Goal: Contribute content: Contribute content

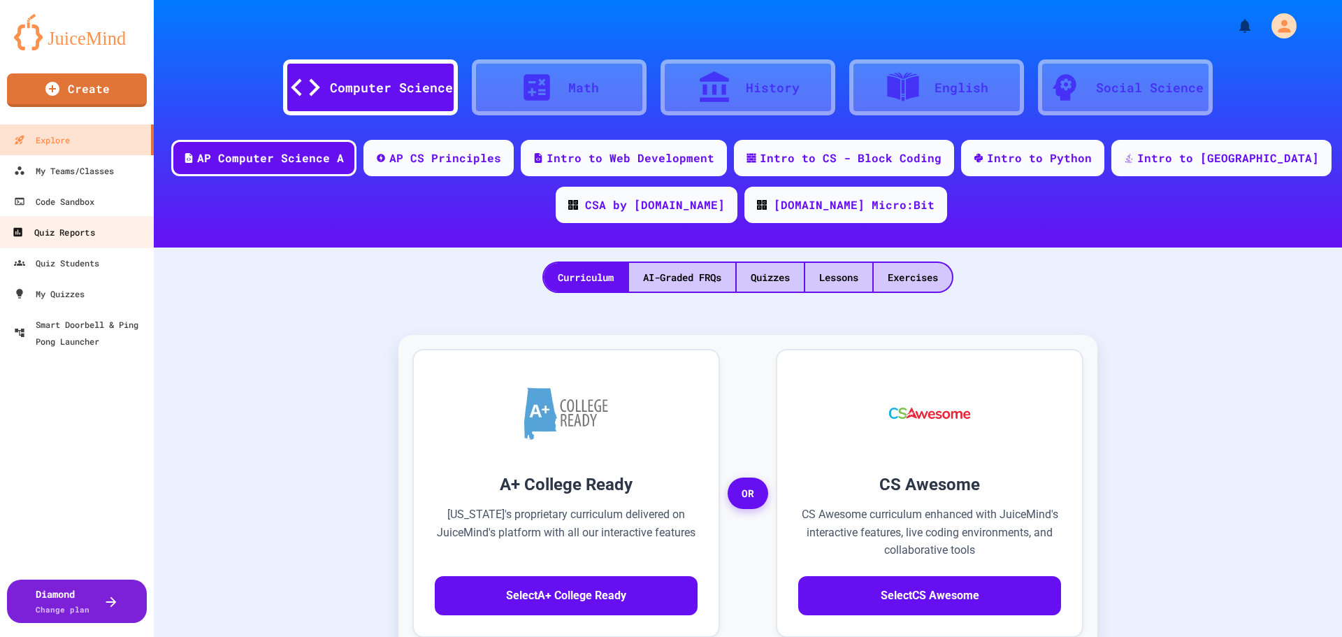
click at [86, 231] on div "Quiz Reports" at bounding box center [53, 232] width 82 height 17
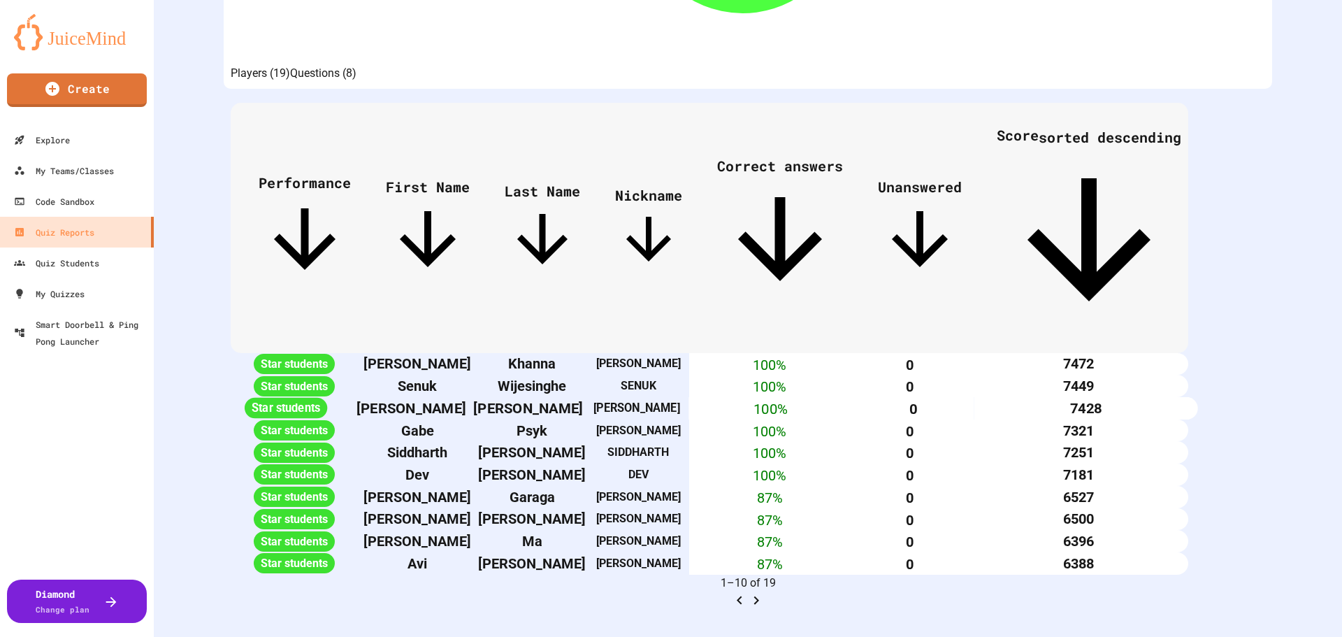
scroll to position [584, 0]
click at [759, 596] on icon "Go to next page" at bounding box center [756, 600] width 5 height 8
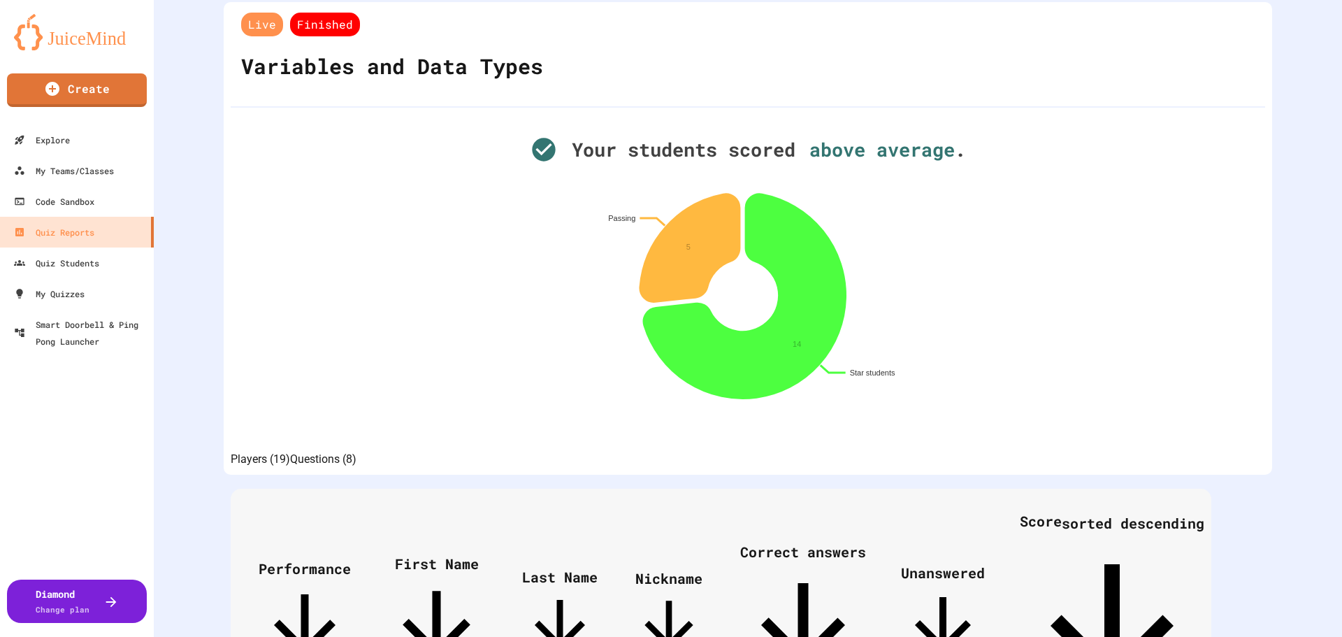
scroll to position [0, 0]
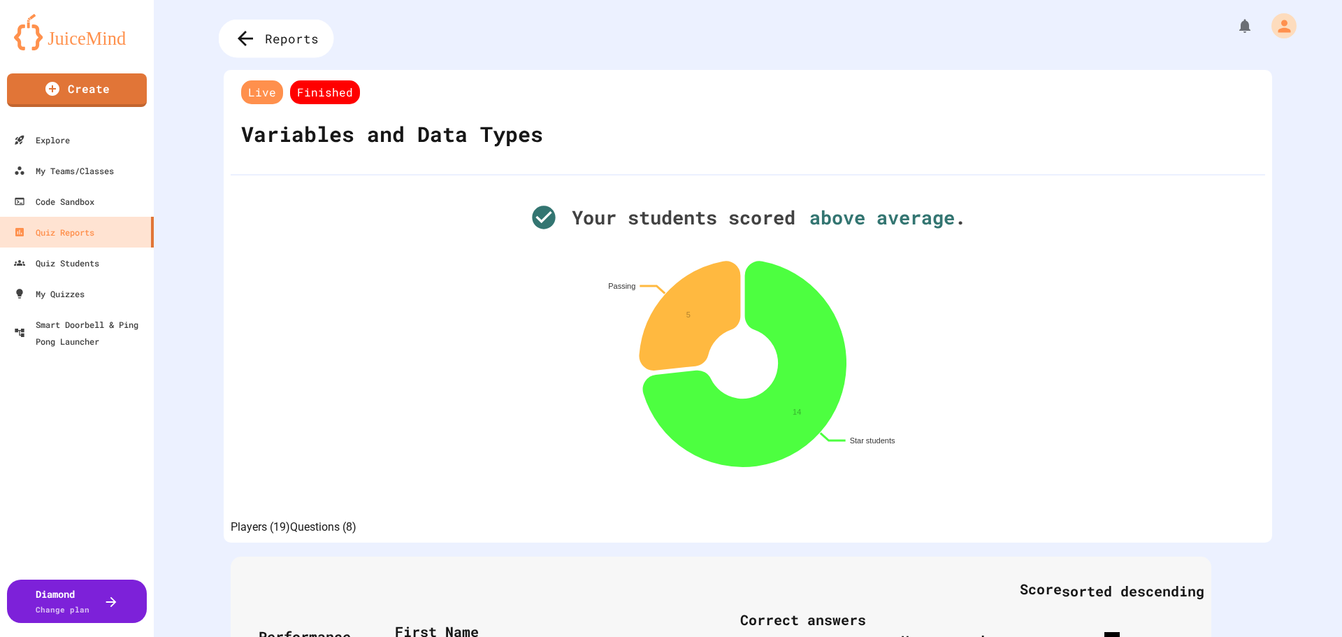
click at [285, 36] on span "Reports" at bounding box center [292, 38] width 54 height 18
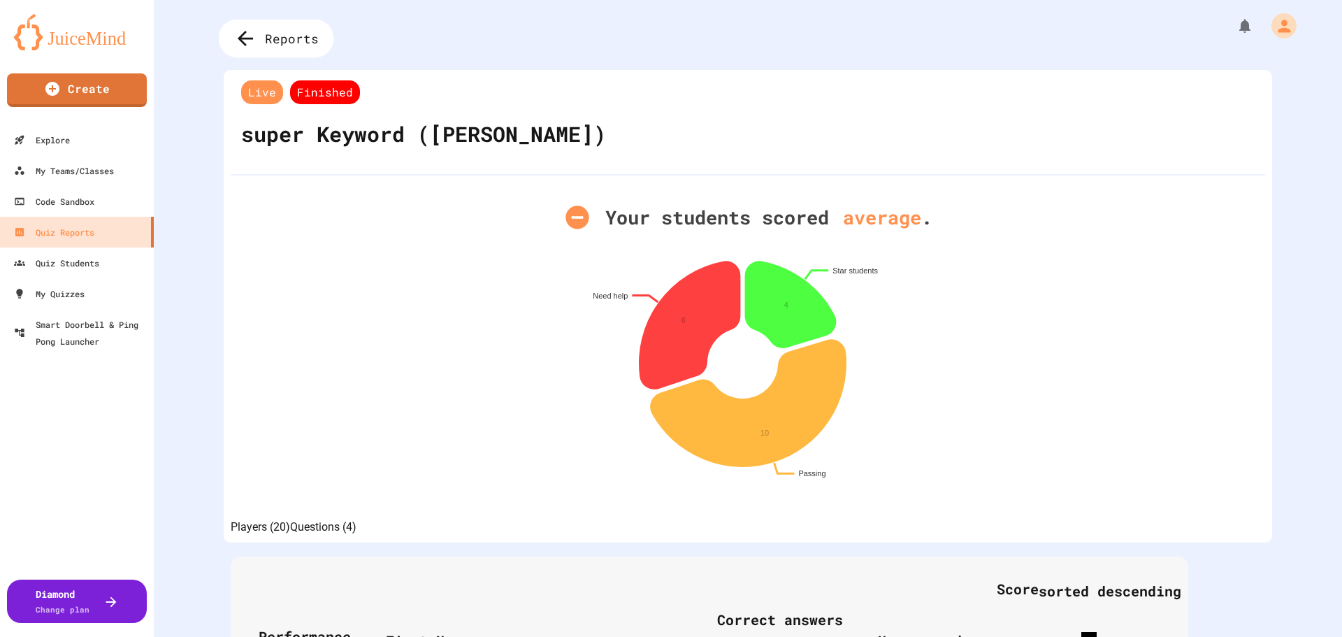
click at [238, 43] on icon at bounding box center [245, 38] width 23 height 23
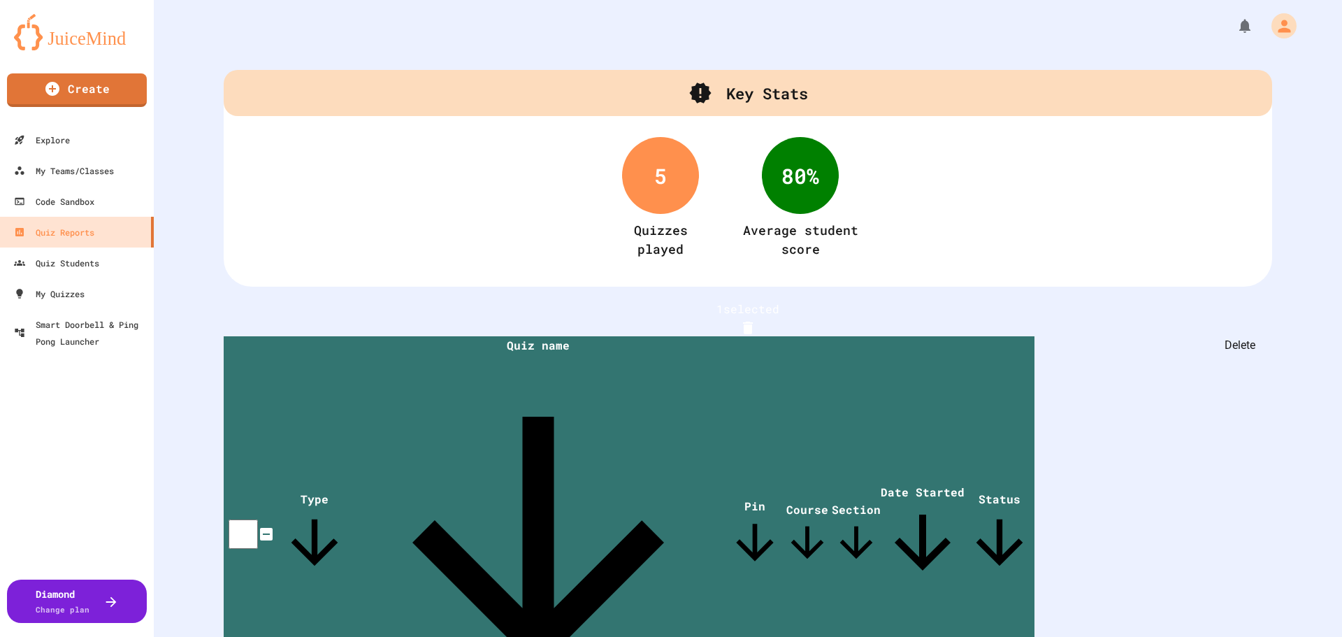
click at [753, 326] on icon "Delete" at bounding box center [748, 328] width 10 height 13
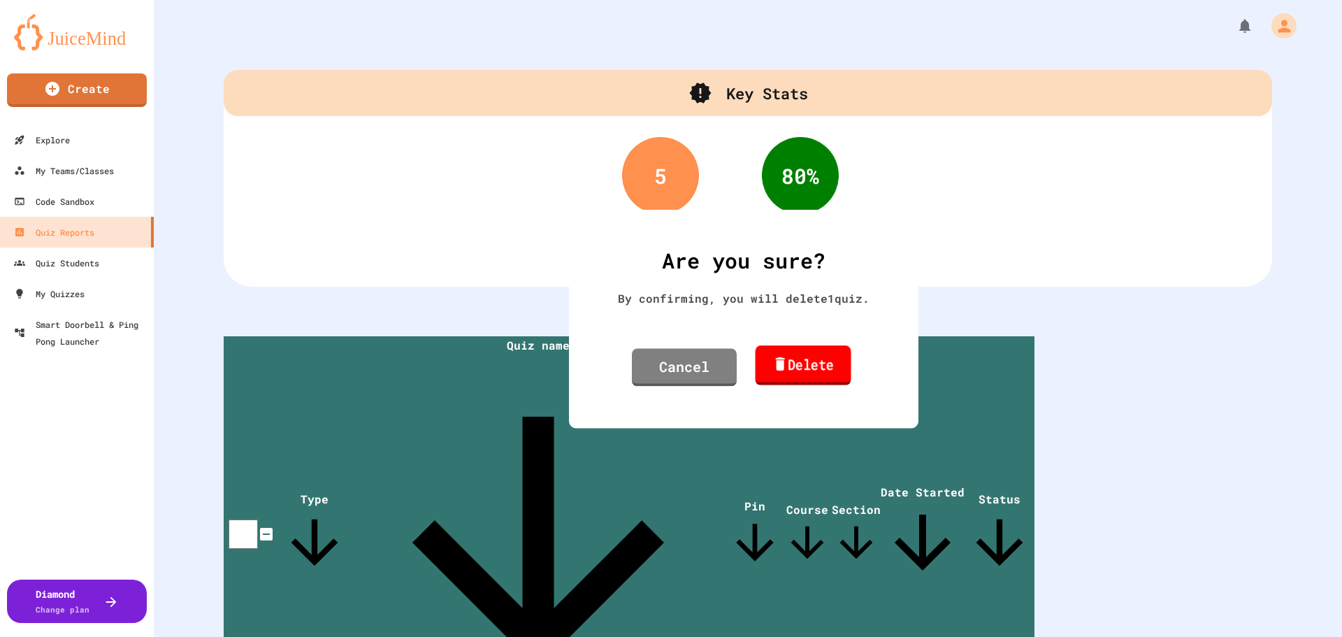
click at [817, 356] on link "Delete" at bounding box center [804, 365] width 96 height 40
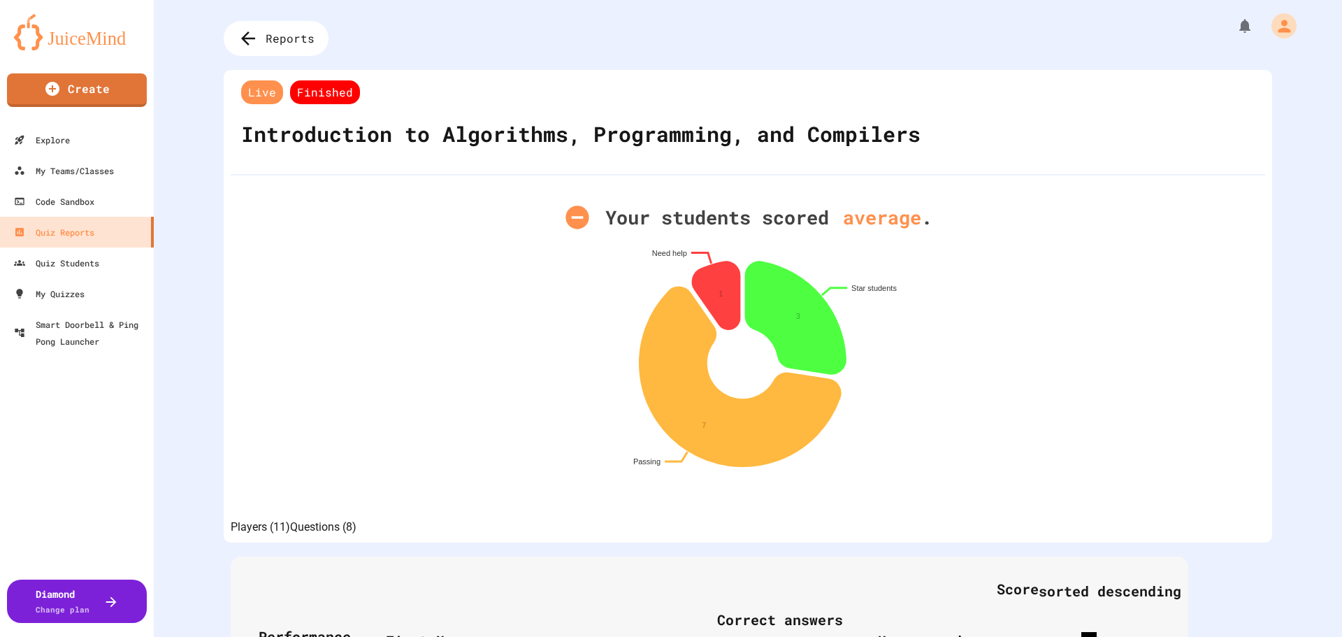
click at [300, 93] on span "Finished" at bounding box center [325, 92] width 70 height 24
click at [243, 38] on icon at bounding box center [245, 38] width 15 height 15
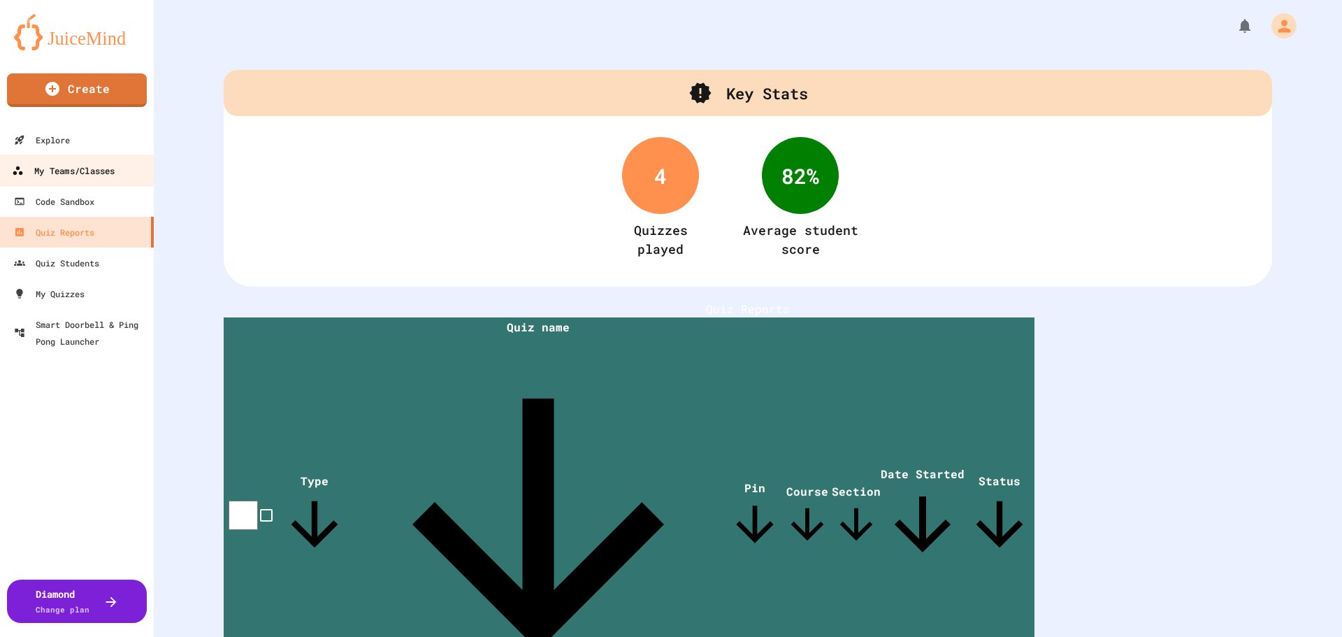
click at [77, 171] on div "My Teams/Classes" at bounding box center [63, 170] width 103 height 17
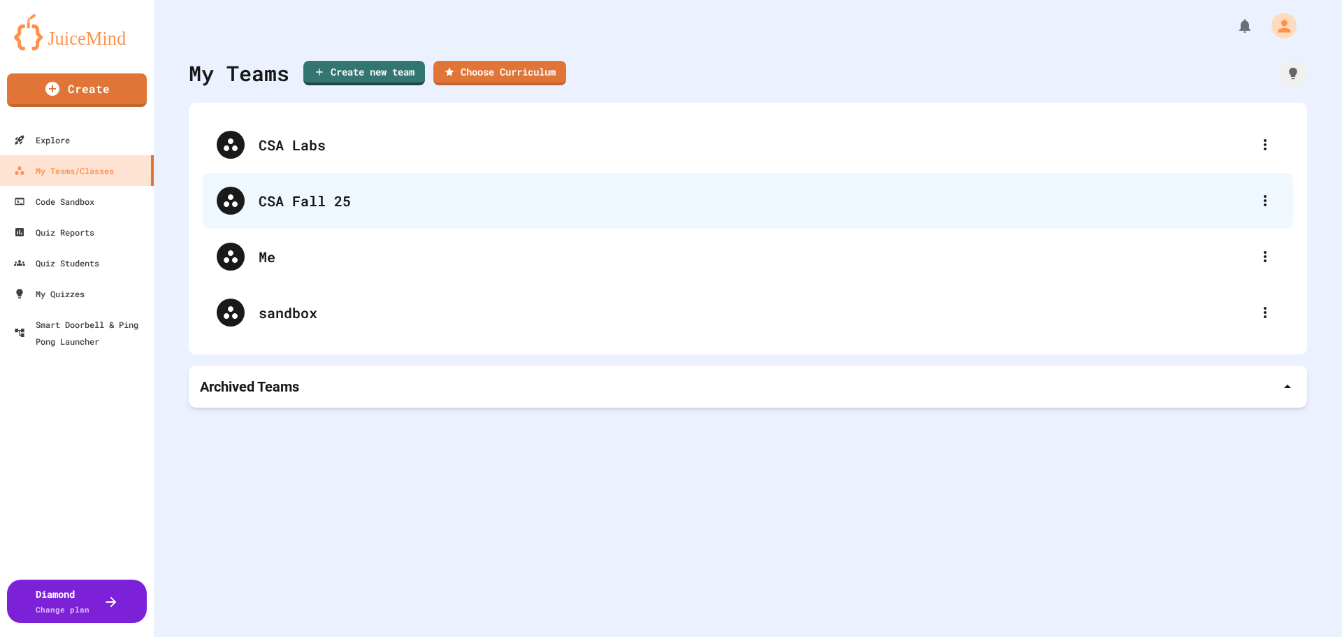
click at [323, 201] on div "CSA Fall 25" at bounding box center [755, 200] width 993 height 21
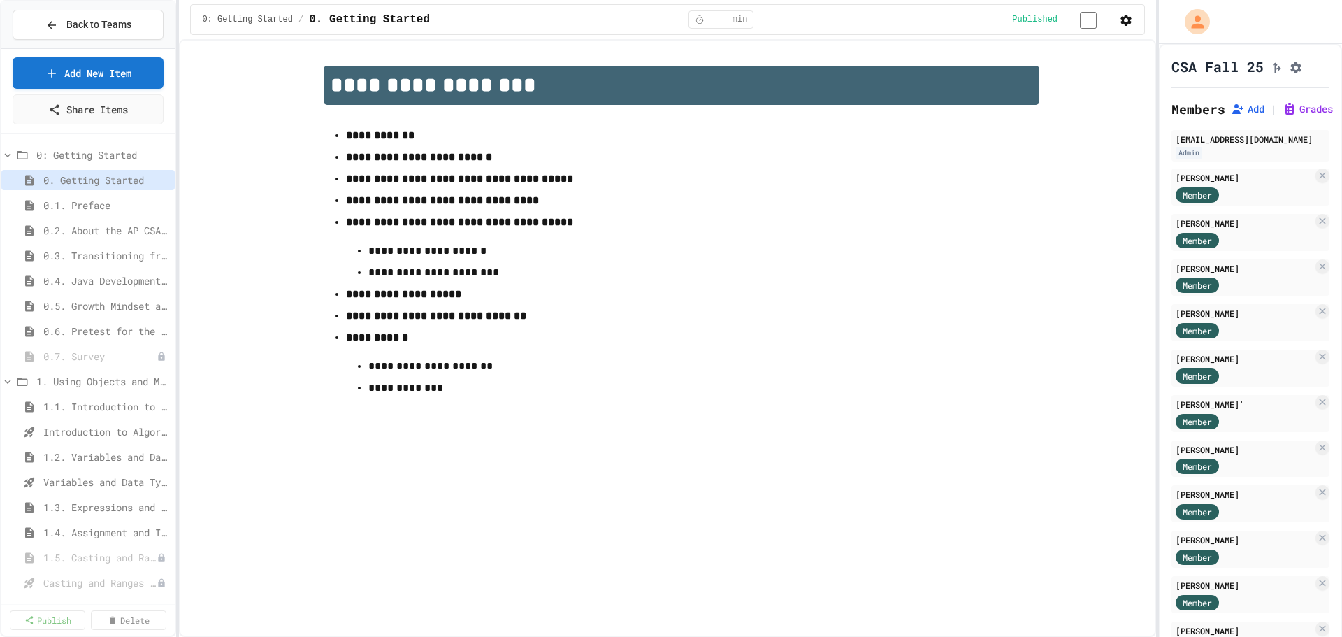
click at [96, 485] on span "Variables and Data Types - Quiz" at bounding box center [106, 482] width 126 height 15
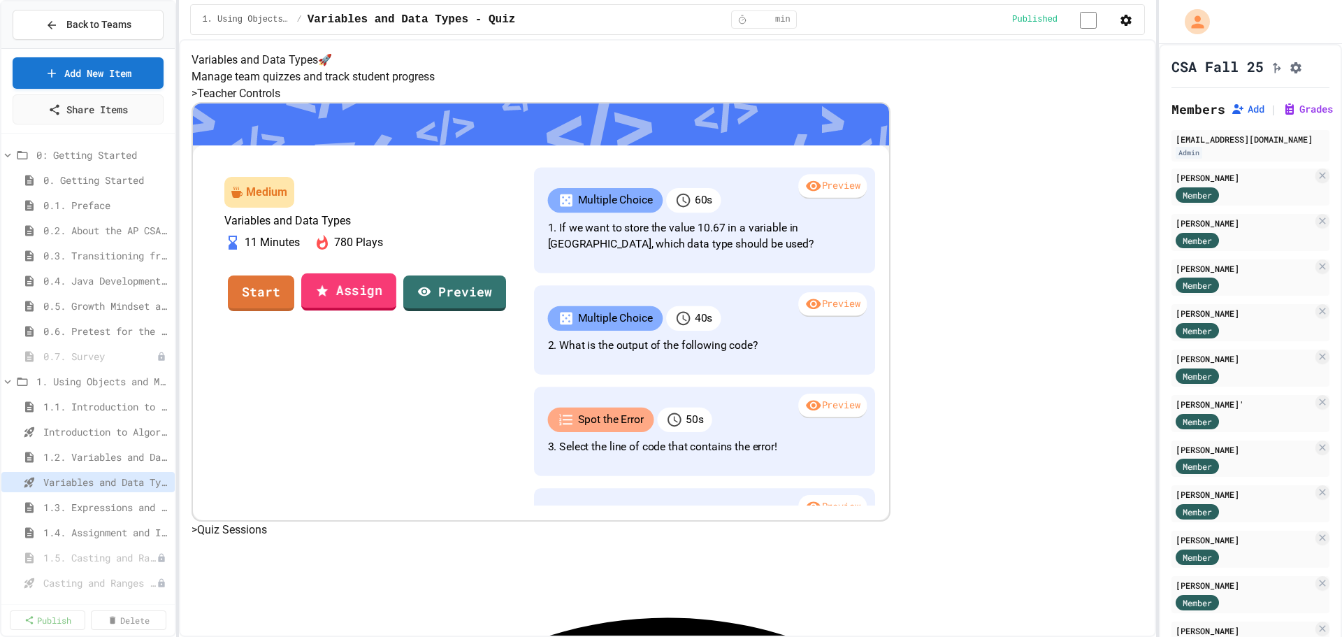
click at [396, 311] on link "Assign" at bounding box center [348, 292] width 95 height 38
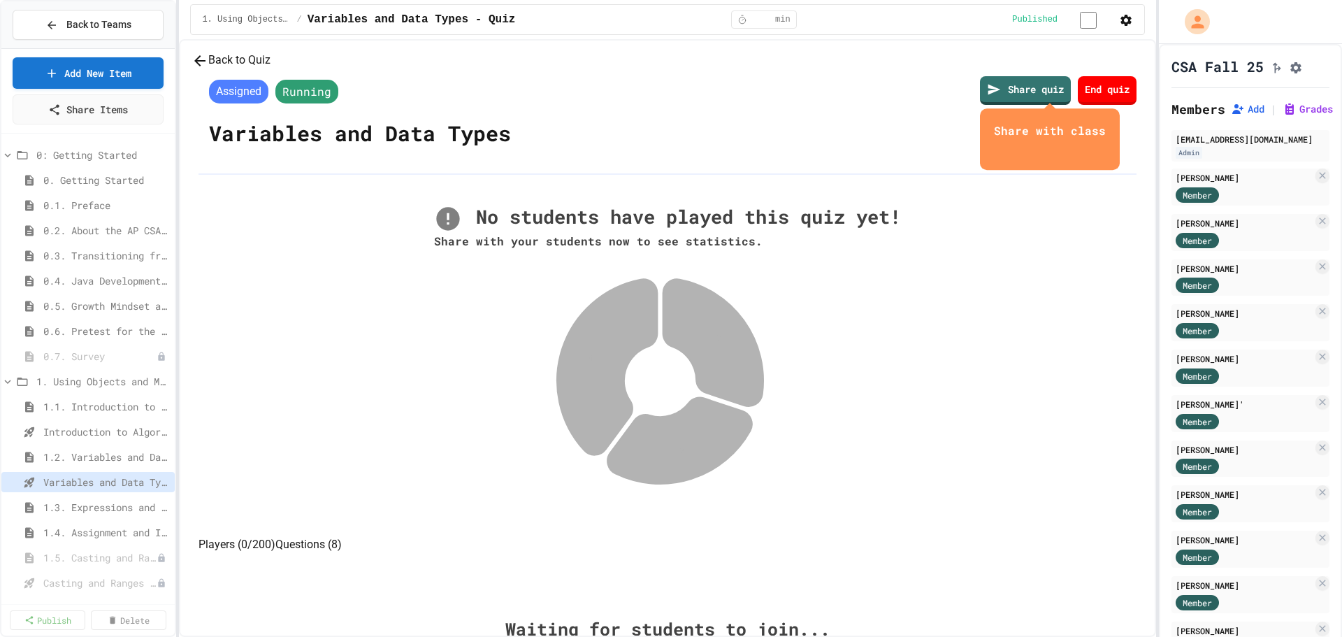
click at [271, 69] on button "Back to Quiz" at bounding box center [231, 60] width 79 height 17
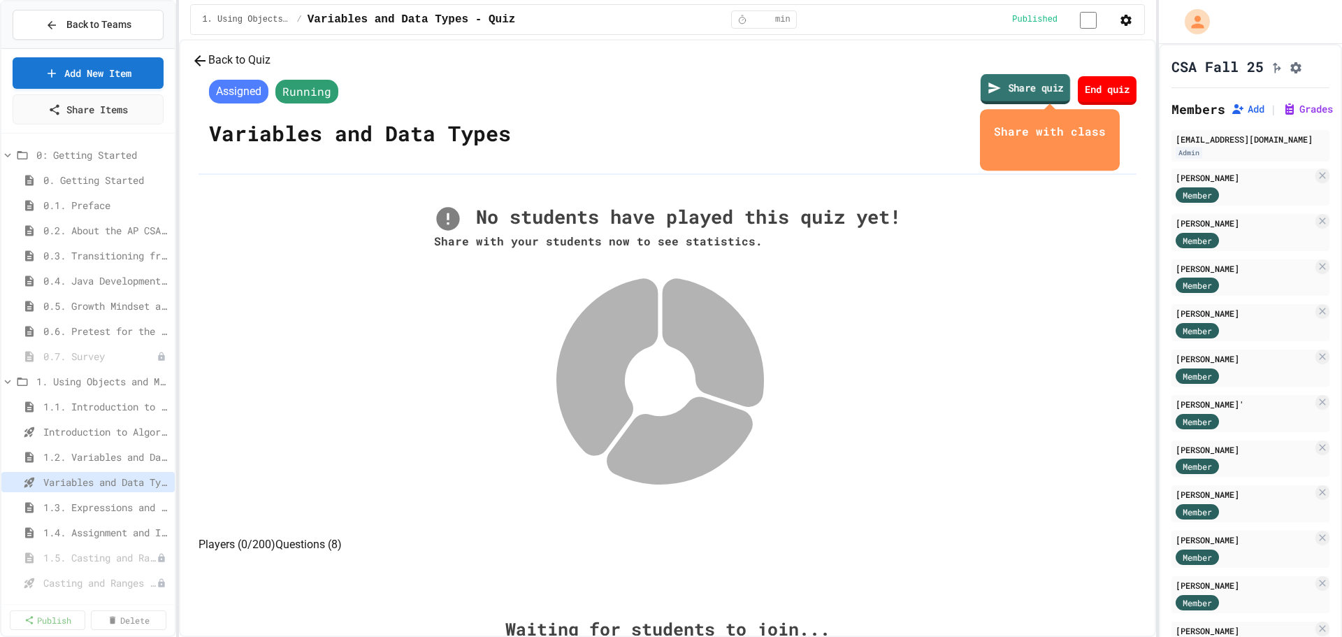
click at [981, 104] on link "Share quiz" at bounding box center [1025, 89] width 89 height 30
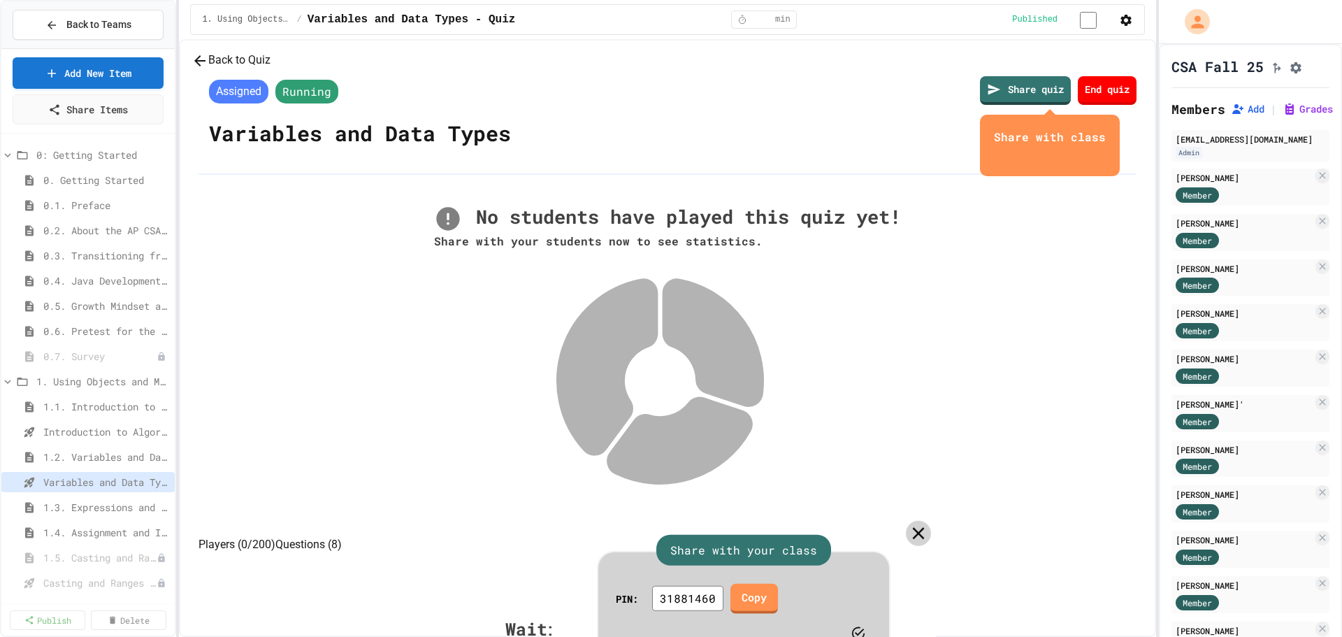
click at [913, 527] on icon at bounding box center [919, 533] width 12 height 12
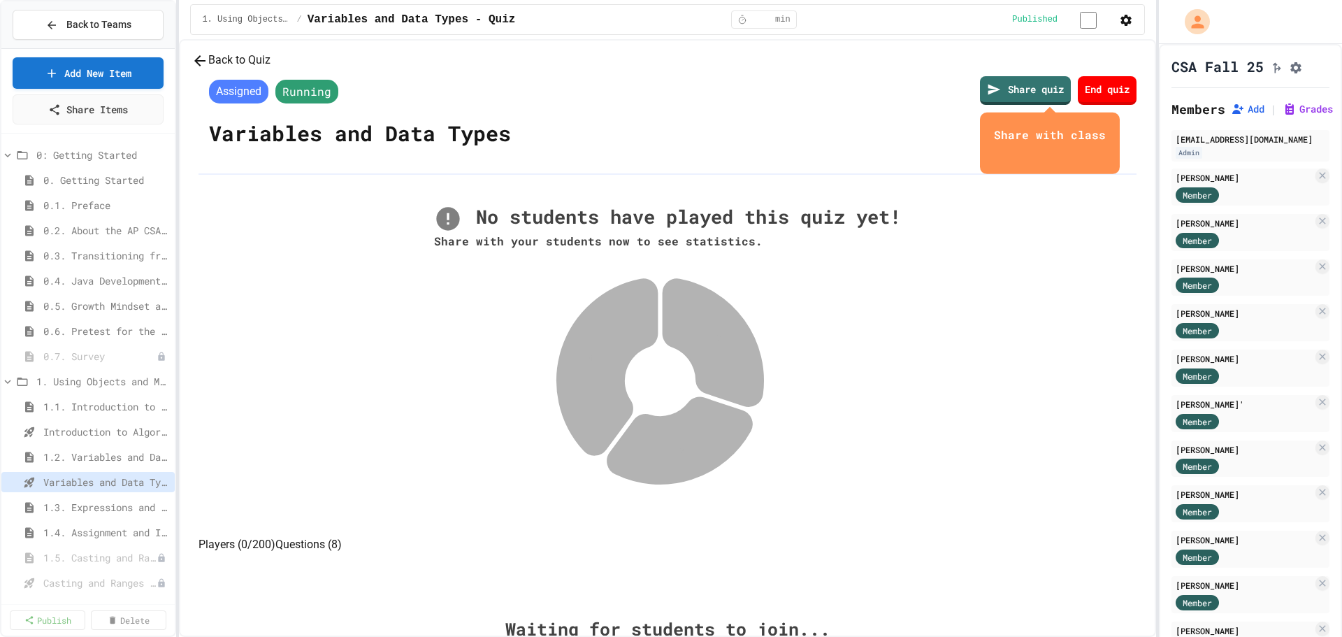
click at [271, 69] on button "Back to Quiz" at bounding box center [231, 60] width 79 height 17
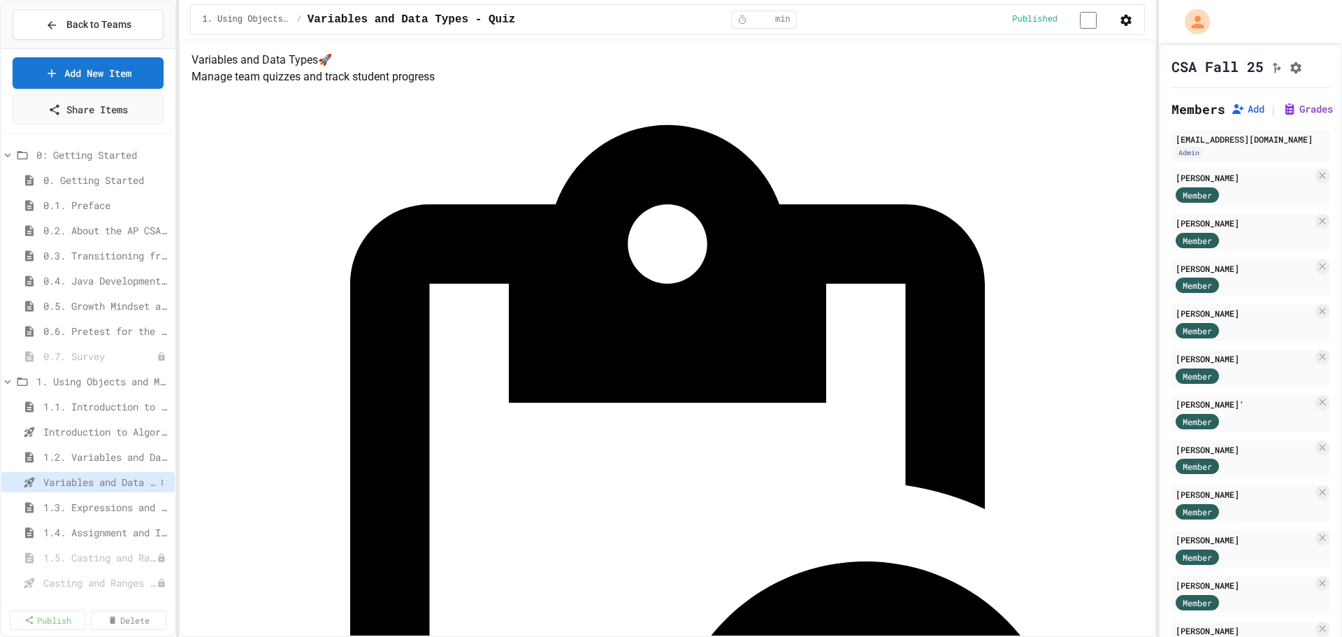
click at [124, 485] on span "Variables and Data Types - Quiz" at bounding box center [99, 482] width 112 height 15
click at [82, 15] on button "Back to Teams" at bounding box center [88, 25] width 151 height 30
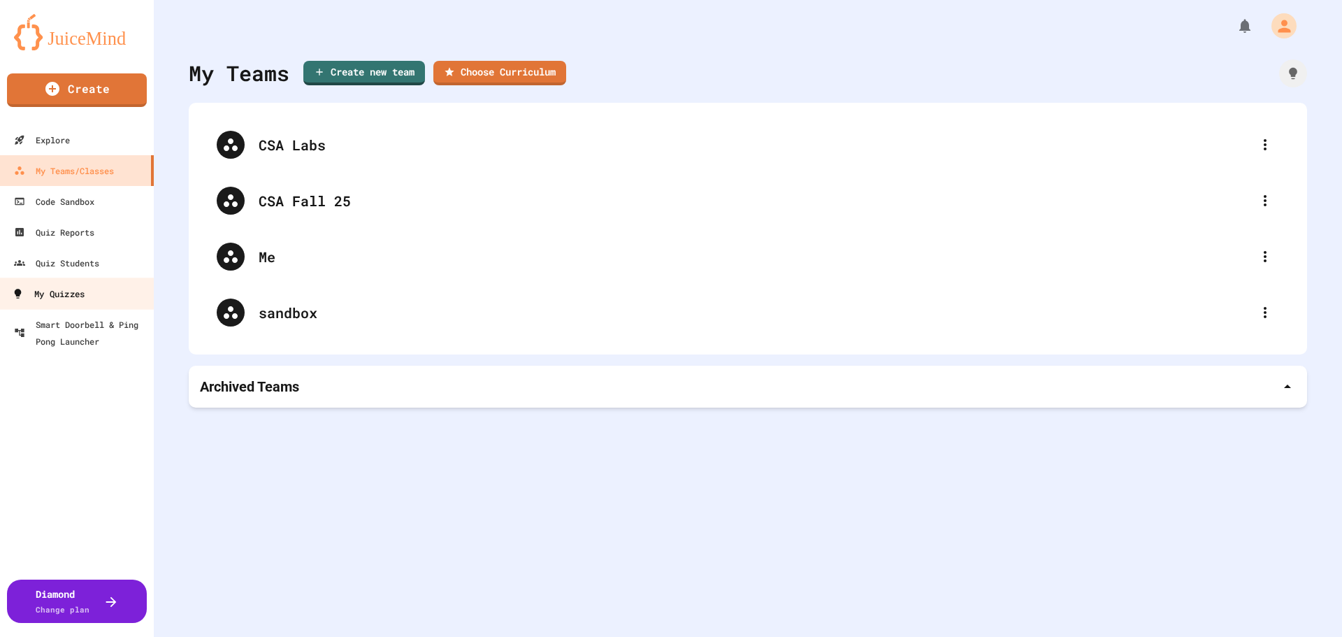
click at [74, 289] on div "My Quizzes" at bounding box center [48, 293] width 73 height 17
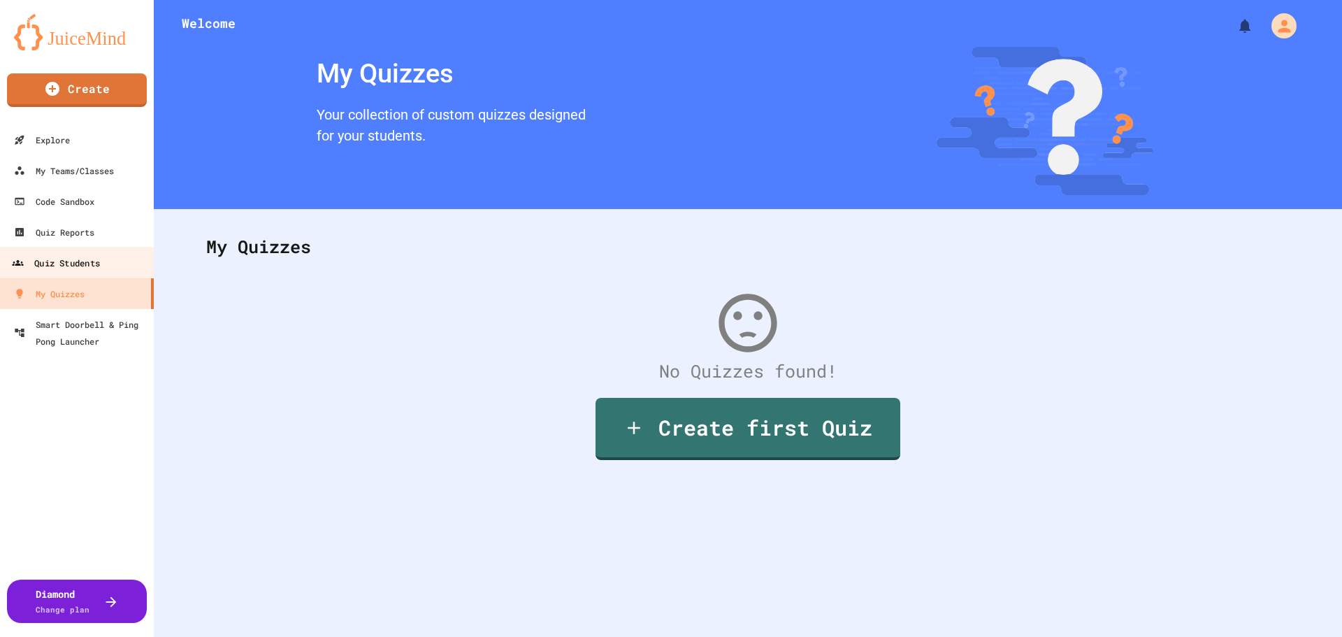
click at [68, 264] on div "Quiz Students" at bounding box center [56, 262] width 88 height 17
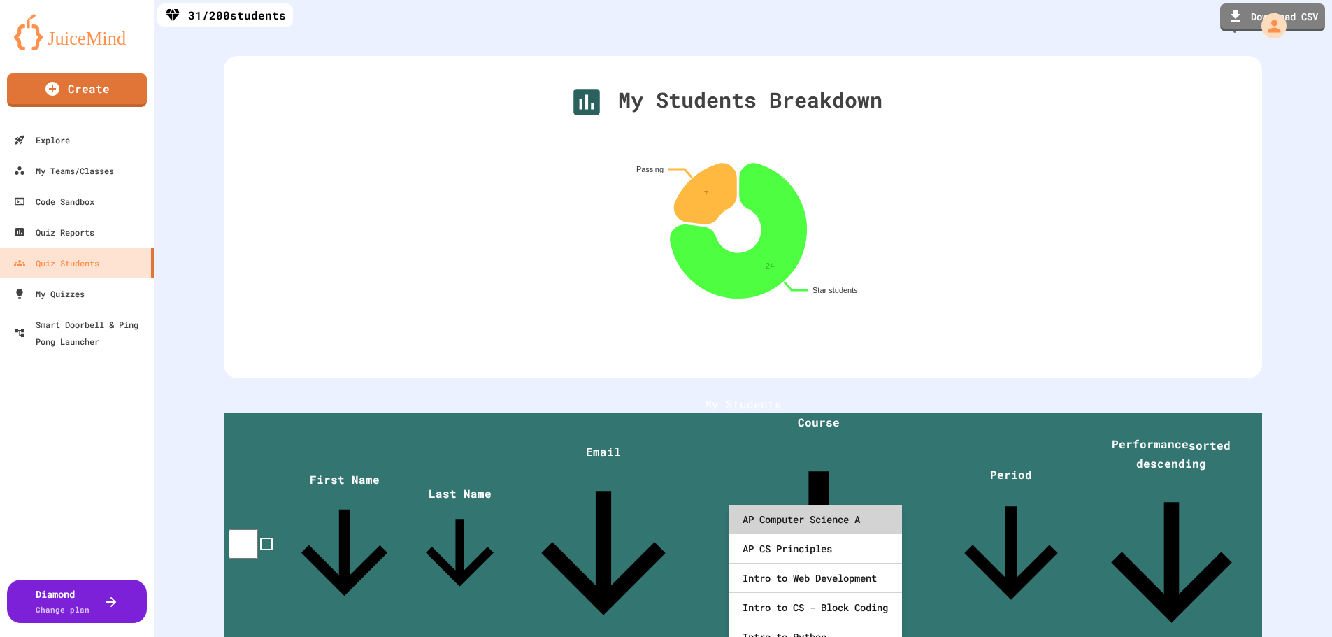
click at [828, 523] on div "AP Computer Science A" at bounding box center [814, 519] width 173 height 29
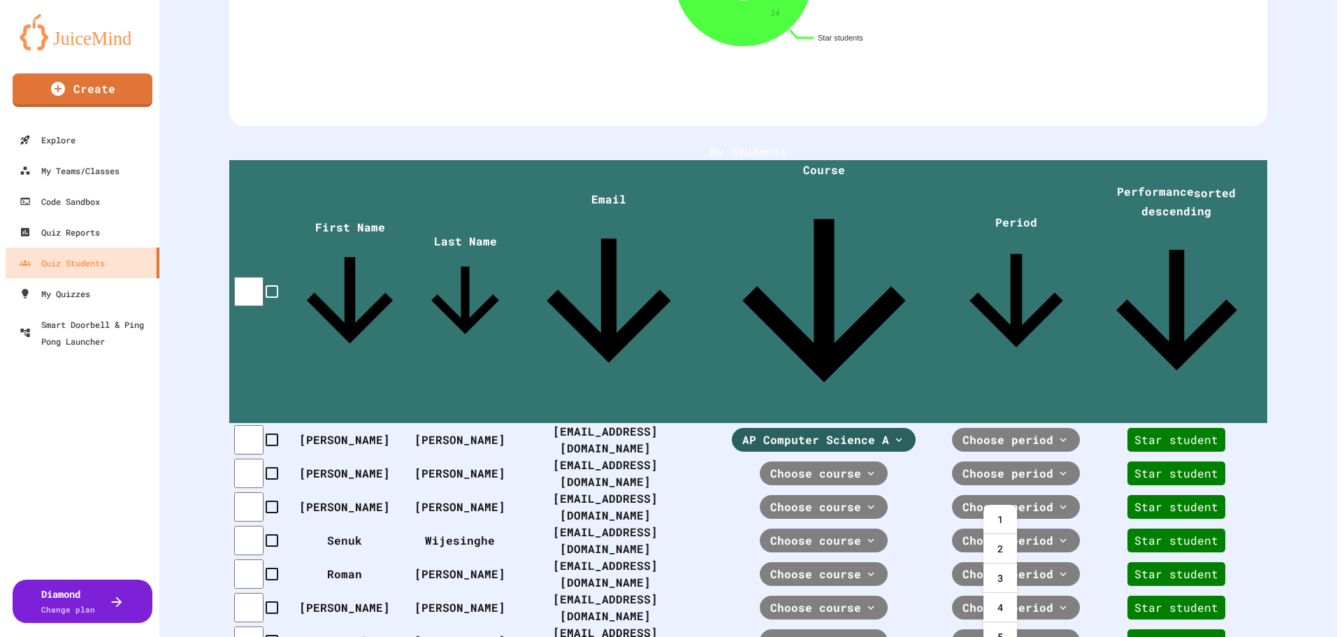
scroll to position [255, 0]
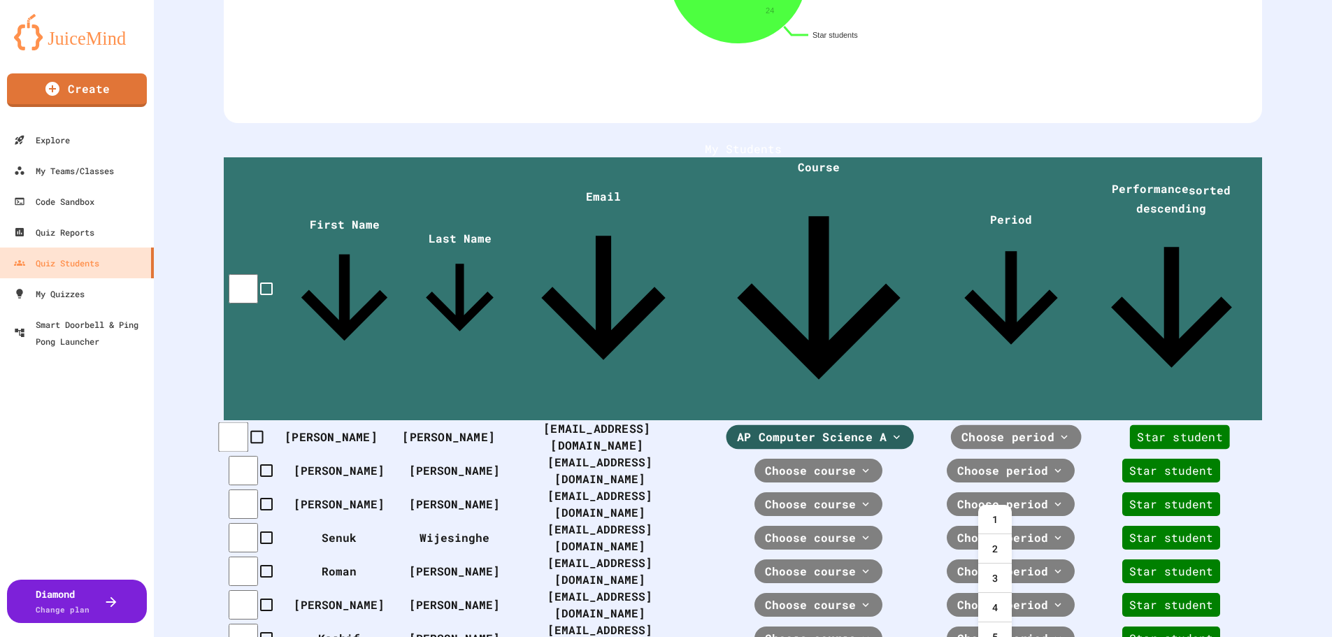
click at [1036, 429] on span "Choose period" at bounding box center [1007, 437] width 93 height 17
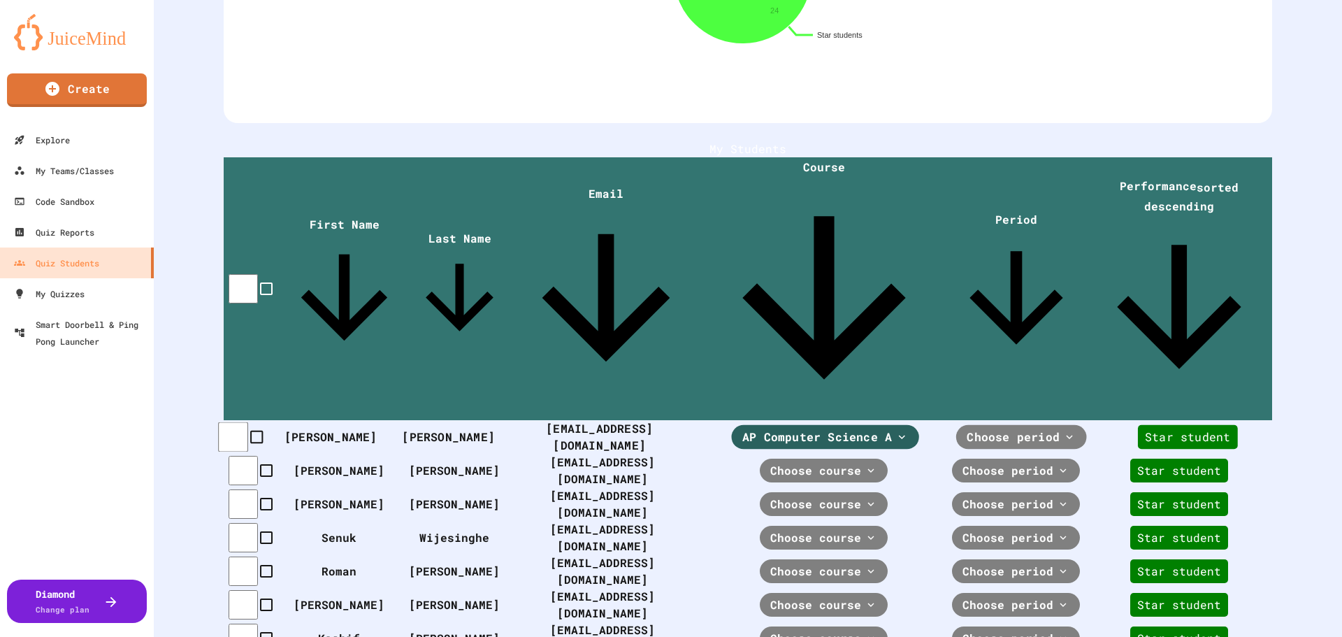
click at [1060, 429] on span "Choose period" at bounding box center [1013, 437] width 93 height 17
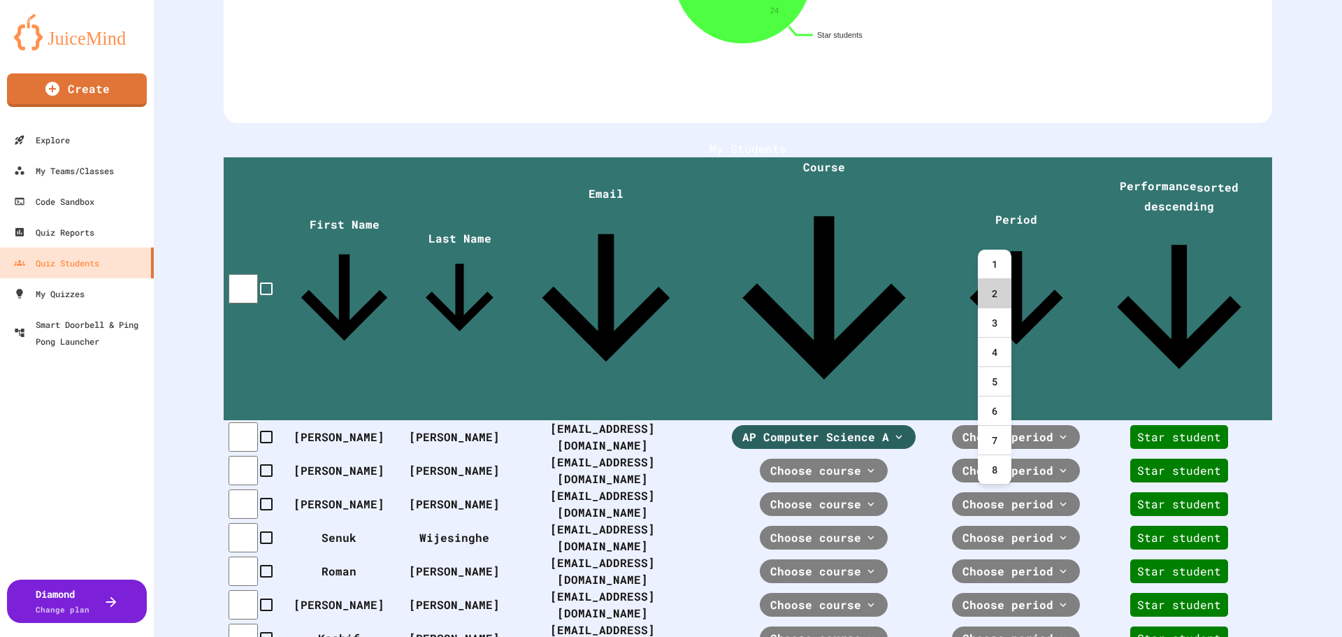
click at [994, 296] on div "2" at bounding box center [995, 293] width 34 height 29
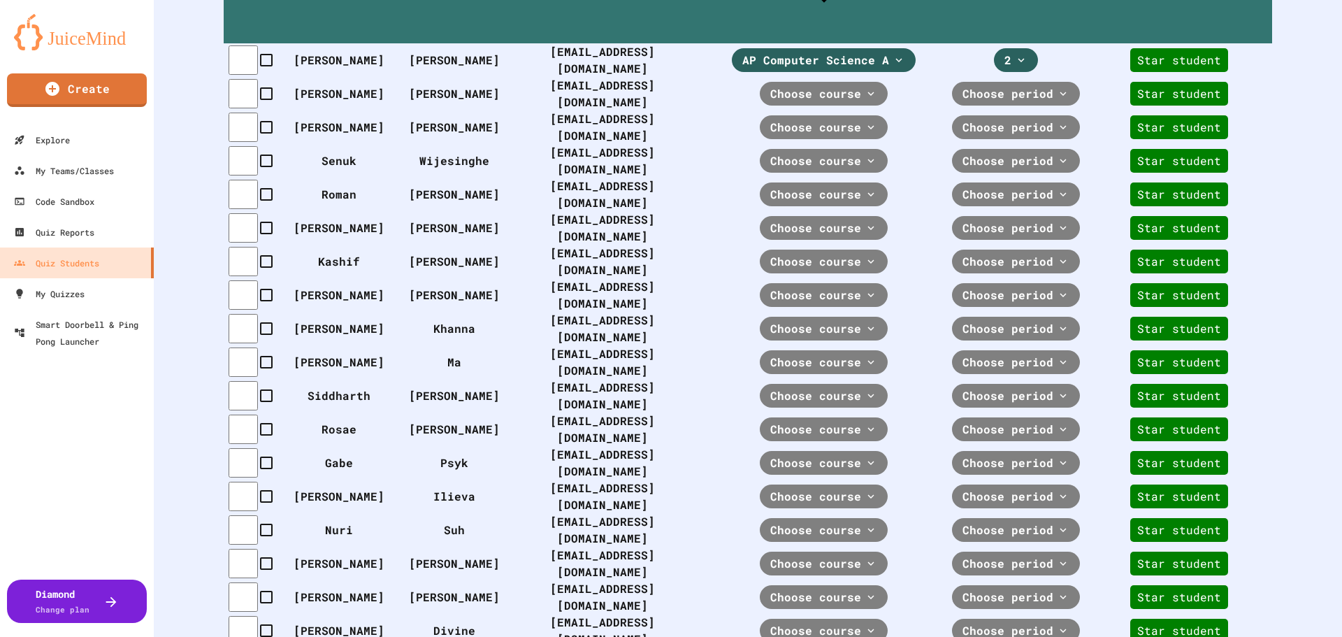
scroll to position [239, 0]
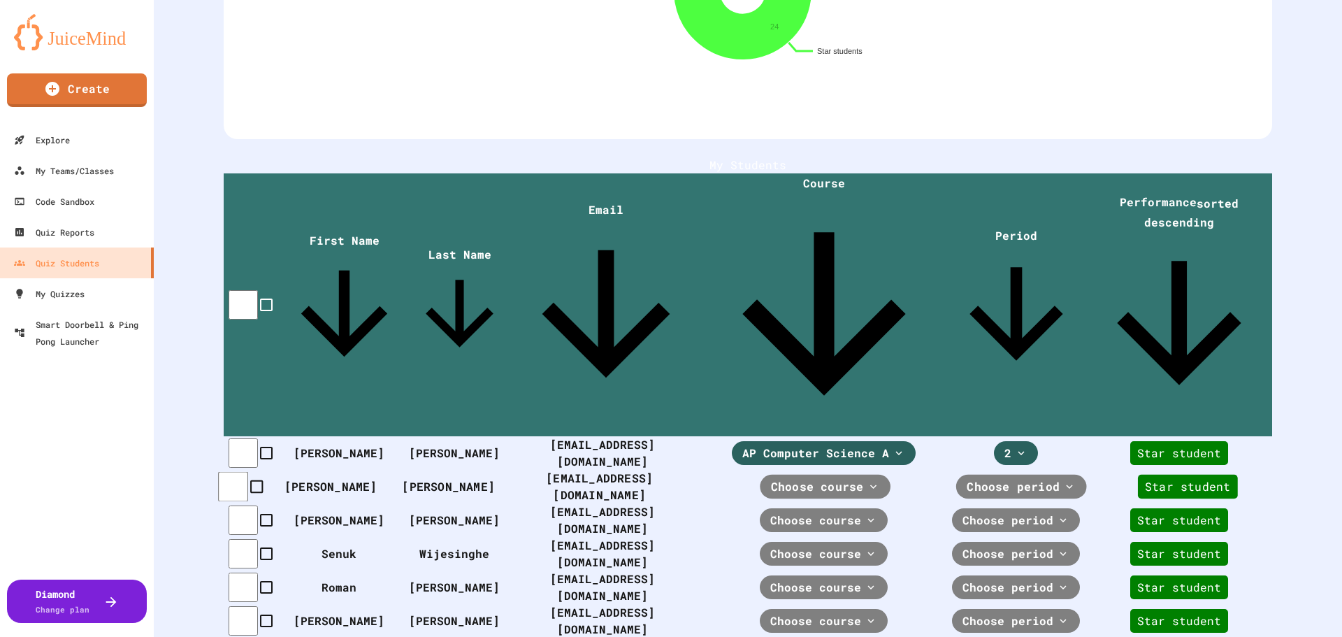
click at [836, 478] on span "Choose course" at bounding box center [817, 486] width 93 height 17
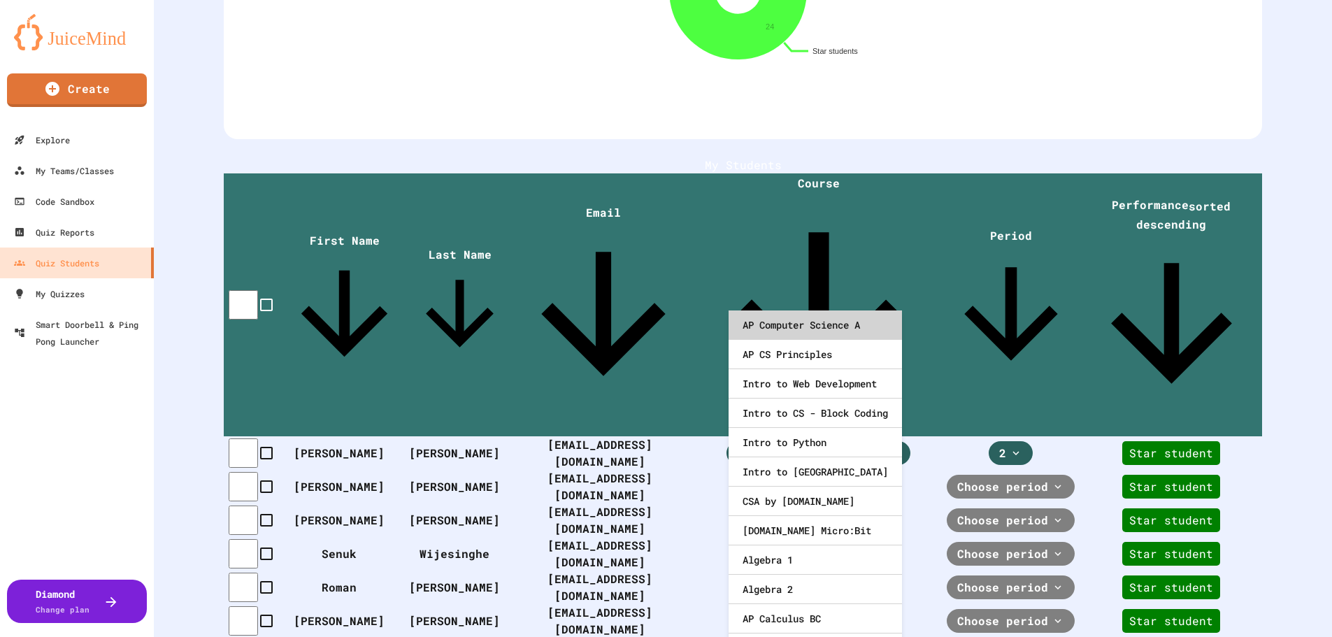
click at [831, 332] on div "AP Computer Science A" at bounding box center [814, 324] width 173 height 29
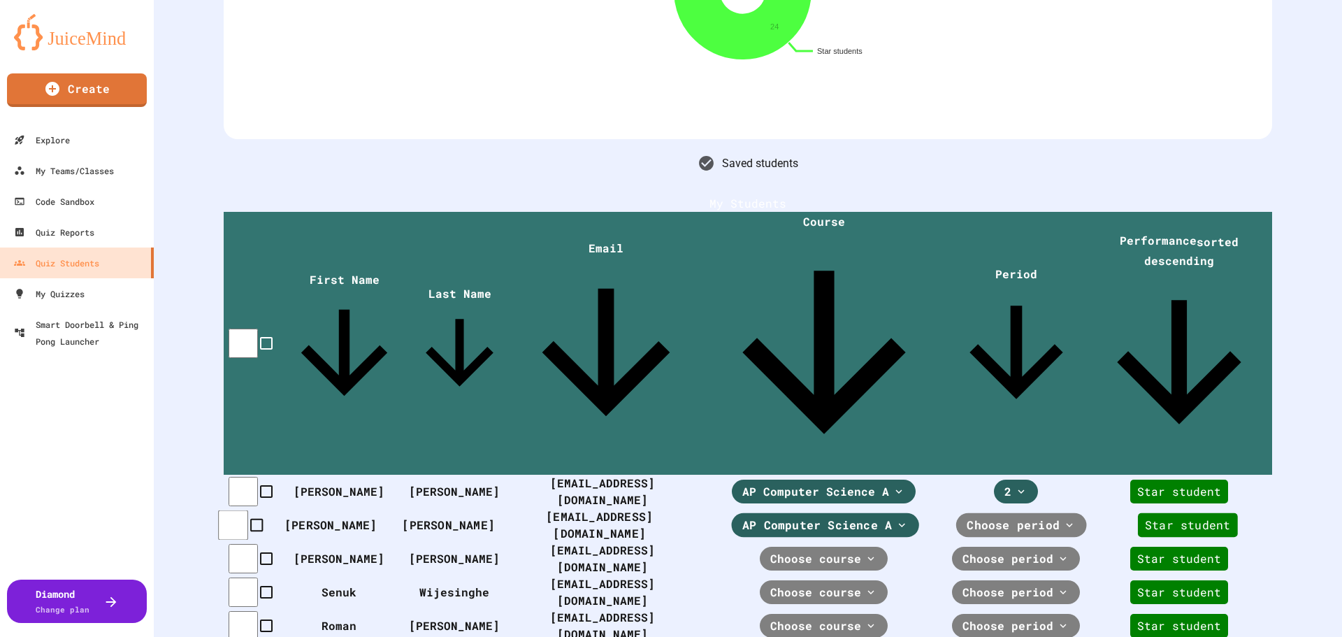
click at [1012, 508] on th "Choose period" at bounding box center [1021, 525] width 143 height 34
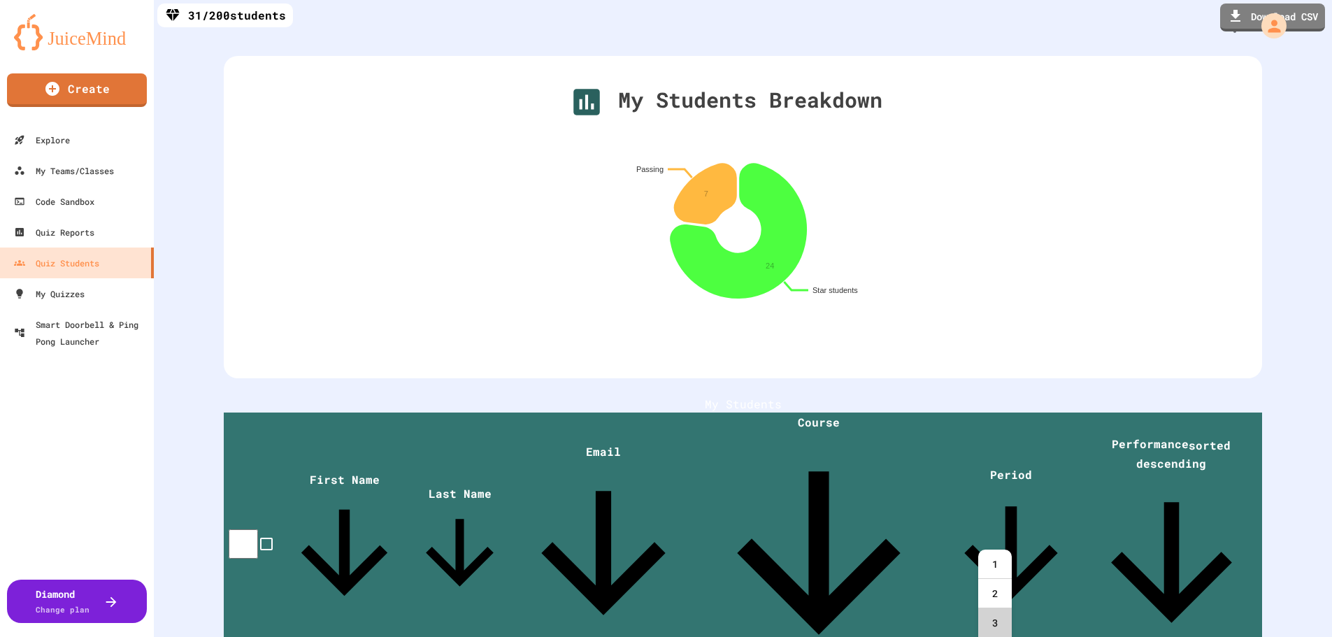
click at [984, 616] on div "3" at bounding box center [995, 622] width 34 height 29
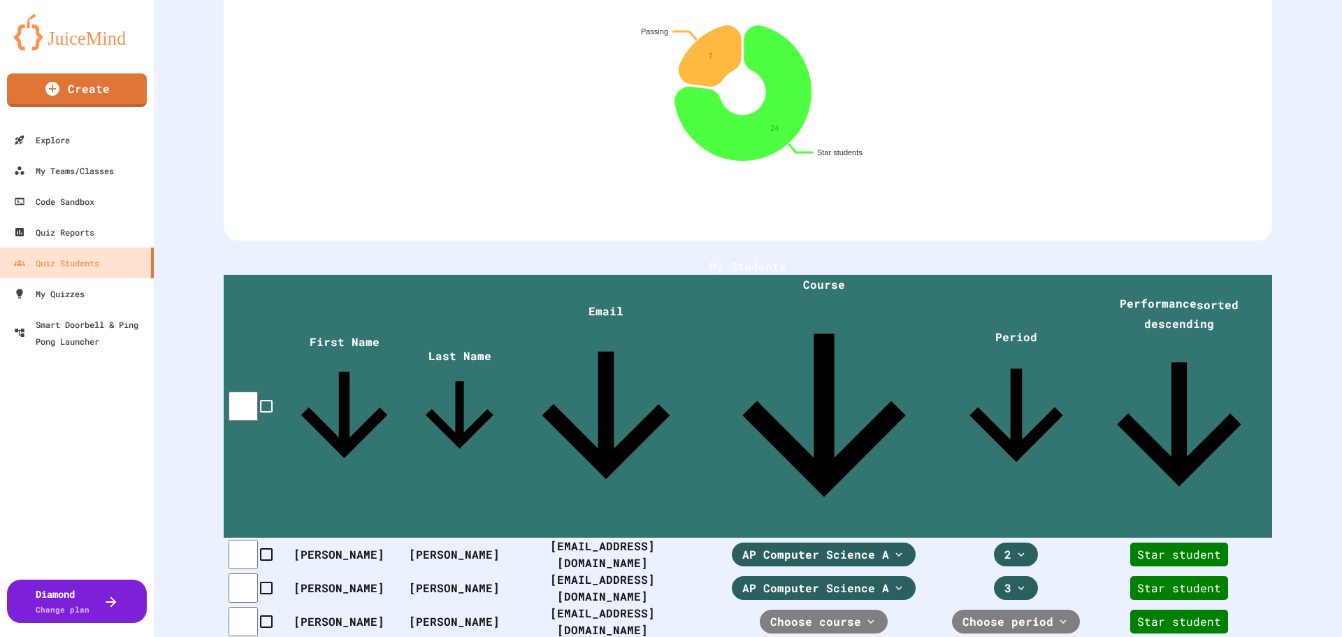
scroll to position [271, 0]
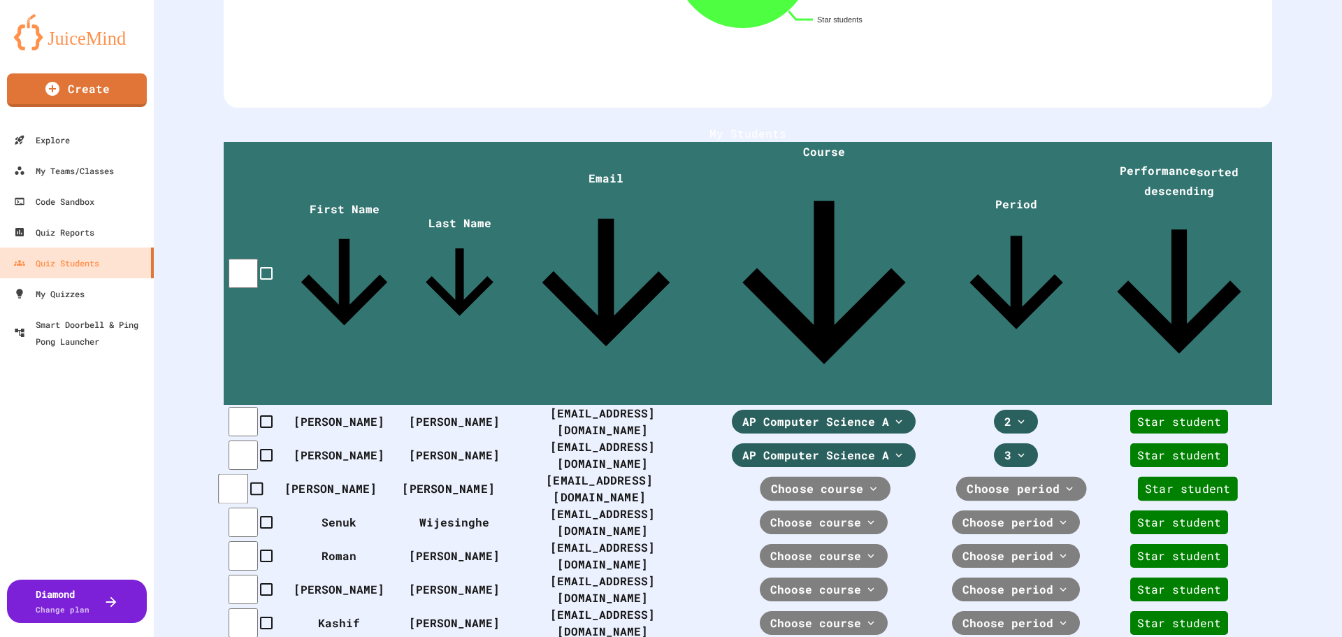
click at [828, 480] on span "Choose course" at bounding box center [817, 488] width 93 height 17
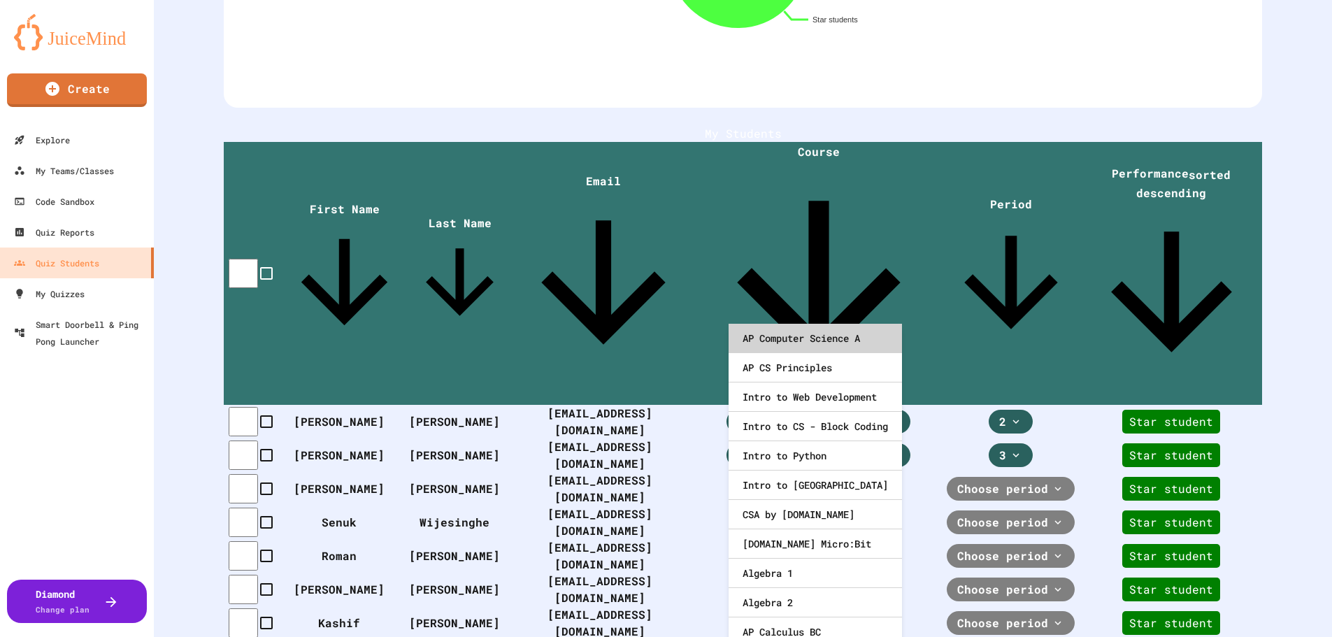
click at [827, 336] on div "AP Computer Science A" at bounding box center [814, 338] width 173 height 29
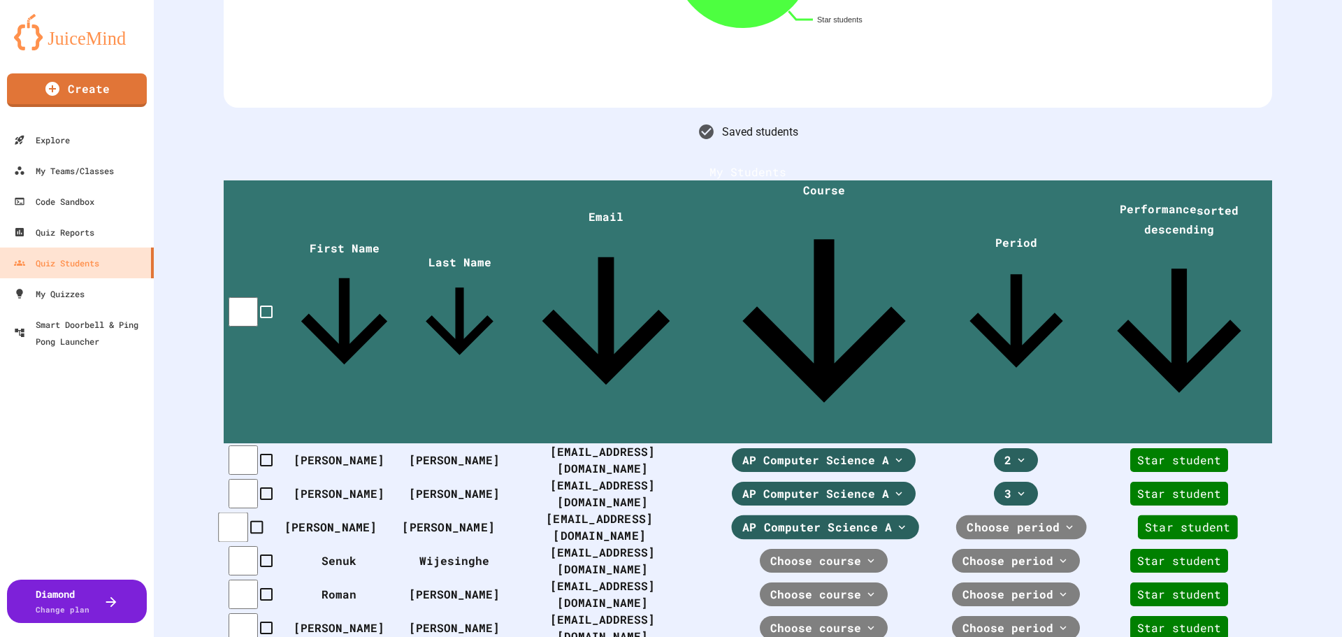
click at [1048, 519] on span "Choose period" at bounding box center [1013, 527] width 93 height 17
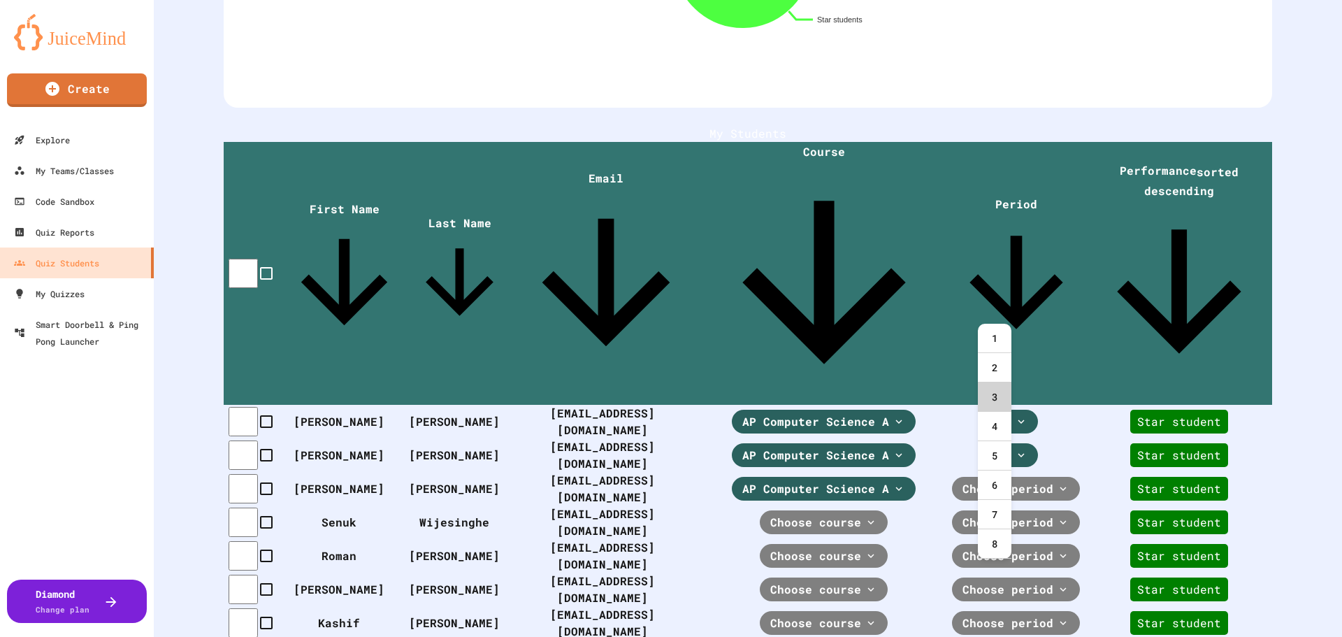
click at [989, 393] on div "3" at bounding box center [995, 396] width 34 height 29
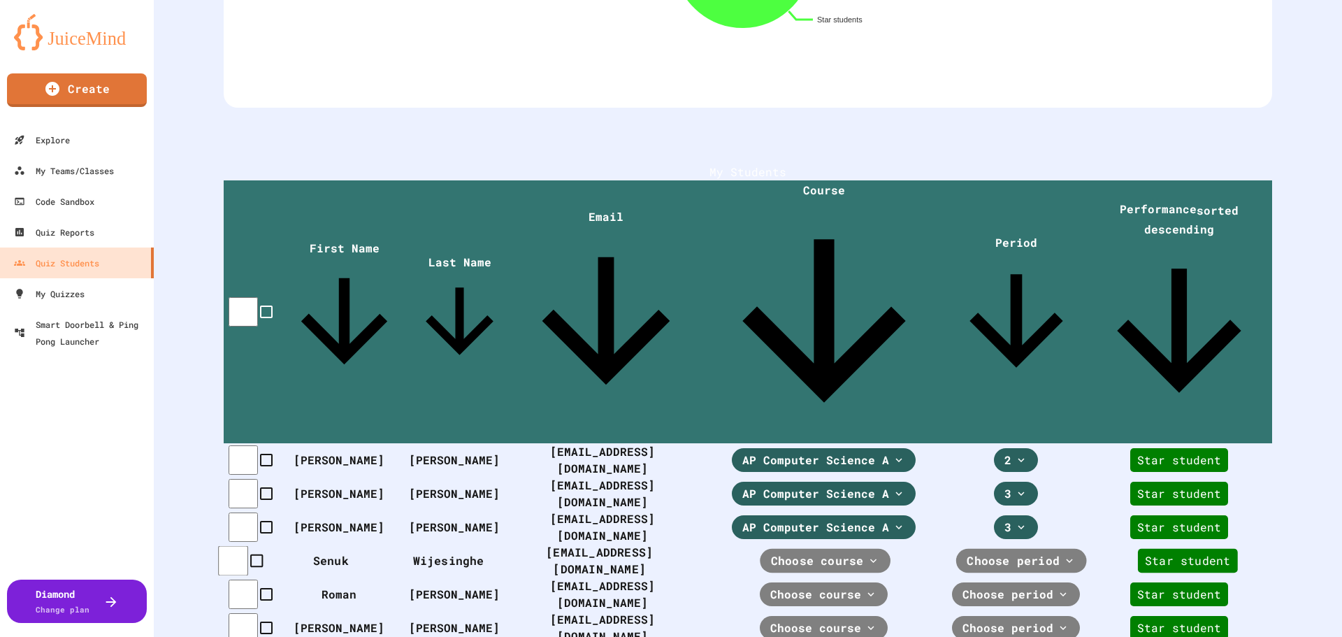
click at [868, 554] on icon at bounding box center [874, 560] width 13 height 13
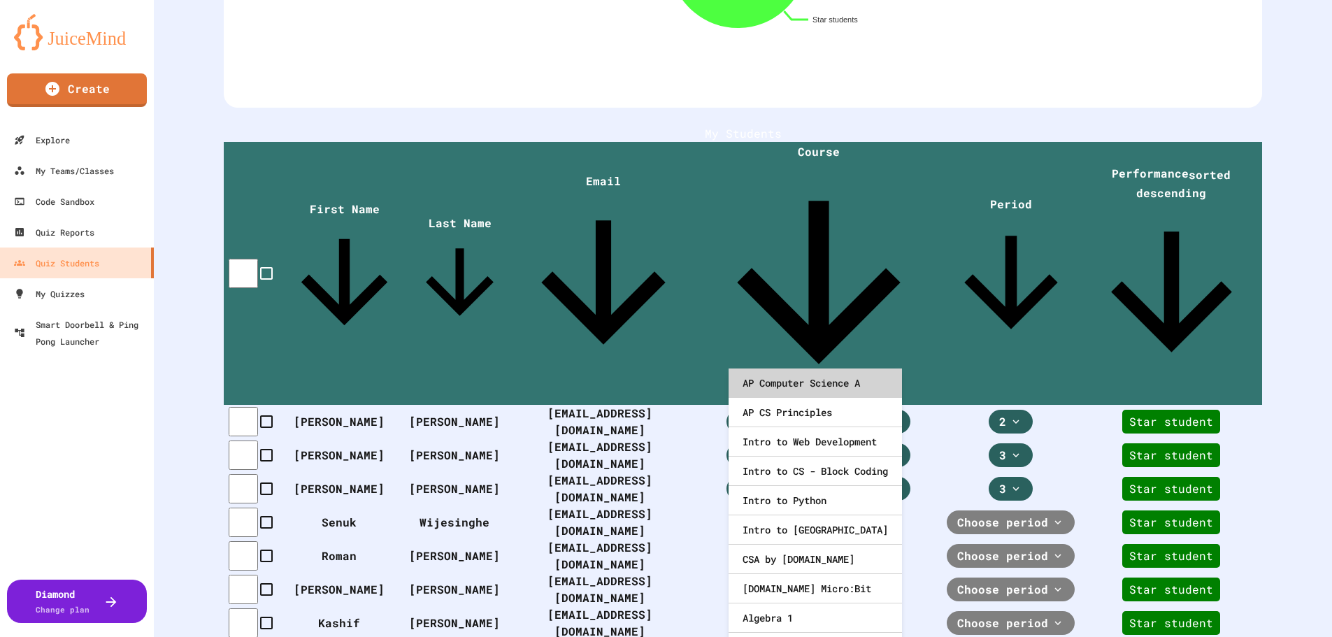
click at [826, 387] on div "AP Computer Science A" at bounding box center [814, 382] width 173 height 29
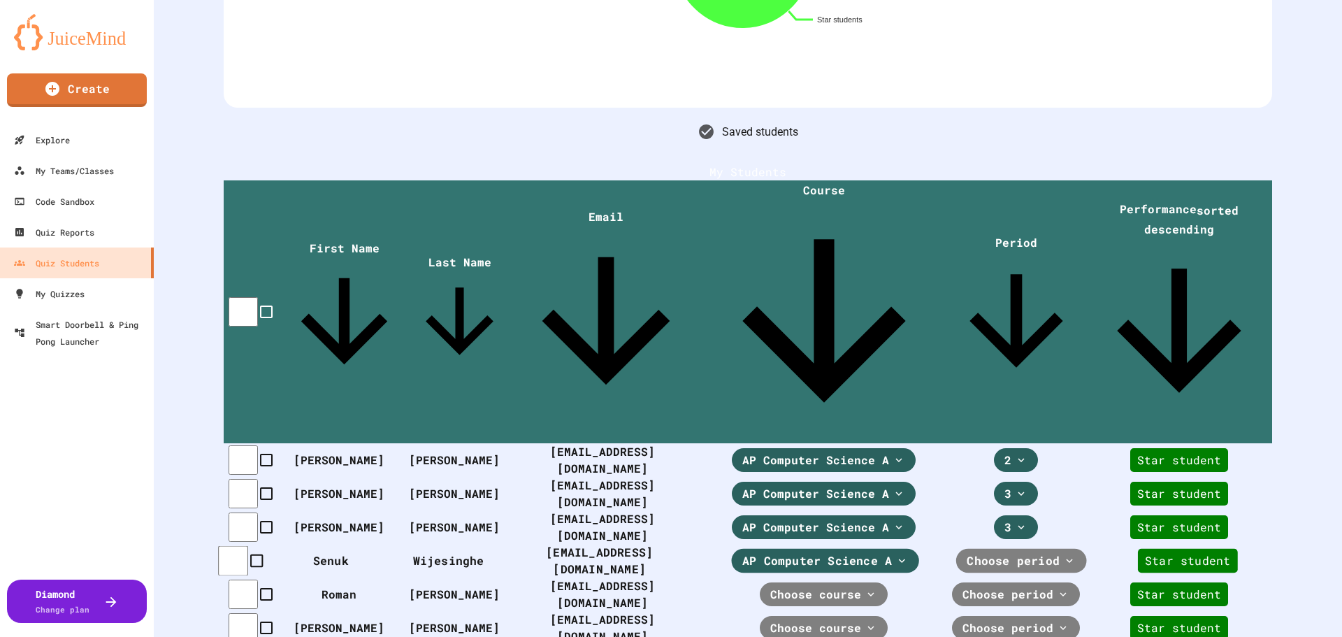
click at [1049, 552] on span "Choose period" at bounding box center [1013, 560] width 93 height 17
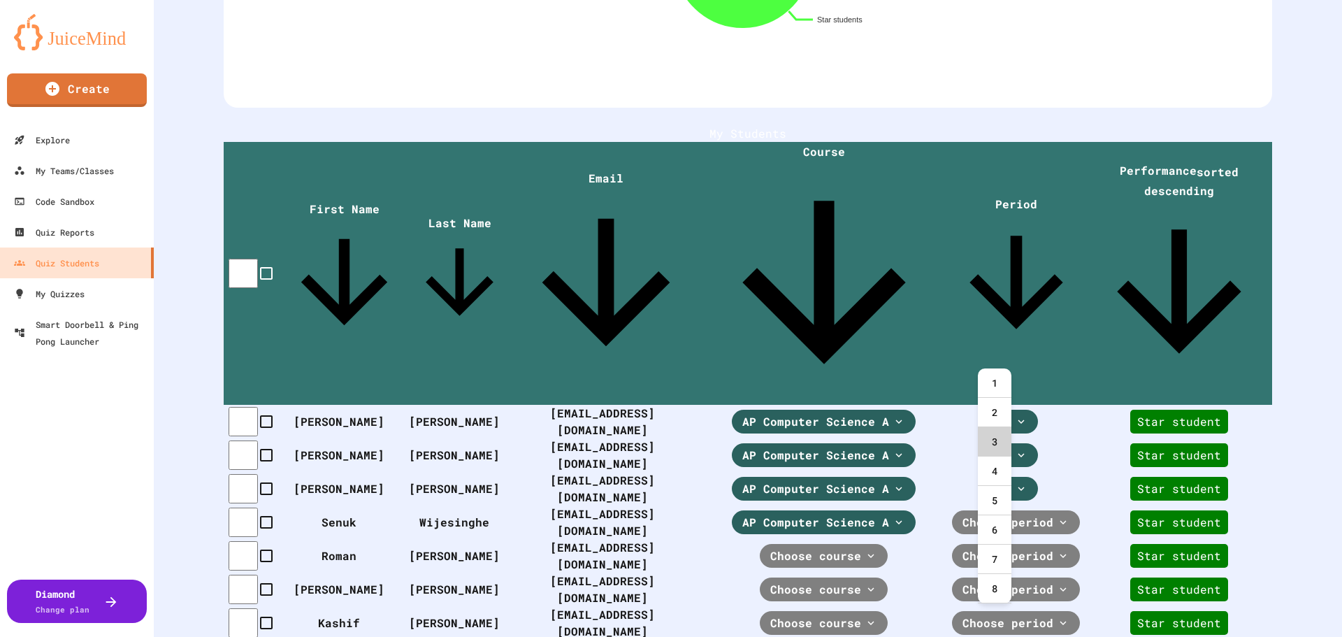
click at [992, 433] on div "3" at bounding box center [995, 441] width 34 height 29
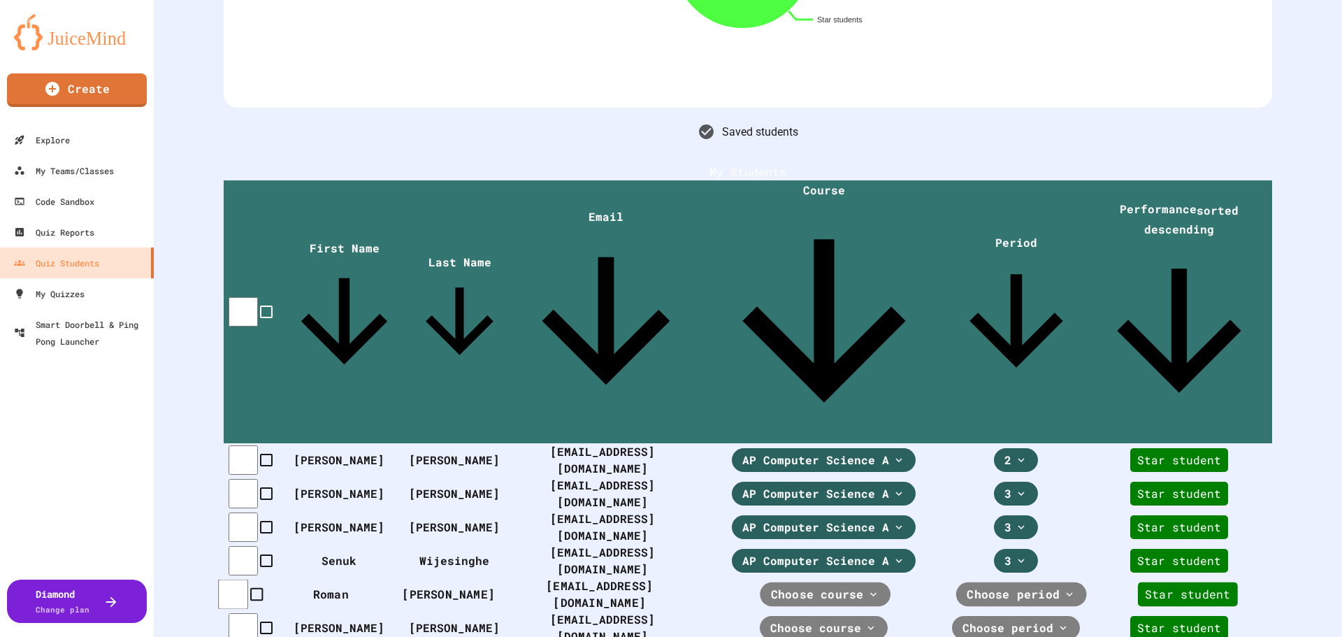
click at [803, 586] on span "Choose course" at bounding box center [817, 594] width 93 height 17
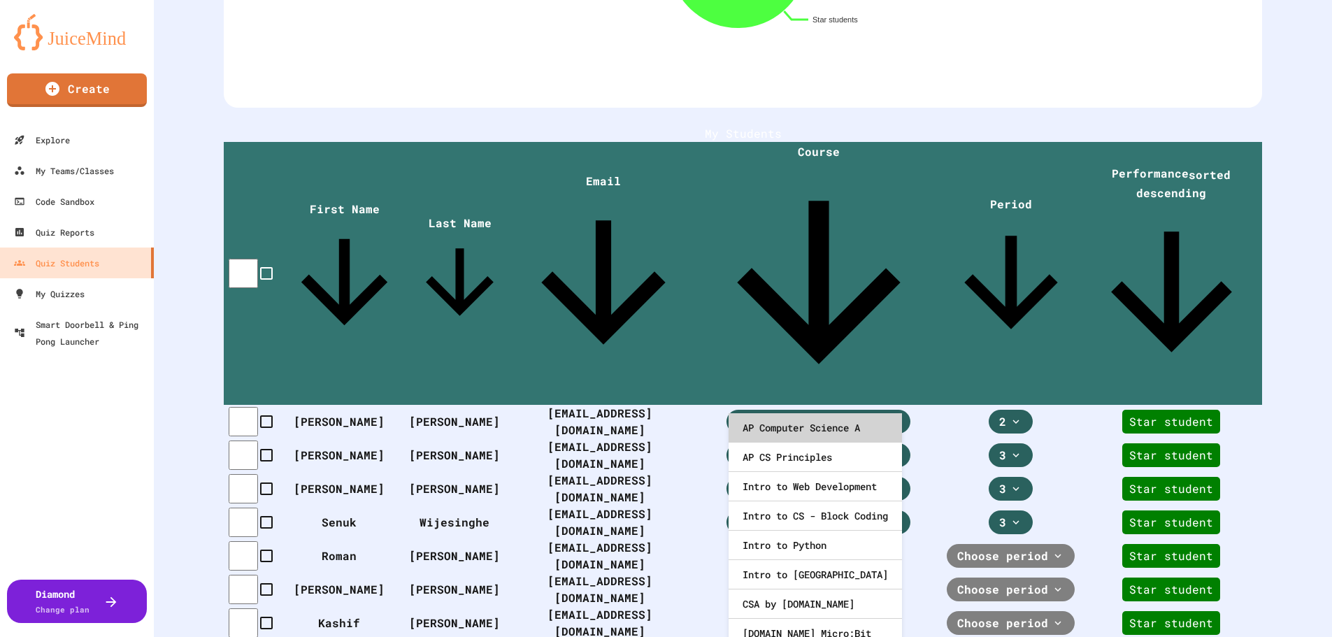
click at [804, 433] on div "AP Computer Science A" at bounding box center [814, 427] width 173 height 29
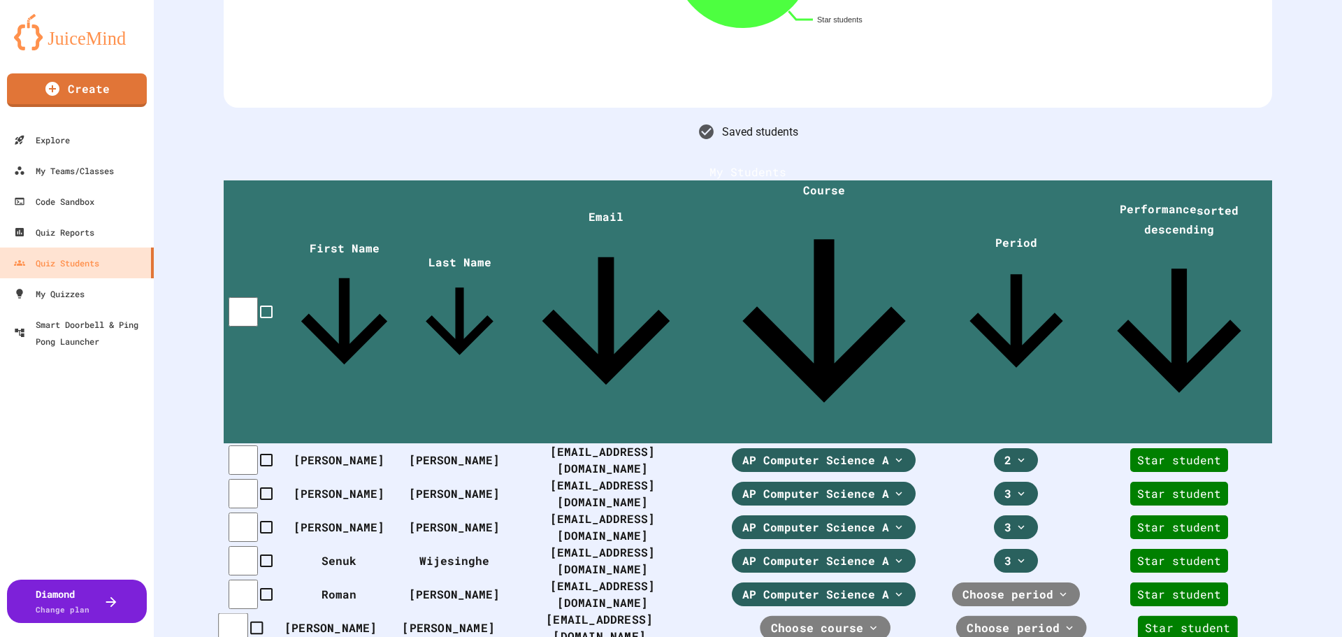
click at [830, 616] on div "Choose course" at bounding box center [826, 628] width 131 height 24
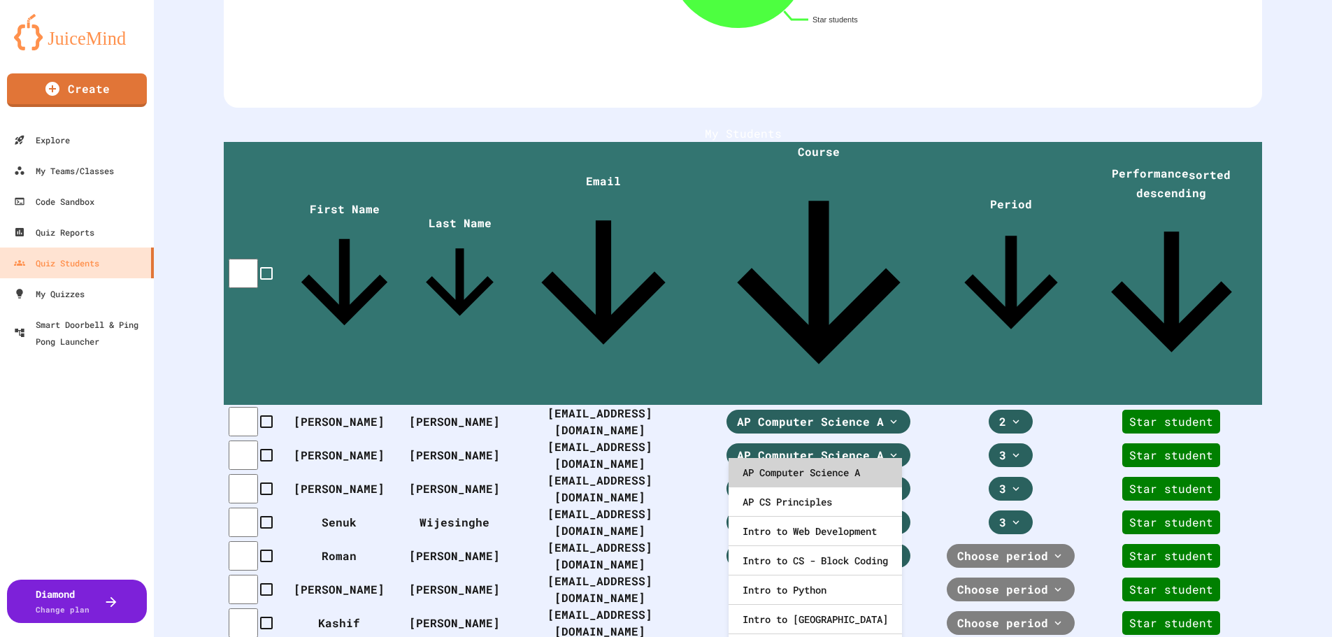
click at [816, 473] on div "AP Computer Science A" at bounding box center [814, 472] width 173 height 29
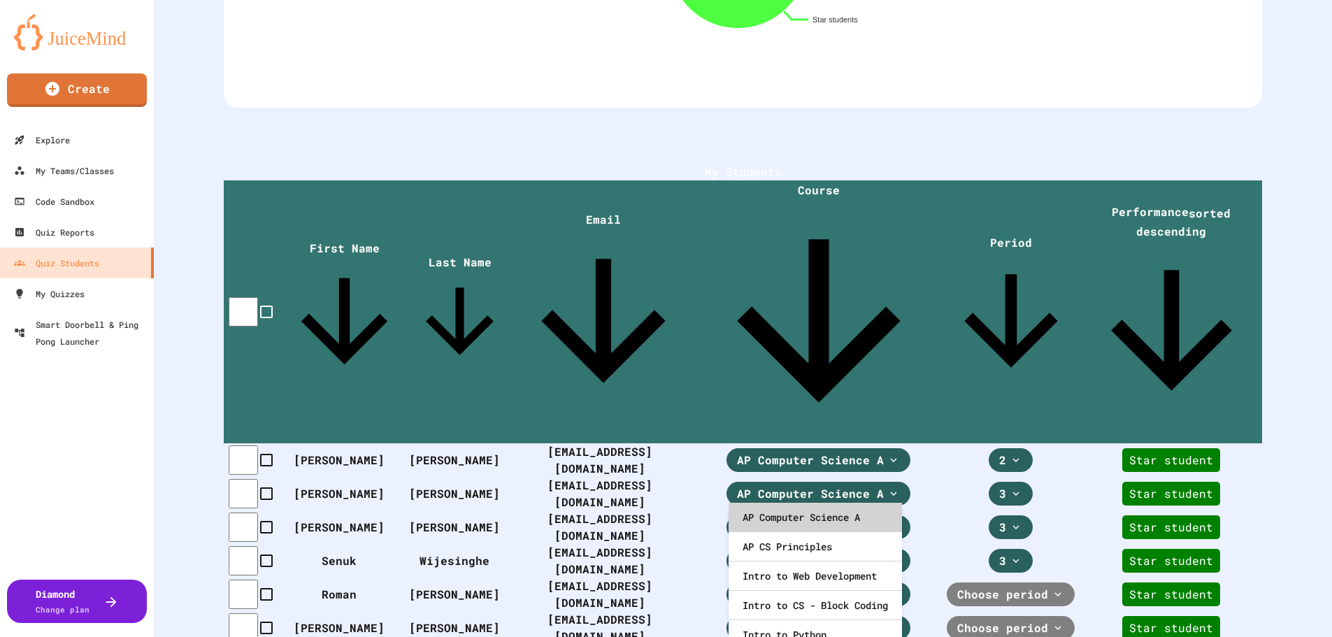
click at [807, 519] on div "AP Computer Science A" at bounding box center [814, 517] width 173 height 29
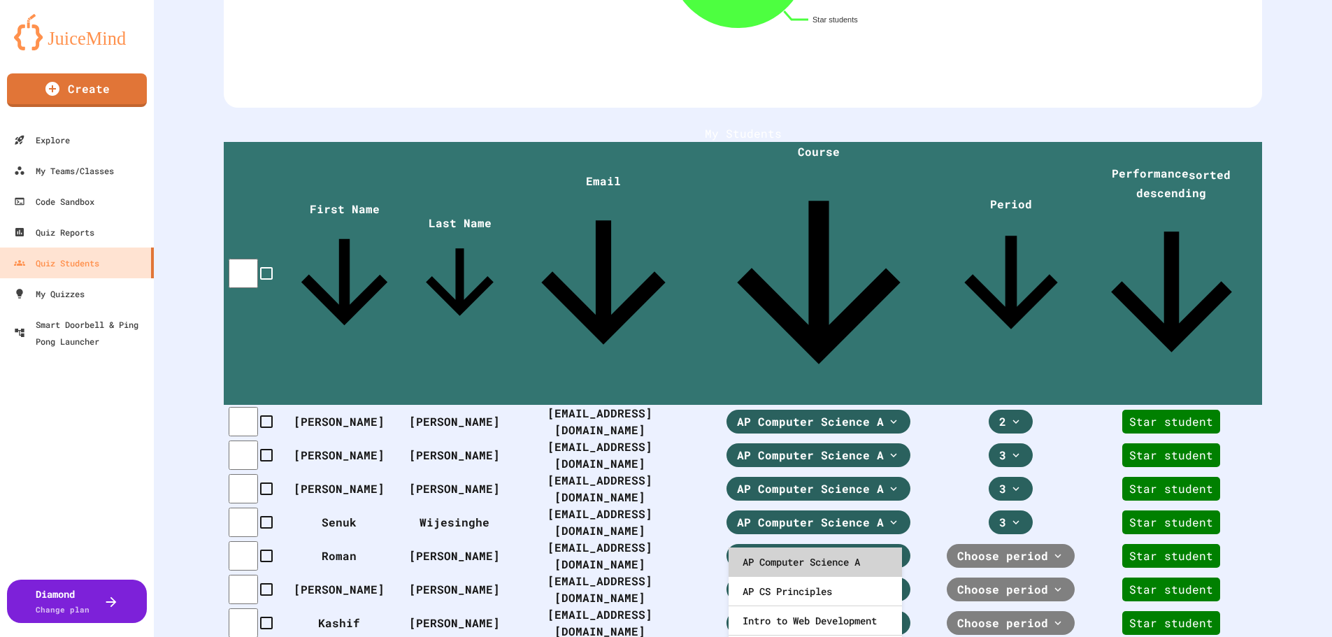
click at [807, 553] on div "AP Computer Science A" at bounding box center [814, 561] width 173 height 29
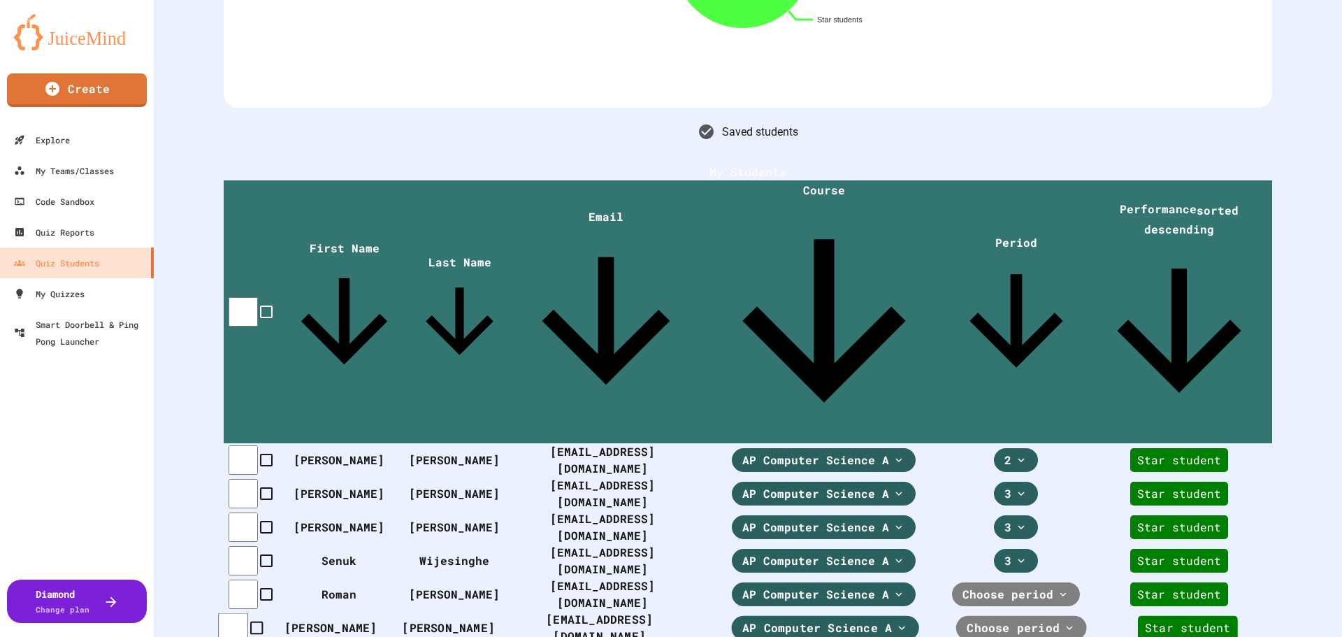
scroll to position [1203, 0]
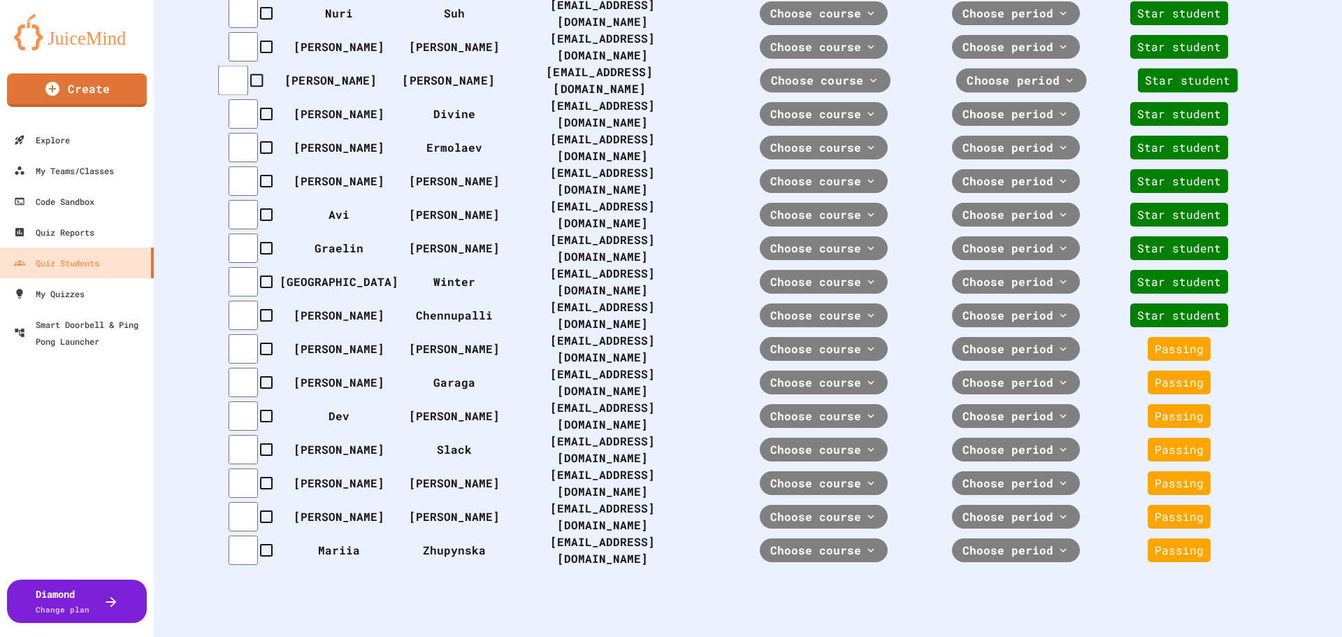
click at [868, 74] on icon at bounding box center [874, 80] width 13 height 13
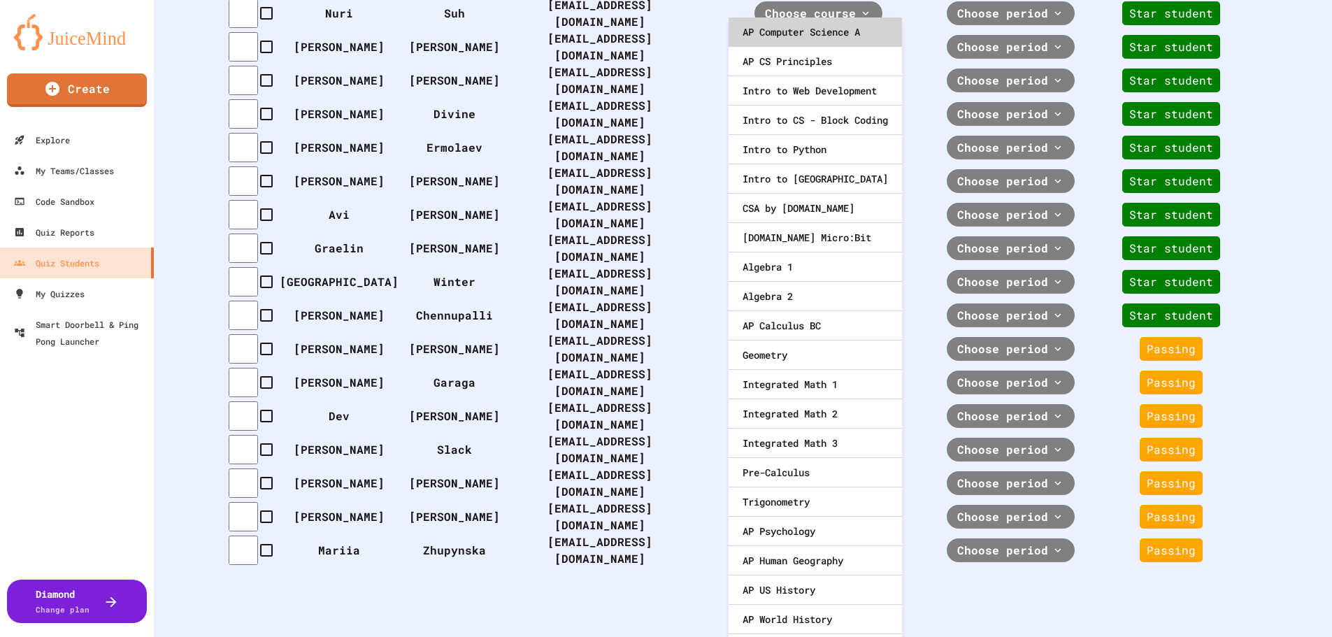
click at [838, 32] on div "AP Computer Science A" at bounding box center [814, 31] width 173 height 29
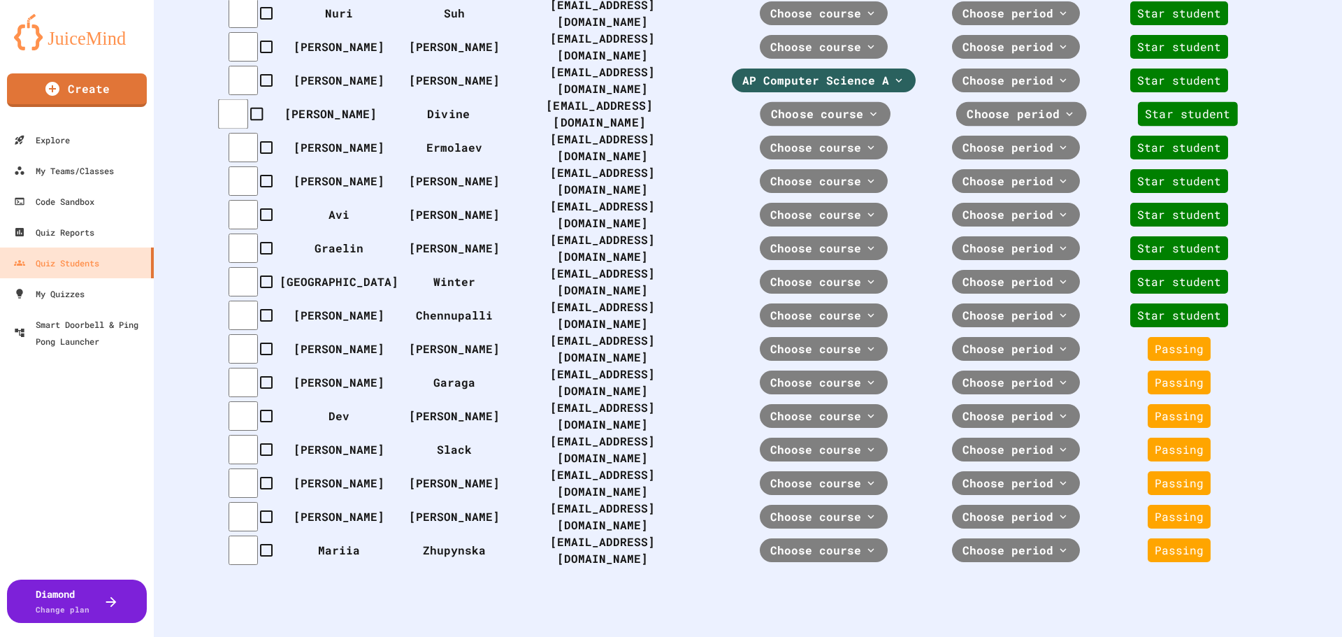
scroll to position [737, 0]
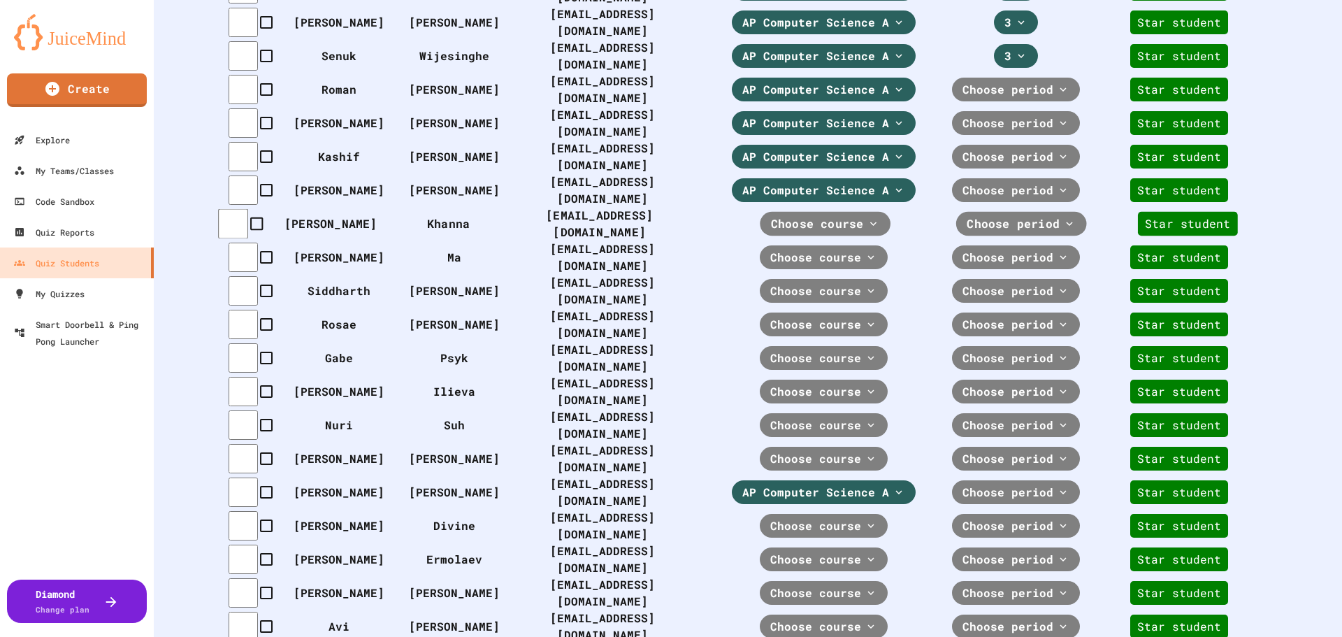
click at [796, 215] on span "Choose course" at bounding box center [817, 223] width 93 height 17
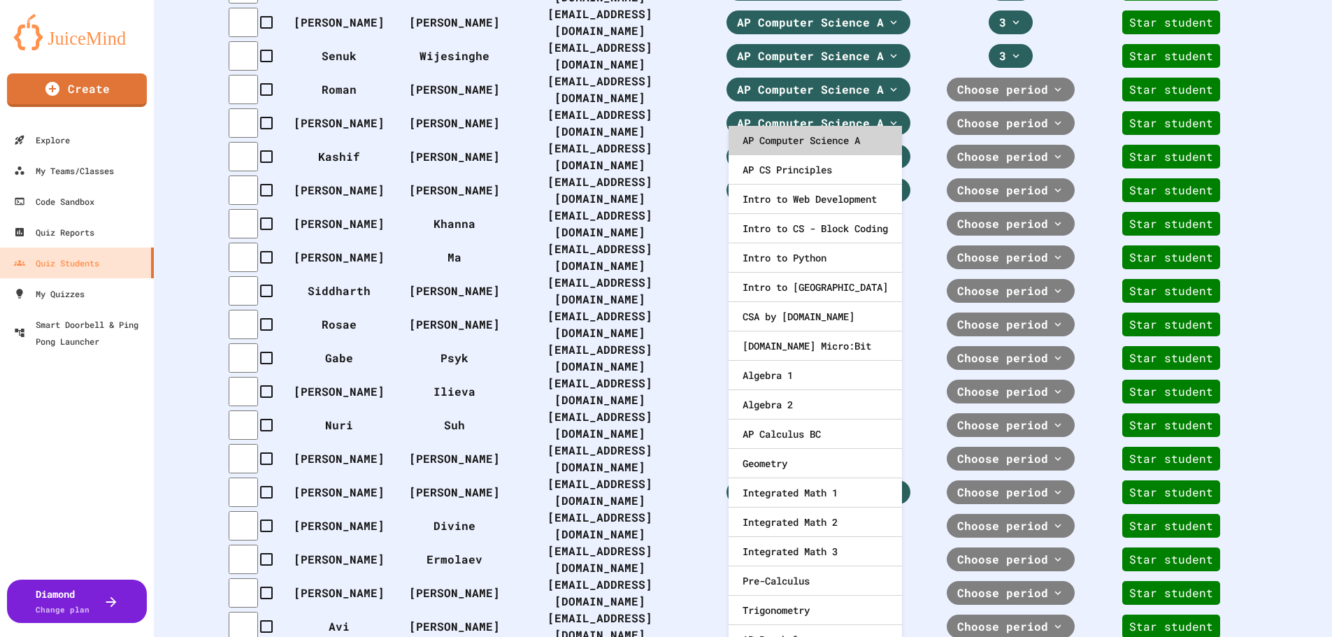
click at [796, 137] on div "AP Computer Science A" at bounding box center [814, 140] width 173 height 29
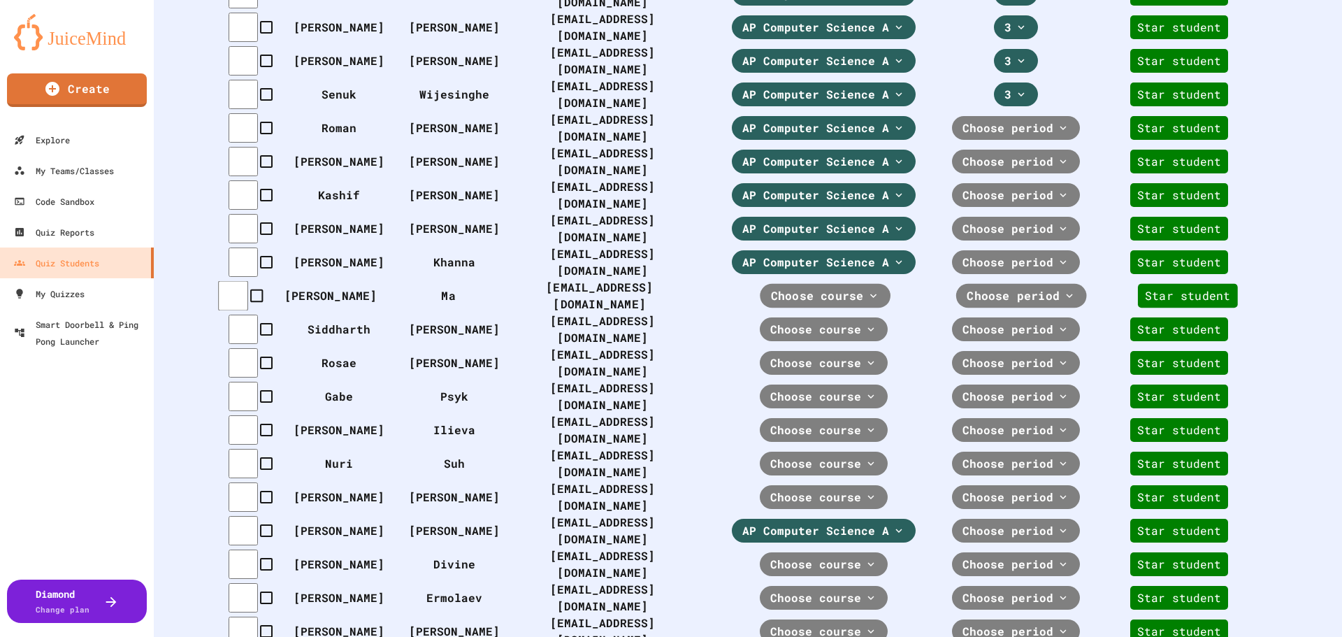
click at [798, 287] on span "Choose course" at bounding box center [817, 295] width 93 height 17
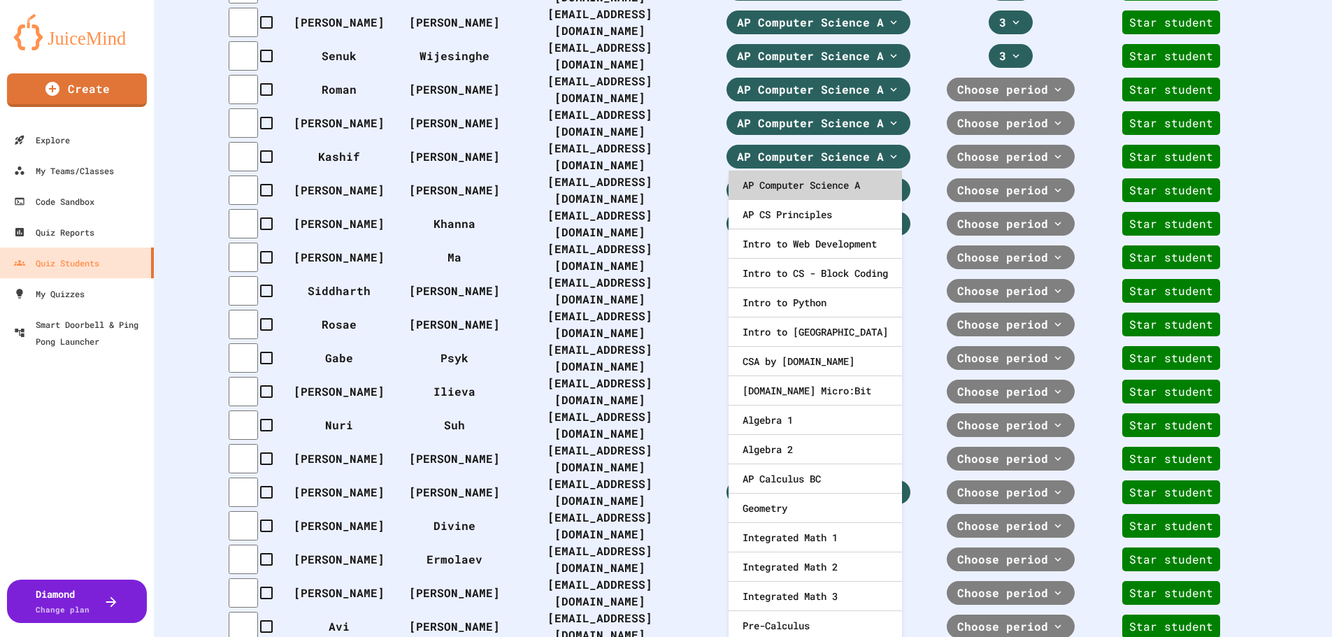
click at [797, 180] on div "AP Computer Science A" at bounding box center [814, 185] width 173 height 29
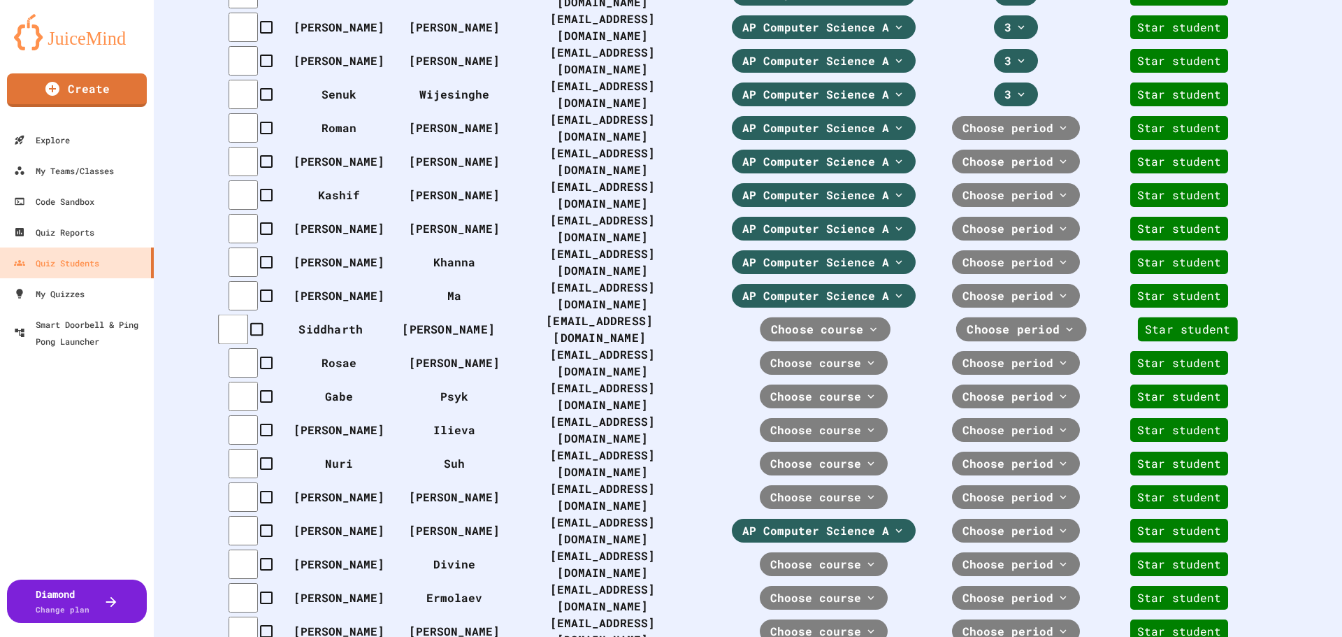
click at [798, 321] on span "Choose course" at bounding box center [817, 329] width 93 height 17
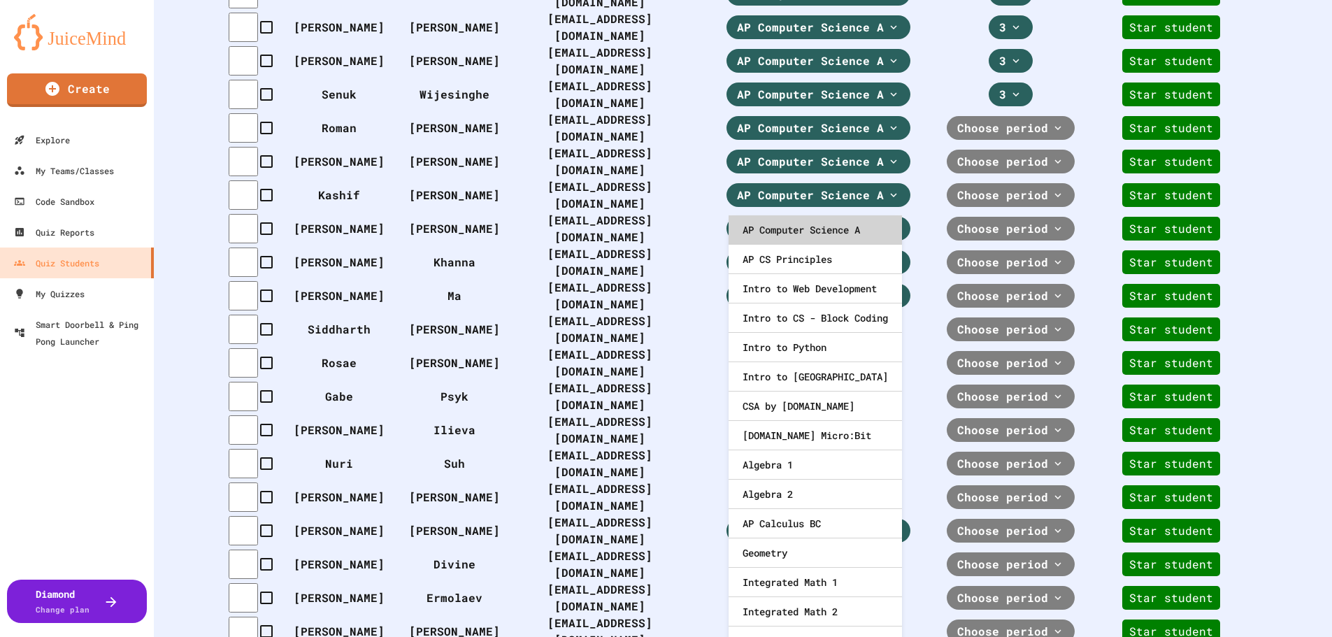
click at [798, 237] on div "AP Computer Science A" at bounding box center [814, 229] width 173 height 29
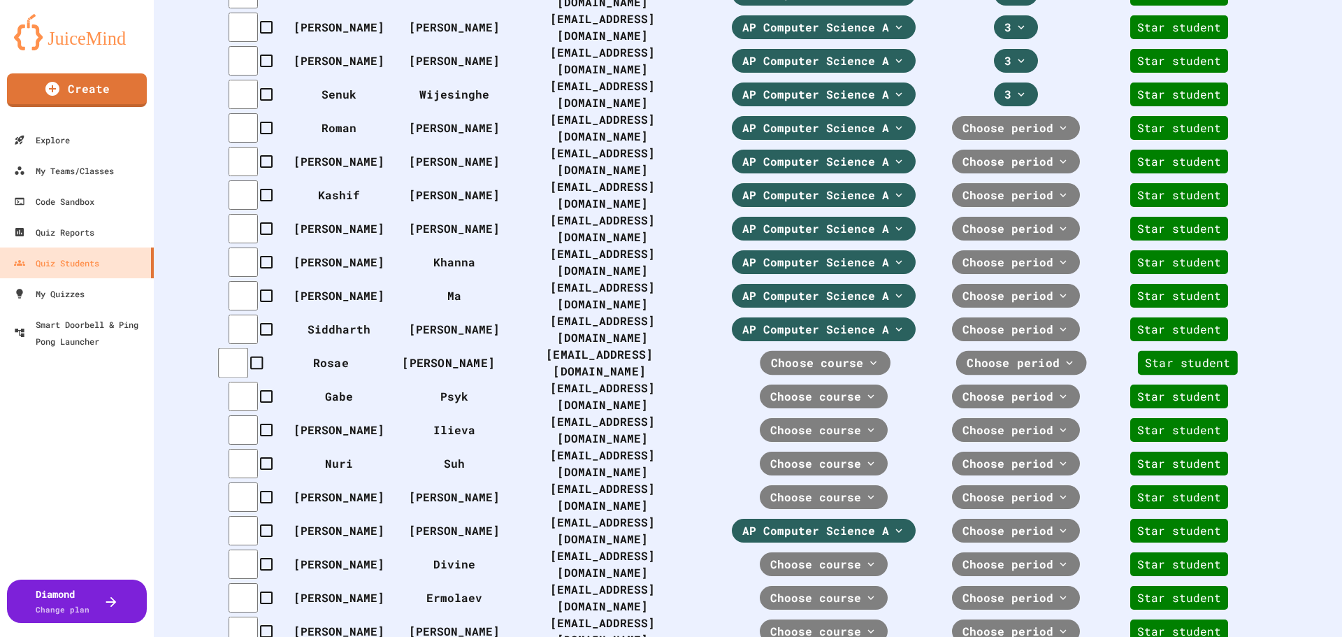
click at [798, 354] on span "Choose course" at bounding box center [817, 362] width 93 height 17
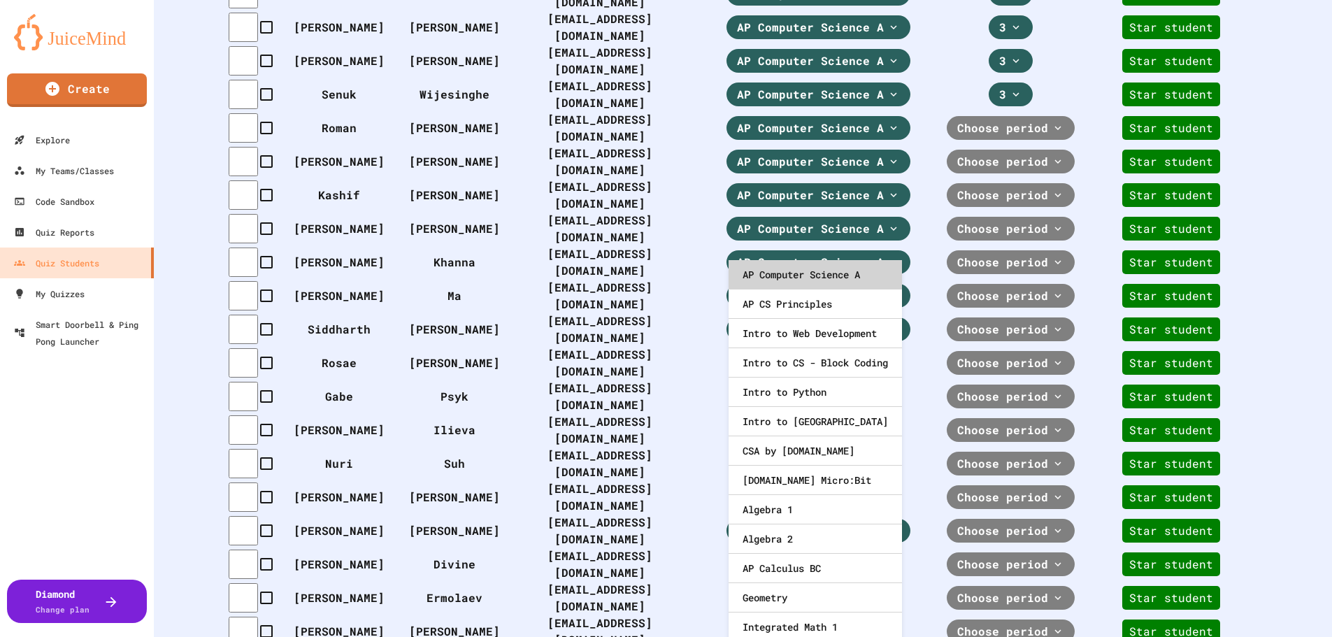
click at [798, 278] on div "AP Computer Science A" at bounding box center [814, 274] width 173 height 29
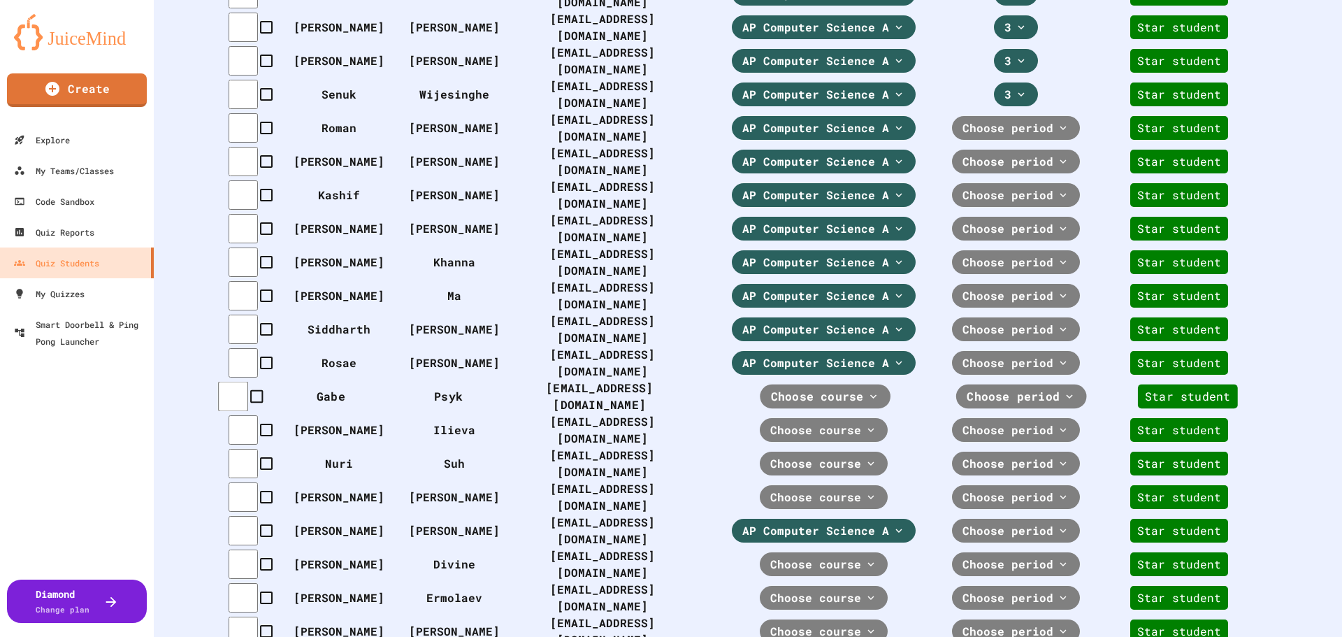
click at [802, 388] on span "Choose course" at bounding box center [817, 396] width 93 height 17
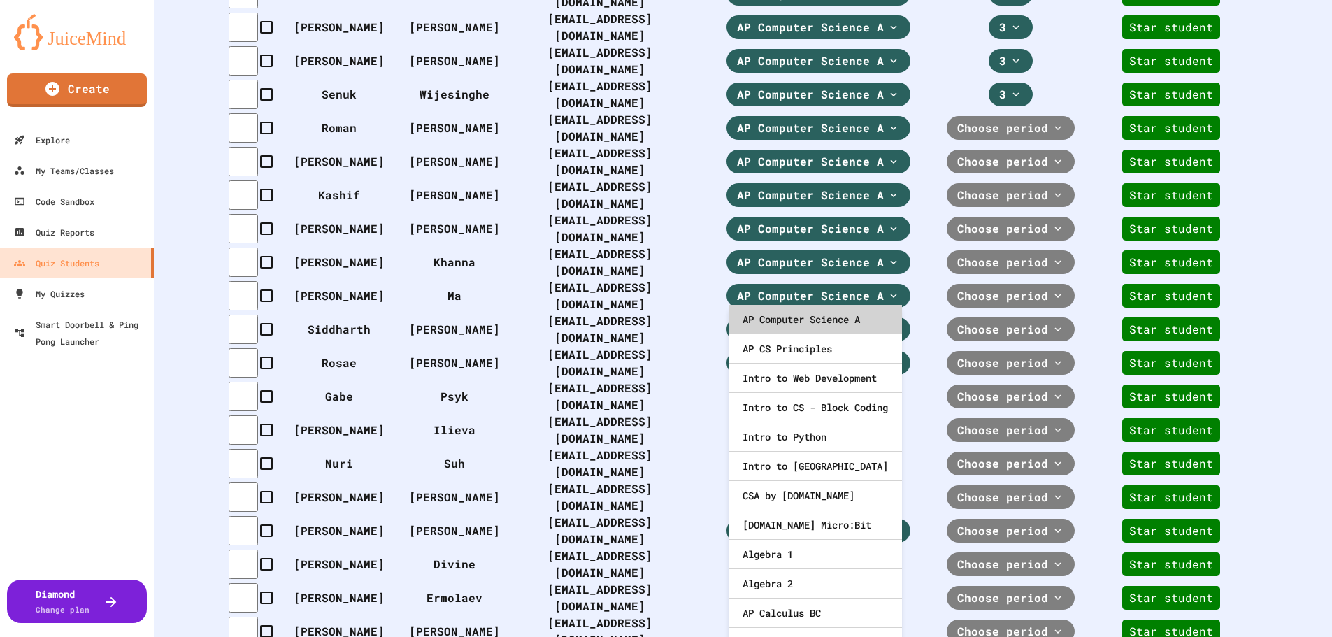
click at [802, 317] on div "AP Computer Science A" at bounding box center [814, 319] width 173 height 29
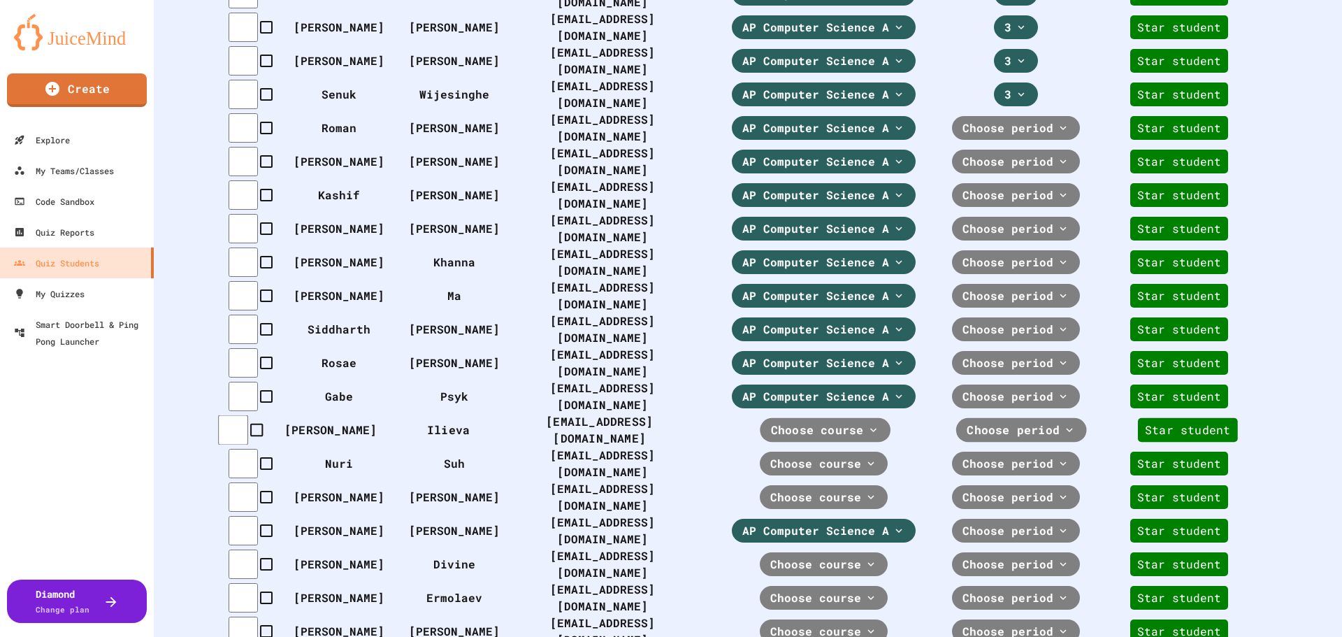
click at [801, 422] on span "Choose course" at bounding box center [817, 430] width 93 height 17
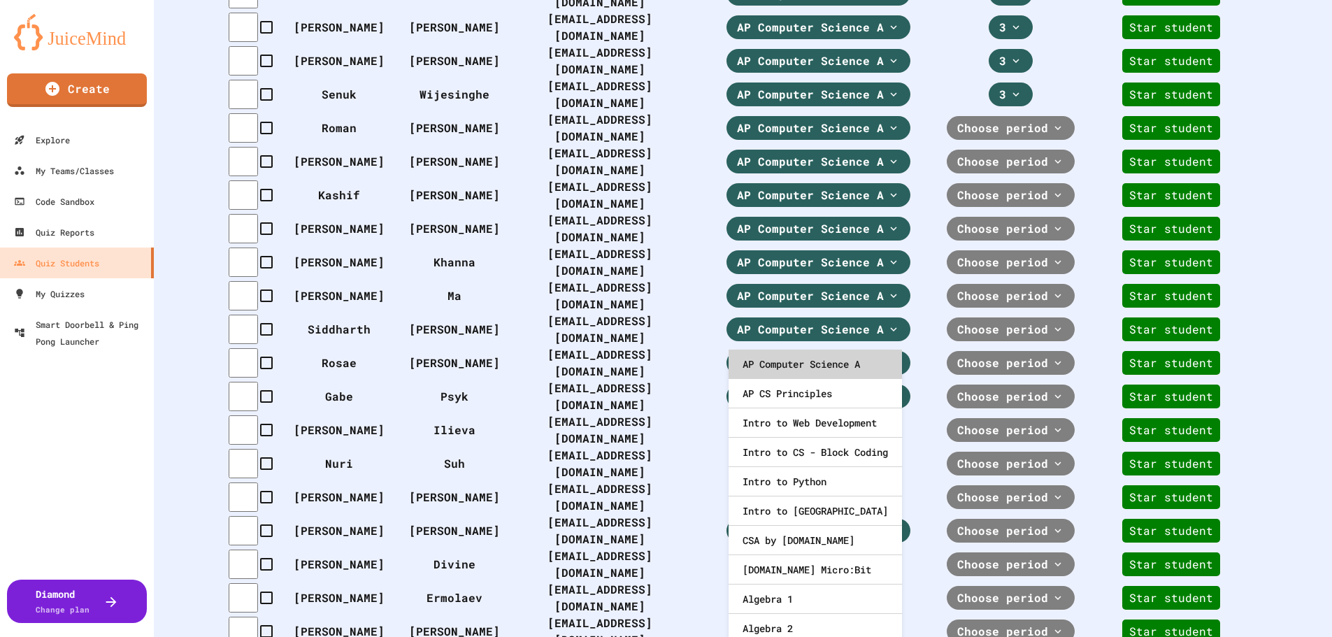
click at [801, 354] on div "AP Computer Science A" at bounding box center [814, 364] width 173 height 29
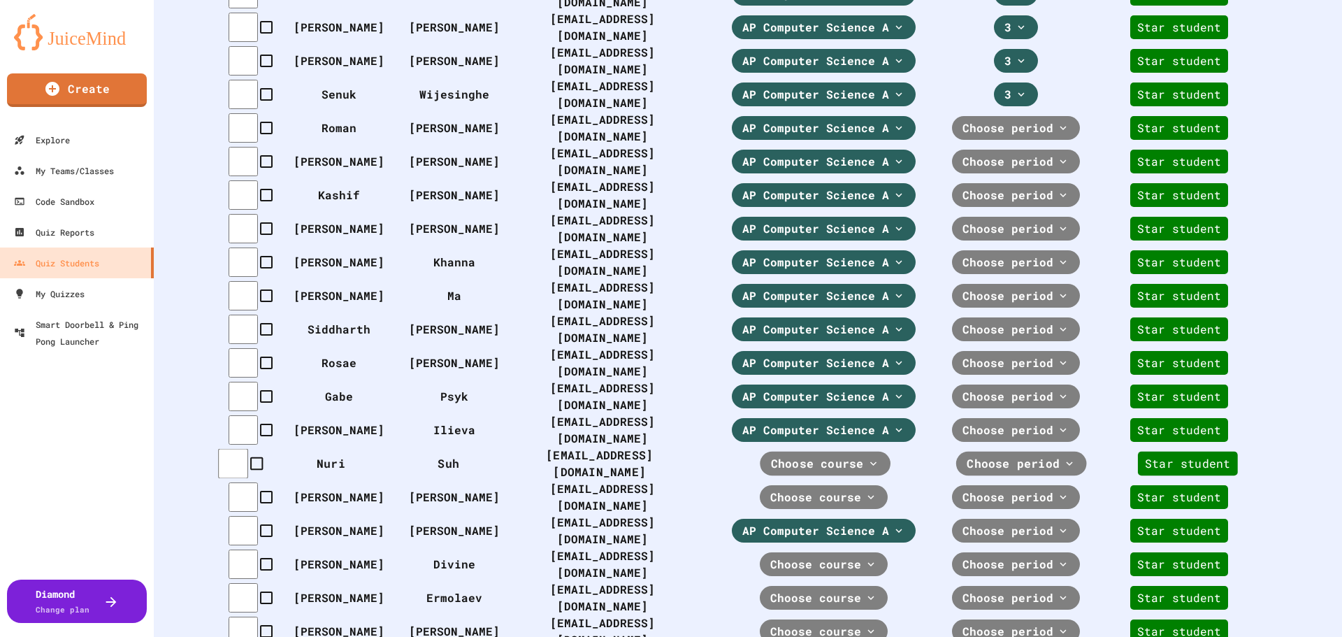
click at [801, 452] on div "Choose course" at bounding box center [826, 464] width 131 height 24
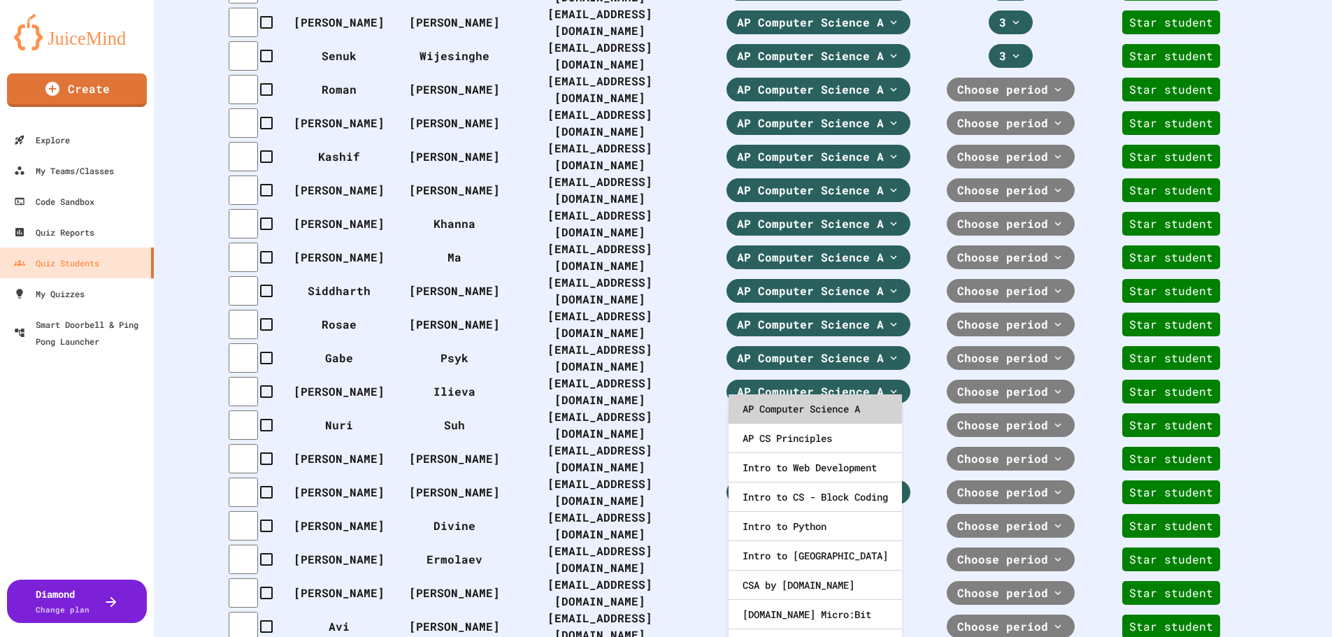
click at [800, 403] on div "AP Computer Science A" at bounding box center [814, 408] width 173 height 29
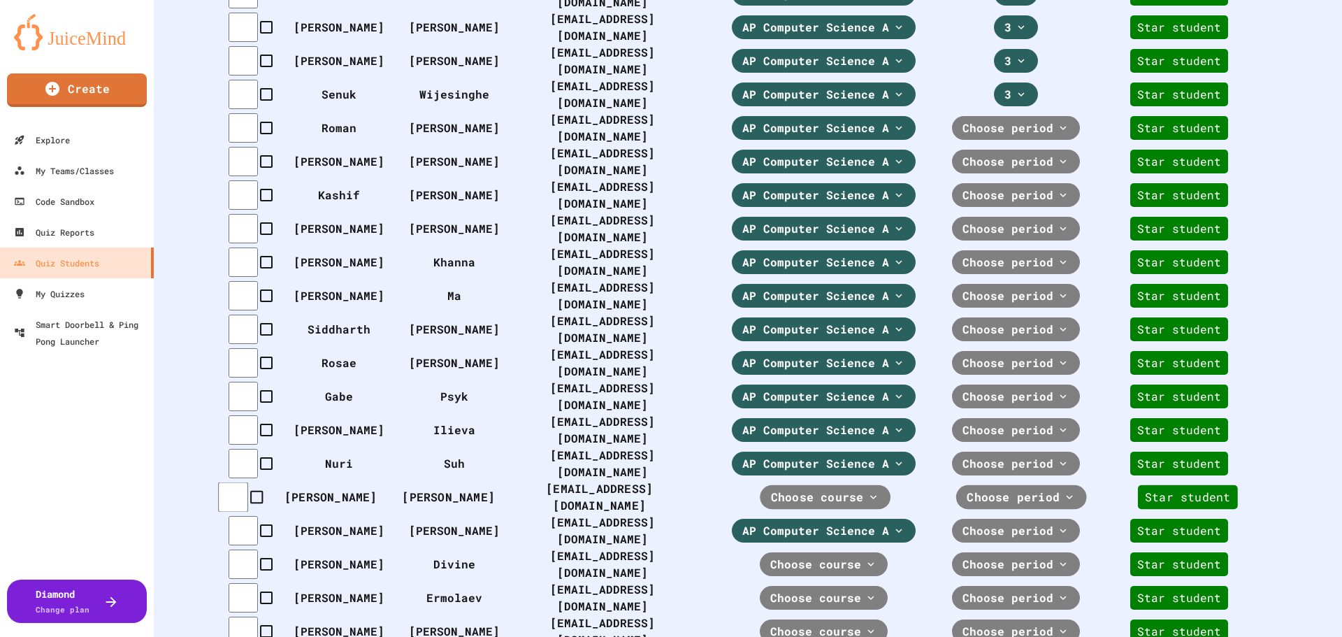
click at [801, 485] on div "Choose course" at bounding box center [826, 497] width 131 height 24
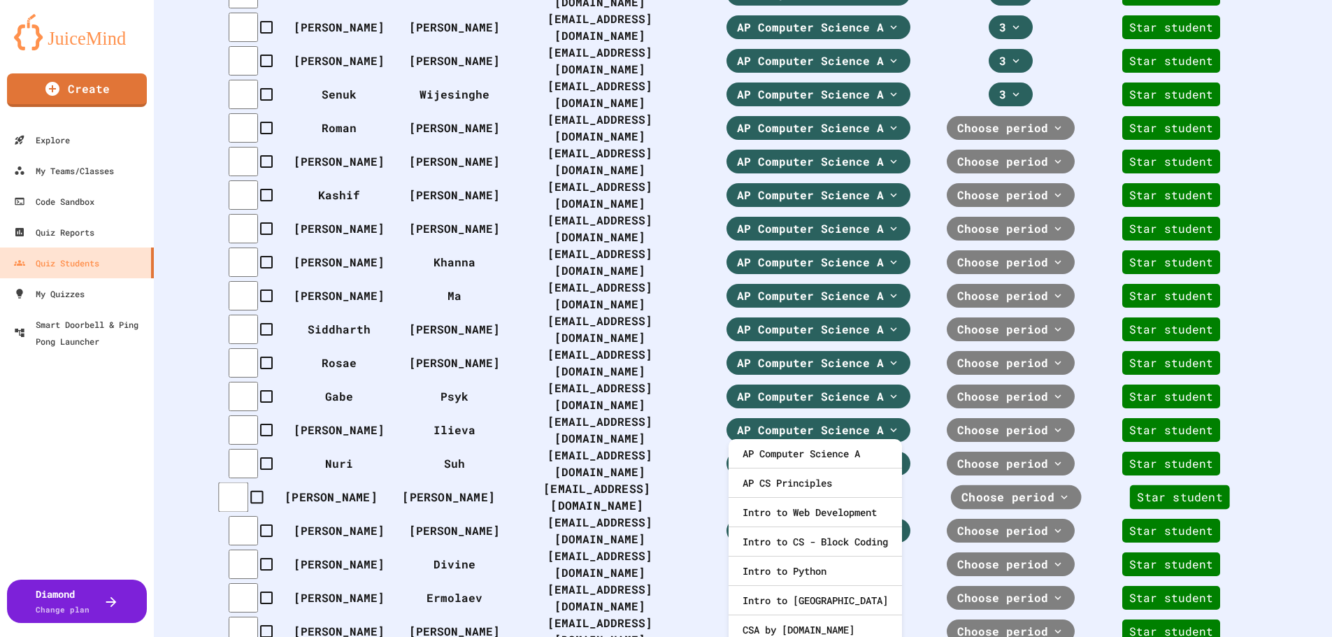
click at [803, 485] on div "Choose course" at bounding box center [819, 497] width 131 height 24
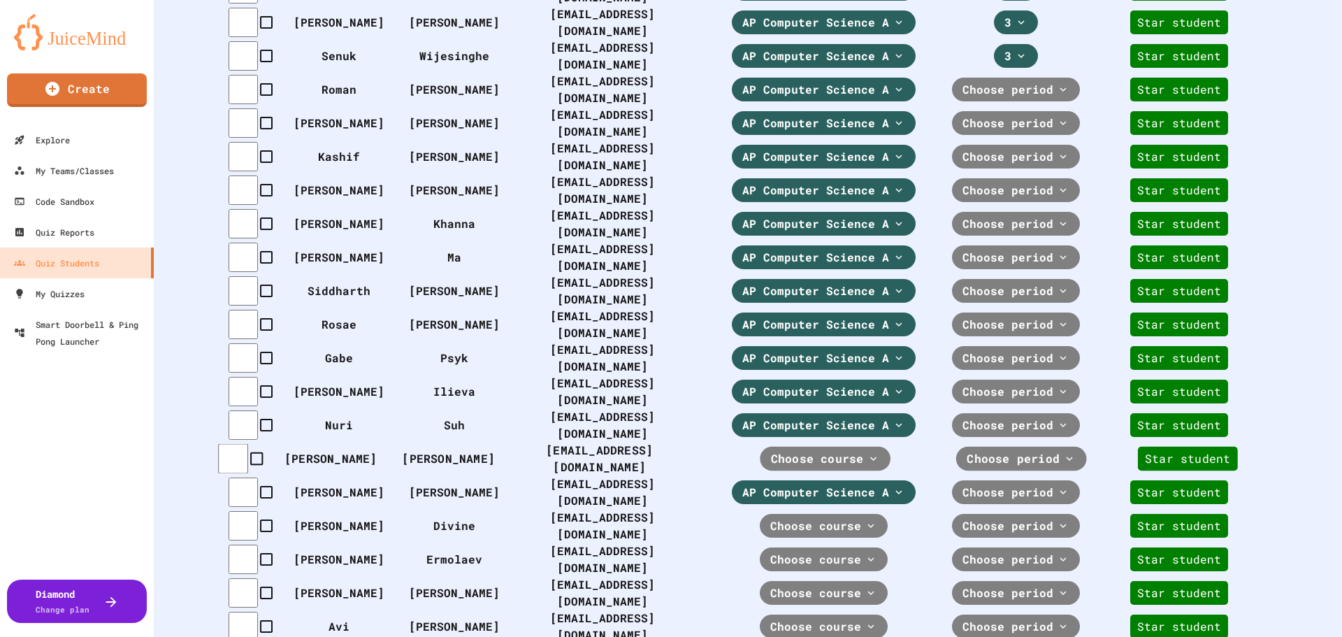
click at [809, 450] on span "Choose course" at bounding box center [817, 458] width 93 height 17
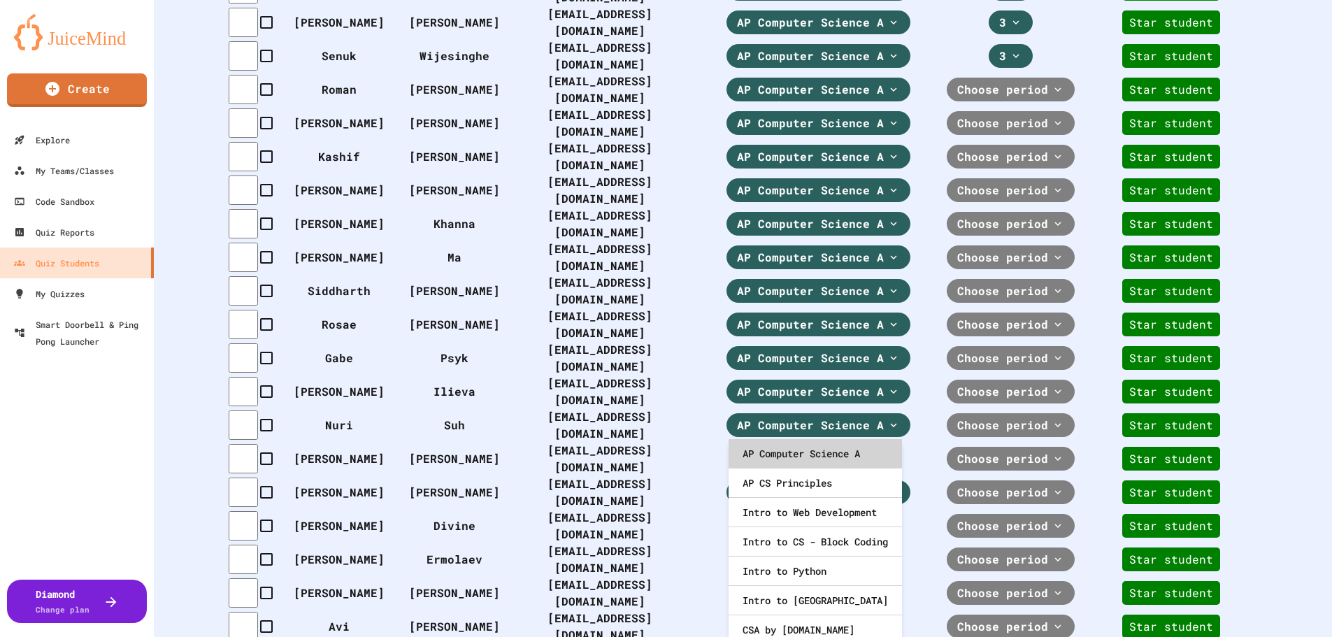
click at [810, 445] on div "AP Computer Science A" at bounding box center [814, 453] width 173 height 29
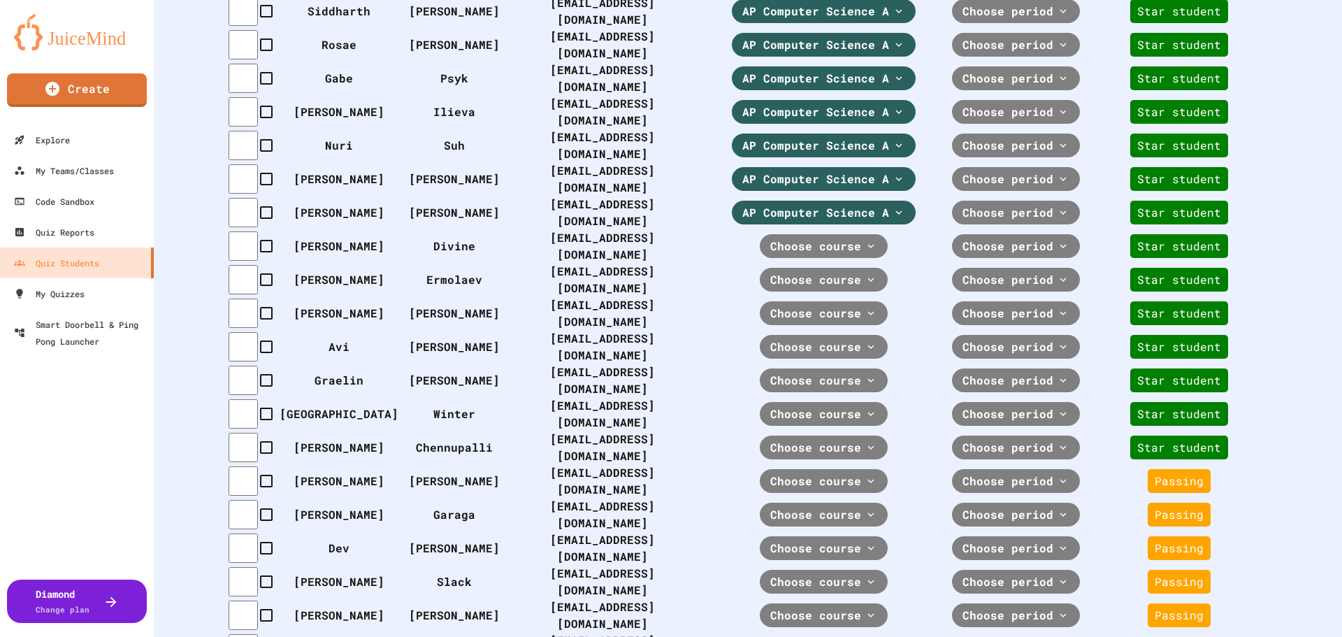
scroll to position [1084, 0]
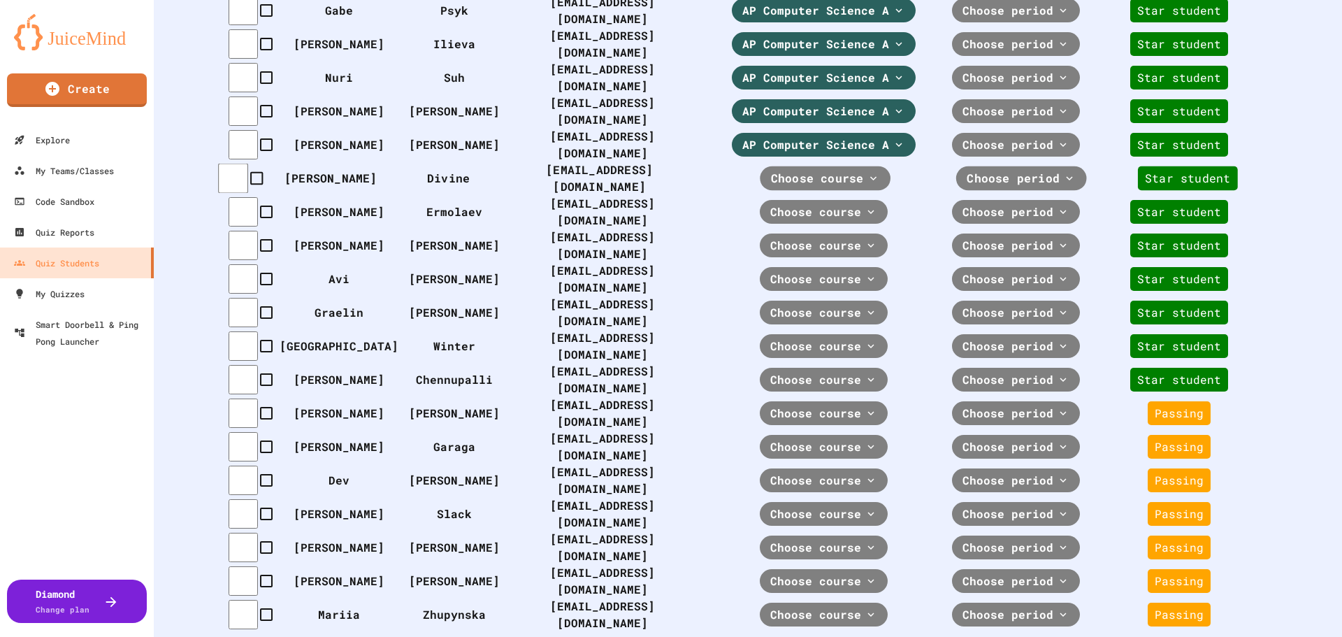
click at [845, 176] on div "Choose course" at bounding box center [826, 178] width 131 height 24
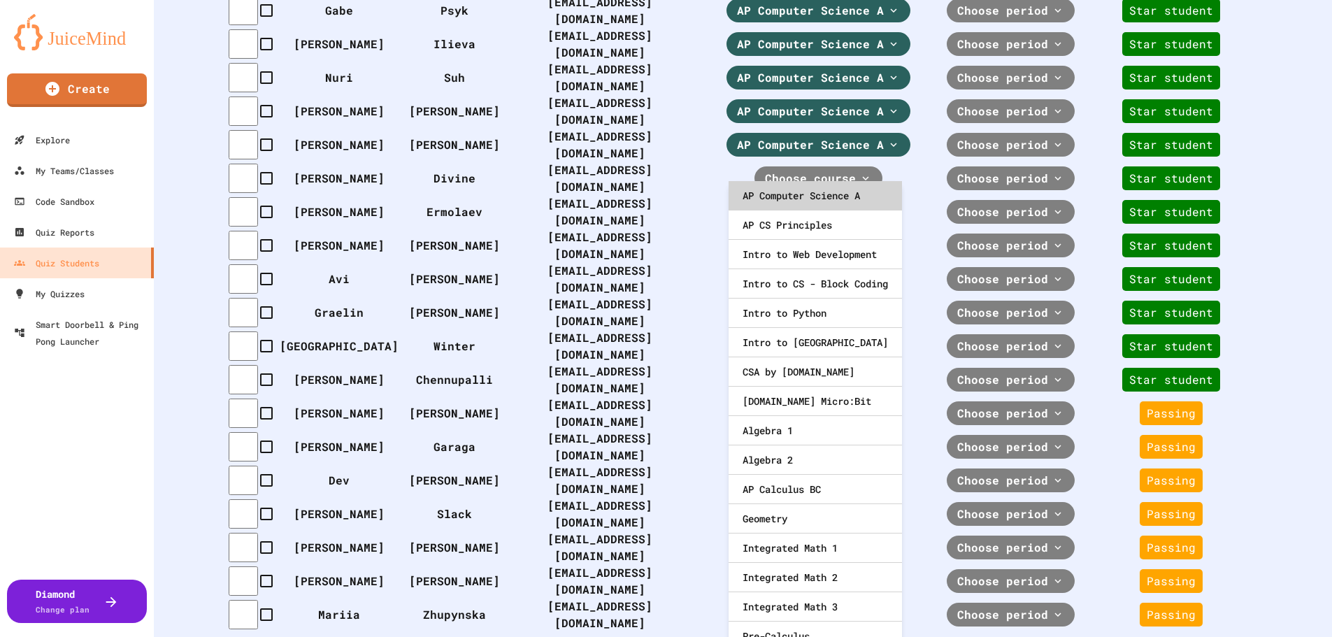
click at [794, 195] on div "AP Computer Science A" at bounding box center [814, 195] width 173 height 29
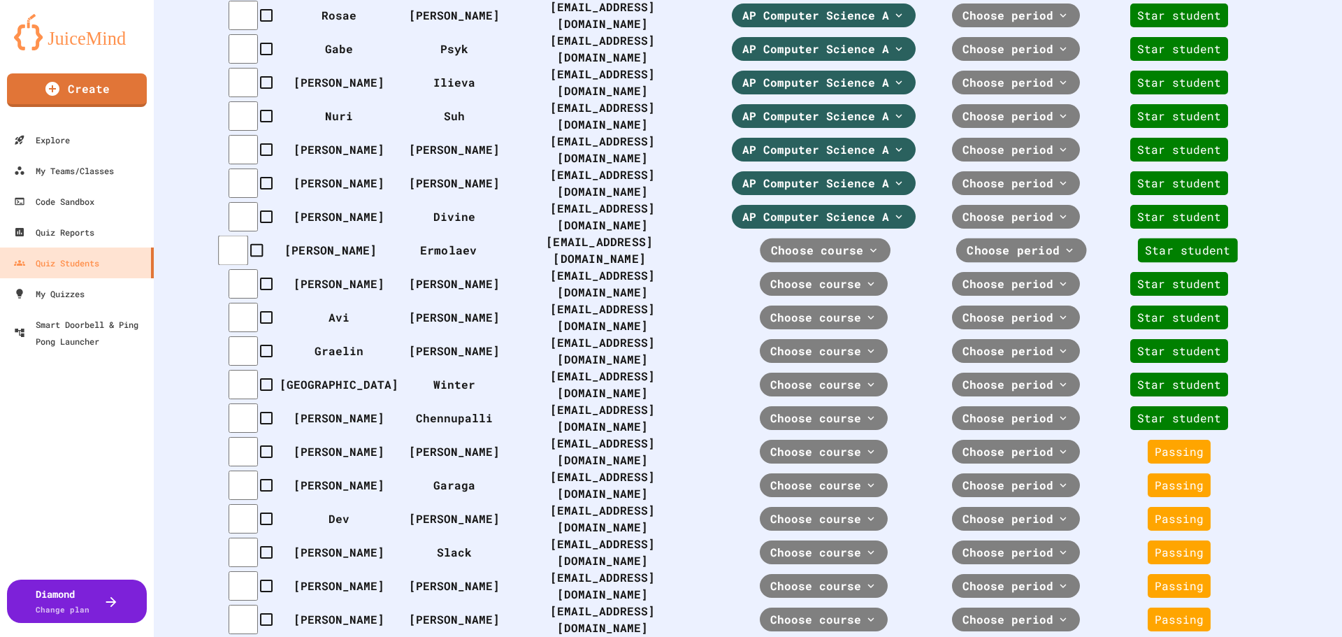
click at [868, 244] on icon at bounding box center [874, 250] width 13 height 13
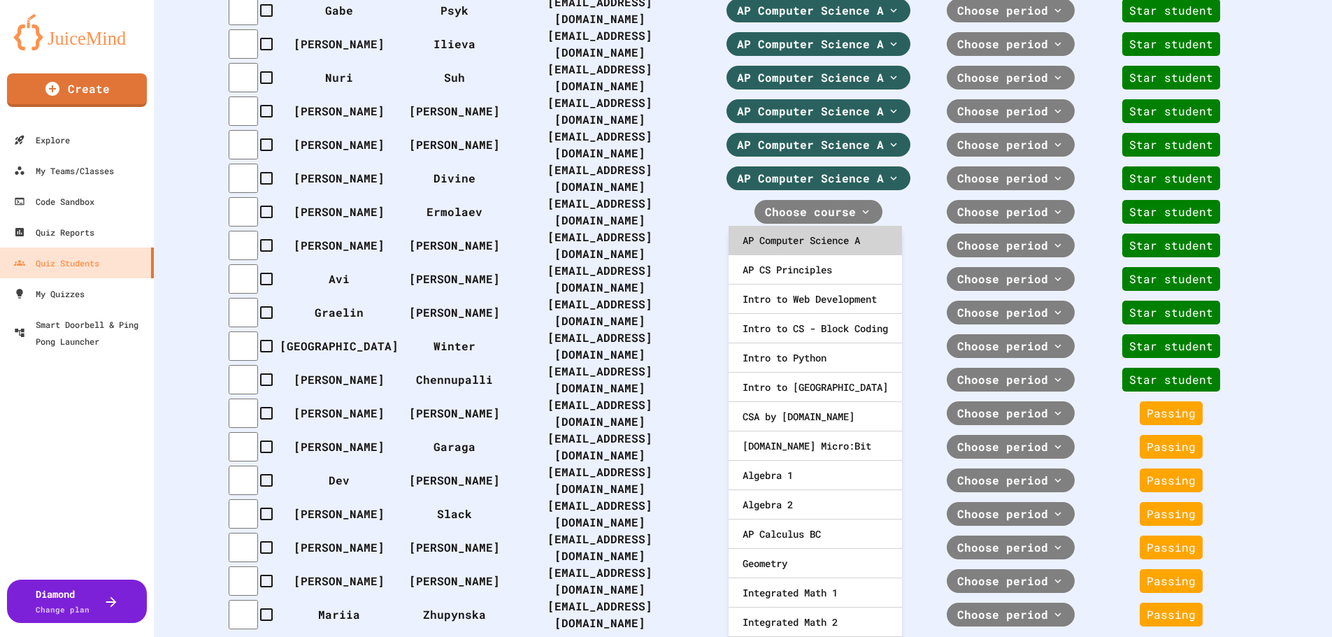
click at [814, 244] on div "AP Computer Science A" at bounding box center [814, 240] width 173 height 29
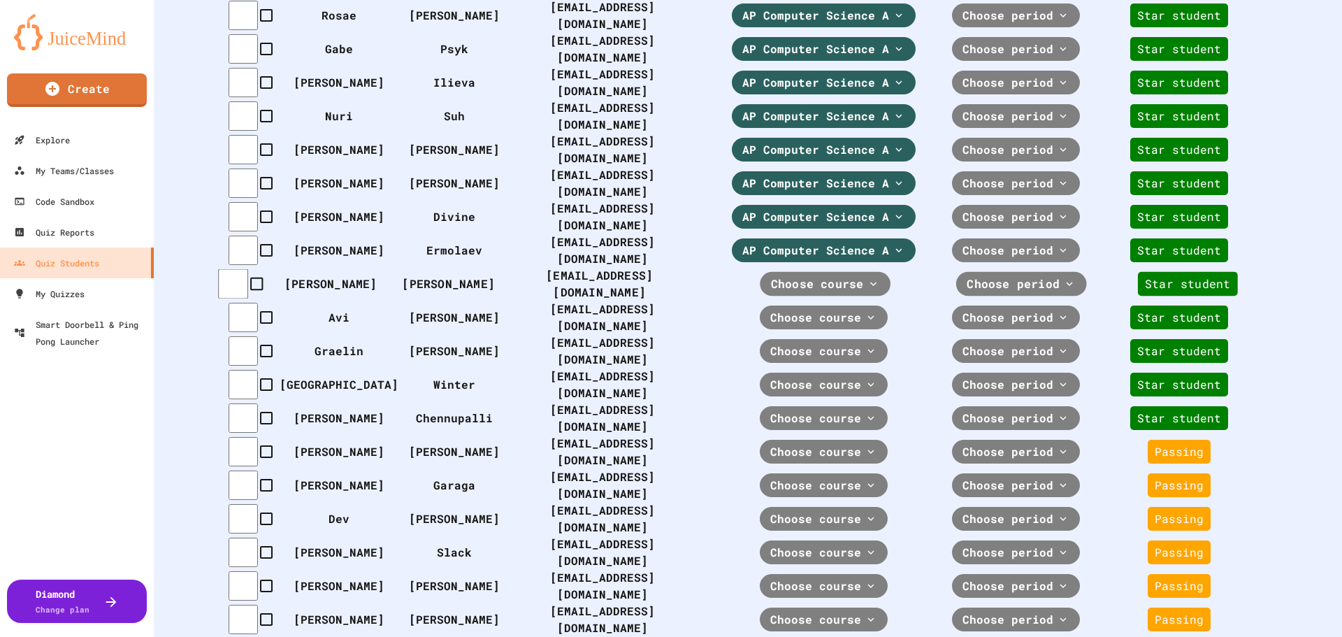
click at [812, 275] on span "Choose course" at bounding box center [817, 283] width 93 height 17
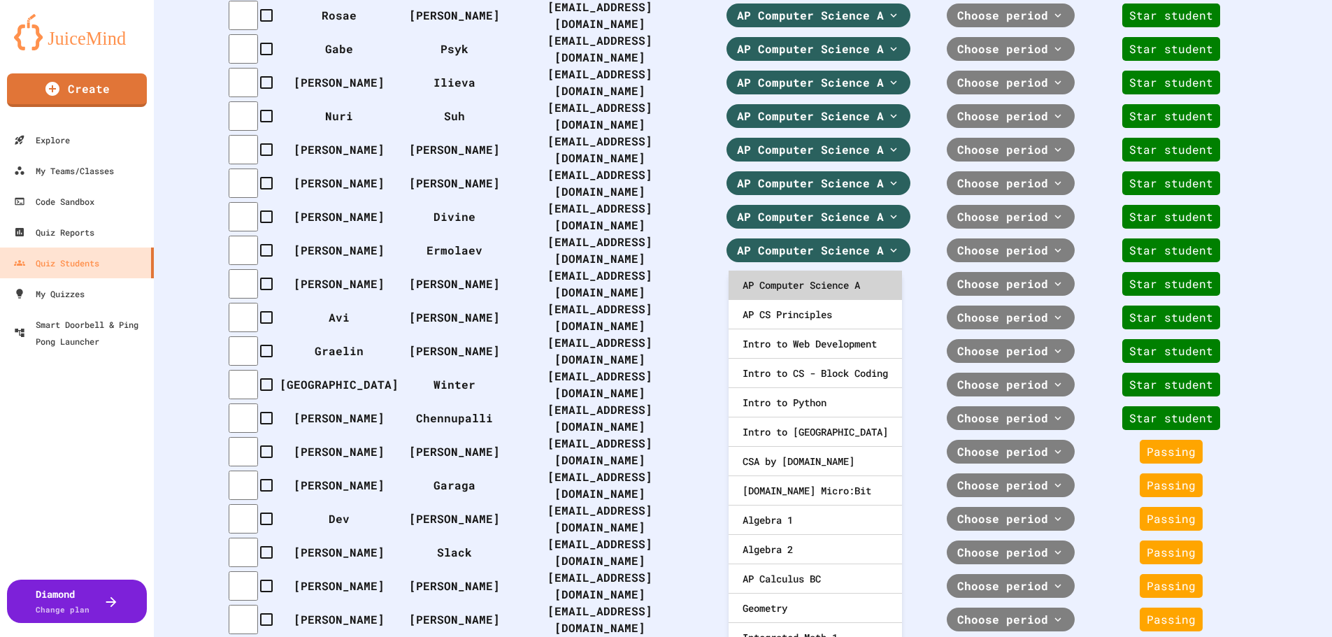
click at [814, 283] on div "AP Computer Science A" at bounding box center [814, 285] width 173 height 29
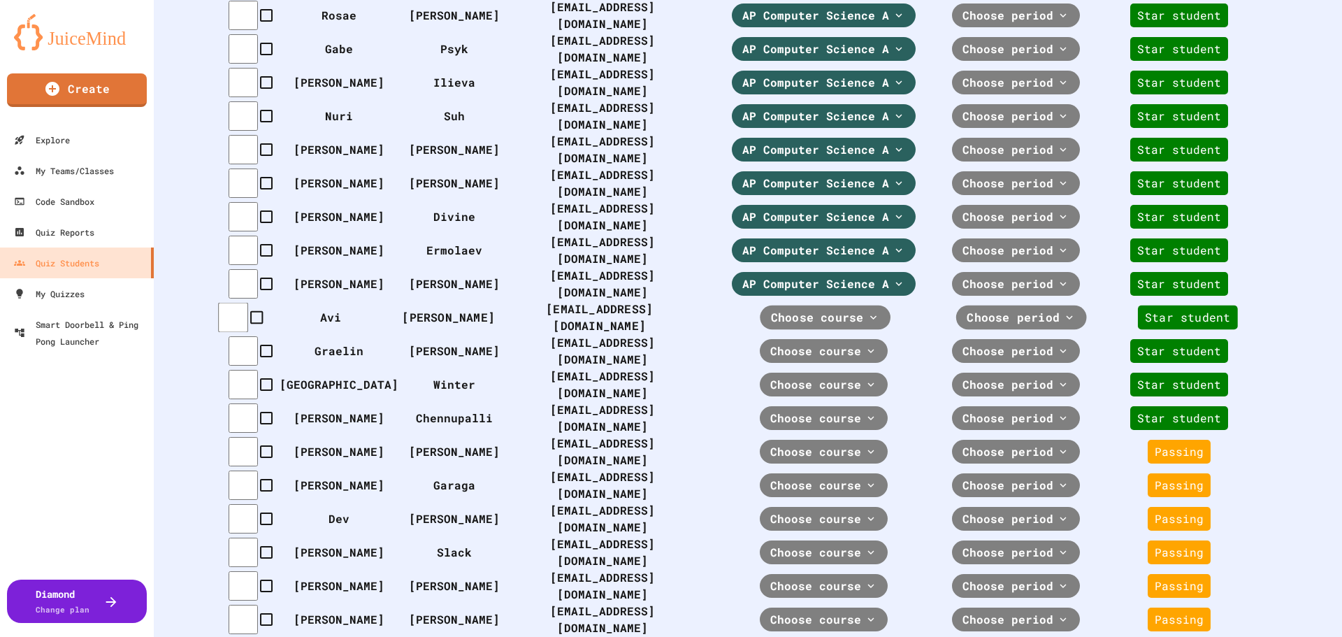
click at [810, 309] on span "Choose course" at bounding box center [817, 317] width 93 height 17
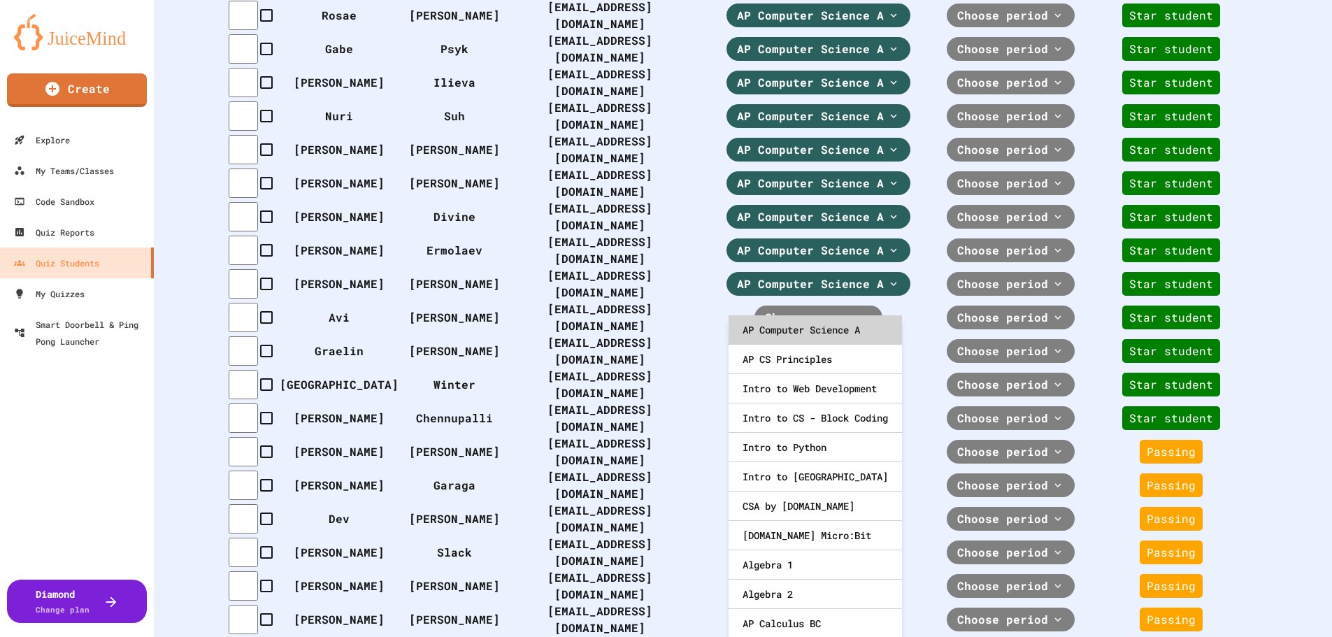
click at [810, 322] on div "AP Computer Science A" at bounding box center [814, 329] width 173 height 29
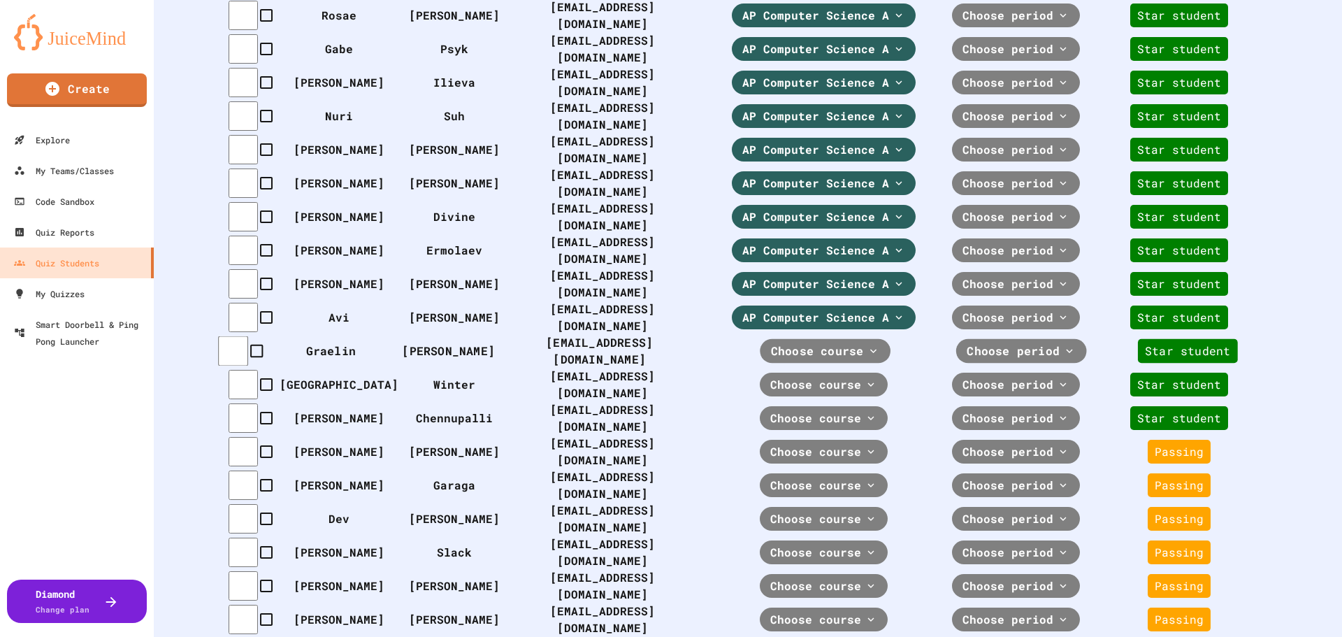
click at [815, 345] on span "Choose course" at bounding box center [817, 351] width 93 height 17
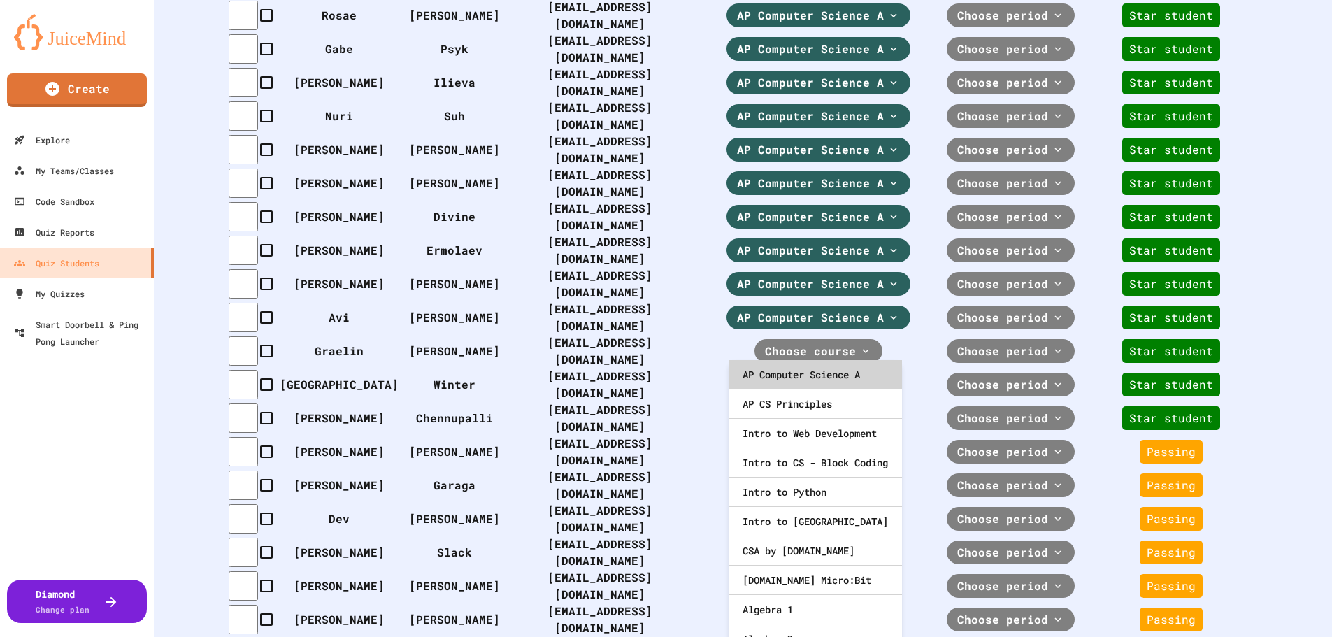
click at [805, 380] on div "AP Computer Science A" at bounding box center [814, 374] width 173 height 29
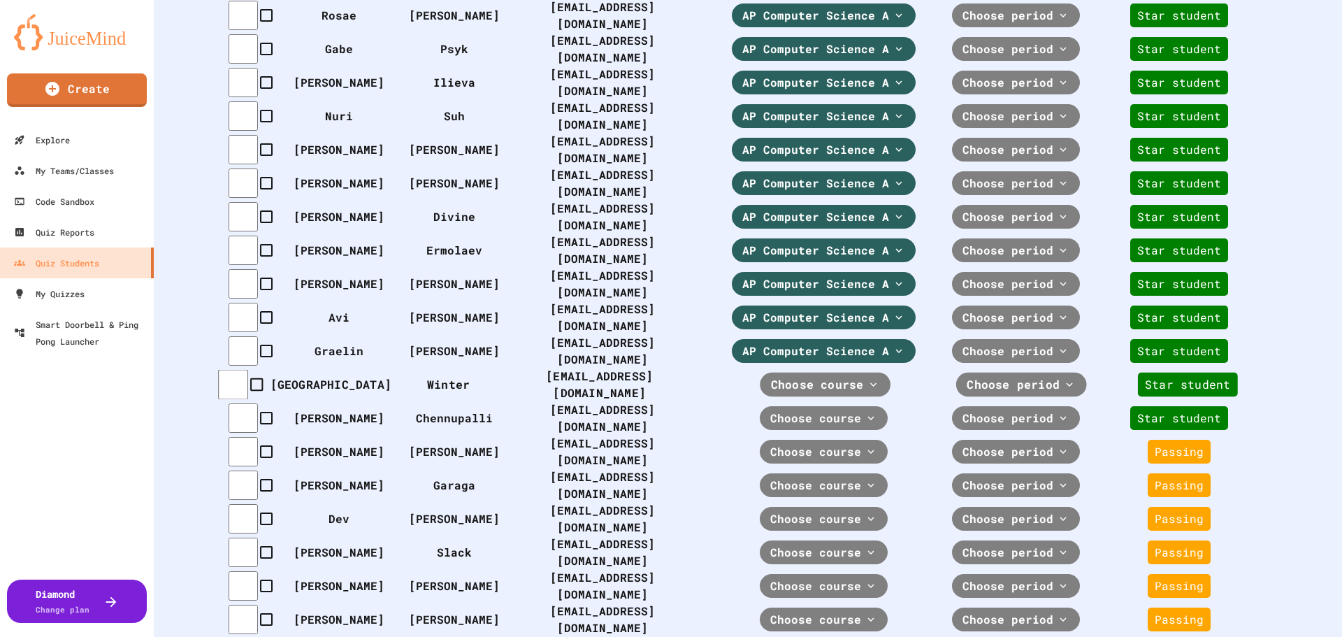
click at [809, 392] on span "Choose course" at bounding box center [817, 384] width 93 height 17
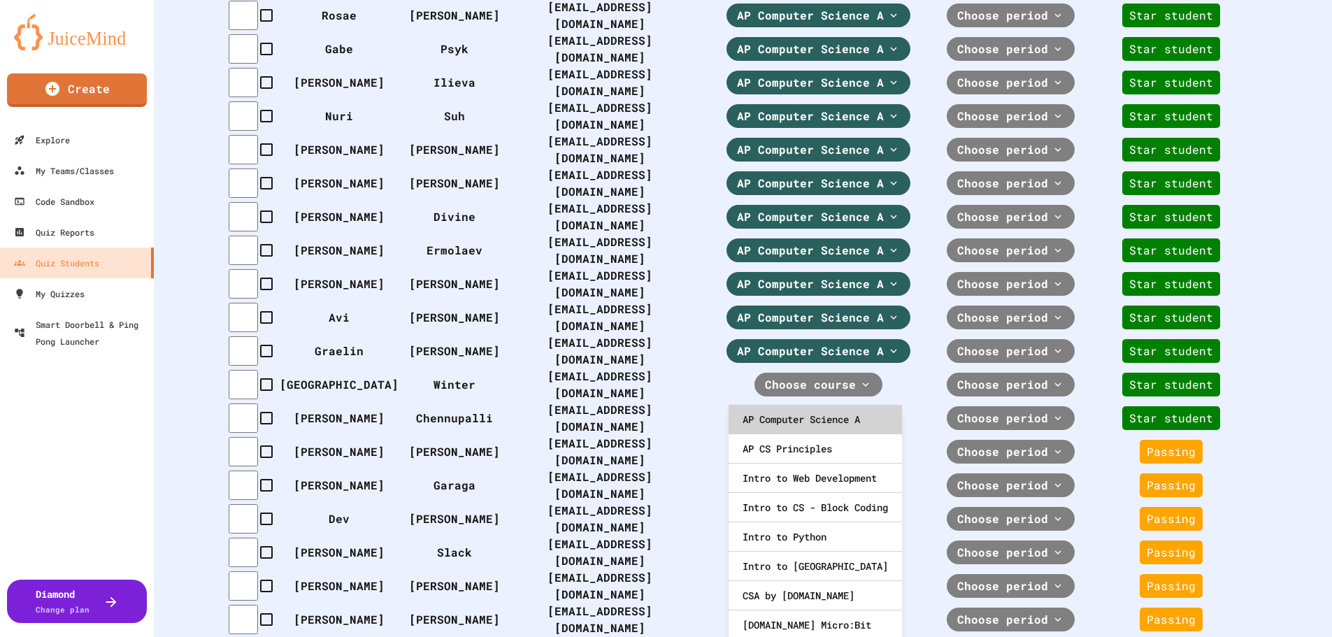
click at [807, 412] on div "AP Computer Science A" at bounding box center [814, 419] width 173 height 29
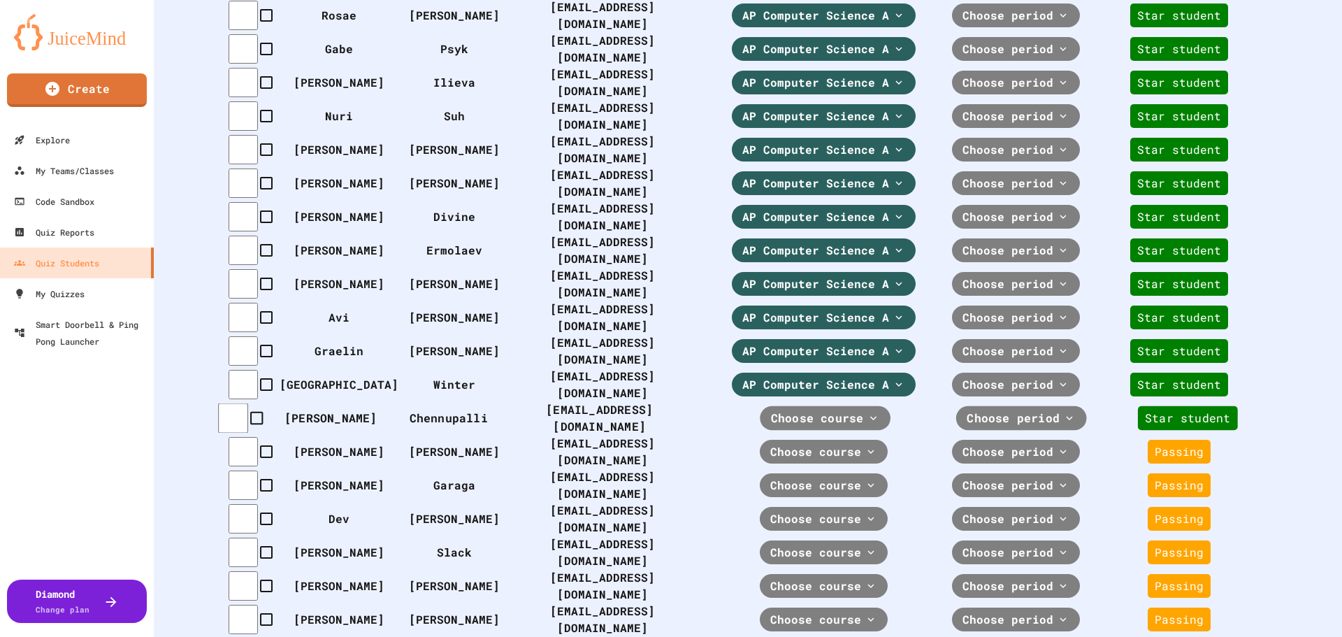
click at [807, 426] on div "Choose course" at bounding box center [826, 418] width 131 height 24
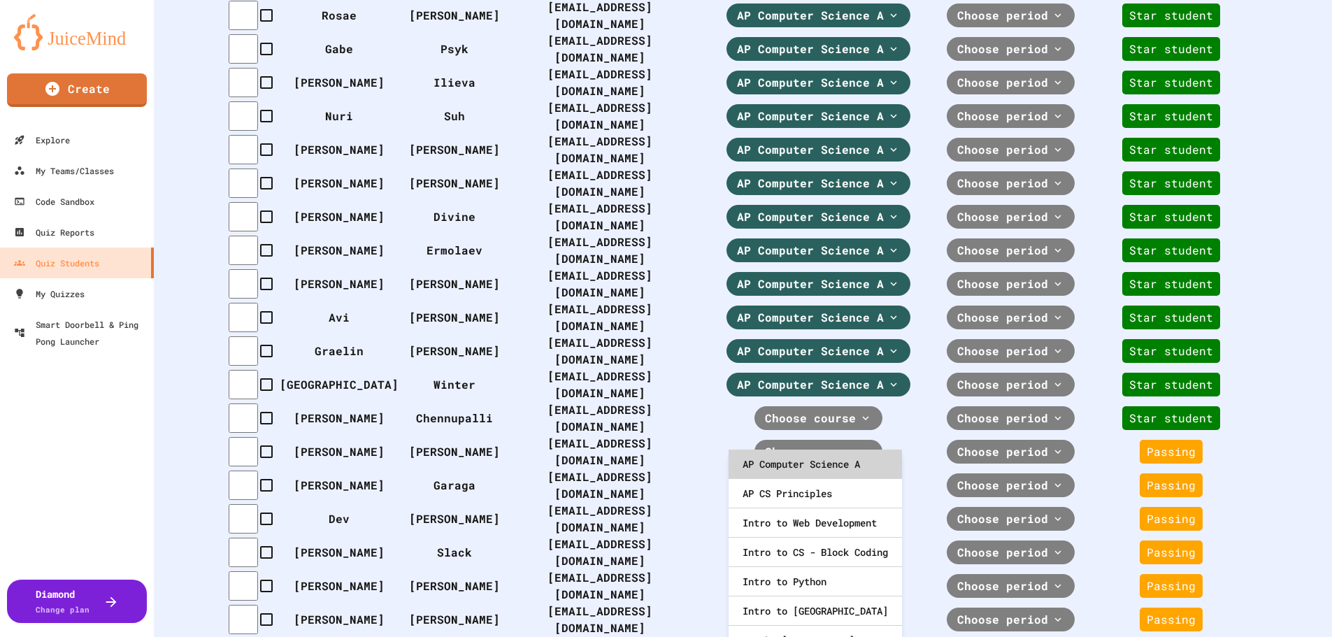
click at [807, 462] on div "AP Computer Science A" at bounding box center [814, 464] width 173 height 29
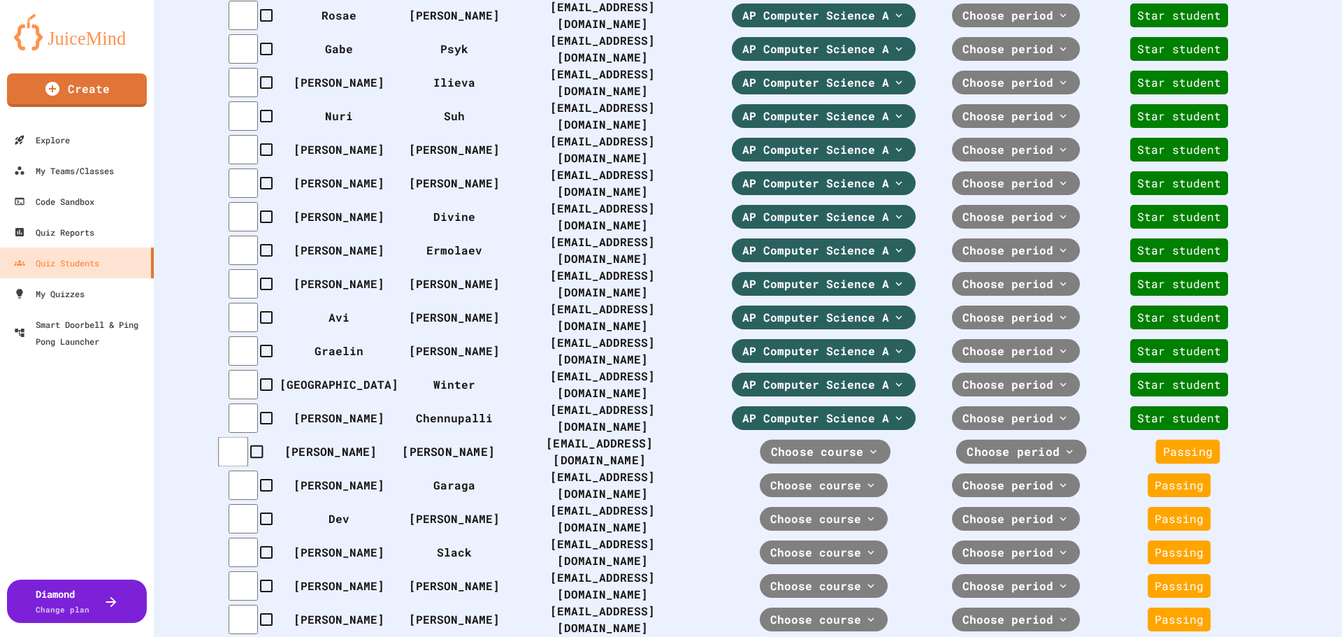
click at [807, 464] on div "Choose course" at bounding box center [826, 452] width 131 height 24
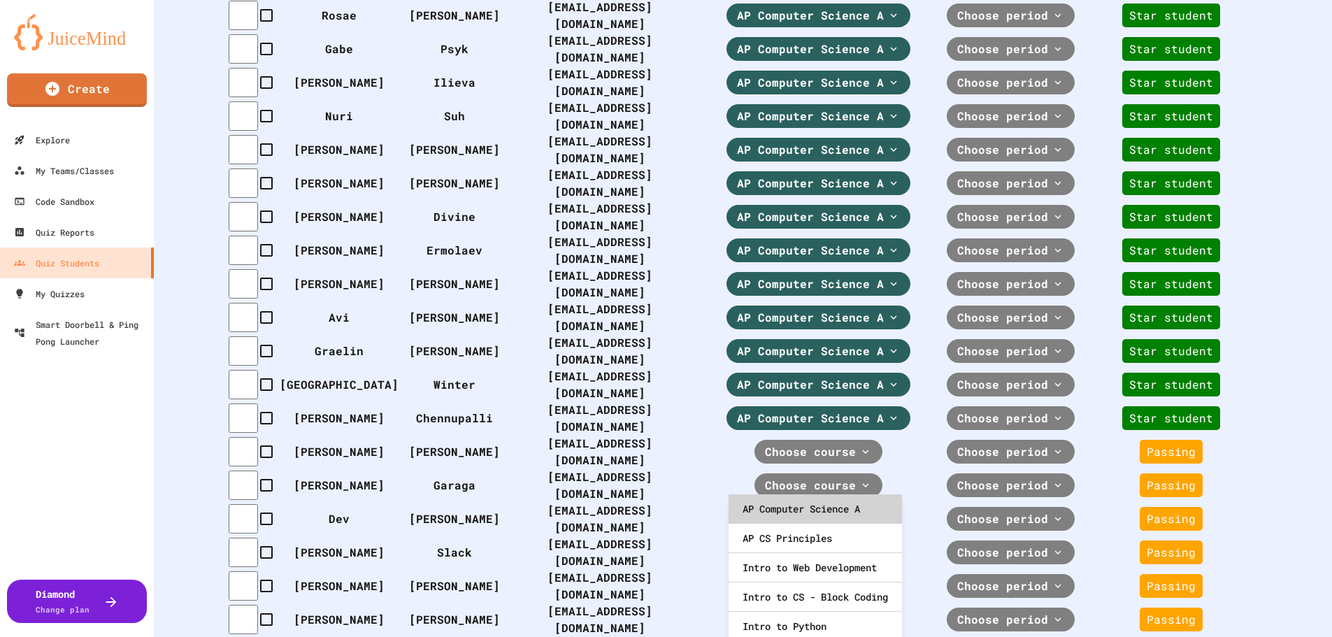
drag, startPoint x: 805, startPoint y: 504, endPoint x: 803, endPoint y: 517, distance: 13.4
click at [805, 505] on div "AP Computer Science A" at bounding box center [814, 508] width 173 height 29
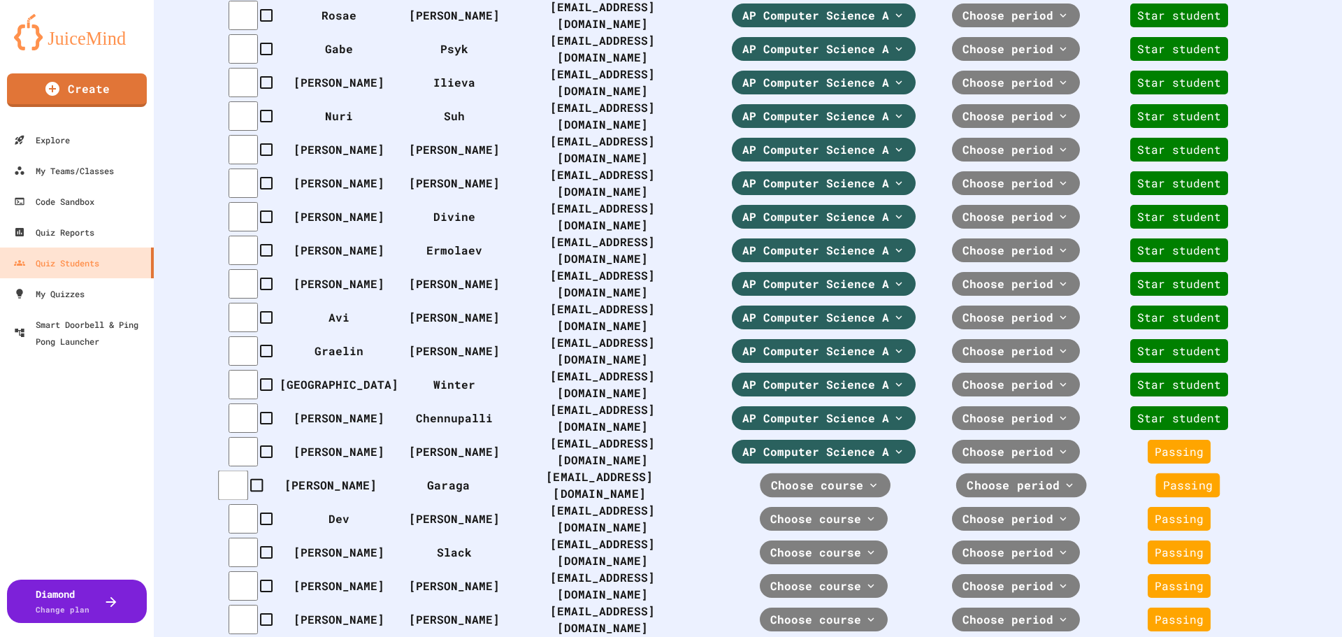
click at [803, 494] on span "Choose course" at bounding box center [817, 485] width 93 height 17
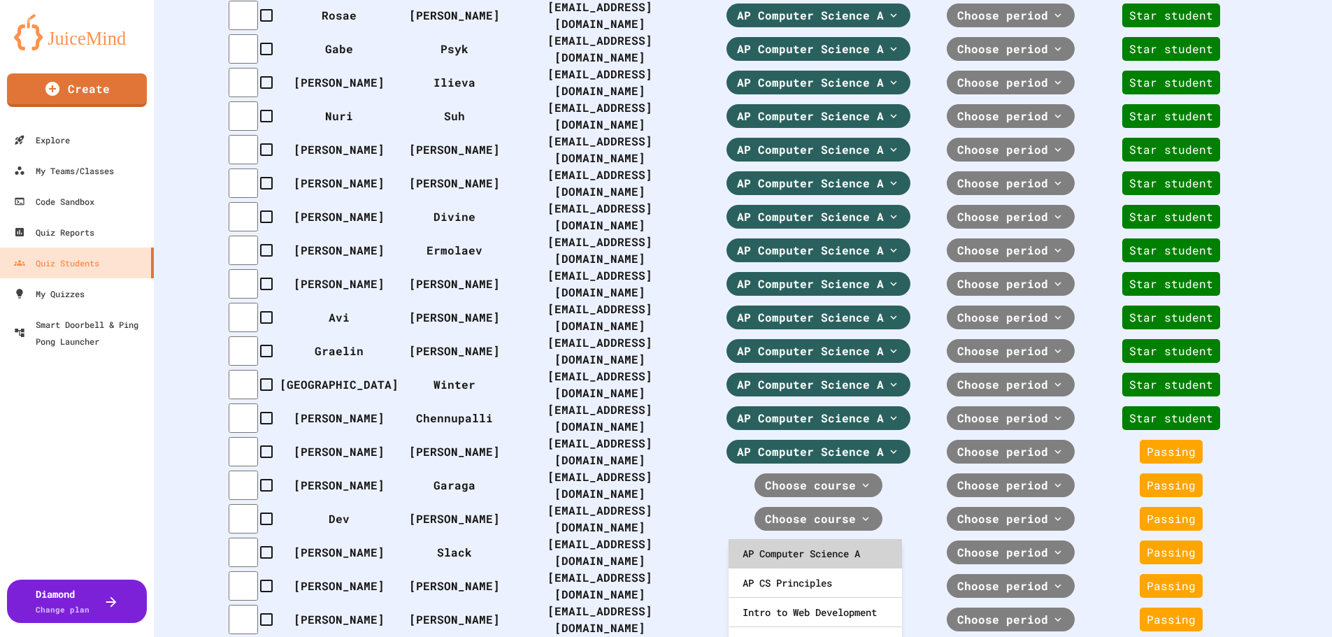
click at [803, 554] on div "AP Computer Science A" at bounding box center [814, 553] width 173 height 29
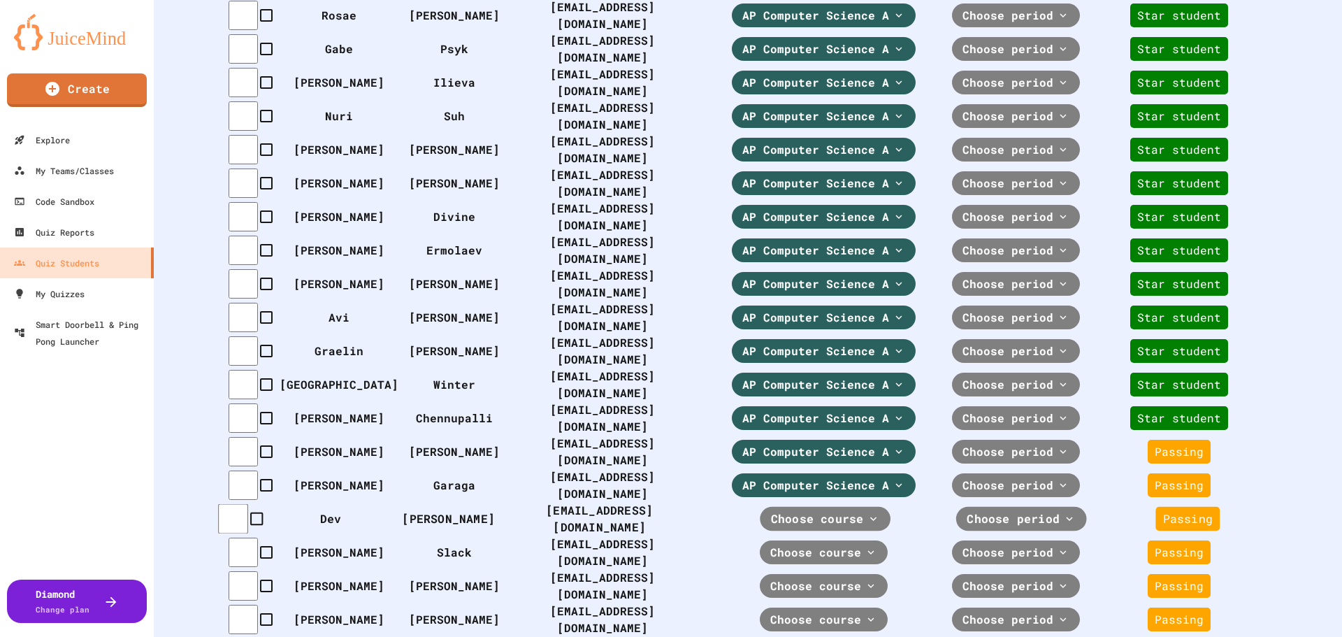
click at [806, 527] on span "Choose course" at bounding box center [817, 518] width 93 height 17
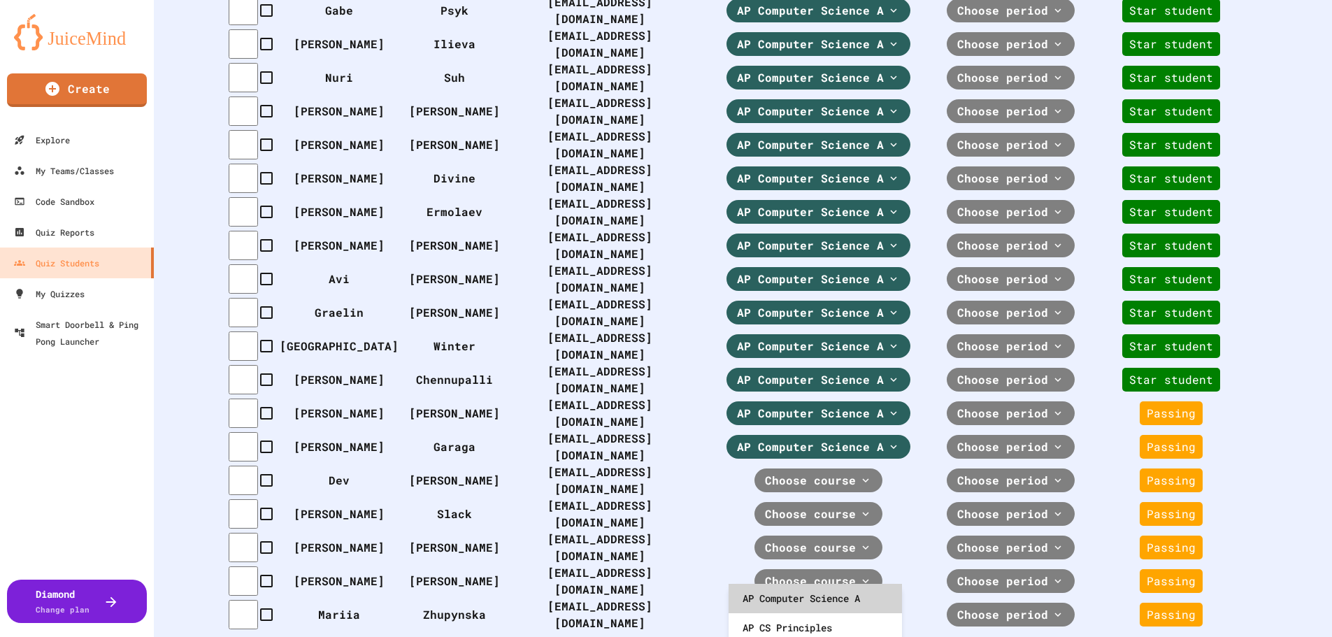
click at [801, 598] on div "AP Computer Science A" at bounding box center [814, 598] width 173 height 29
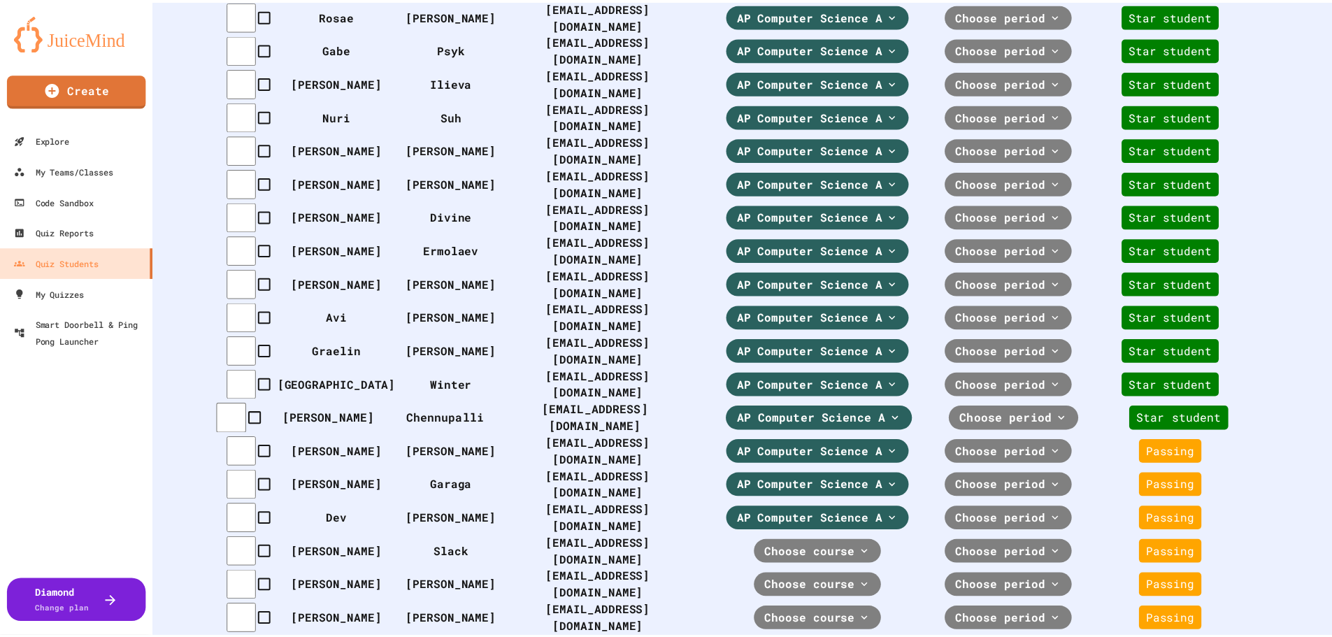
scroll to position [1323, 0]
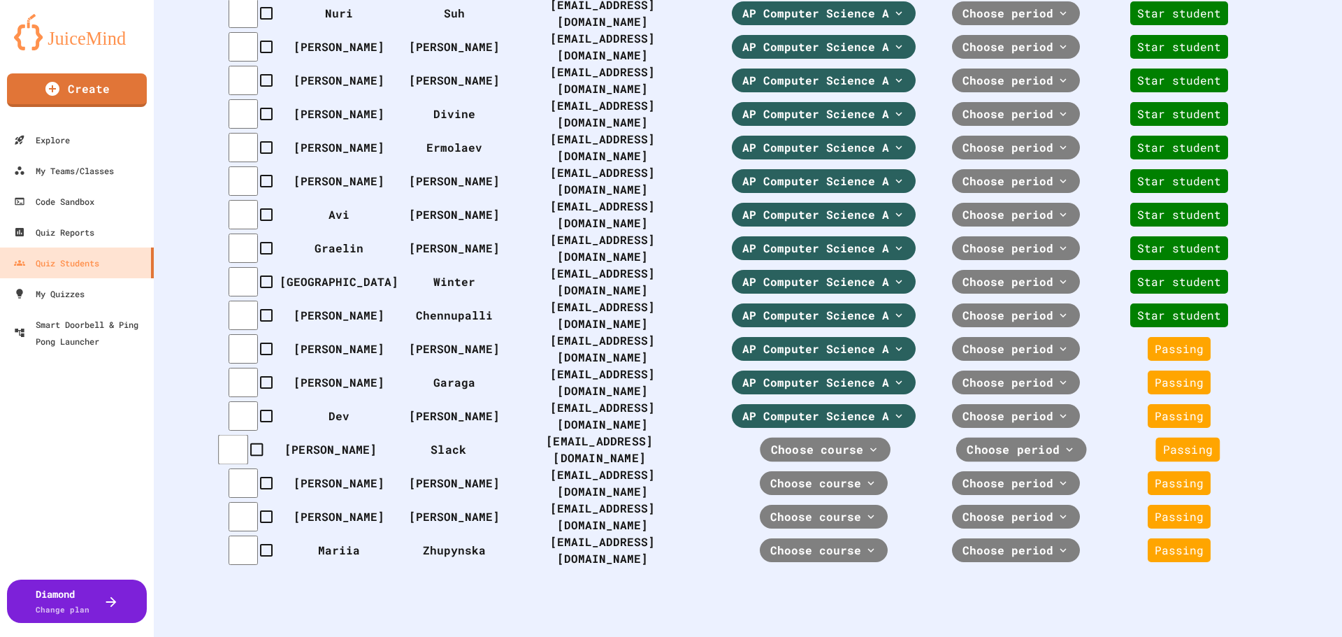
click at [834, 441] on span "Choose course" at bounding box center [817, 449] width 93 height 17
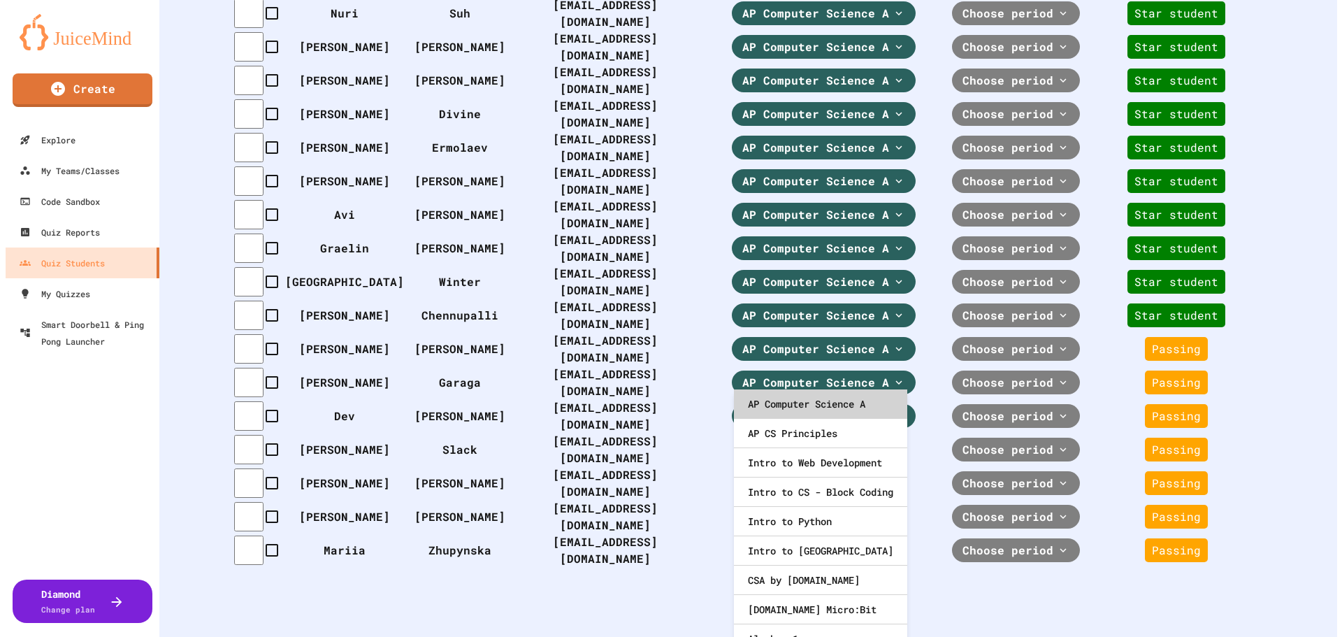
scroll to position [1313, 0]
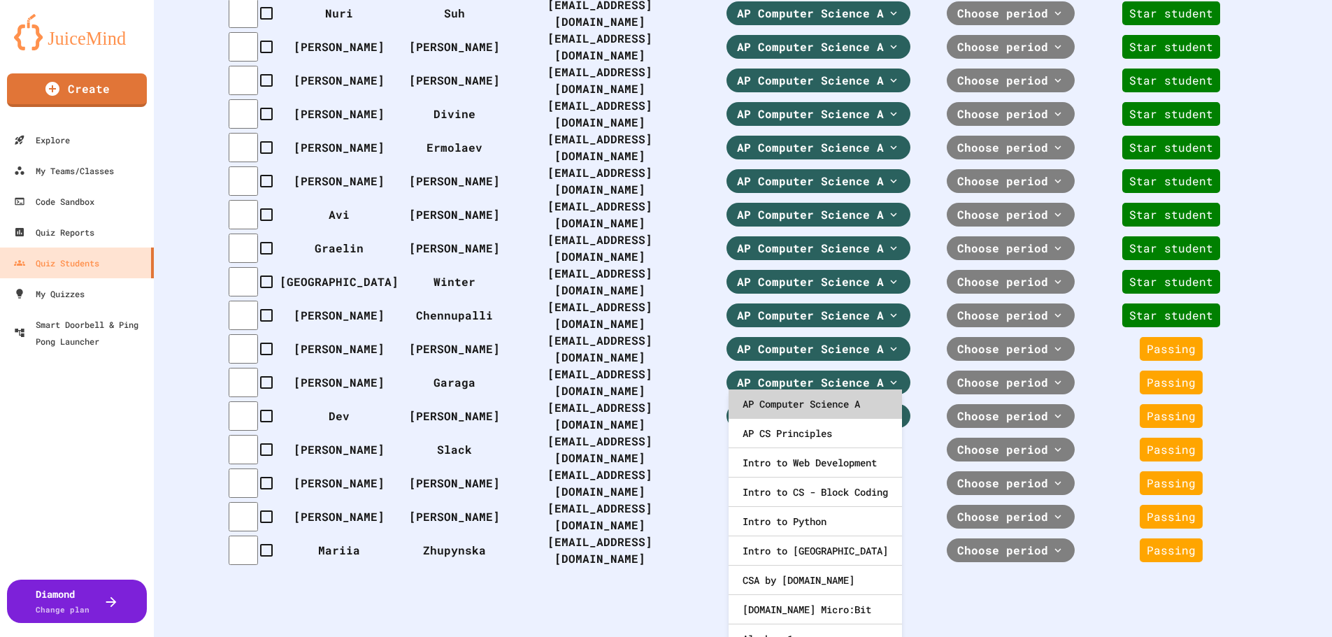
click at [826, 410] on div "AP Computer Science A" at bounding box center [814, 403] width 173 height 29
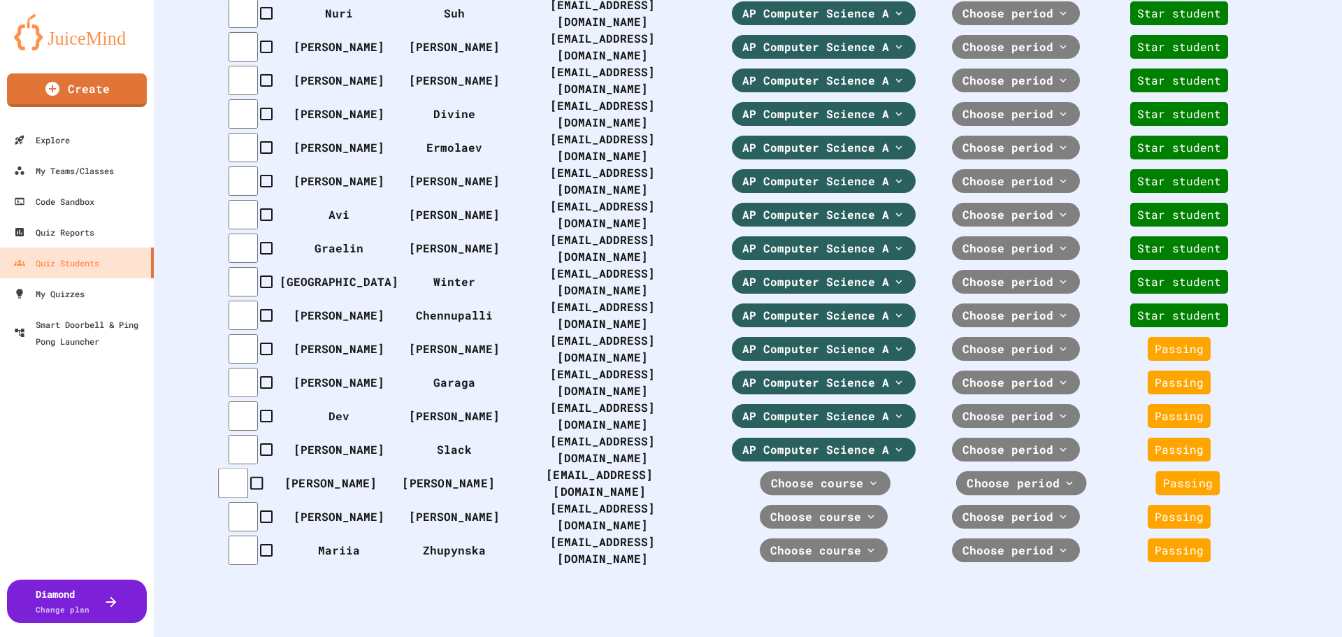
click at [819, 475] on span "Choose course" at bounding box center [817, 483] width 93 height 17
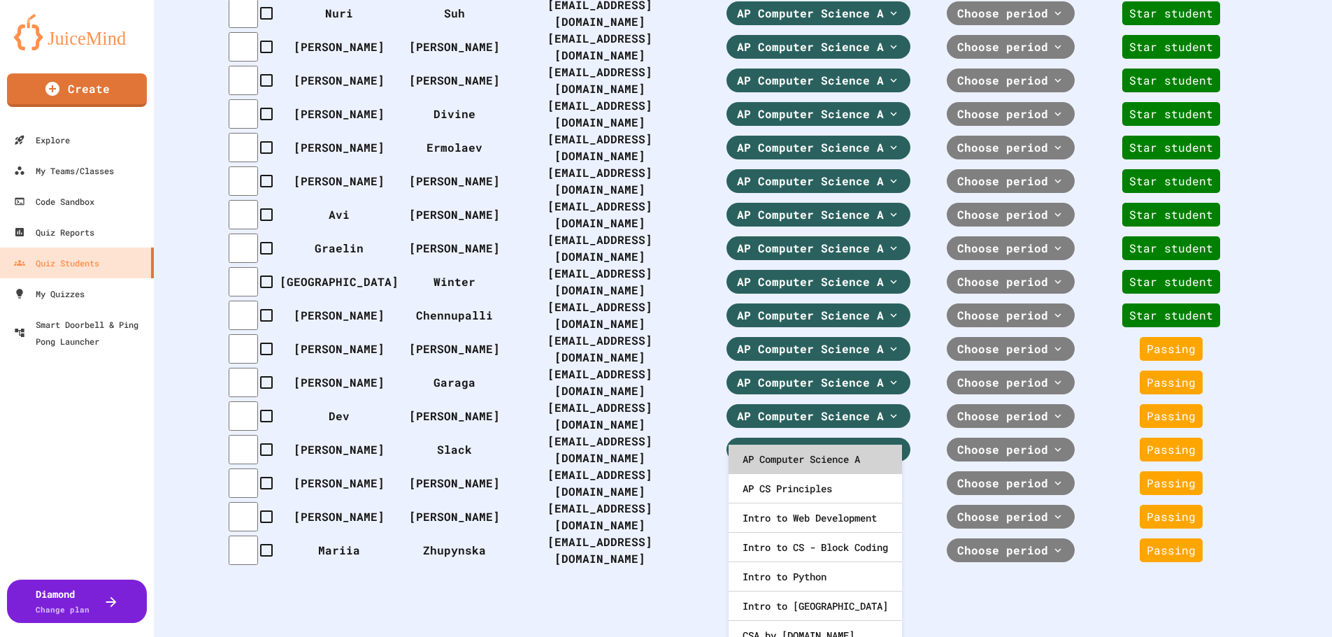
click at [812, 451] on div "AP Computer Science A" at bounding box center [814, 459] width 173 height 29
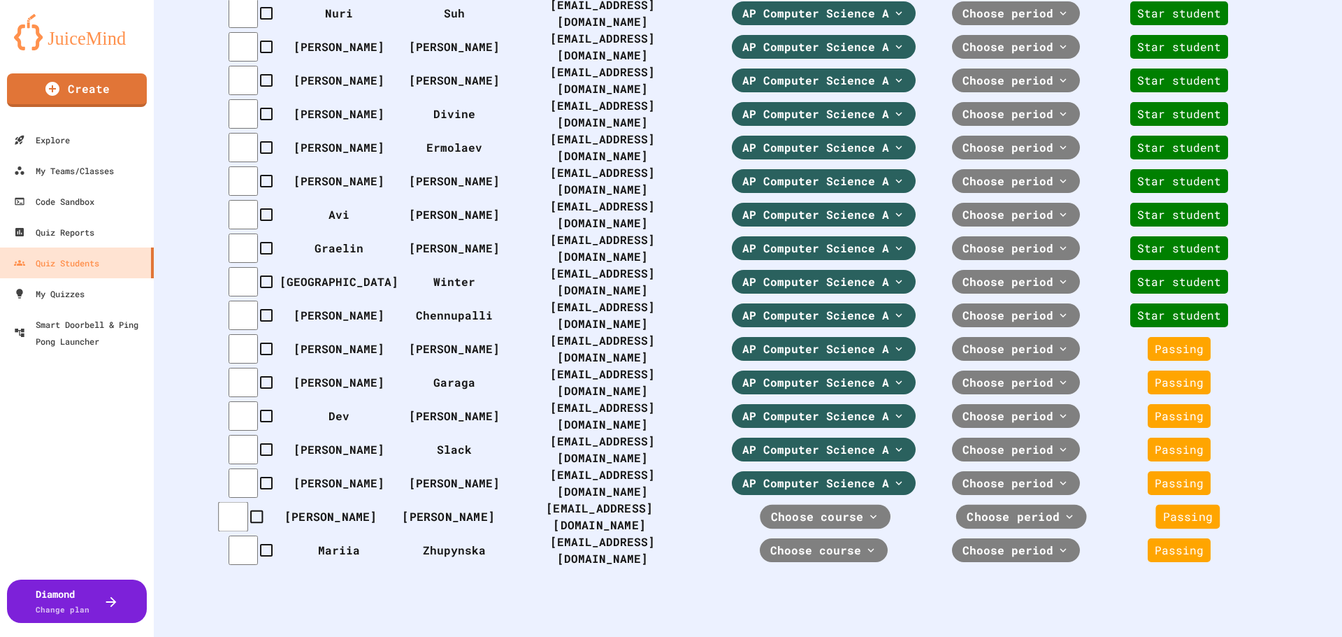
click at [806, 508] on span "Choose course" at bounding box center [817, 516] width 93 height 17
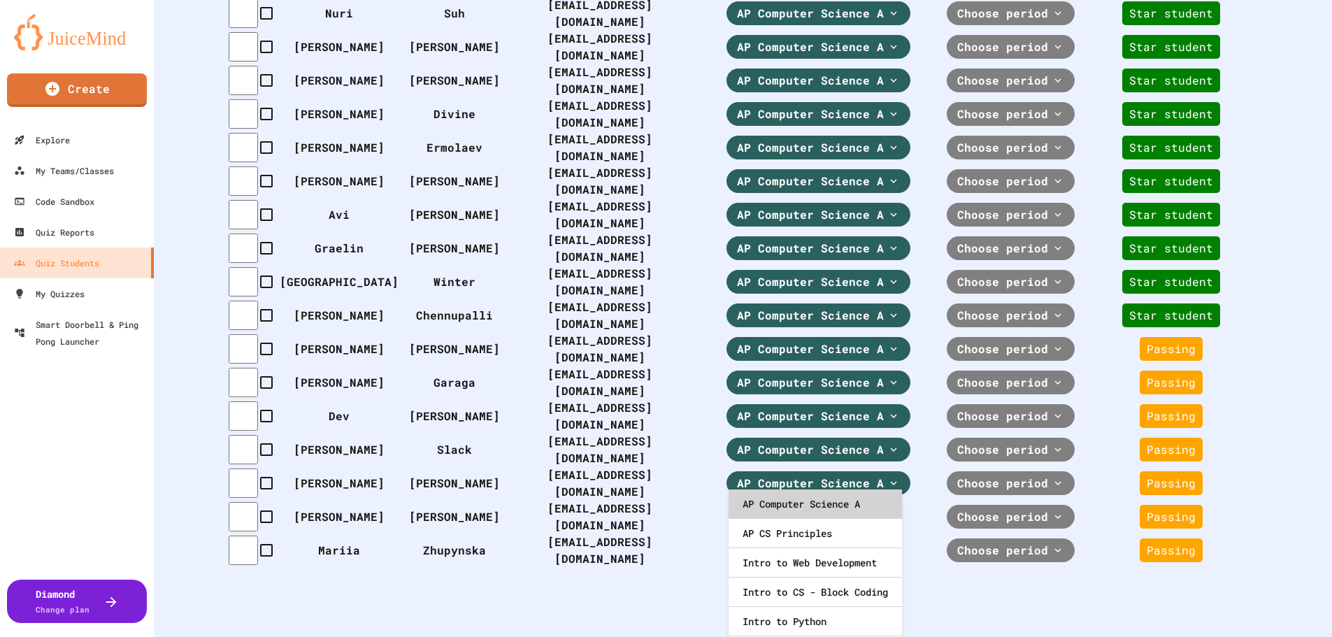
drag, startPoint x: 803, startPoint y: 504, endPoint x: 798, endPoint y: 515, distance: 11.6
click at [803, 503] on div "AP Computer Science A" at bounding box center [814, 503] width 173 height 29
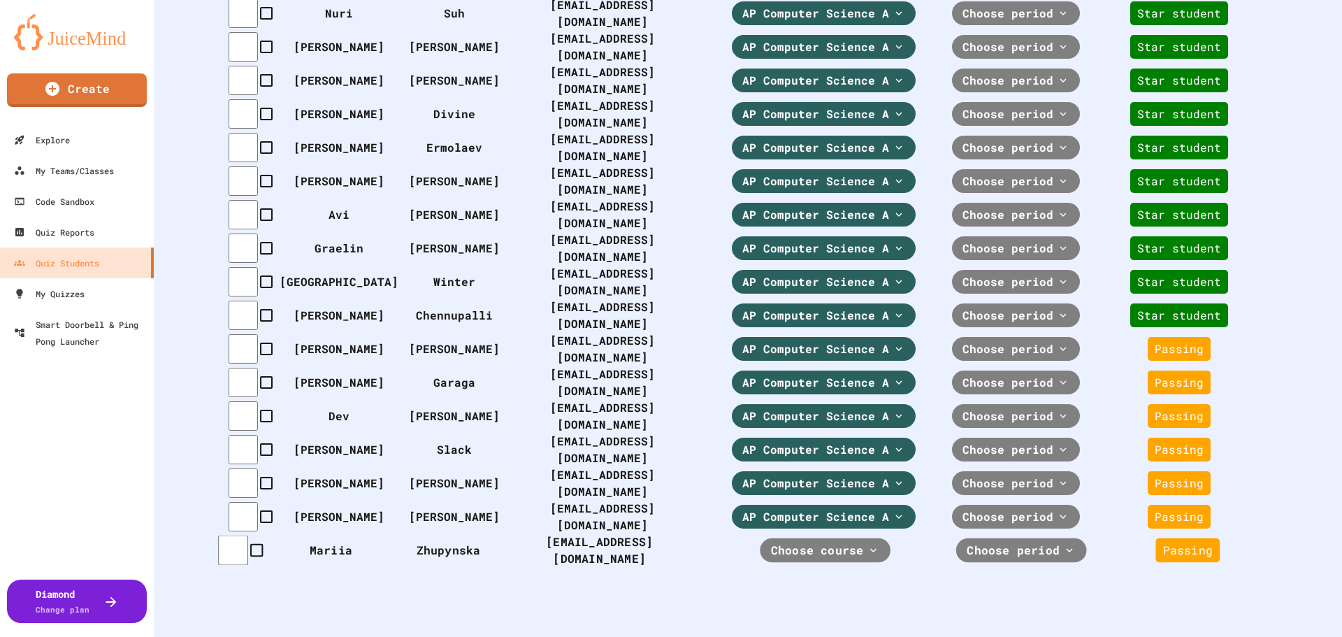
click at [798, 542] on span "Choose course" at bounding box center [817, 550] width 93 height 17
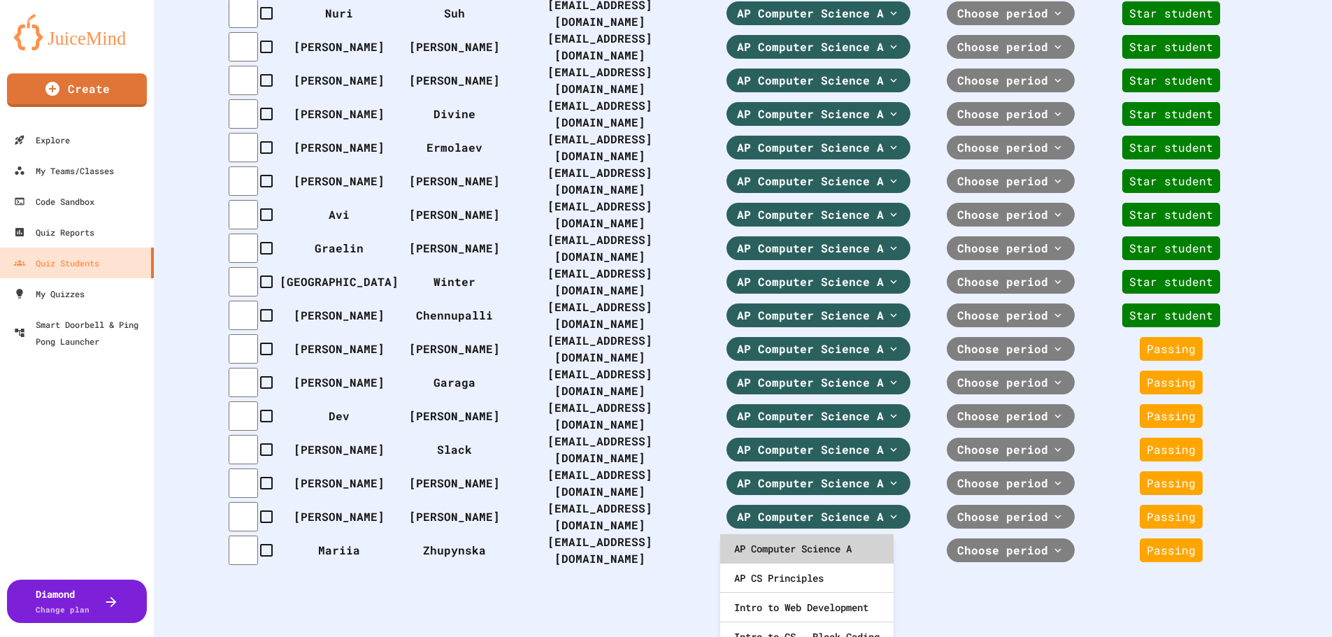
click at [797, 543] on div "AP Computer Science A" at bounding box center [806, 548] width 173 height 29
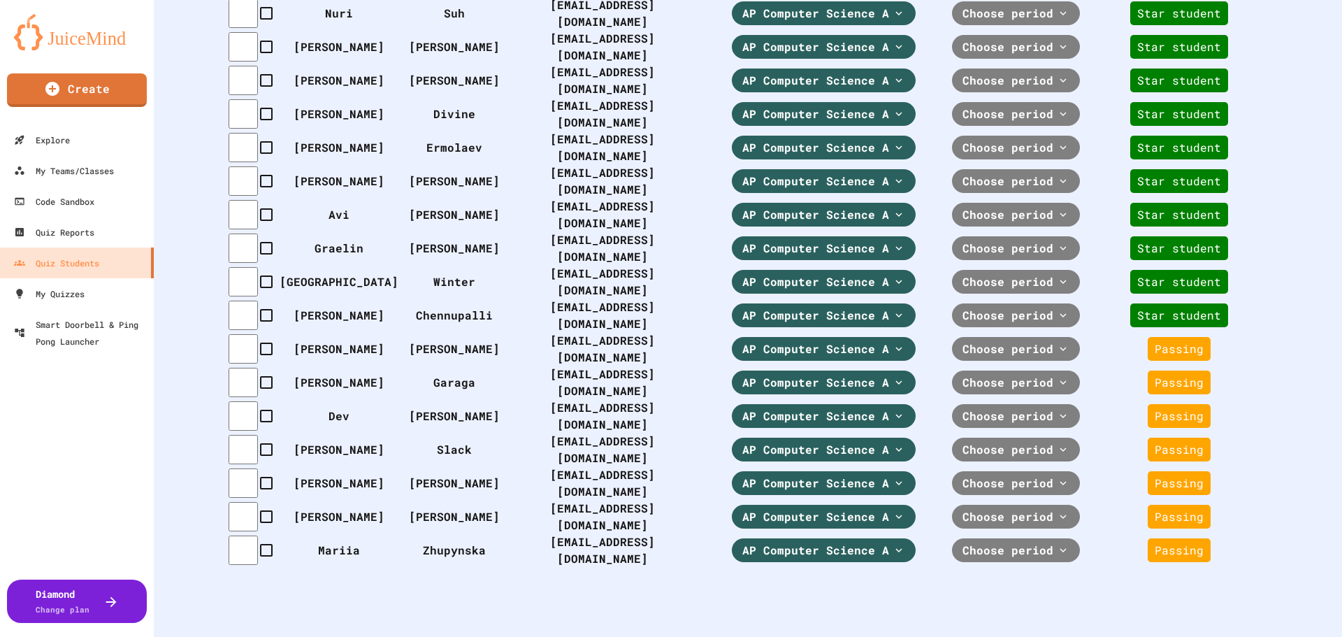
scroll to position [0, 0]
click at [1060, 542] on span "Choose period" at bounding box center [1013, 550] width 93 height 17
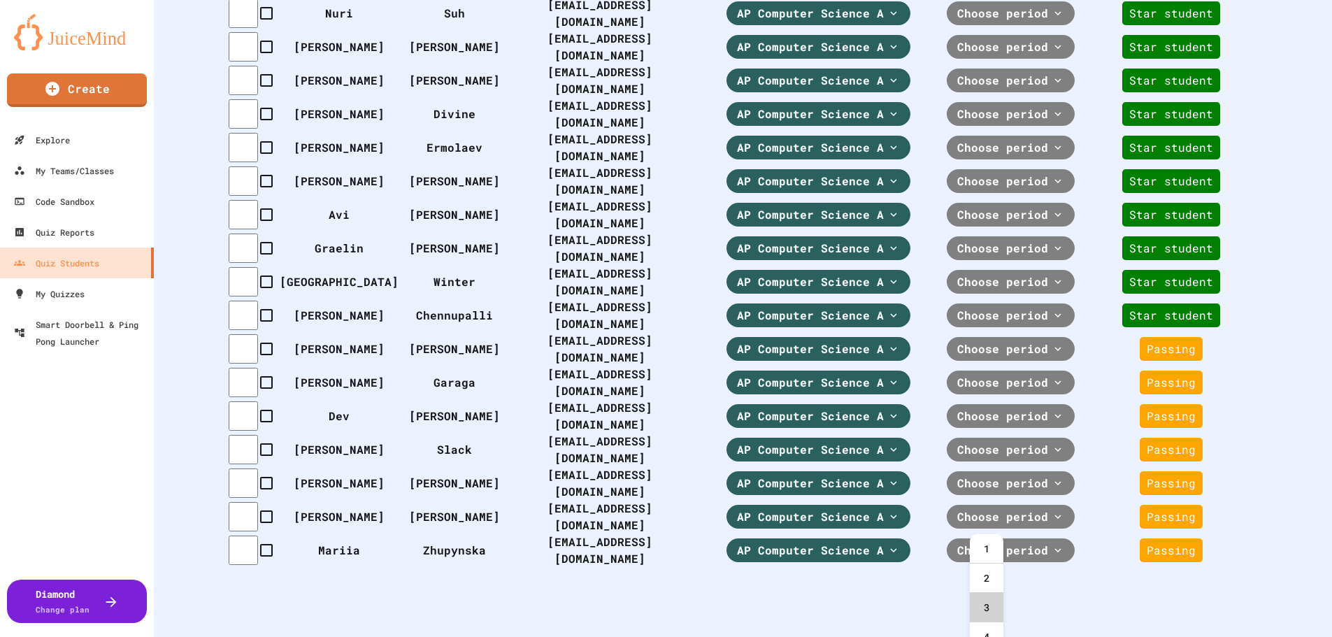
click at [982, 605] on div "3" at bounding box center [987, 607] width 34 height 29
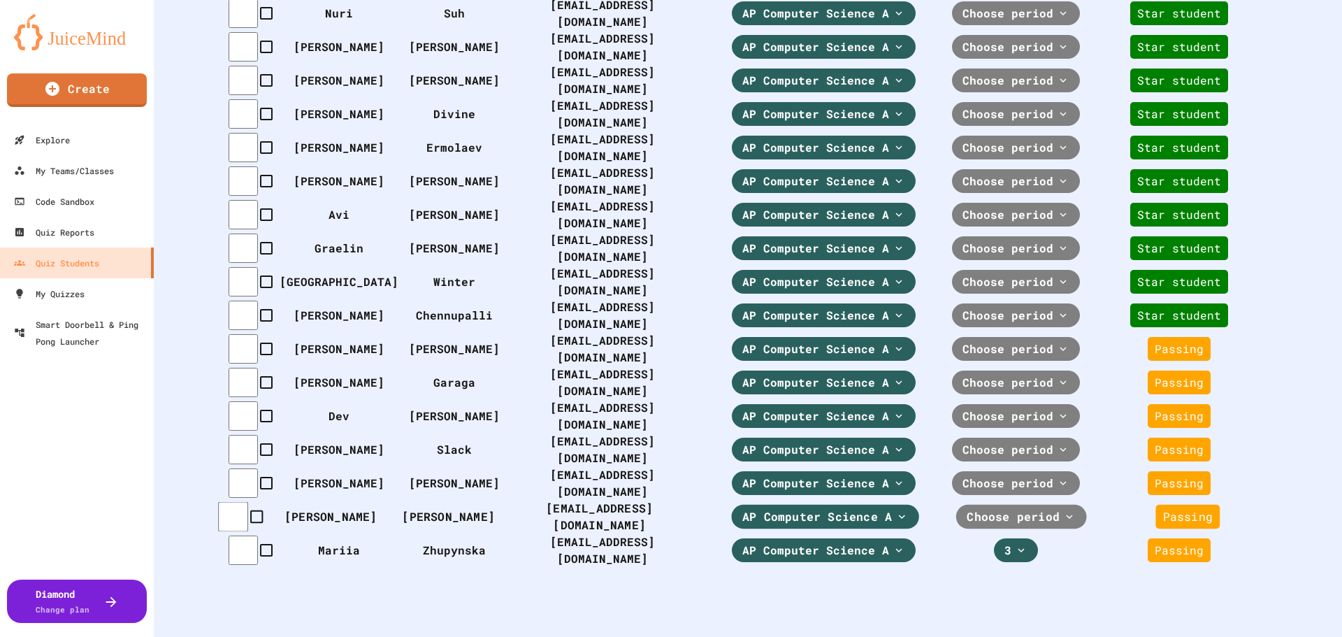
click at [1047, 508] on span "Choose period" at bounding box center [1013, 516] width 93 height 17
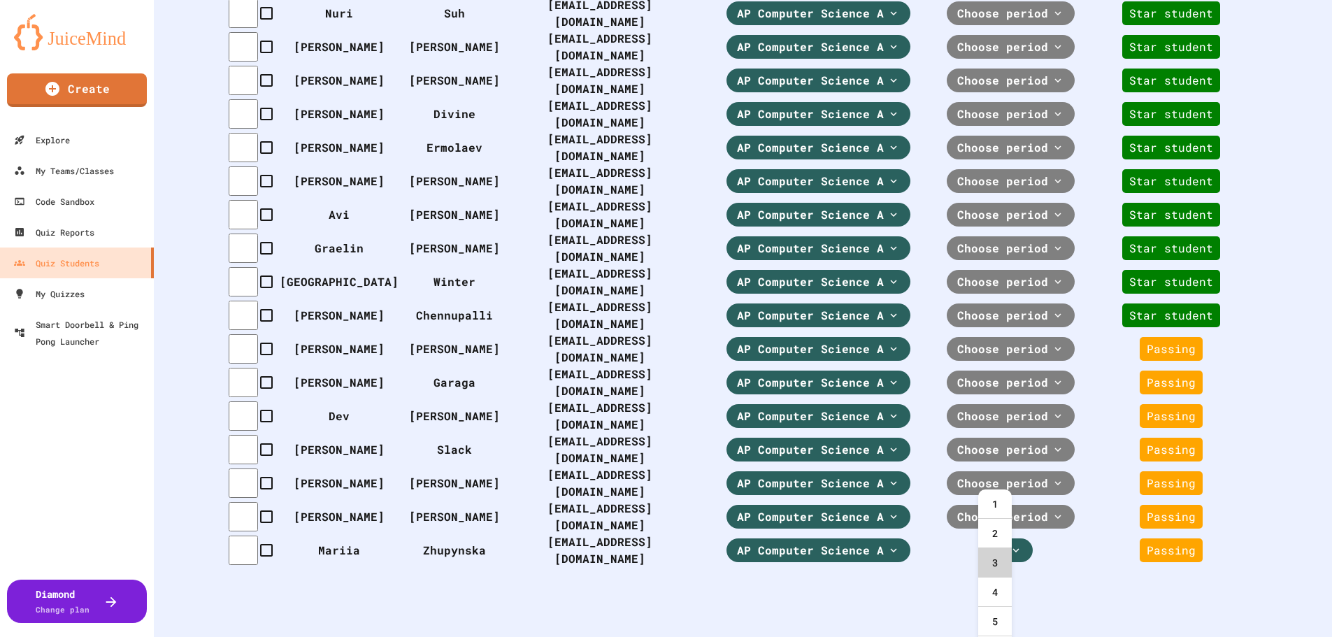
click at [1000, 566] on div "3" at bounding box center [995, 562] width 34 height 29
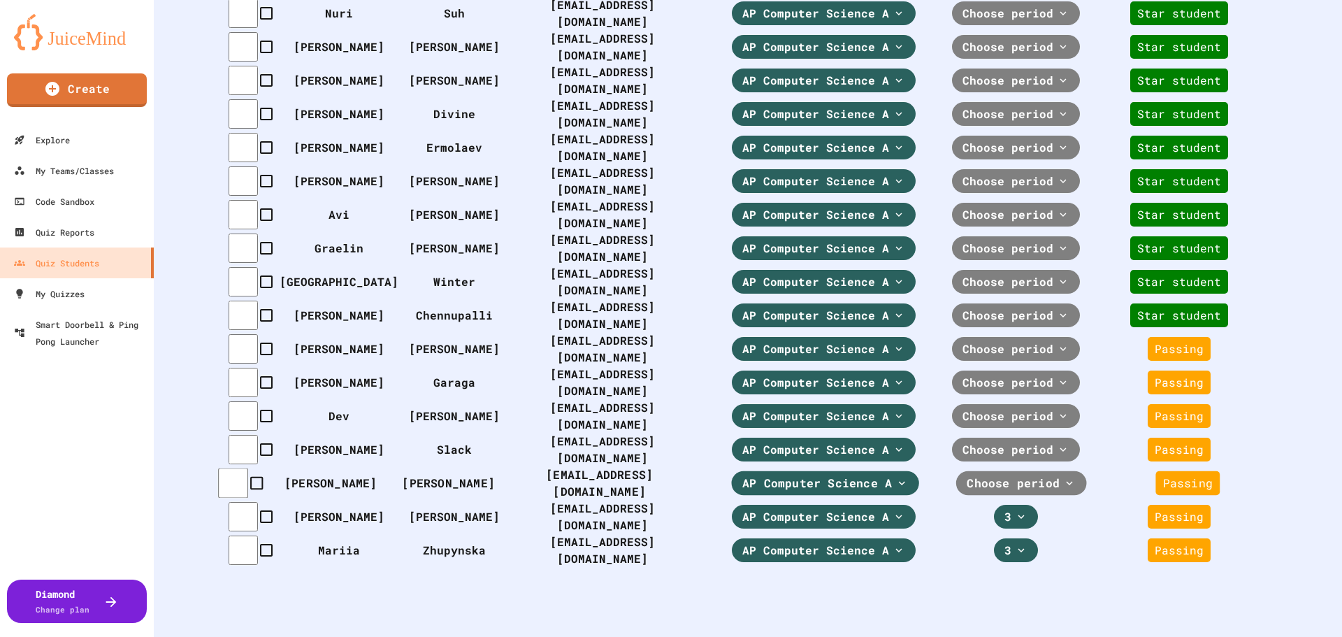
click at [1043, 475] on span "Choose period" at bounding box center [1013, 483] width 93 height 17
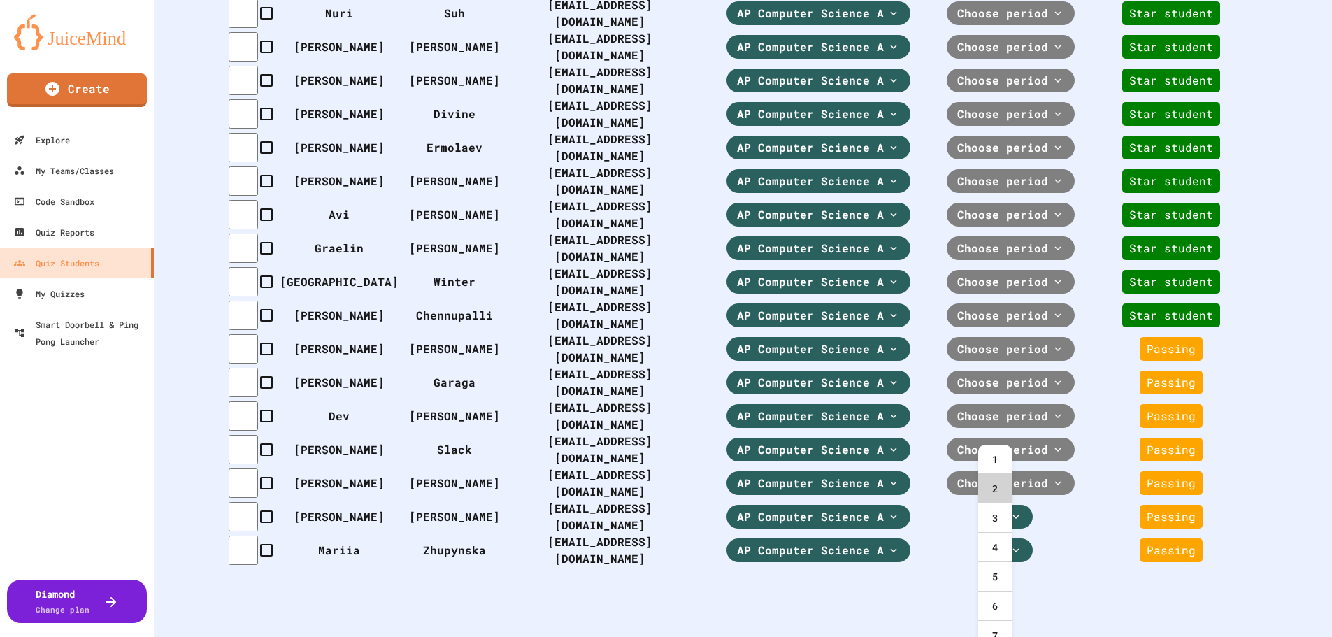
click at [993, 492] on div "2" at bounding box center [995, 488] width 34 height 29
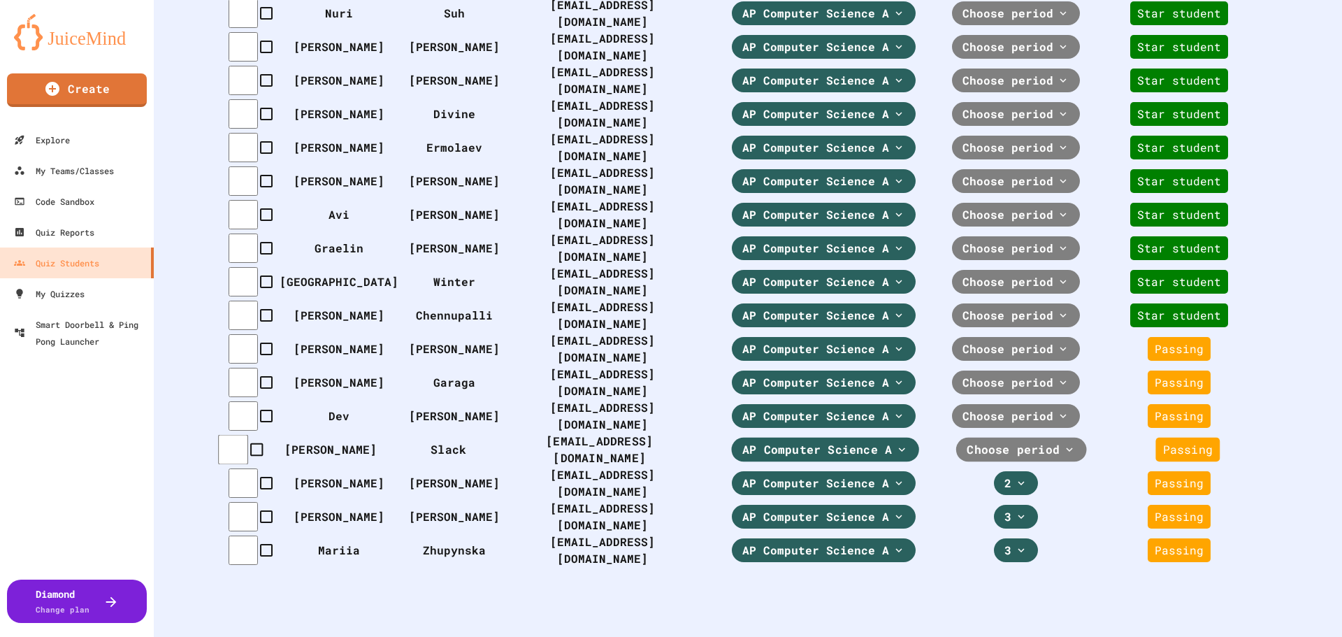
click at [1022, 438] on div "Choose period" at bounding box center [1021, 450] width 131 height 24
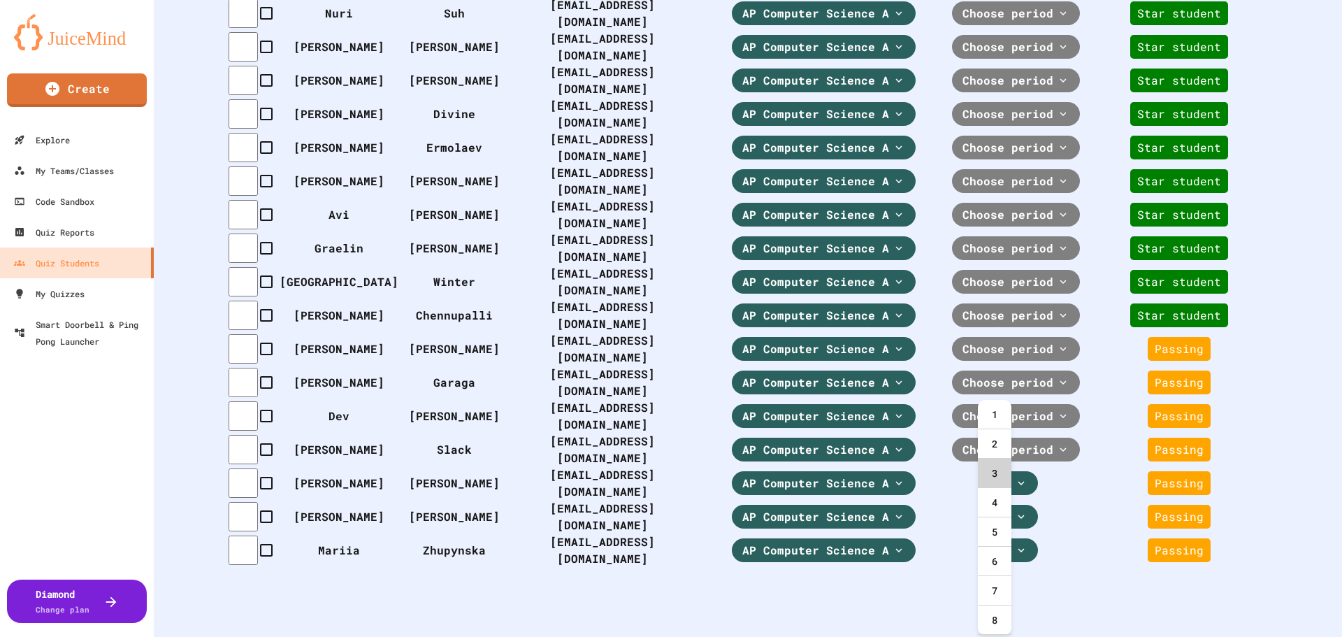
click at [996, 468] on div "3" at bounding box center [995, 473] width 34 height 29
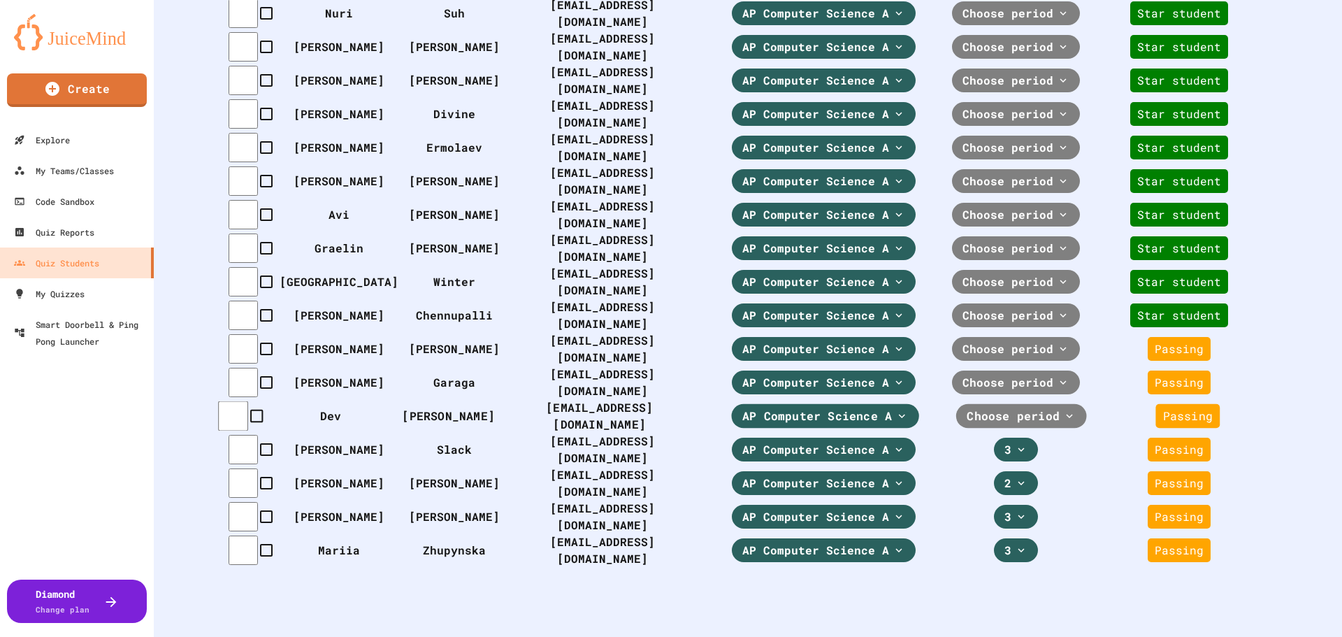
click at [1038, 398] on th "Choose period" at bounding box center [1021, 415] width 143 height 34
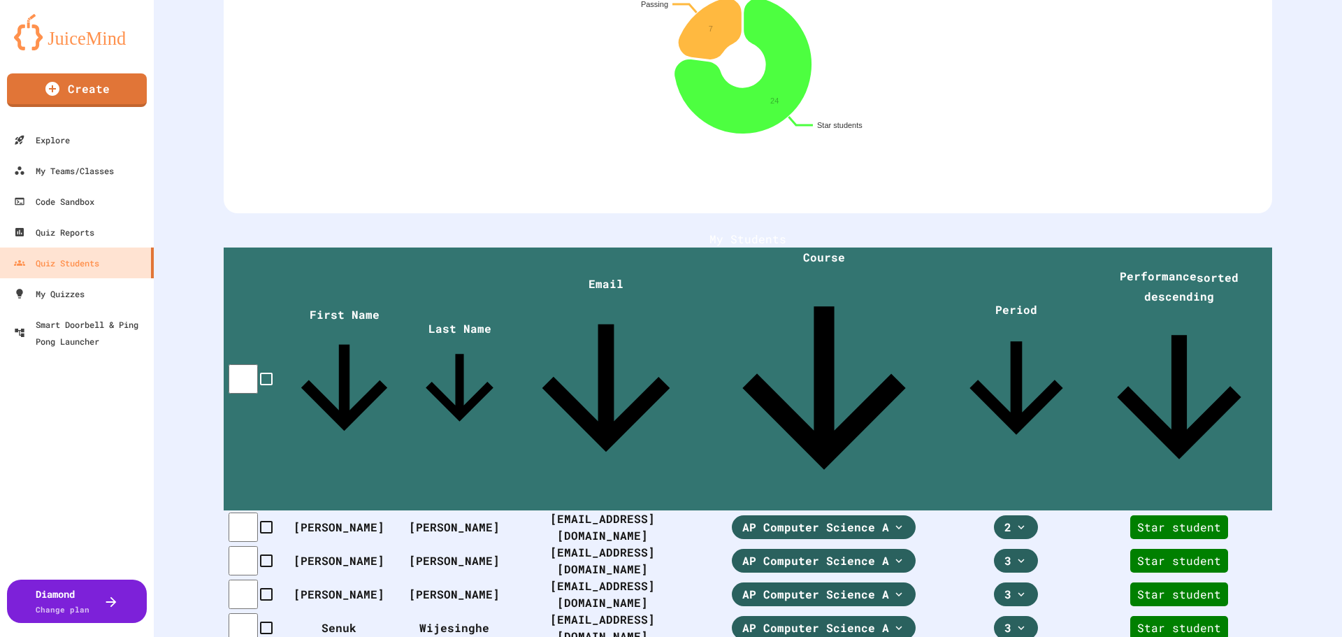
scroll to position [347, 0]
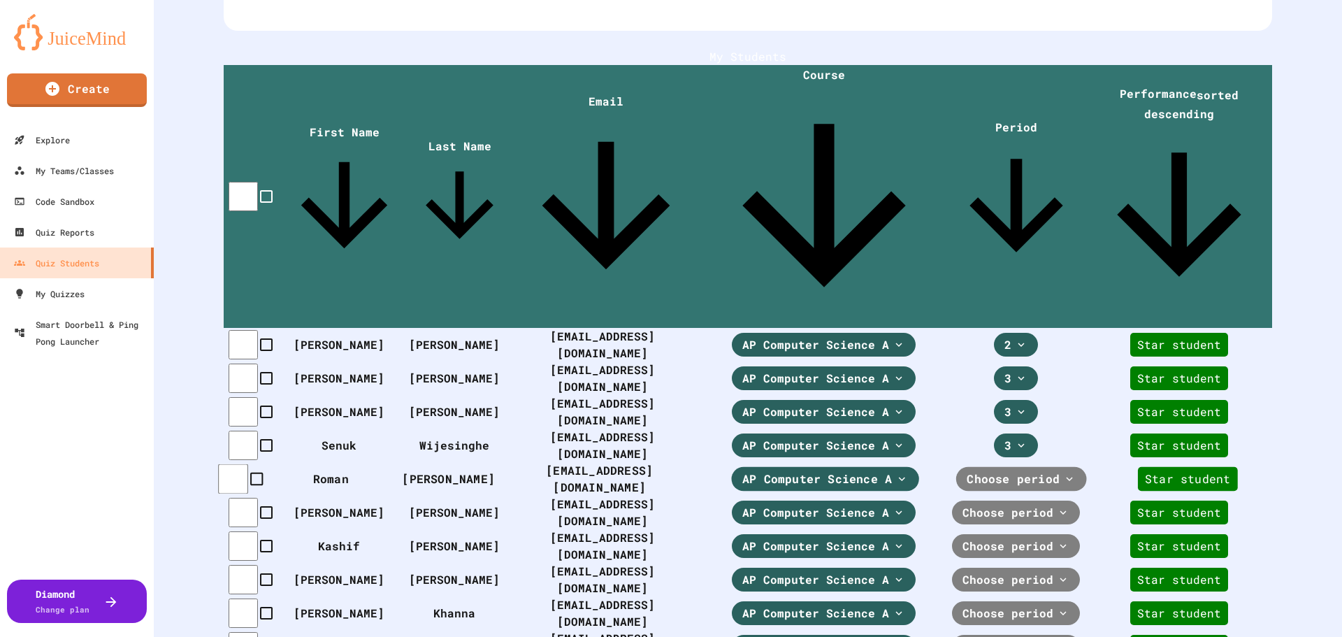
click at [1008, 471] on span "Choose period" at bounding box center [1013, 479] width 93 height 17
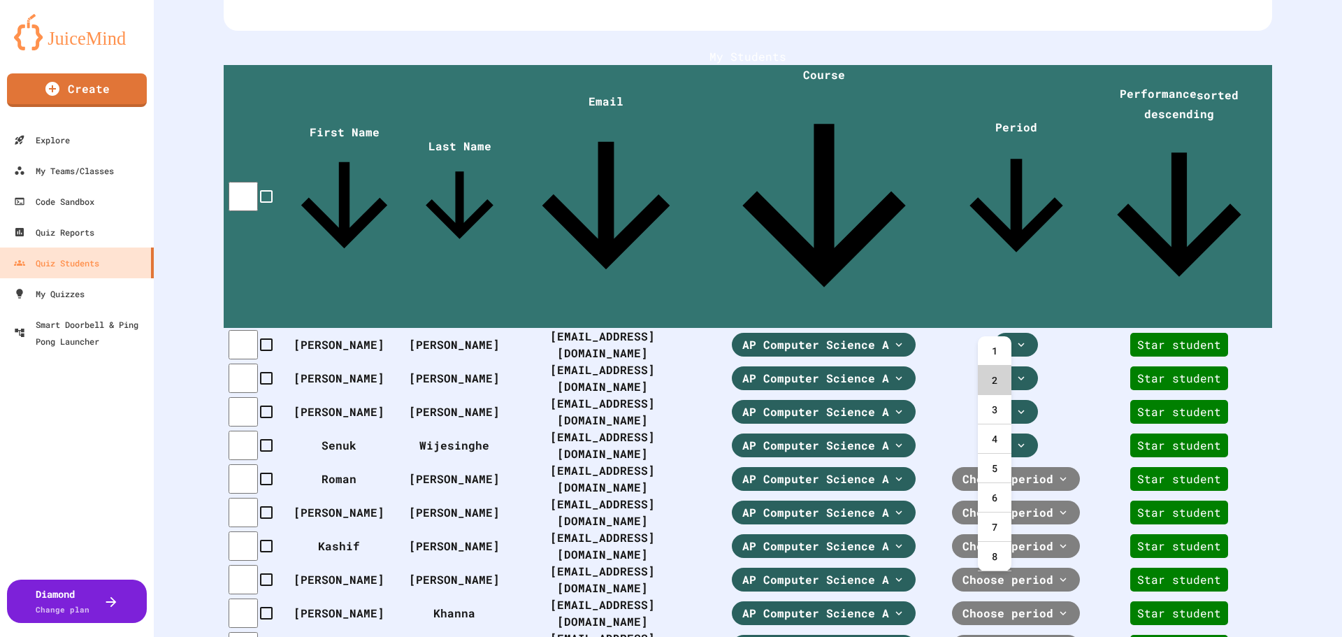
click at [1005, 372] on div "2" at bounding box center [995, 380] width 34 height 29
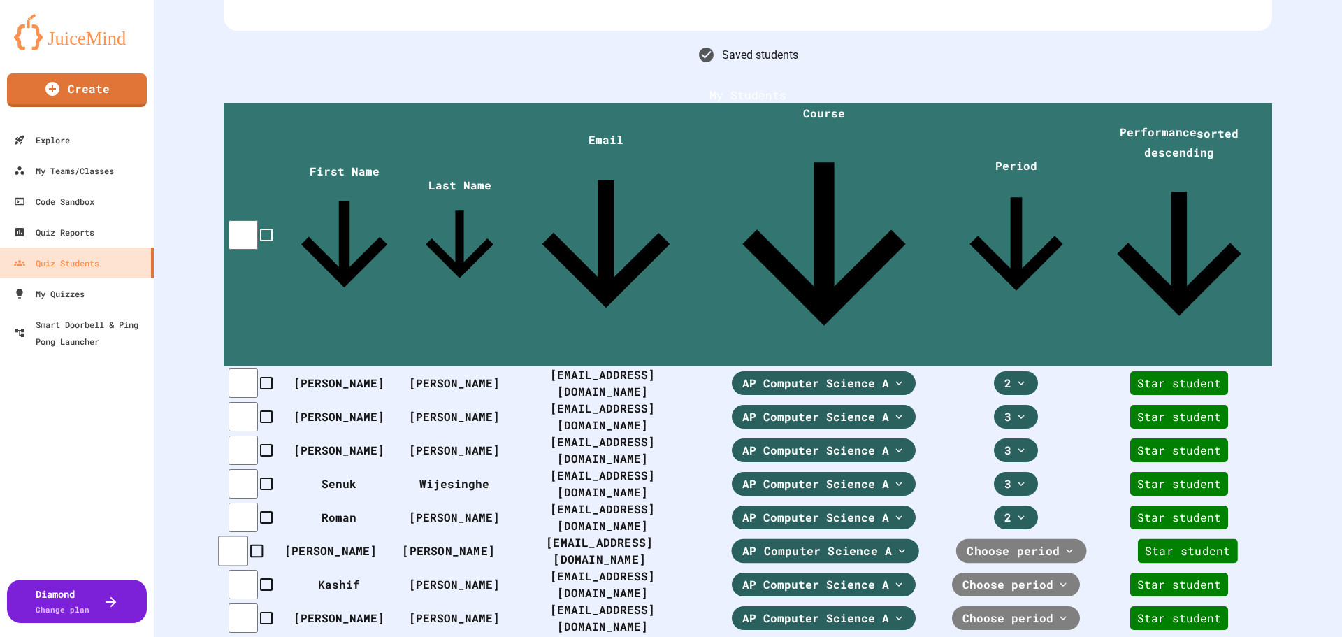
click at [1032, 543] on span "Choose period" at bounding box center [1013, 551] width 93 height 17
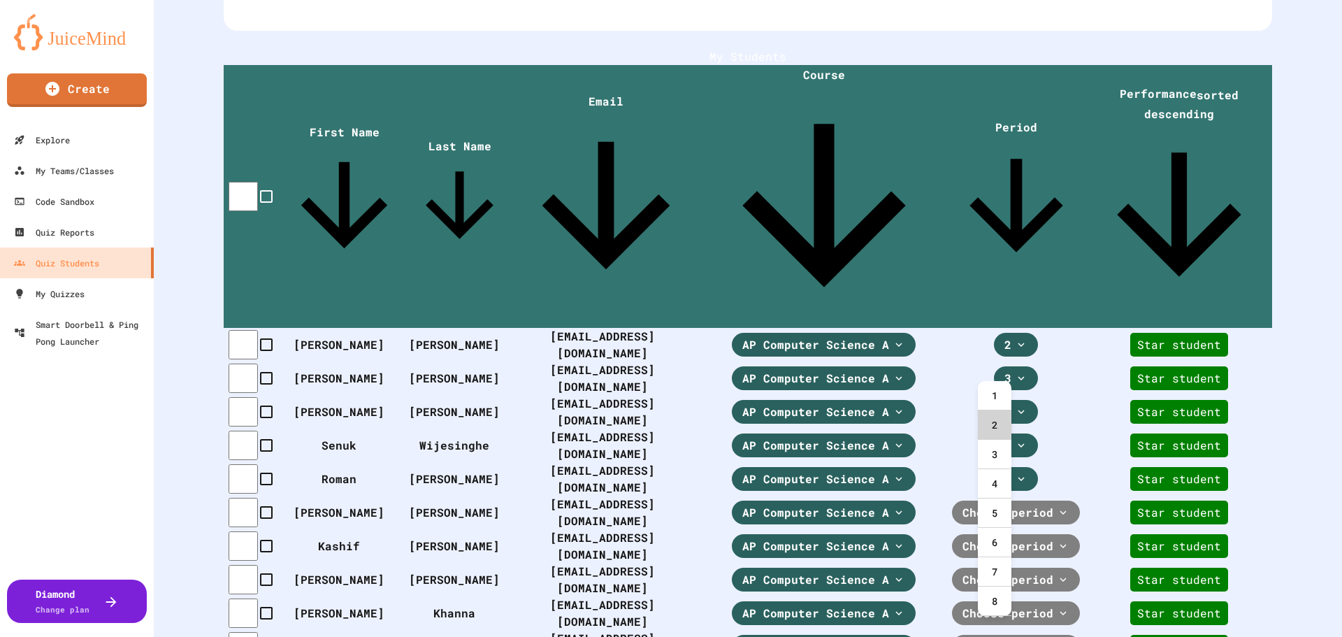
click at [990, 426] on div "2" at bounding box center [995, 424] width 34 height 29
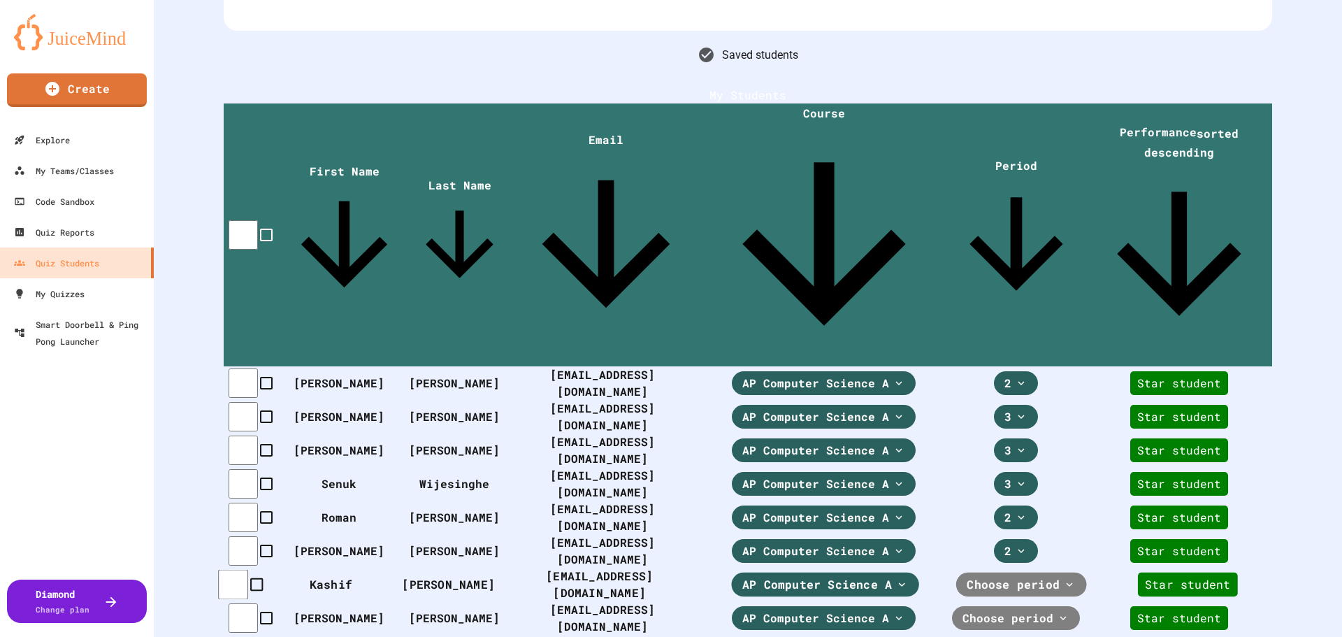
click at [1028, 576] on span "Choose period" at bounding box center [1013, 584] width 93 height 17
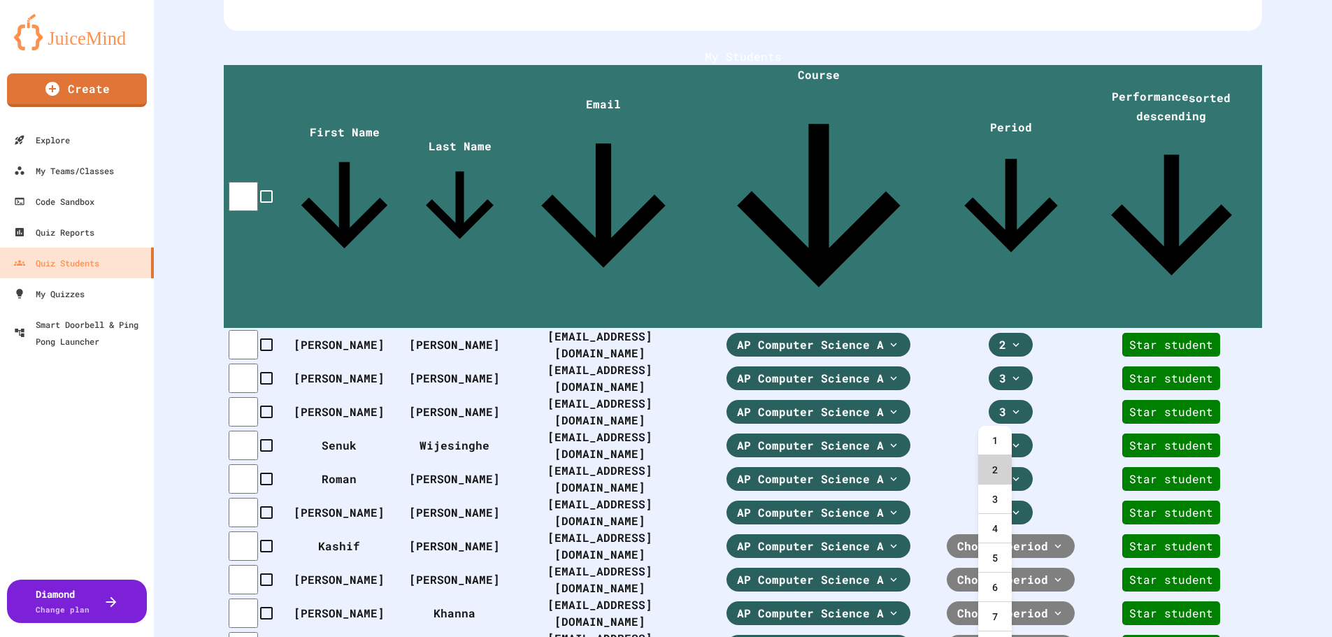
click at [994, 472] on div "2" at bounding box center [995, 469] width 34 height 29
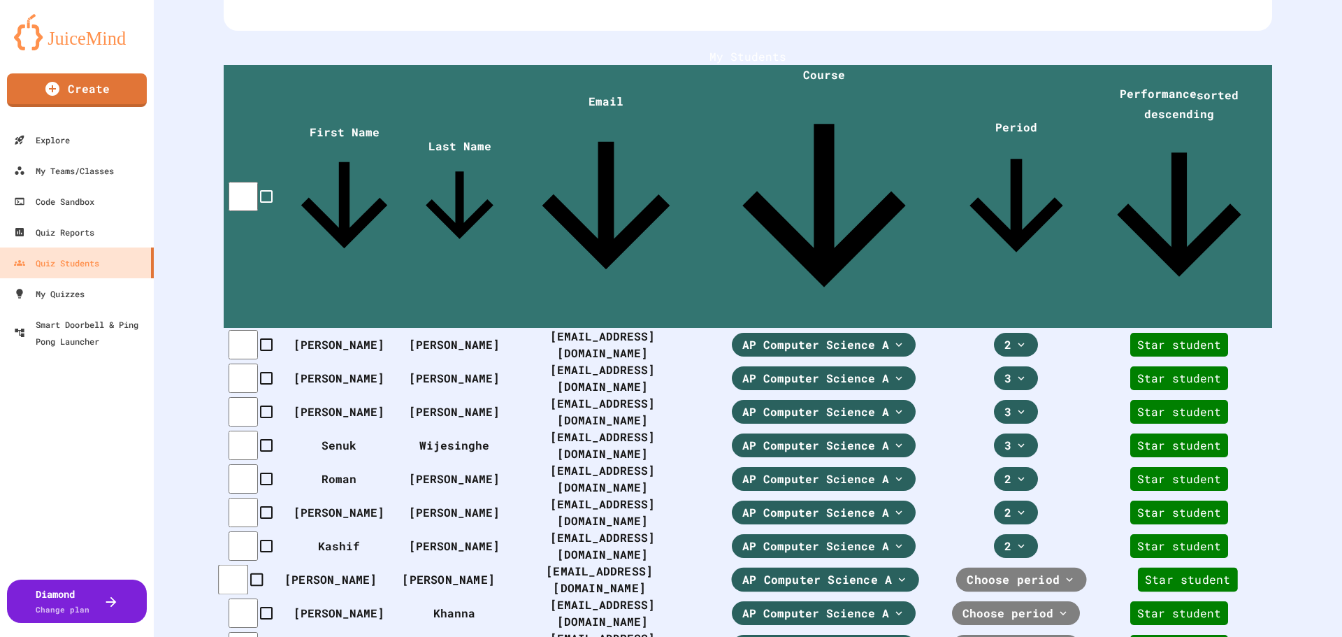
click at [1013, 571] on span "Choose period" at bounding box center [1013, 579] width 93 height 17
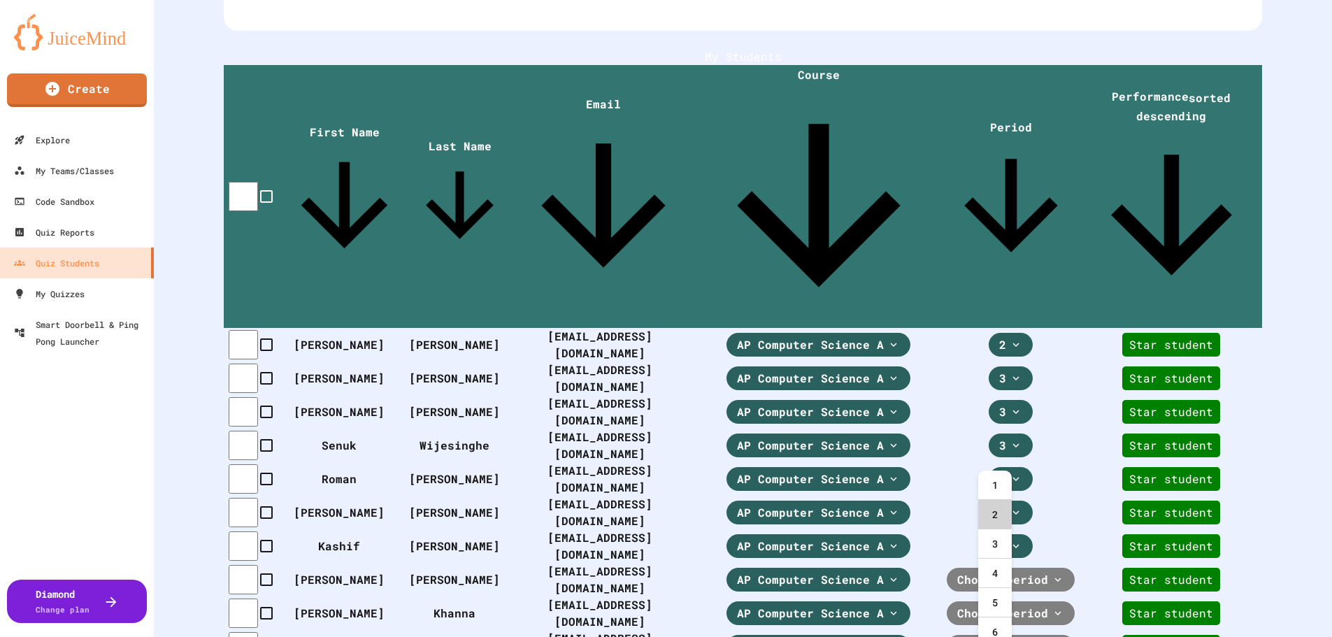
click at [992, 516] on div "2" at bounding box center [995, 514] width 34 height 29
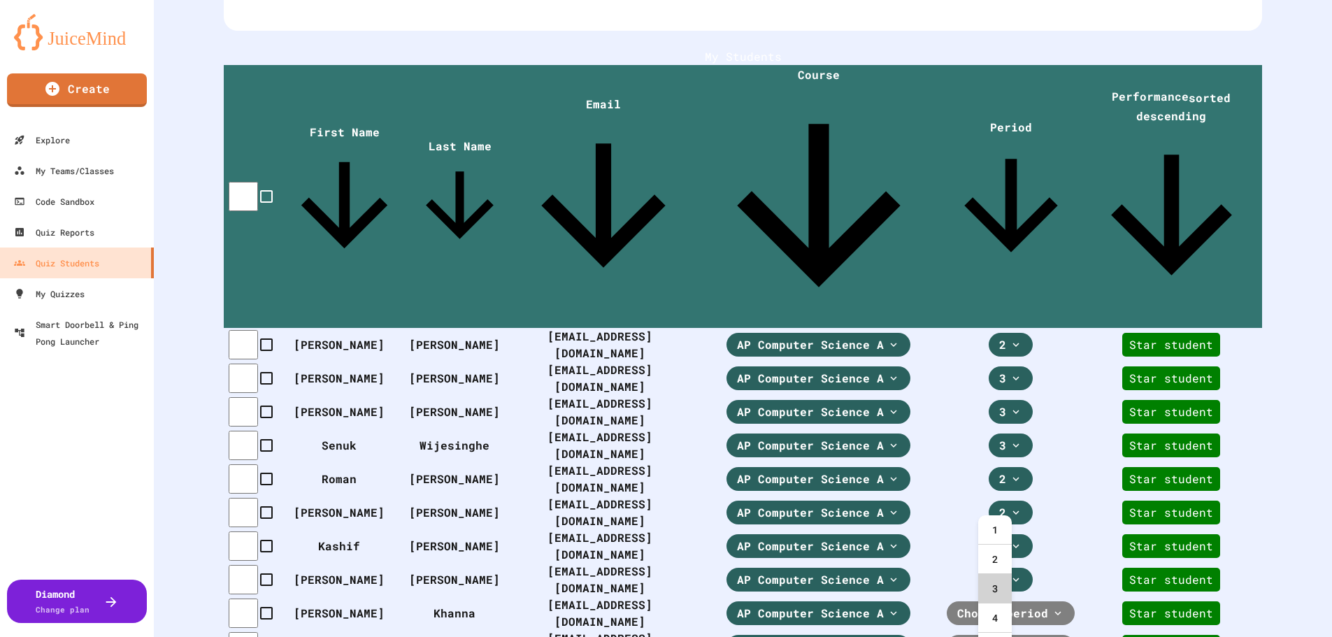
click at [988, 594] on div "3" at bounding box center [995, 588] width 34 height 29
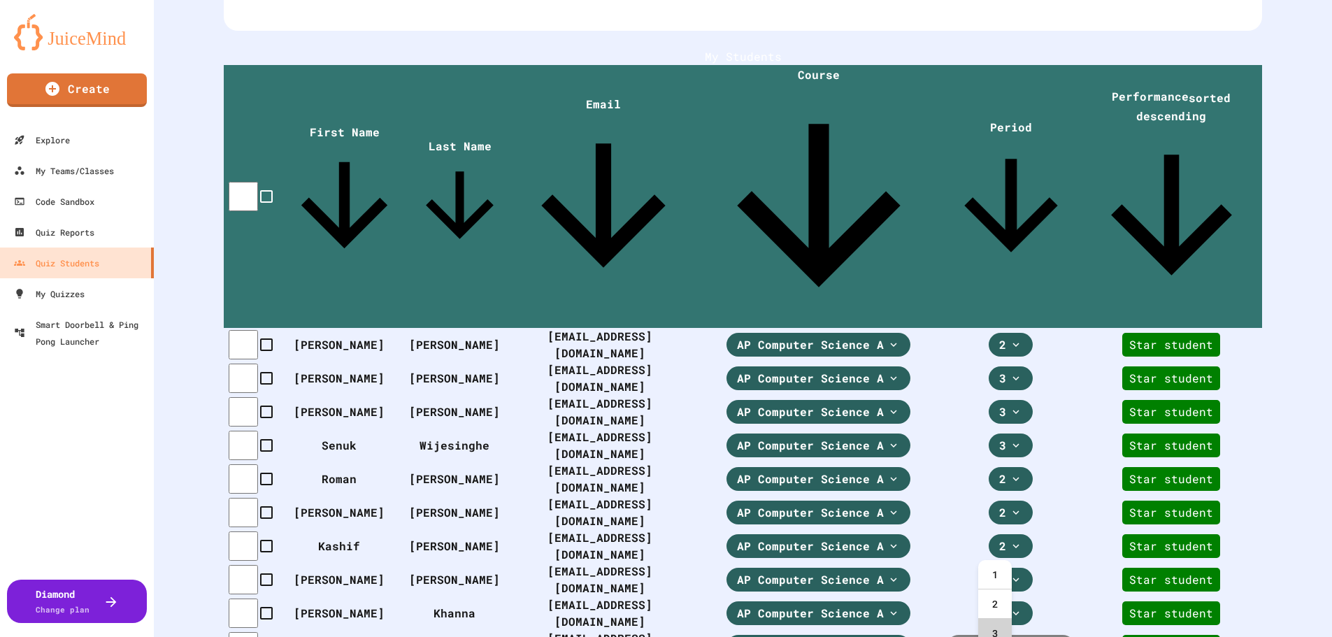
click at [998, 631] on div "3" at bounding box center [995, 633] width 34 height 29
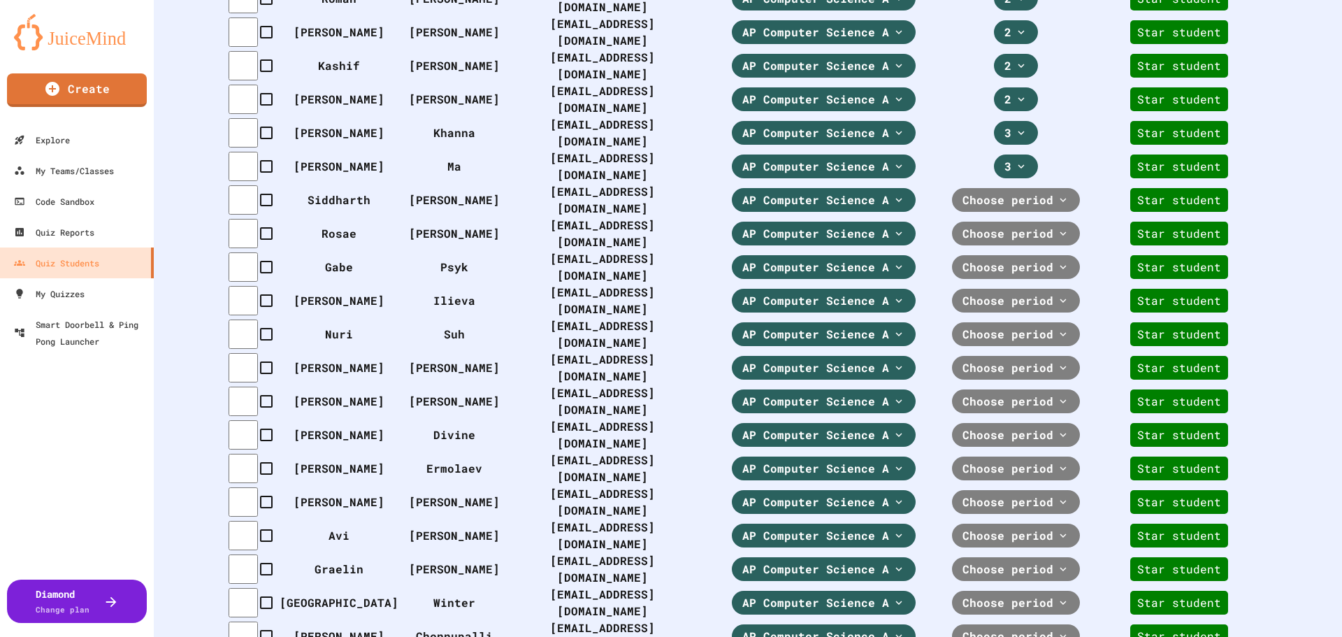
scroll to position [833, 0]
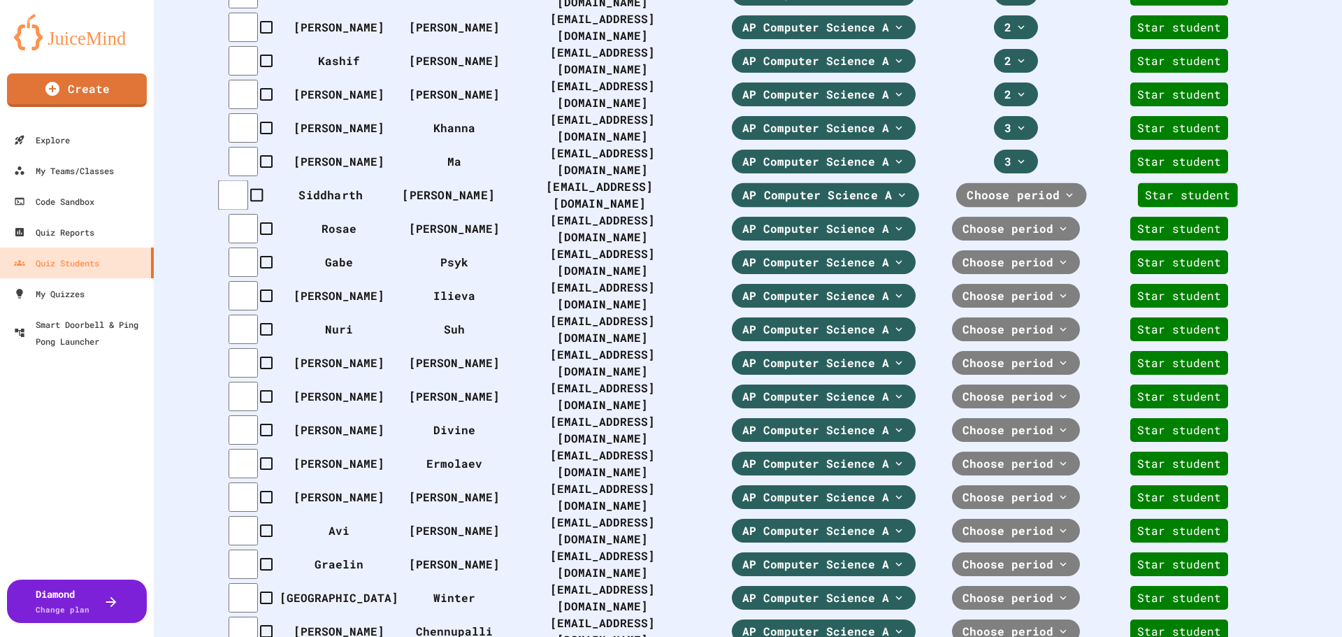
click at [1030, 187] on span "Choose period" at bounding box center [1013, 195] width 93 height 17
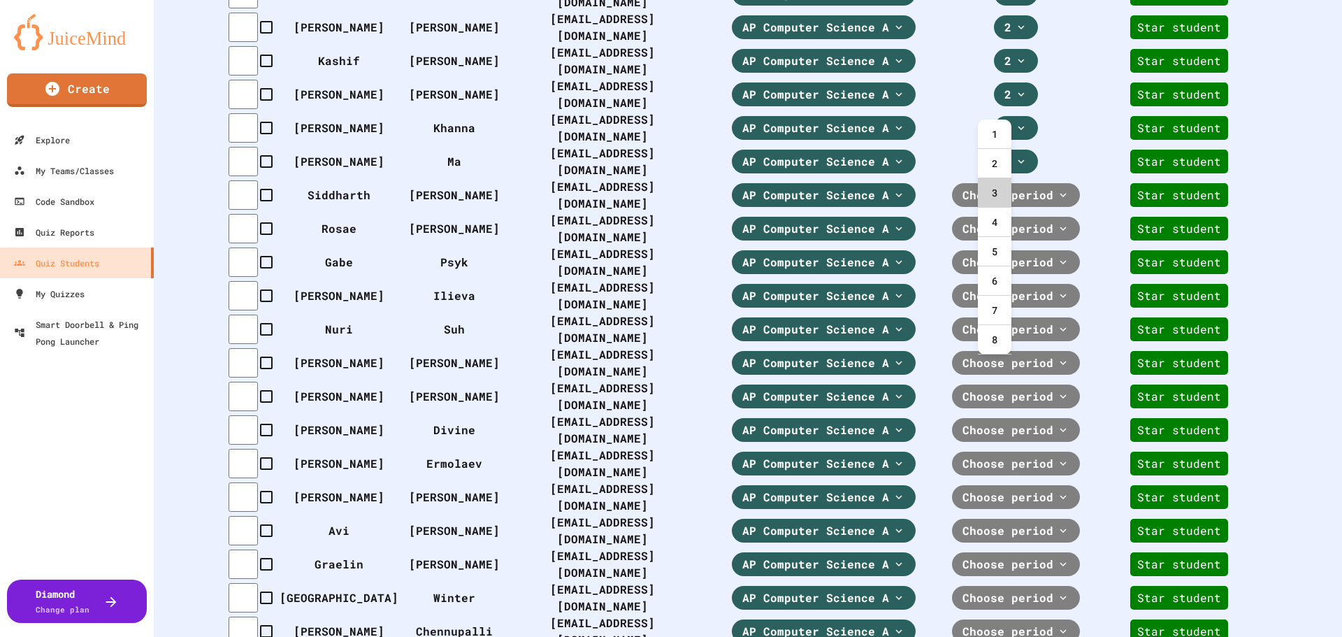
click at [1003, 186] on div "3" at bounding box center [995, 192] width 34 height 29
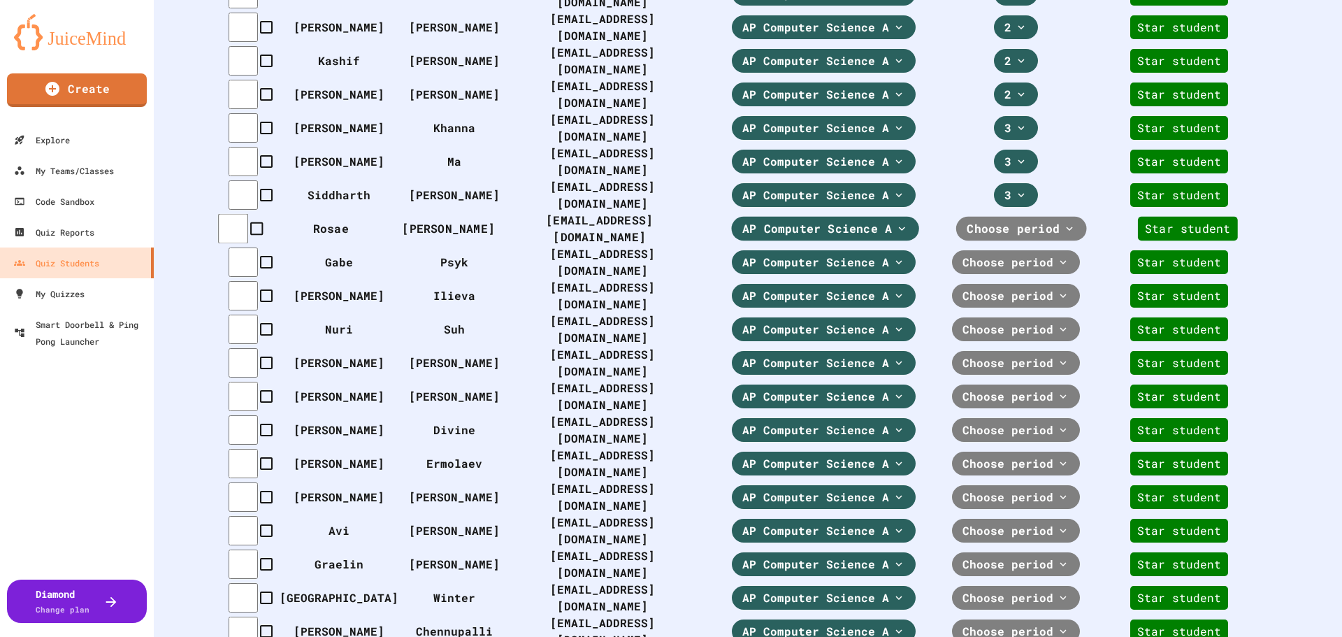
click at [1039, 220] on span "Choose period" at bounding box center [1013, 228] width 93 height 17
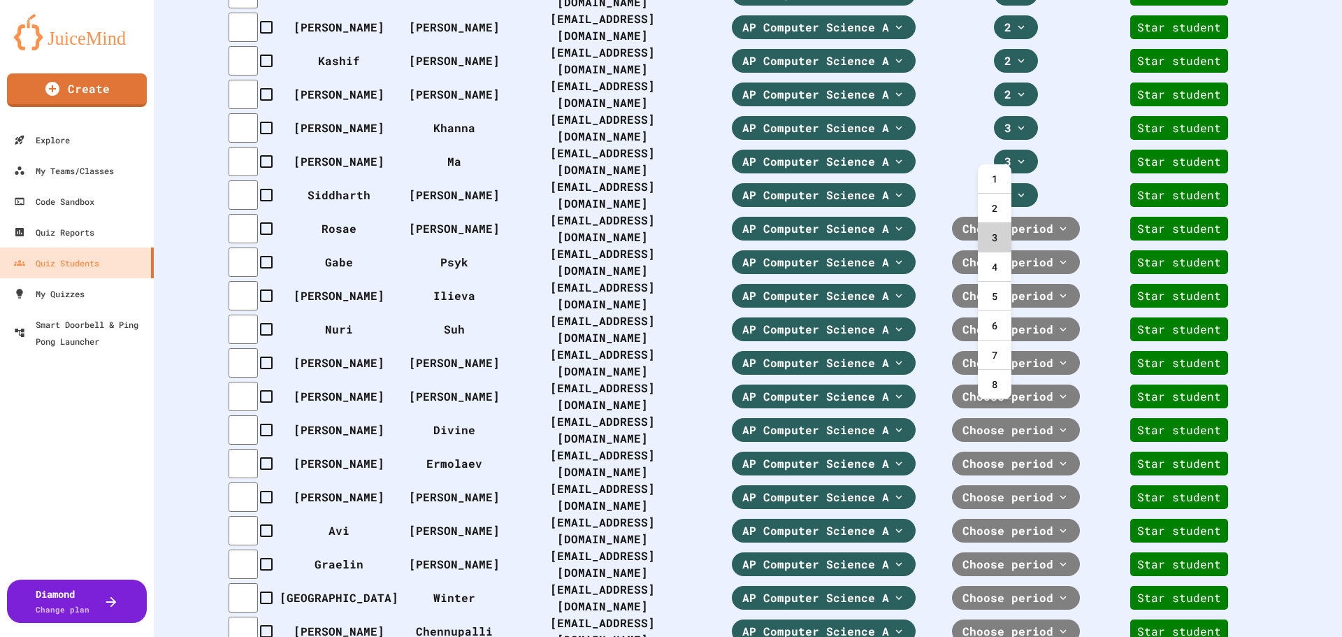
click at [1006, 239] on div "3" at bounding box center [995, 237] width 34 height 29
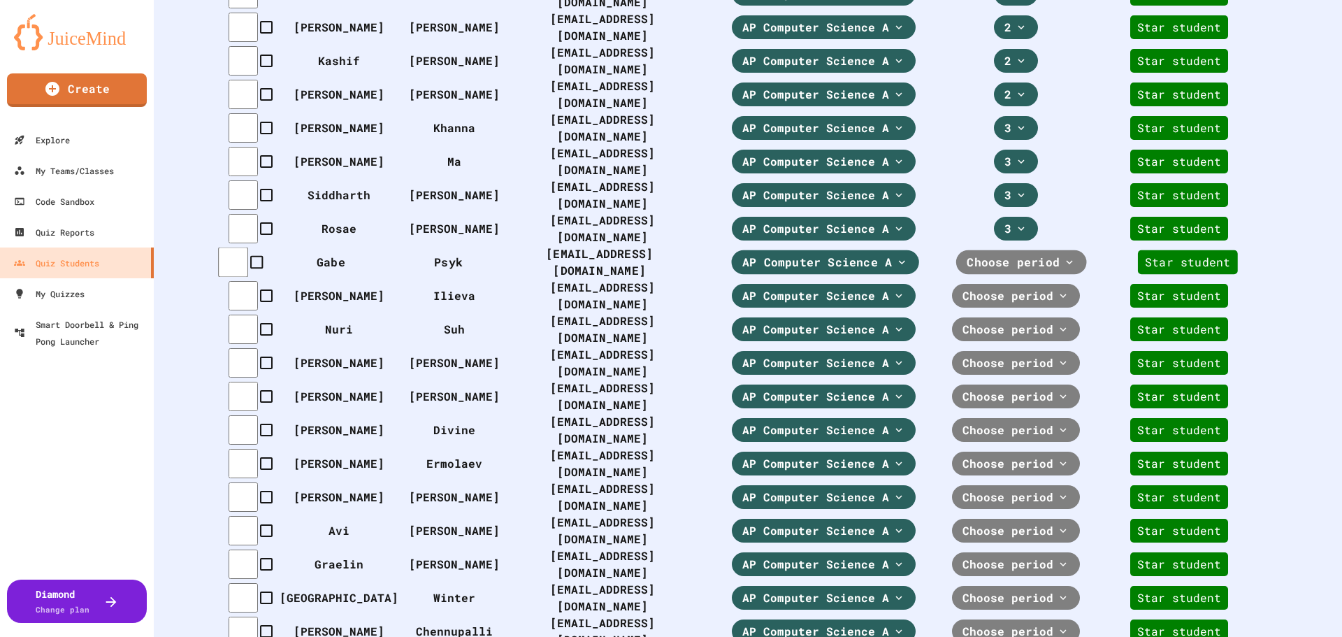
click at [1021, 254] on span "Choose period" at bounding box center [1013, 262] width 93 height 17
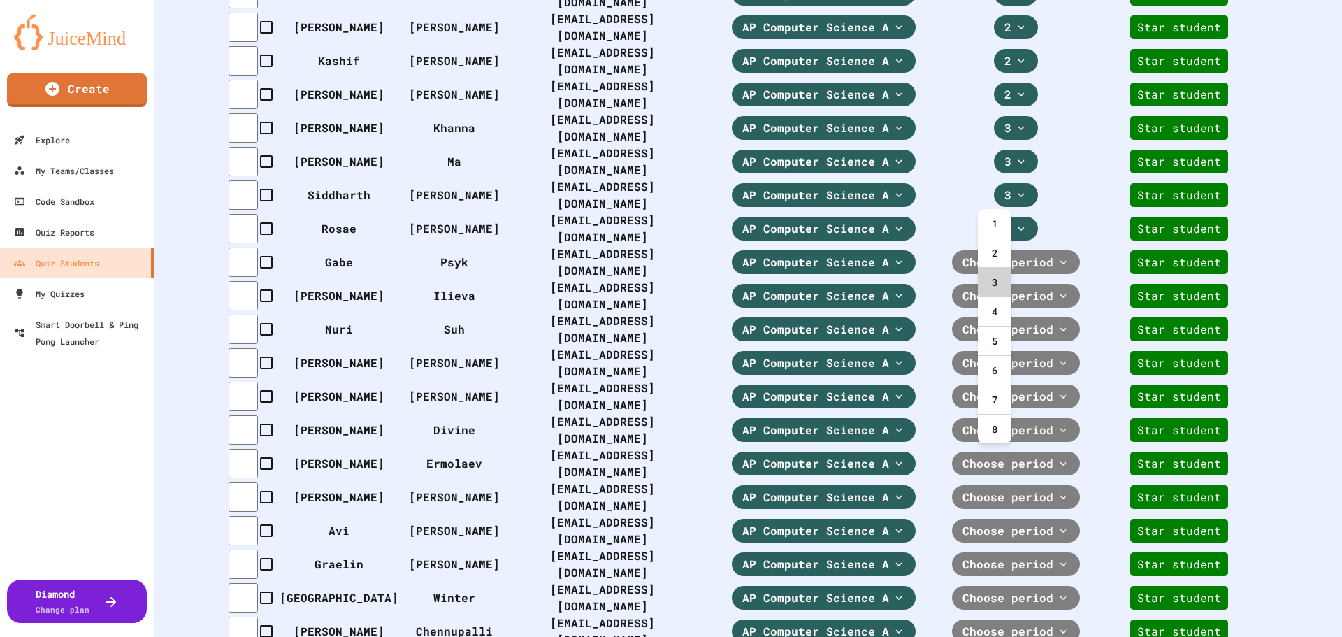
click at [996, 289] on div "3" at bounding box center [995, 282] width 34 height 29
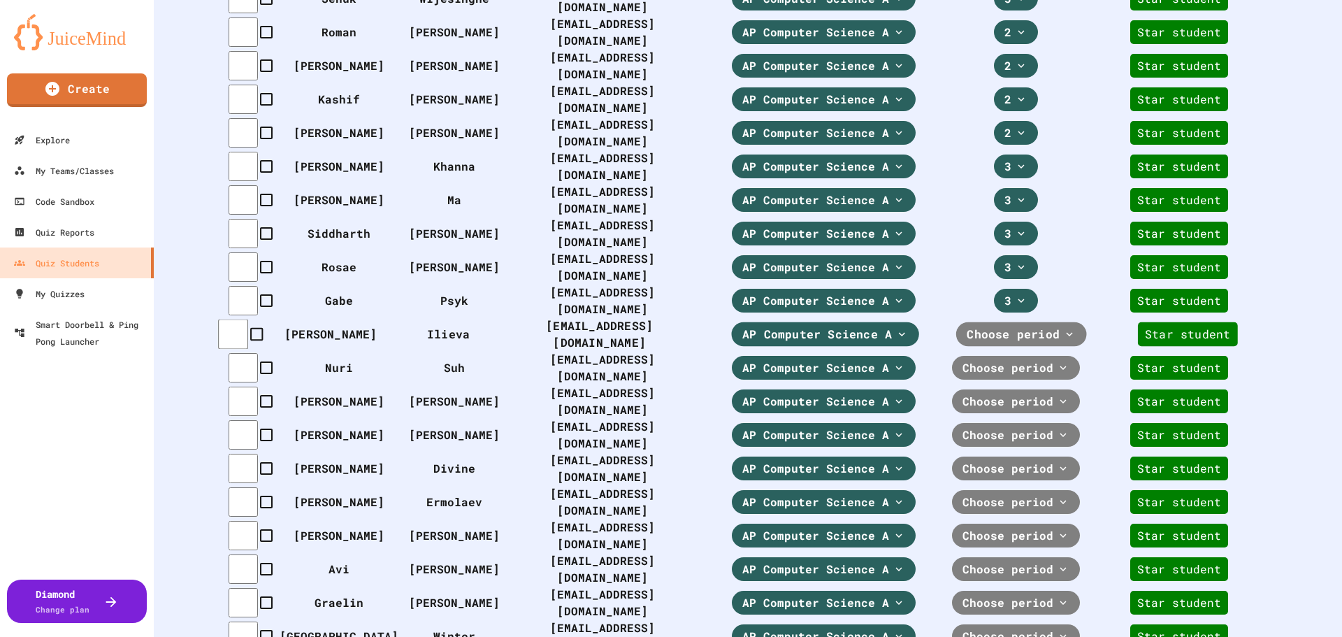
click at [1010, 326] on span "Choose period" at bounding box center [1013, 334] width 93 height 17
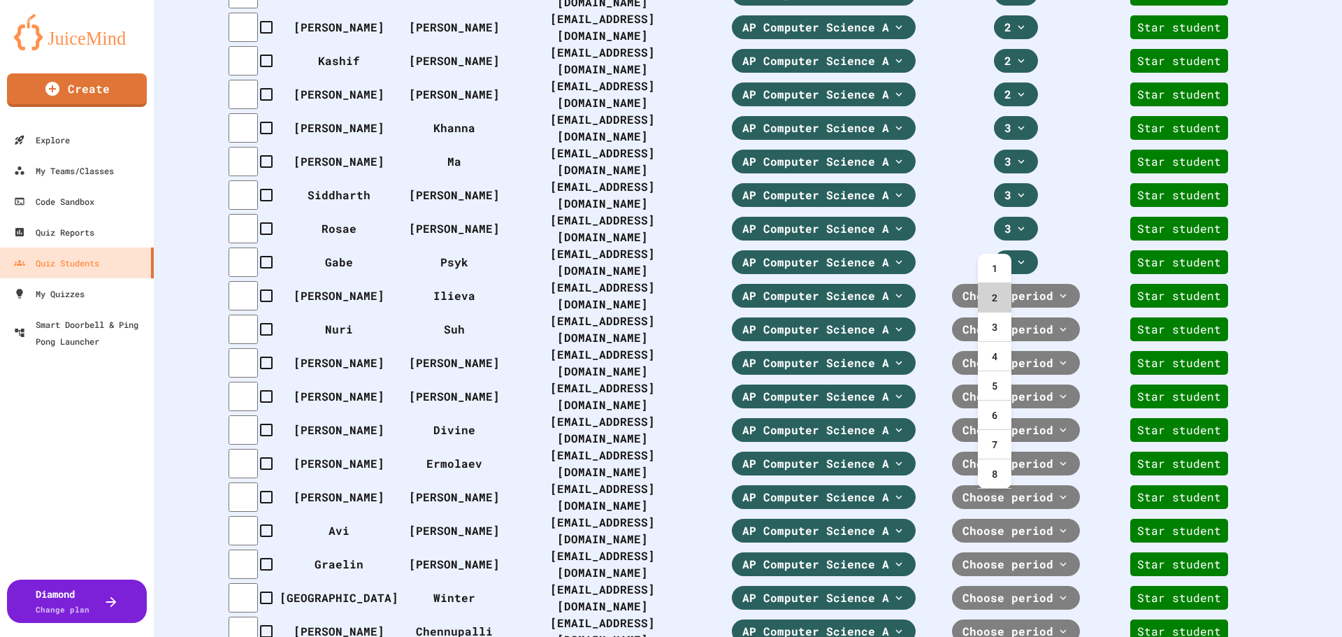
click at [999, 296] on div "2" at bounding box center [995, 297] width 34 height 29
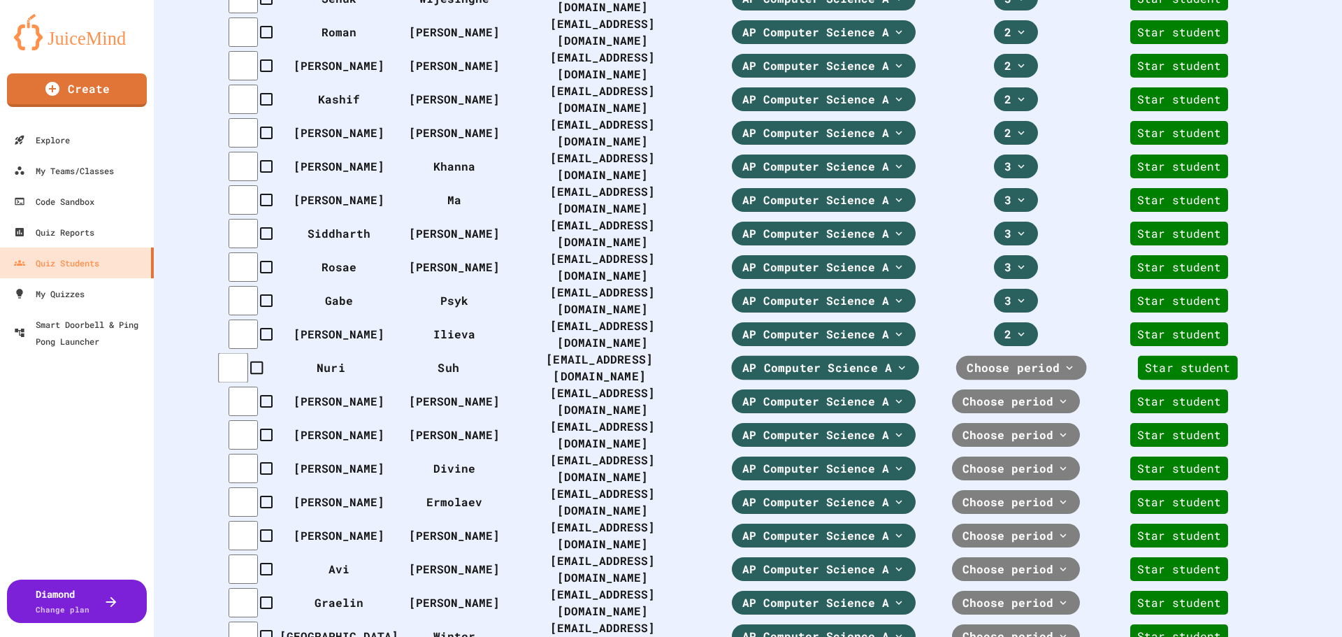
click at [1019, 359] on span "Choose period" at bounding box center [1013, 367] width 93 height 17
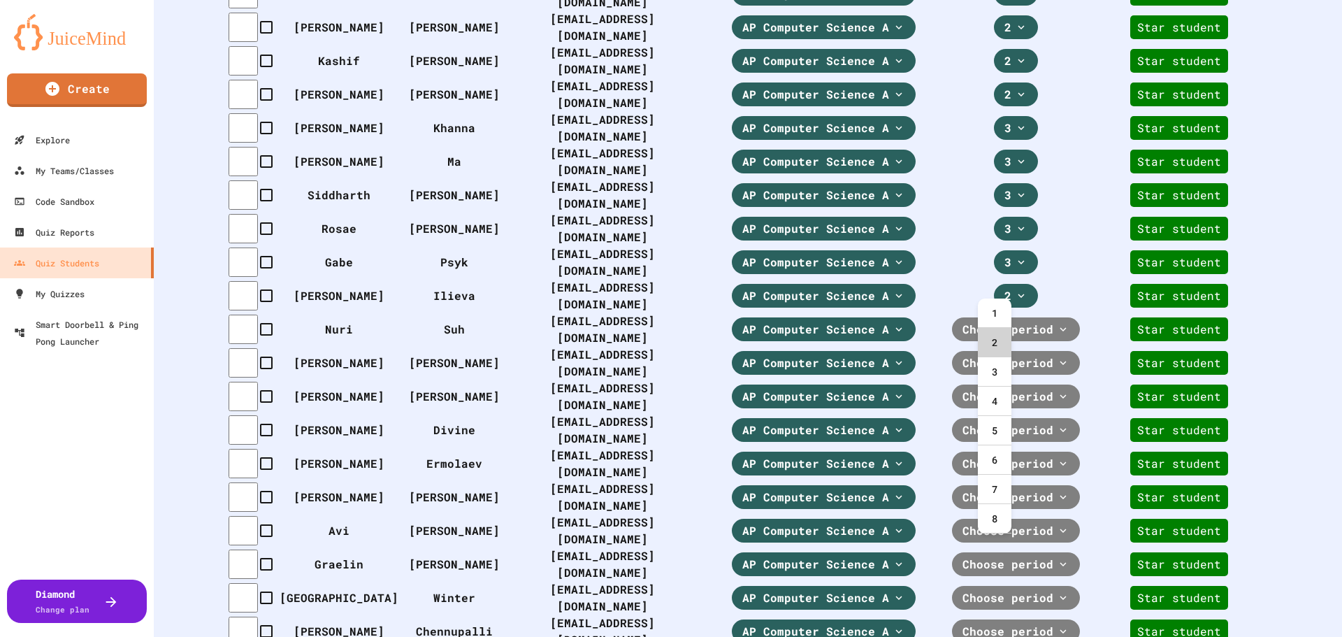
click at [997, 348] on div "2" at bounding box center [995, 342] width 34 height 29
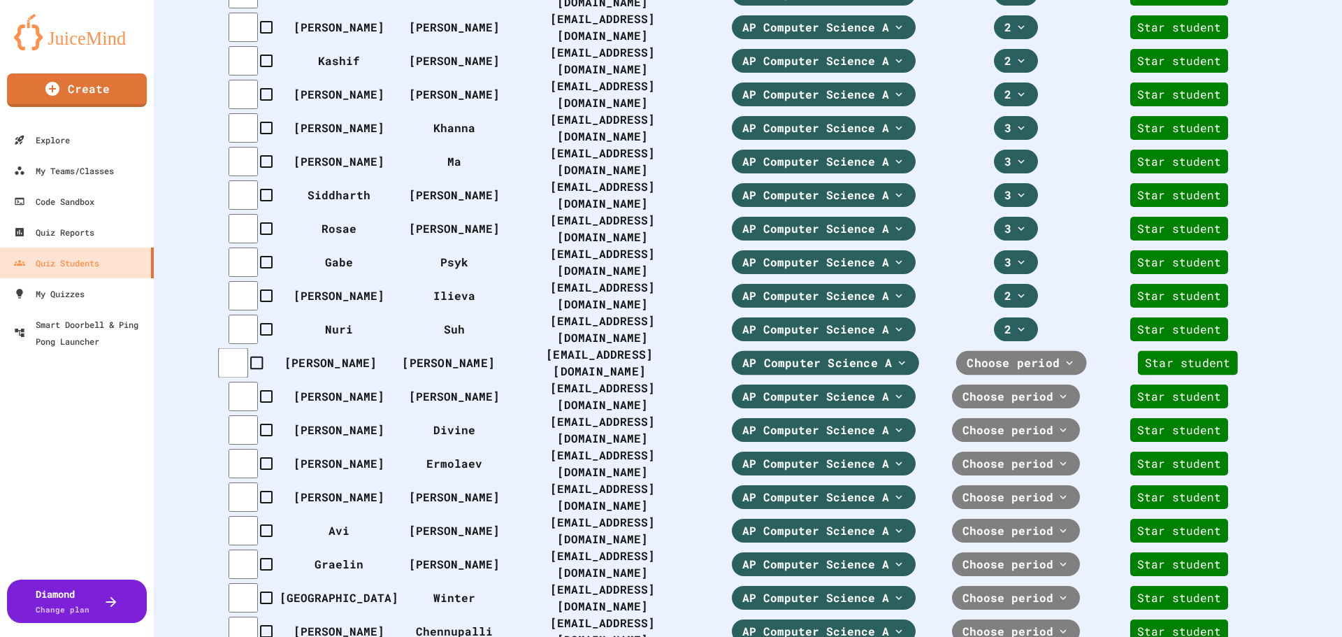
click at [1011, 354] on span "Choose period" at bounding box center [1013, 362] width 93 height 17
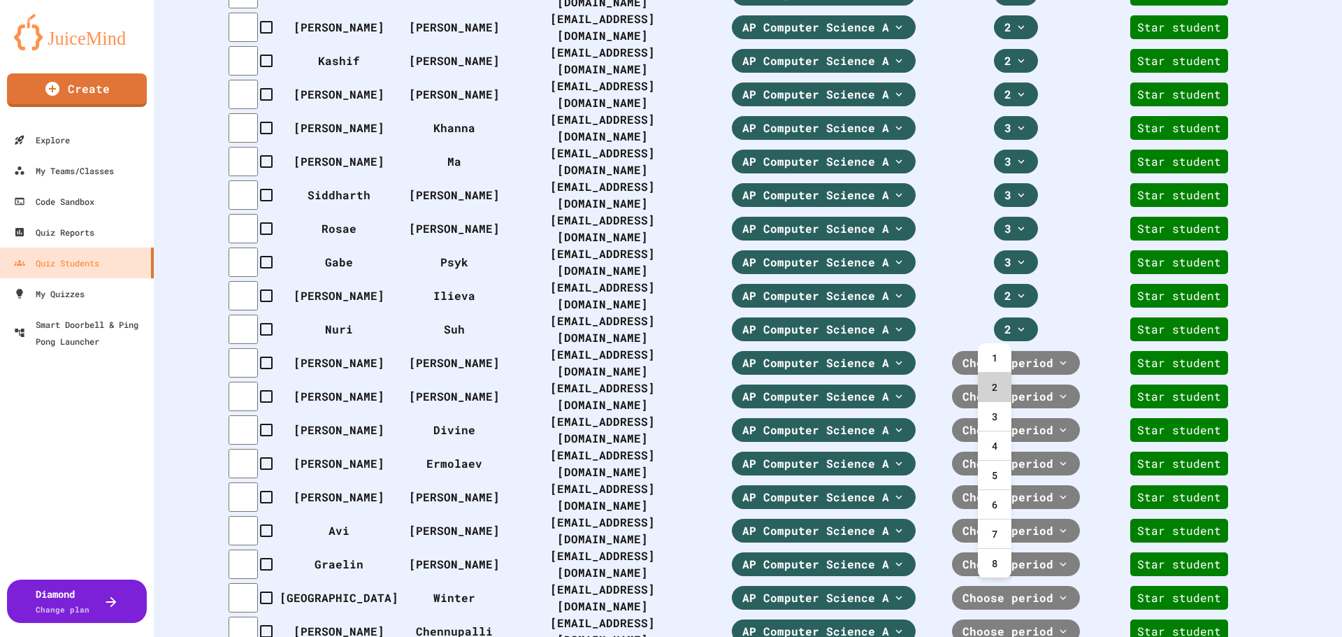
click at [1008, 382] on div "2" at bounding box center [995, 387] width 34 height 29
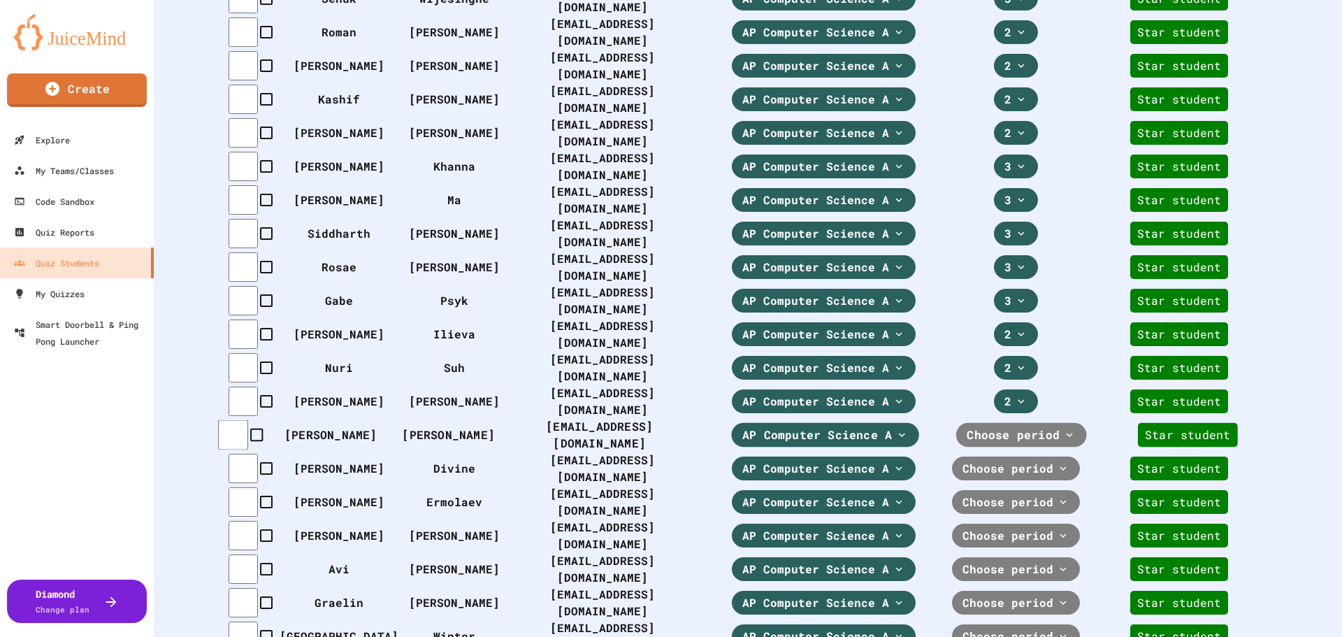
click at [1012, 426] on span "Choose period" at bounding box center [1013, 434] width 93 height 17
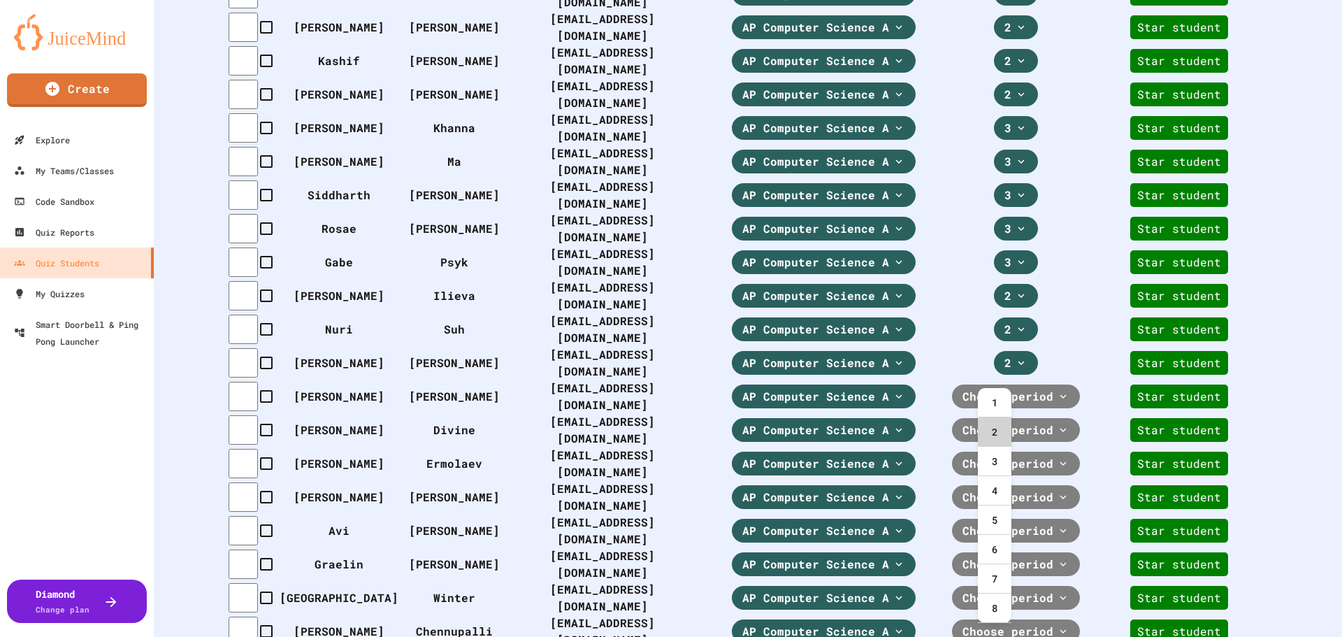
click at [1000, 431] on div "2" at bounding box center [995, 431] width 34 height 29
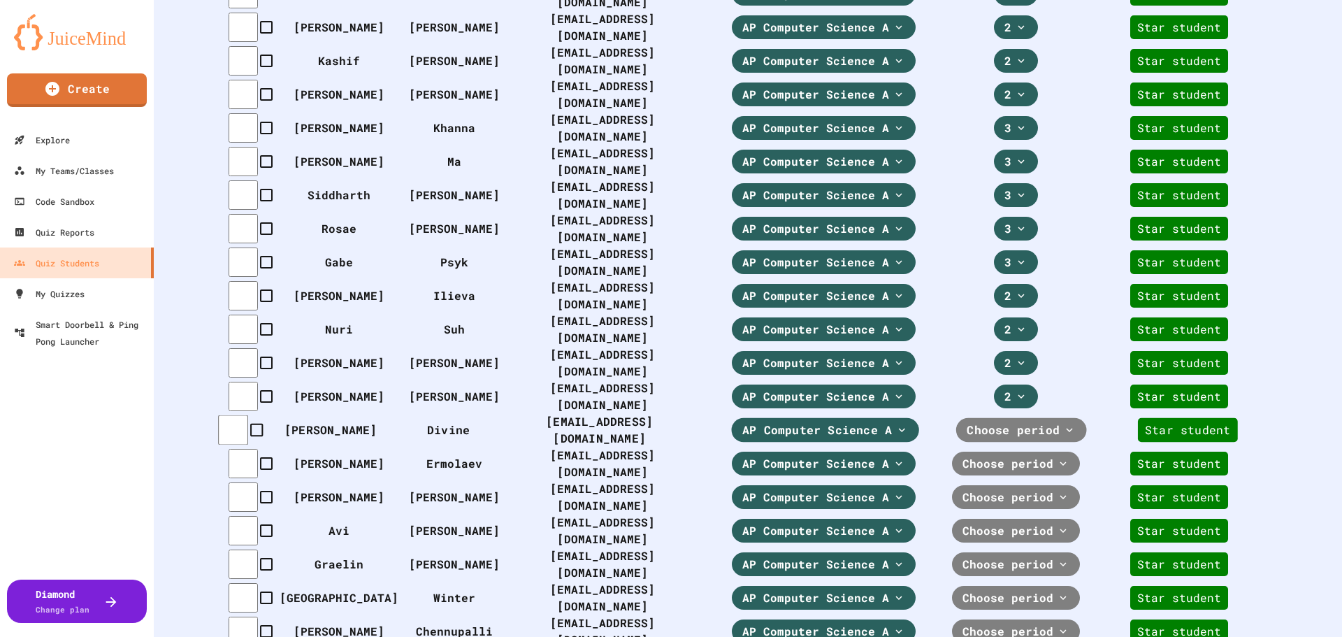
click at [1022, 422] on span "Choose period" at bounding box center [1013, 430] width 93 height 17
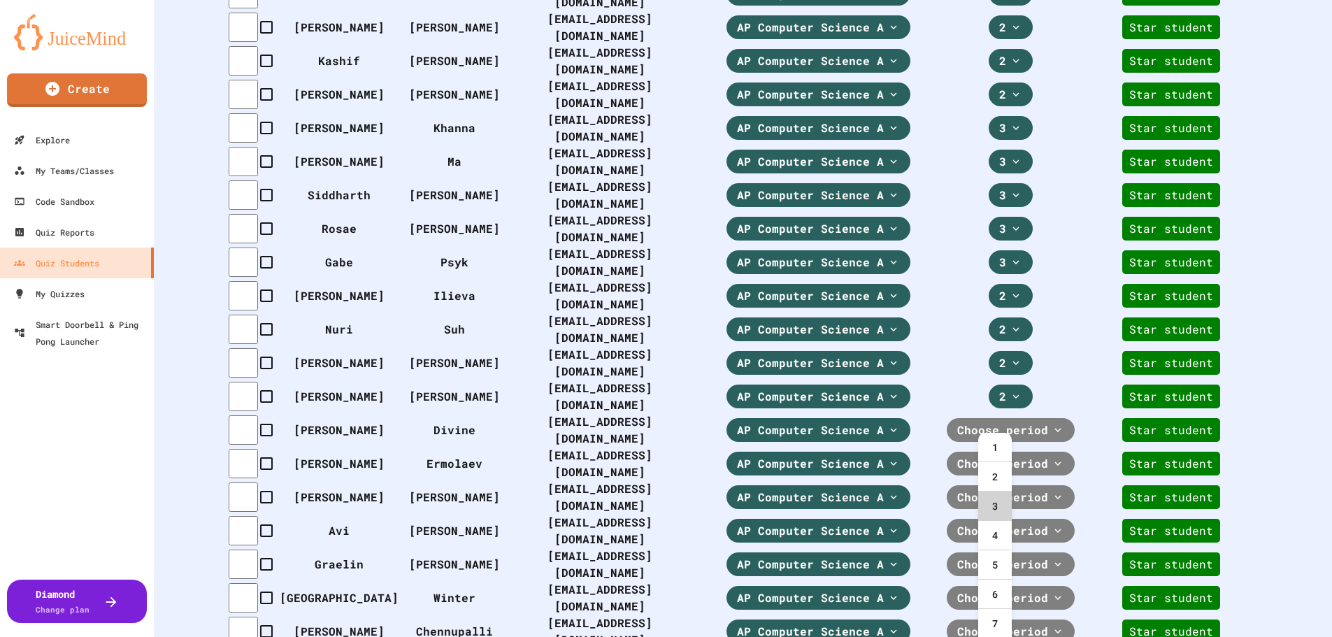
click at [1000, 496] on div "3" at bounding box center [995, 505] width 34 height 29
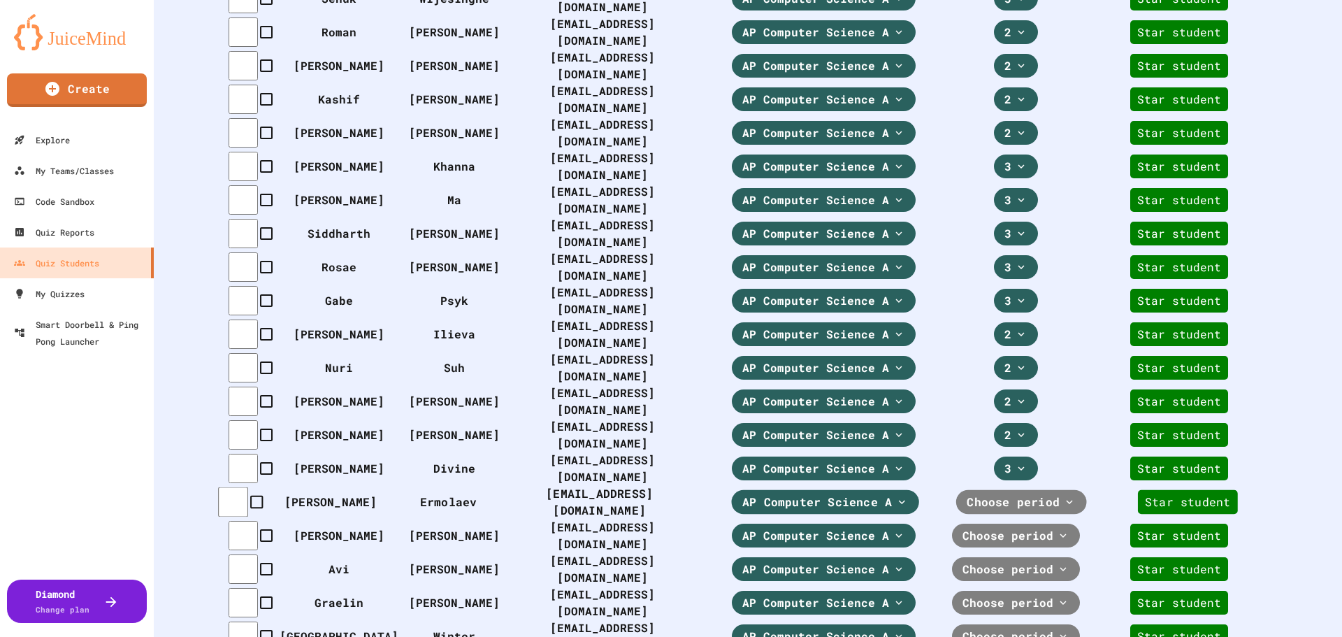
click at [1014, 494] on span "Choose period" at bounding box center [1013, 502] width 93 height 17
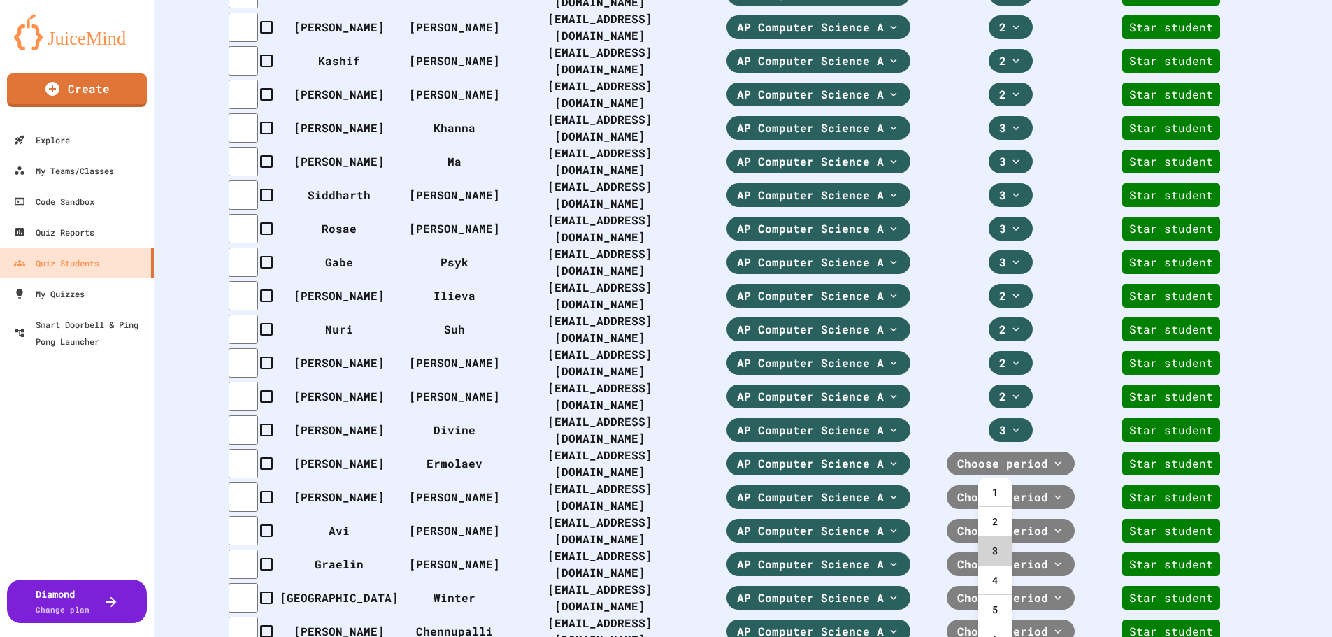
click at [994, 547] on div "3" at bounding box center [995, 550] width 34 height 29
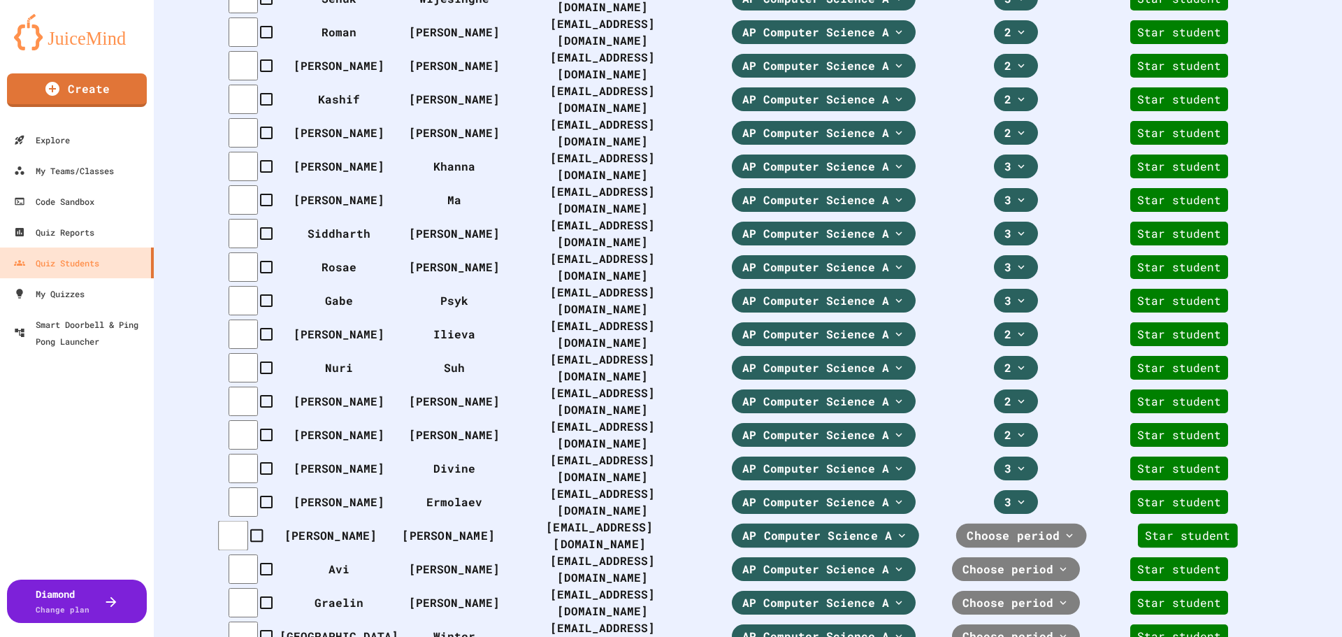
click at [1008, 527] on span "Choose period" at bounding box center [1013, 535] width 93 height 17
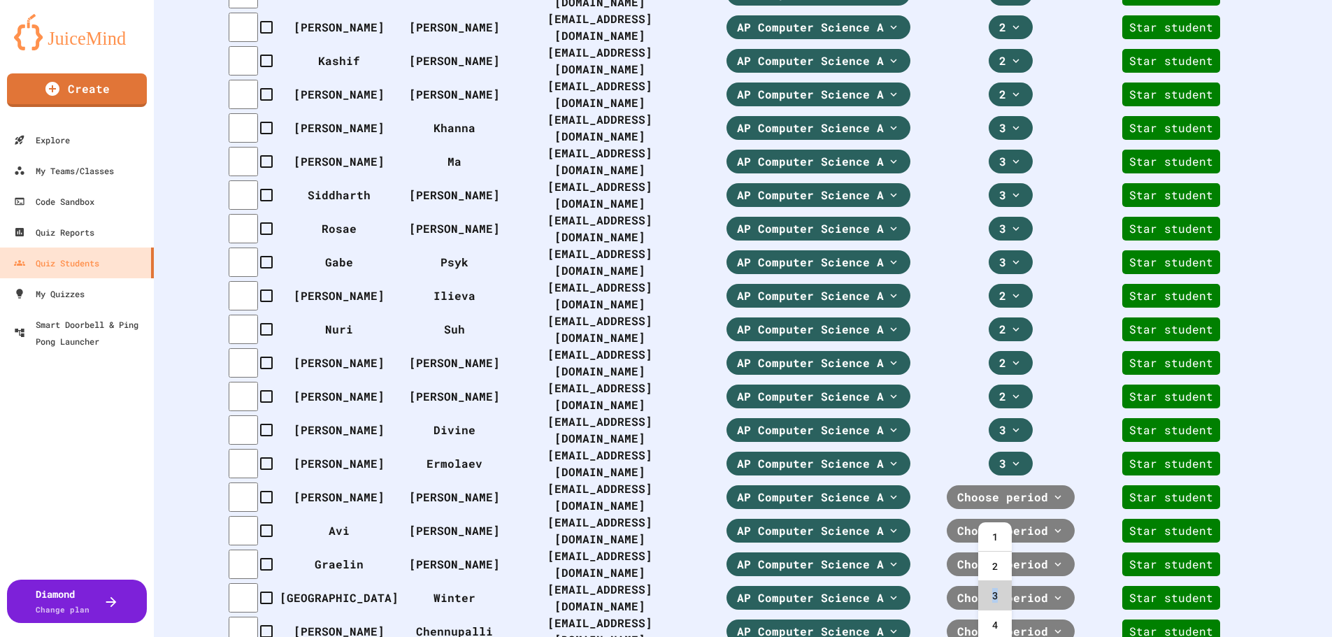
click at [996, 596] on div "3" at bounding box center [995, 595] width 34 height 29
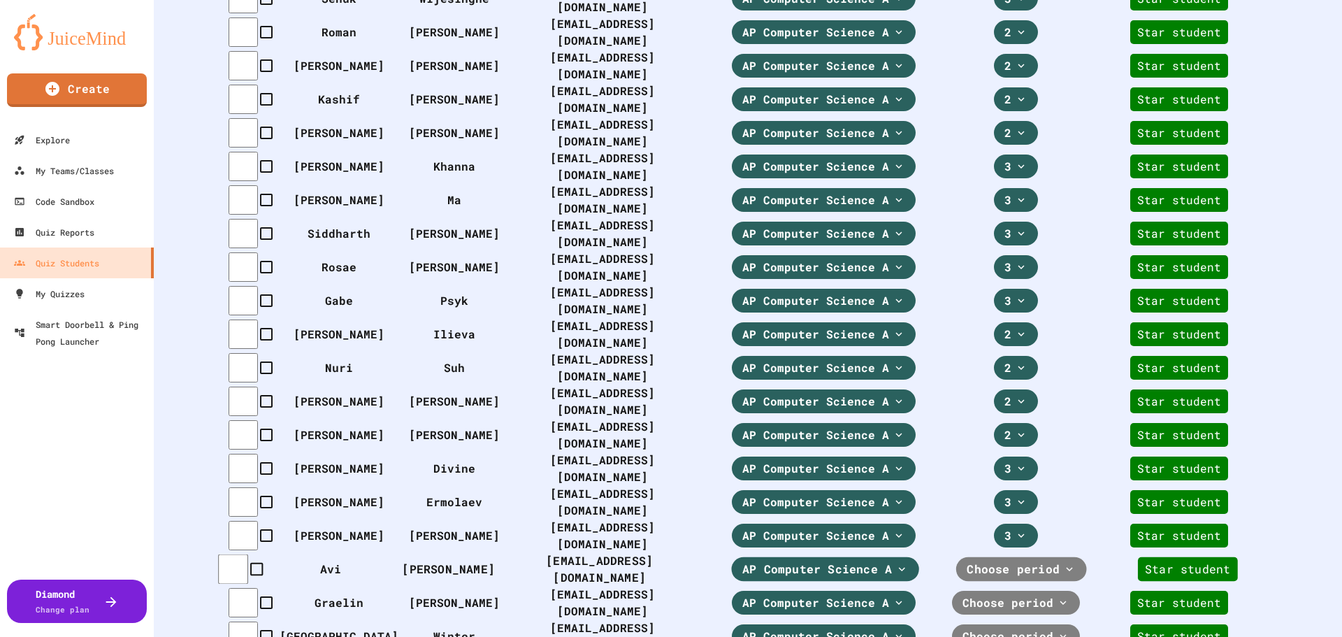
click at [1009, 561] on span "Choose period" at bounding box center [1013, 569] width 93 height 17
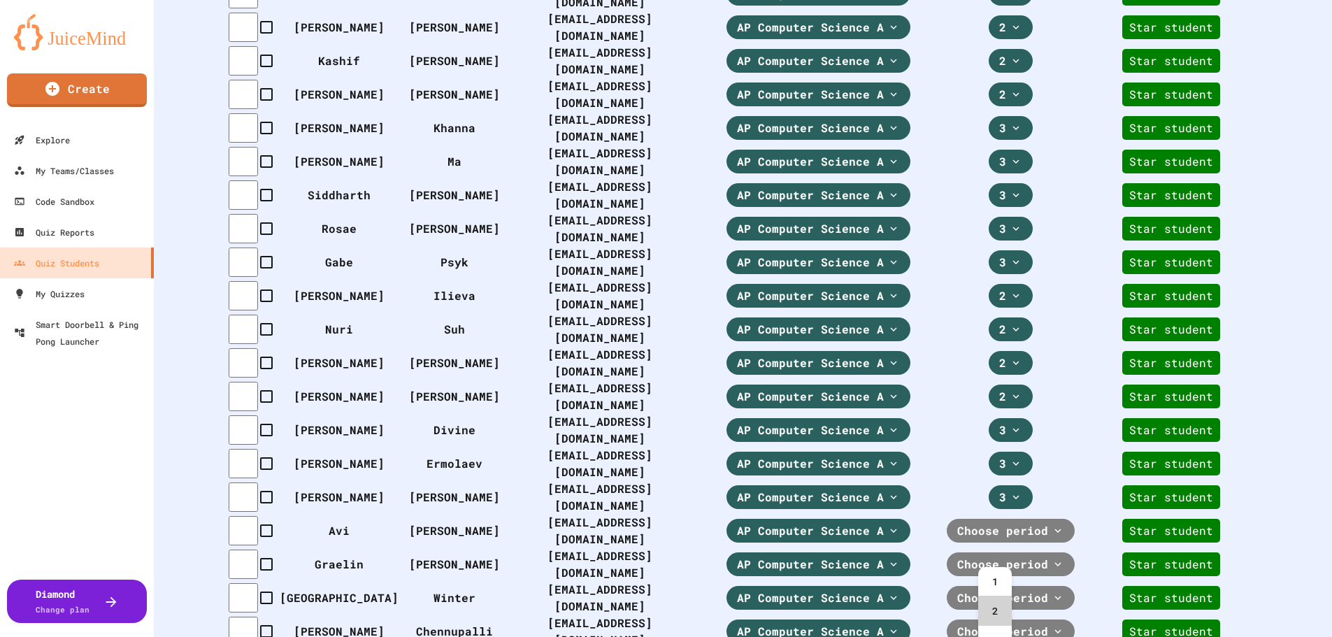
click at [1002, 607] on div "2" at bounding box center [995, 610] width 34 height 29
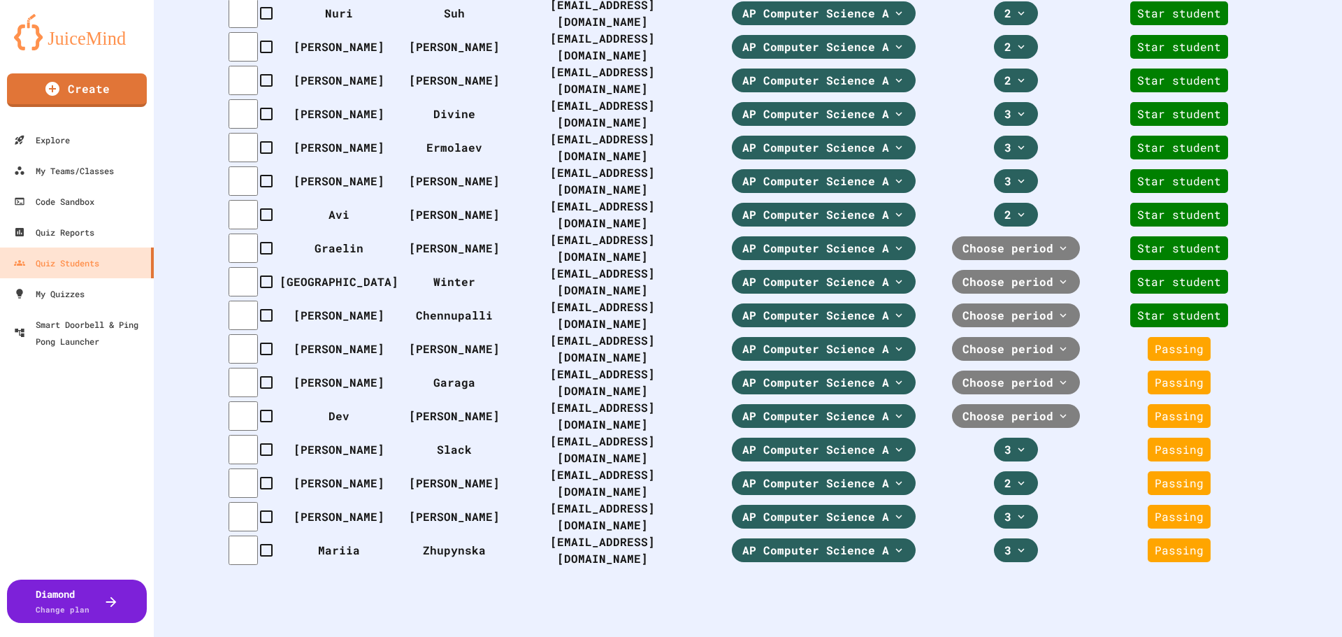
scroll to position [1175, 0]
click at [1027, 257] on span "Choose period" at bounding box center [1013, 248] width 93 height 17
click at [991, 340] on div "3" at bounding box center [995, 342] width 34 height 29
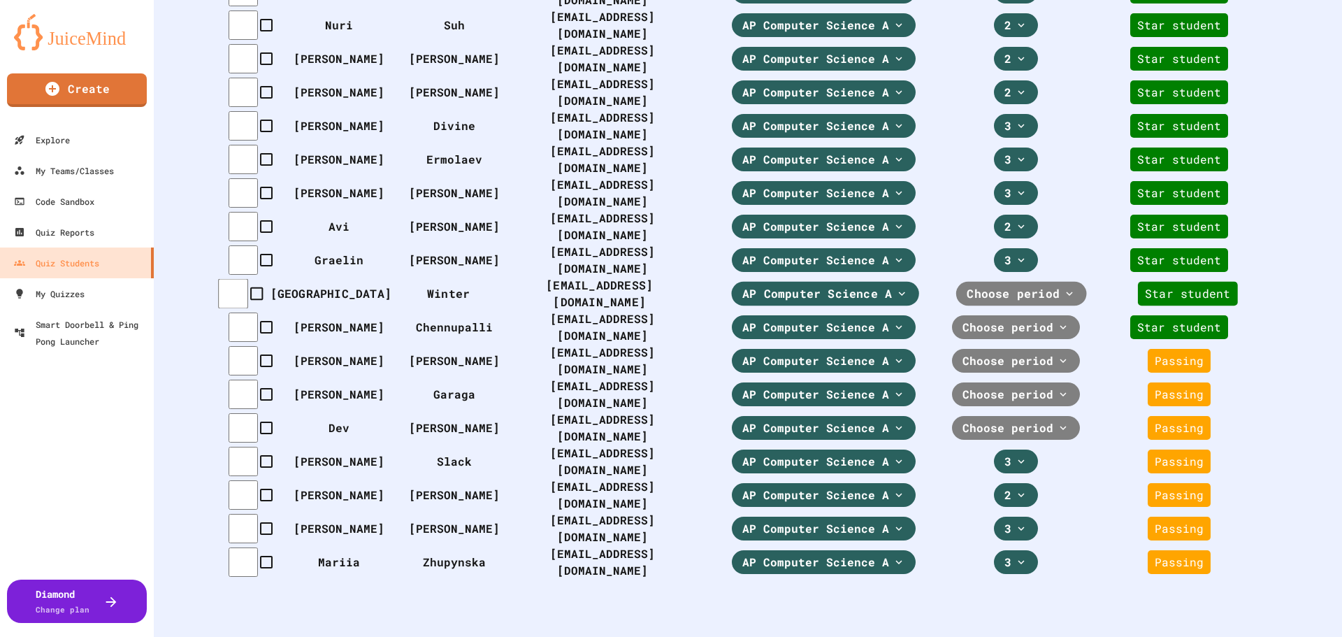
click at [1012, 302] on span "Choose period" at bounding box center [1013, 293] width 93 height 17
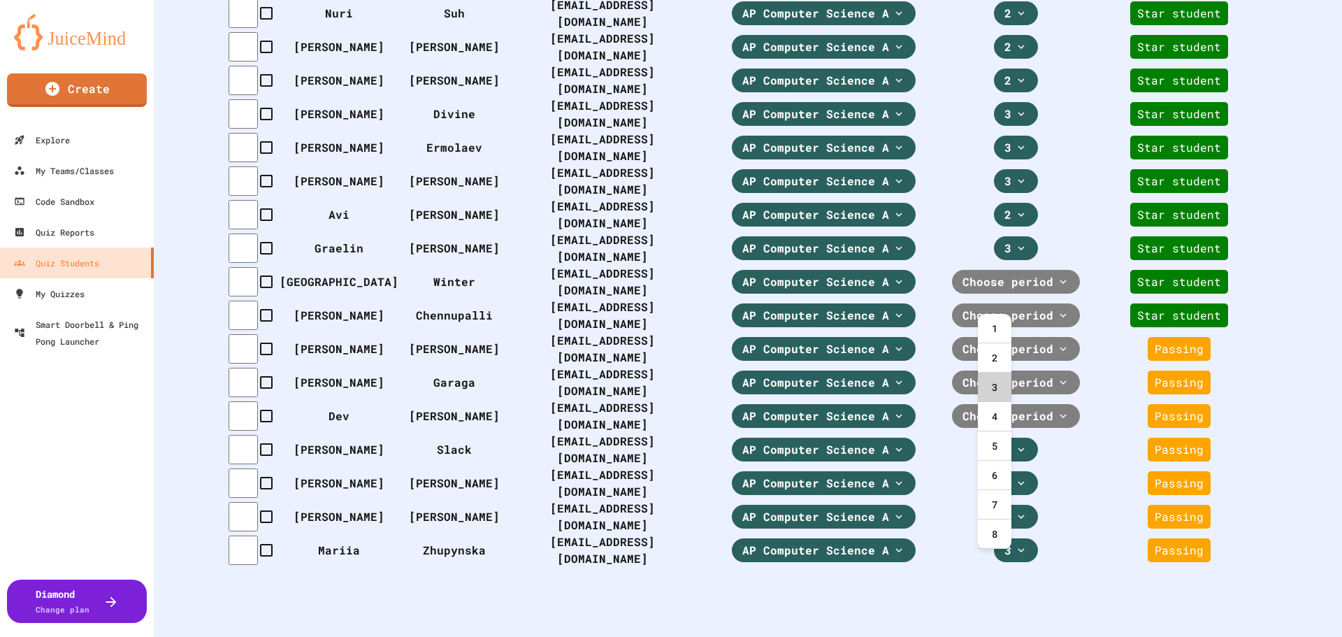
click at [993, 394] on div "3" at bounding box center [995, 387] width 34 height 29
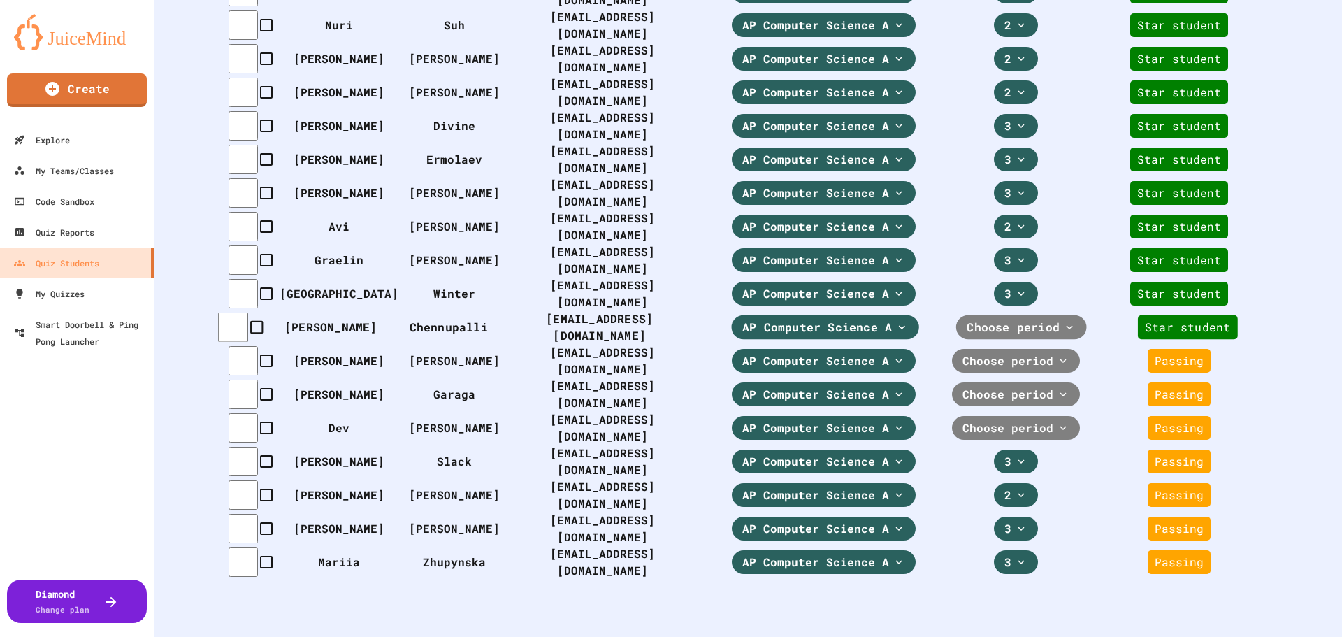
click at [1010, 336] on span "Choose period" at bounding box center [1013, 327] width 93 height 17
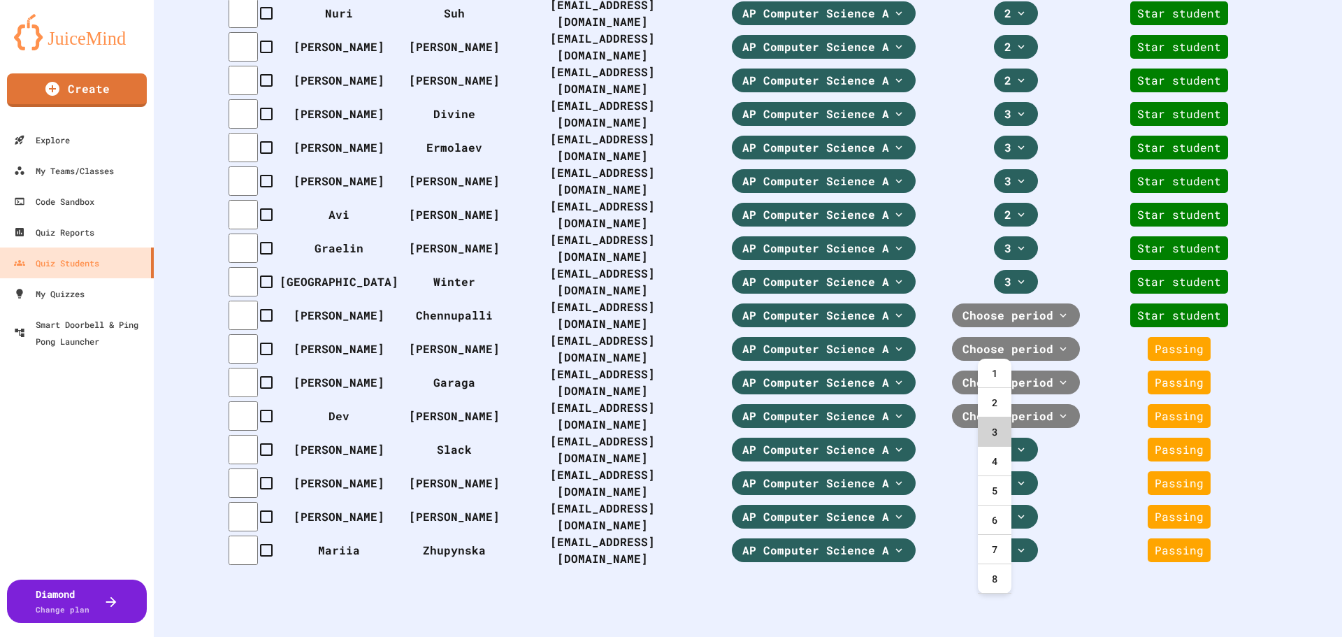
click at [1000, 428] on div "3" at bounding box center [995, 431] width 34 height 29
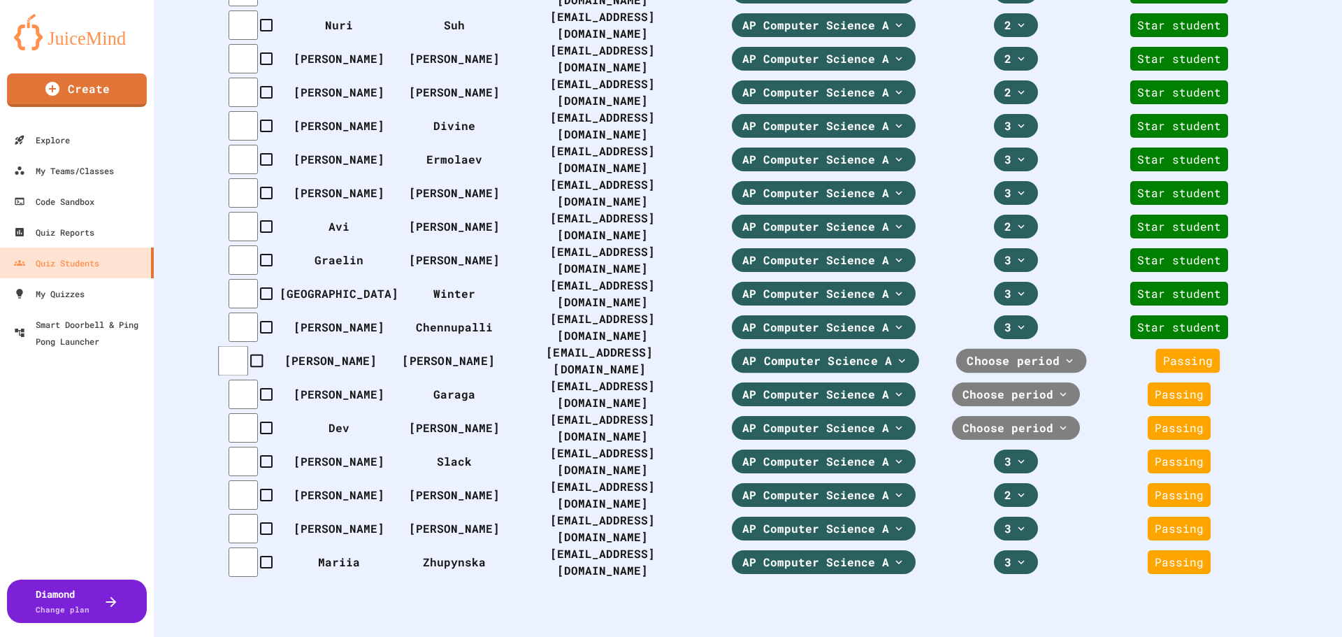
click at [1009, 369] on span "Choose period" at bounding box center [1013, 360] width 93 height 17
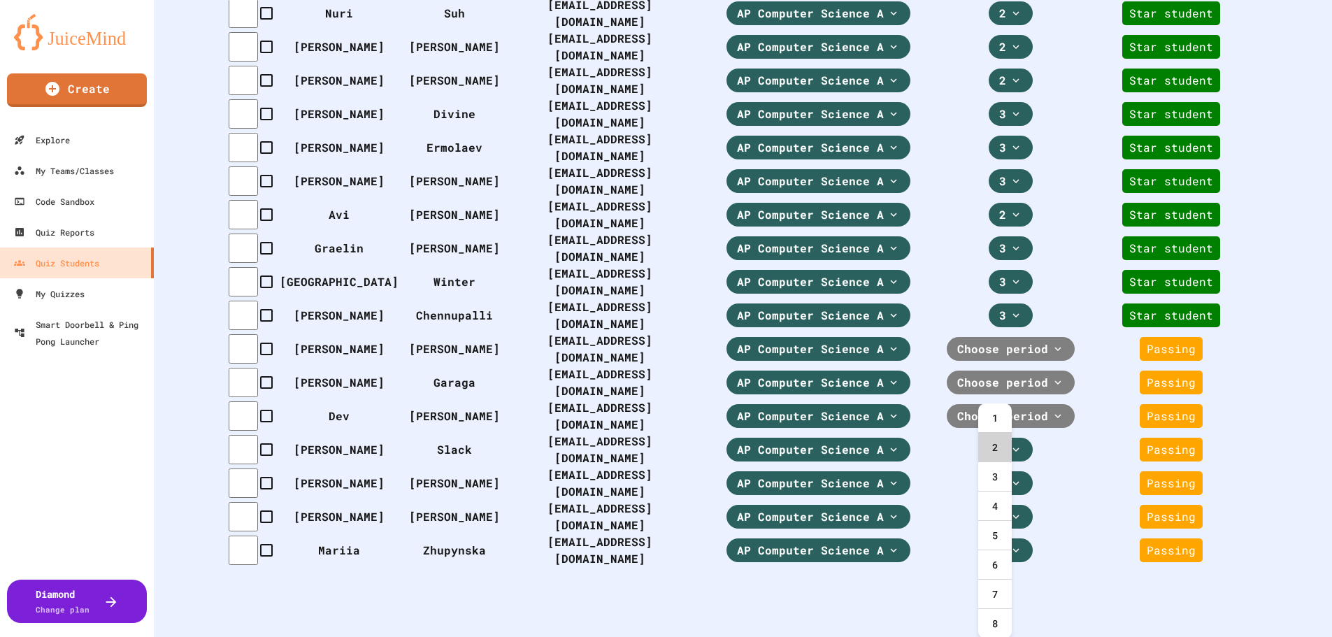
click at [996, 447] on div "2" at bounding box center [995, 447] width 34 height 29
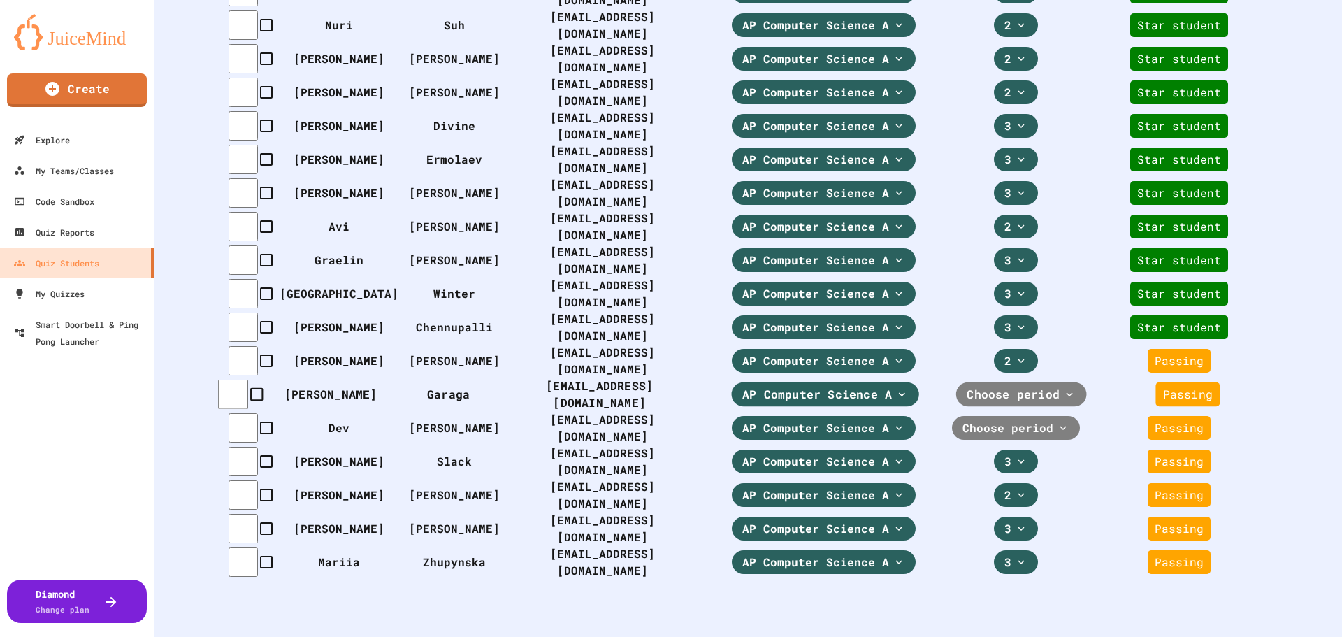
click at [1019, 403] on span "Choose period" at bounding box center [1013, 394] width 93 height 17
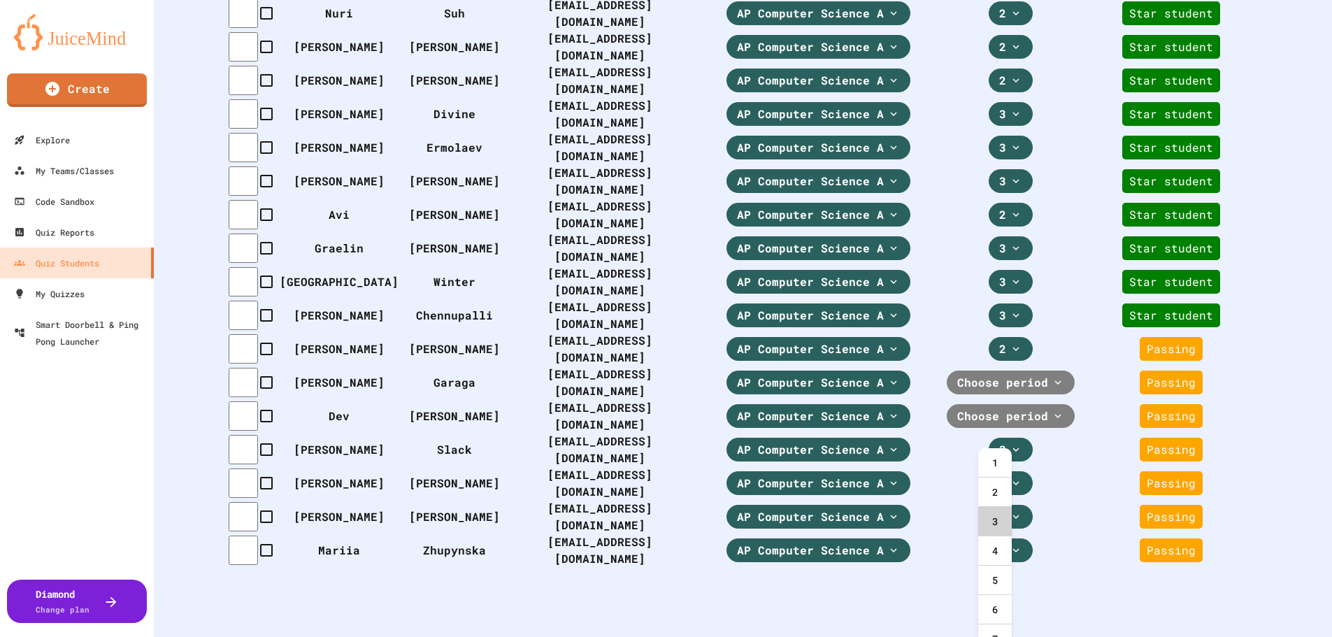
click at [1000, 510] on div "3" at bounding box center [995, 521] width 34 height 29
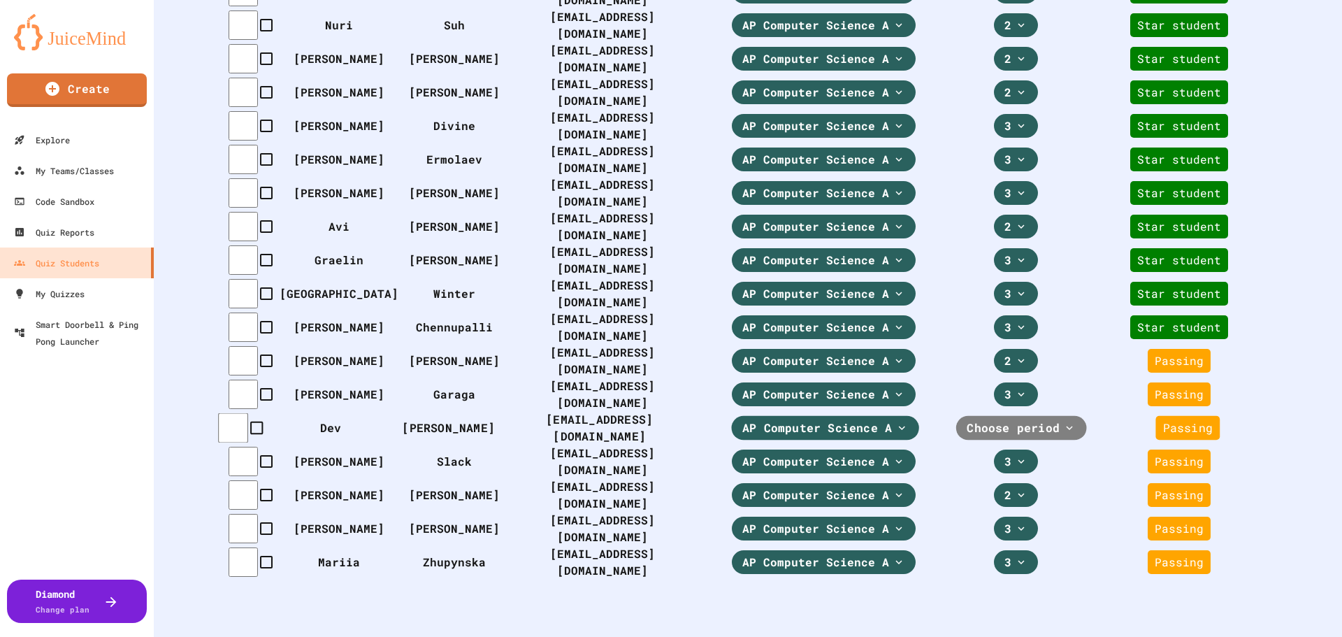
click at [1016, 436] on span "Choose period" at bounding box center [1013, 427] width 93 height 17
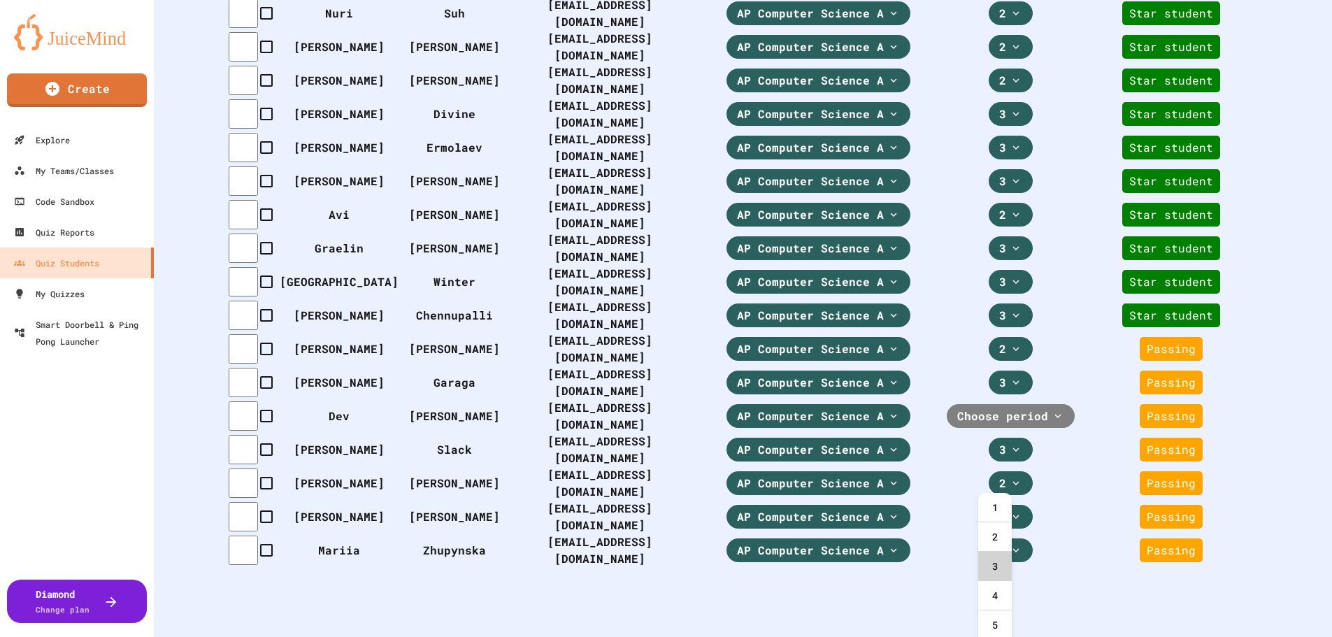
click at [1004, 568] on div "3" at bounding box center [995, 566] width 34 height 29
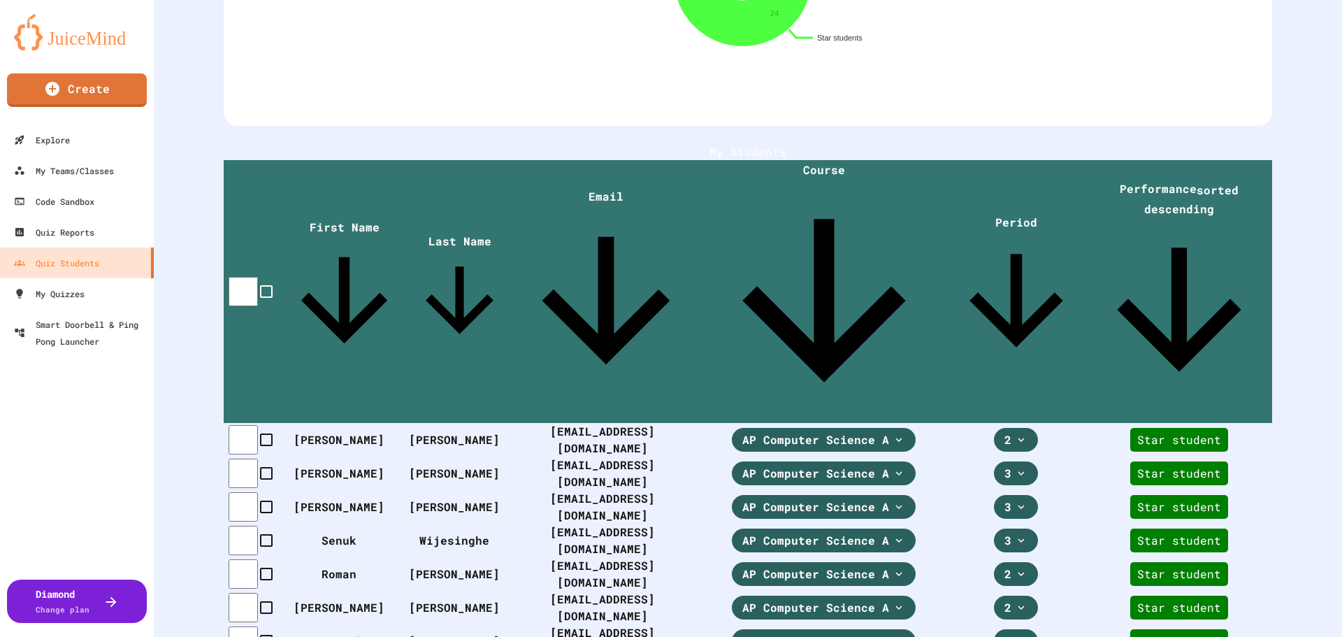
scroll to position [246, 0]
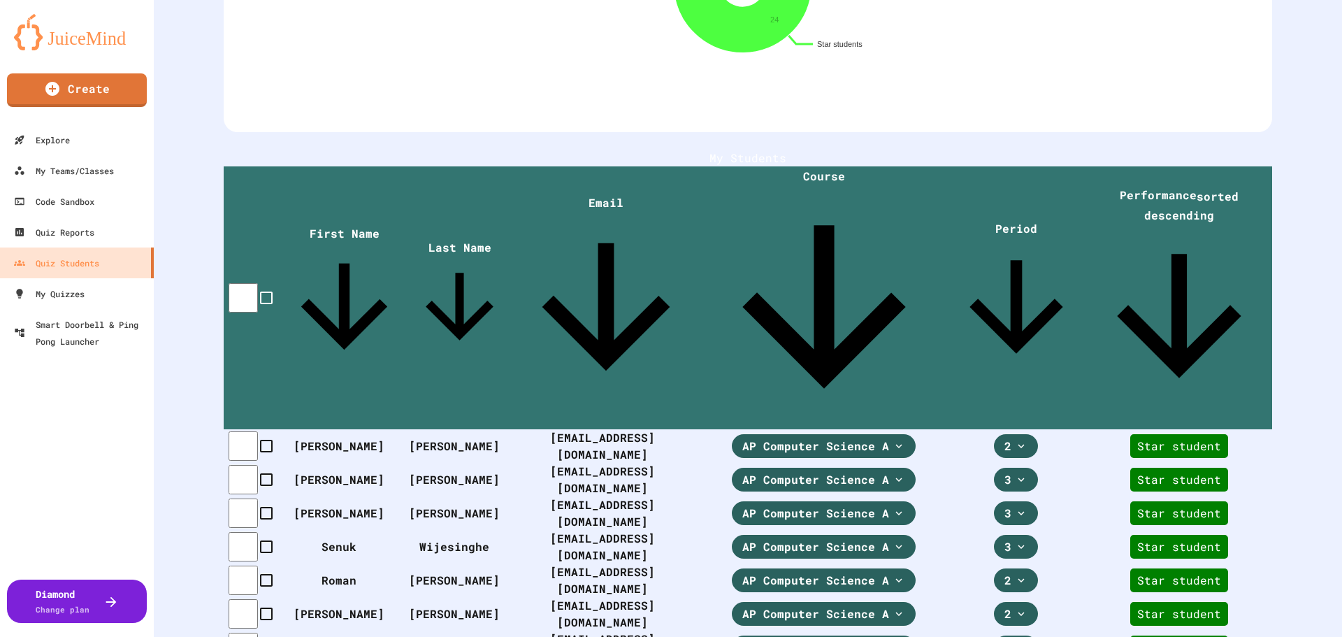
click at [1003, 221] on span "Period" at bounding box center [1017, 299] width 140 height 156
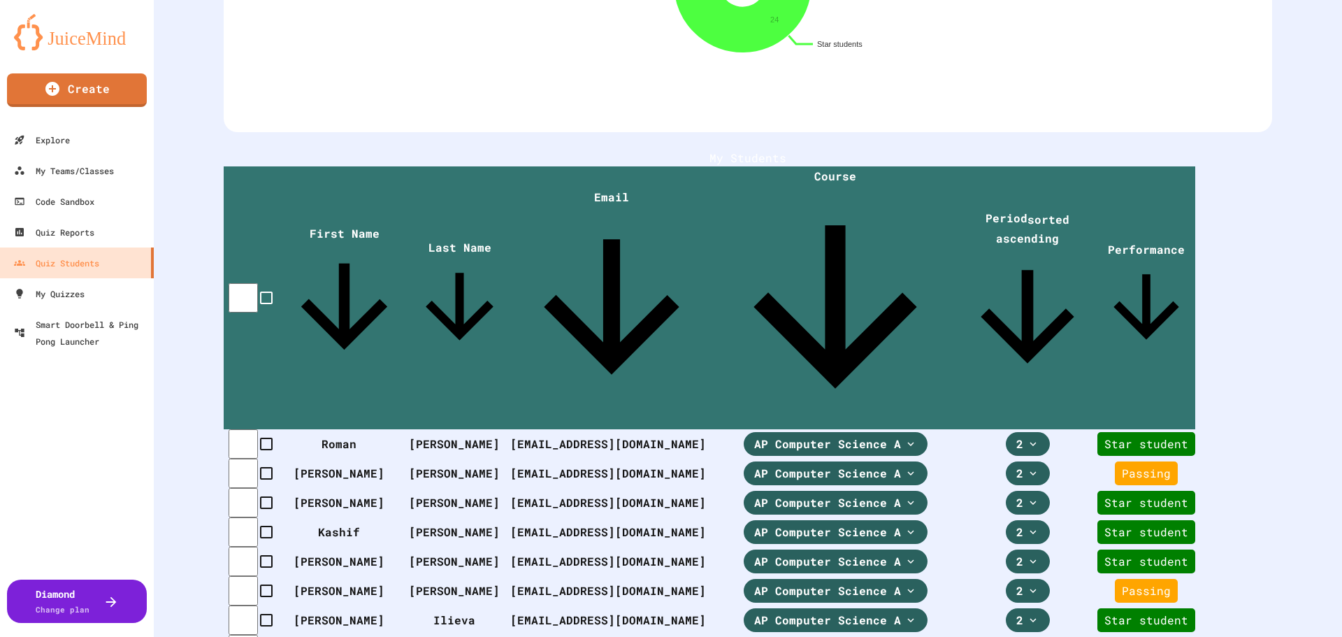
click at [414, 240] on span "Last Name" at bounding box center [459, 298] width 101 height 117
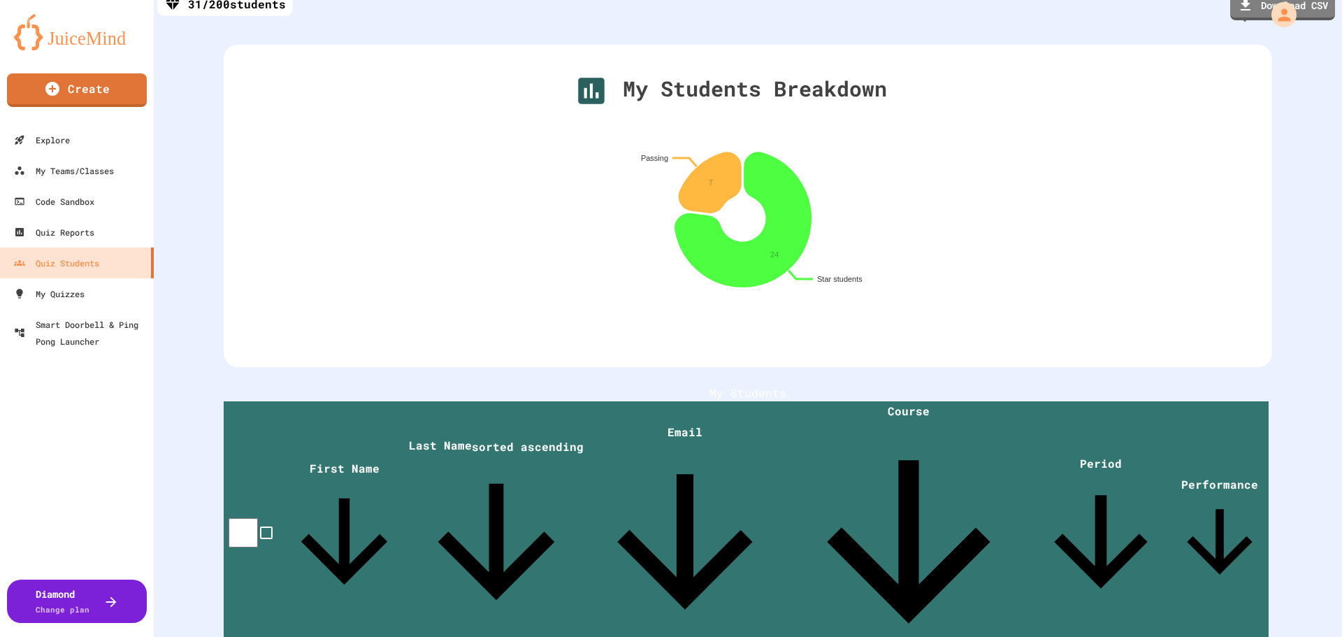
scroll to position [0, 0]
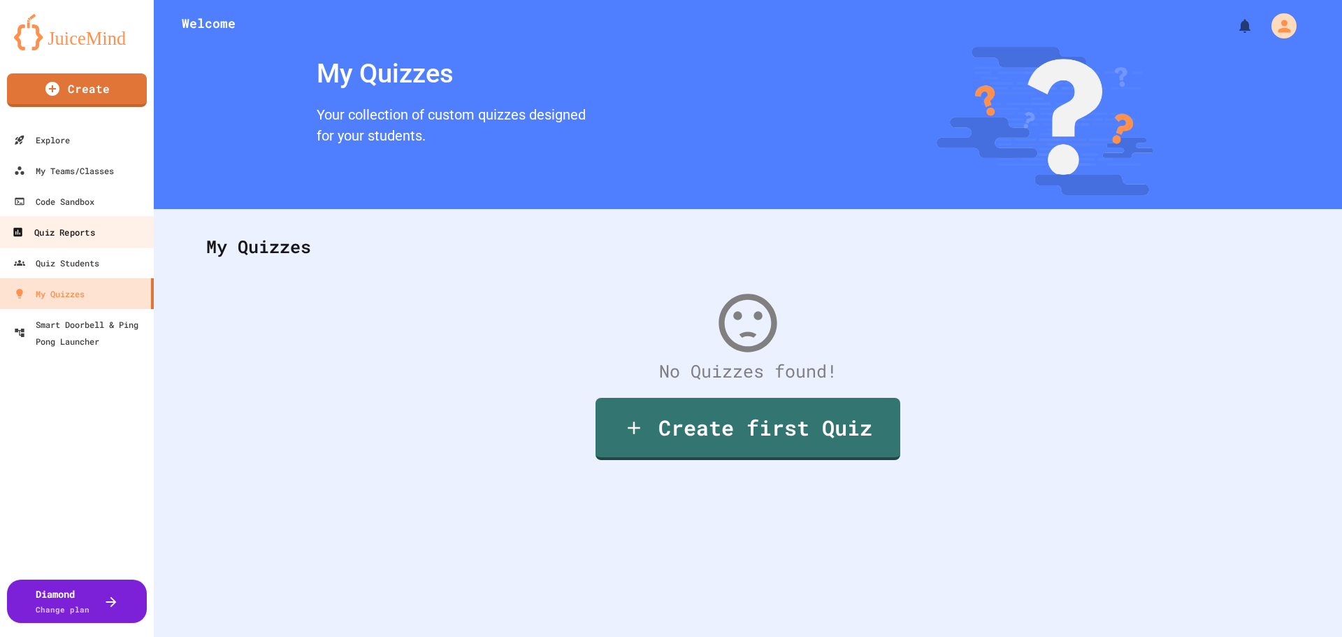
click at [78, 236] on div "Quiz Reports" at bounding box center [53, 232] width 82 height 17
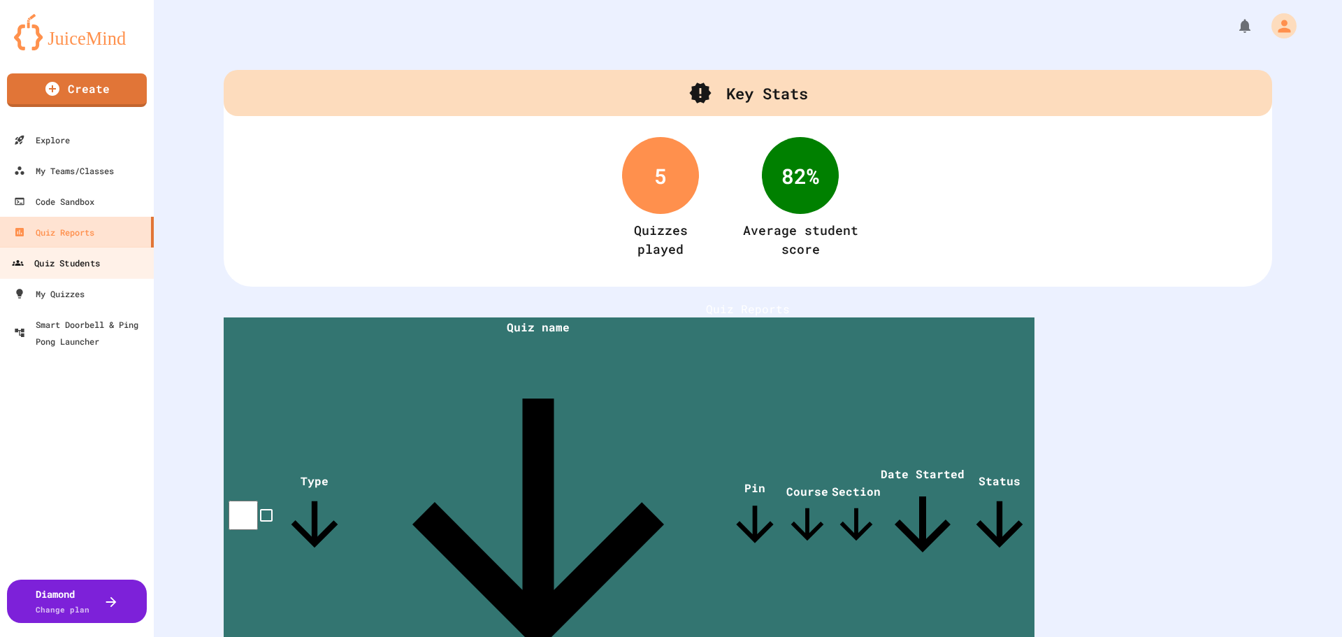
click at [78, 264] on div "Quiz Students" at bounding box center [56, 262] width 88 height 17
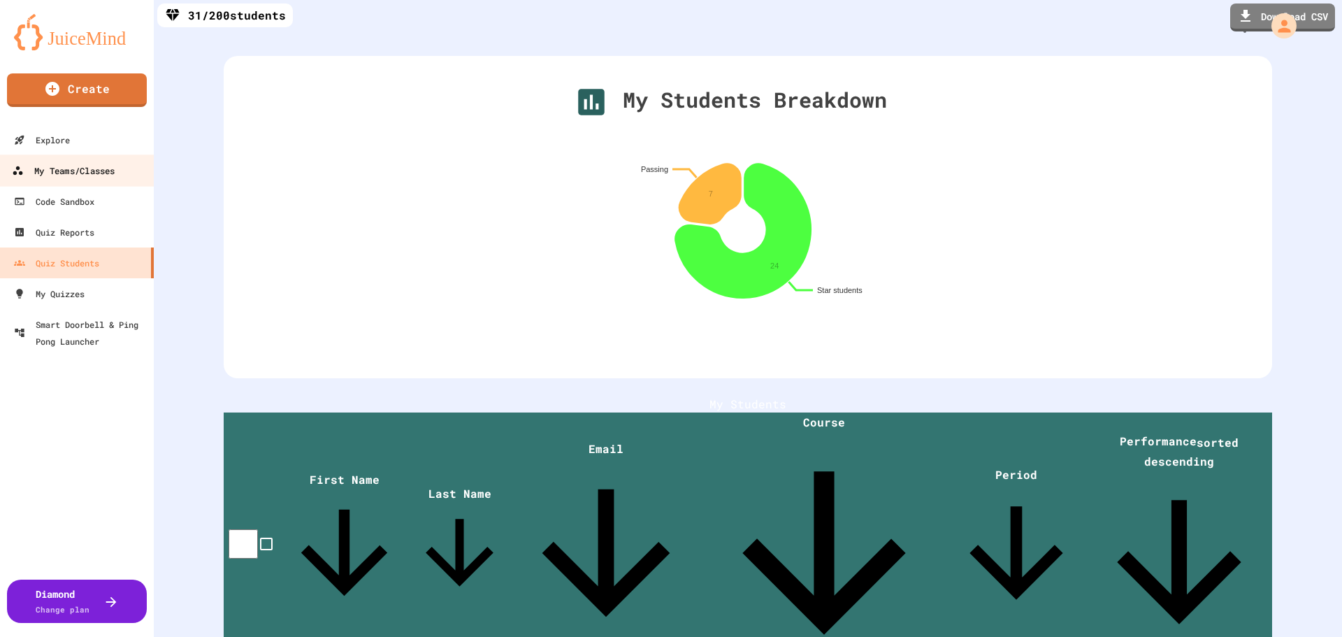
click at [76, 177] on div "My Teams/Classes" at bounding box center [63, 170] width 103 height 17
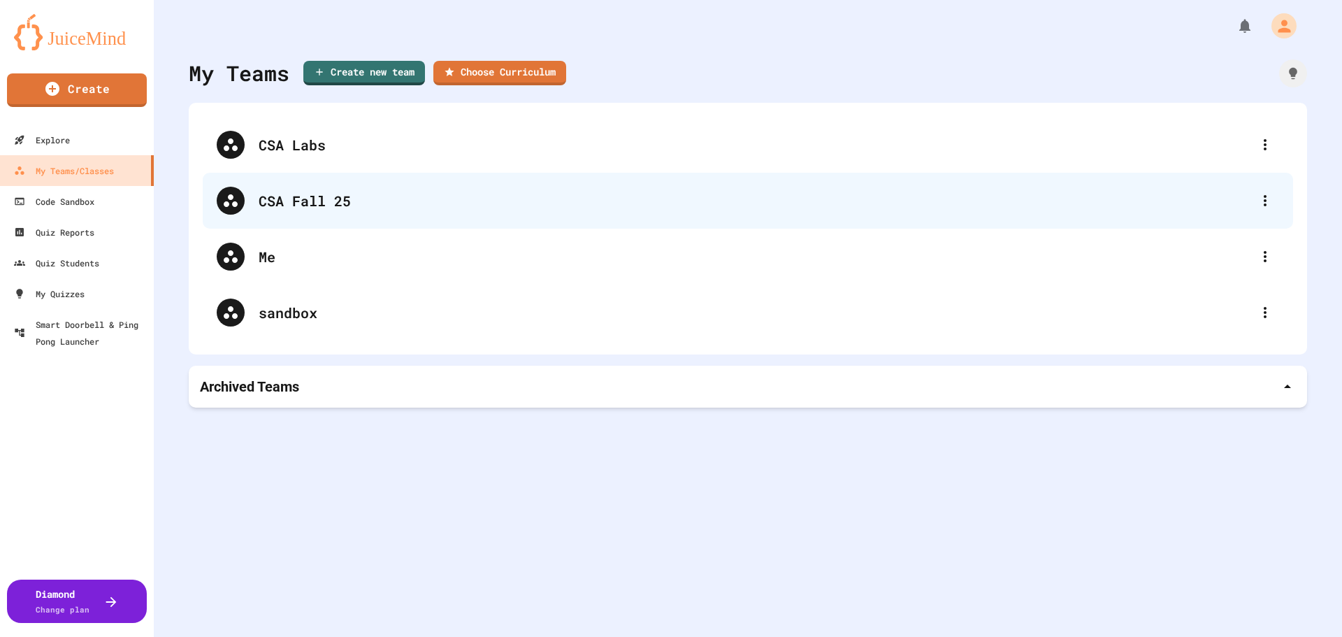
click at [319, 205] on div "CSA Fall 25" at bounding box center [755, 200] width 993 height 21
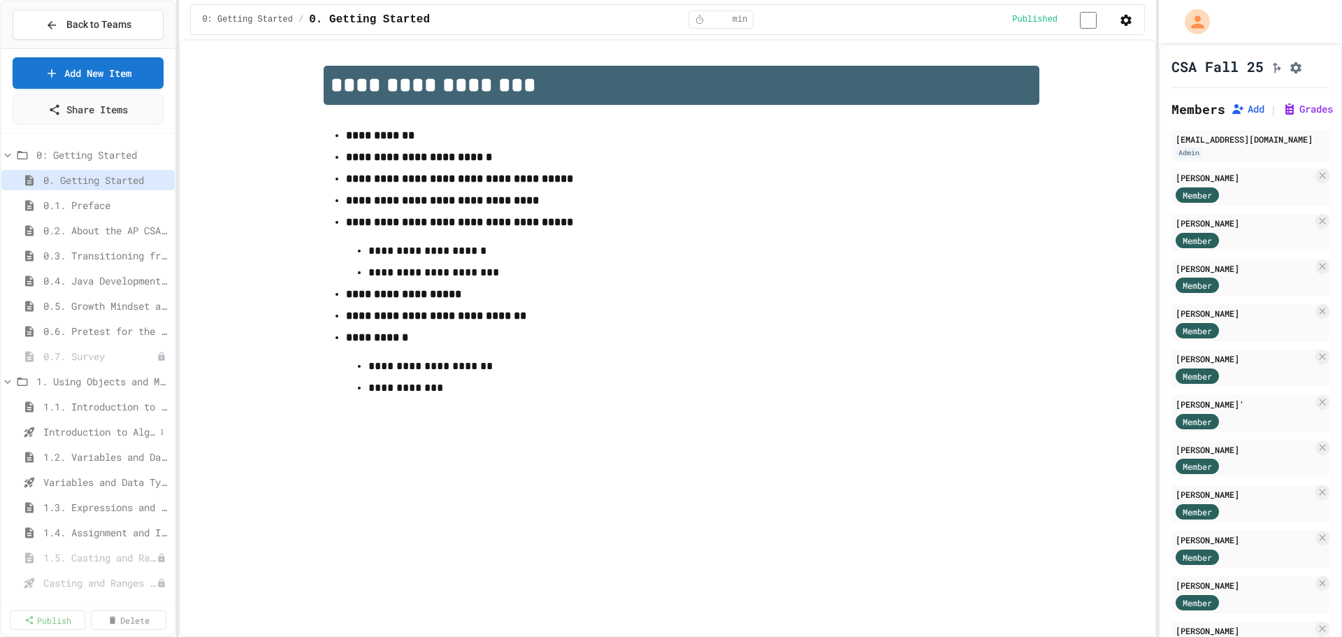
click at [68, 428] on span "Introduction to Algorithms, Programming, and Compilers" at bounding box center [99, 431] width 112 height 15
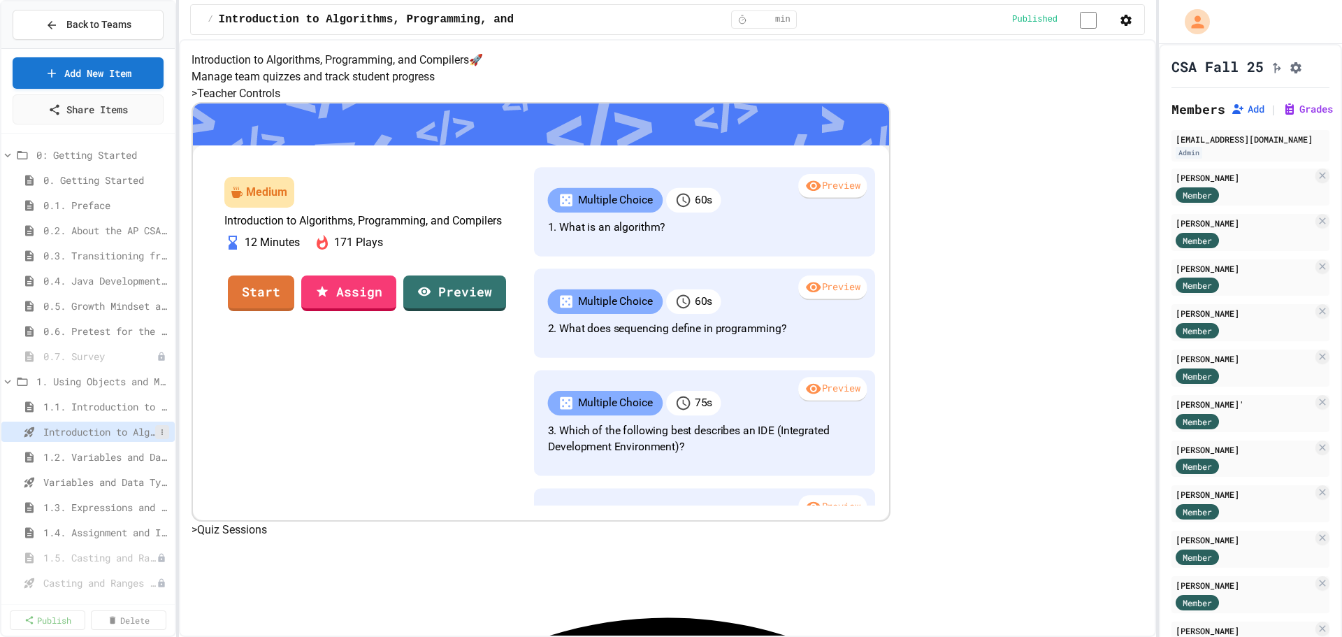
click at [158, 432] on icon at bounding box center [162, 432] width 8 height 8
click at [109, 489] on button "Unpublish" at bounding box center [114, 483] width 88 height 25
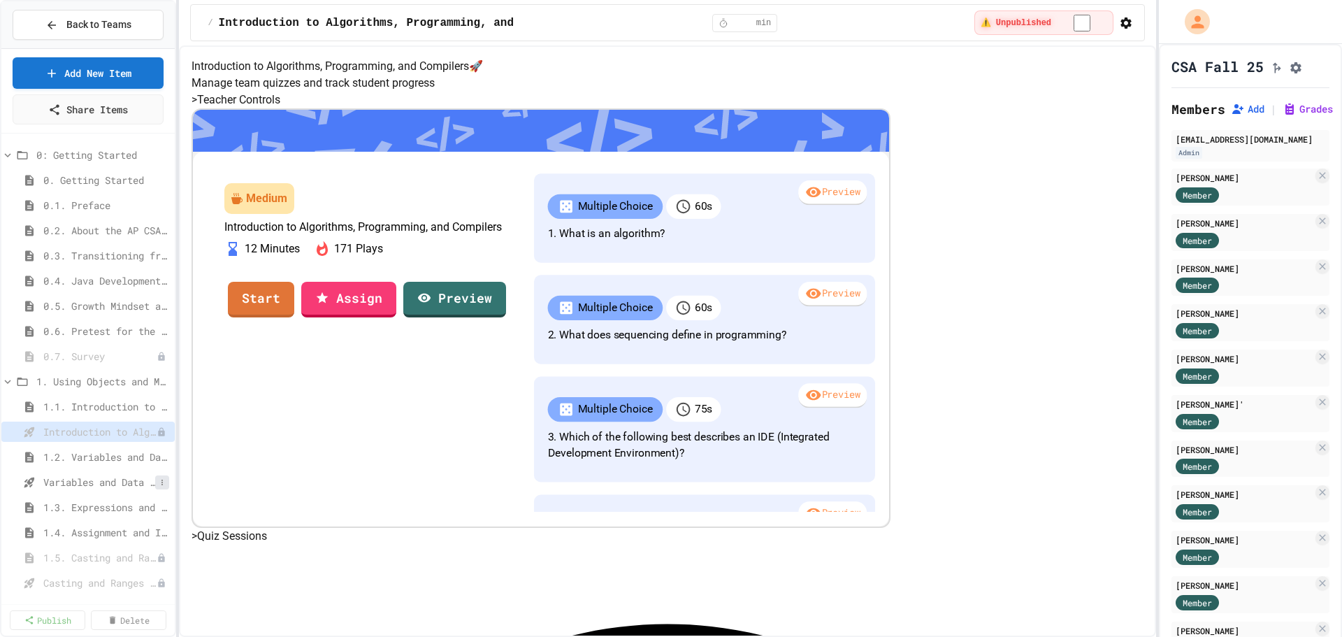
click at [158, 482] on icon at bounding box center [162, 482] width 8 height 8
click at [103, 532] on button "Unpublish" at bounding box center [114, 533] width 88 height 25
click at [1300, 116] on button "Grades" at bounding box center [1308, 109] width 50 height 14
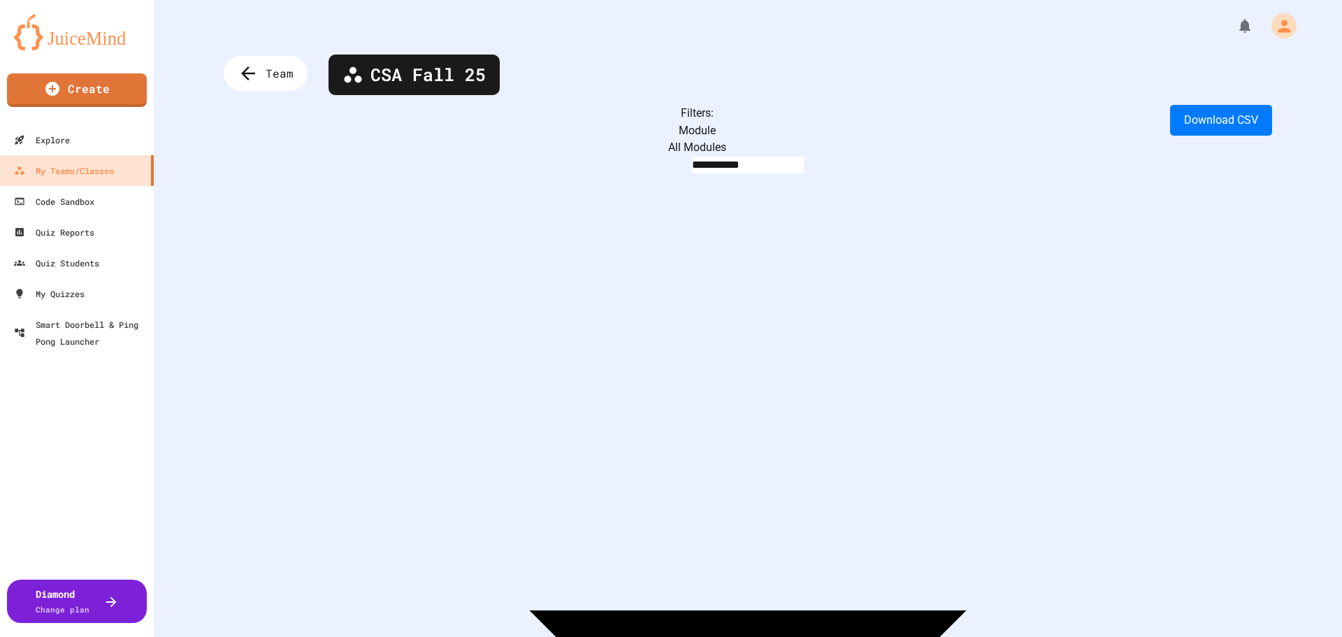
click at [403, 127] on body "**********" at bounding box center [671, 318] width 1342 height 637
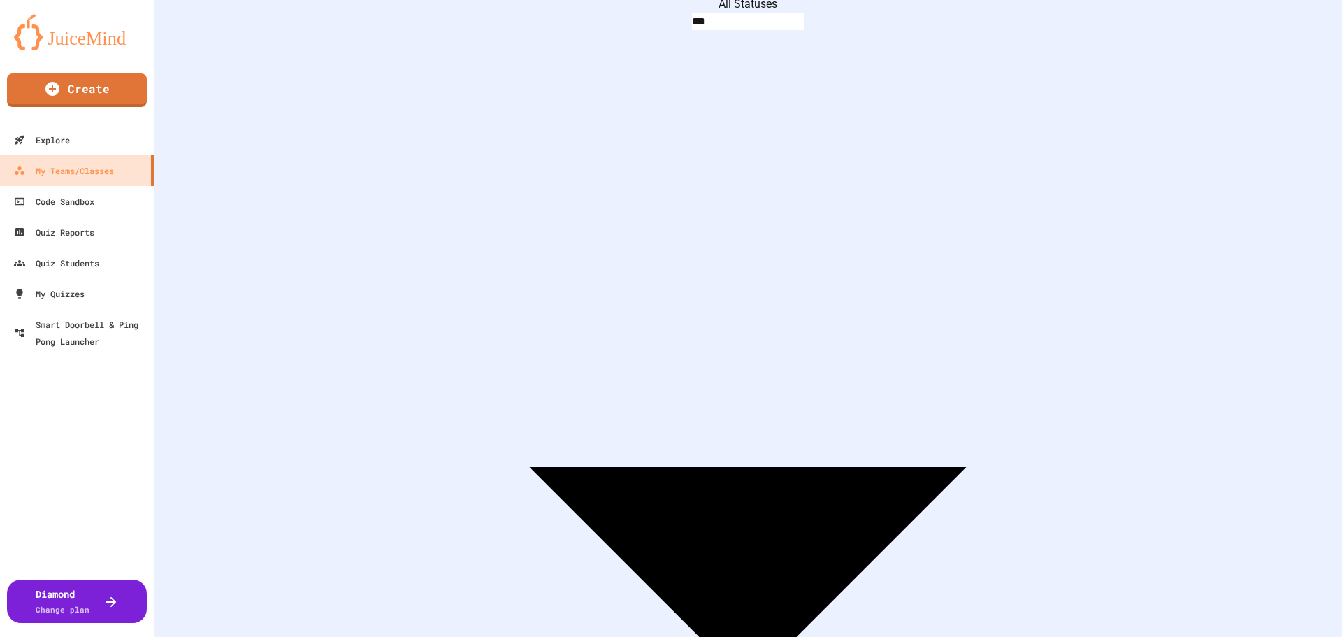
scroll to position [1296, 0]
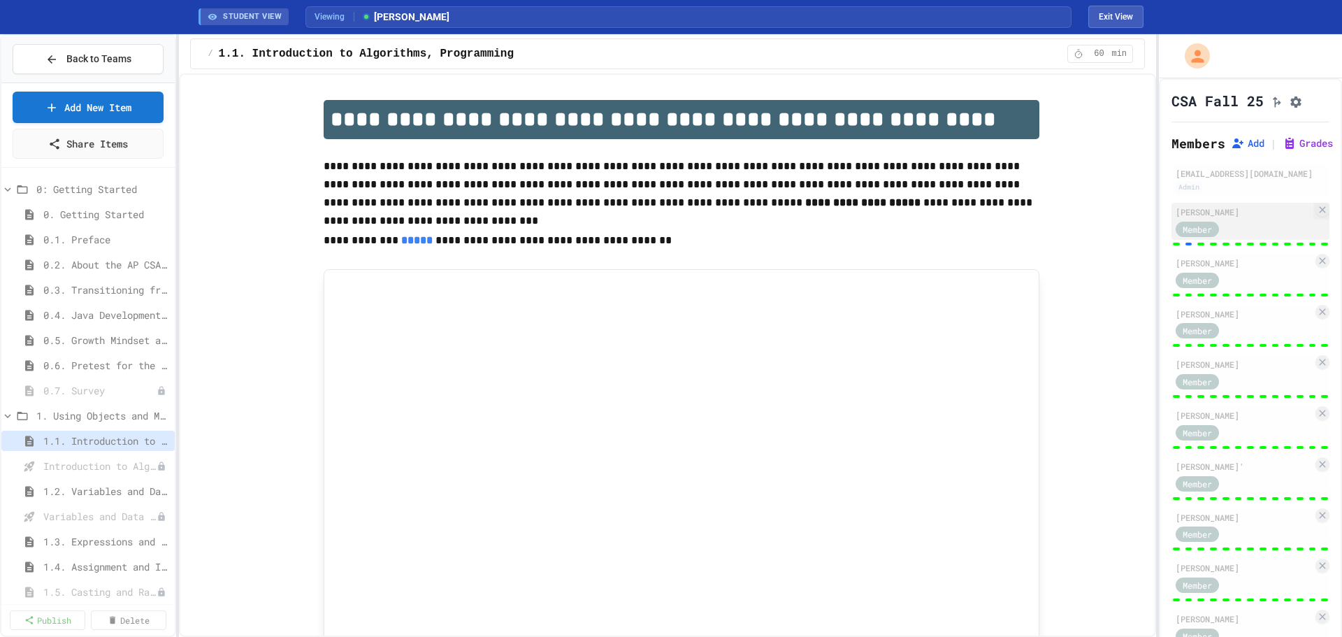
click at [1231, 218] on div "[PERSON_NAME]" at bounding box center [1244, 212] width 137 height 13
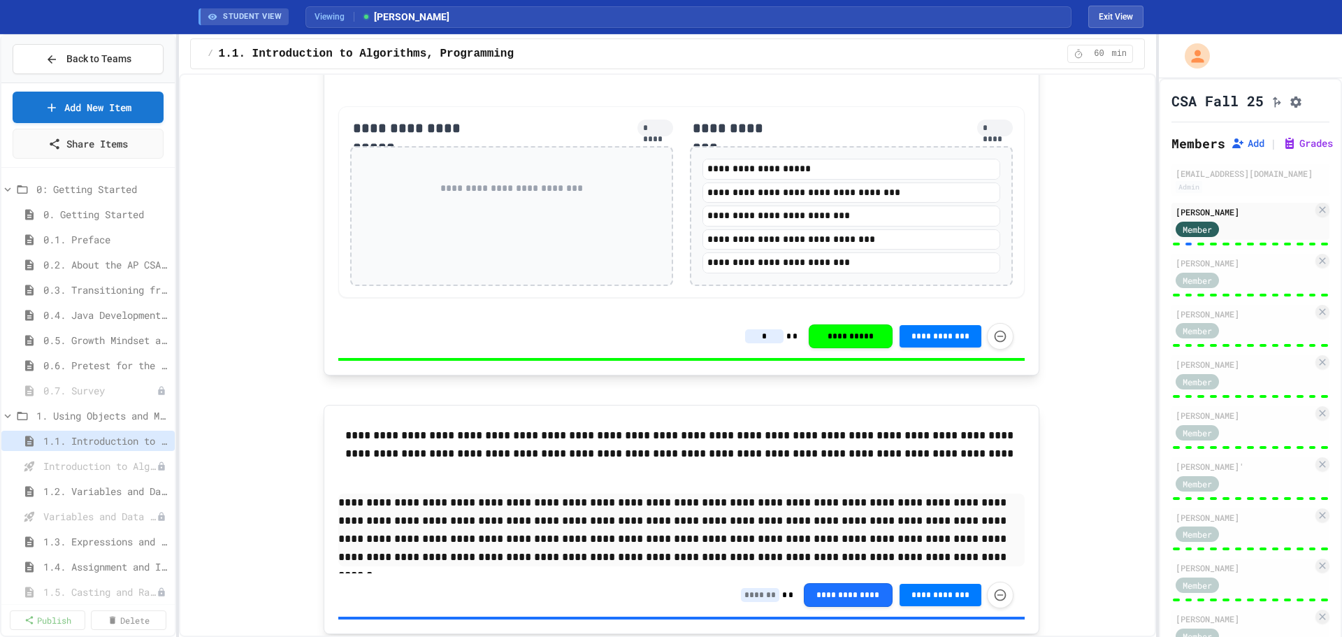
scroll to position [1050, 0]
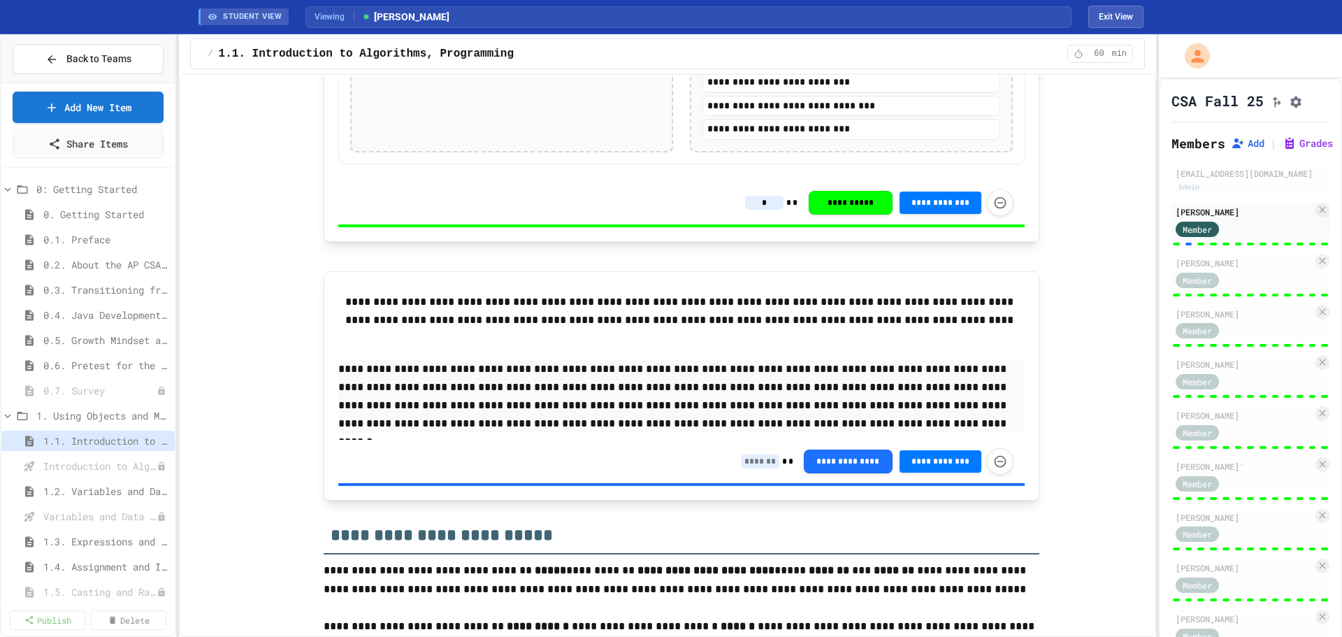
click at [763, 461] on input at bounding box center [760, 461] width 38 height 14
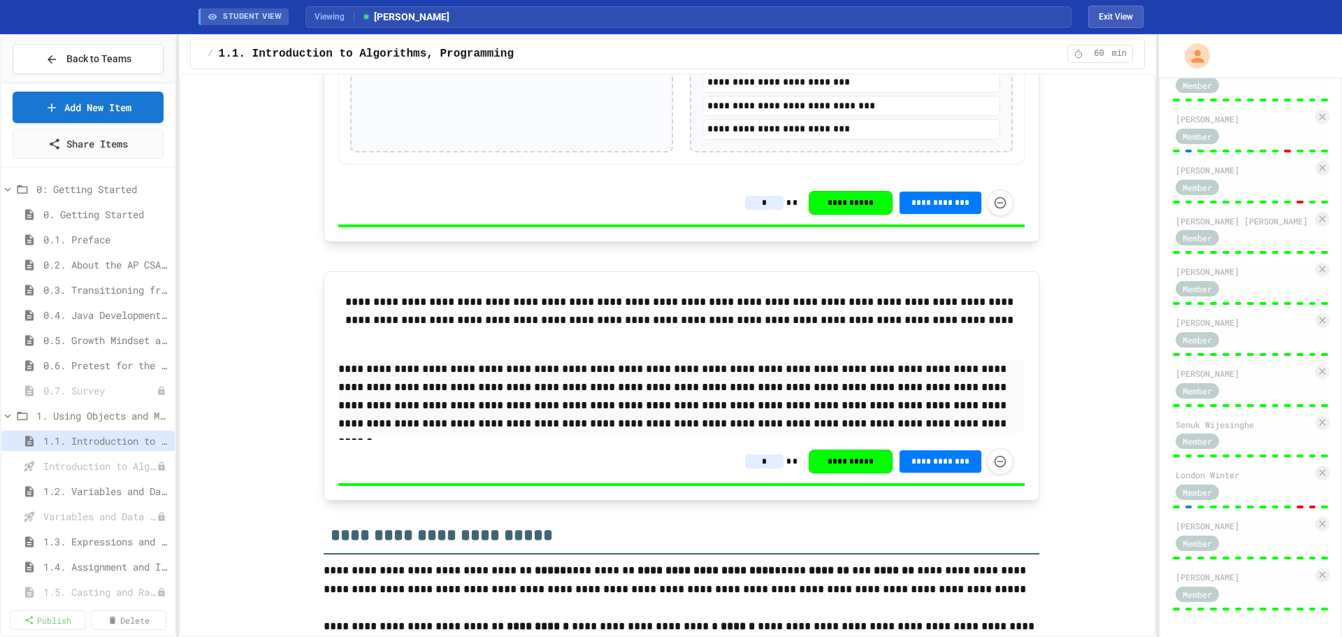
scroll to position [1195, 0]
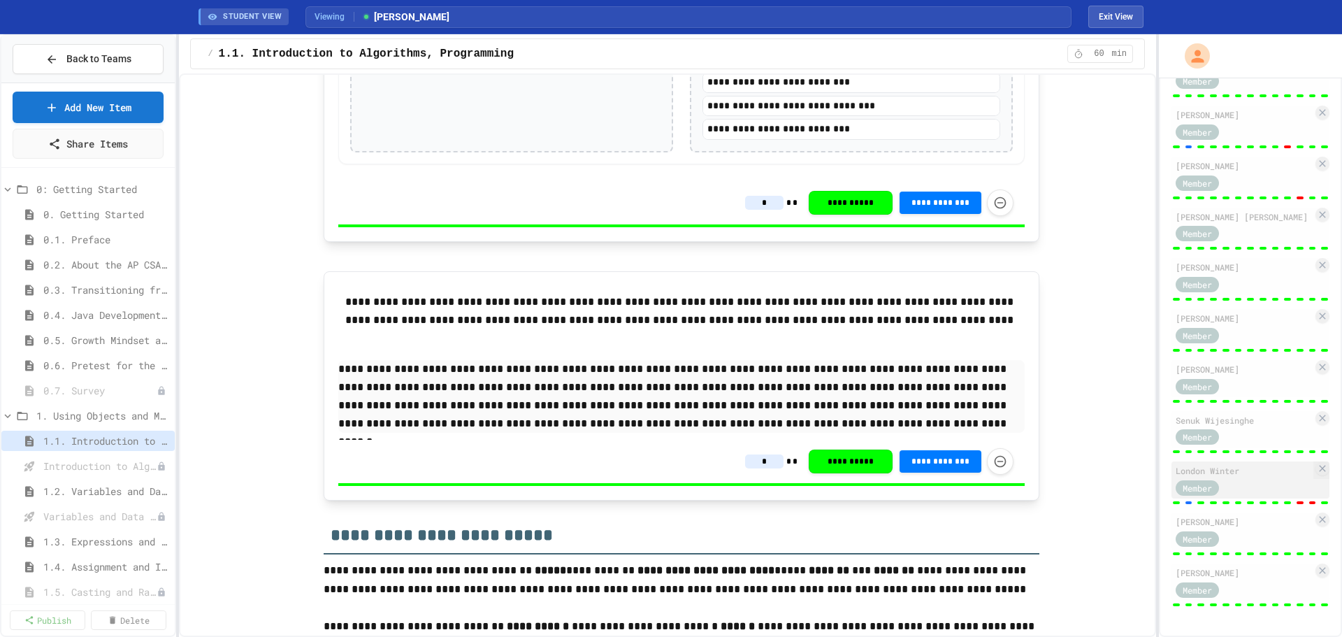
type input "*"
click at [1245, 478] on div "Member" at bounding box center [1211, 486] width 70 height 17
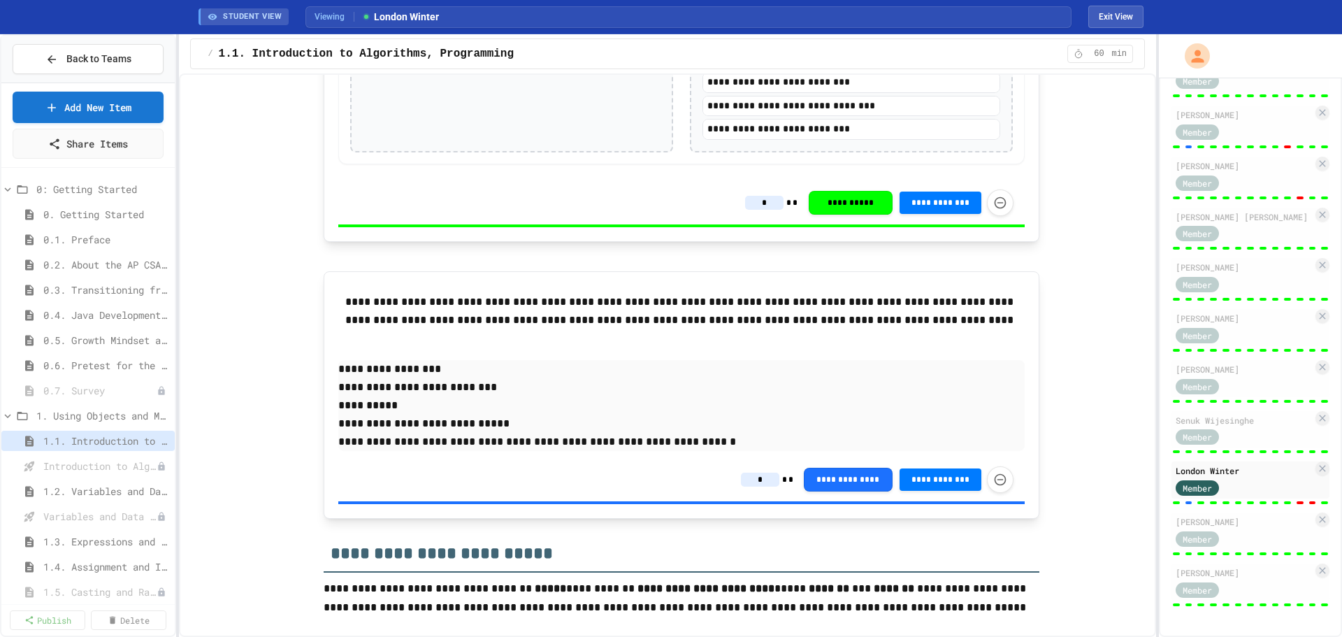
click at [759, 469] on div "**********" at bounding box center [877, 479] width 273 height 27
click at [759, 480] on input "*" at bounding box center [760, 480] width 38 height 14
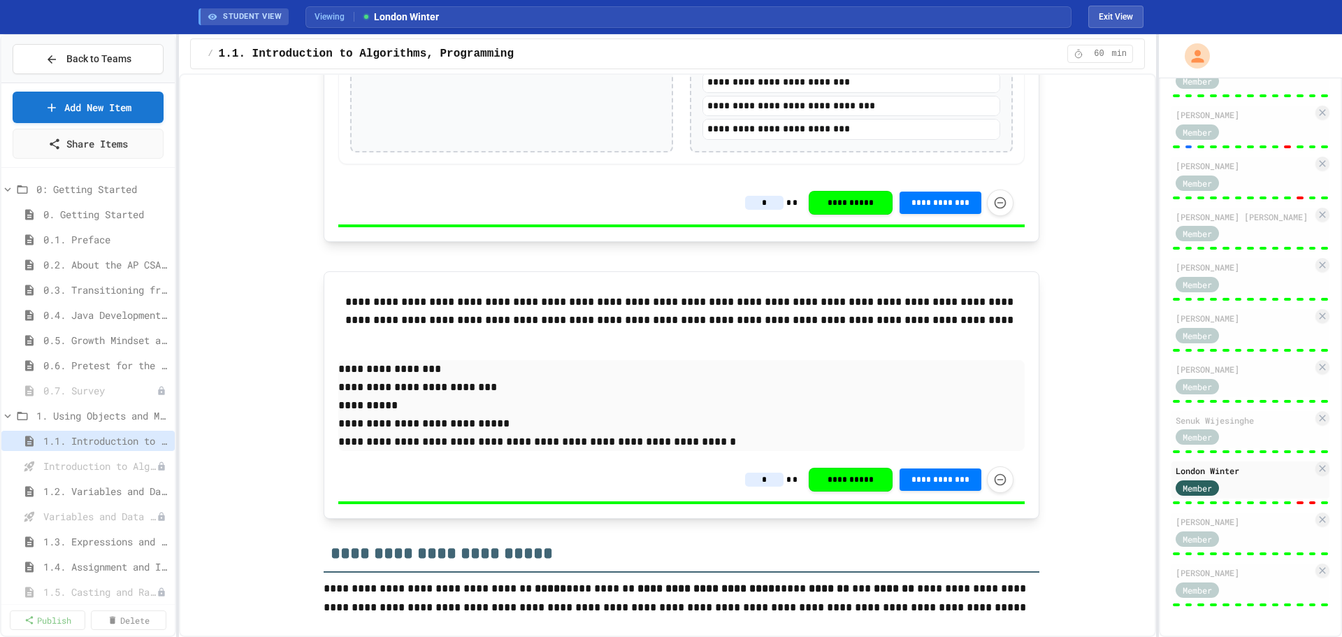
type input "*"
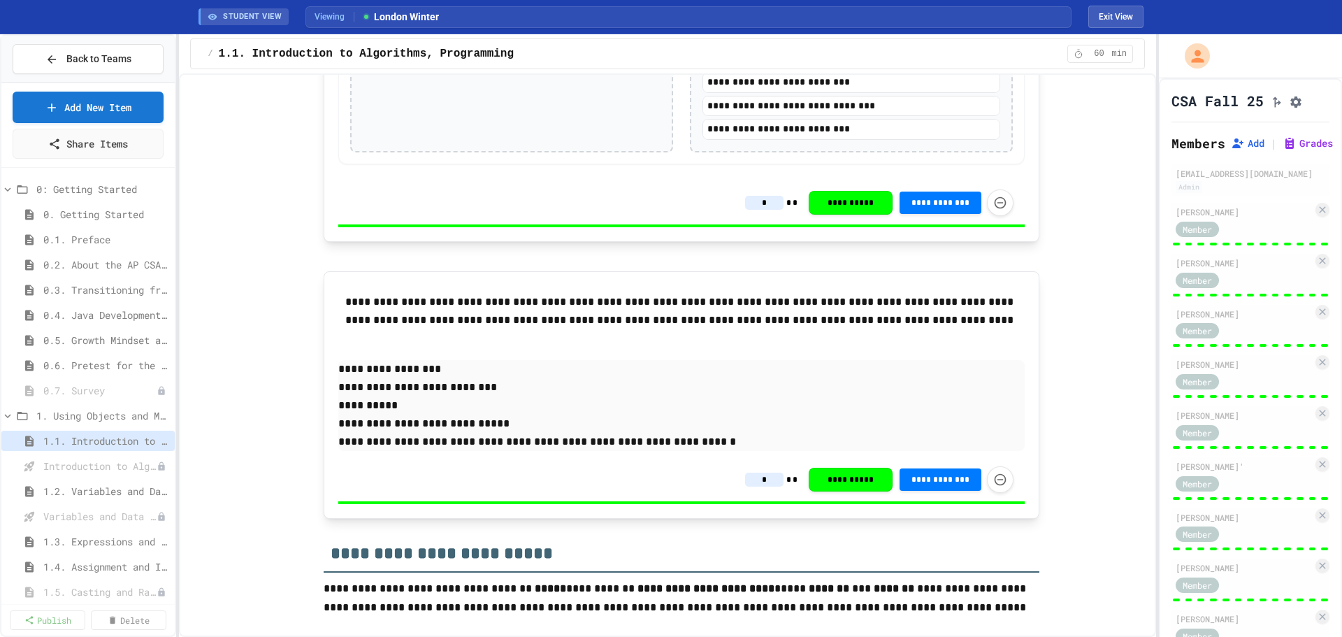
click at [1130, 28] on div "STUDENT VIEW Viewing London Winter Exit View" at bounding box center [671, 17] width 979 height 34
click at [1125, 6] on button "Exit View" at bounding box center [1116, 17] width 55 height 22
select select "***"
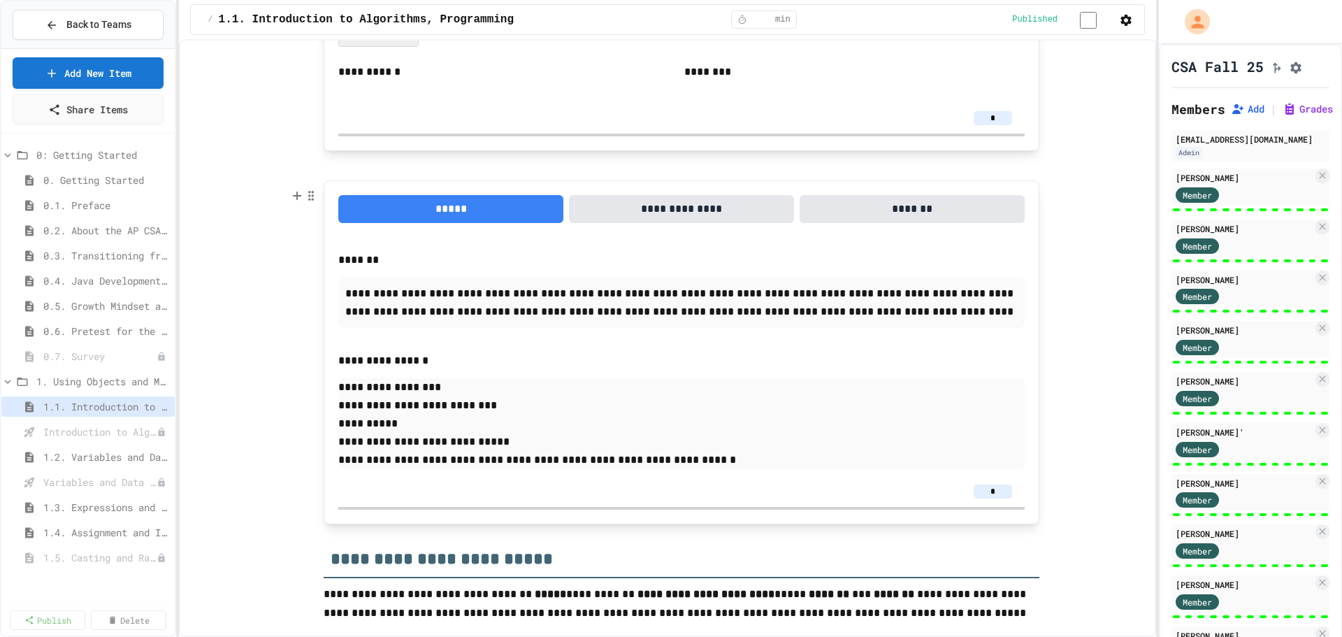
scroll to position [1145, 0]
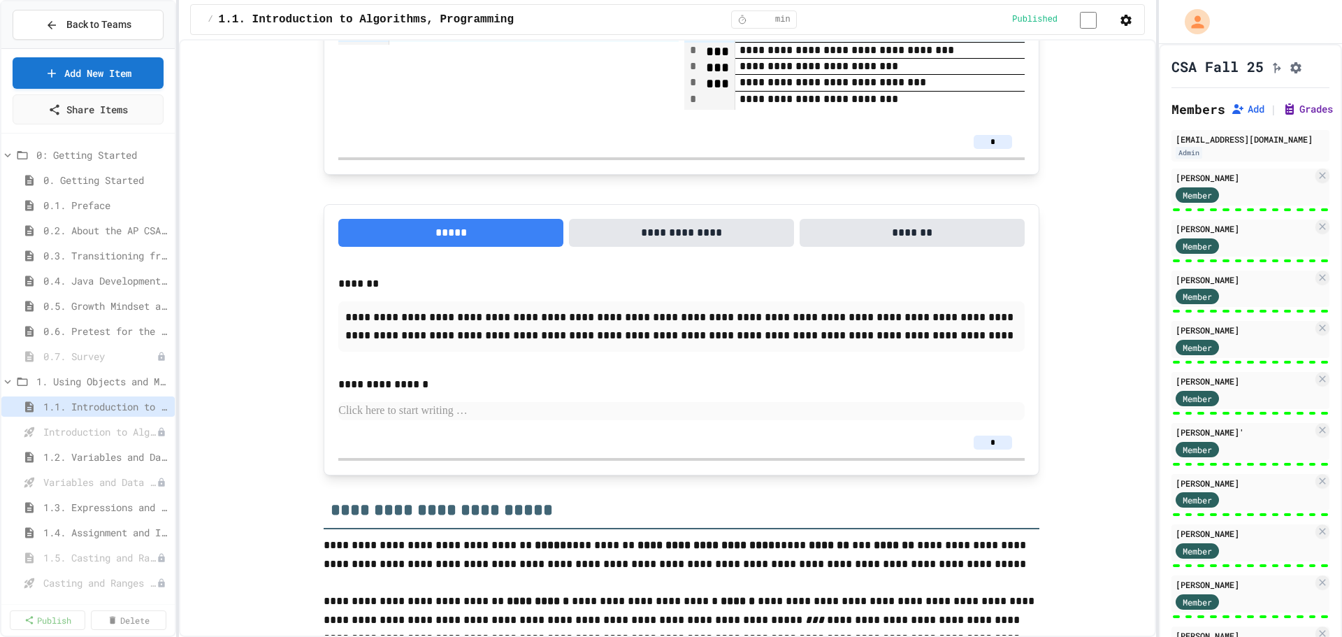
click at [1312, 116] on button "Grades" at bounding box center [1308, 109] width 50 height 14
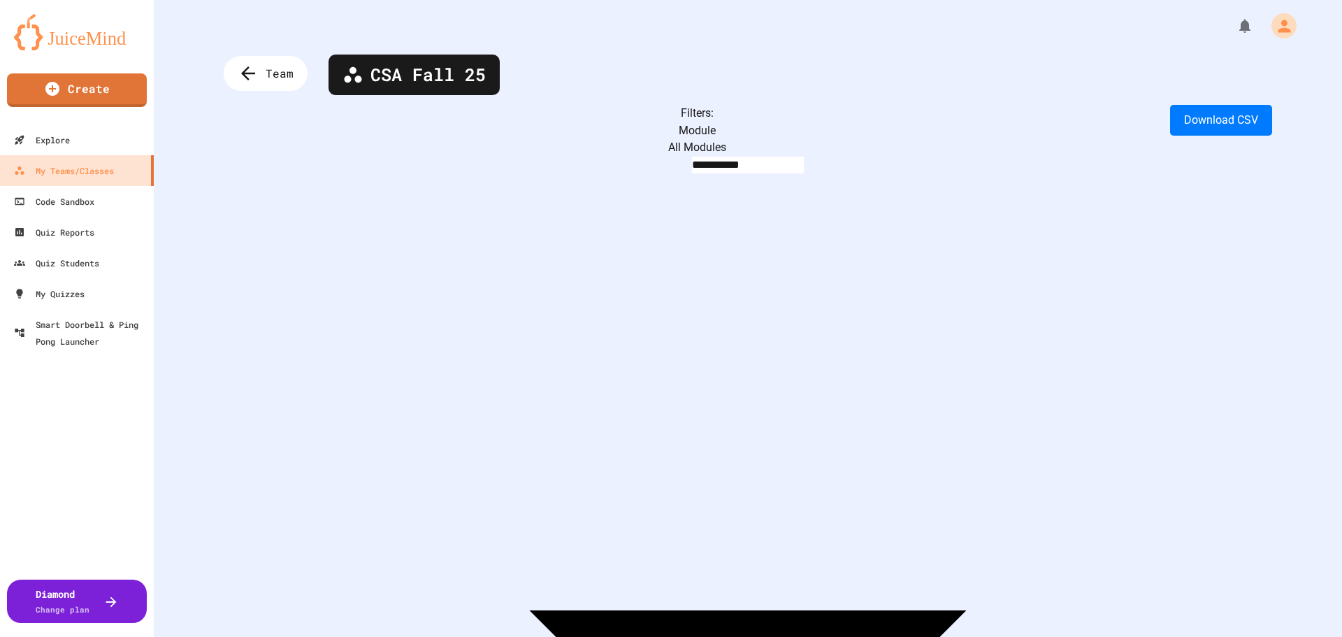
click at [339, 131] on body "**********" at bounding box center [671, 318] width 1342 height 637
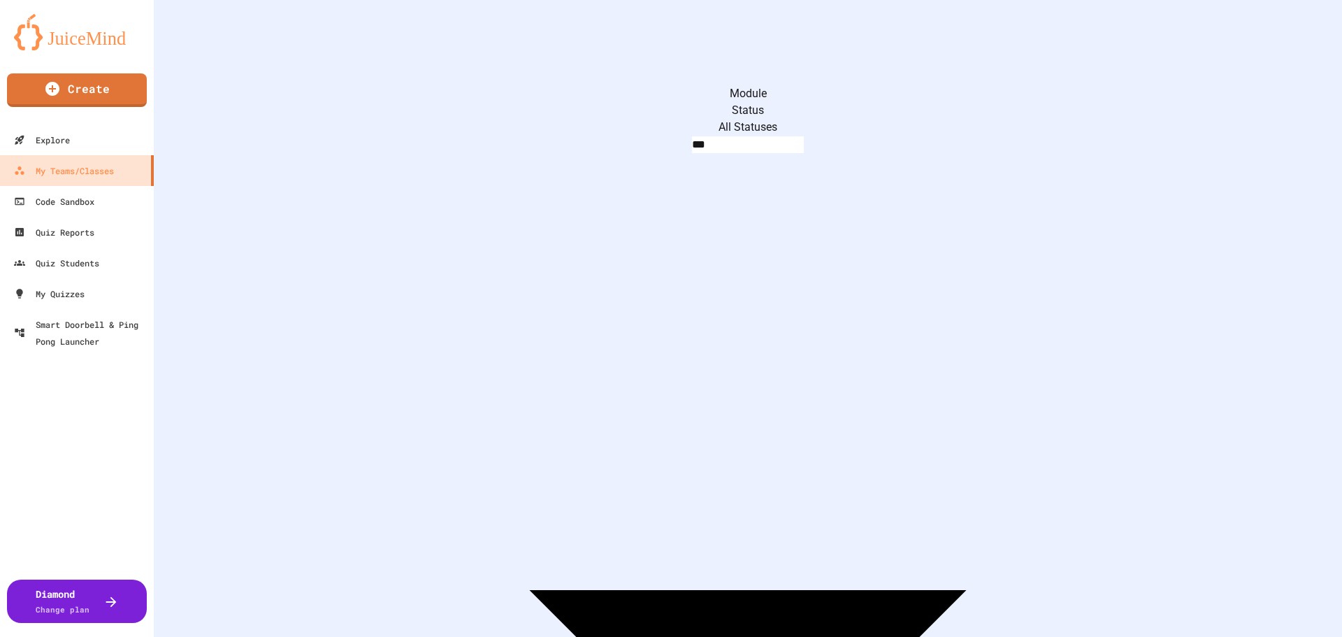
scroll to position [1144, 0]
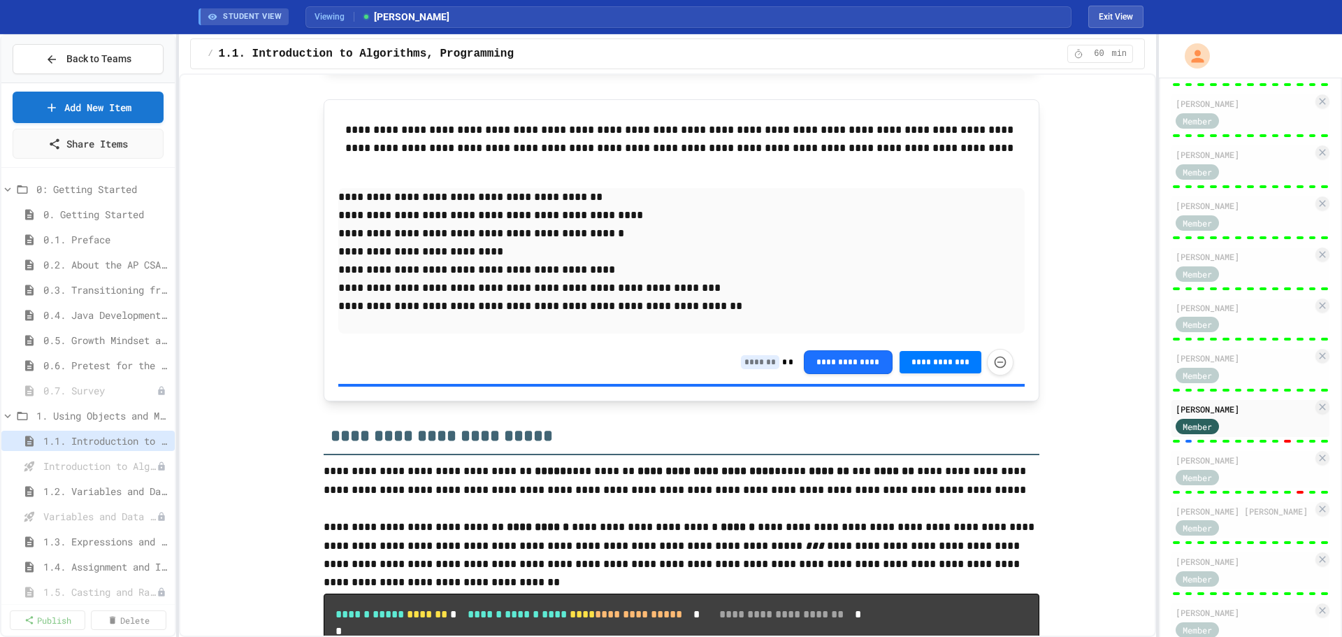
scroll to position [1172, 0]
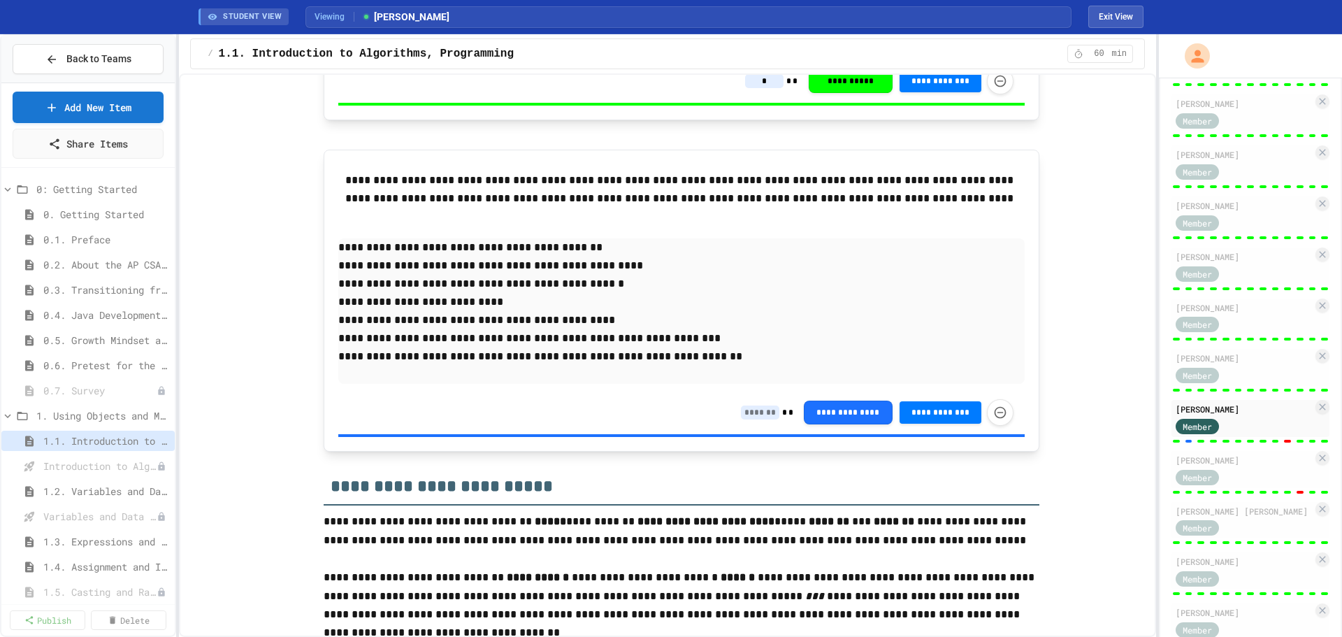
click at [752, 414] on input at bounding box center [760, 412] width 38 height 14
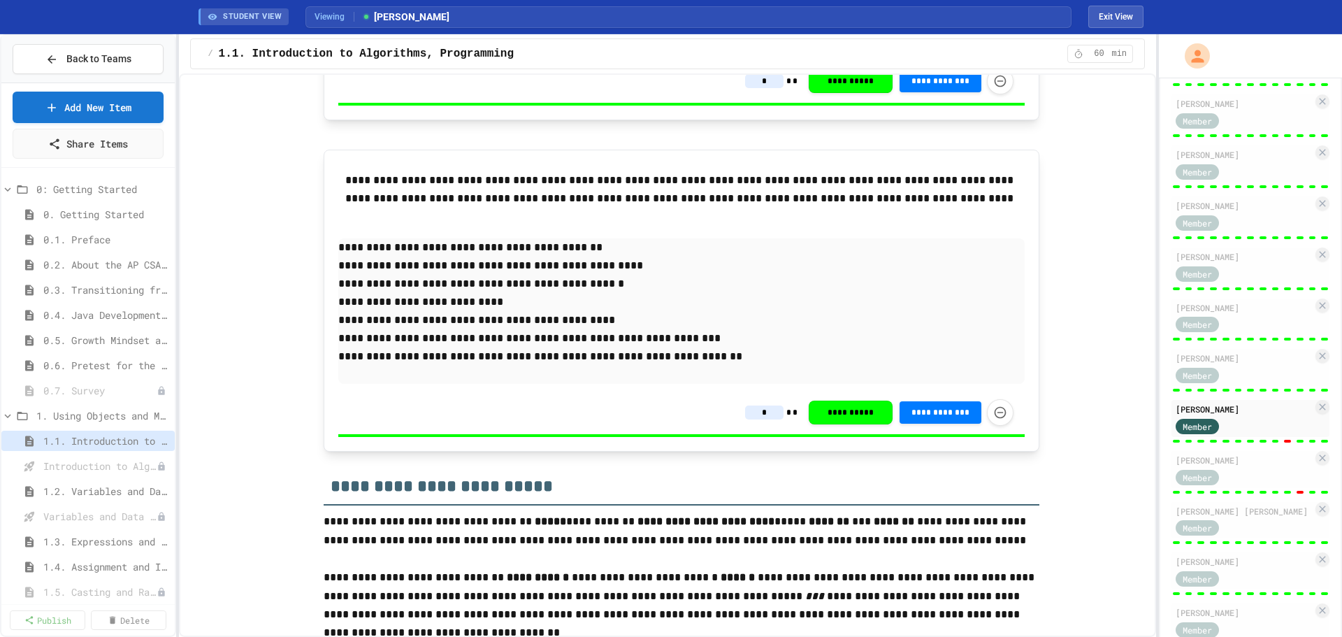
type input "*"
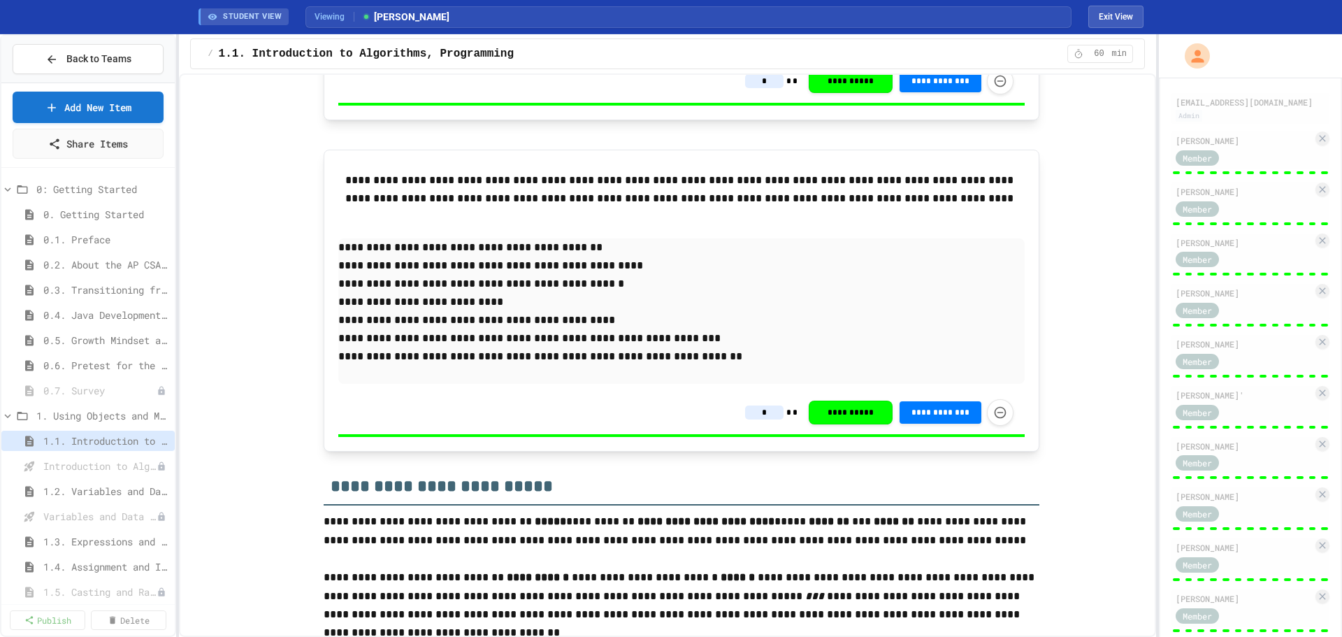
scroll to position [0, 0]
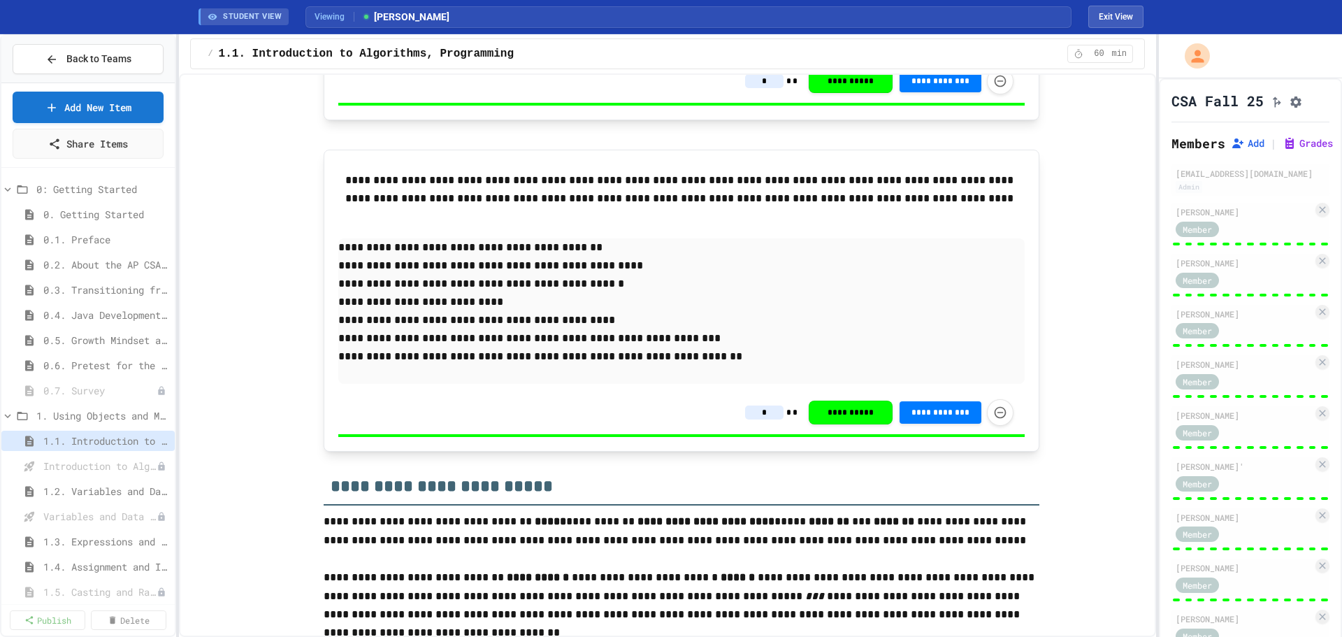
click at [1301, 152] on div "Add | Grades" at bounding box center [1280, 143] width 108 height 17
click at [1300, 150] on button "Grades" at bounding box center [1308, 143] width 50 height 14
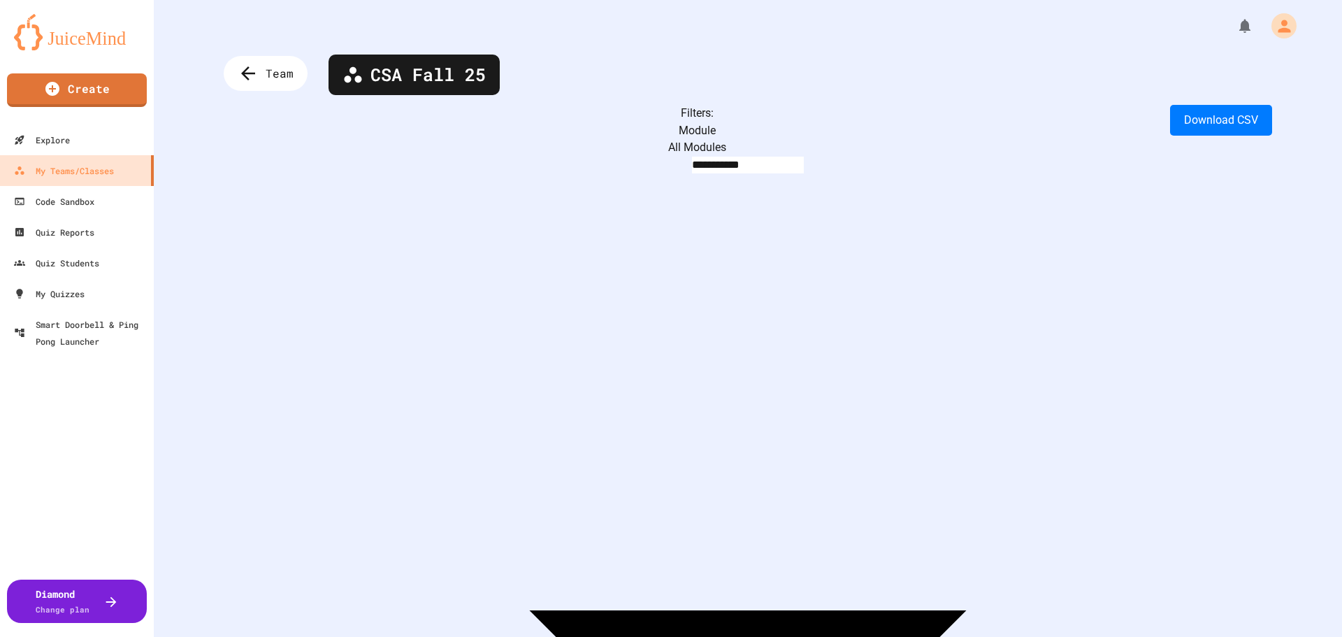
click at [389, 124] on body "**********" at bounding box center [671, 318] width 1342 height 637
click at [261, 75] on div "Team" at bounding box center [266, 74] width 92 height 38
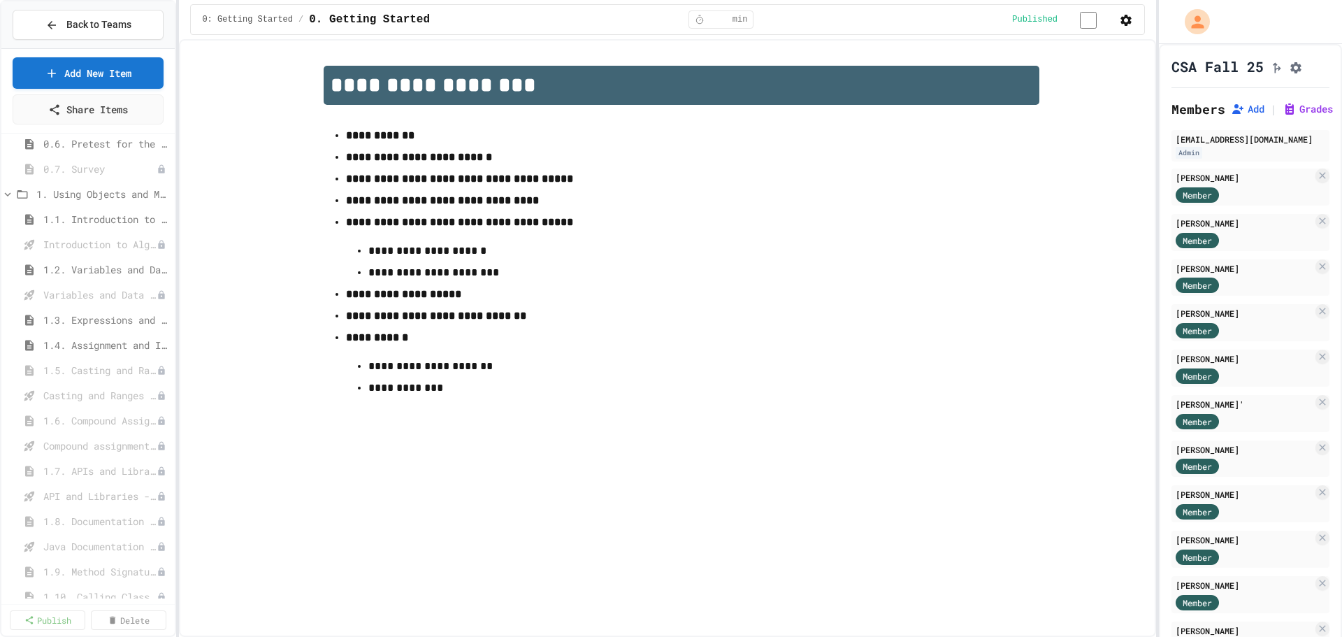
scroll to position [231, 0]
click at [87, 326] on span "1.5. Casting and Ranges of Values" at bounding box center [92, 326] width 99 height 15
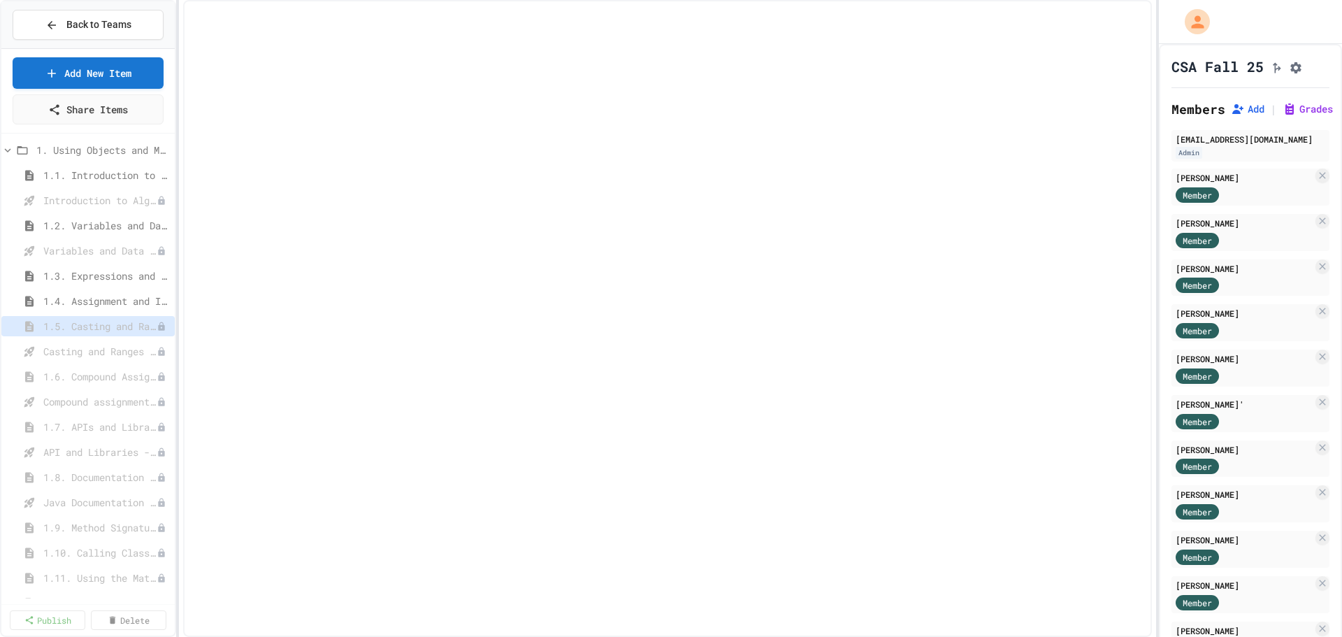
select select "***"
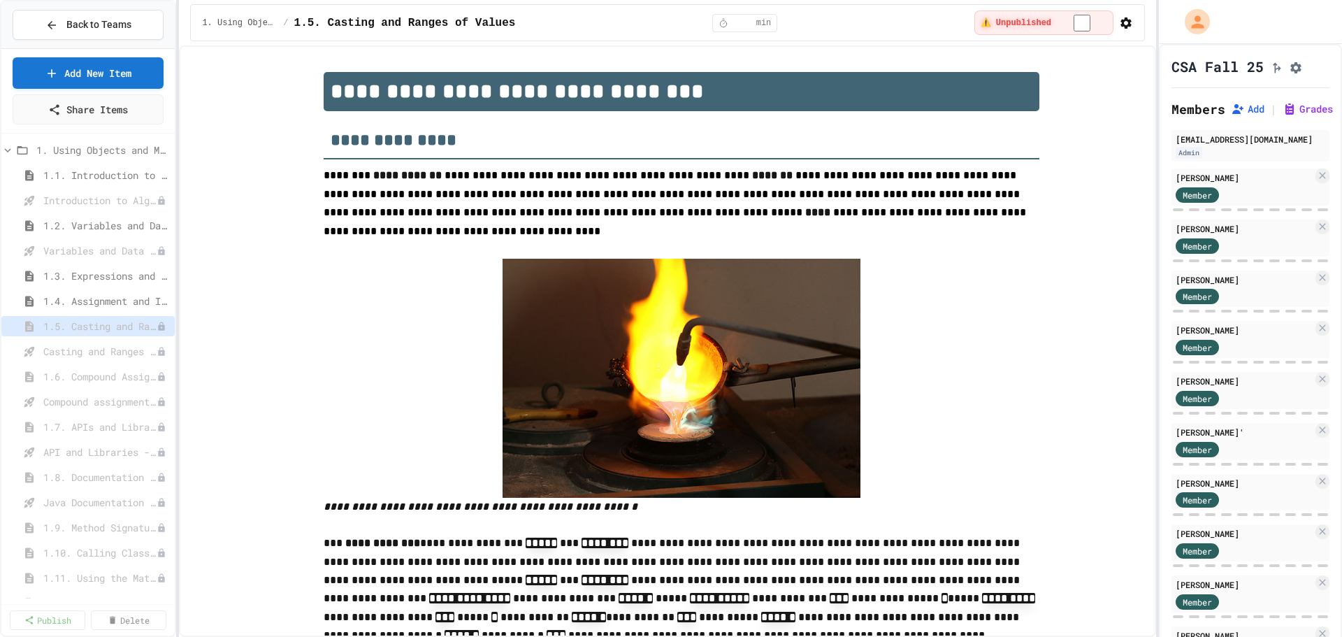
click at [1299, 73] on icon "Assignment Settings" at bounding box center [1296, 67] width 11 height 11
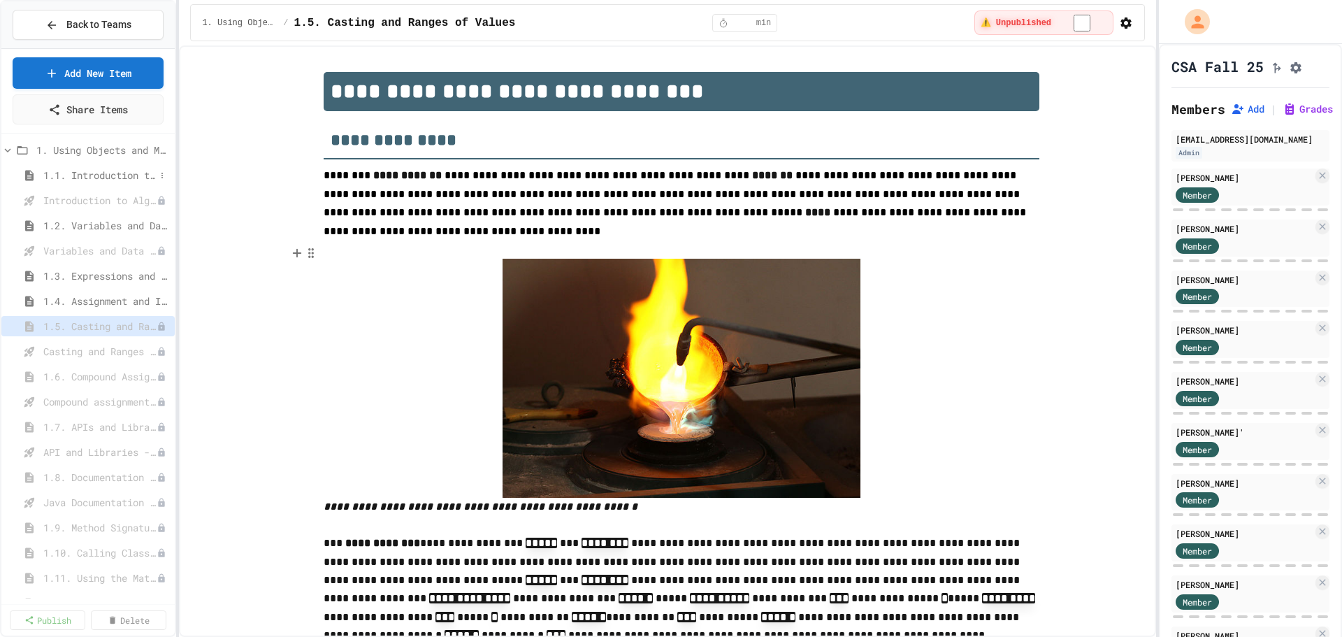
click at [92, 173] on span "1.1. Introduction to Algorithms, Programming, and Compilers" at bounding box center [99, 175] width 112 height 15
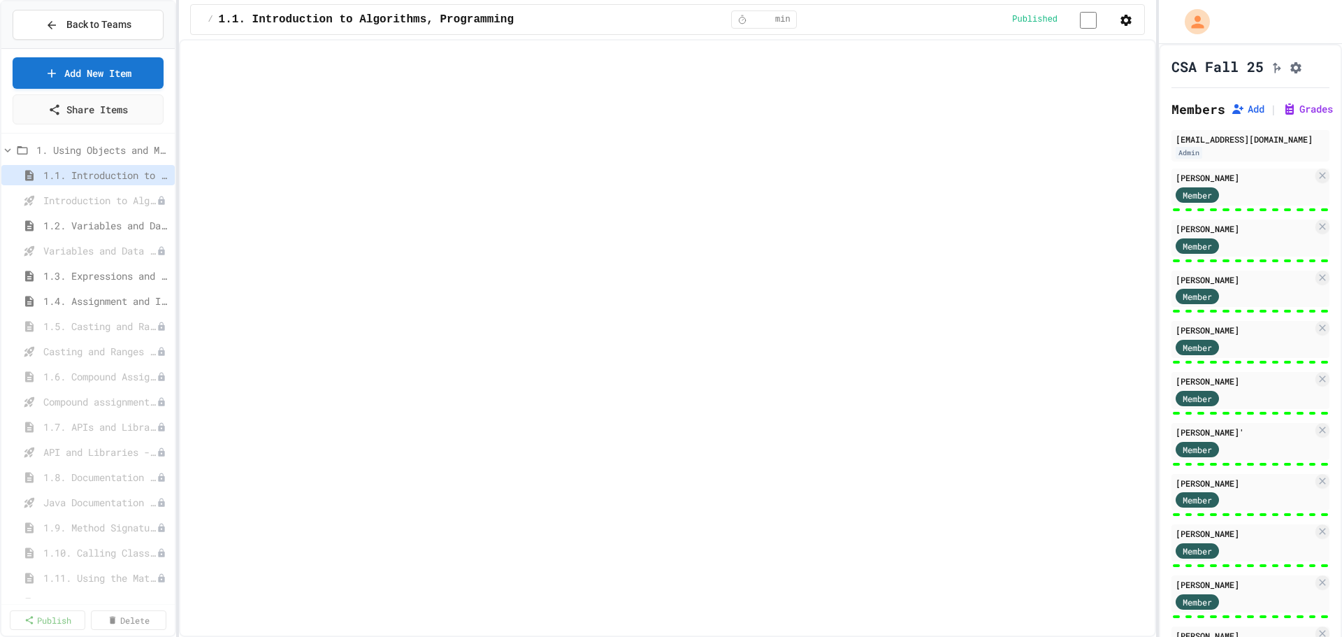
select select "***"
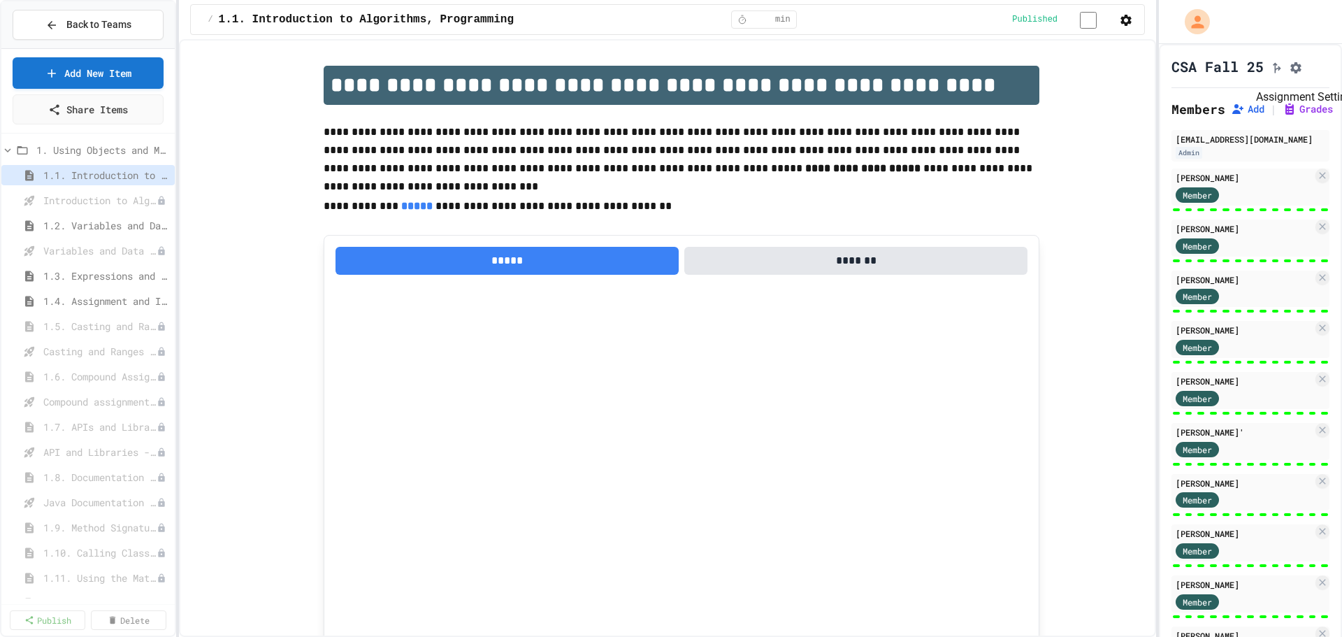
click at [1294, 75] on icon "Assignment Settings" at bounding box center [1296, 68] width 14 height 14
click at [85, 224] on span "1.2. Variables and Data Types" at bounding box center [99, 225] width 112 height 15
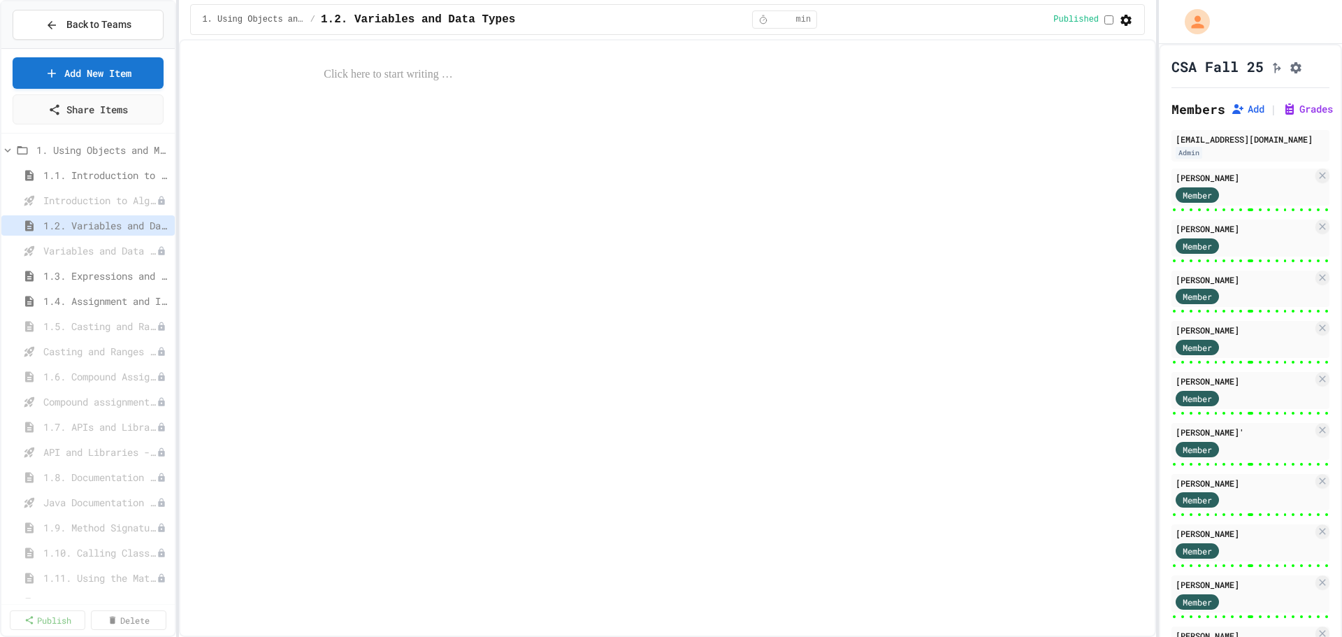
select select "***"
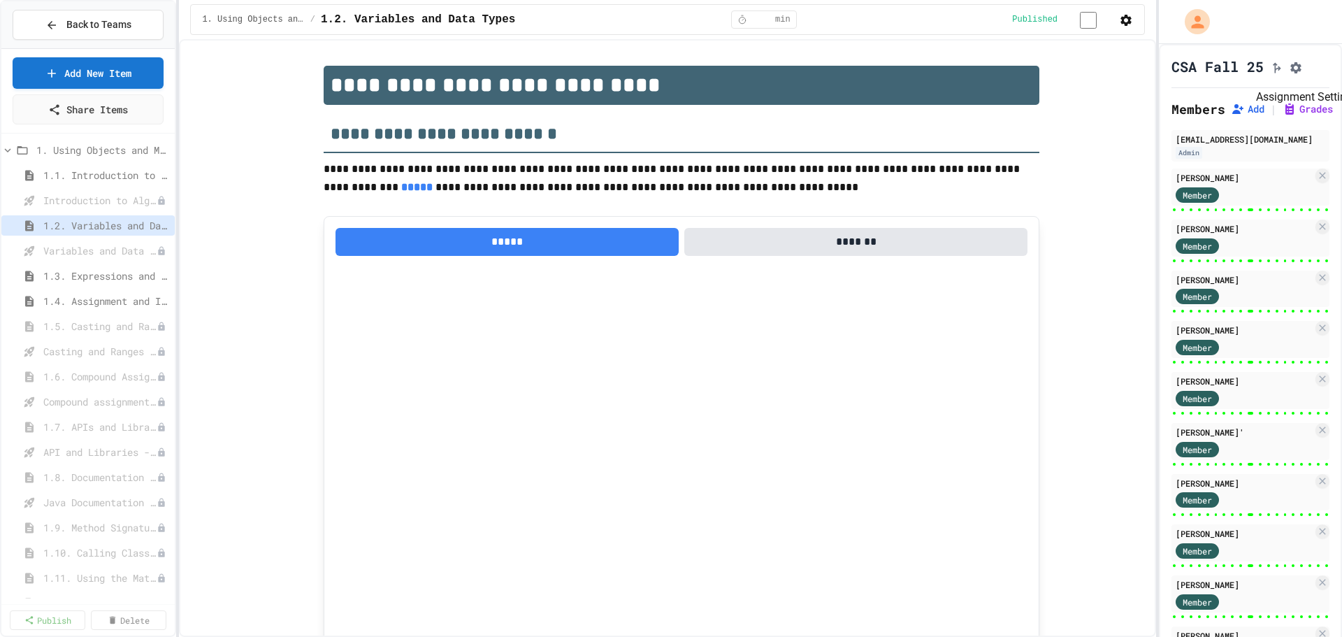
click at [1297, 75] on icon "Assignment Settings" at bounding box center [1296, 68] width 14 height 14
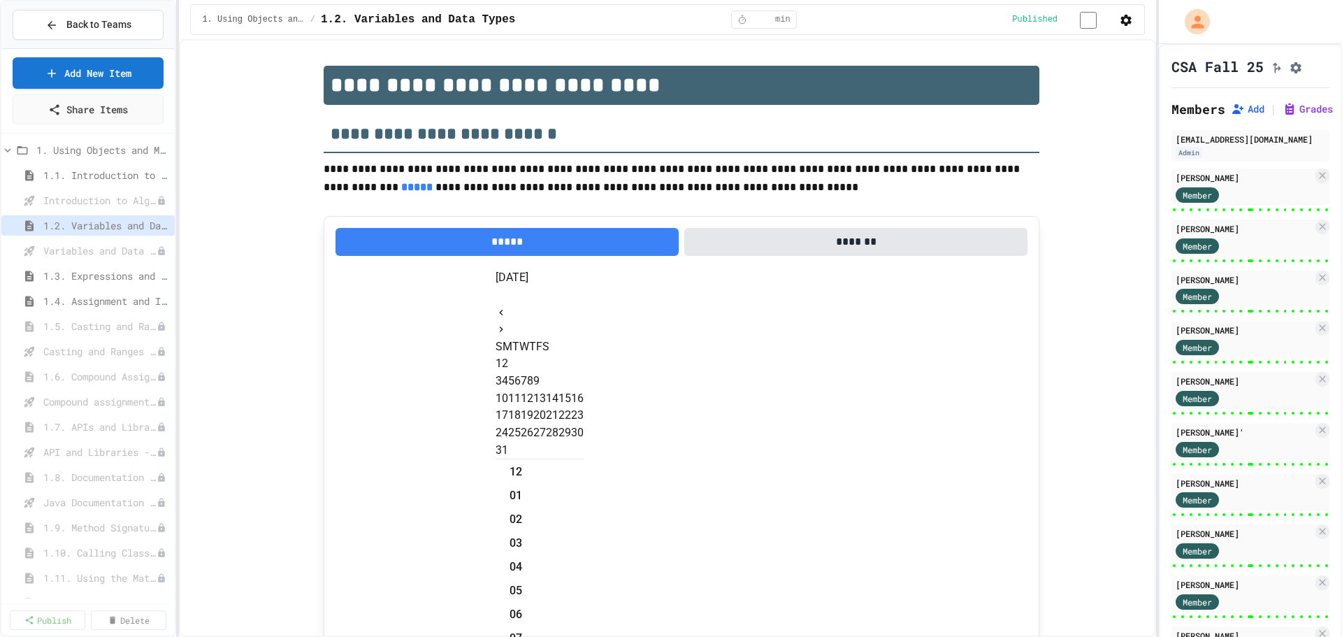
scroll to position [29, 0]
click at [571, 441] on button "29" at bounding box center [565, 432] width 13 height 17
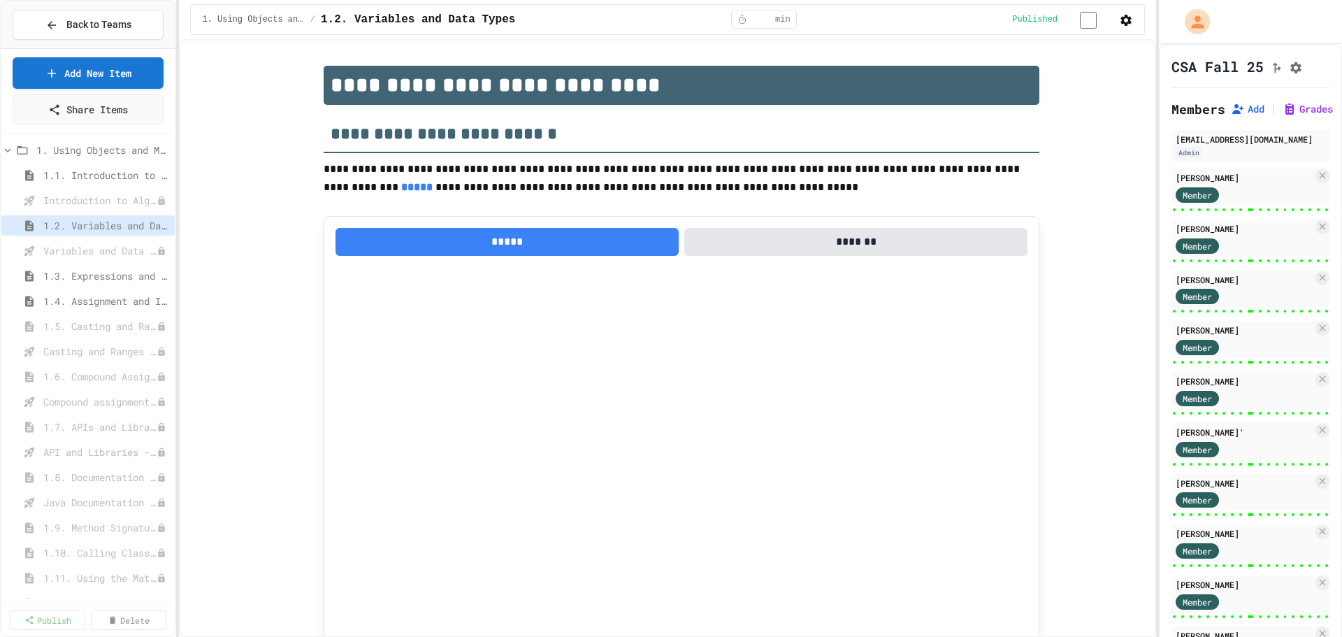
scroll to position [309, 0]
click at [86, 327] on span "1.5. Casting and Ranges of Values" at bounding box center [92, 326] width 99 height 15
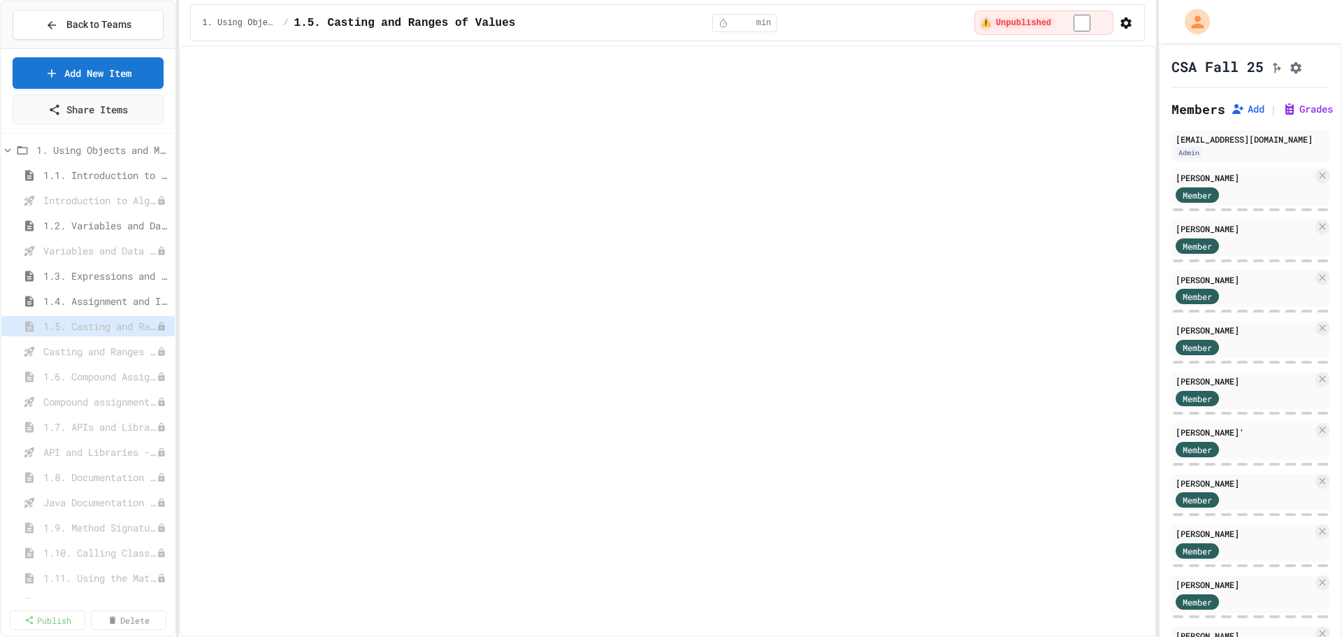
select select "***"
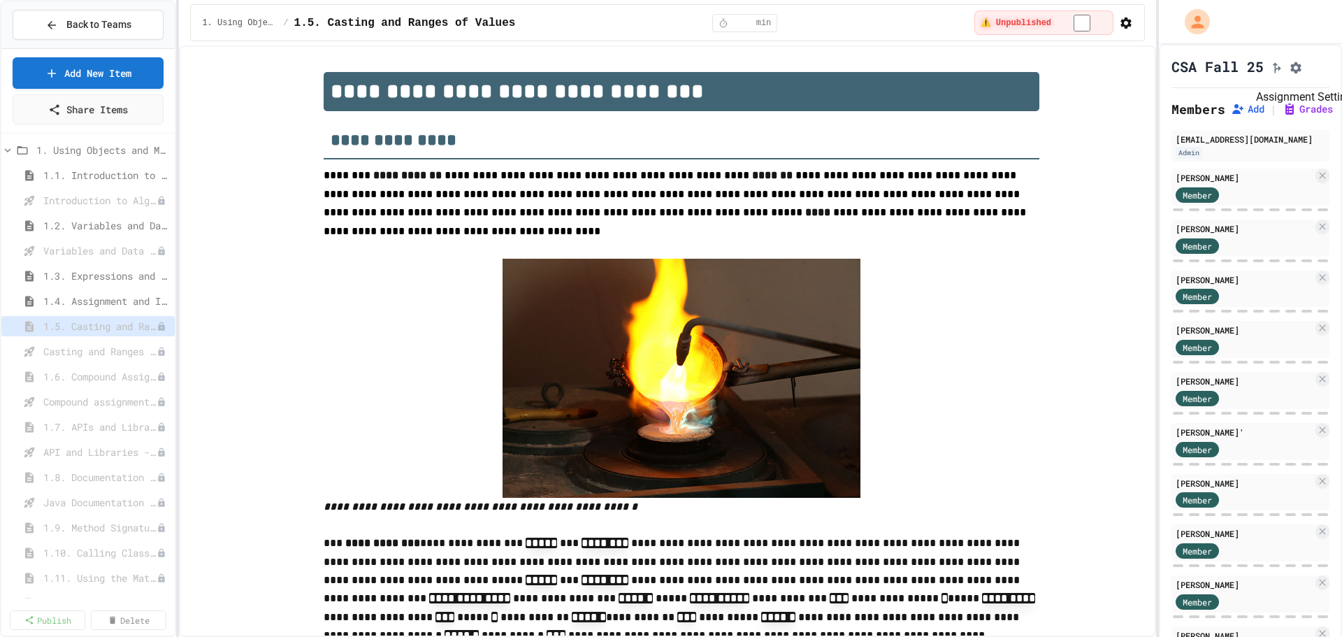
click at [1303, 75] on button "Assignment Settings" at bounding box center [1296, 66] width 14 height 17
click at [72, 375] on span "1.6. Compound Assignment Operators" at bounding box center [99, 376] width 113 height 15
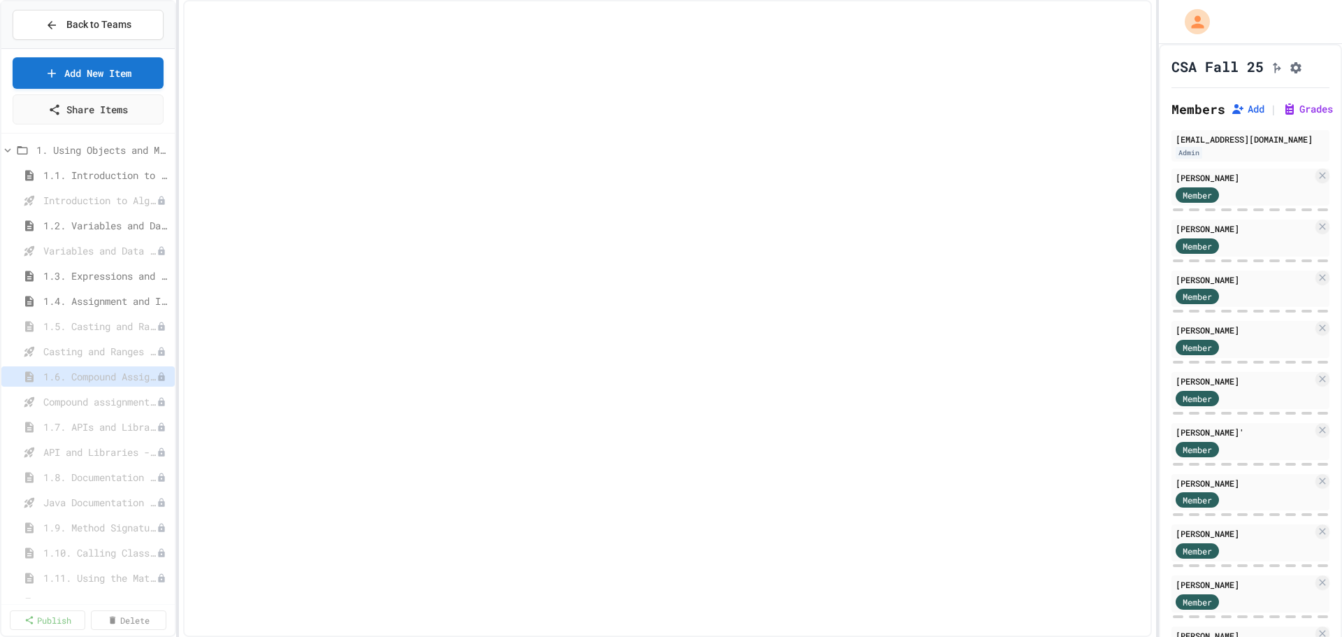
select select "***"
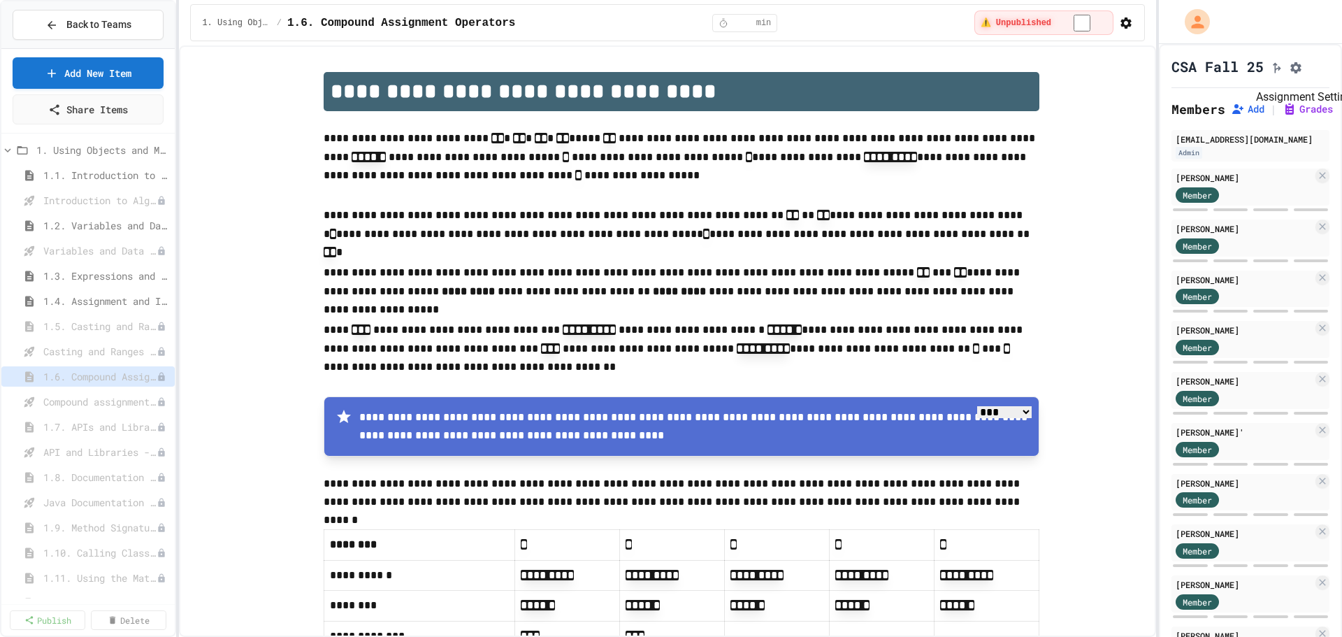
click at [1298, 73] on icon "Assignment Settings" at bounding box center [1296, 67] width 11 height 11
click at [1289, 74] on button "Assignment Settings" at bounding box center [1296, 66] width 14 height 17
click at [82, 433] on span "1.7. APIs and Libraries" at bounding box center [92, 426] width 99 height 15
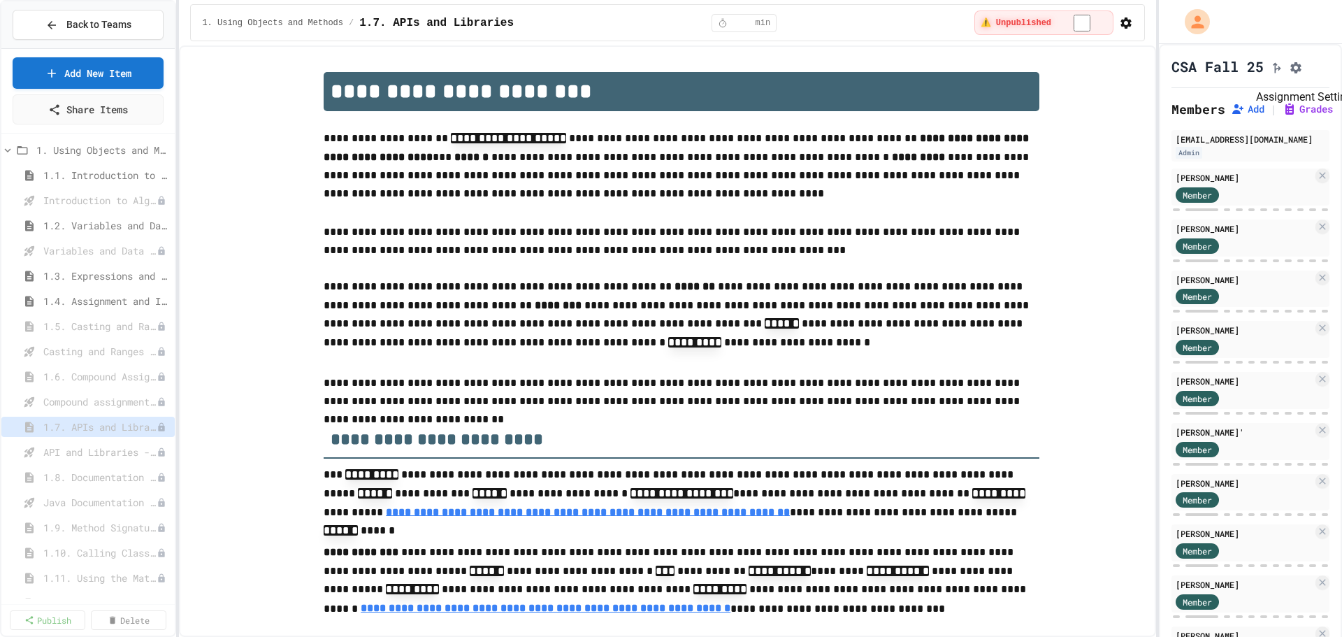
click at [1303, 75] on button "Assignment Settings" at bounding box center [1296, 66] width 14 height 17
click at [86, 482] on span "1.8. Documentation with Comments and Preconditions" at bounding box center [92, 477] width 99 height 15
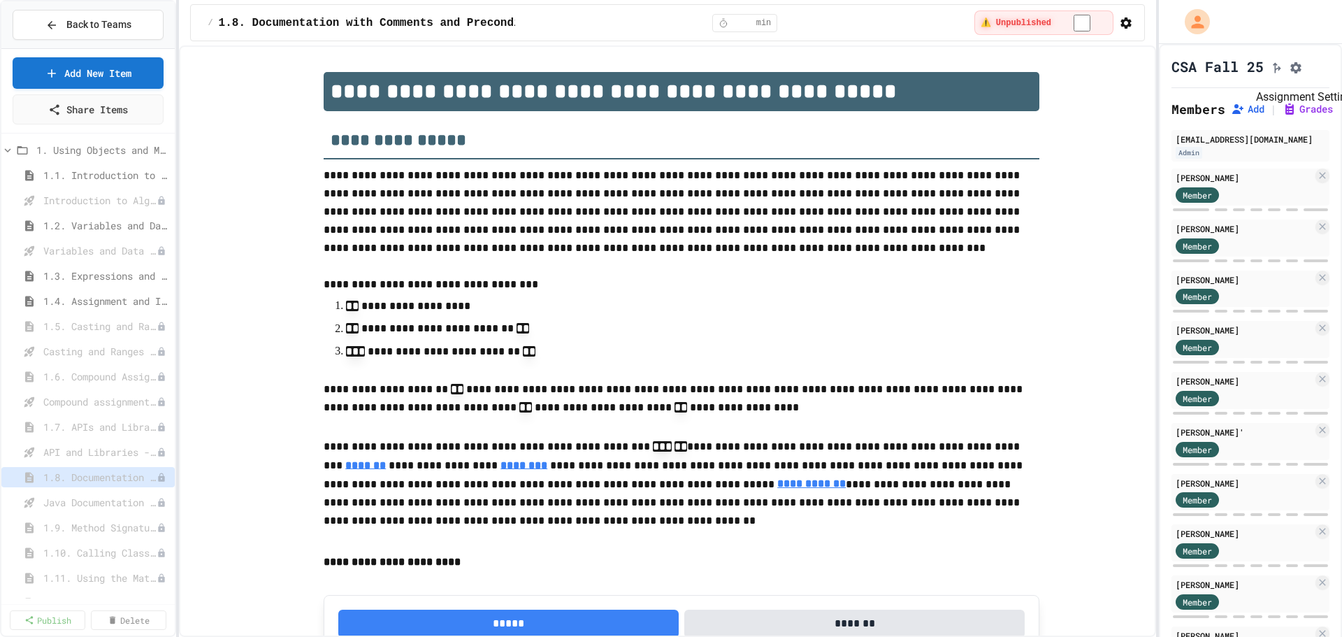
click at [1292, 71] on icon "Assignment Settings" at bounding box center [1296, 68] width 14 height 14
click at [121, 527] on span "1.9. Method Signatures" at bounding box center [92, 527] width 99 height 15
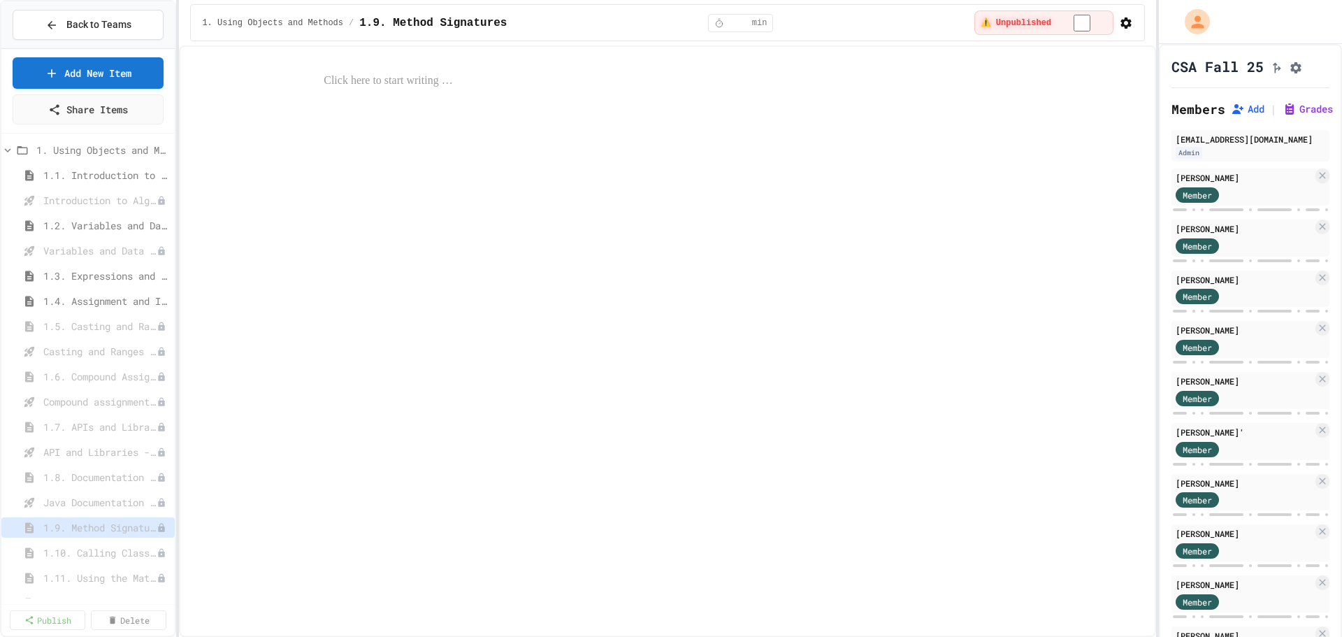
select select "***"
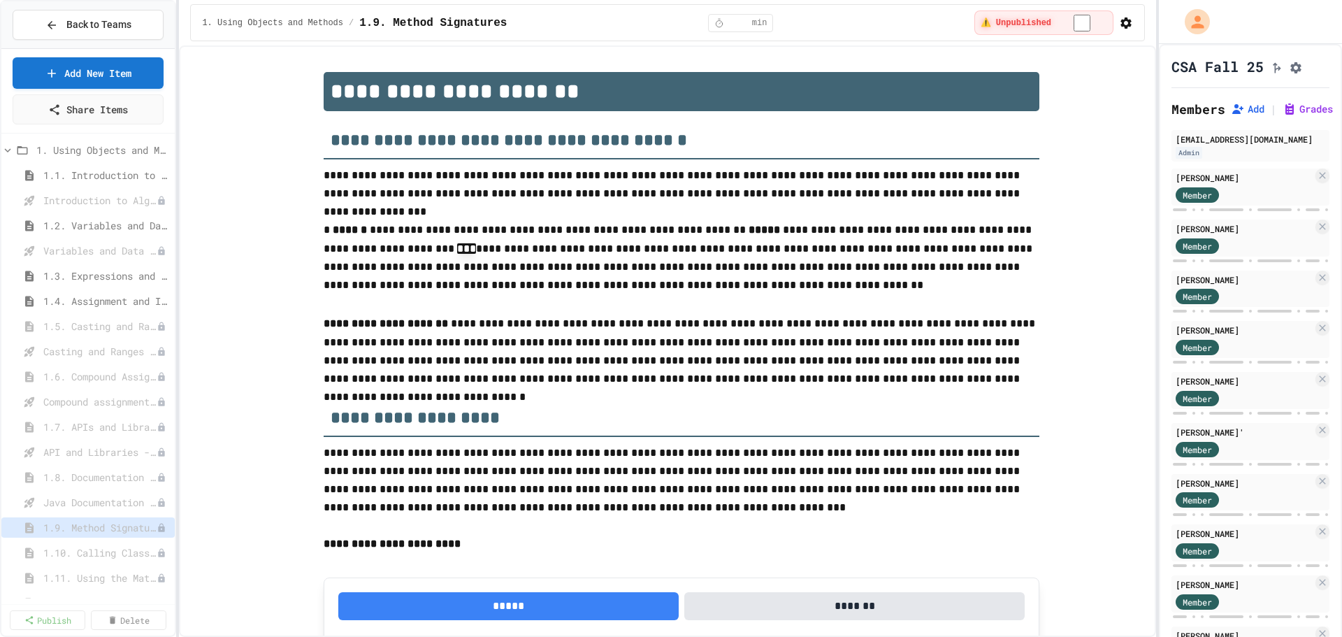
scroll to position [1094, 0]
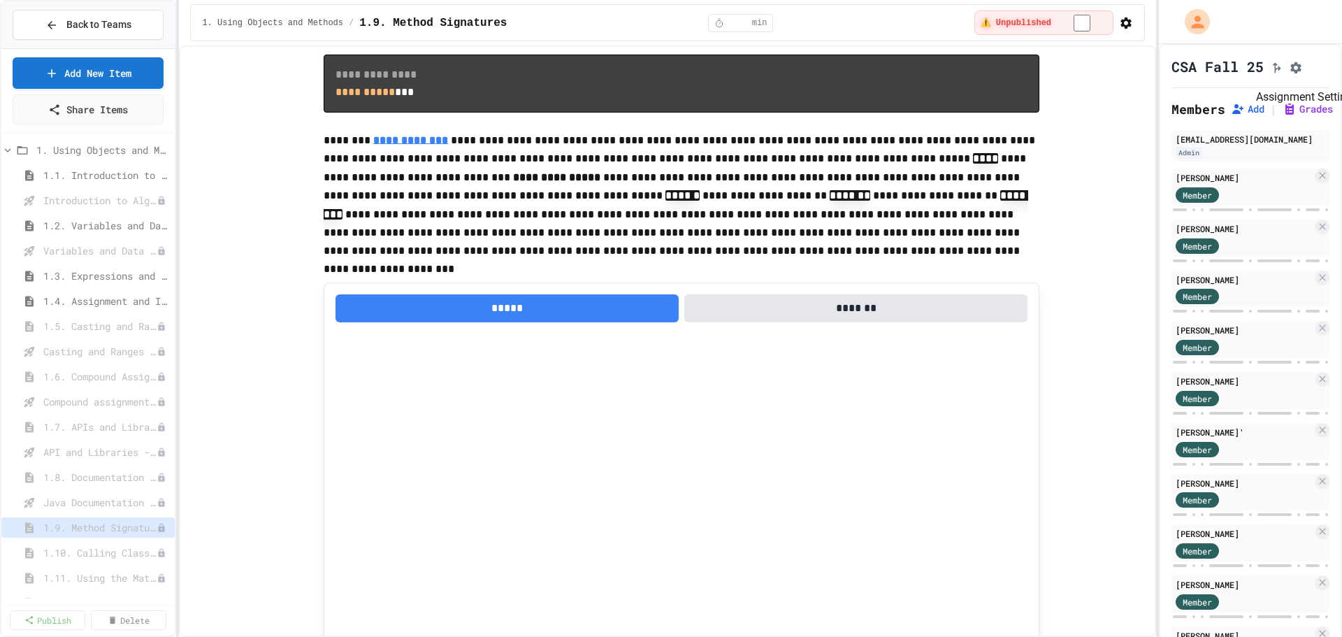
click at [1299, 73] on icon "Assignment Settings" at bounding box center [1296, 67] width 11 height 11
click at [92, 559] on span "1.10. Calling Class Methods" at bounding box center [92, 552] width 99 height 15
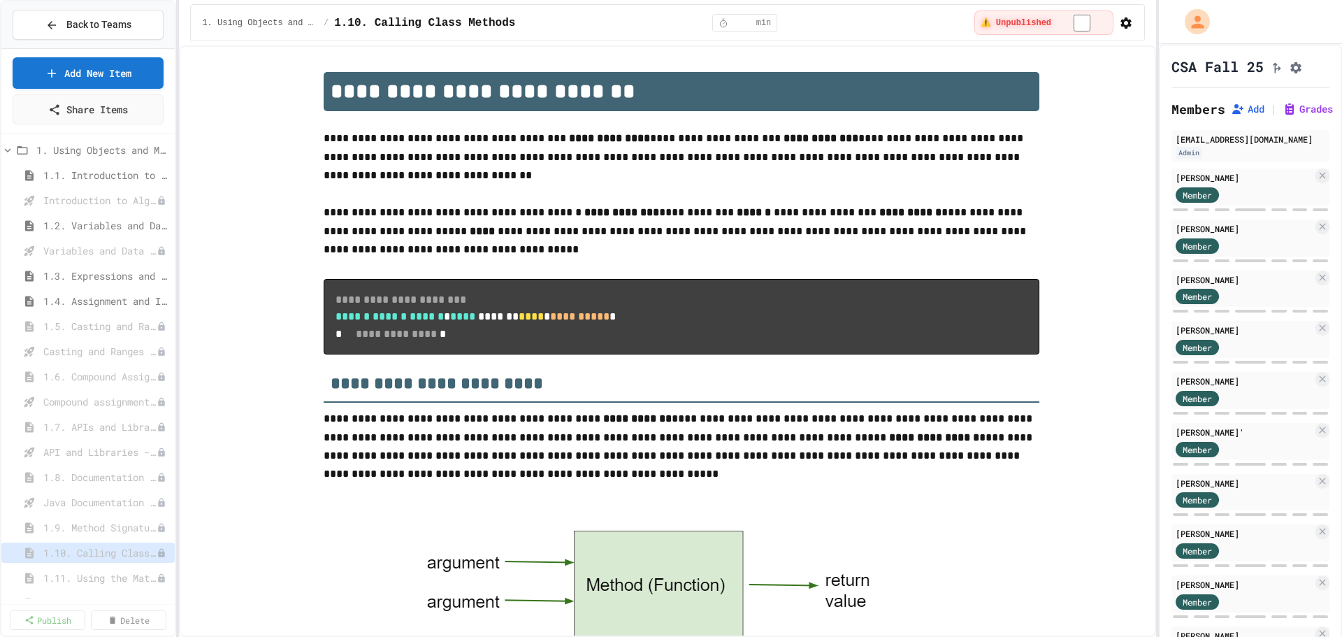
scroll to position [1030, 0]
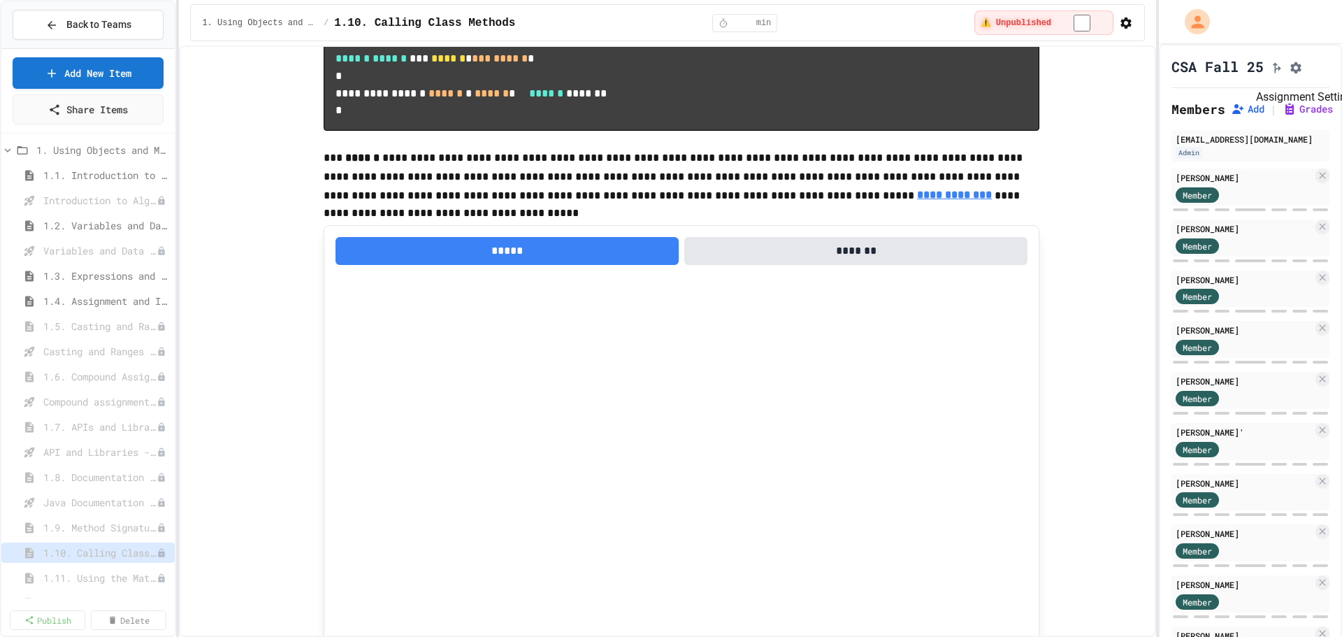
click at [1299, 73] on icon "Assignment Settings" at bounding box center [1296, 67] width 11 height 11
click at [117, 573] on span "1.11. Using the Math Class" at bounding box center [92, 577] width 99 height 15
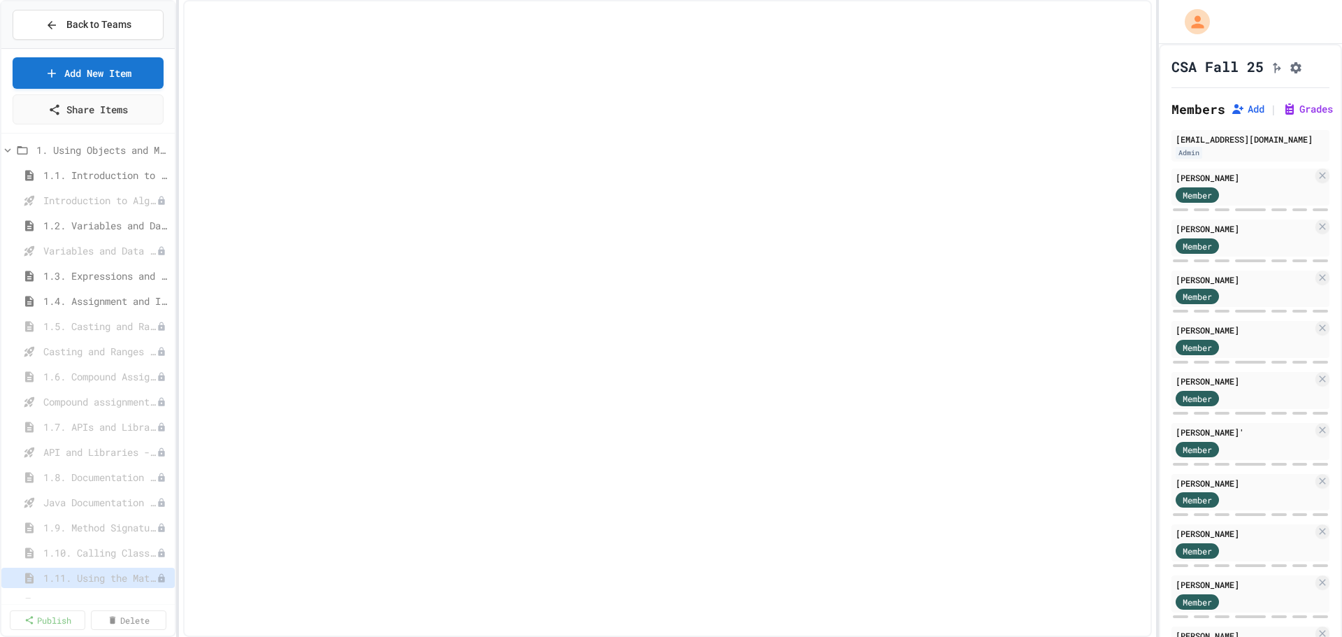
select select "***"
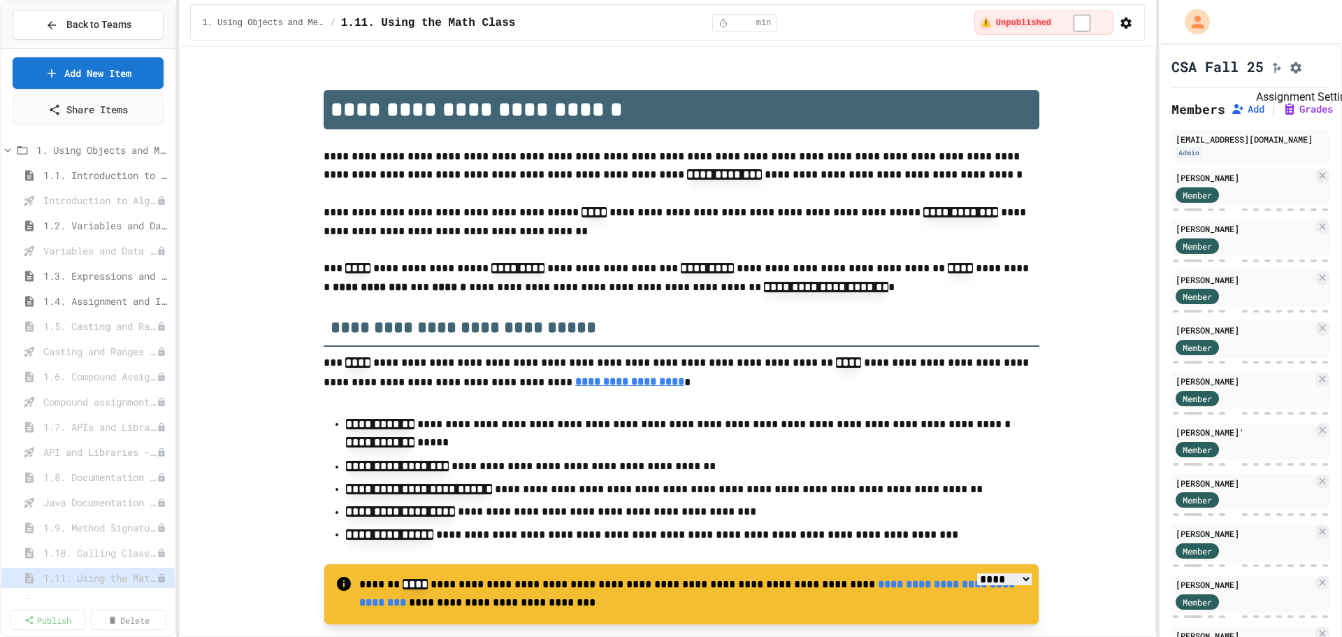
click at [1290, 75] on icon "Assignment Settings" at bounding box center [1296, 68] width 14 height 14
drag, startPoint x: 171, startPoint y: 317, endPoint x: 167, endPoint y: 367, distance: 50.5
click at [1302, 75] on icon "Assignment Settings" at bounding box center [1296, 68] width 14 height 14
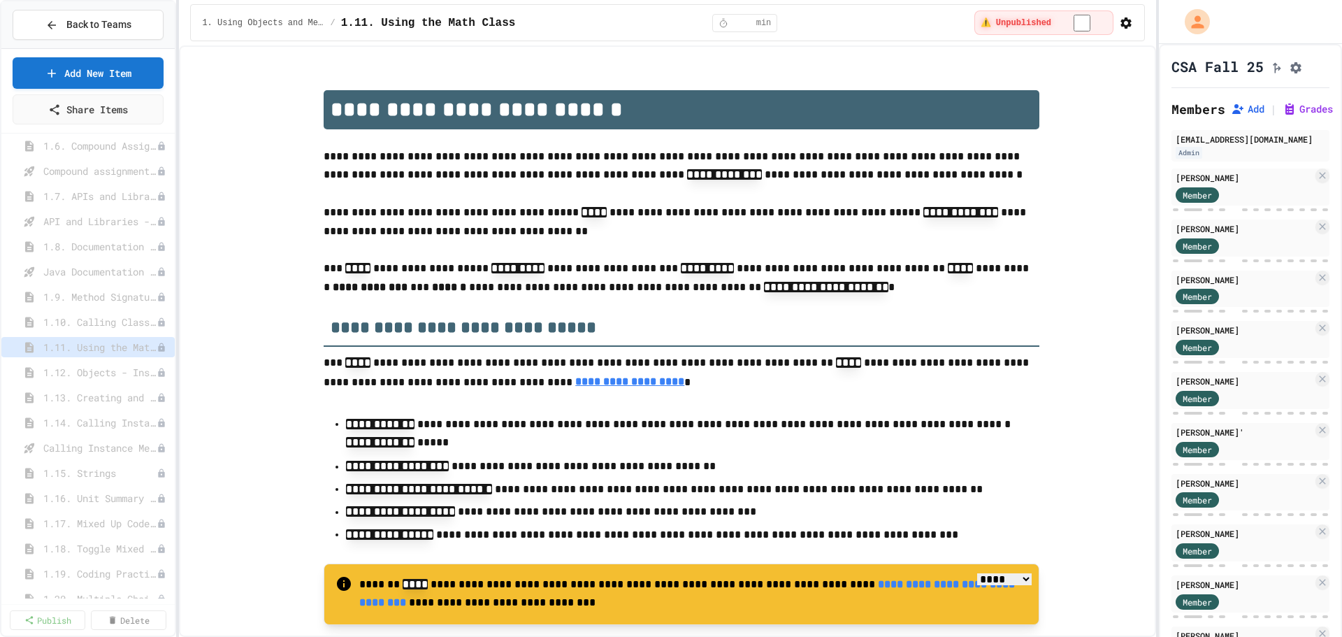
scroll to position [485, 0]
click at [76, 452] on span "1.15. Strings" at bounding box center [99, 450] width 113 height 15
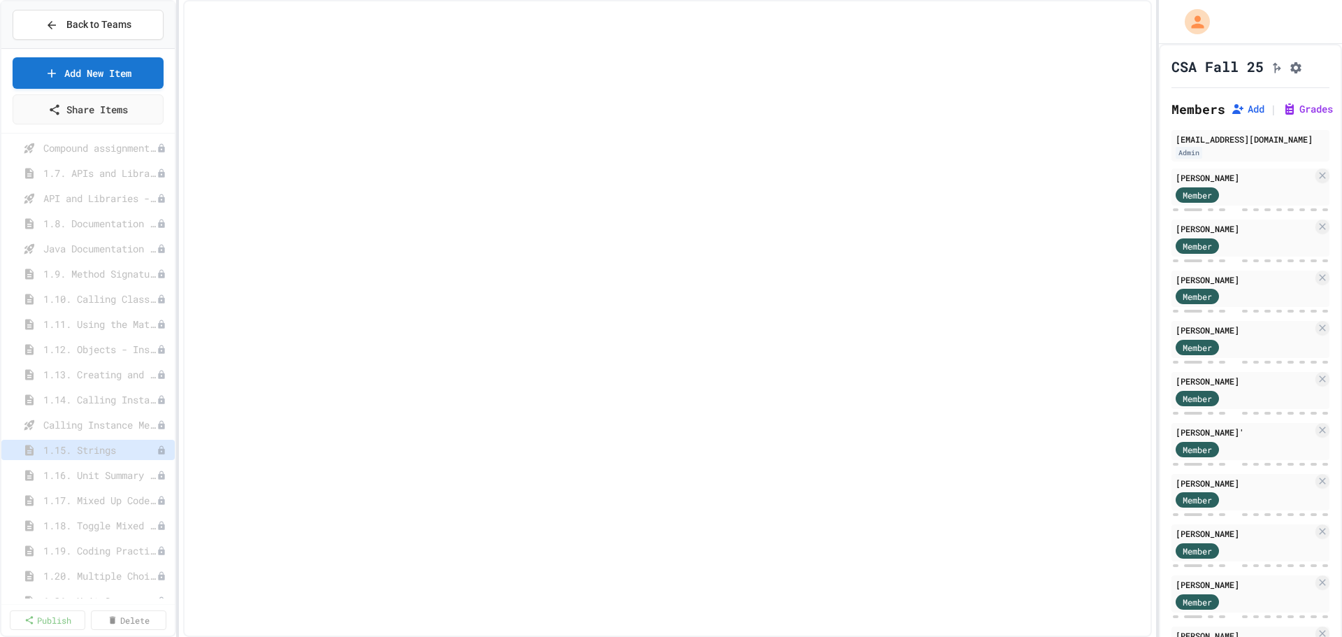
select select "***"
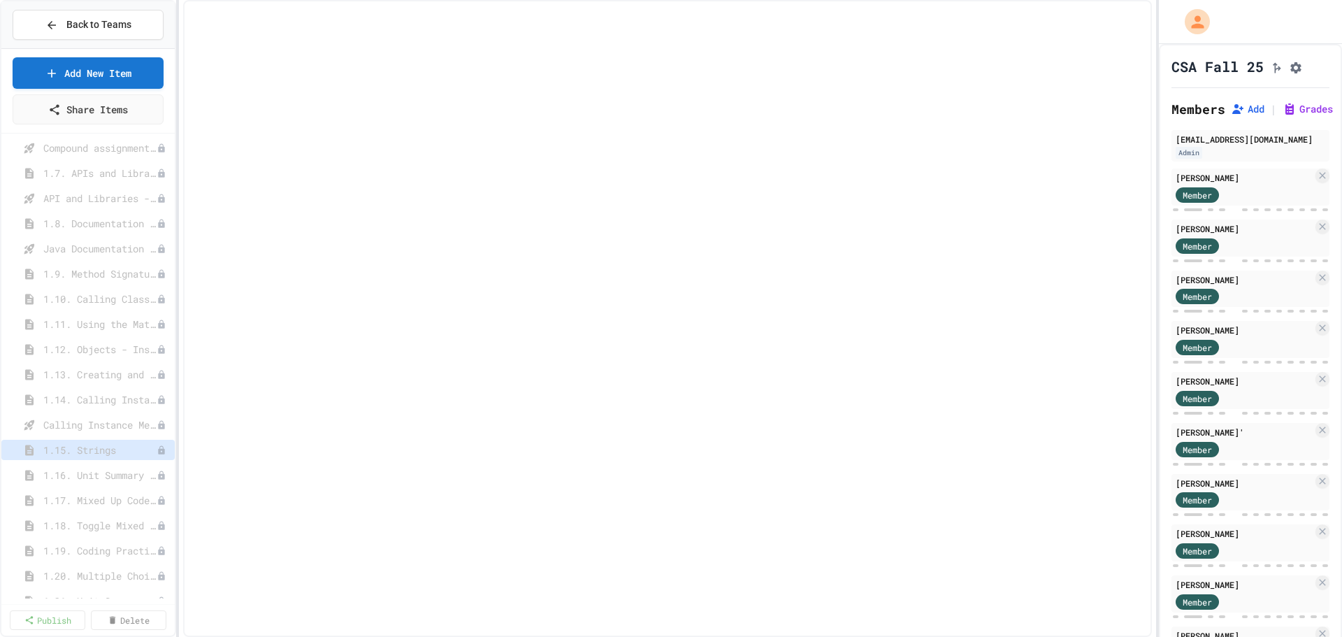
select select "***"
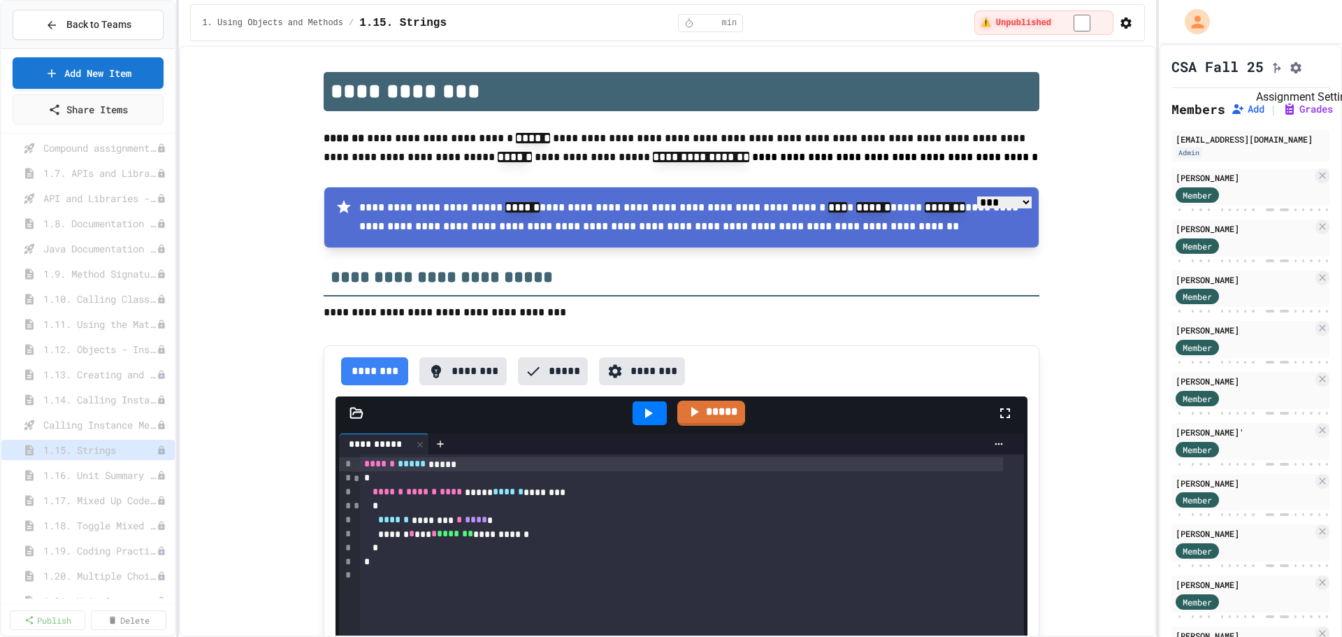
click at [1295, 75] on icon "Assignment Settings" at bounding box center [1296, 68] width 14 height 14
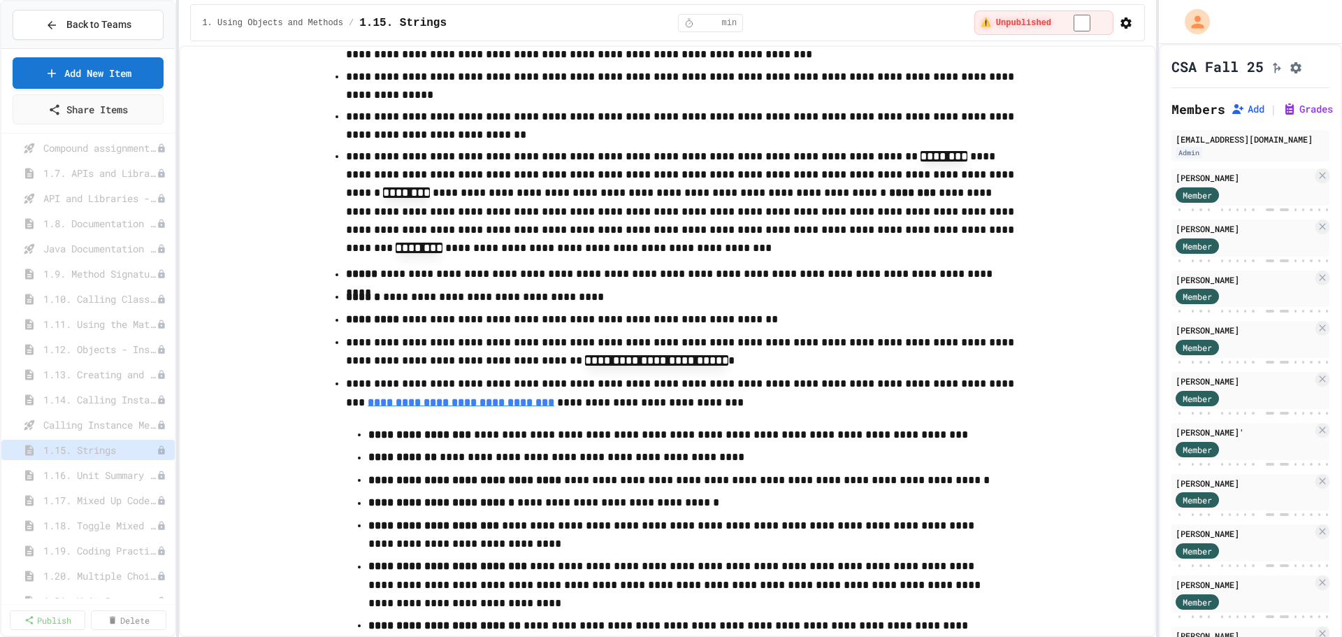
scroll to position [15176, 0]
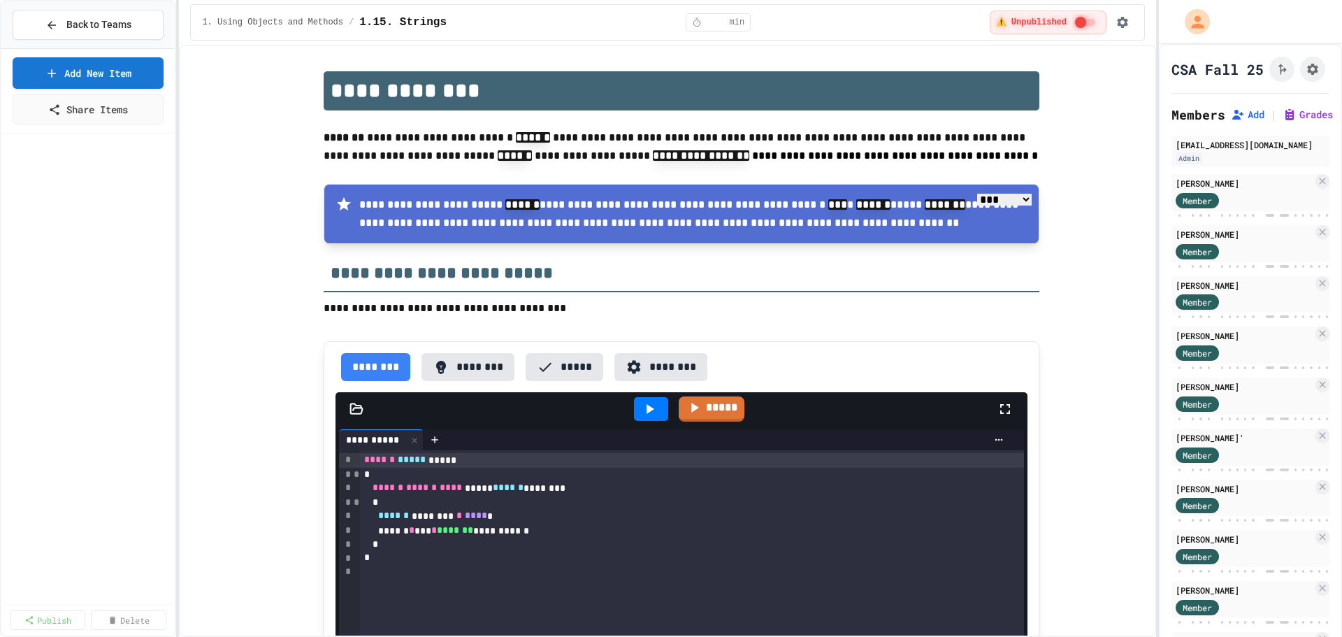
select select "***"
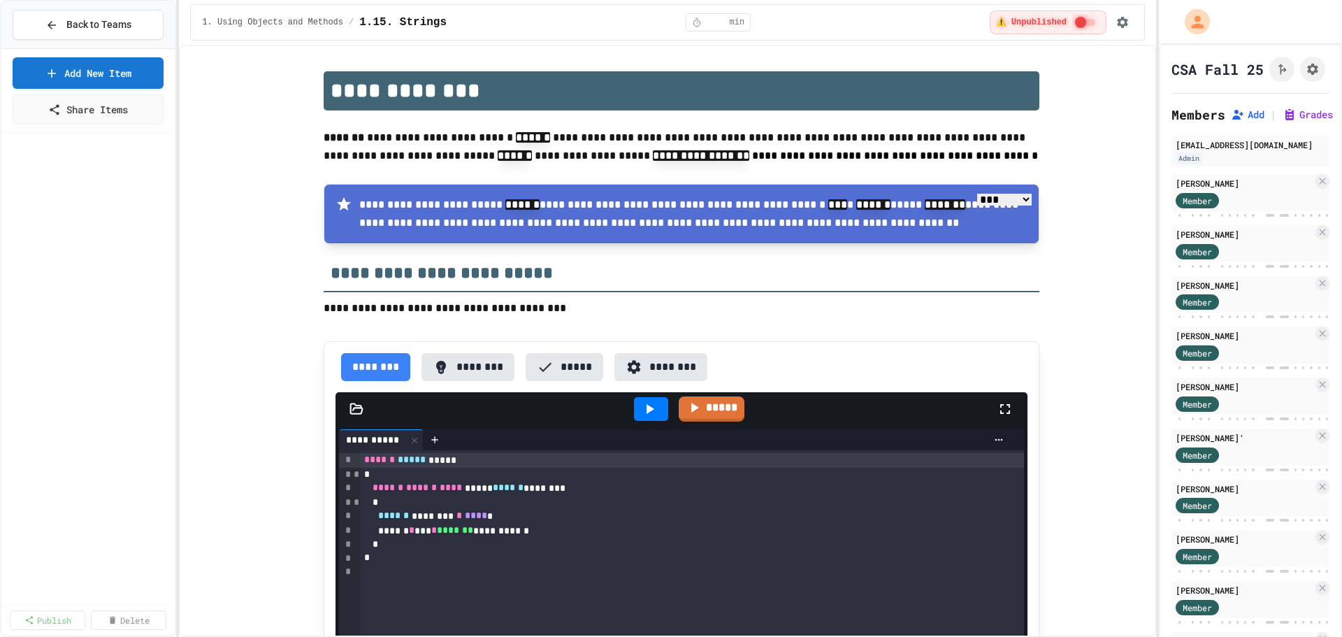
select select "***"
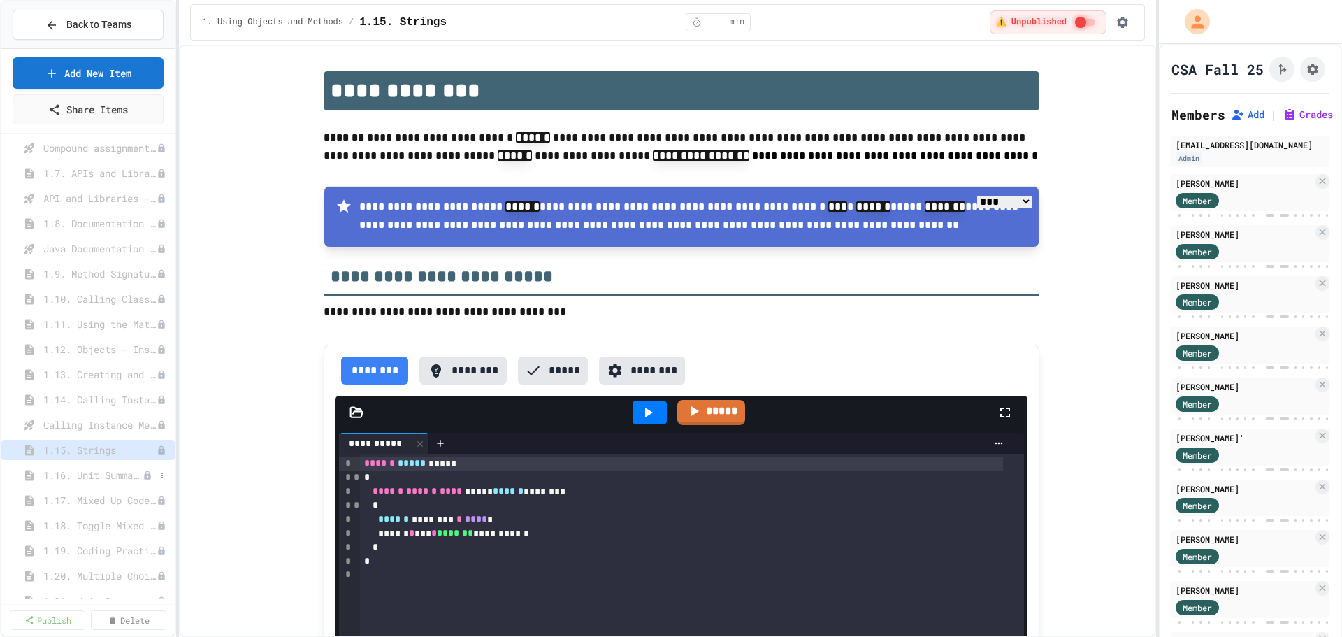
click at [101, 479] on span "1.16. Unit Summary 1a (1.1-1.6)" at bounding box center [92, 475] width 99 height 15
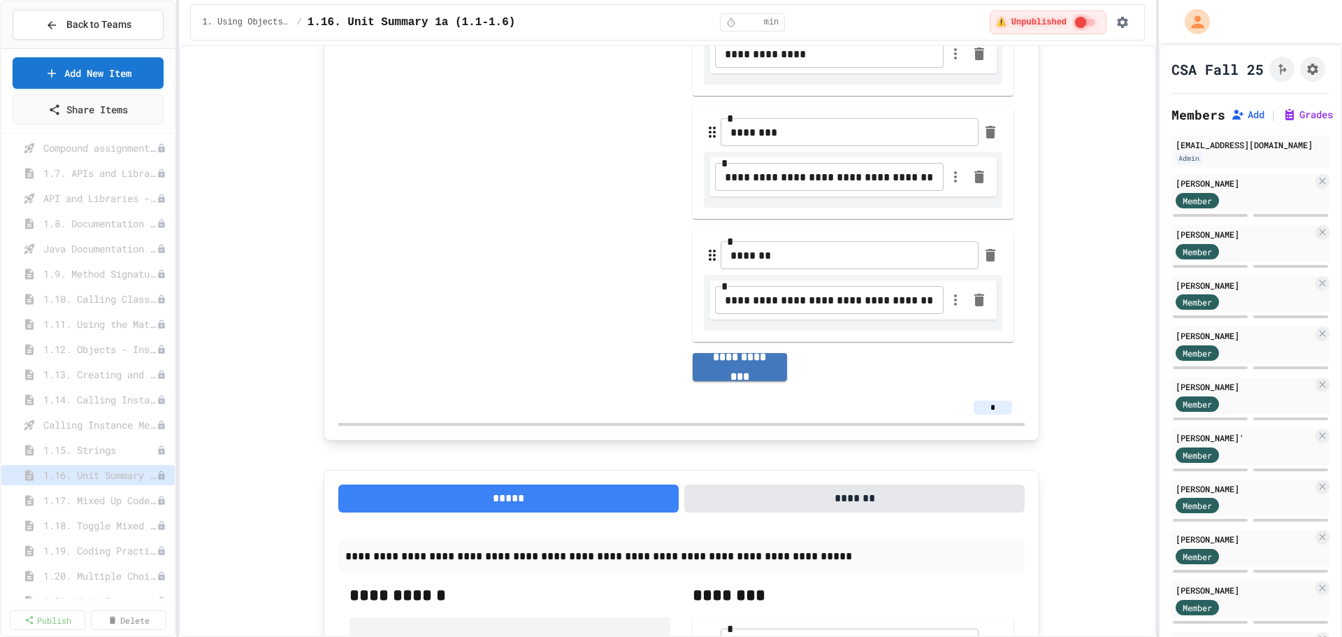
scroll to position [1229, 0]
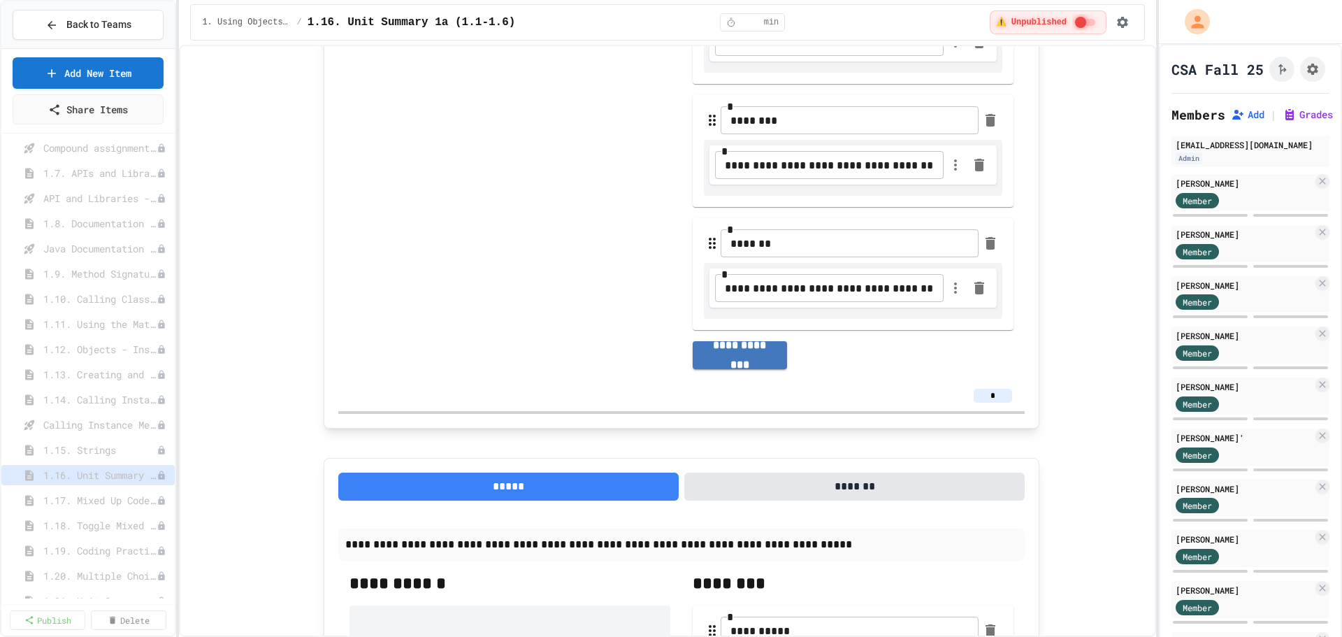
drag, startPoint x: 984, startPoint y: 406, endPoint x: 968, endPoint y: 403, distance: 16.3
click at [972, 403] on div "*" at bounding box center [992, 396] width 41 height 14
type input "*"
click at [1054, 357] on div "**********" at bounding box center [682, 407] width 924 height 3130
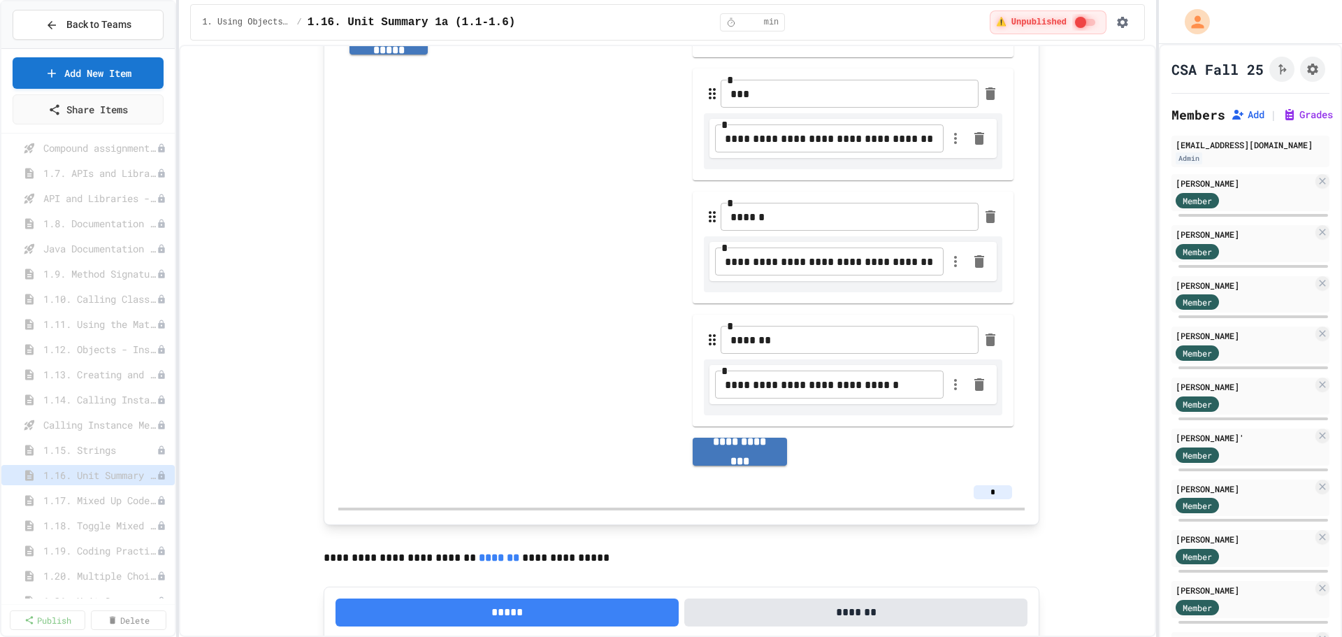
scroll to position [1932, 0]
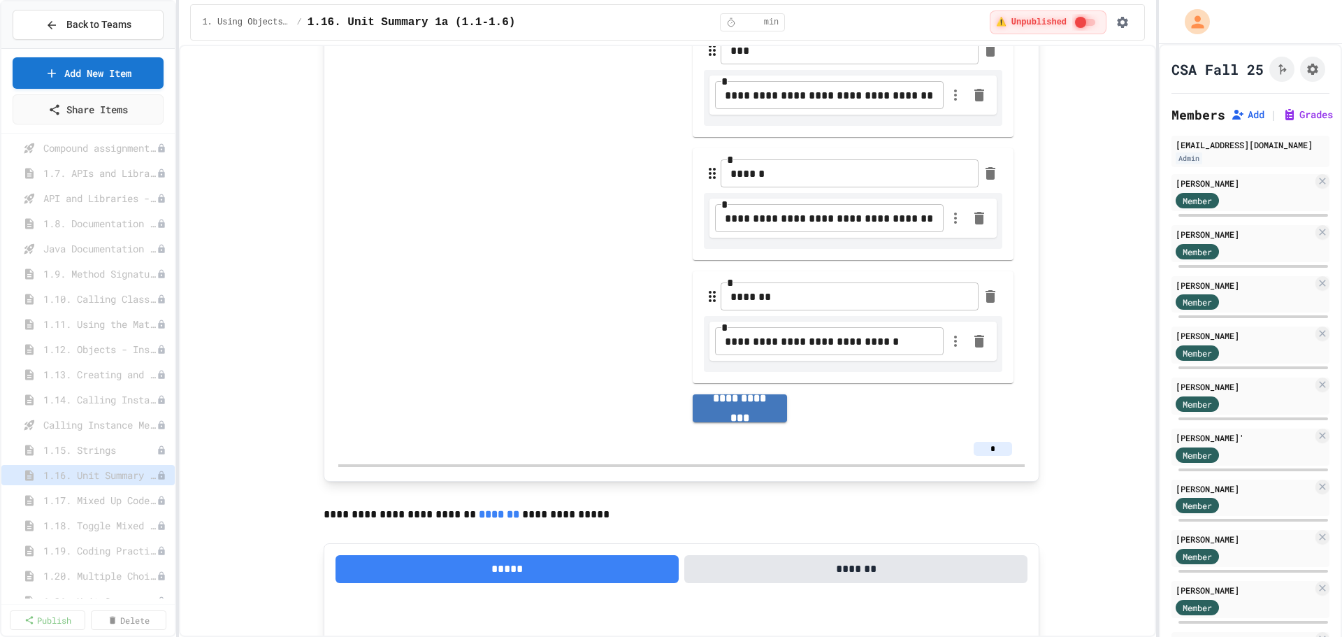
drag, startPoint x: 993, startPoint y: 457, endPoint x: 951, endPoint y: 454, distance: 42.0
click at [951, 454] on div "*" at bounding box center [682, 449] width 664 height 14
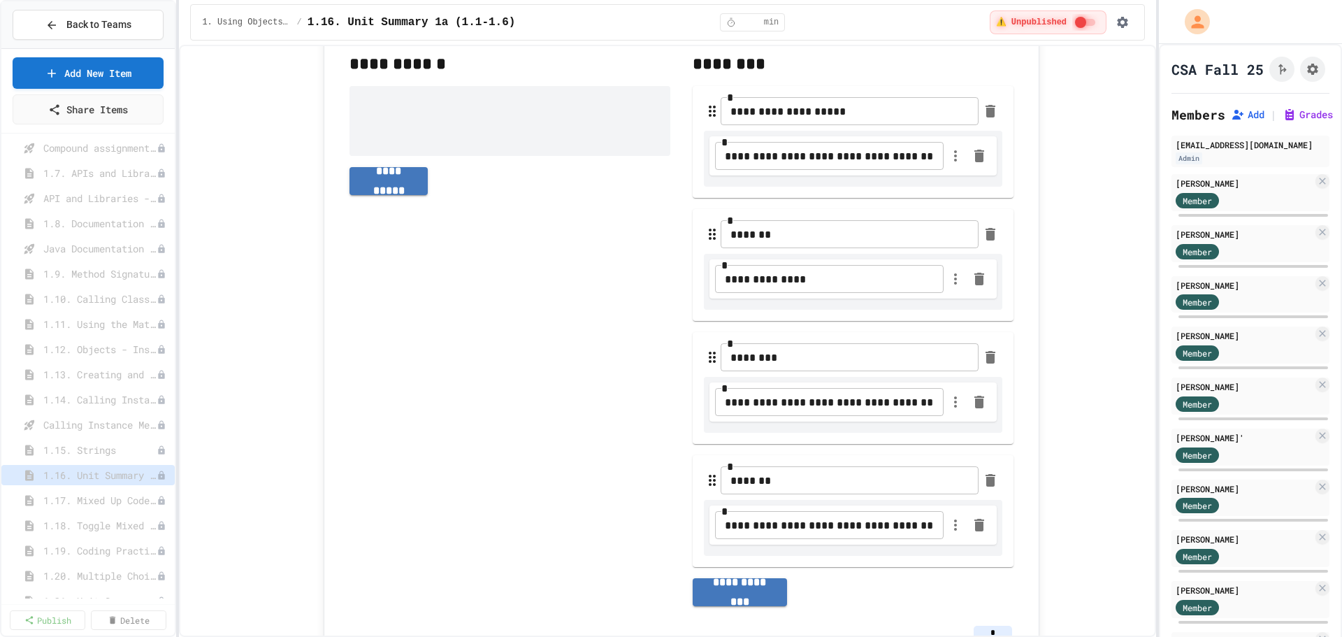
scroll to position [0, 0]
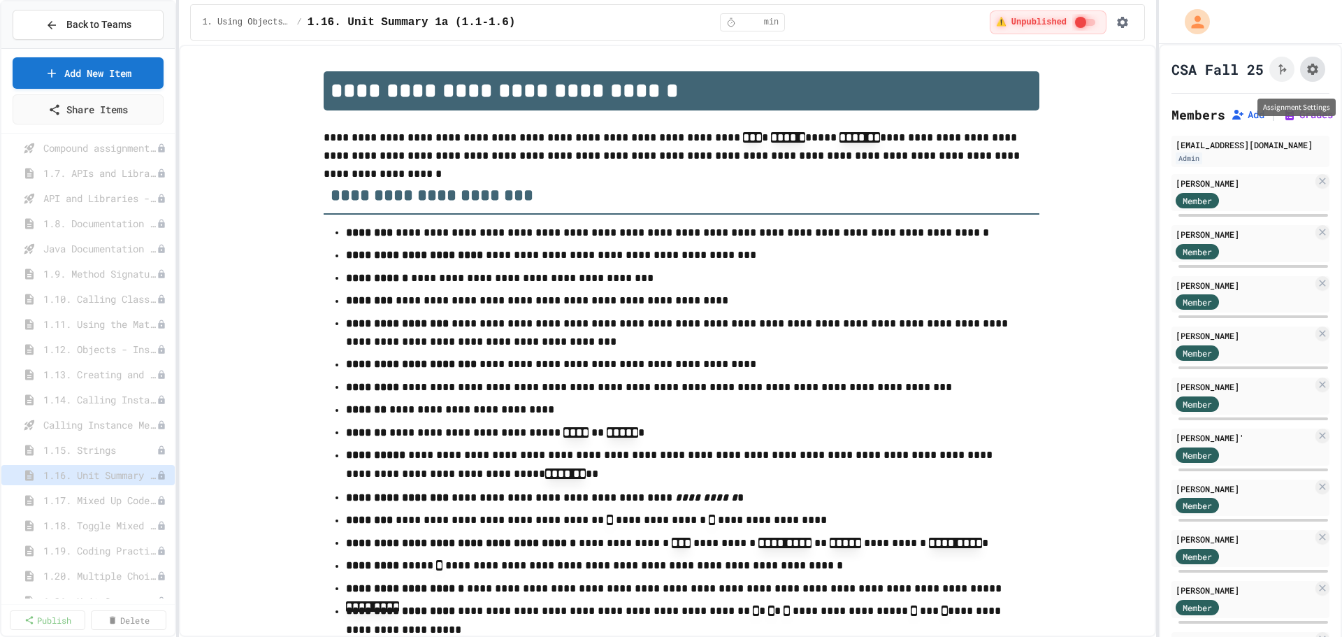
type input "*"
click at [1307, 75] on icon "Assignment Settings" at bounding box center [1312, 69] width 11 height 11
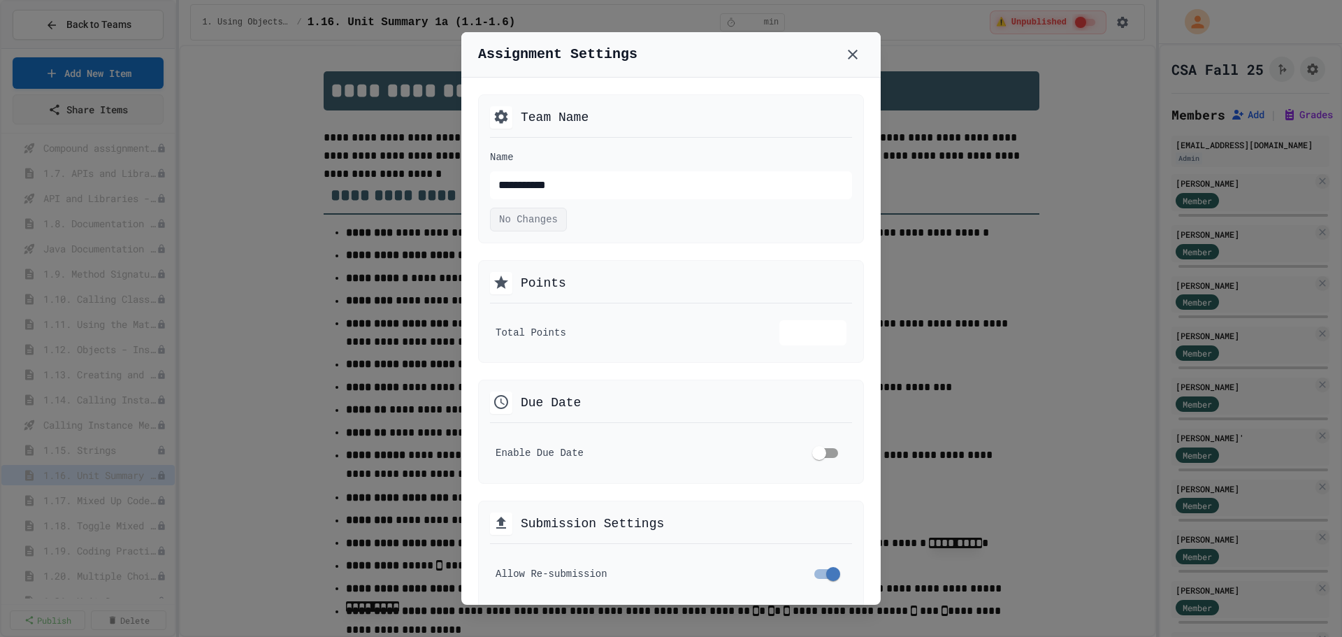
click at [1072, 238] on div at bounding box center [671, 318] width 1342 height 637
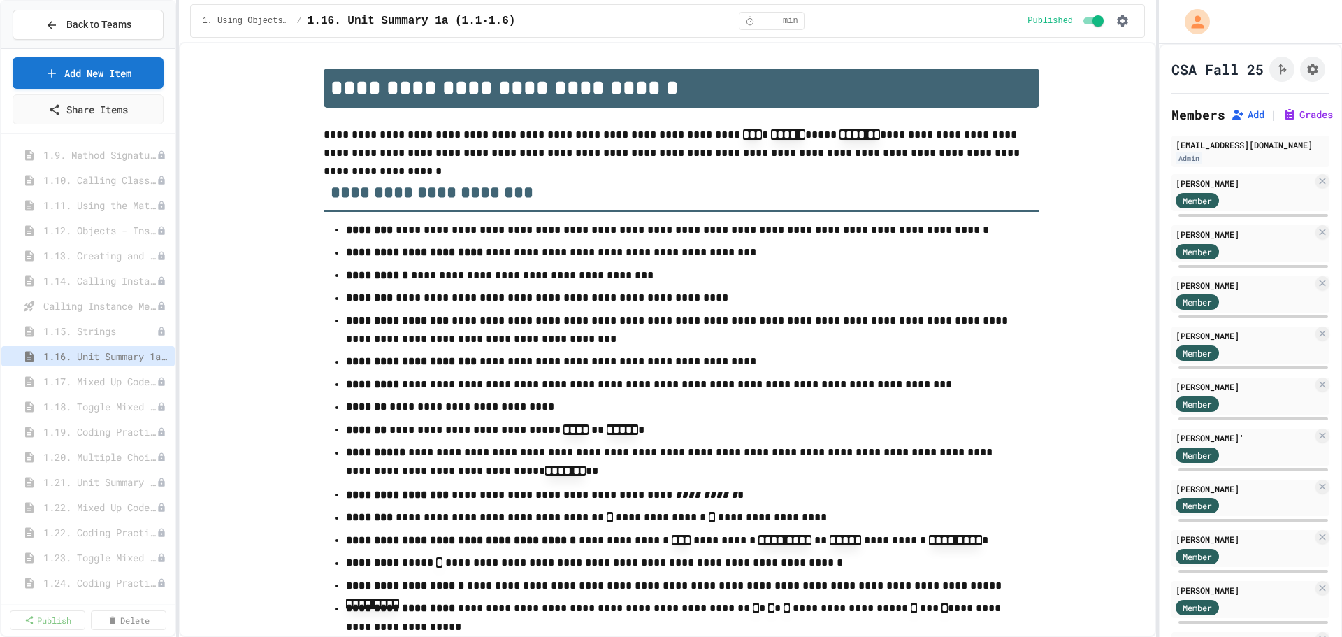
scroll to position [229, 0]
click at [101, 302] on span "1.4. Assignment and Input" at bounding box center [99, 303] width 112 height 15
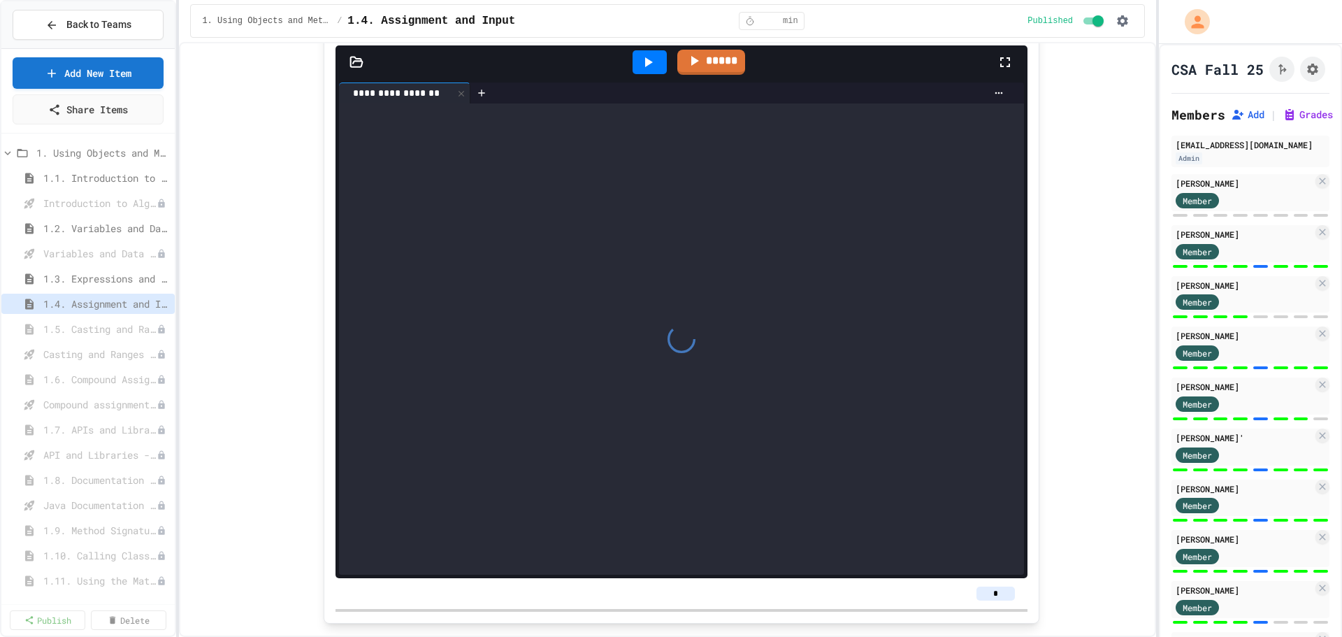
scroll to position [5698, 0]
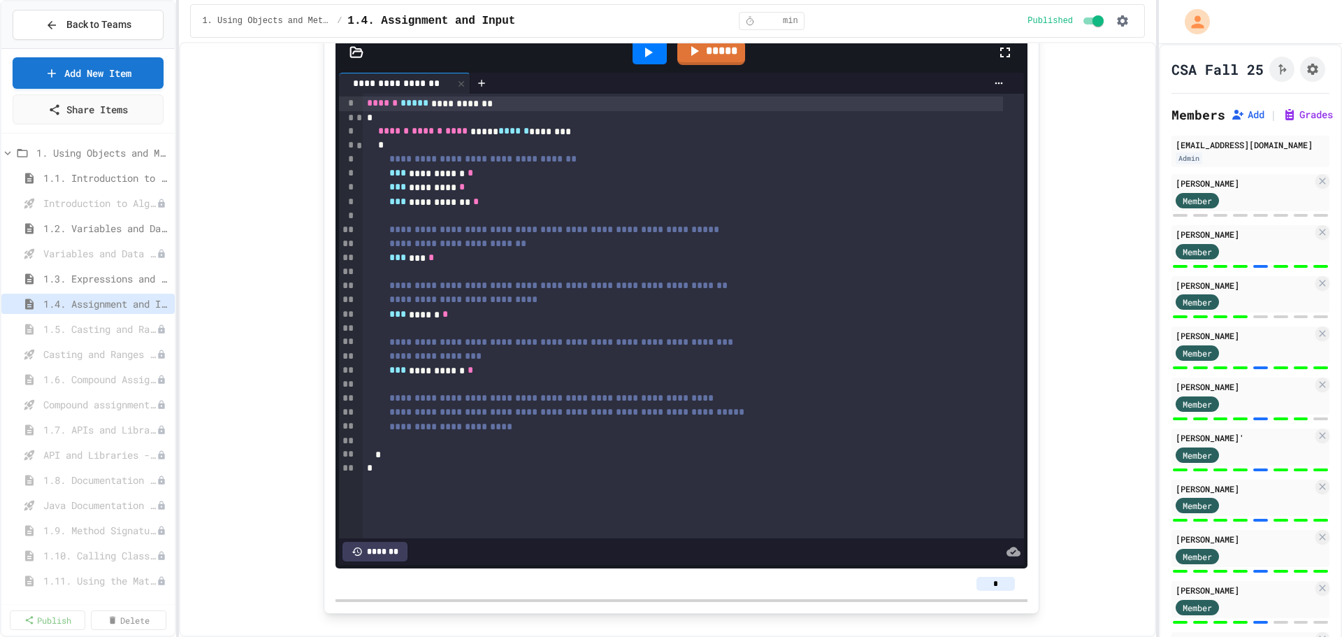
click at [480, 24] on button "********" at bounding box center [462, 11] width 87 height 28
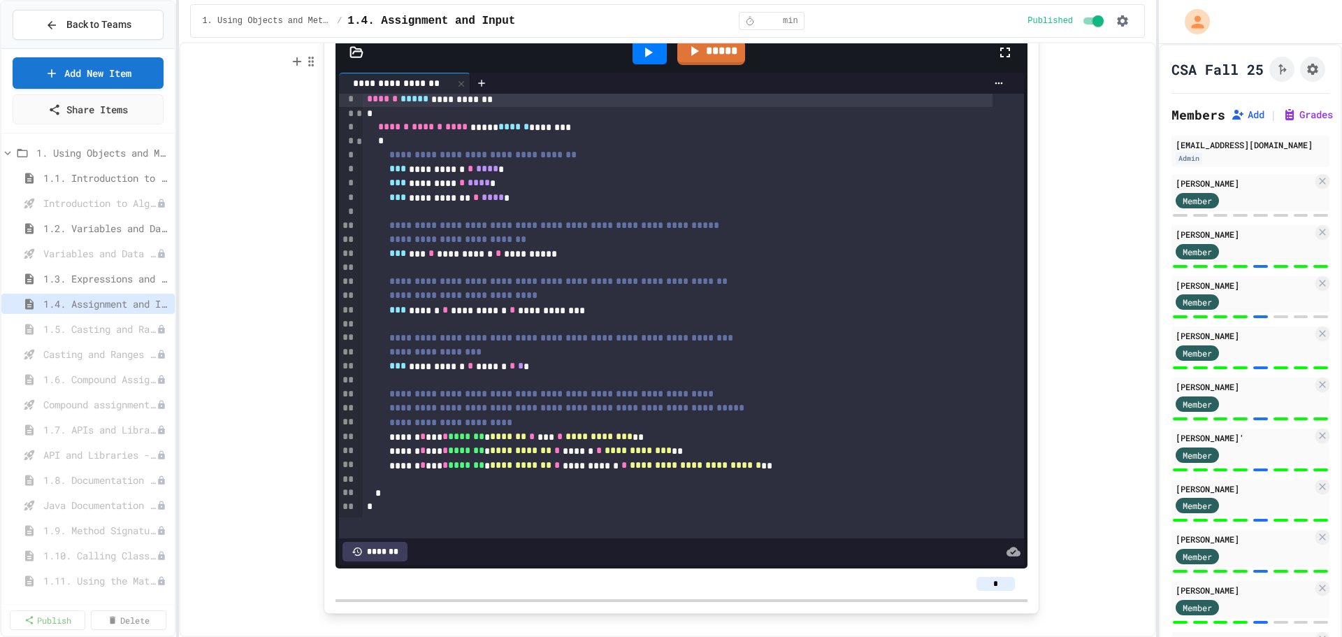
scroll to position [0, 0]
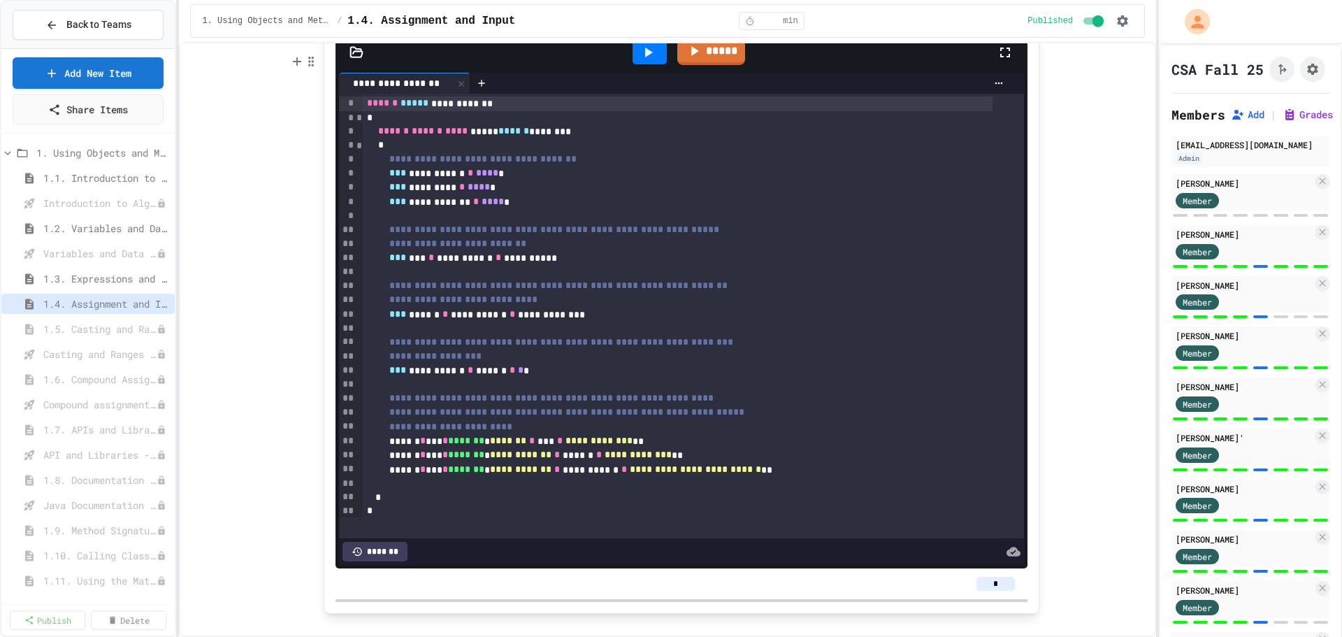
click at [573, 24] on button "*****" at bounding box center [553, 11] width 70 height 28
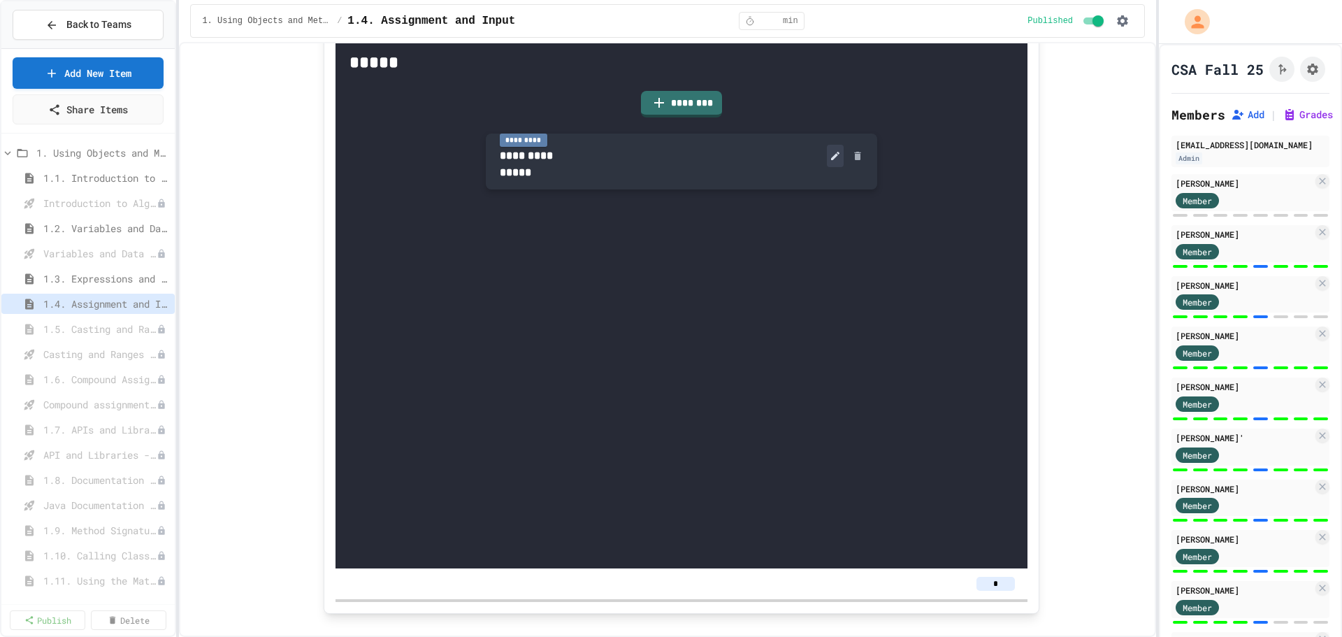
click at [835, 161] on icon at bounding box center [835, 155] width 11 height 11
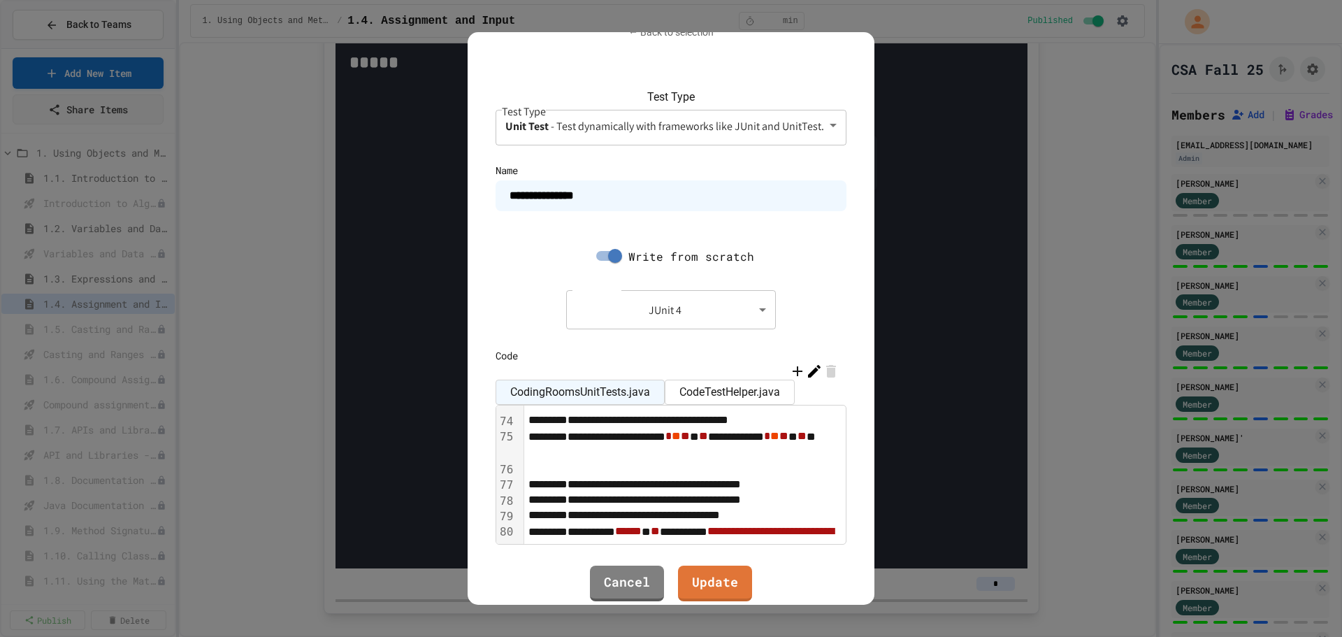
scroll to position [1698, 0]
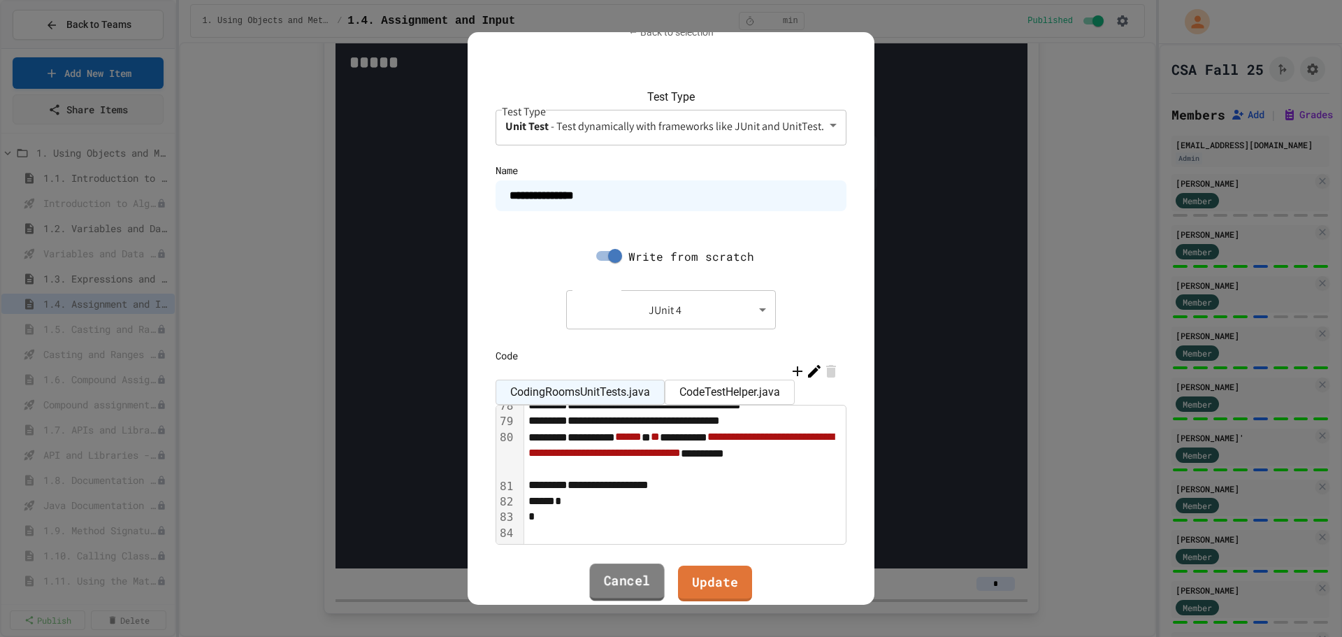
click at [635, 574] on link "Cancel" at bounding box center [627, 582] width 75 height 38
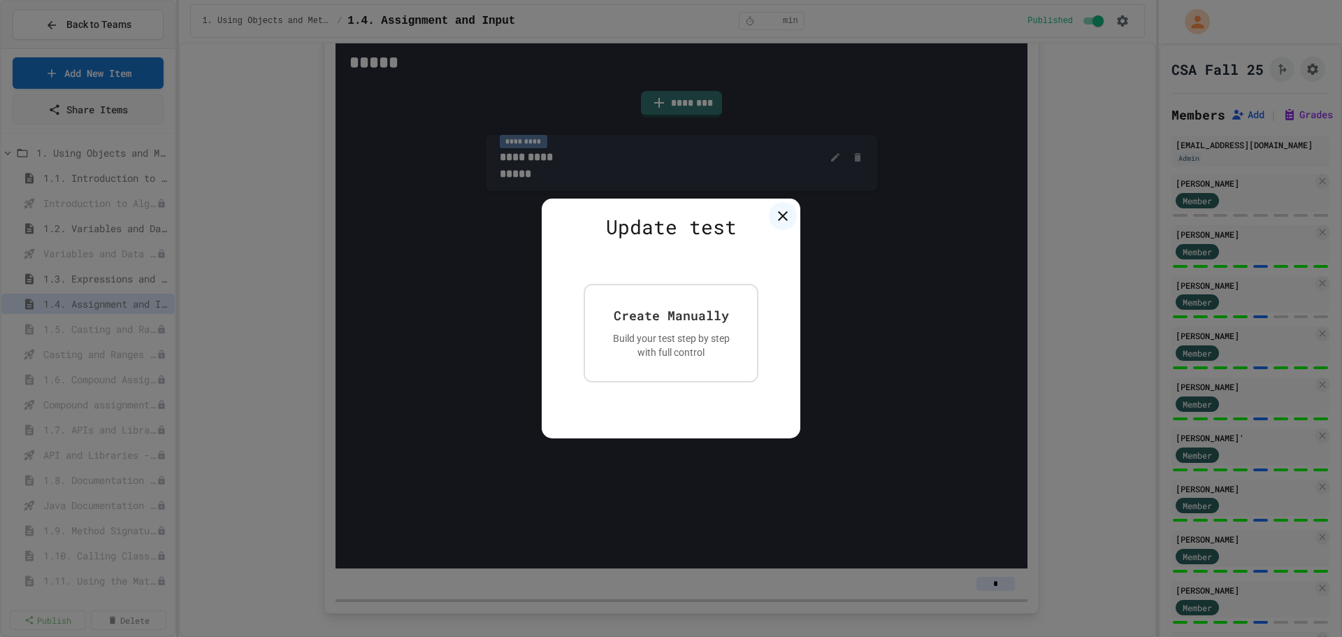
scroll to position [0, 0]
click at [780, 220] on icon at bounding box center [783, 216] width 10 height 10
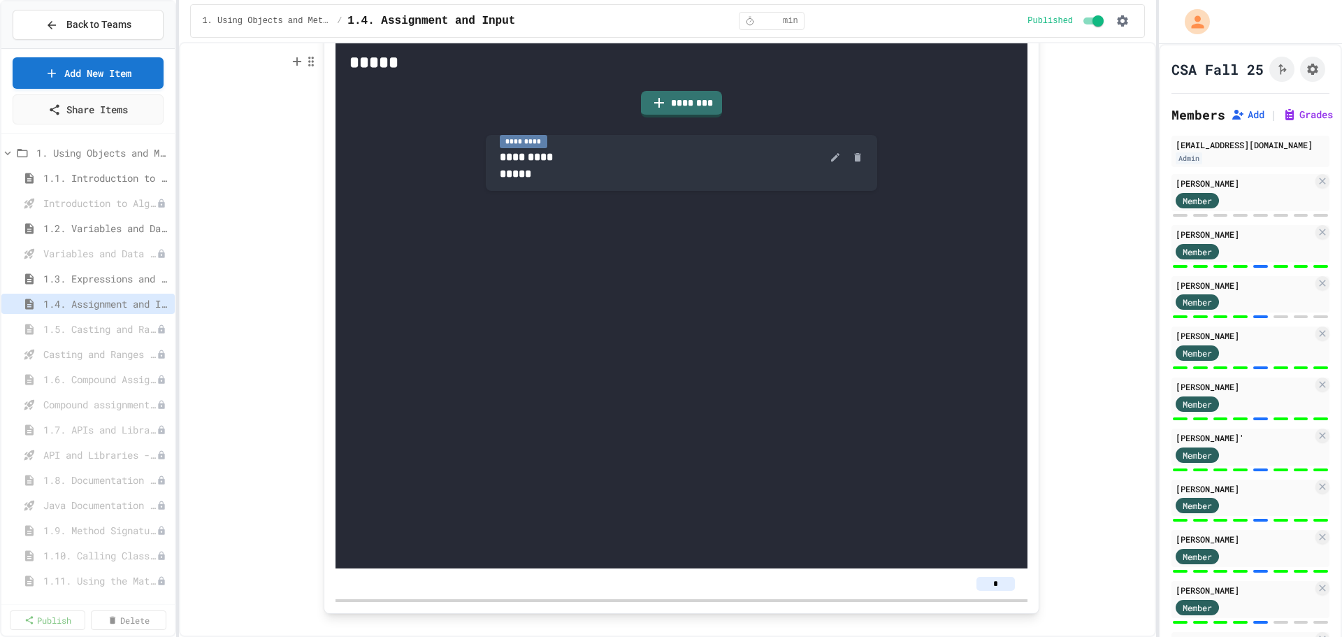
click at [486, 24] on button "********" at bounding box center [462, 11] width 87 height 28
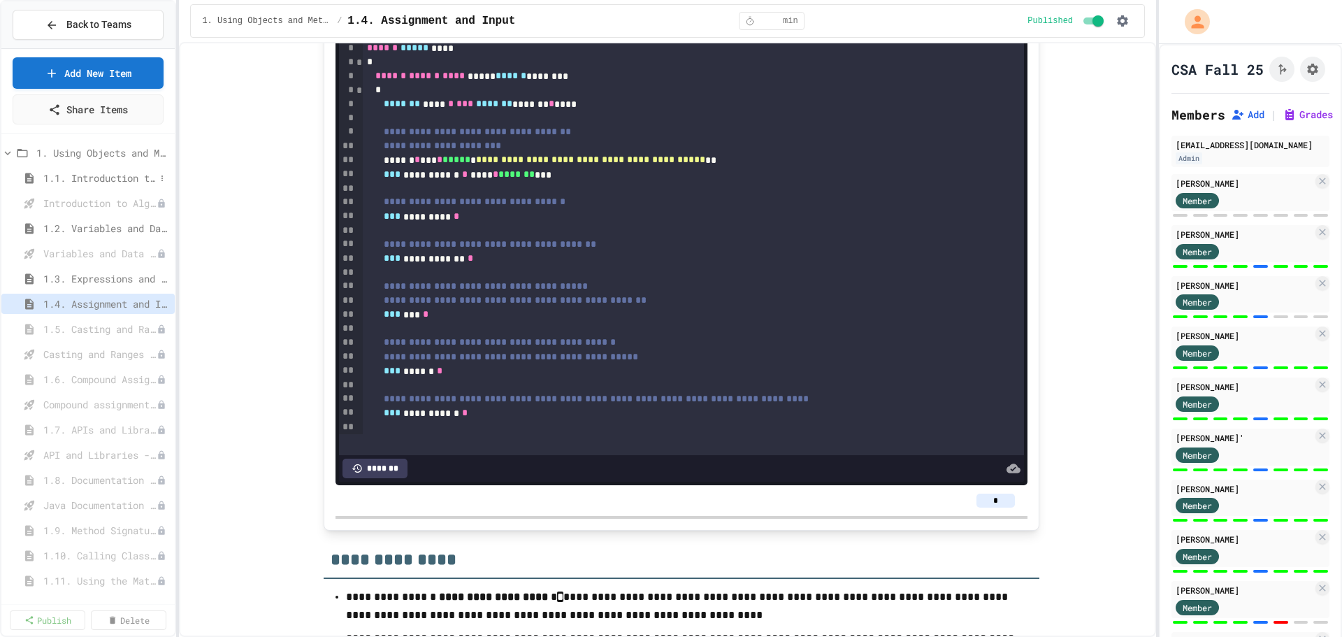
click at [99, 173] on span "1.1. Introduction to Algorithms, Programming, and Compilers" at bounding box center [99, 178] width 112 height 15
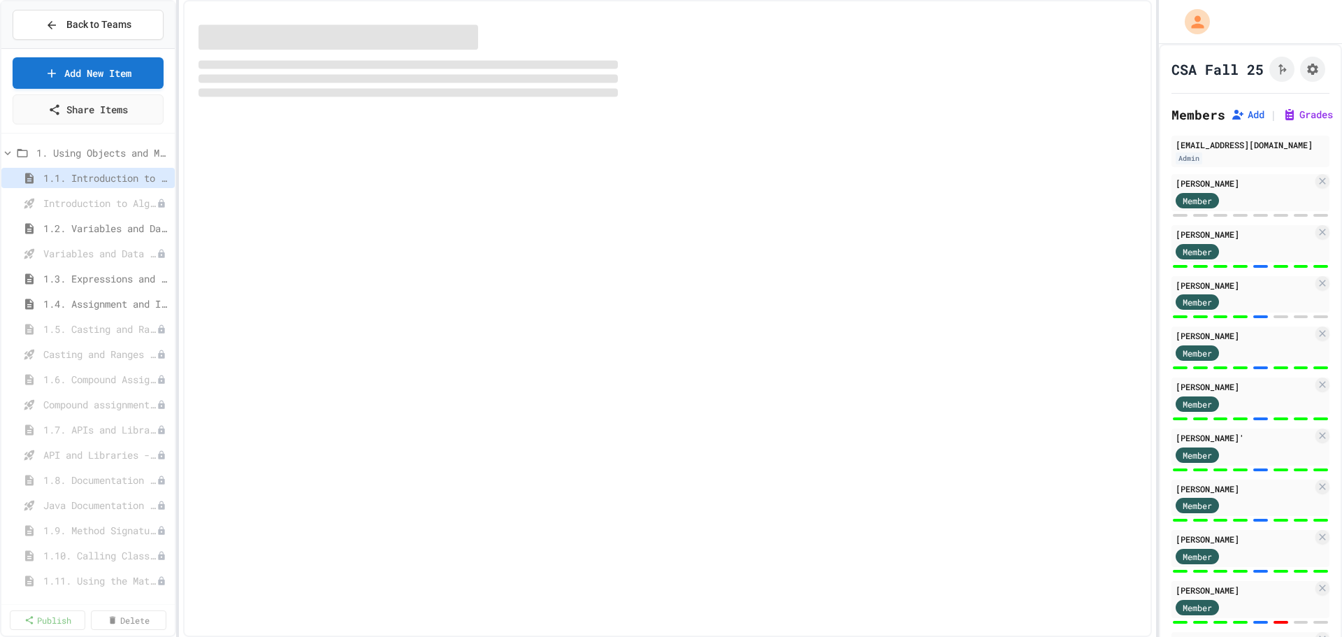
select select "***"
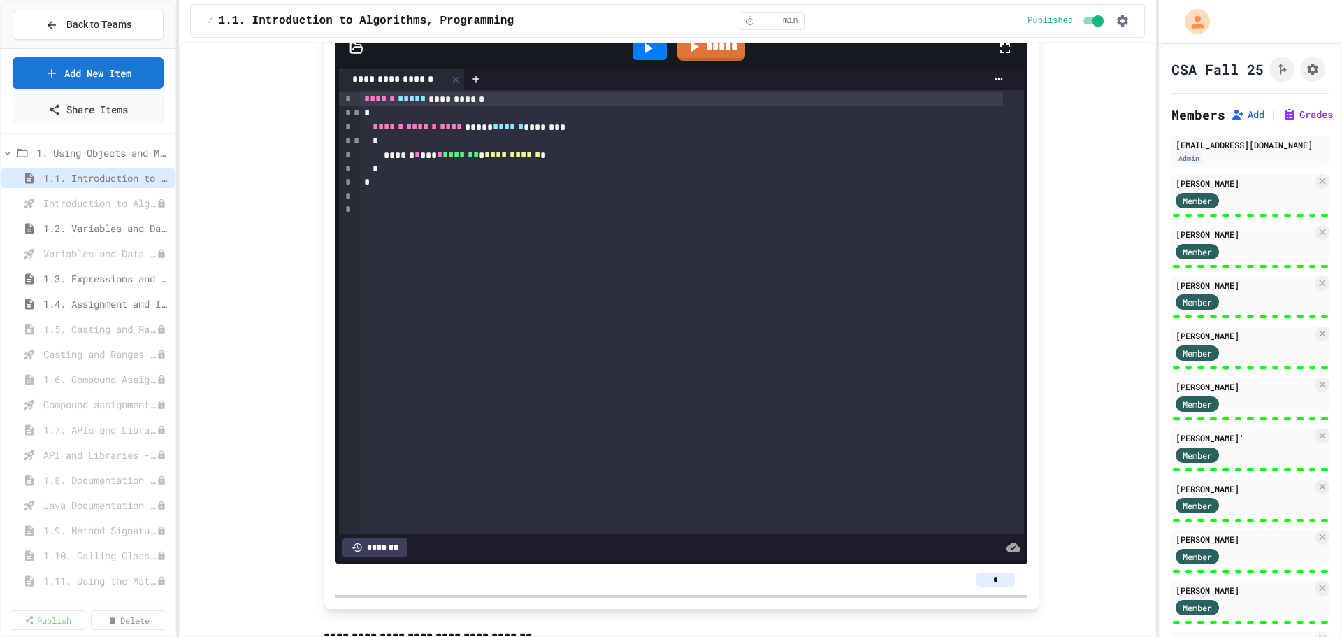
scroll to position [7919, 0]
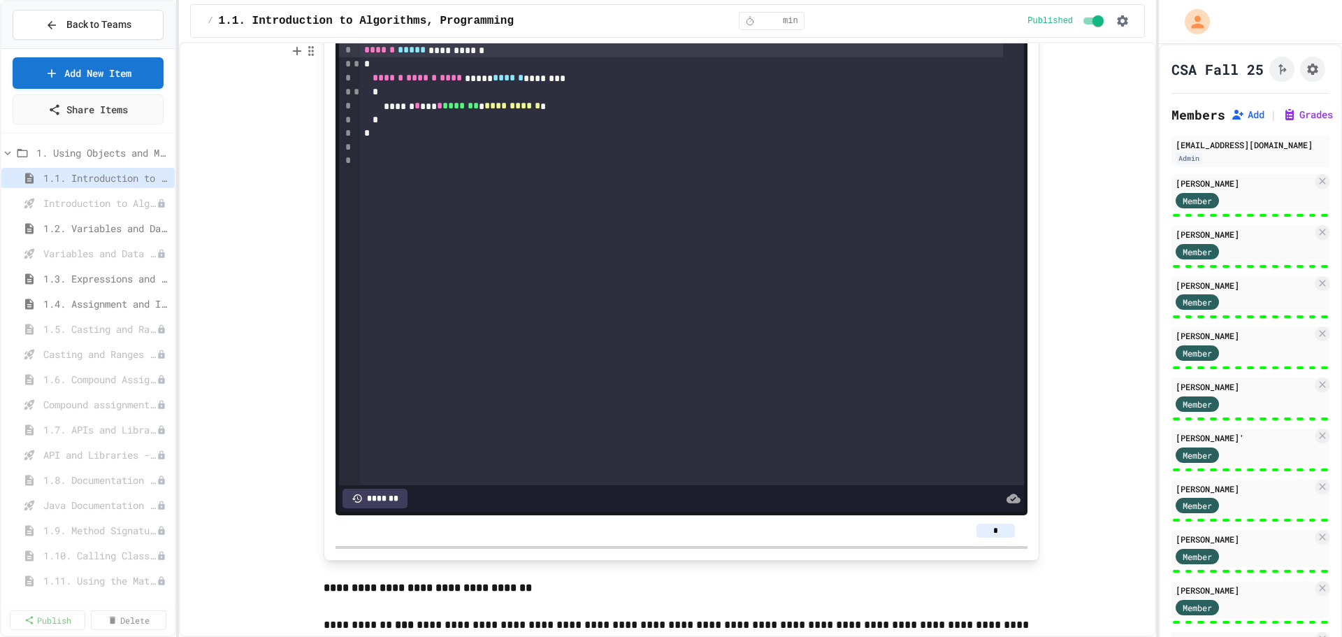
click at [559, 113] on div "**********" at bounding box center [681, 106] width 643 height 14
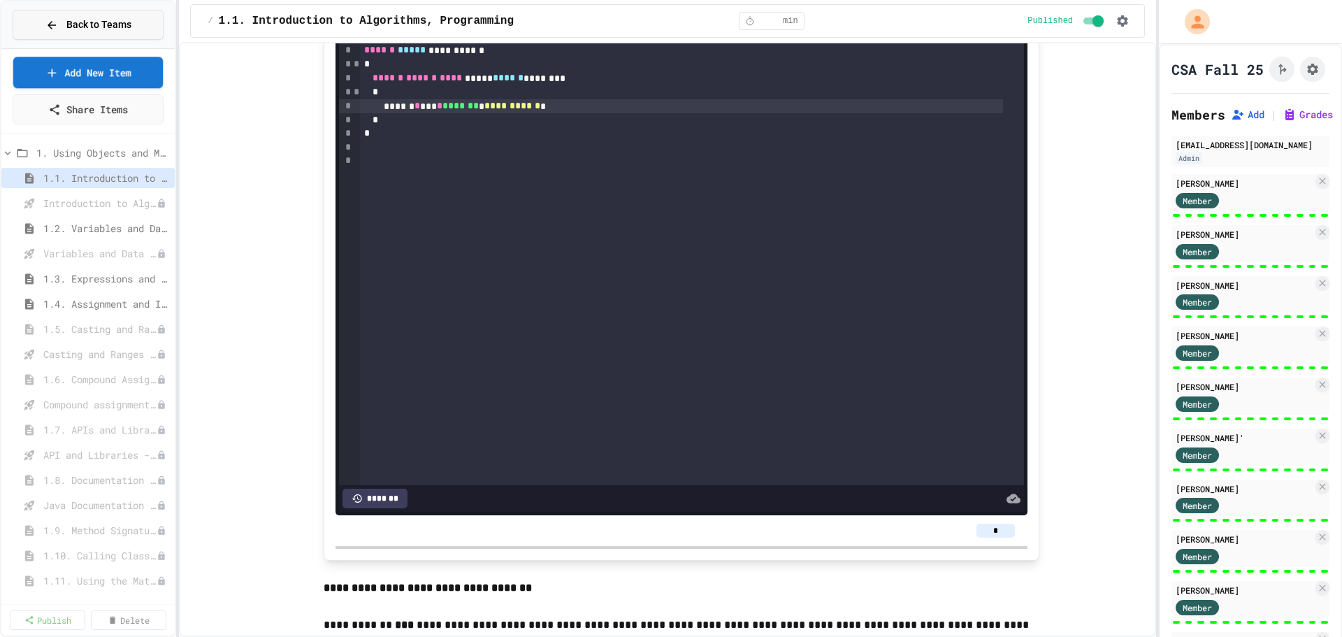
click at [51, 24] on icon at bounding box center [52, 25] width 8 height 8
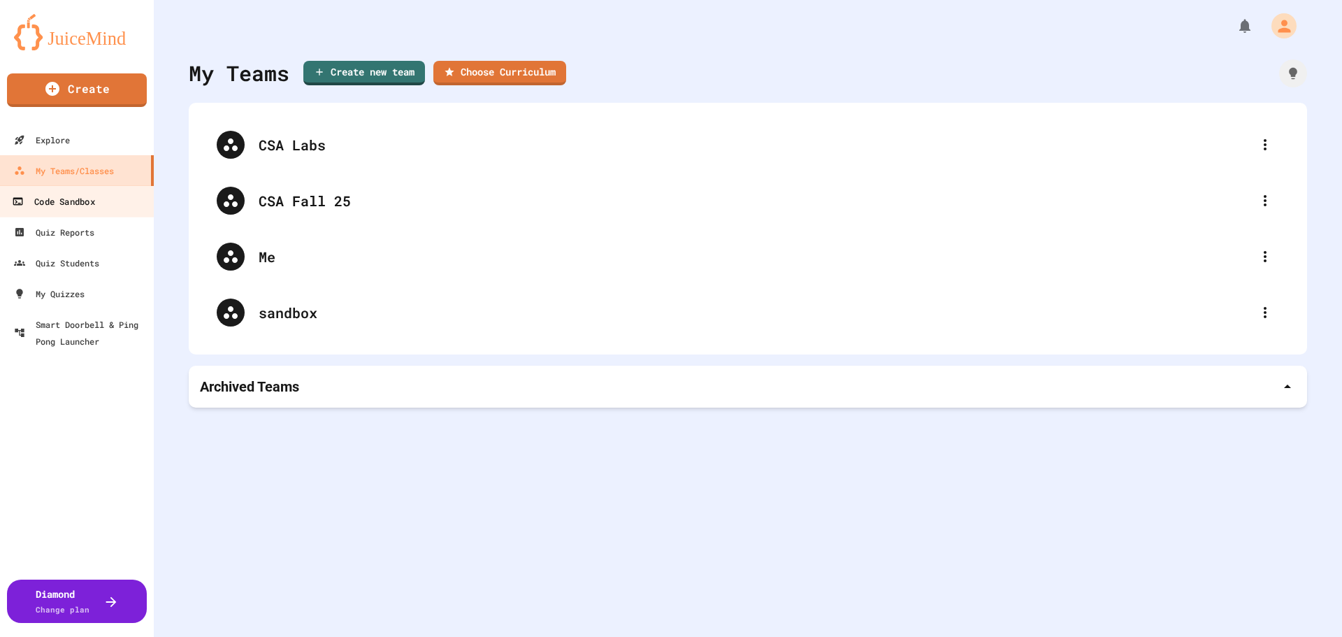
click at [64, 204] on div "Code Sandbox" at bounding box center [53, 201] width 82 height 17
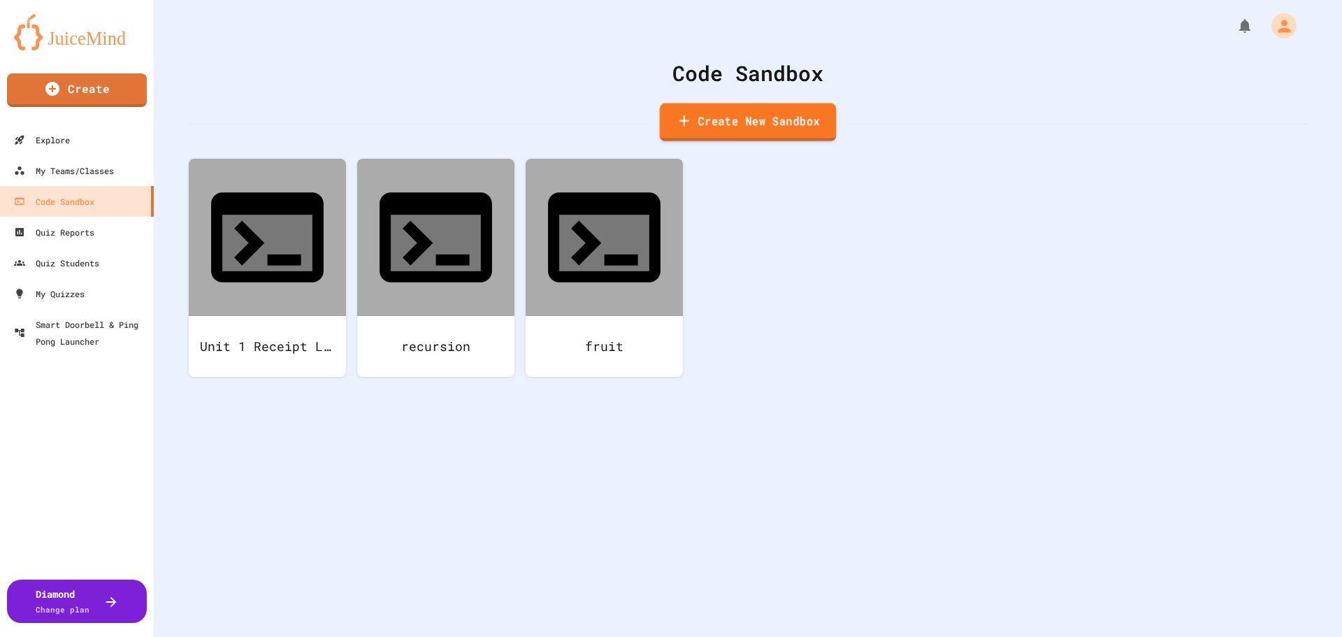
click at [769, 120] on link "Create New Sandbox" at bounding box center [748, 122] width 177 height 38
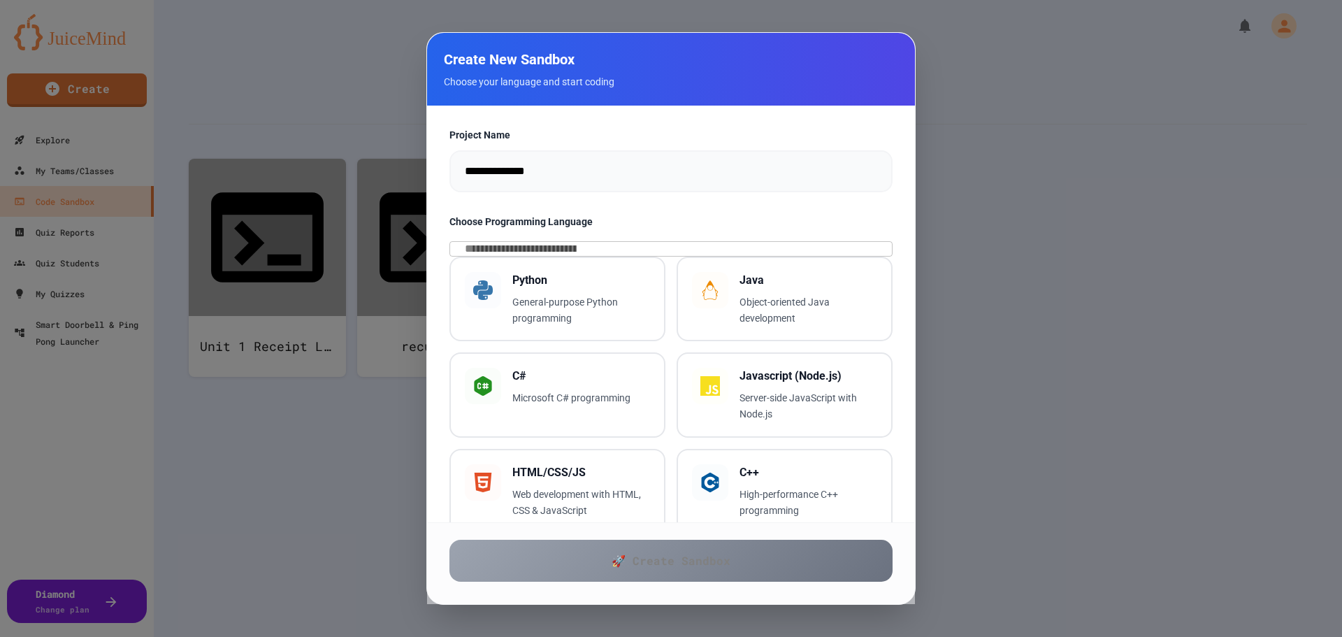
click at [1056, 324] on div at bounding box center [671, 318] width 1342 height 637
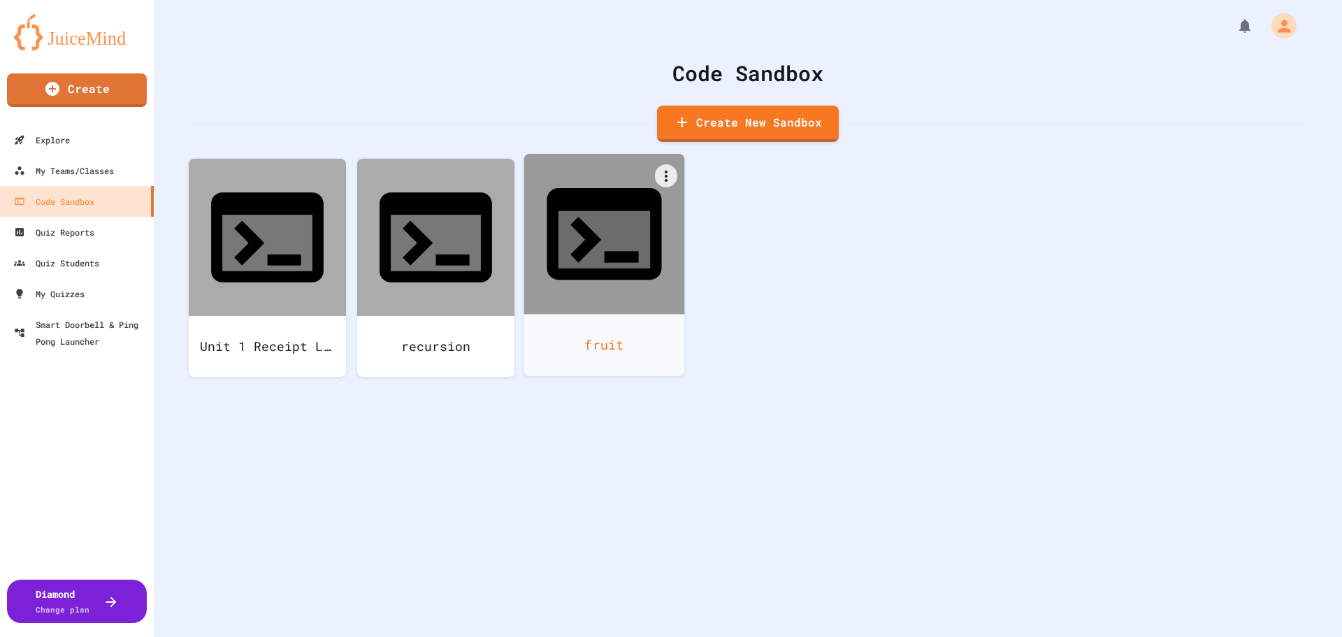
click at [591, 314] on div "fruit" at bounding box center [604, 345] width 161 height 62
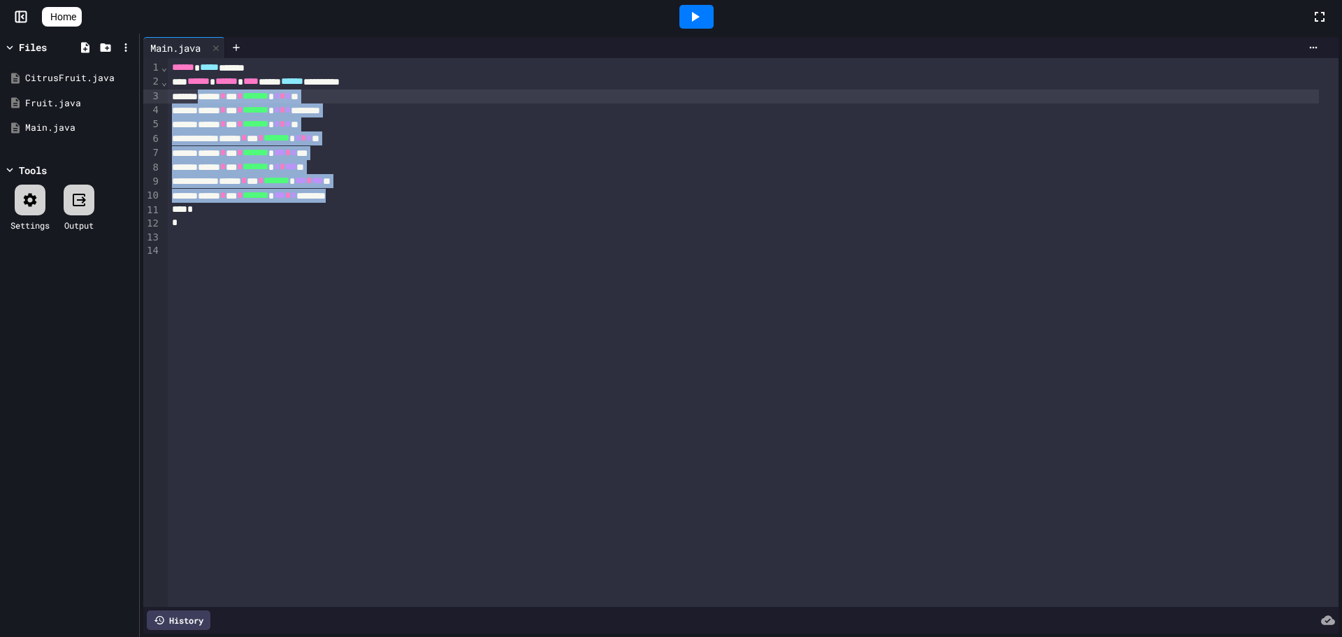
drag, startPoint x: 378, startPoint y: 201, endPoint x: 209, endPoint y: 101, distance: 196.9
click at [209, 101] on div "**********" at bounding box center [753, 332] width 1171 height 549
click at [209, 101] on div "****** * *** * ******* * * * * **" at bounding box center [743, 96] width 1151 height 14
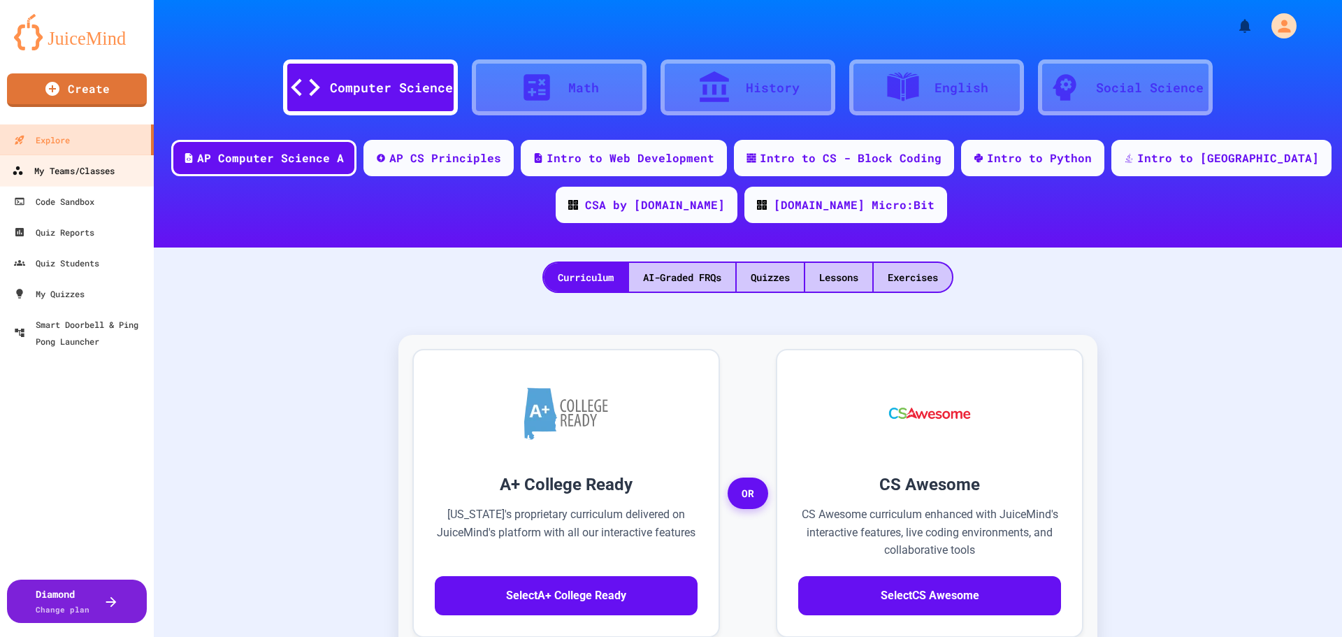
click at [94, 166] on div "My Teams/Classes" at bounding box center [63, 170] width 103 height 17
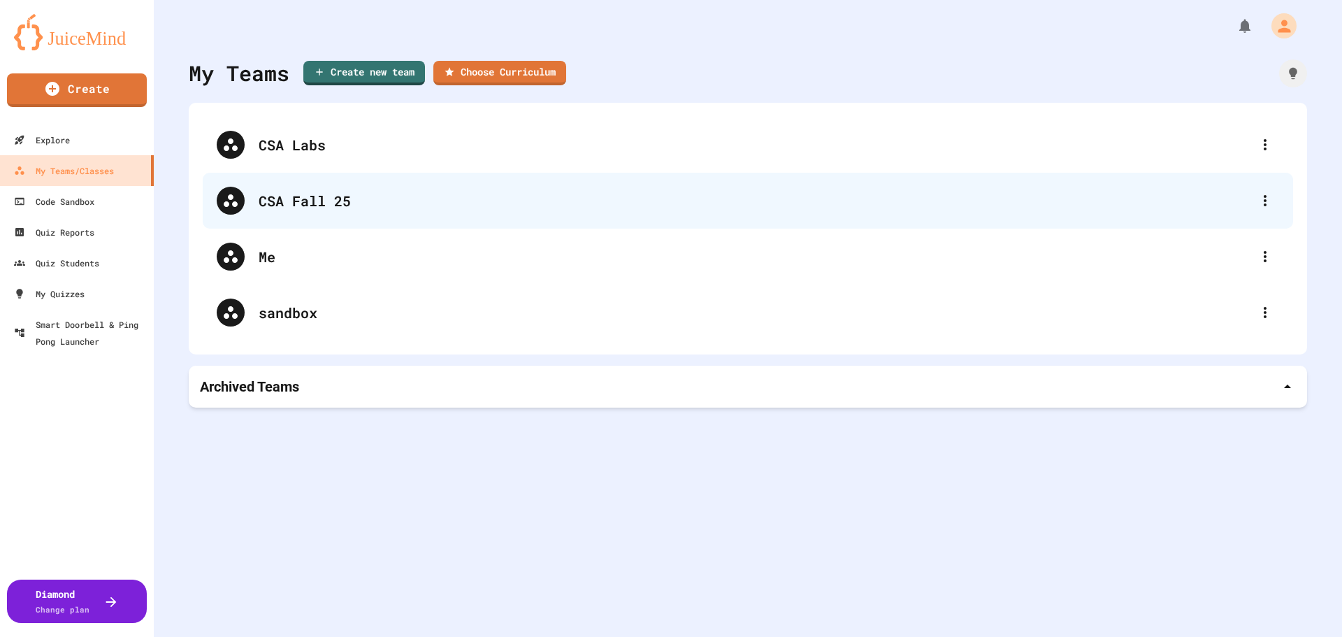
click at [349, 199] on div "CSA Fall 25" at bounding box center [755, 200] width 993 height 21
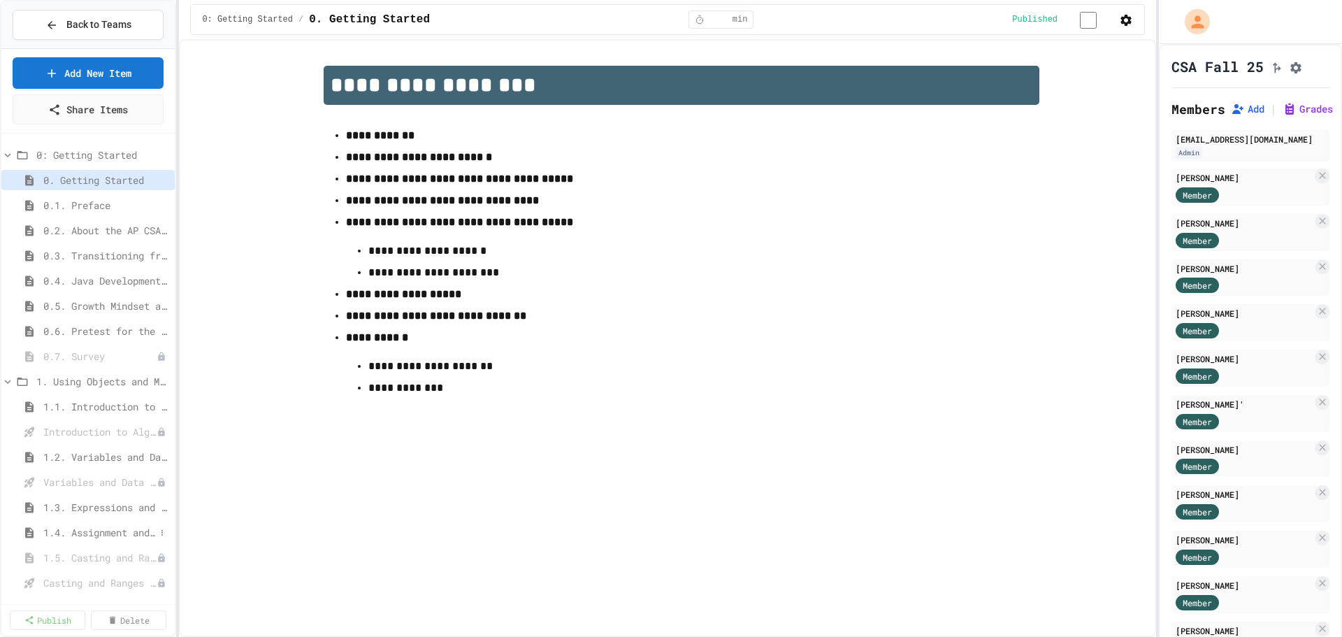
click at [98, 533] on span "1.4. Assignment and Input" at bounding box center [99, 532] width 112 height 15
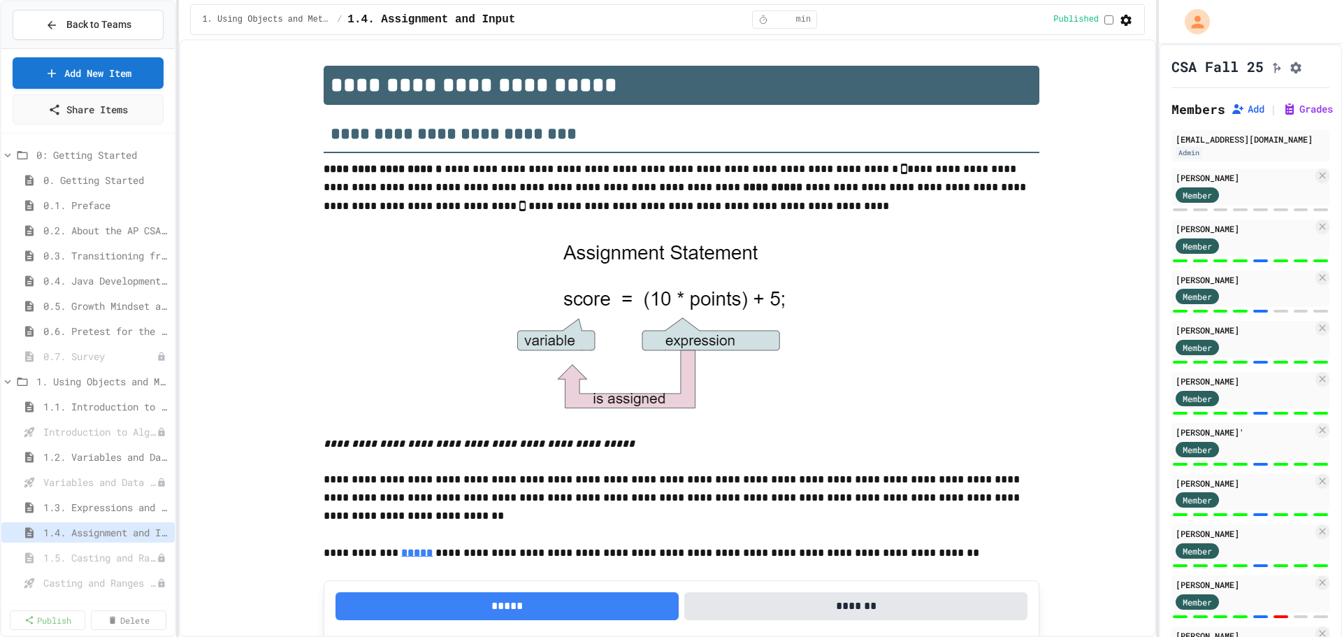
click at [102, 508] on span "1.3. Expressions and Output [New]" at bounding box center [106, 507] width 126 height 15
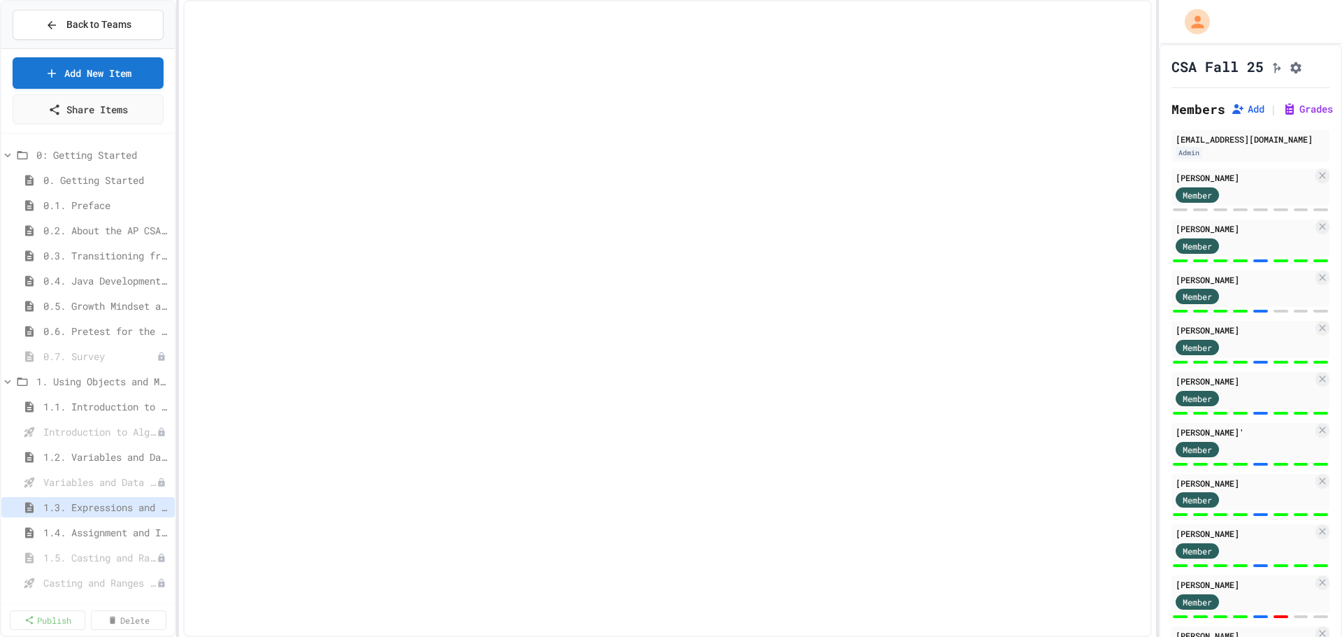
select select "***"
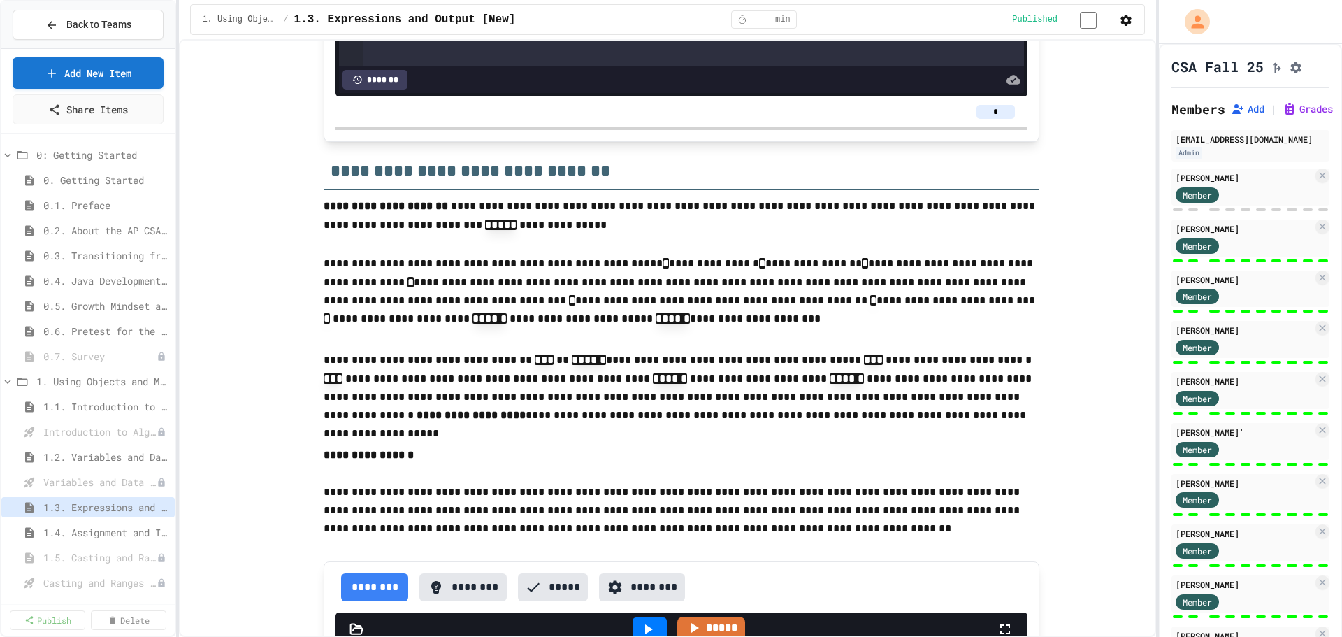
scroll to position [1736, 0]
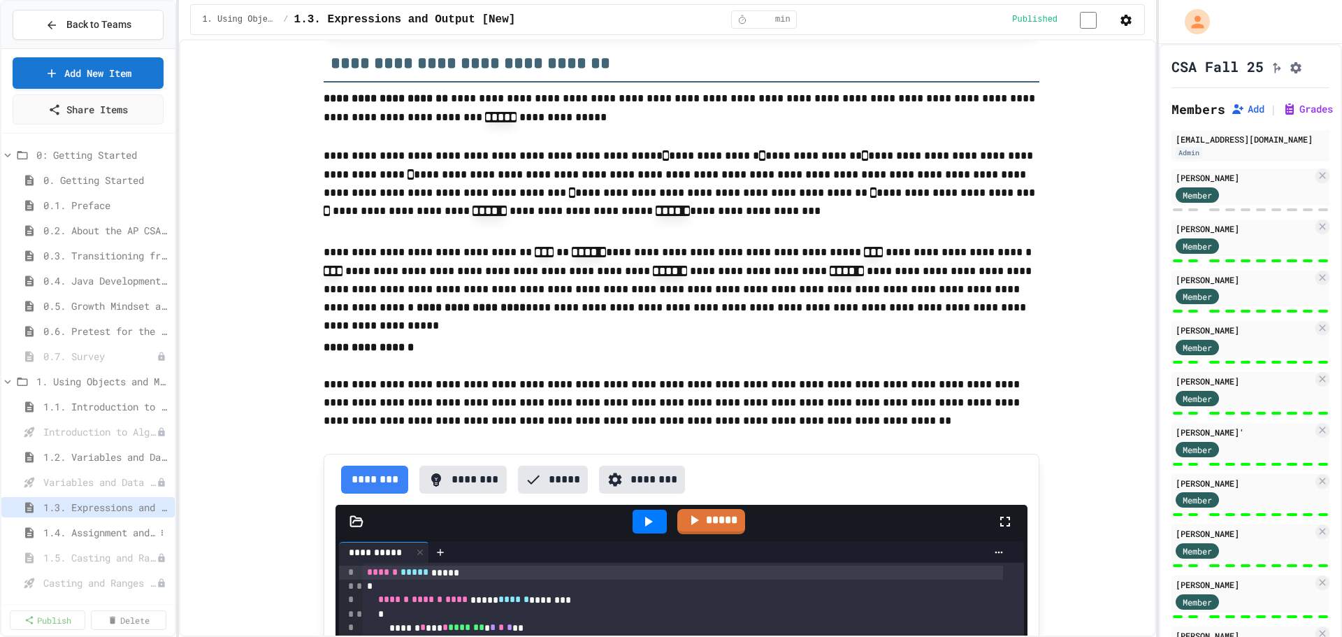
click at [114, 530] on span "1.4. Assignment and Input" at bounding box center [99, 532] width 112 height 15
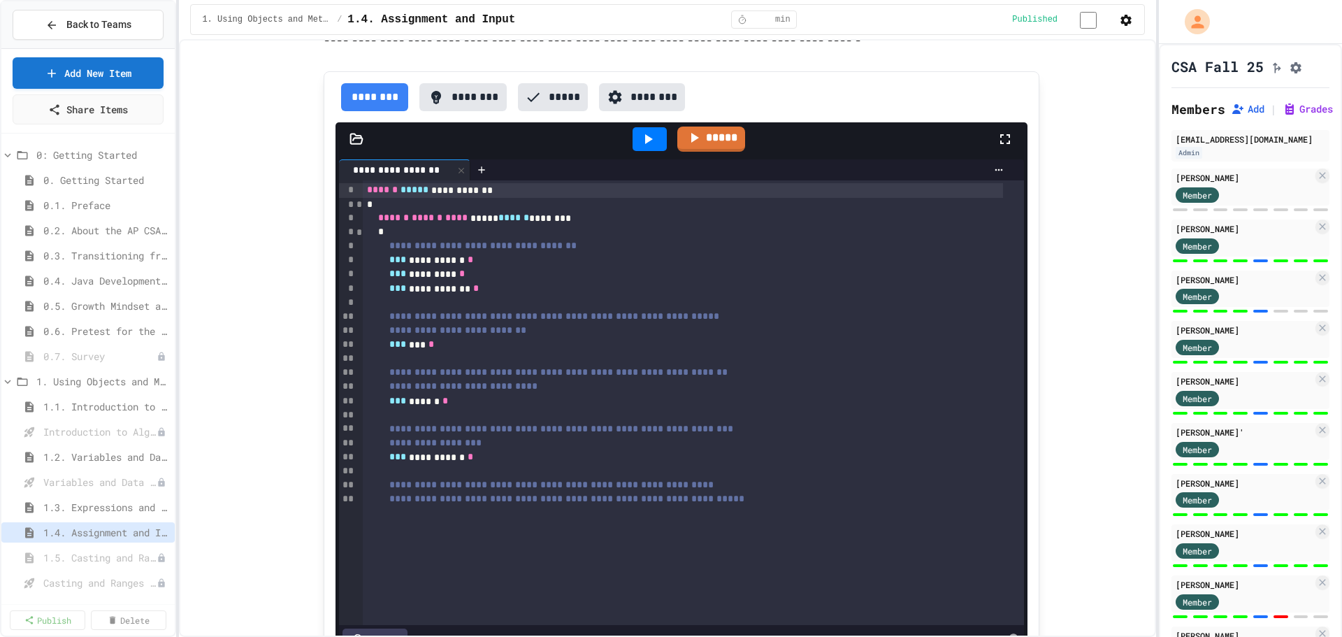
scroll to position [5679, 0]
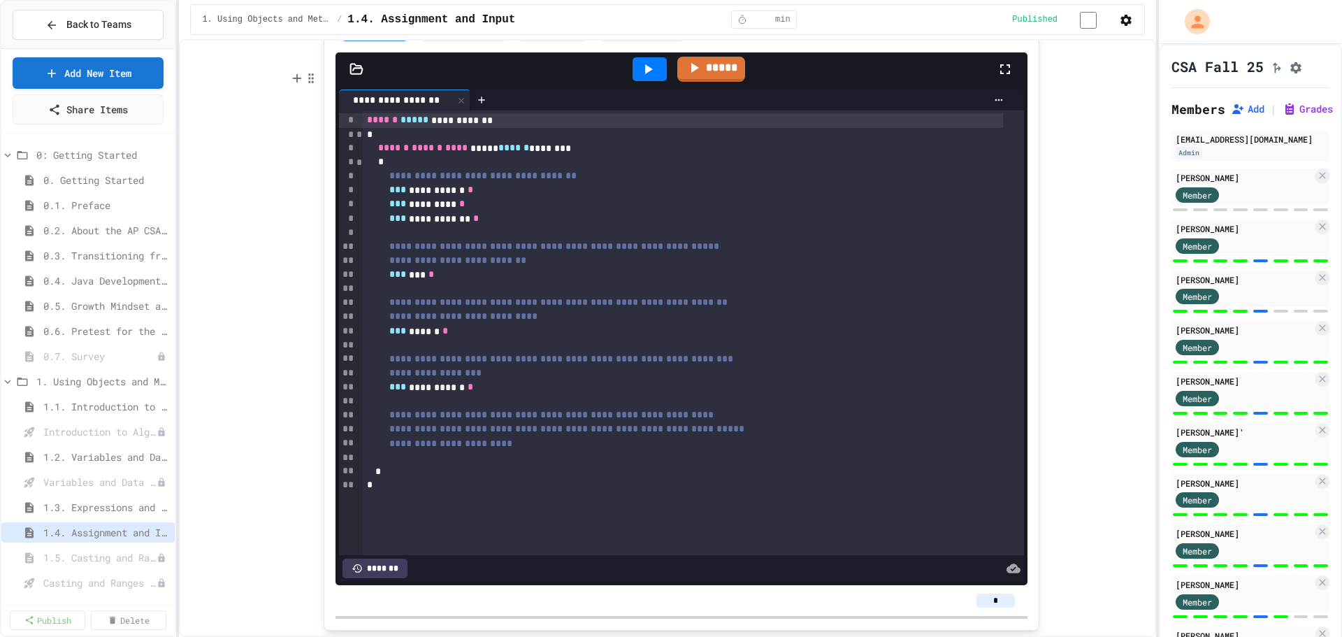
click at [450, 41] on button "********" at bounding box center [462, 27] width 87 height 28
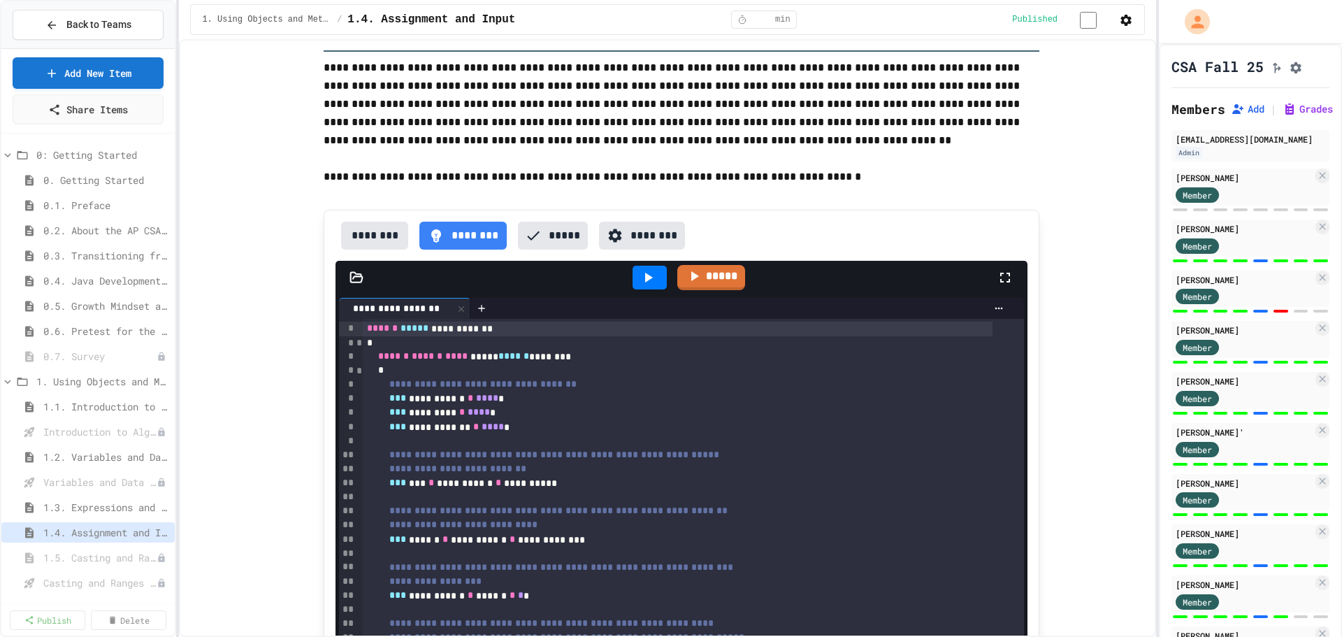
scroll to position [4, 0]
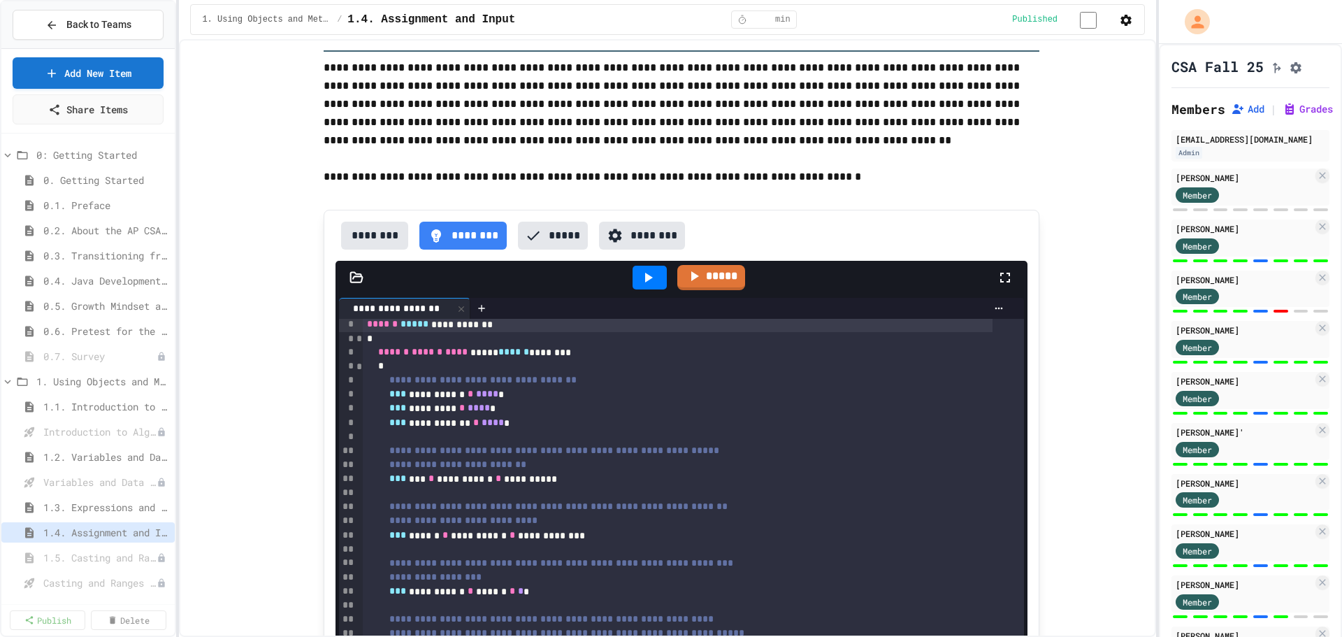
click at [1119, 21] on button "button" at bounding box center [1126, 19] width 14 height 17
click at [1080, 38] on li "Edit Lesson Plan" at bounding box center [1084, 49] width 99 height 25
click at [1119, 22] on icon "button" at bounding box center [1126, 20] width 14 height 14
click at [982, 203] on div at bounding box center [671, 318] width 1342 height 637
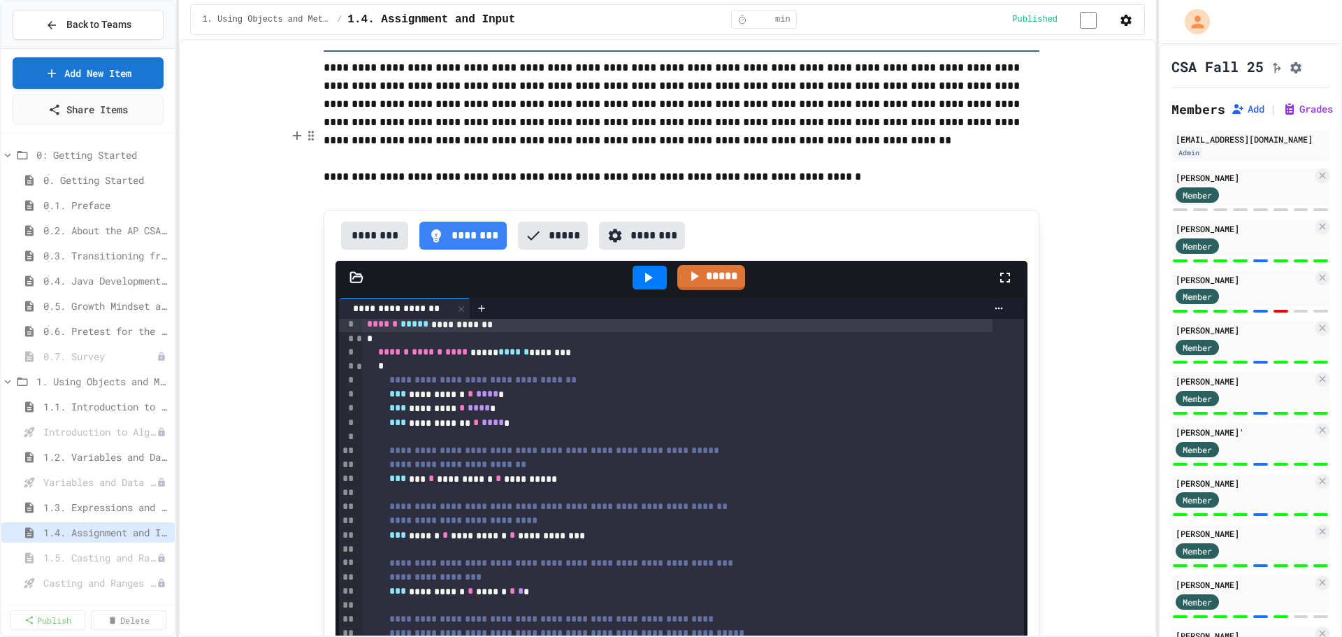
click at [453, 150] on p "**********" at bounding box center [682, 104] width 716 height 91
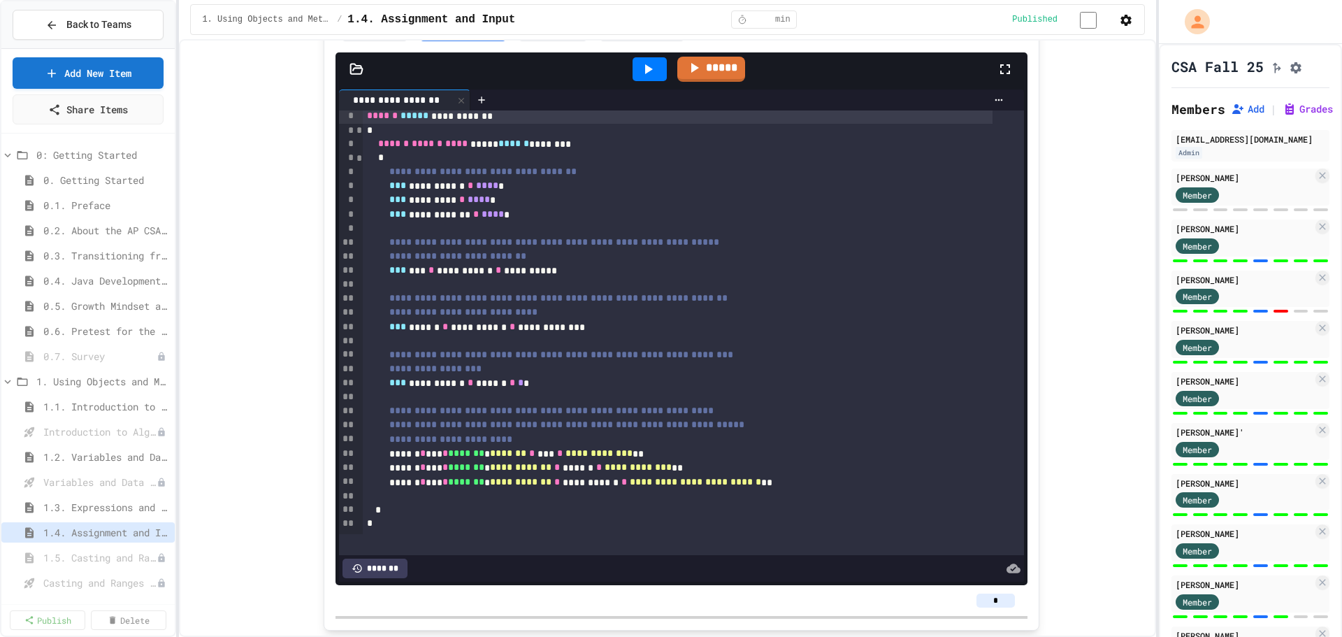
scroll to position [5599, 0]
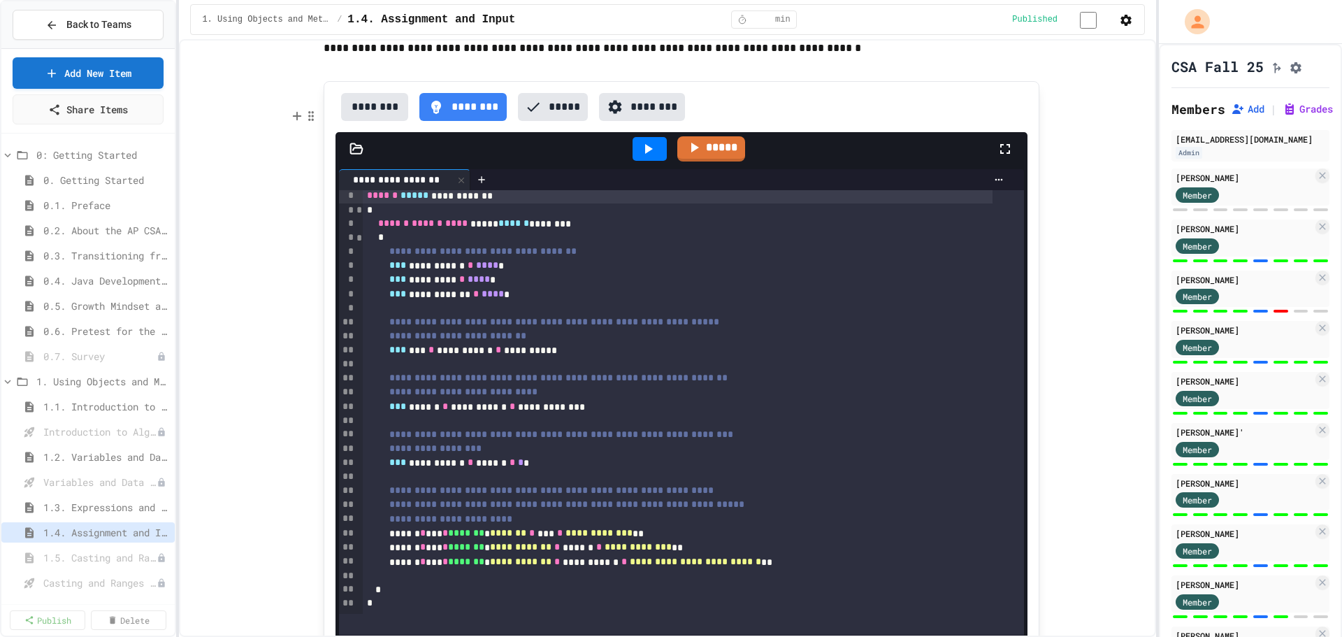
click at [799, 57] on p "**********" at bounding box center [682, 48] width 716 height 18
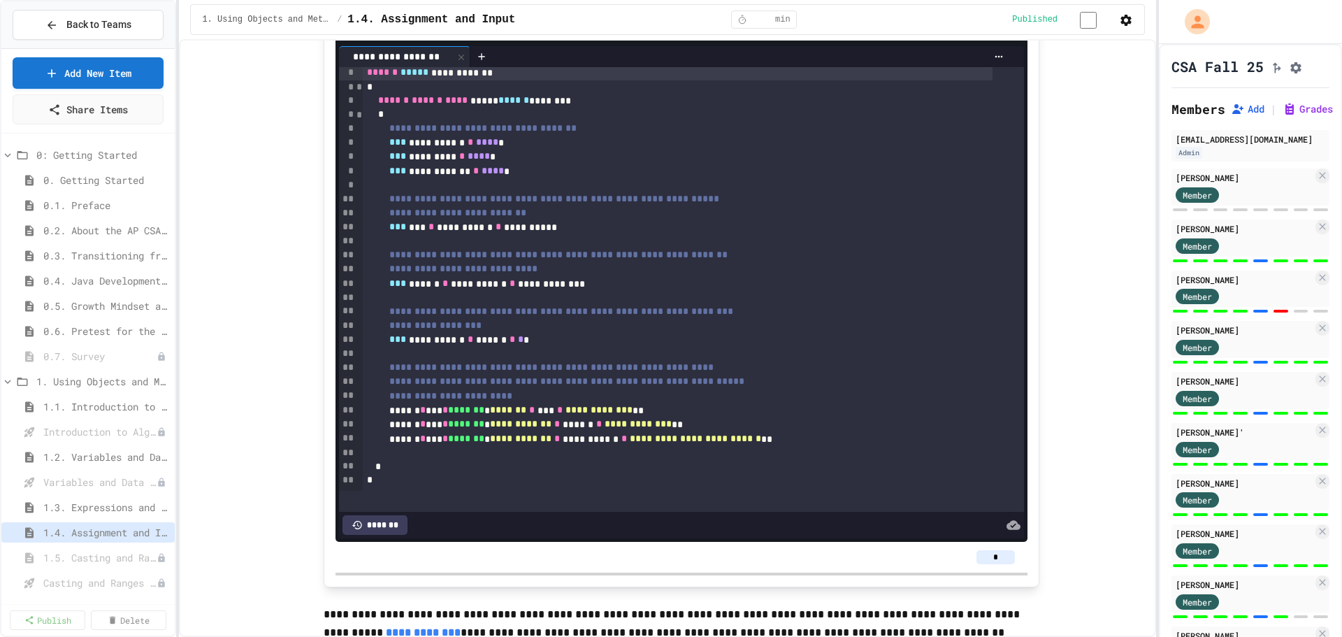
scroll to position [5689, 0]
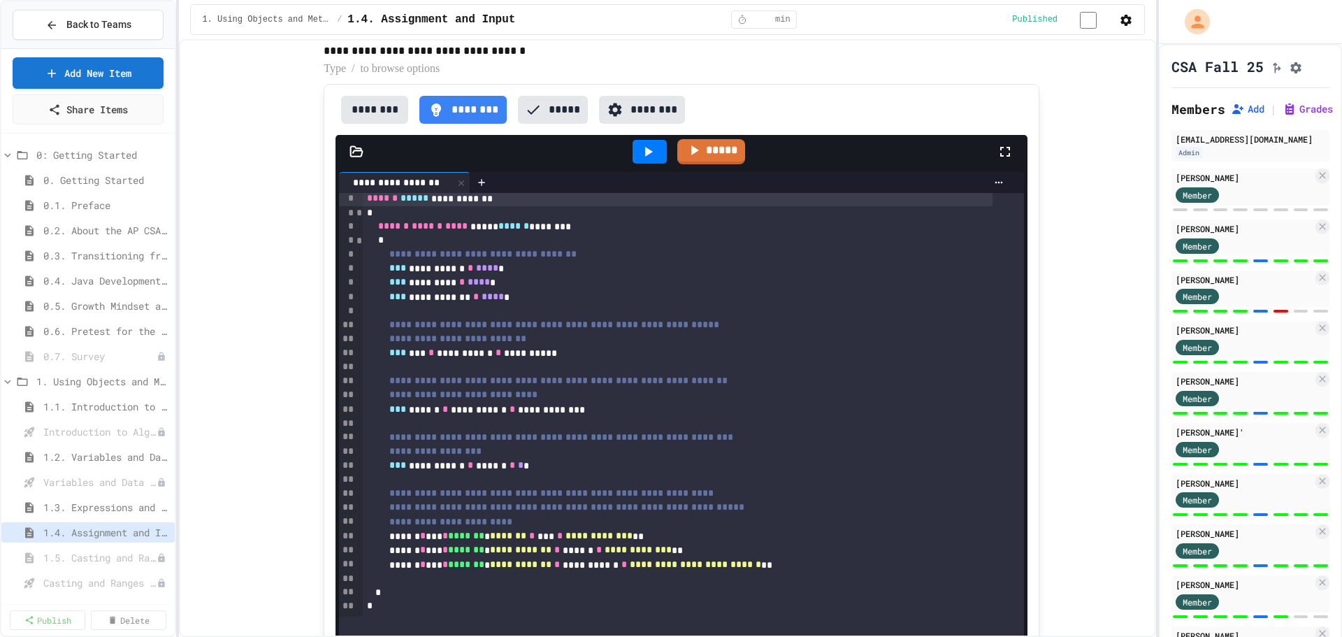
scroll to position [5639, 0]
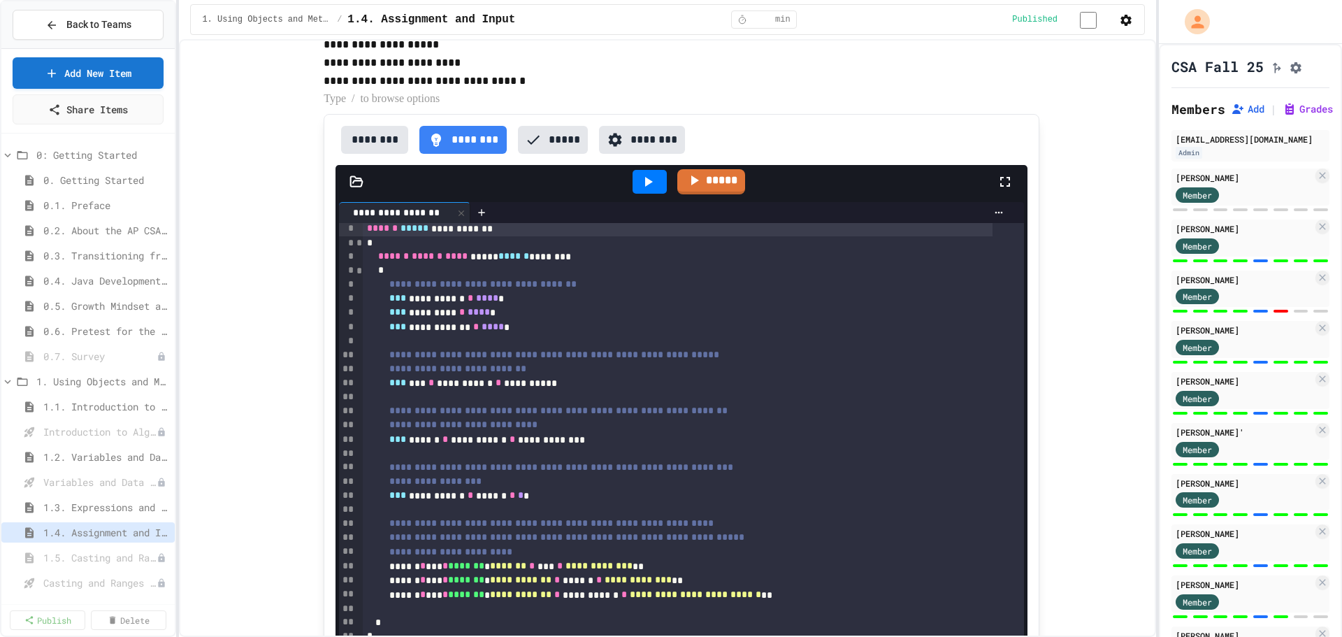
click at [1260, 257] on div "Maxwell Campbell Member" at bounding box center [1251, 238] width 158 height 37
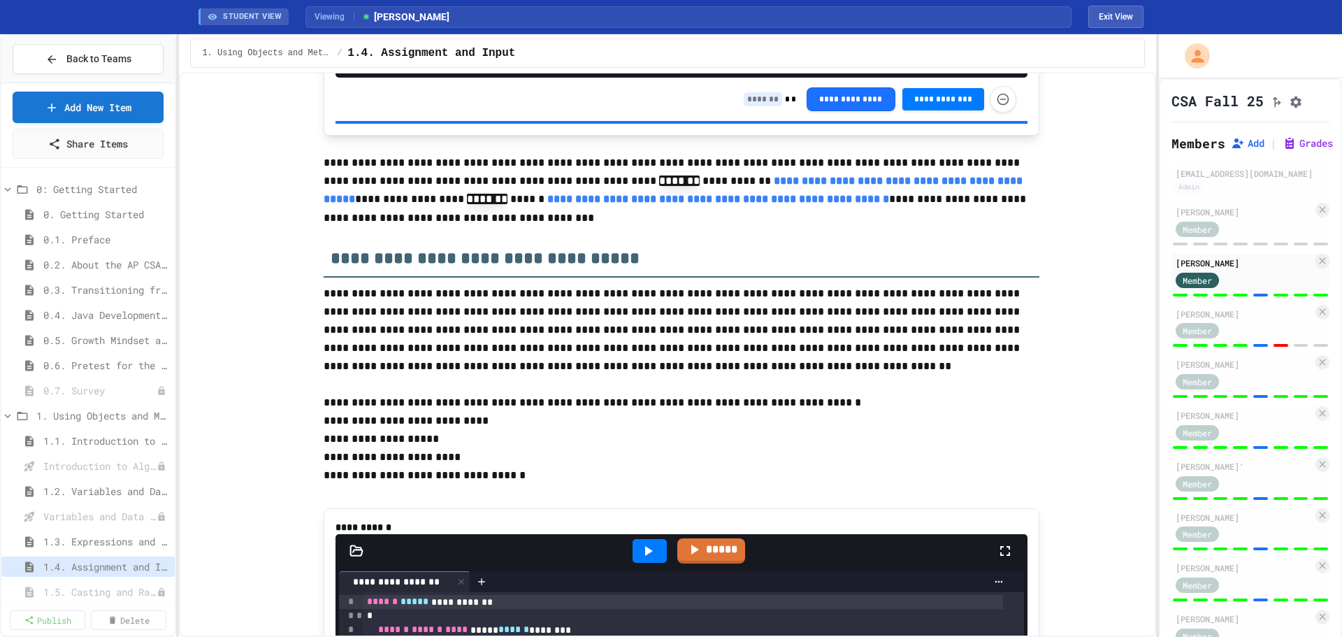
scroll to position [5037, 0]
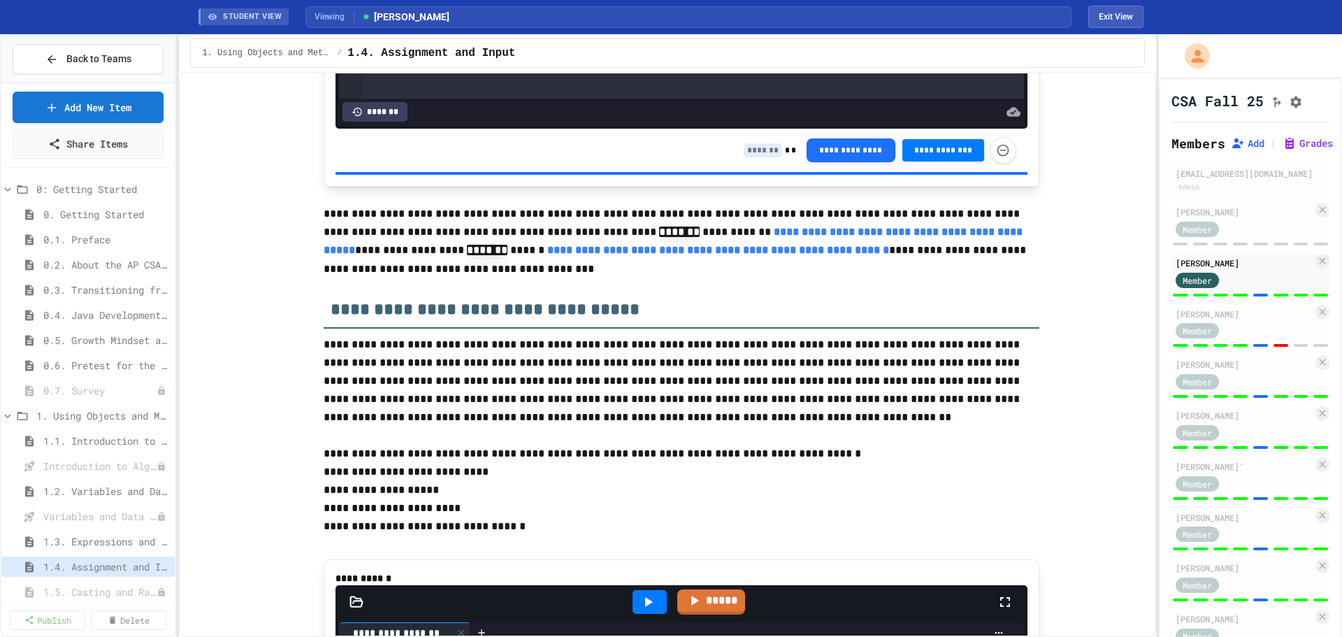
click at [1254, 296] on div at bounding box center [1261, 295] width 15 height 3
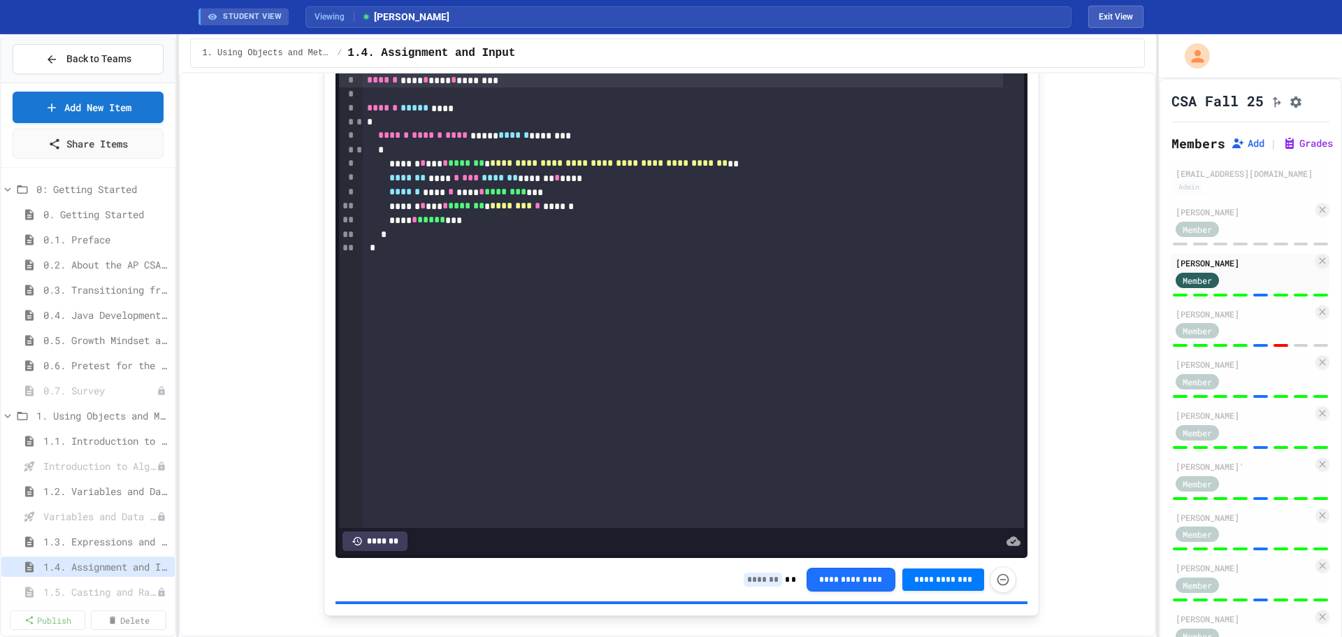
scroll to position [4629, 0]
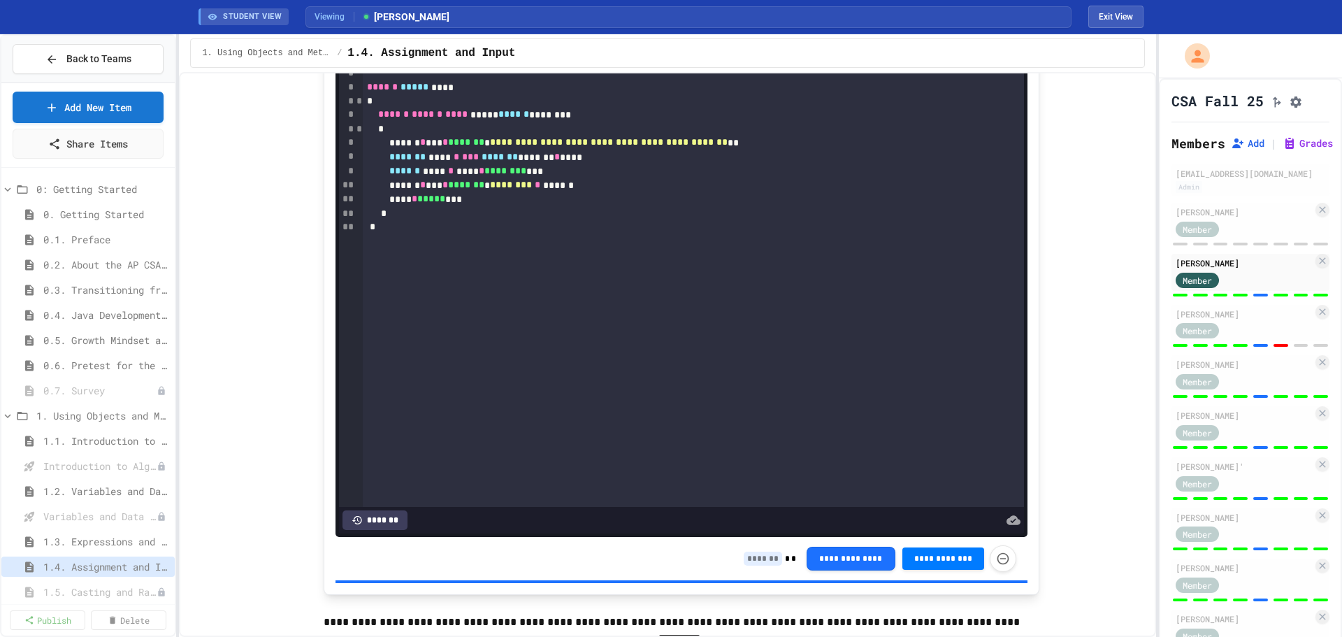
click at [692, 20] on div at bounding box center [687, 9] width 34 height 24
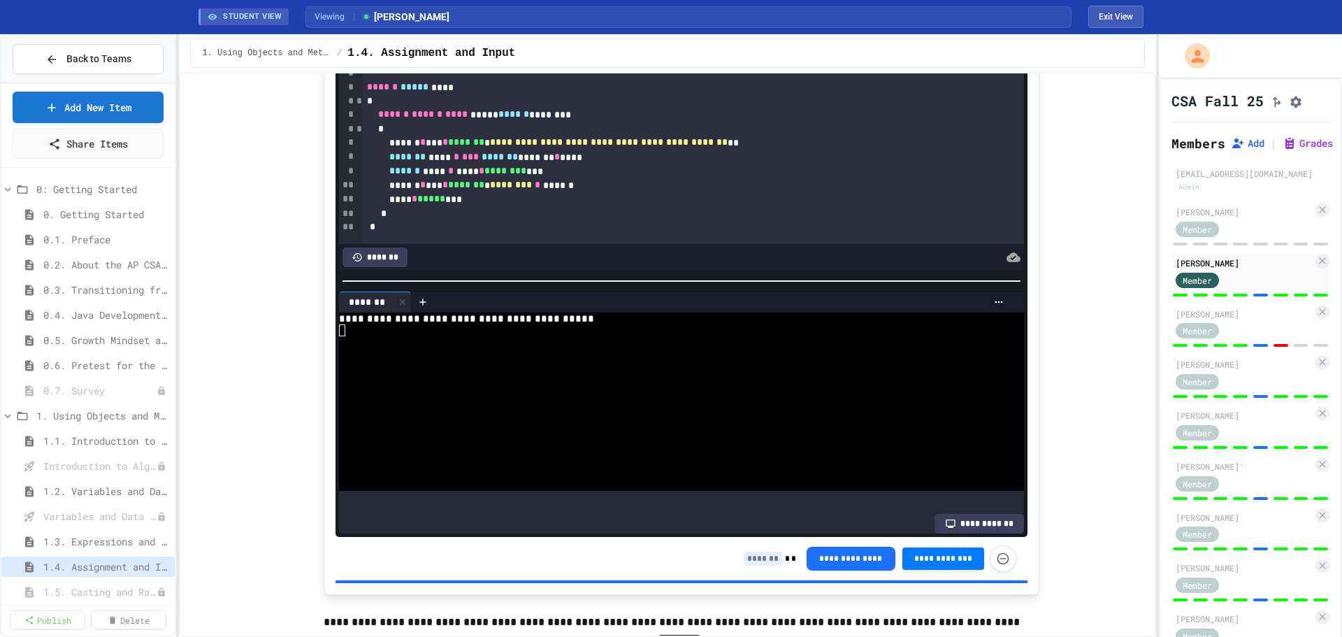
click at [375, 336] on div at bounding box center [669, 330] width 661 height 12
click at [749, 566] on input at bounding box center [763, 559] width 38 height 14
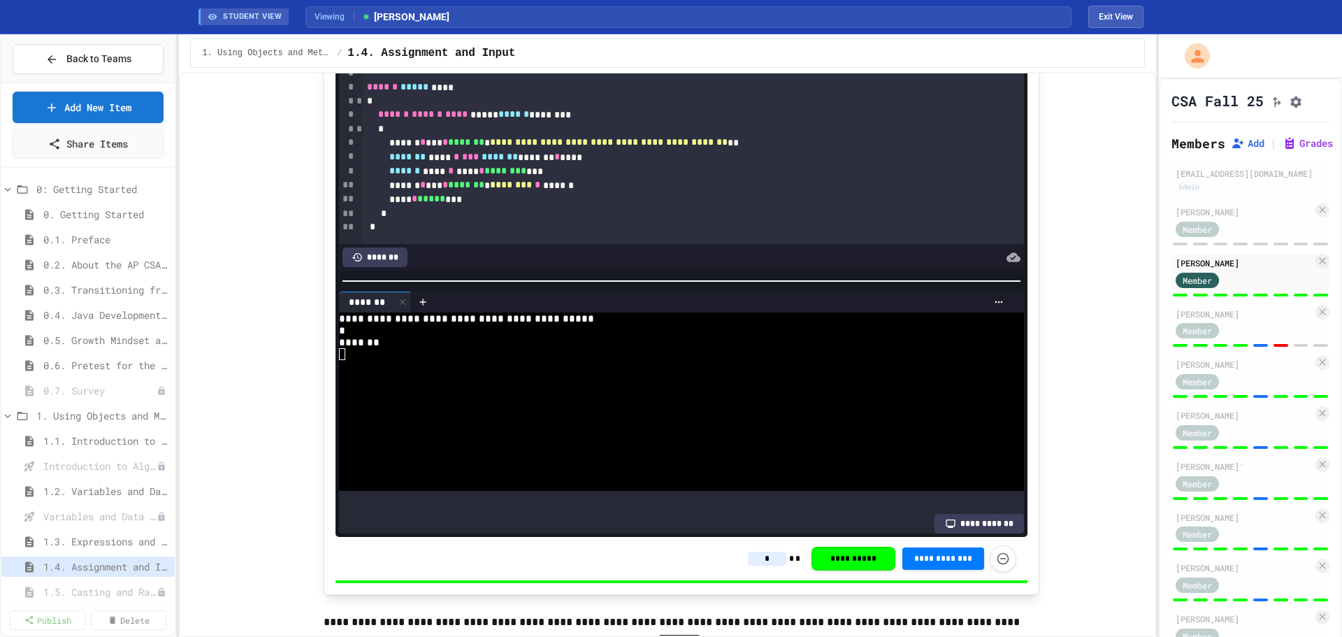
type input "*"
click at [1140, 461] on div "**********" at bounding box center [667, 354] width 977 height 565
click at [1233, 347] on div at bounding box center [1240, 345] width 15 height 3
click at [1240, 320] on div "[PERSON_NAME]" at bounding box center [1244, 314] width 137 height 13
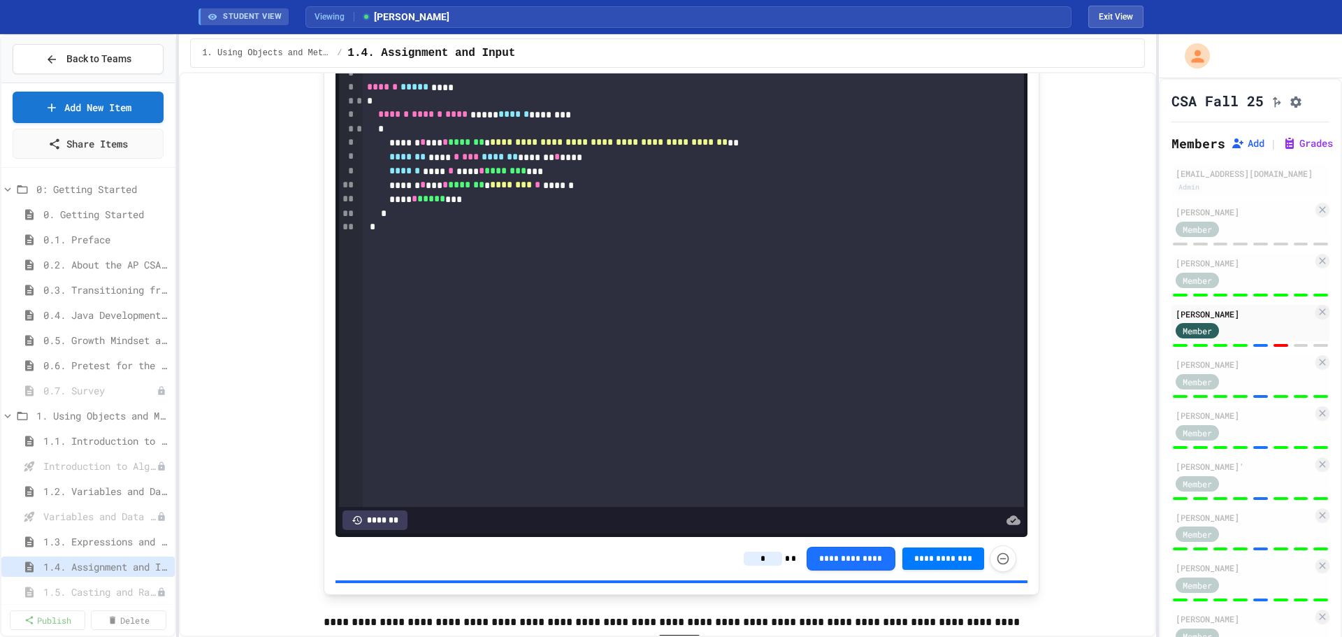
click at [694, 20] on div at bounding box center [687, 9] width 34 height 24
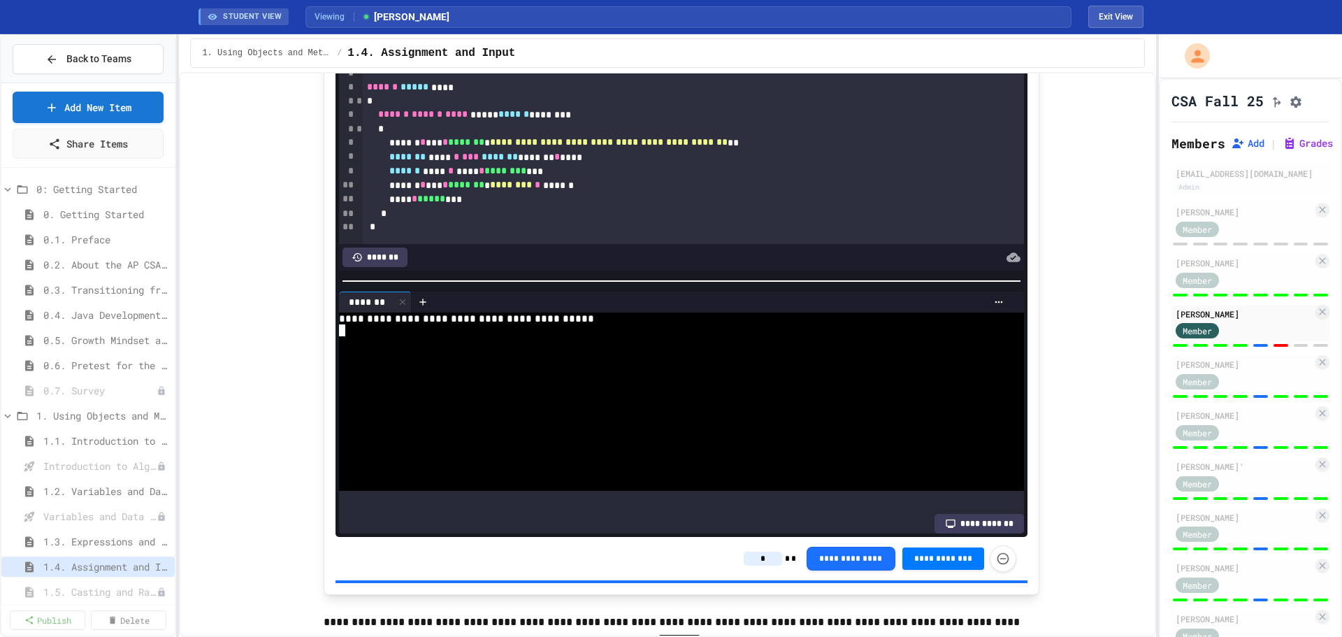
click at [342, 348] on div at bounding box center [669, 342] width 661 height 12
click at [764, 566] on input "*" at bounding box center [763, 559] width 38 height 14
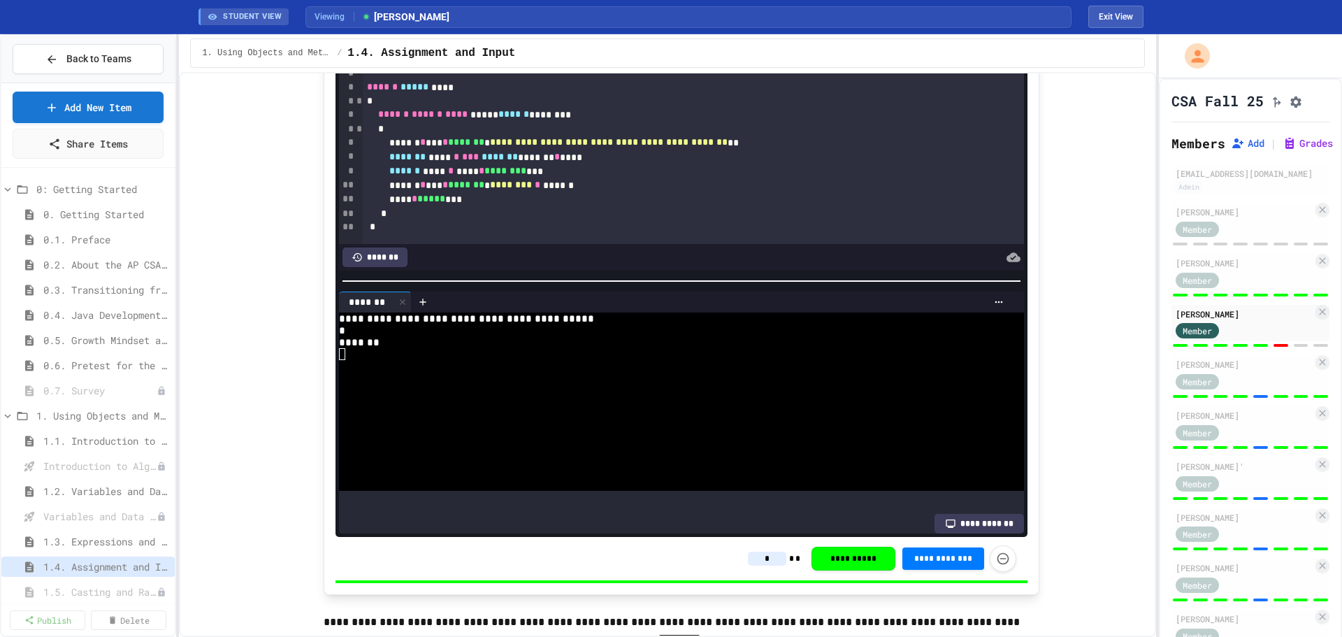
type input "*"
click at [1274, 398] on div at bounding box center [1281, 396] width 15 height 3
click at [1272, 389] on div "Member" at bounding box center [1244, 380] width 137 height 17
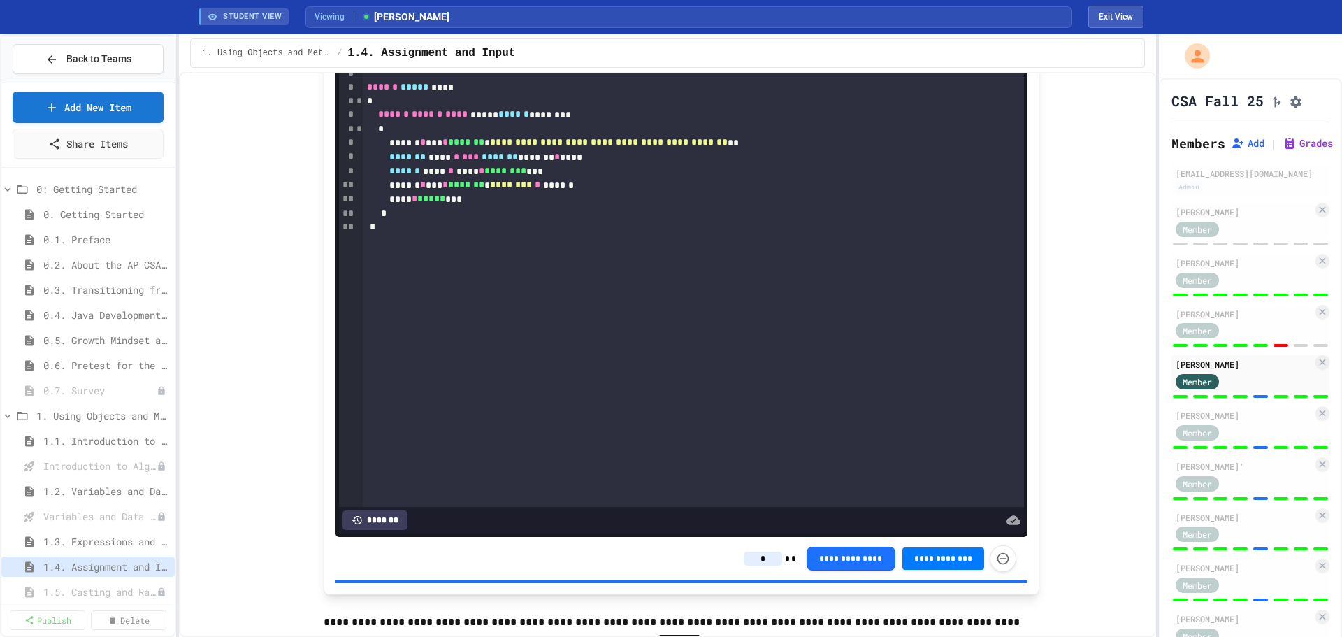
click at [764, 566] on input "*" at bounding box center [763, 559] width 38 height 14
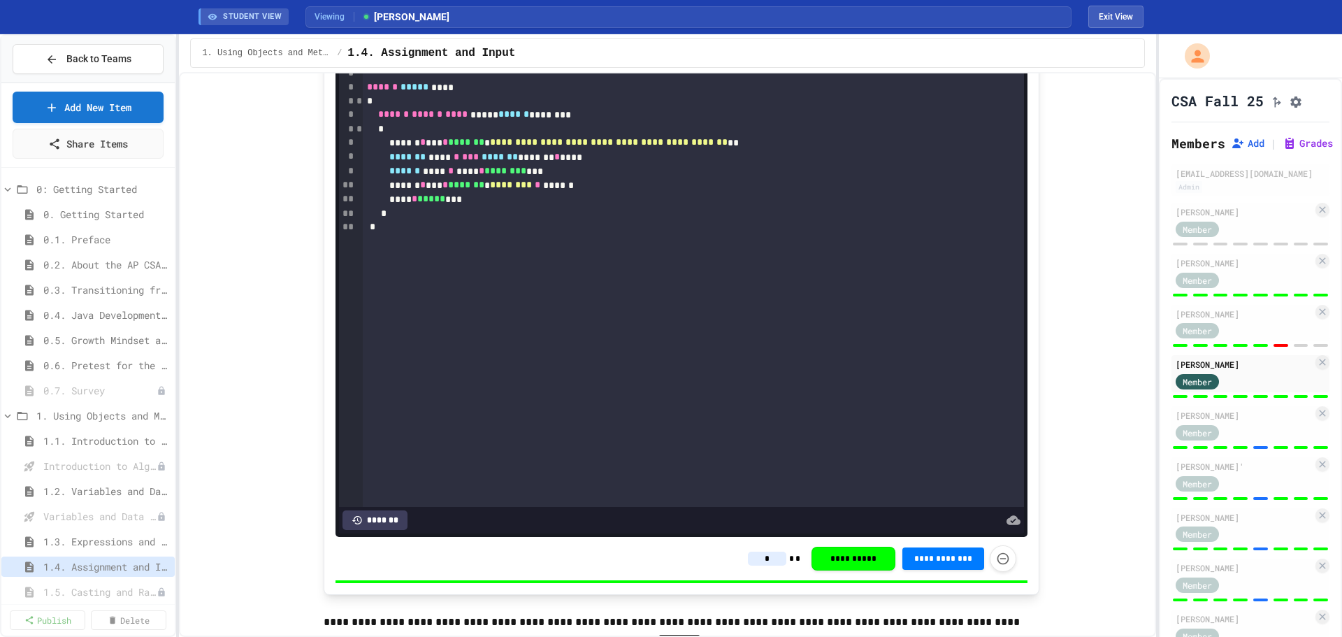
type input "*"
click at [1274, 449] on div at bounding box center [1281, 447] width 15 height 3
click at [1266, 440] on div "Member" at bounding box center [1244, 431] width 137 height 17
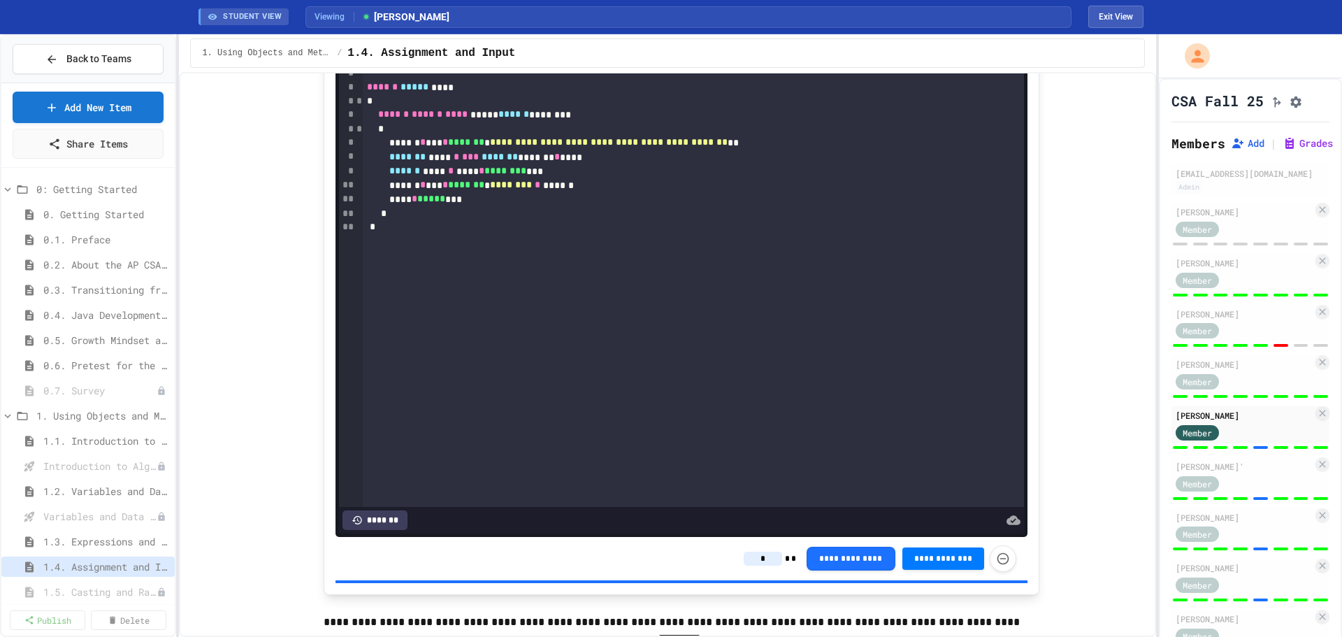
click at [754, 566] on input "*" at bounding box center [763, 559] width 38 height 14
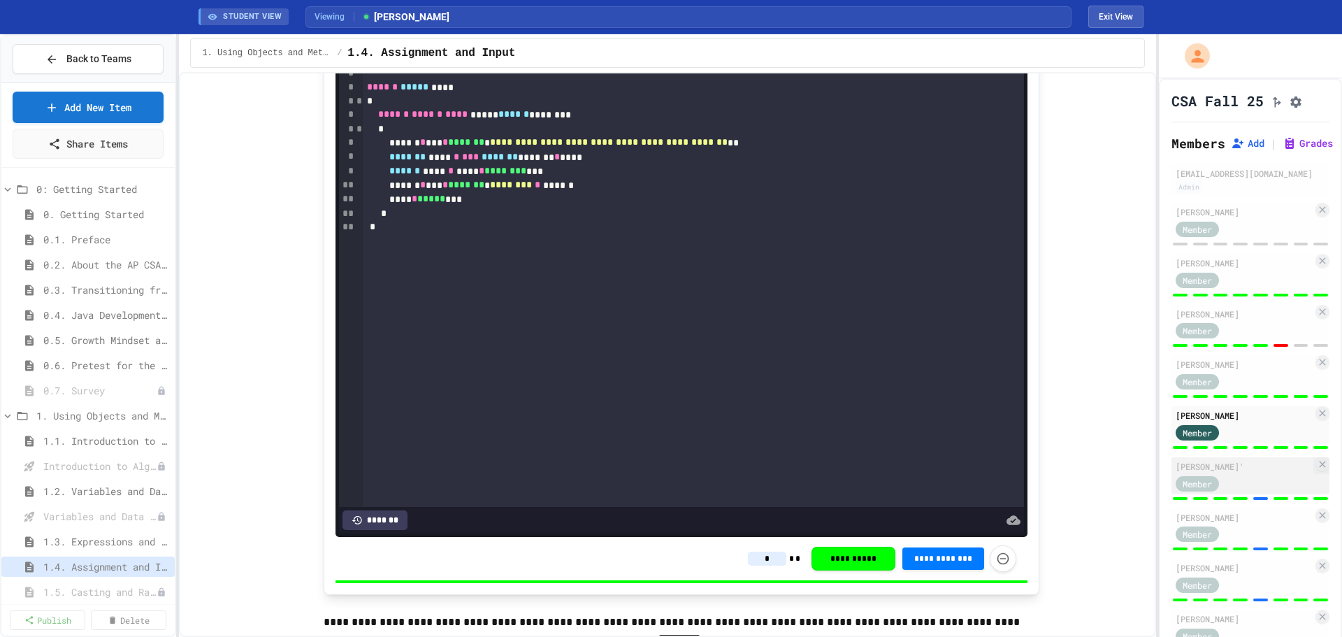
type input "*"
click at [1258, 491] on div "Member" at bounding box center [1244, 482] width 137 height 17
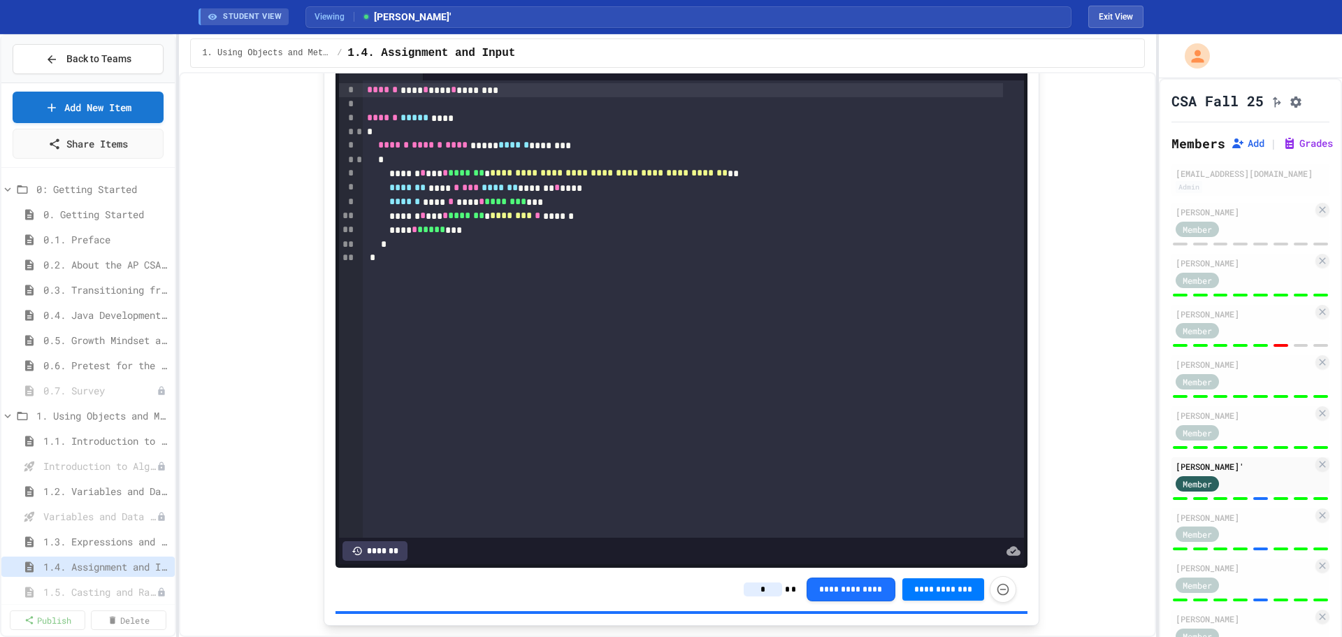
scroll to position [4771, 0]
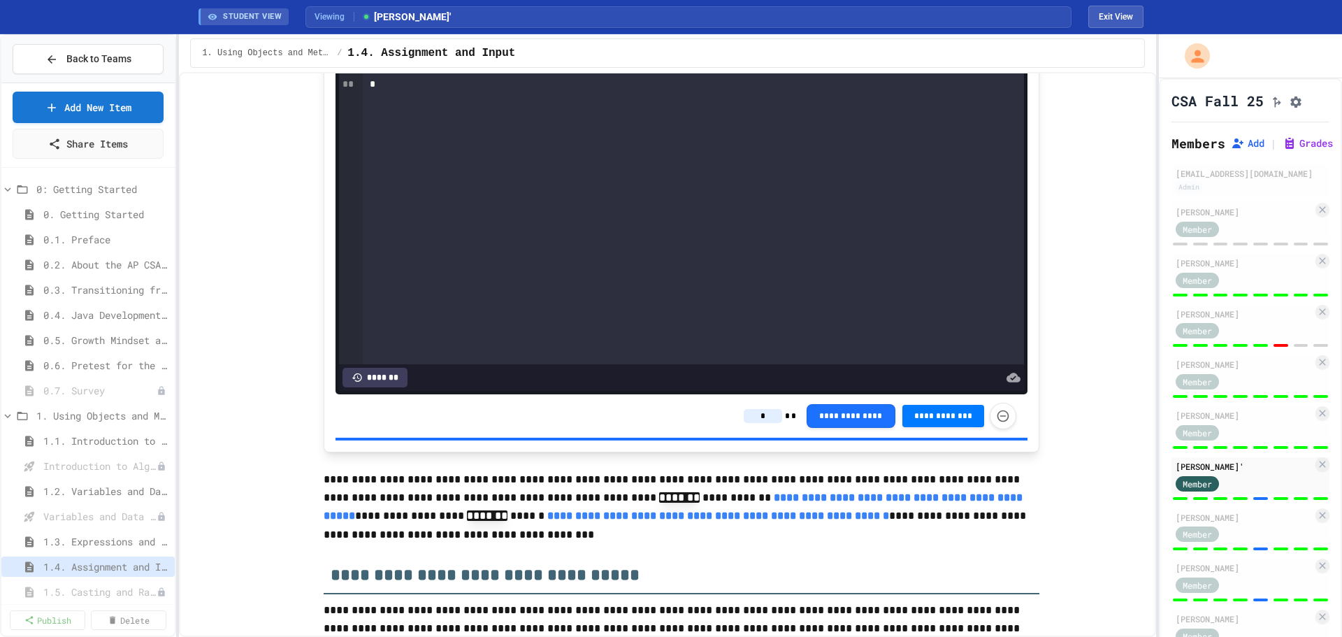
click at [760, 423] on input "*" at bounding box center [763, 416] width 38 height 14
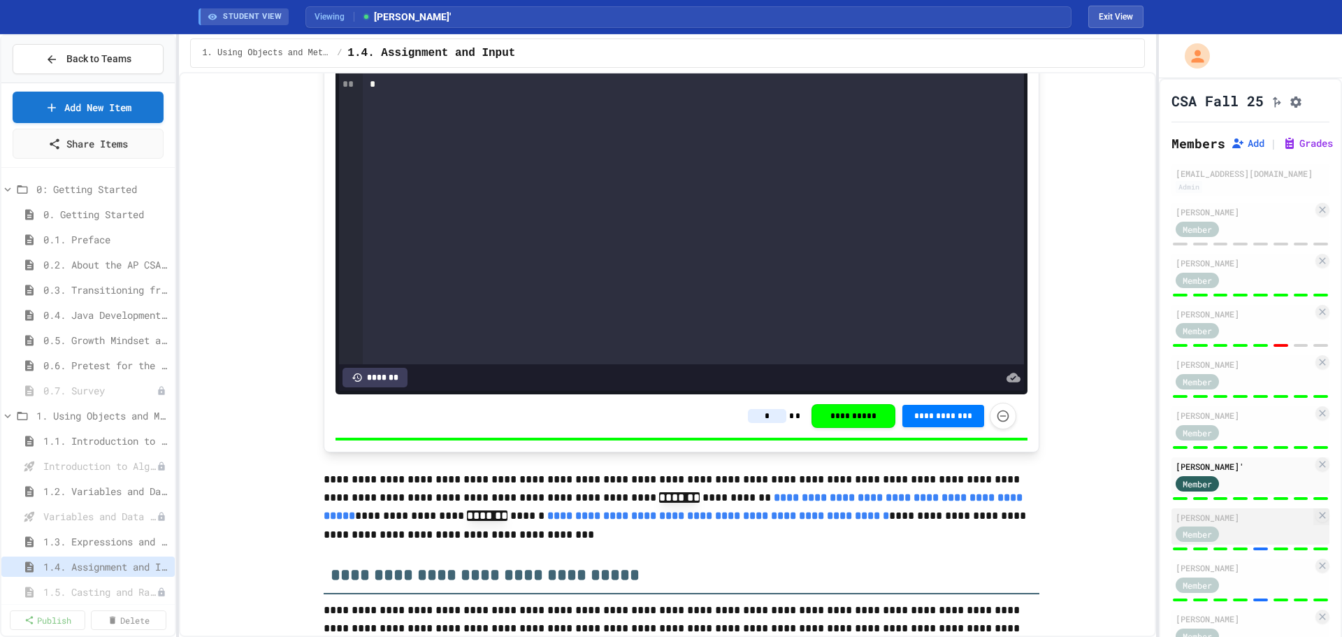
type input "*"
click at [1265, 524] on div "[PERSON_NAME]" at bounding box center [1244, 517] width 137 height 13
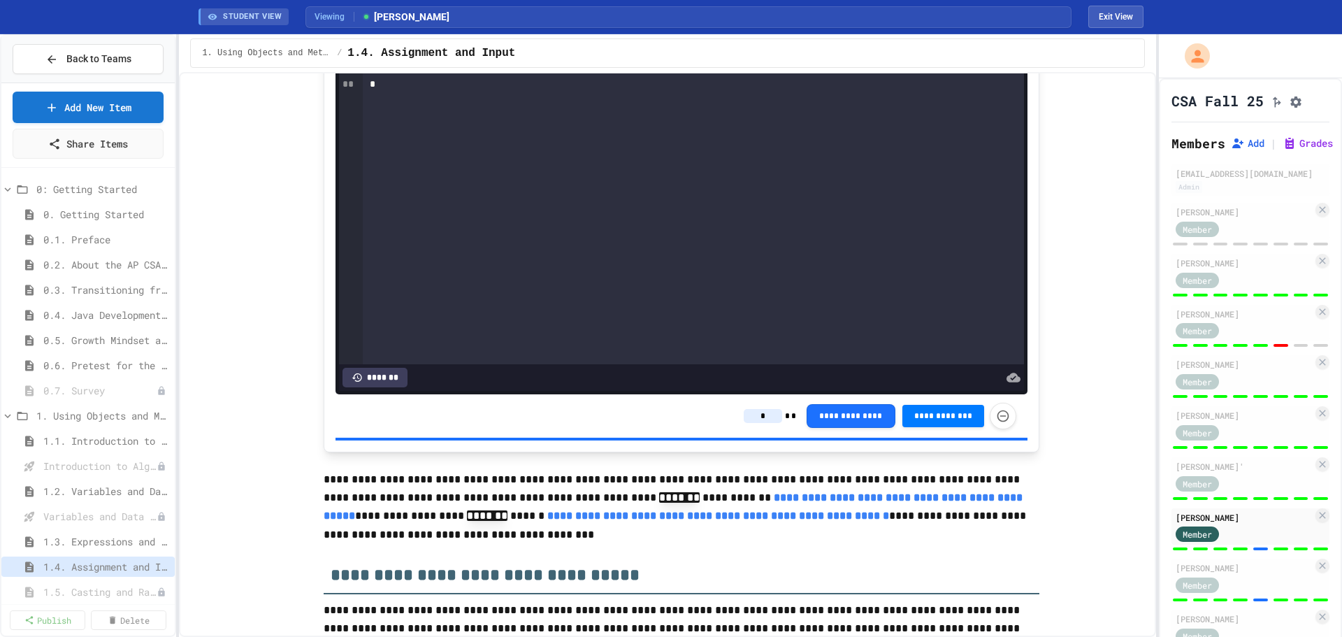
click at [753, 423] on input "*" at bounding box center [763, 416] width 38 height 14
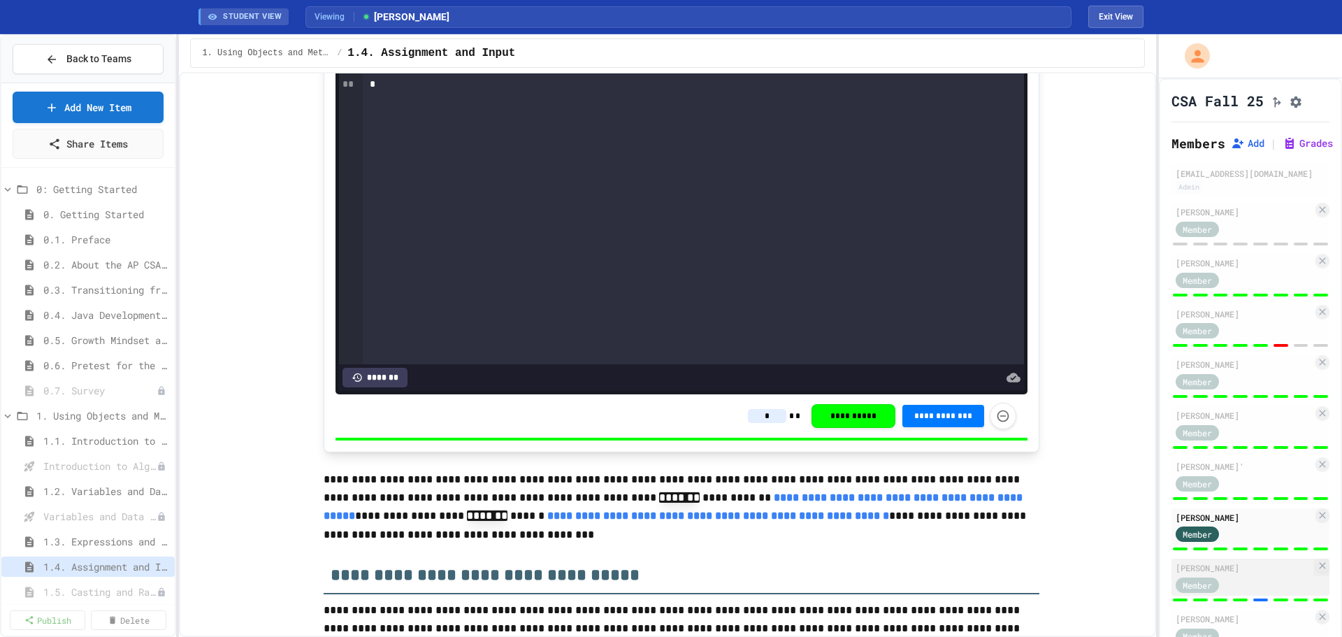
type input "*"
click at [1247, 593] on div "Member" at bounding box center [1244, 583] width 137 height 17
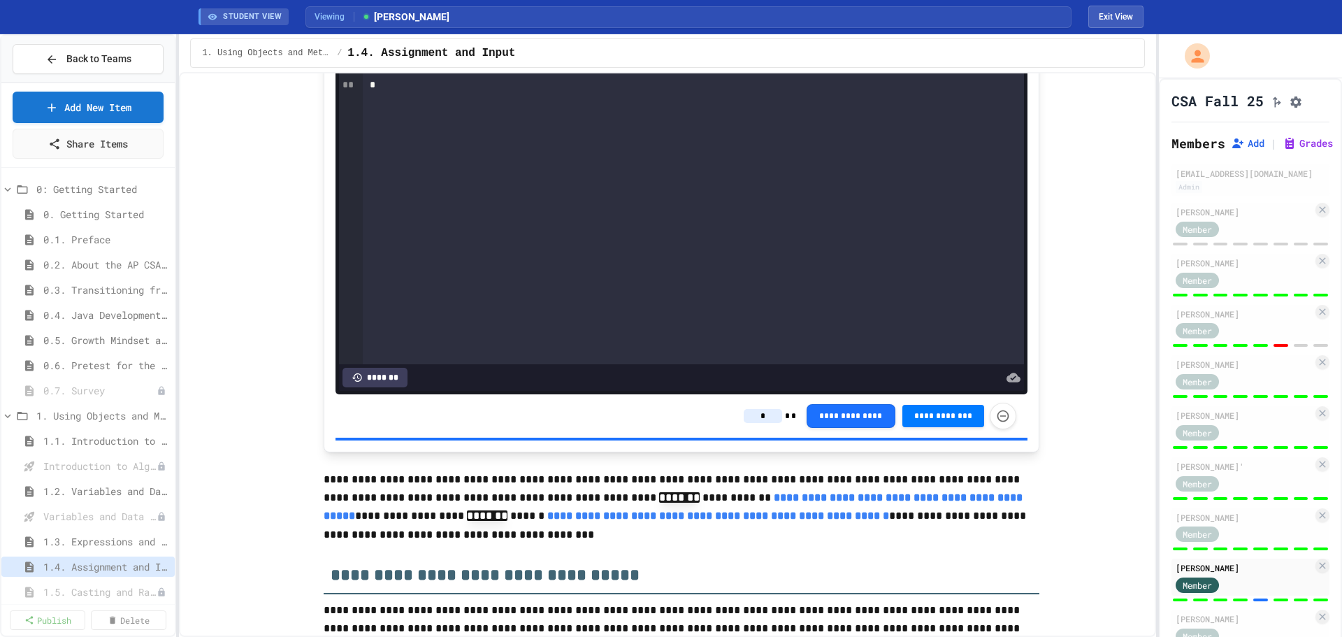
click at [757, 423] on input "*" at bounding box center [763, 416] width 38 height 14
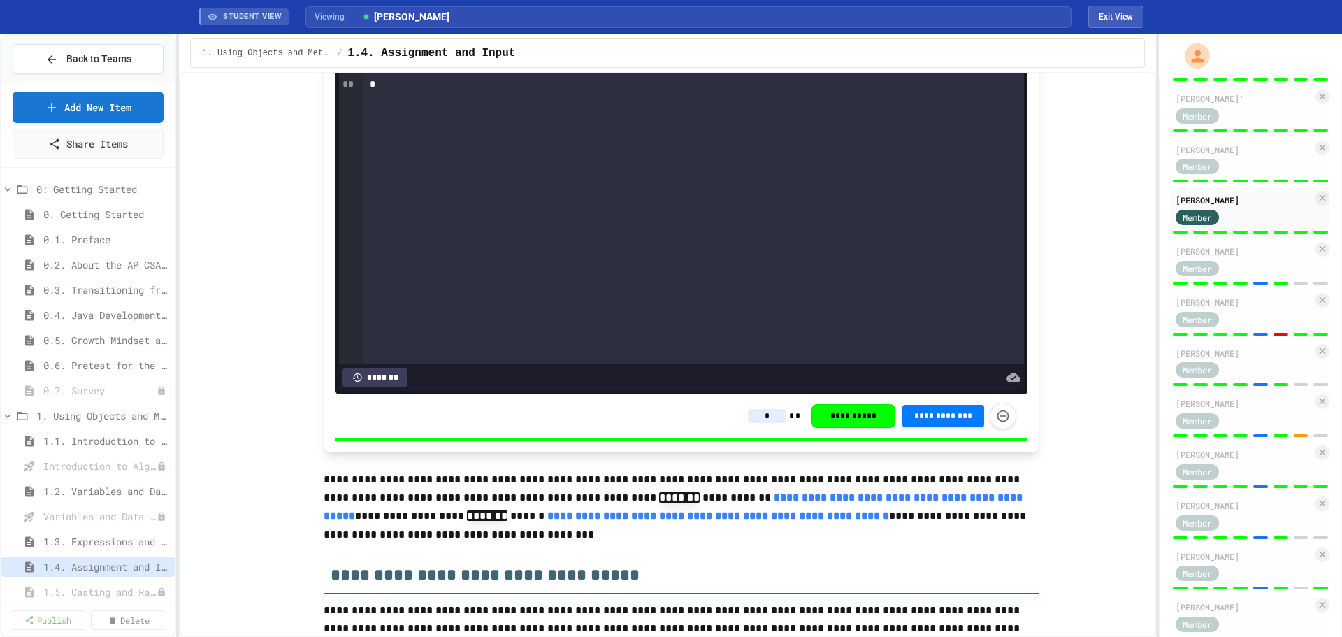
scroll to position [402, 0]
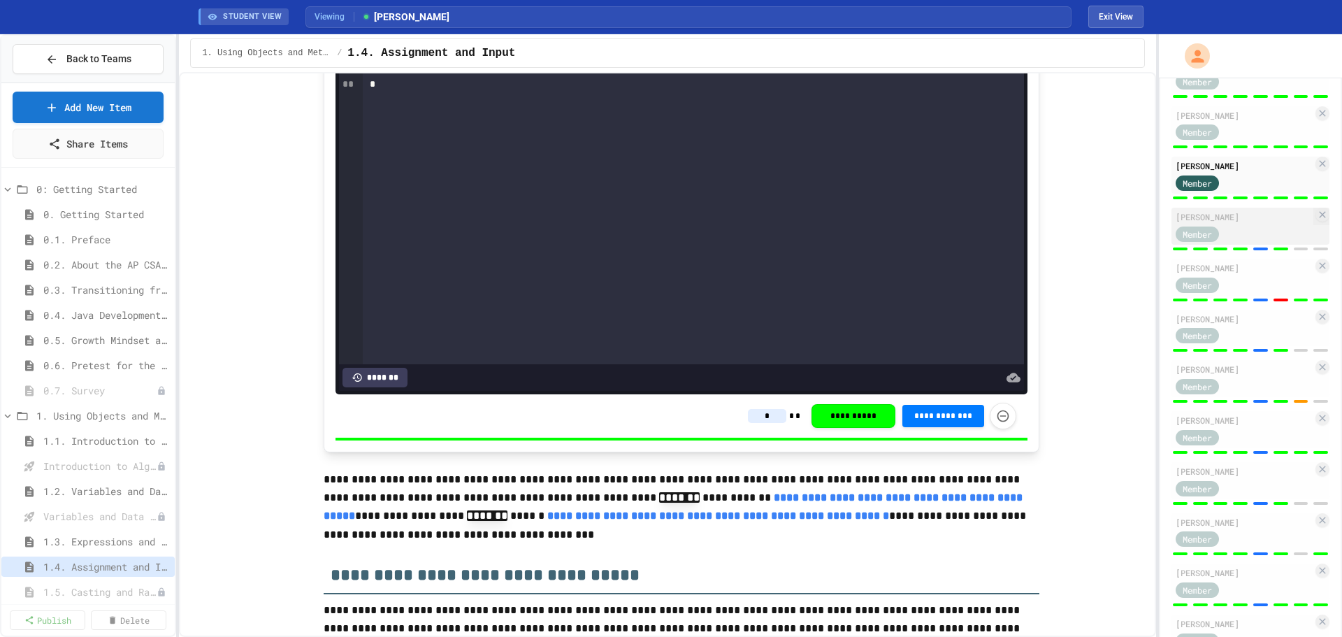
type input "*"
click at [1231, 223] on div "[PERSON_NAME]" at bounding box center [1244, 216] width 137 height 13
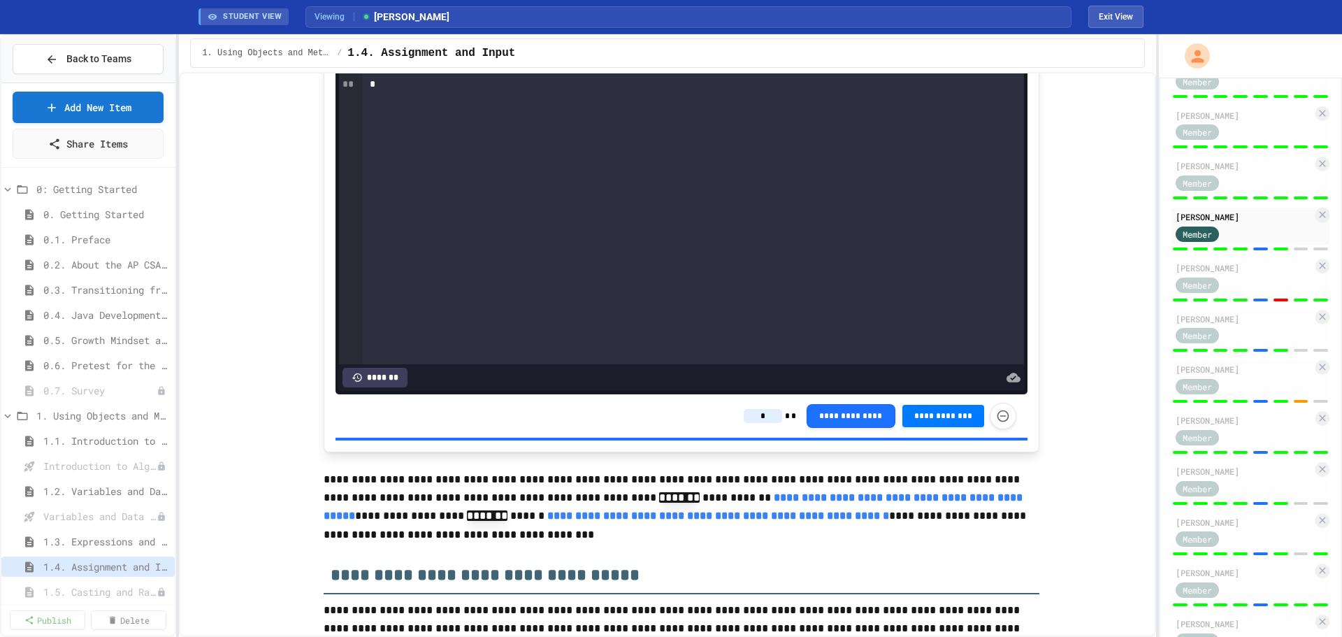
click at [763, 423] on input "*" at bounding box center [763, 416] width 38 height 14
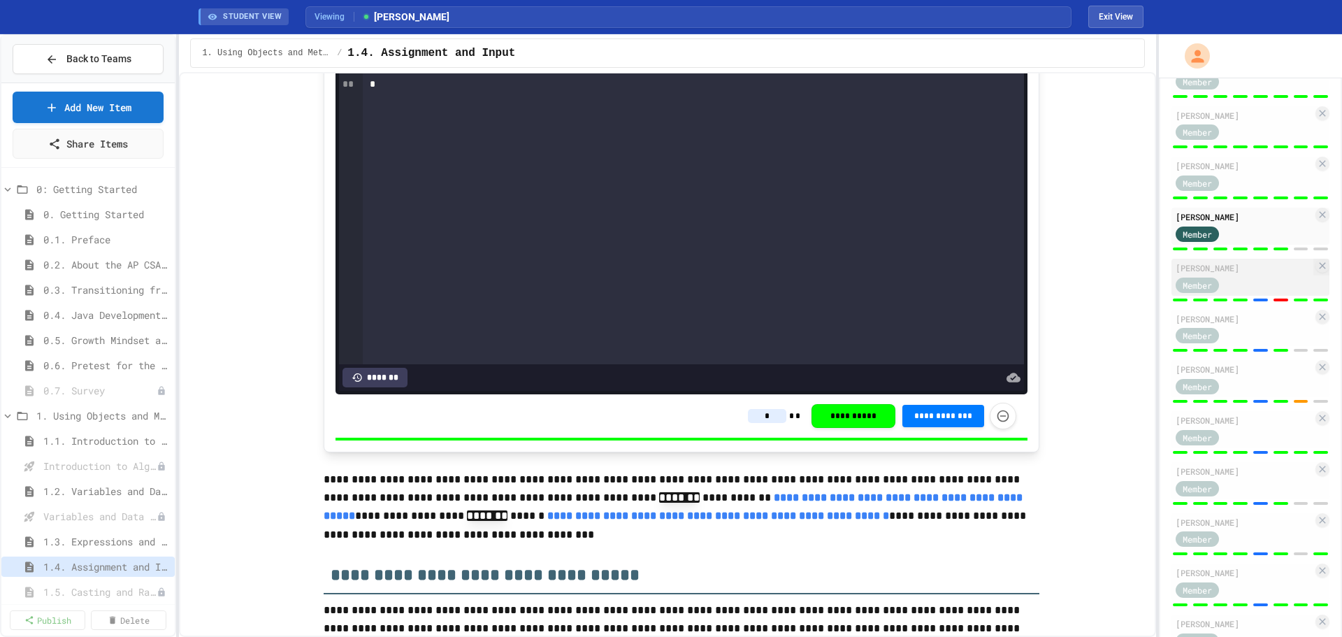
type input "*"
click at [1261, 274] on div "[PERSON_NAME]" at bounding box center [1244, 267] width 137 height 13
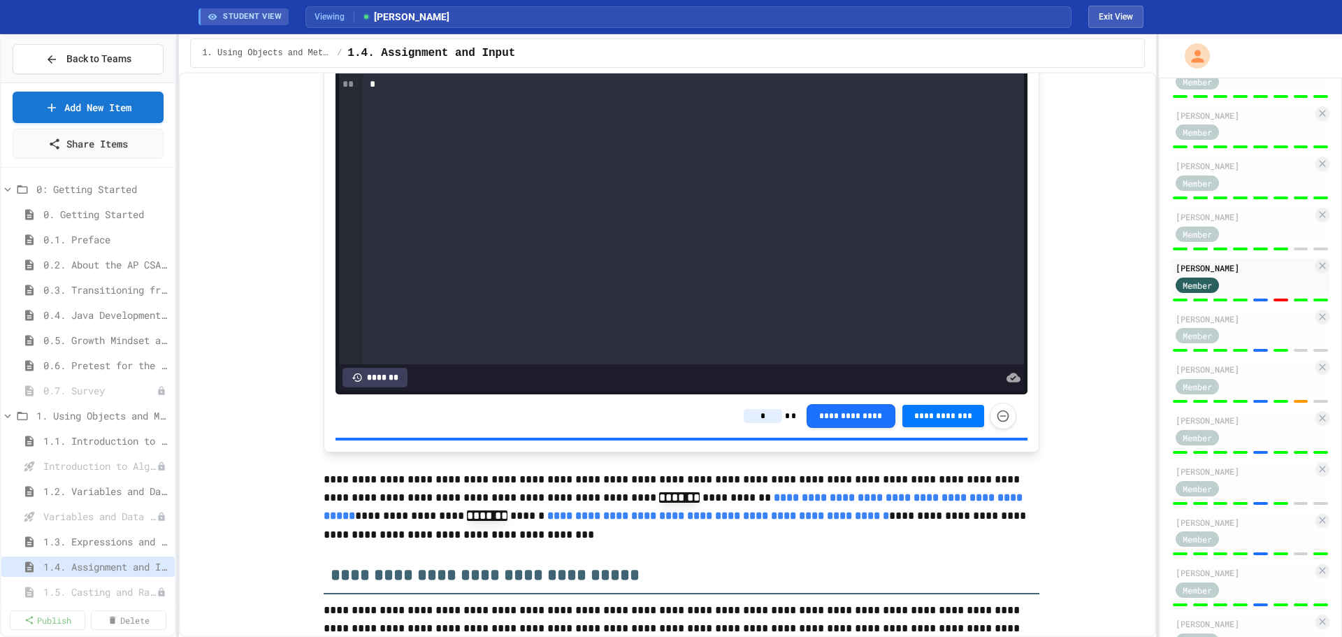
drag, startPoint x: 755, startPoint y: 475, endPoint x: 906, endPoint y: 468, distance: 151.2
click at [756, 423] on input "*" at bounding box center [763, 416] width 38 height 14
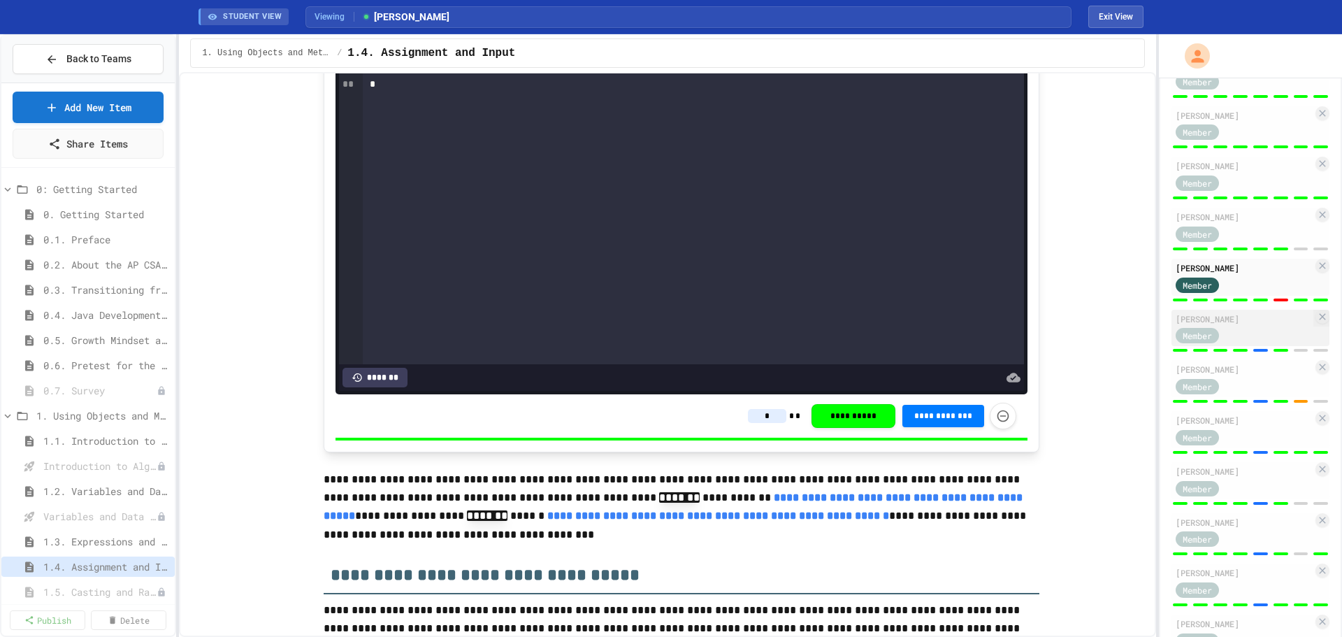
type input "*"
click at [1247, 344] on div "Member" at bounding box center [1244, 334] width 137 height 17
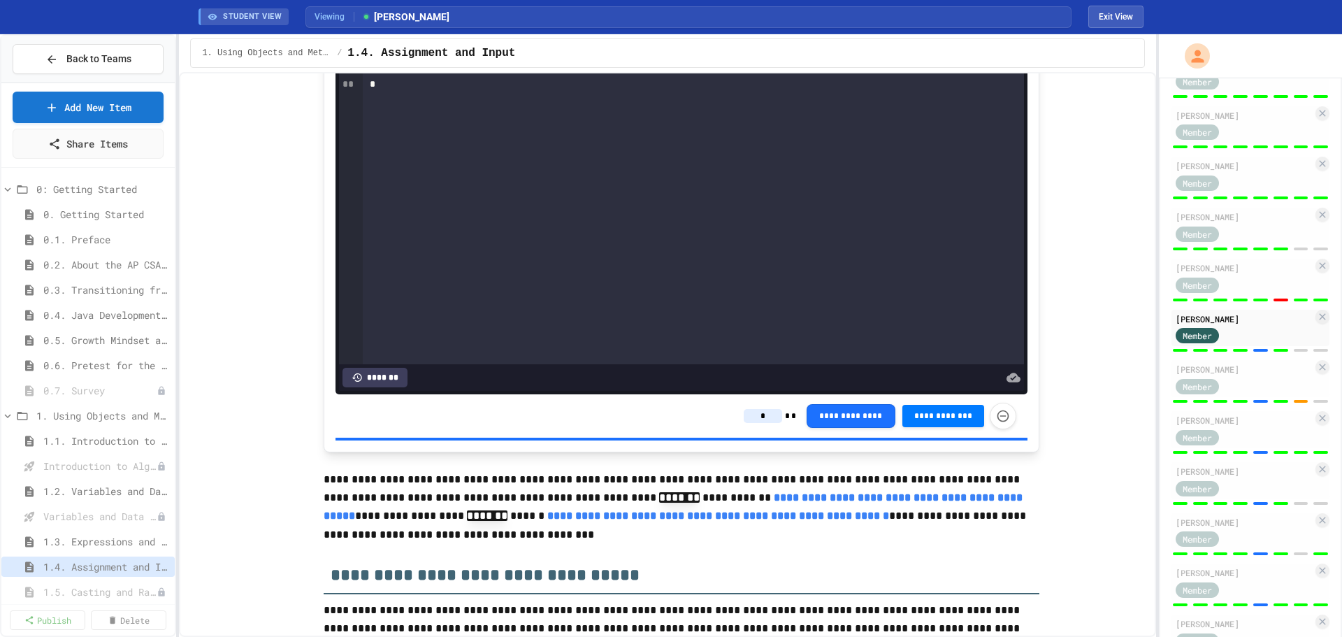
click at [773, 423] on input "*" at bounding box center [763, 416] width 38 height 14
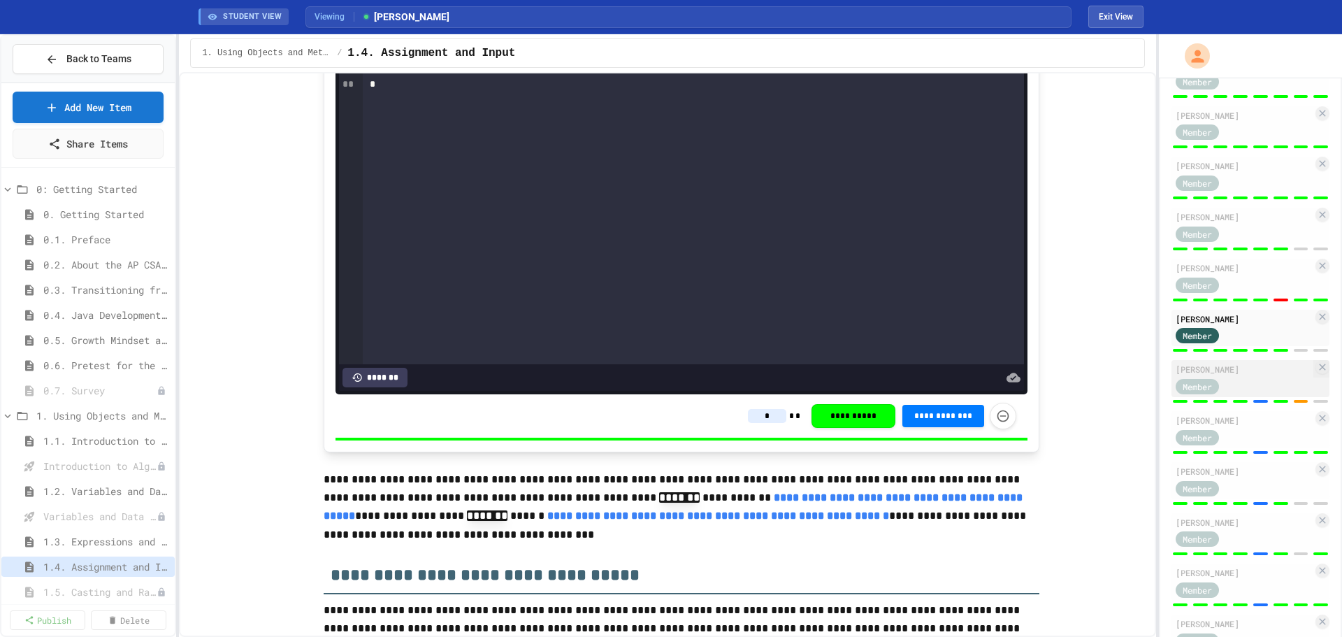
type input "*"
click at [1251, 382] on div "Graelin Hellrung Member" at bounding box center [1251, 378] width 158 height 37
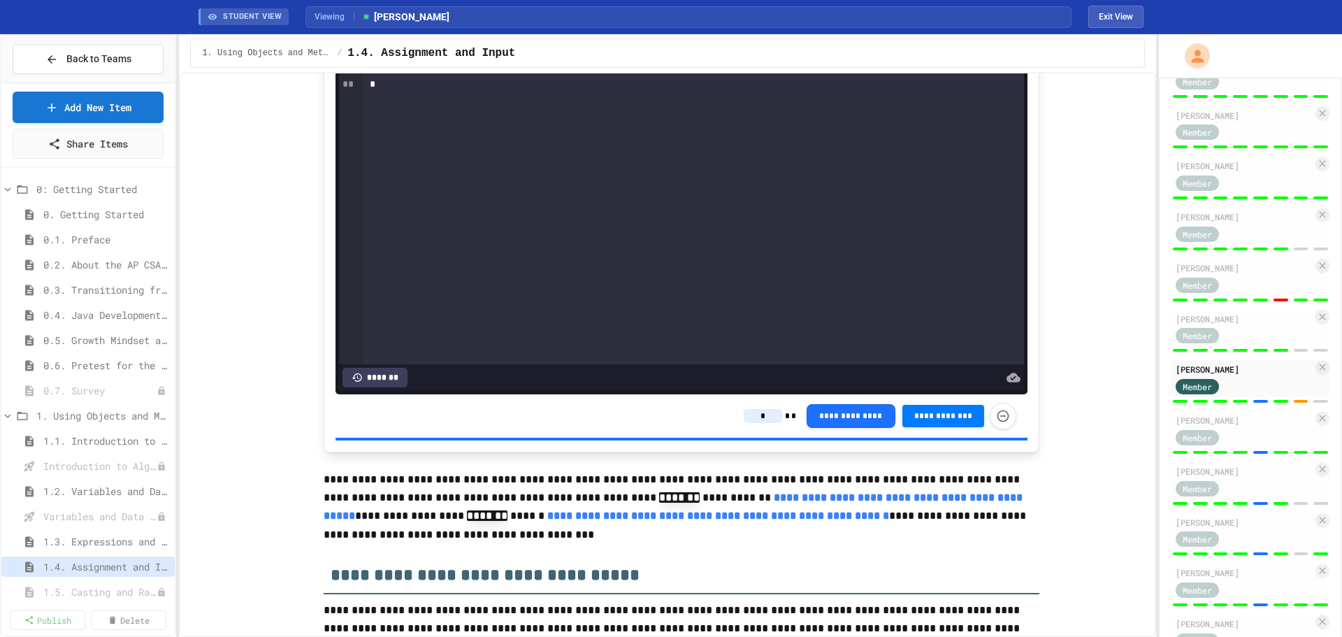
click at [756, 423] on input "*" at bounding box center [763, 416] width 38 height 14
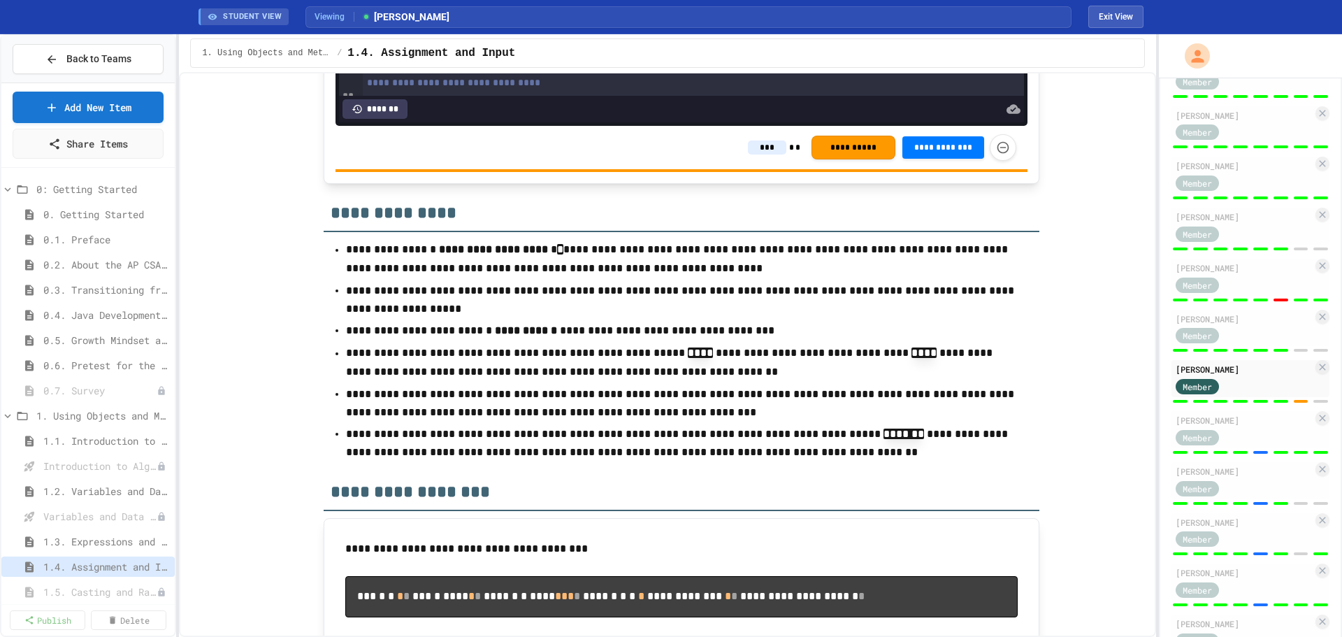
scroll to position [6435, 0]
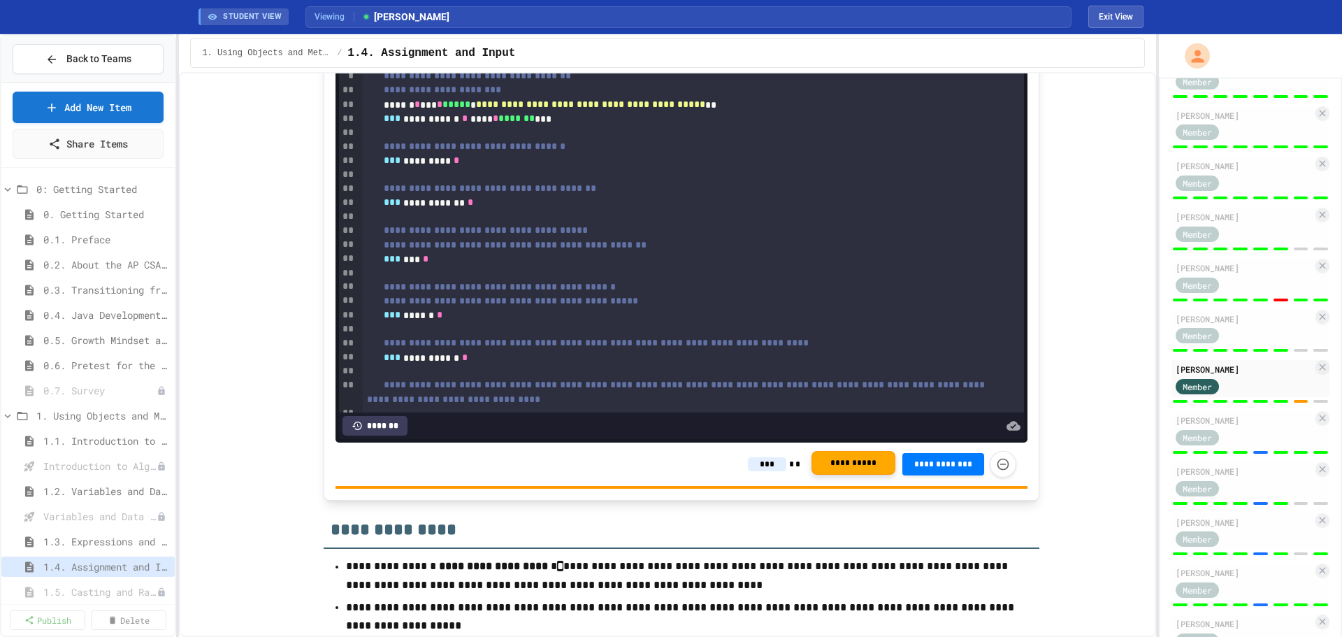
type input "*"
click at [849, 475] on button "**********" at bounding box center [854, 463] width 84 height 24
click at [1245, 445] on div "Member" at bounding box center [1211, 436] width 70 height 17
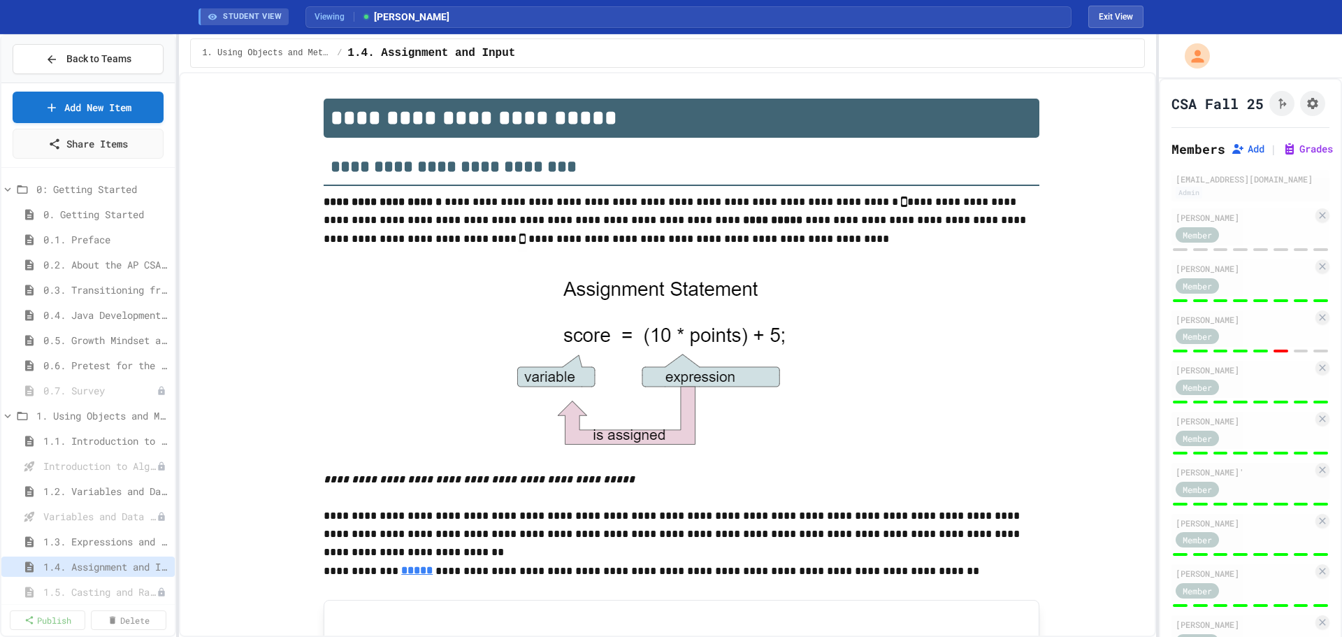
scroll to position [664, 0]
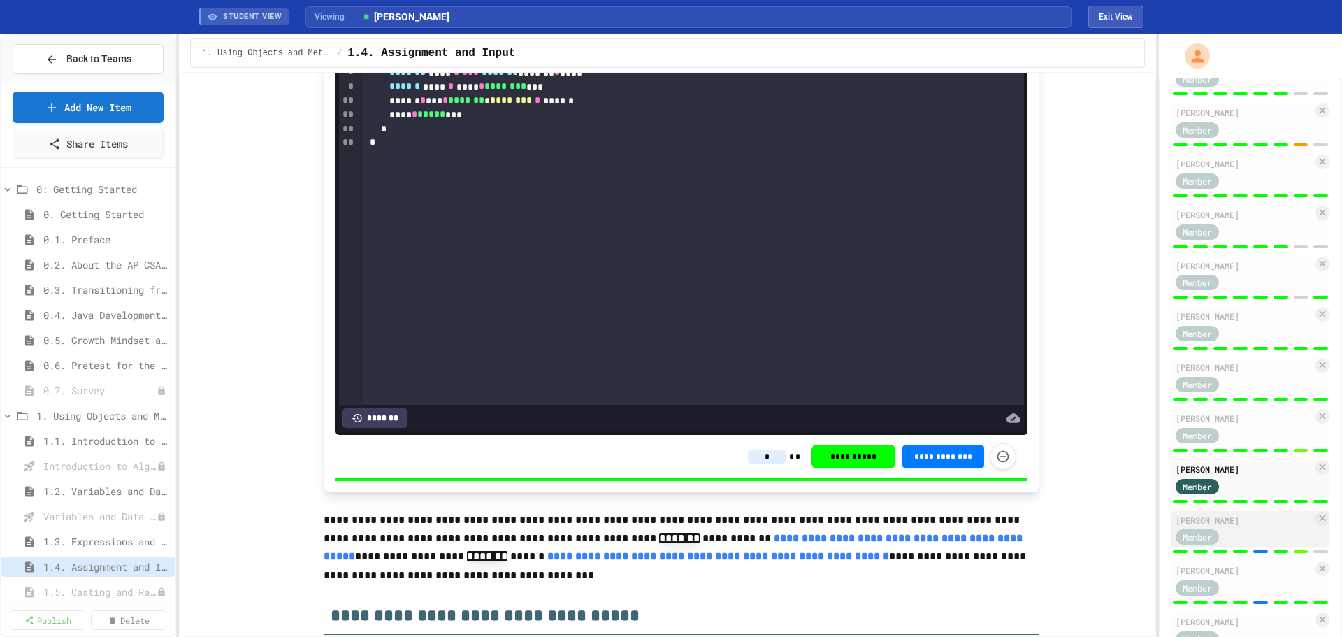
type input "*"
click at [1268, 540] on div "Avi Patel Member" at bounding box center [1251, 529] width 158 height 37
type input "***"
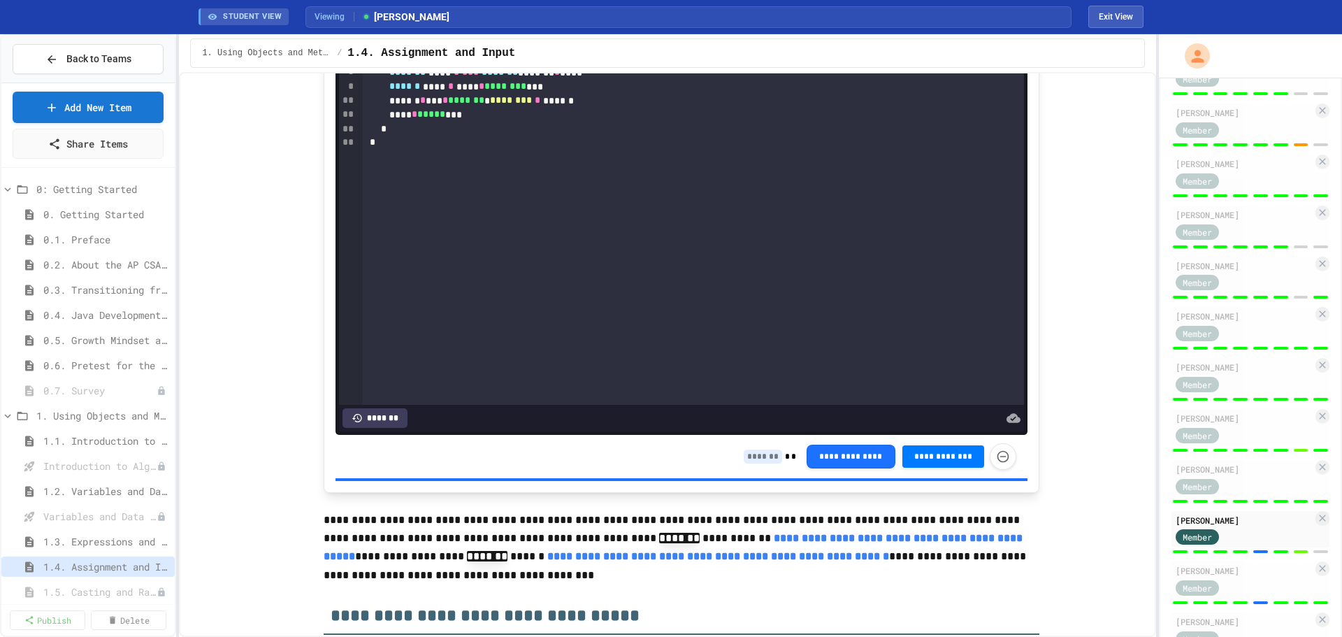
click at [754, 464] on input at bounding box center [763, 457] width 38 height 14
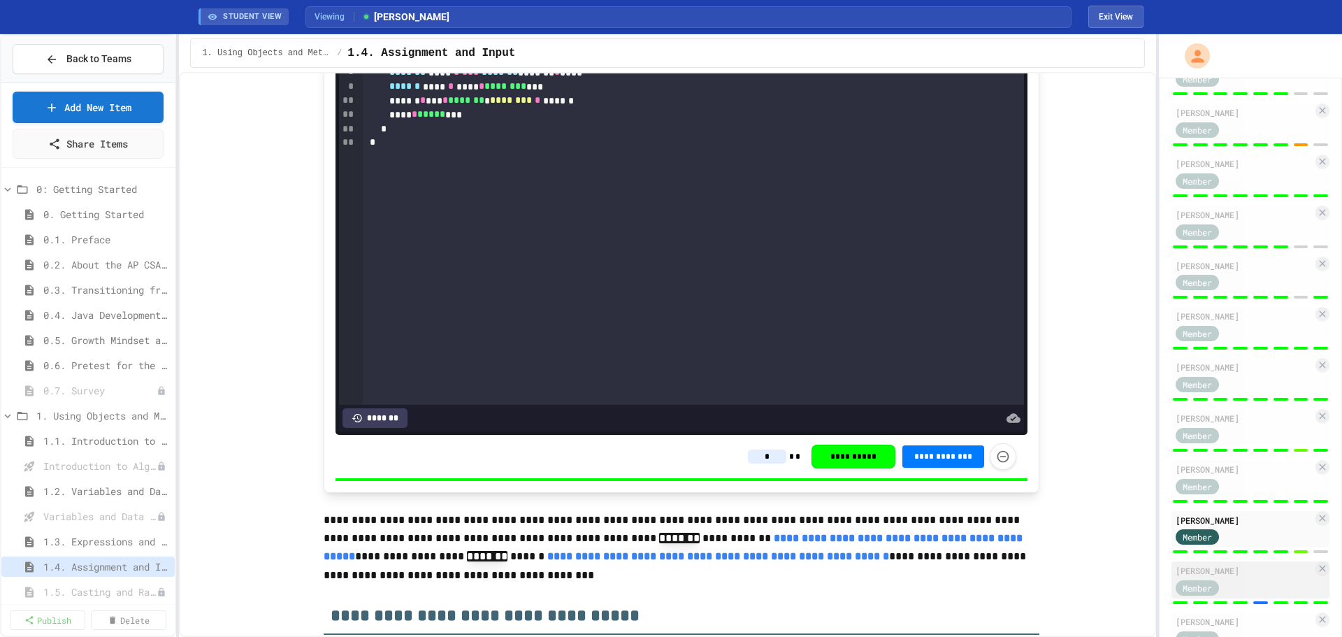
type input "*"
click at [1256, 594] on div "Member" at bounding box center [1244, 586] width 137 height 17
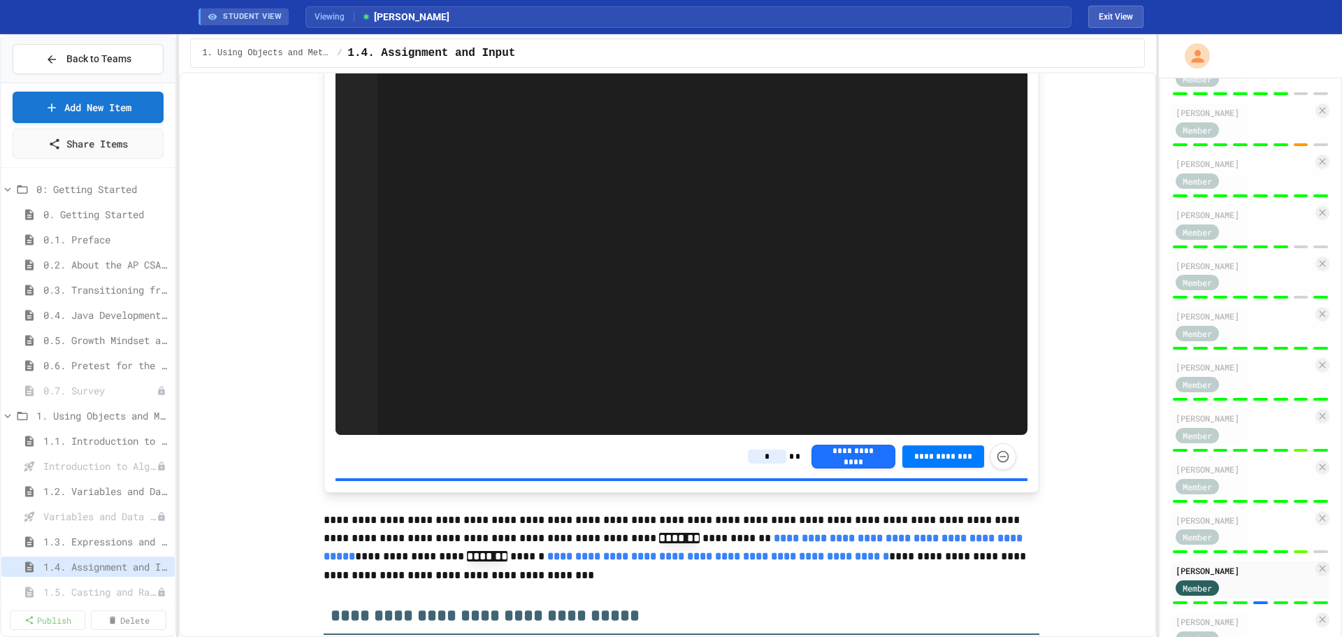
type input "*"
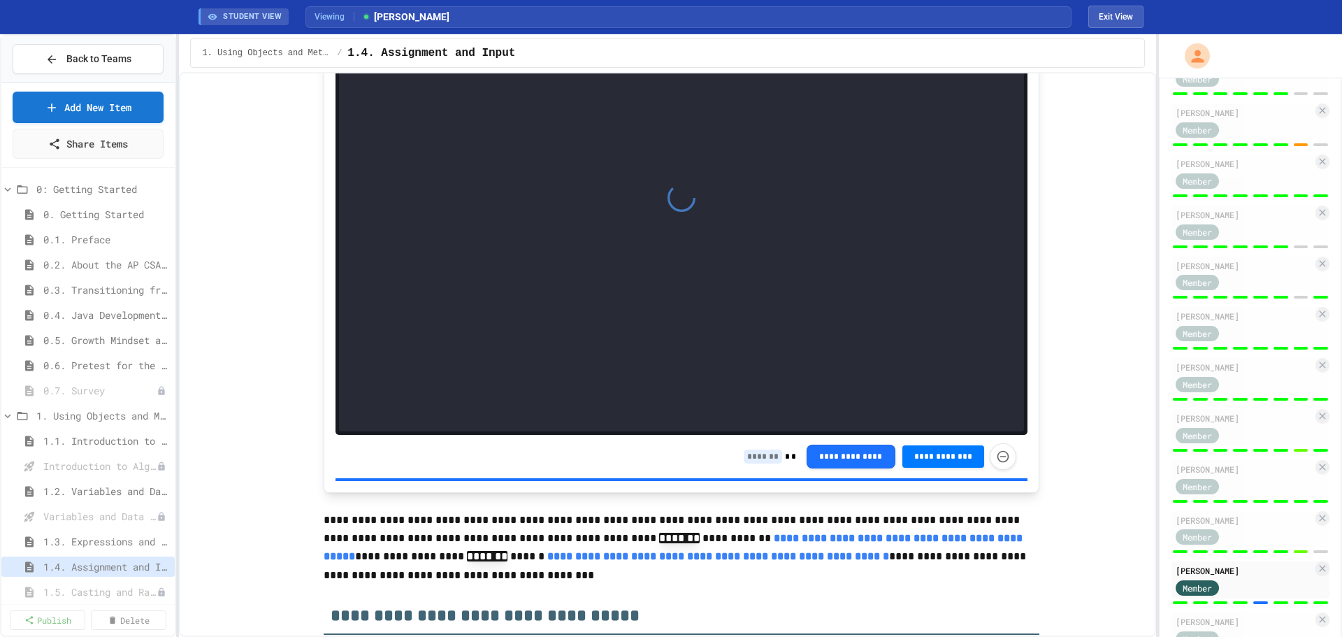
click at [762, 464] on input at bounding box center [763, 457] width 38 height 14
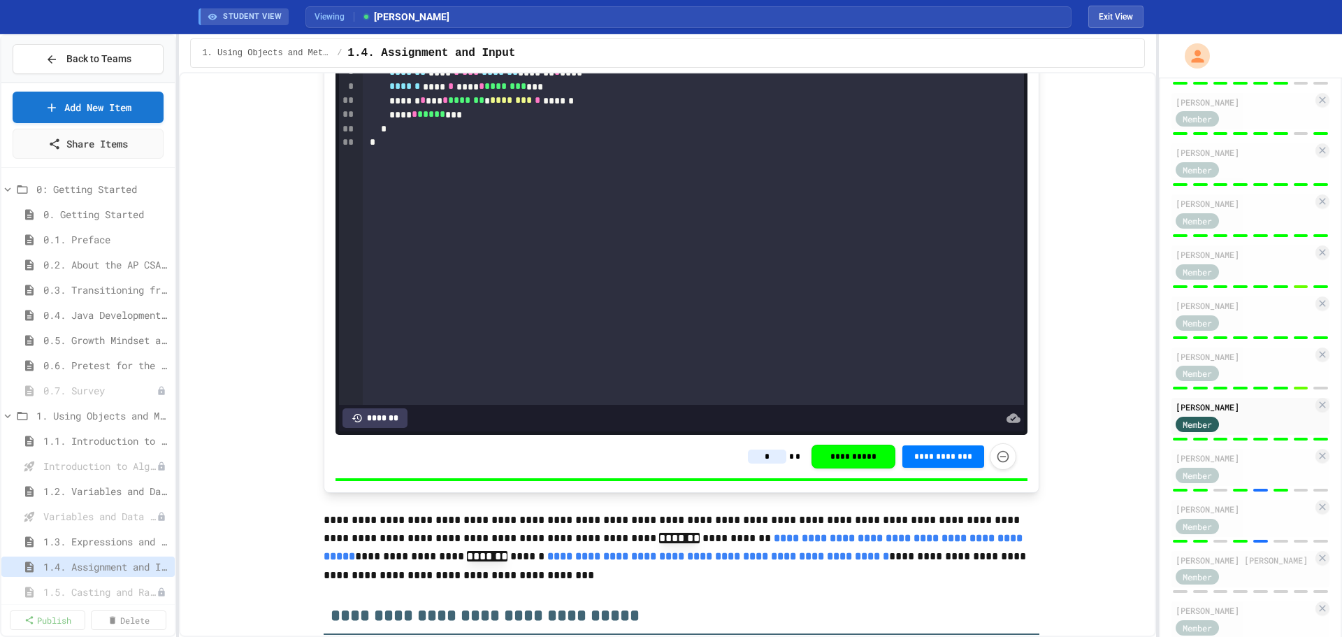
scroll to position [931, 0]
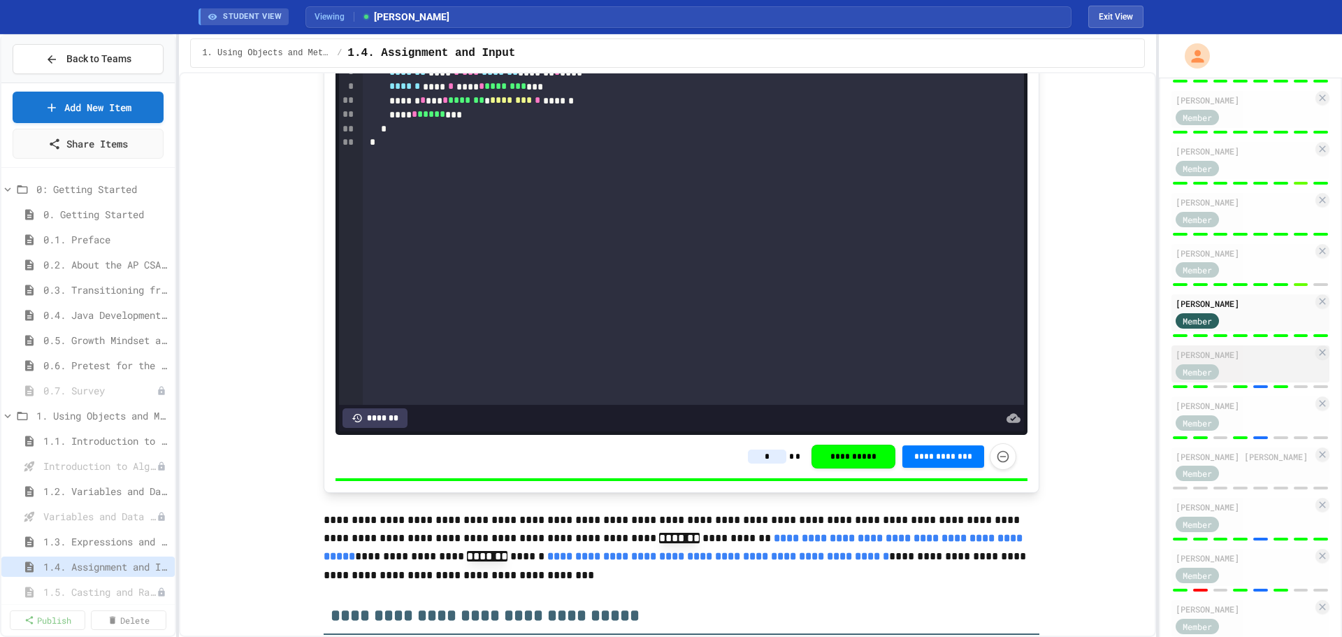
type input "*"
click at [1233, 361] on div "[PERSON_NAME]" at bounding box center [1244, 354] width 137 height 13
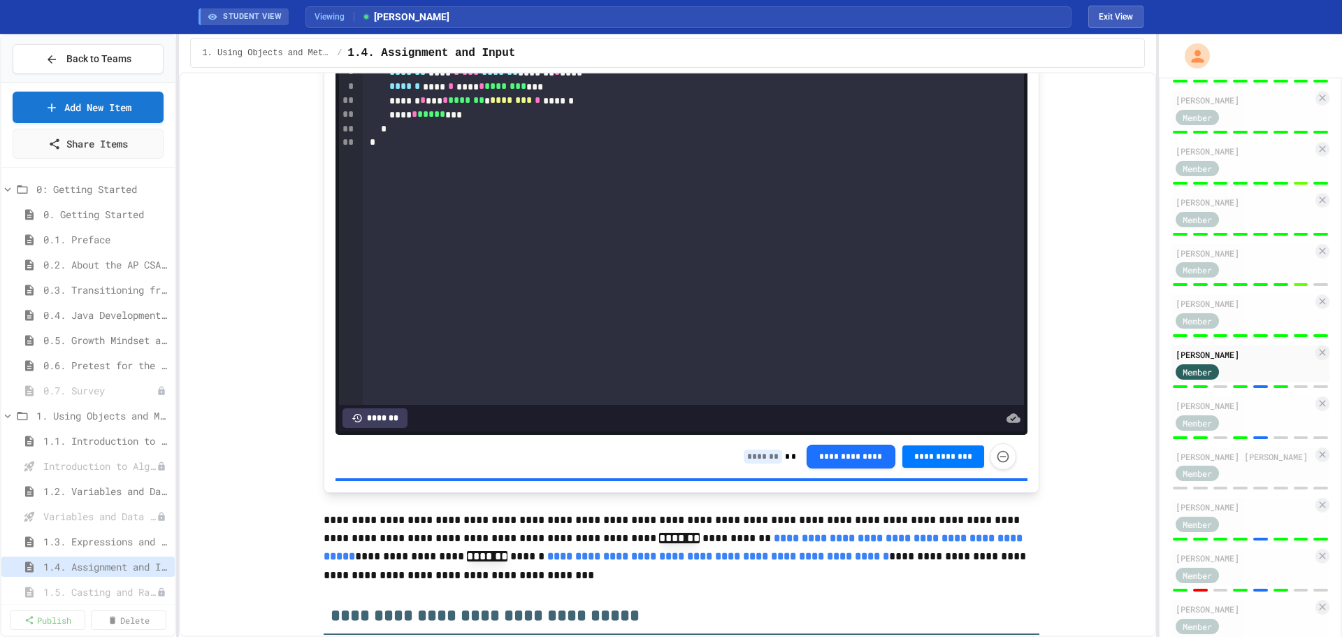
click at [756, 464] on input at bounding box center [763, 457] width 38 height 14
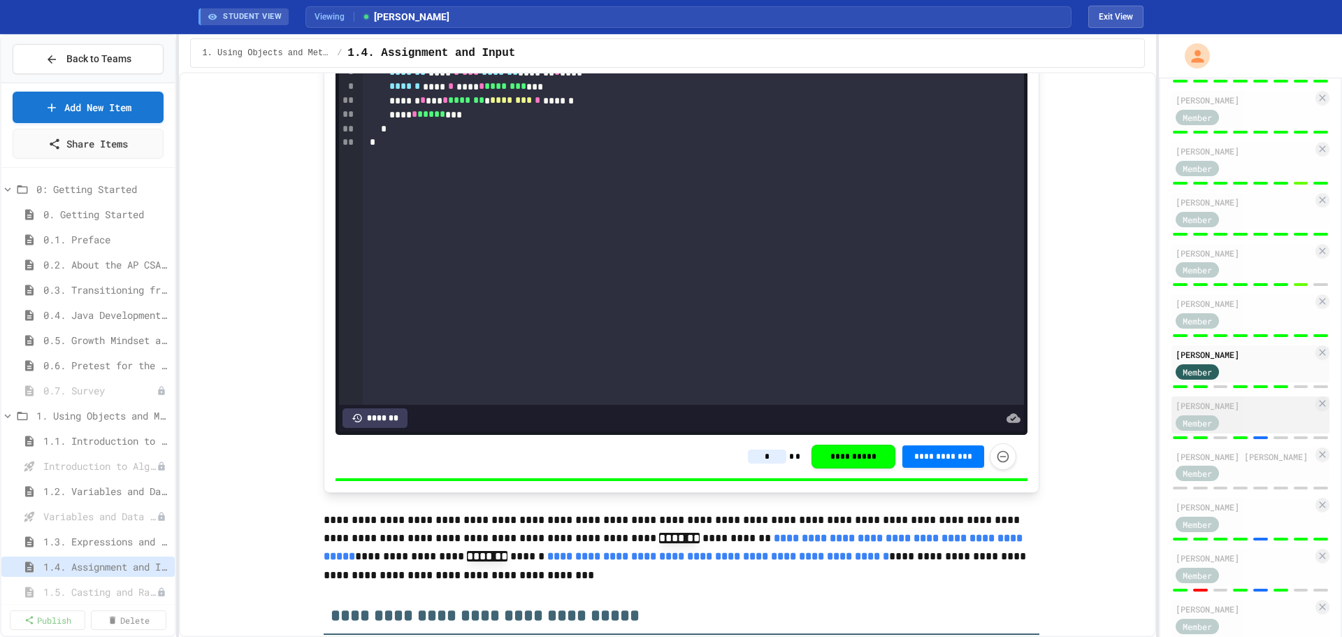
type input "*"
click at [1249, 412] on div "[PERSON_NAME]" at bounding box center [1244, 405] width 137 height 13
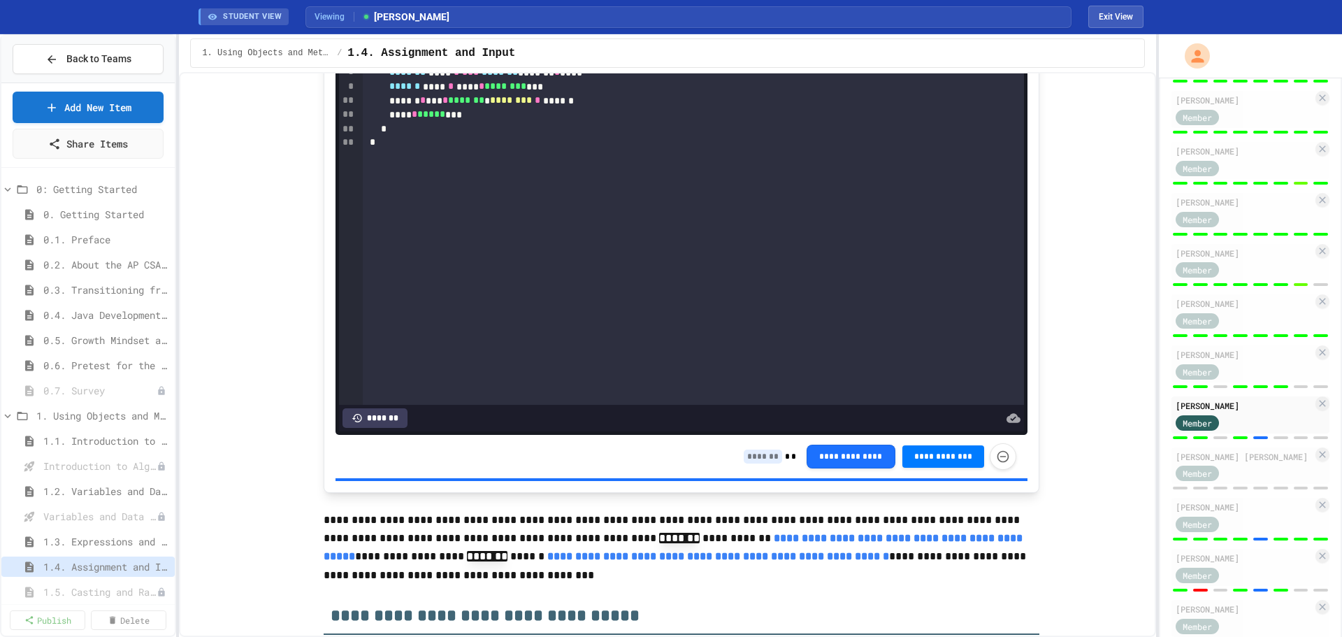
click at [752, 464] on input at bounding box center [763, 457] width 38 height 14
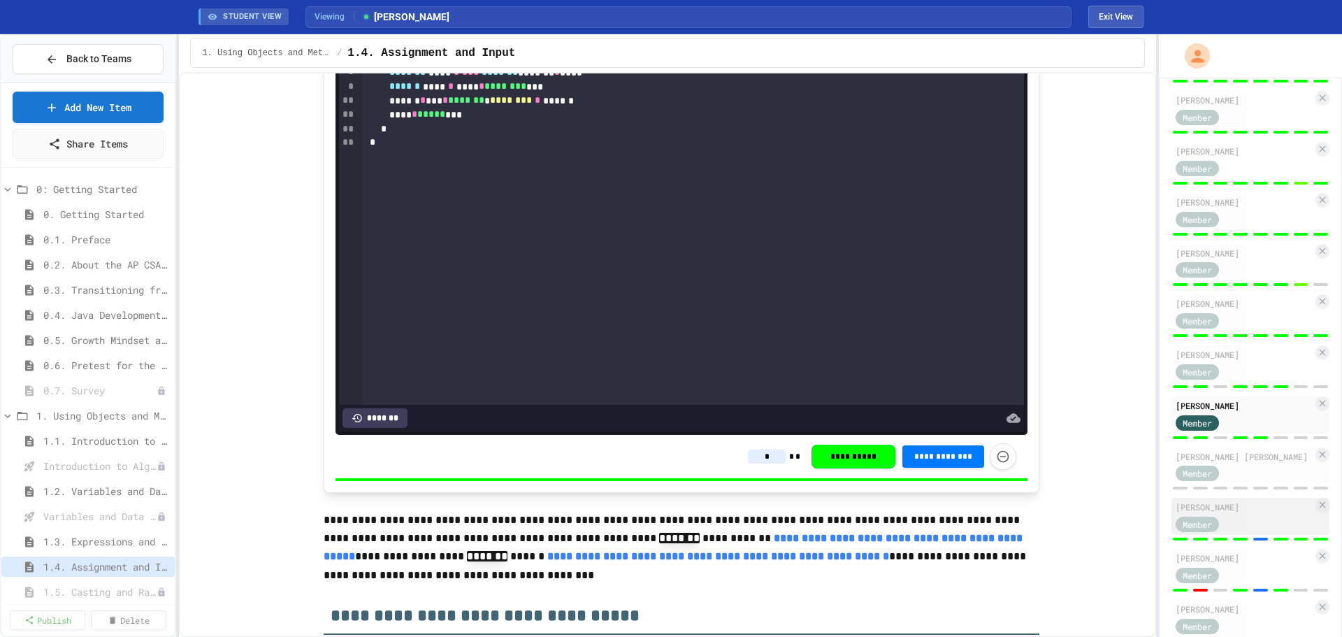
type input "*"
click at [1245, 513] on div "[PERSON_NAME]" at bounding box center [1244, 507] width 137 height 13
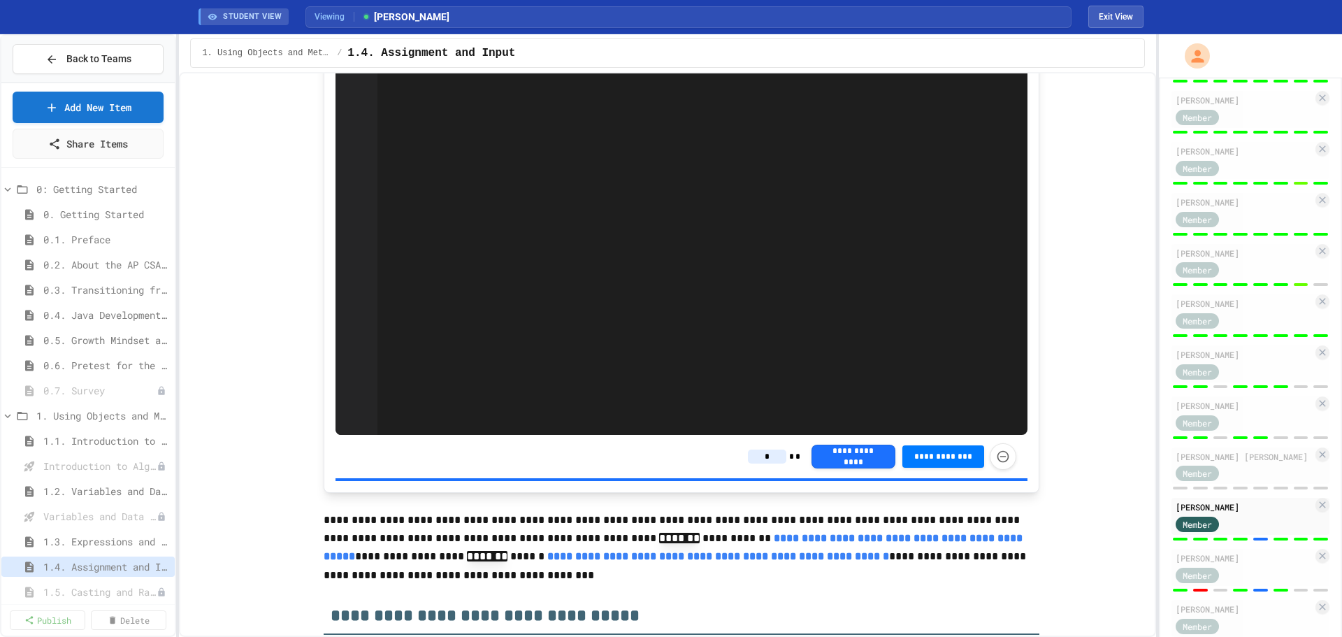
type input "*"
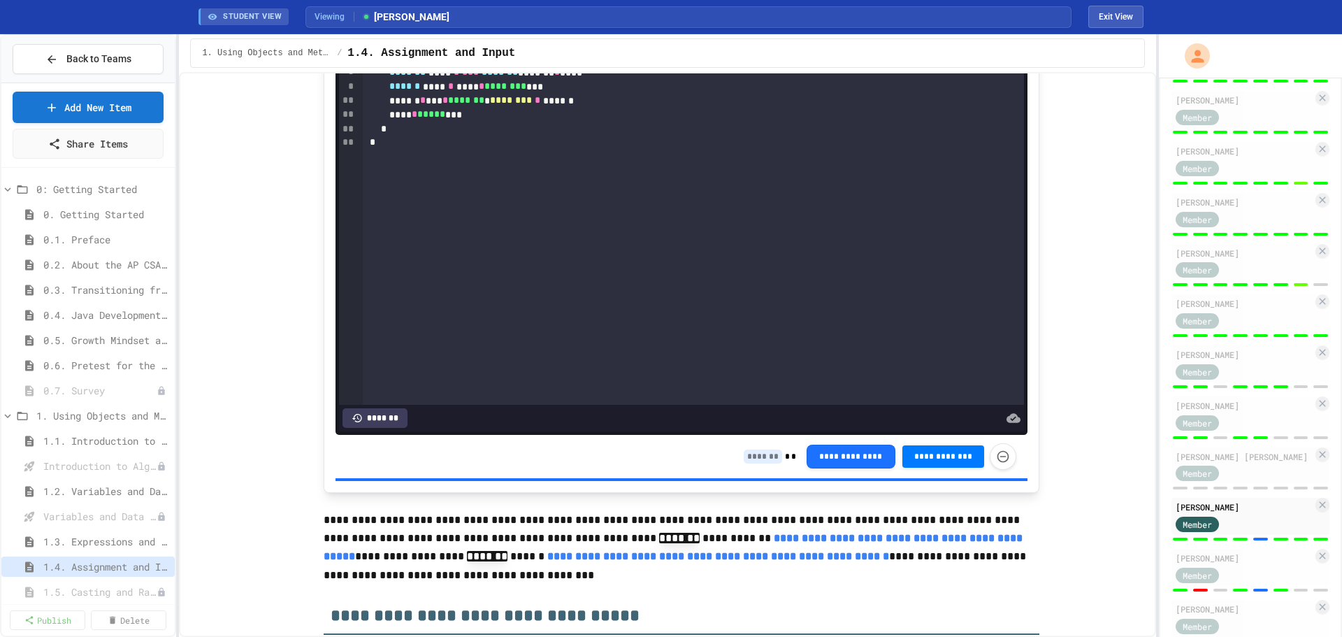
click at [759, 464] on input at bounding box center [763, 457] width 38 height 14
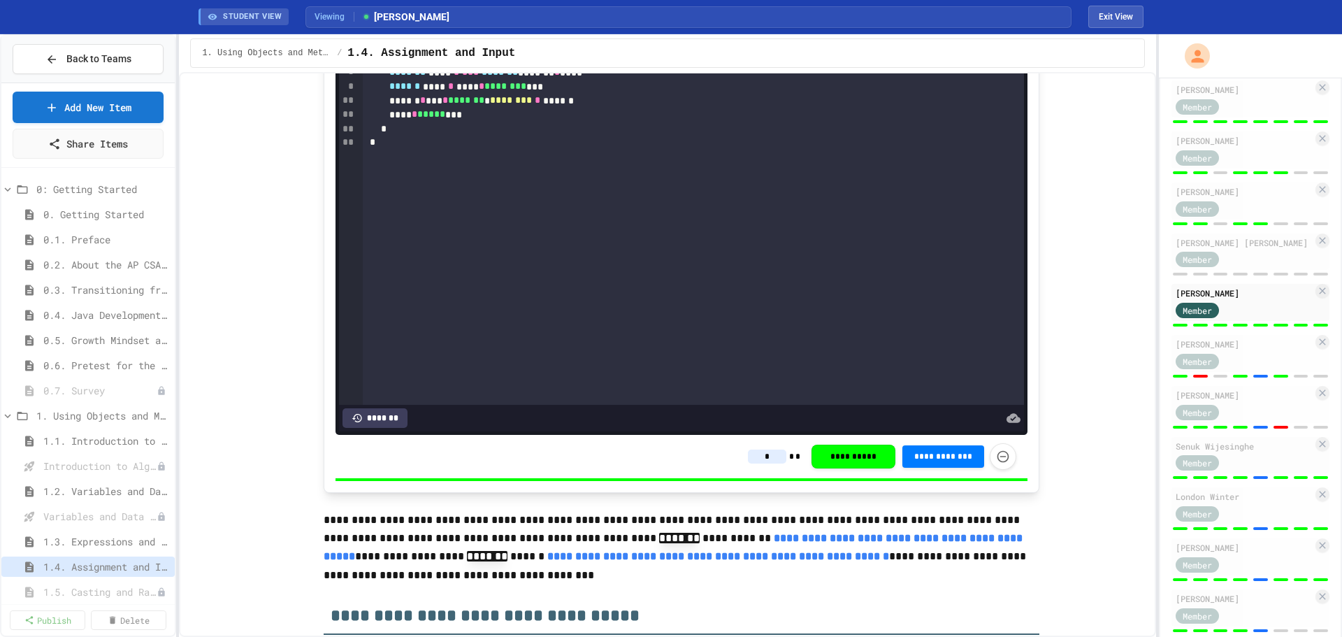
scroll to position [1195, 0]
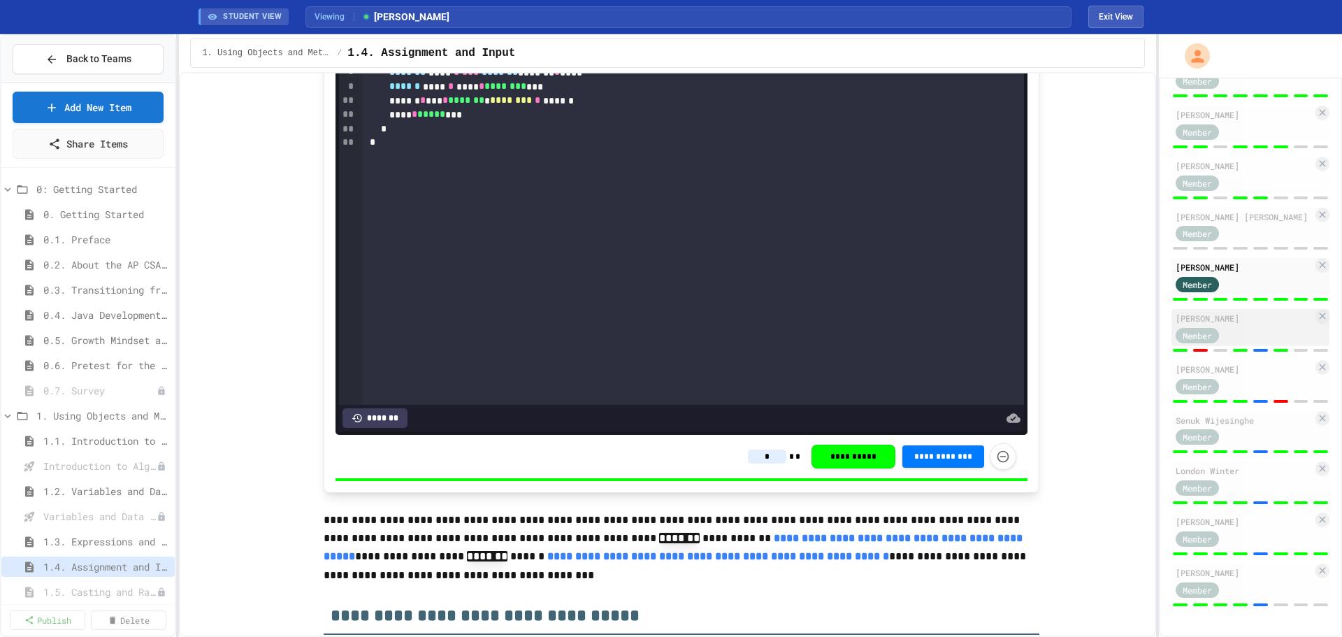
type input "*"
click at [1248, 326] on div "Member" at bounding box center [1244, 334] width 137 height 17
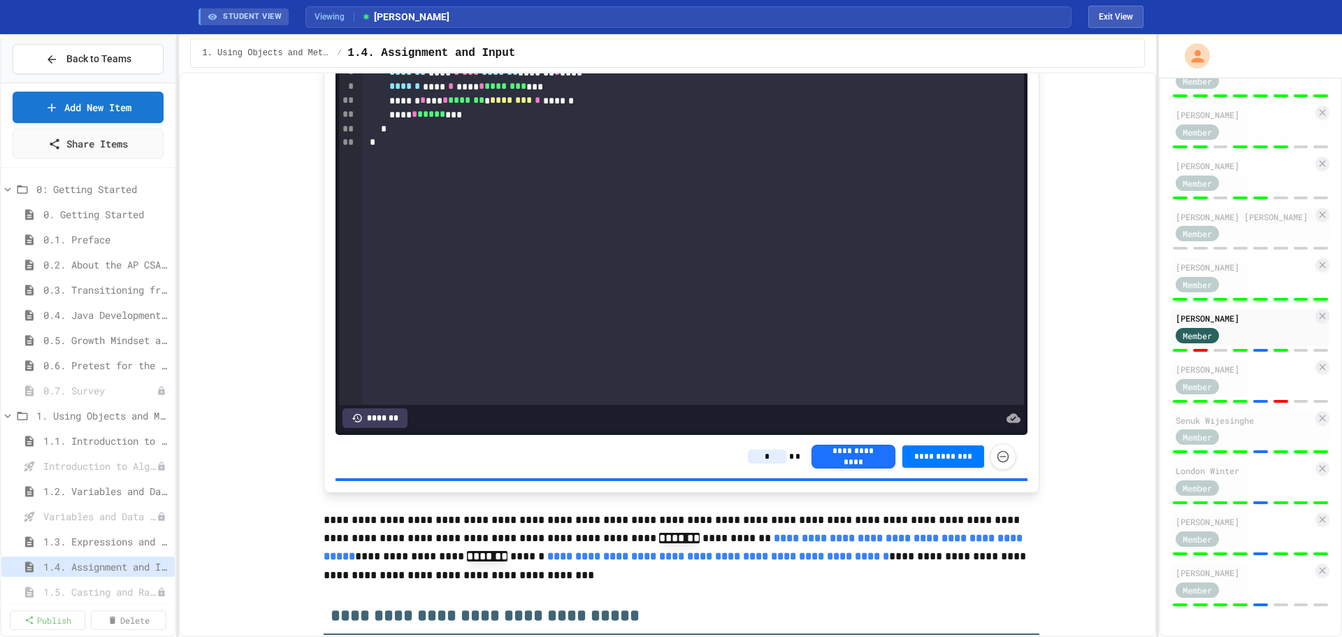
type input "*"
click at [757, 464] on input at bounding box center [763, 457] width 38 height 14
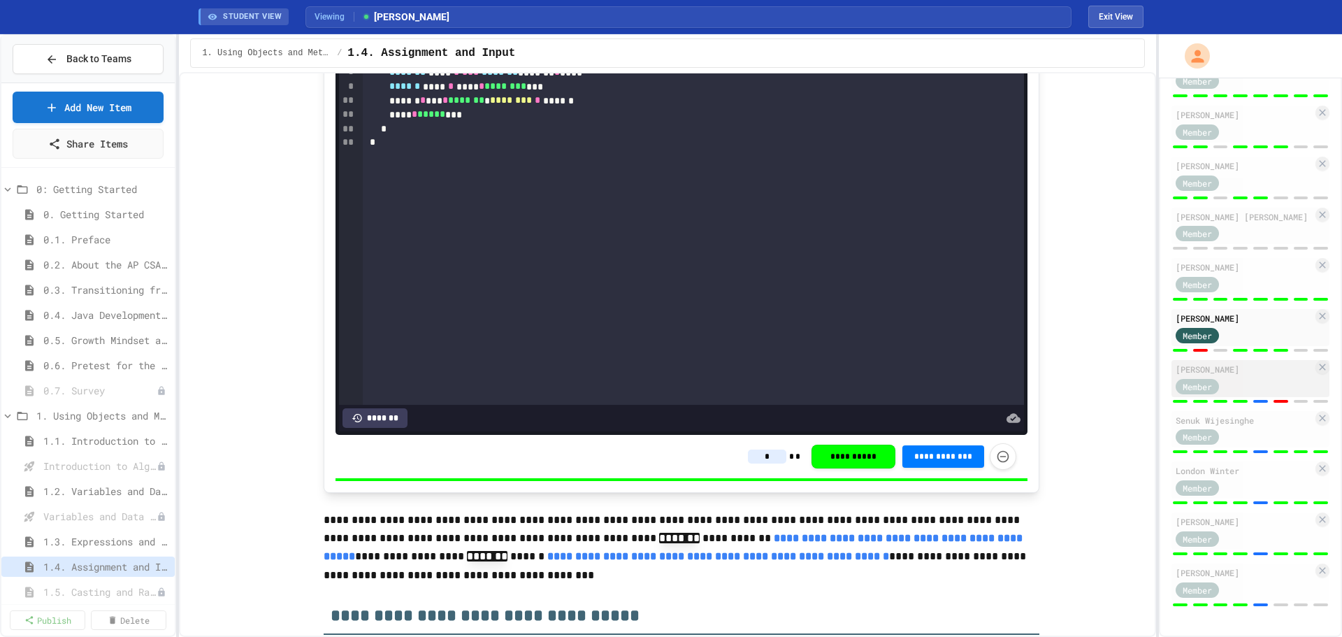
type input "*"
click at [1265, 363] on div "[PERSON_NAME]" at bounding box center [1244, 369] width 137 height 13
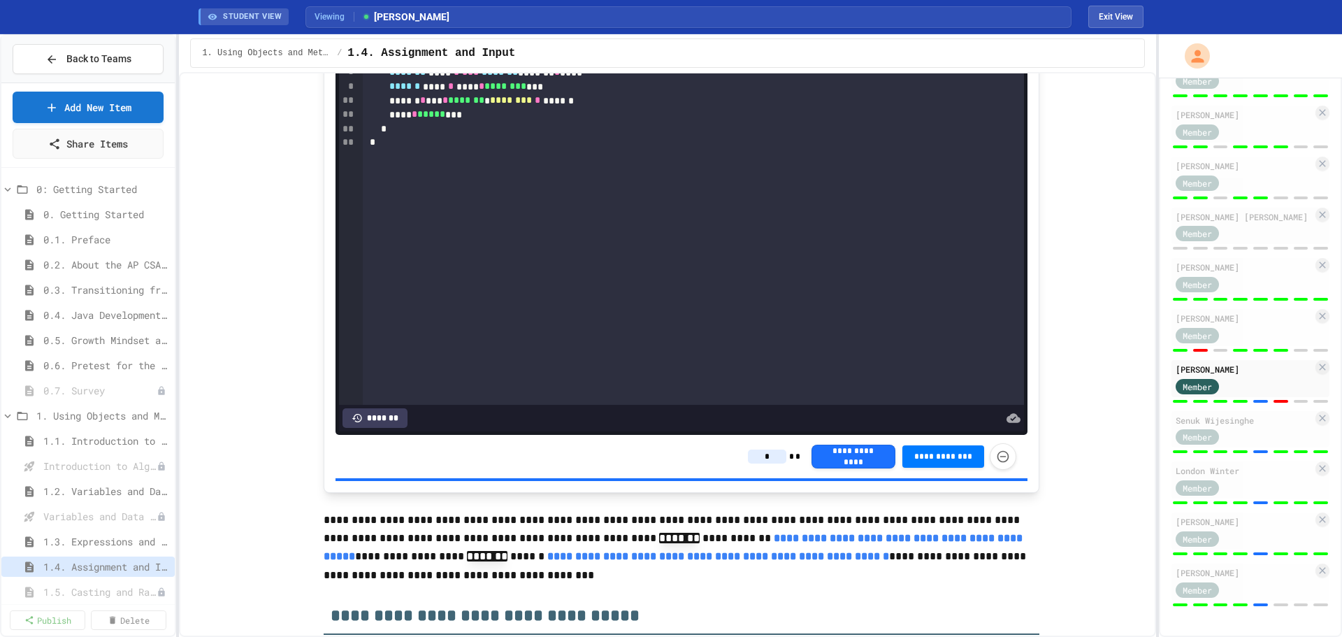
type input "*"
click at [761, 464] on input at bounding box center [763, 457] width 38 height 14
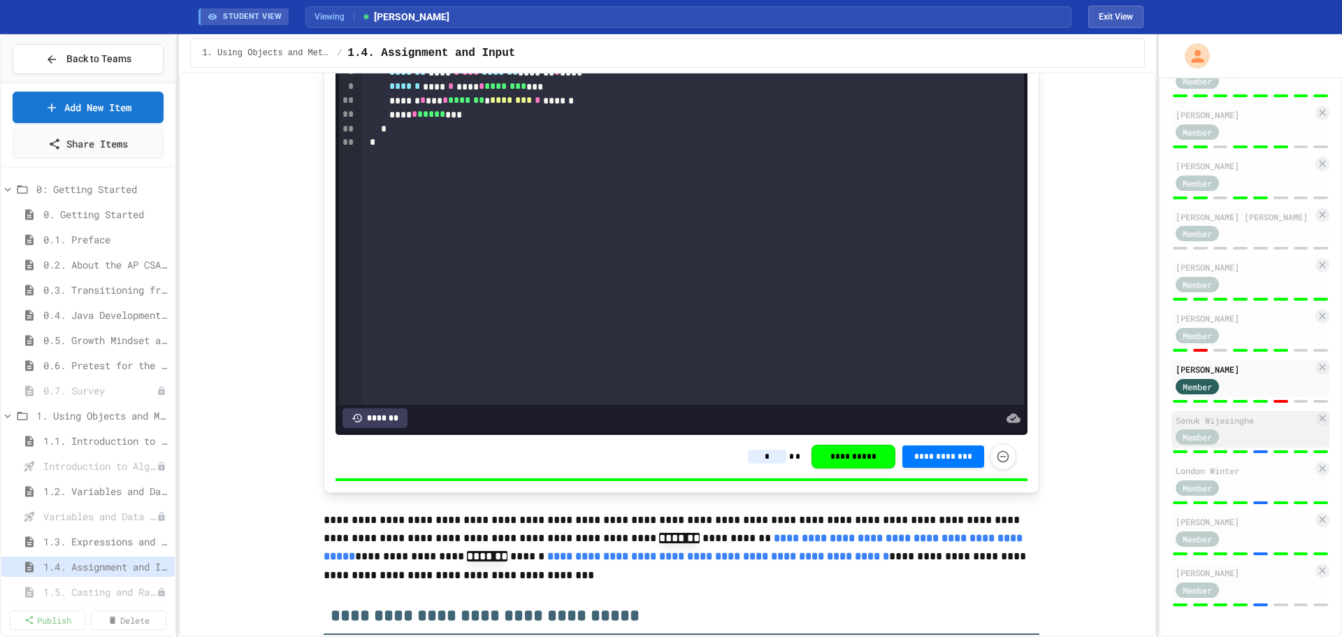
type input "*"
click at [1244, 428] on div "Member" at bounding box center [1211, 436] width 70 height 17
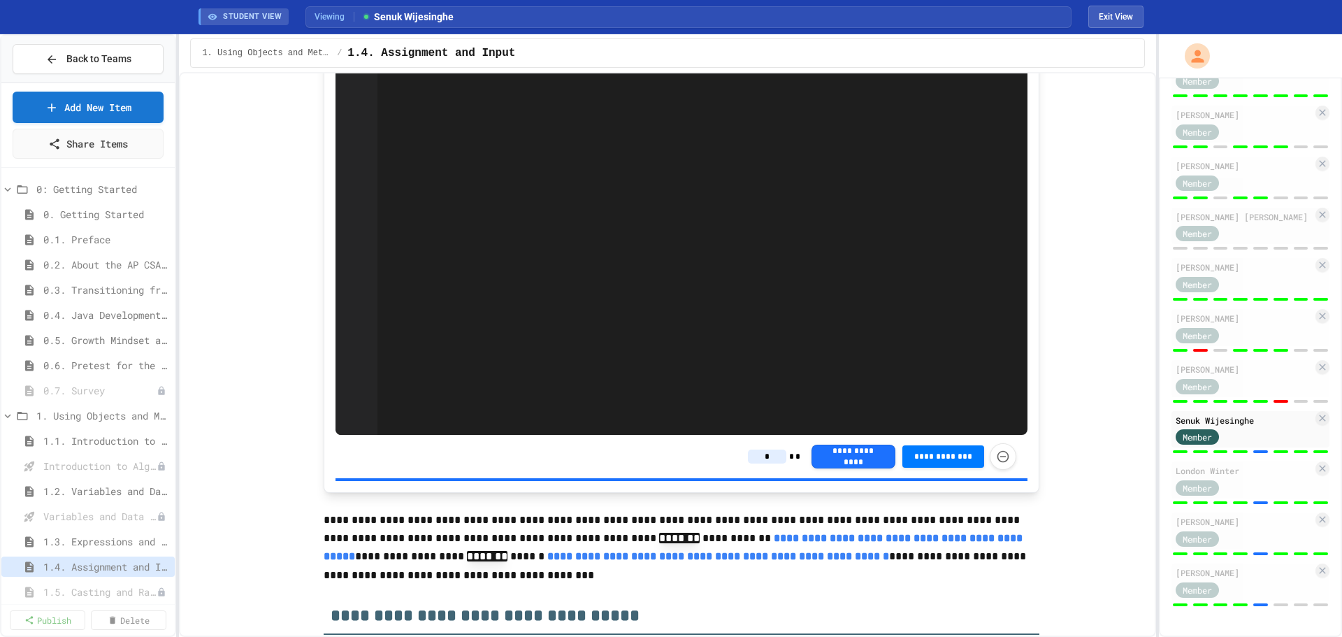
type input "*"
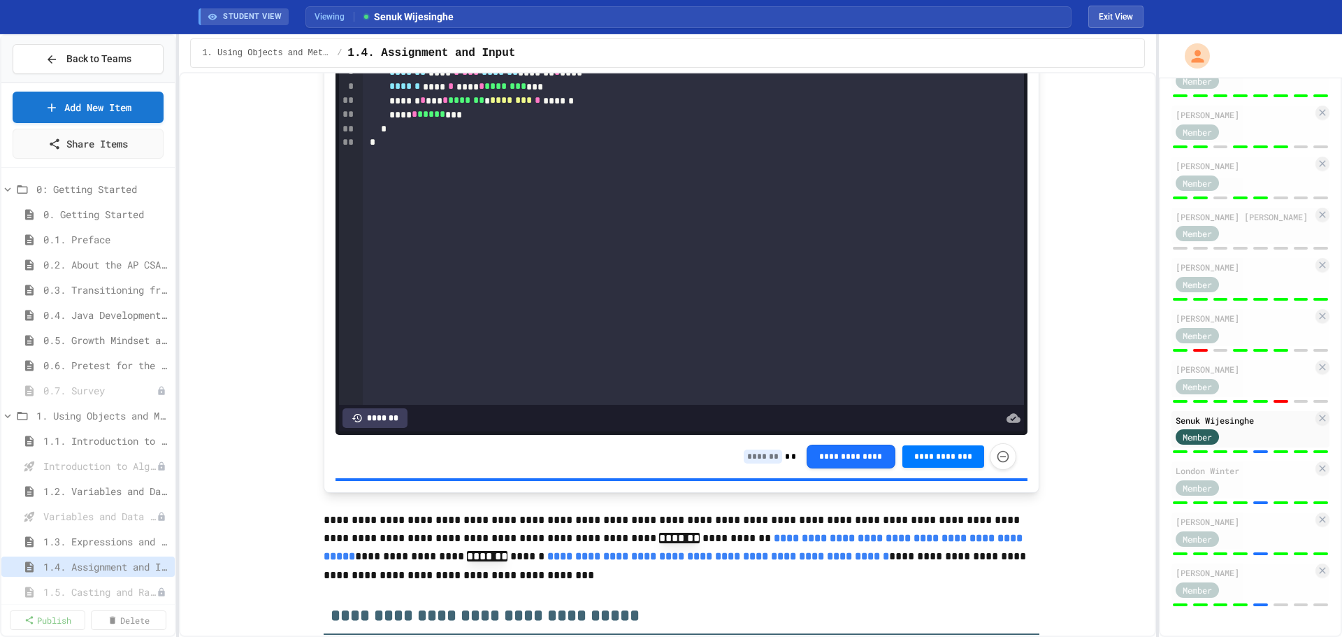
click at [752, 464] on input at bounding box center [763, 457] width 38 height 14
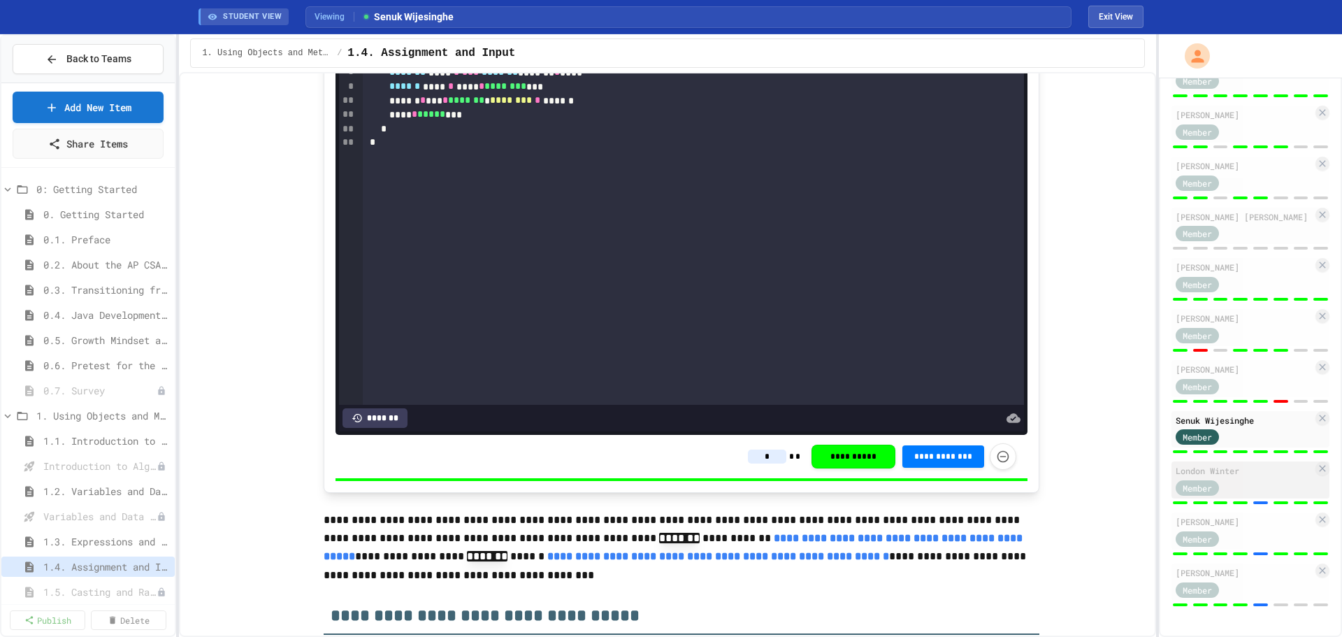
type input "*"
click at [1264, 467] on div "London Winter Member" at bounding box center [1251, 479] width 158 height 37
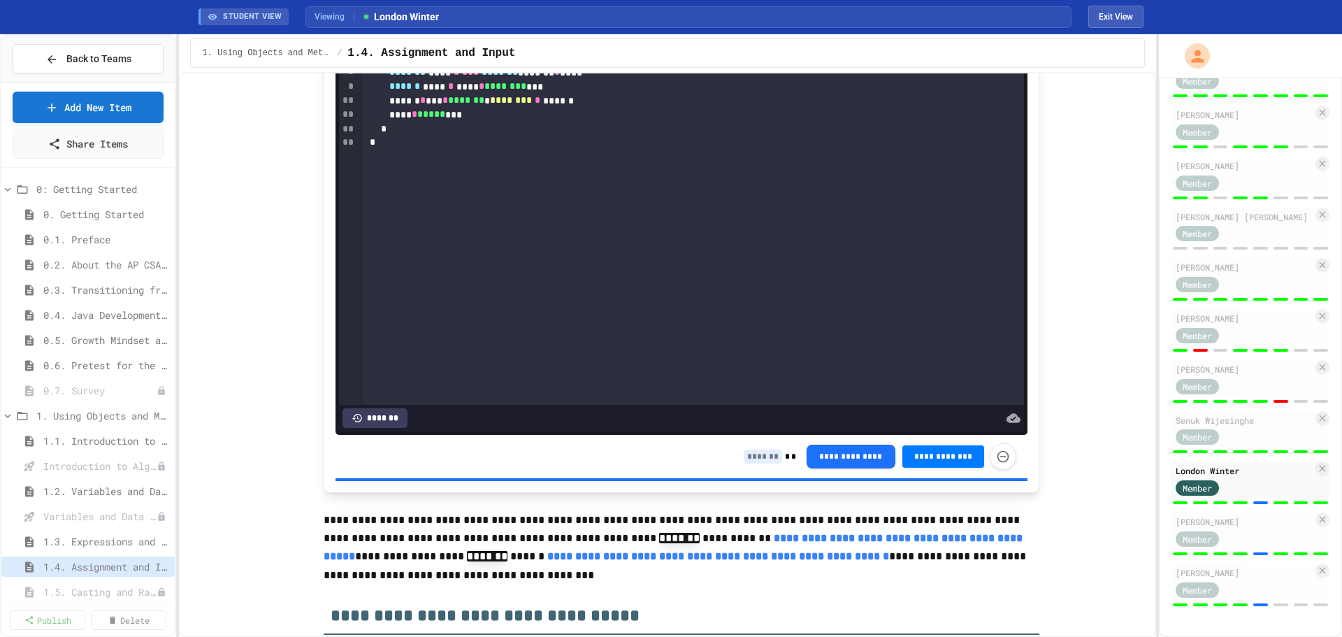
click at [759, 464] on input at bounding box center [763, 457] width 38 height 14
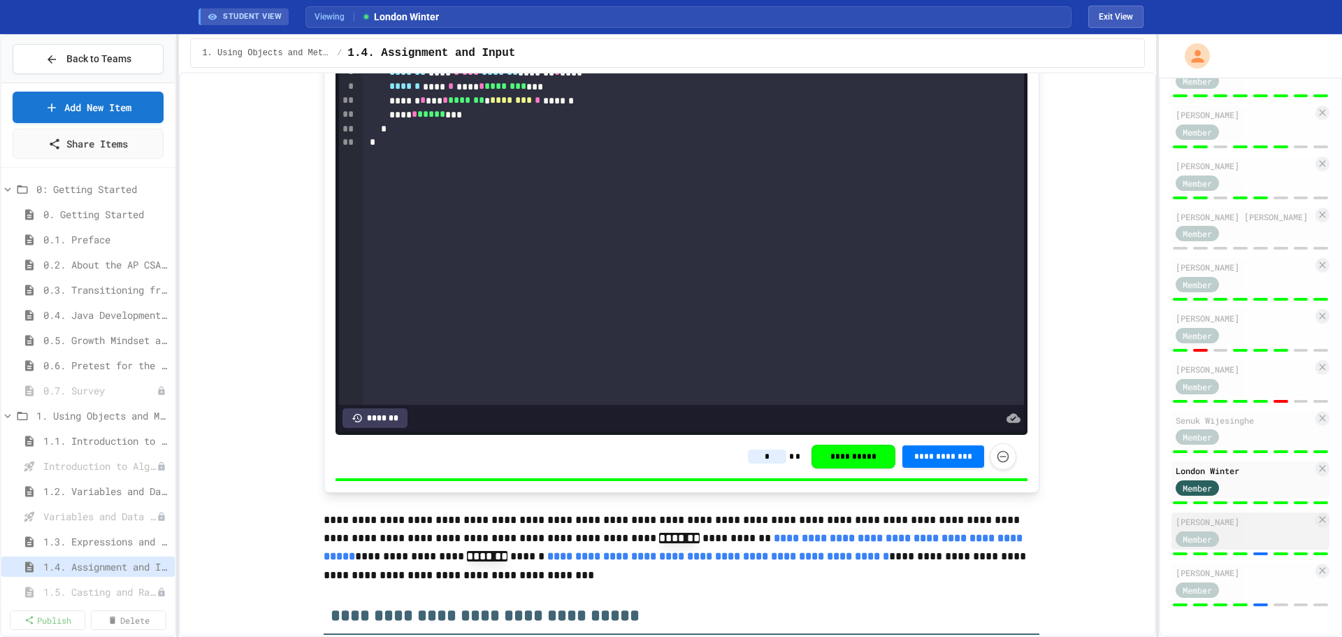
type input "*"
click at [1264, 515] on div "[PERSON_NAME]" at bounding box center [1244, 521] width 137 height 13
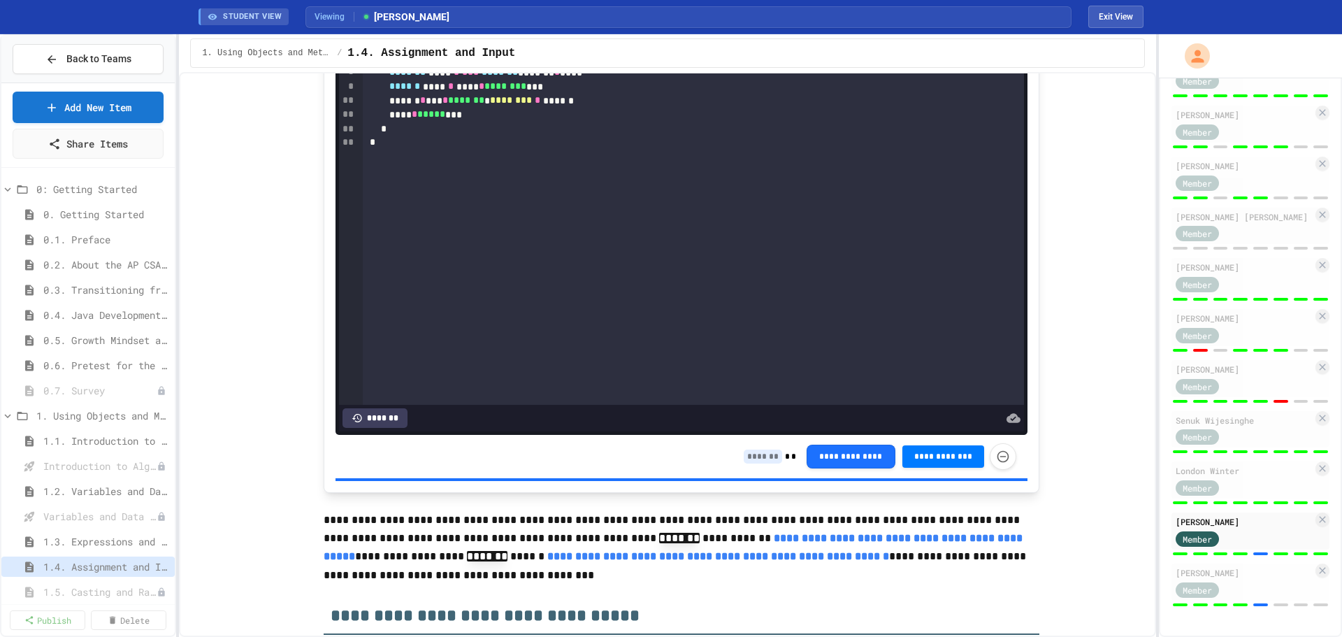
click at [752, 464] on input at bounding box center [763, 457] width 38 height 14
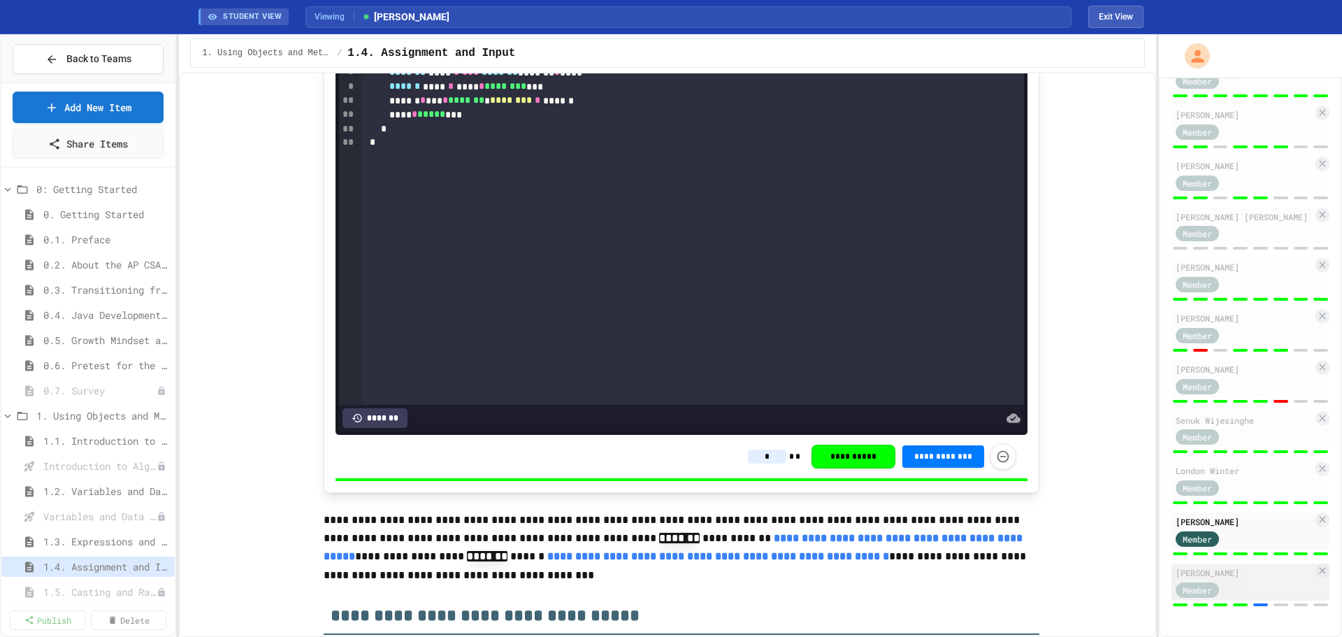
type input "*"
click at [1249, 580] on div "Member" at bounding box center [1244, 588] width 137 height 17
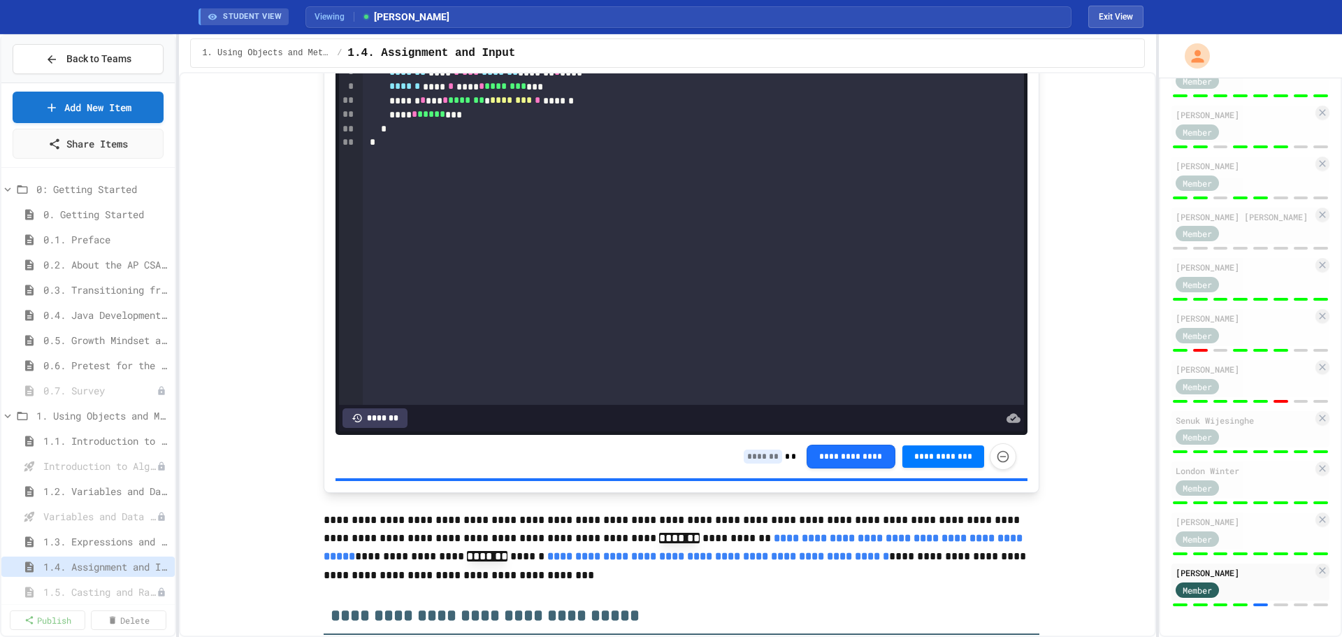
drag, startPoint x: 756, startPoint y: 512, endPoint x: 788, endPoint y: 506, distance: 32.6
click at [756, 470] on div "**********" at bounding box center [880, 456] width 273 height 27
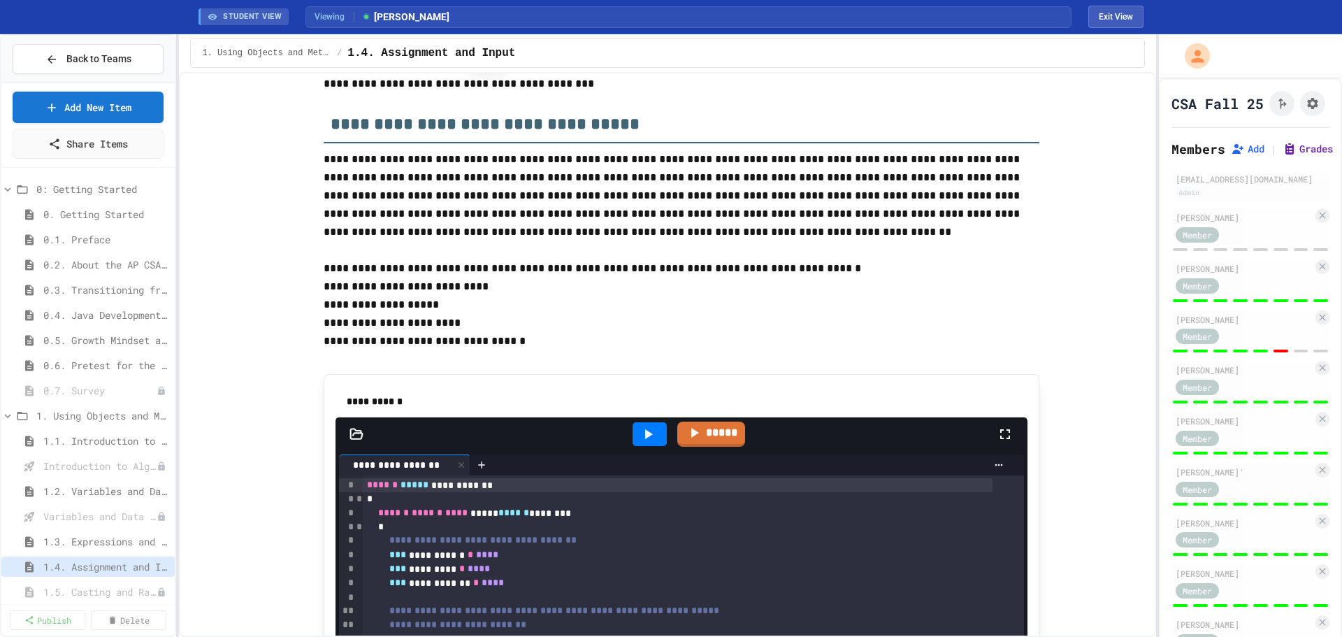
type input "*"
click at [1318, 156] on button "Grades" at bounding box center [1308, 149] width 50 height 14
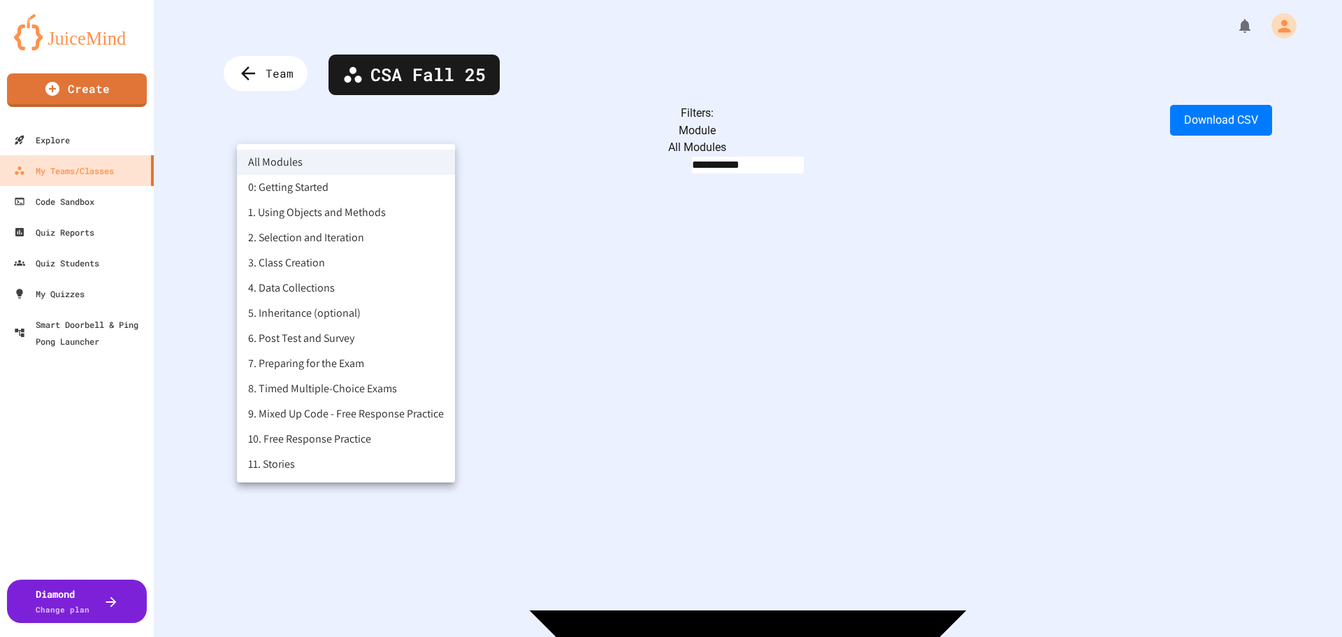
click at [327, 135] on body "**********" at bounding box center [671, 318] width 1342 height 637
click at [310, 220] on li "1. Using Objects and Methods" at bounding box center [346, 212] width 218 height 25
type input "**********"
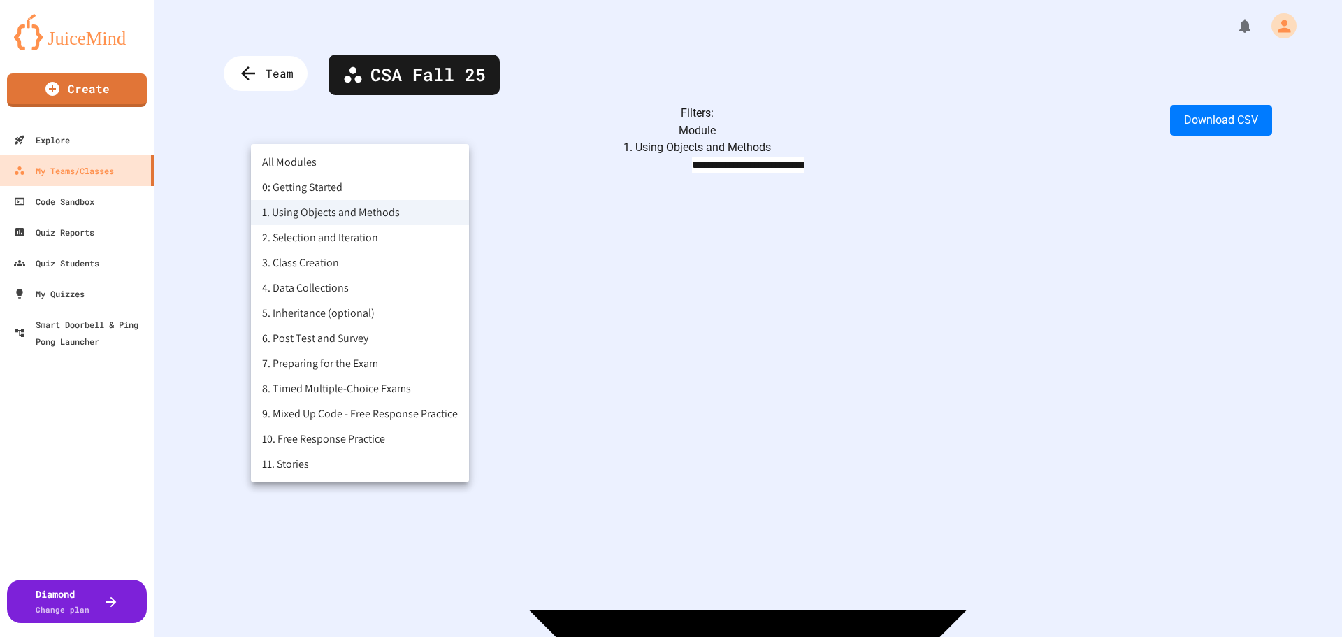
click at [326, 134] on body "**********" at bounding box center [671, 318] width 1342 height 637
click at [257, 77] on div at bounding box center [671, 318] width 1342 height 637
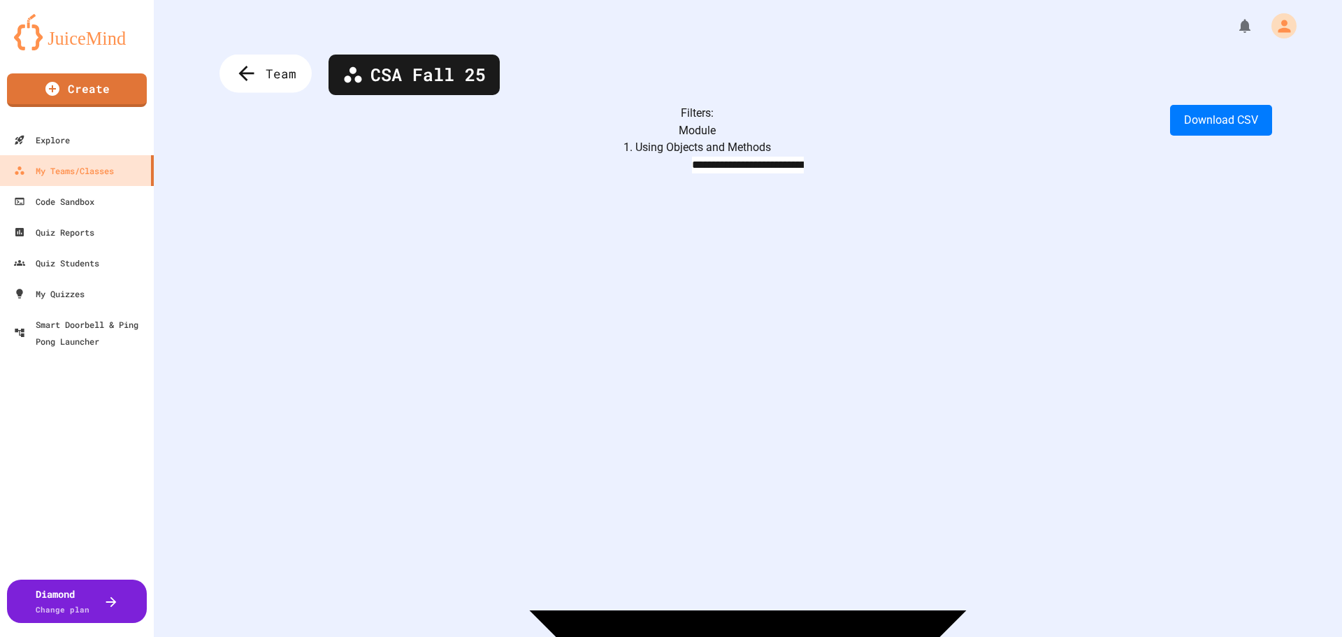
click at [265, 73] on div "Team" at bounding box center [266, 74] width 92 height 38
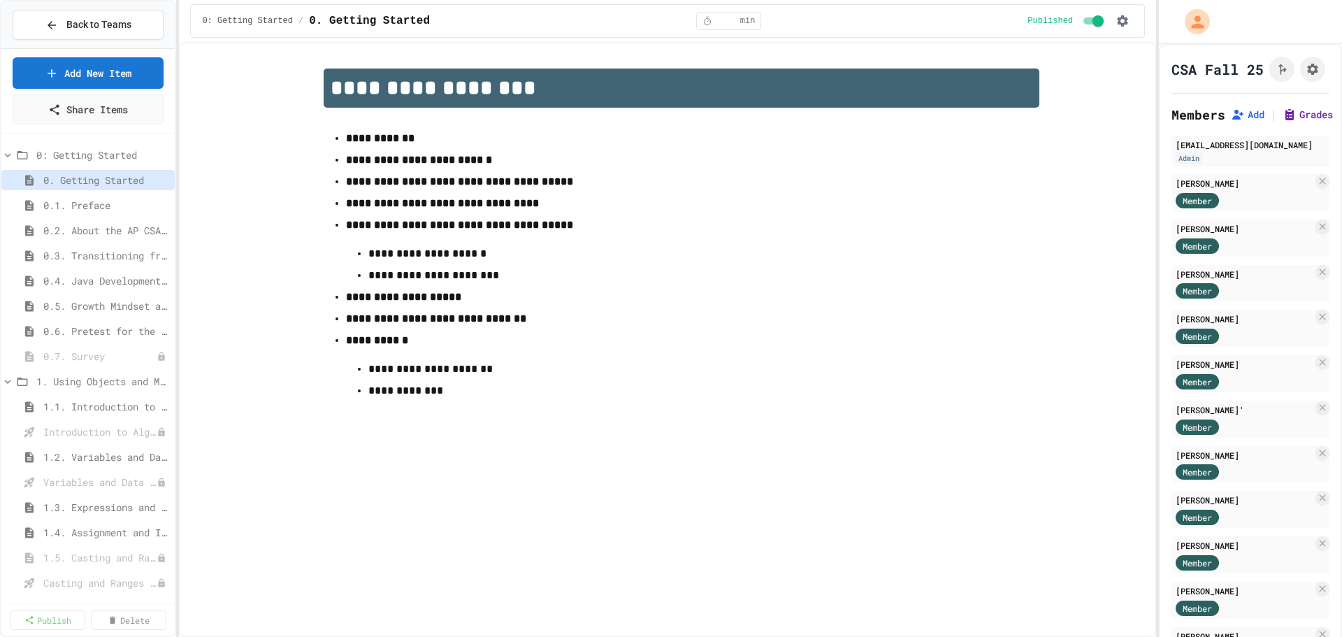
click at [1303, 122] on button "Grades" at bounding box center [1308, 115] width 50 height 14
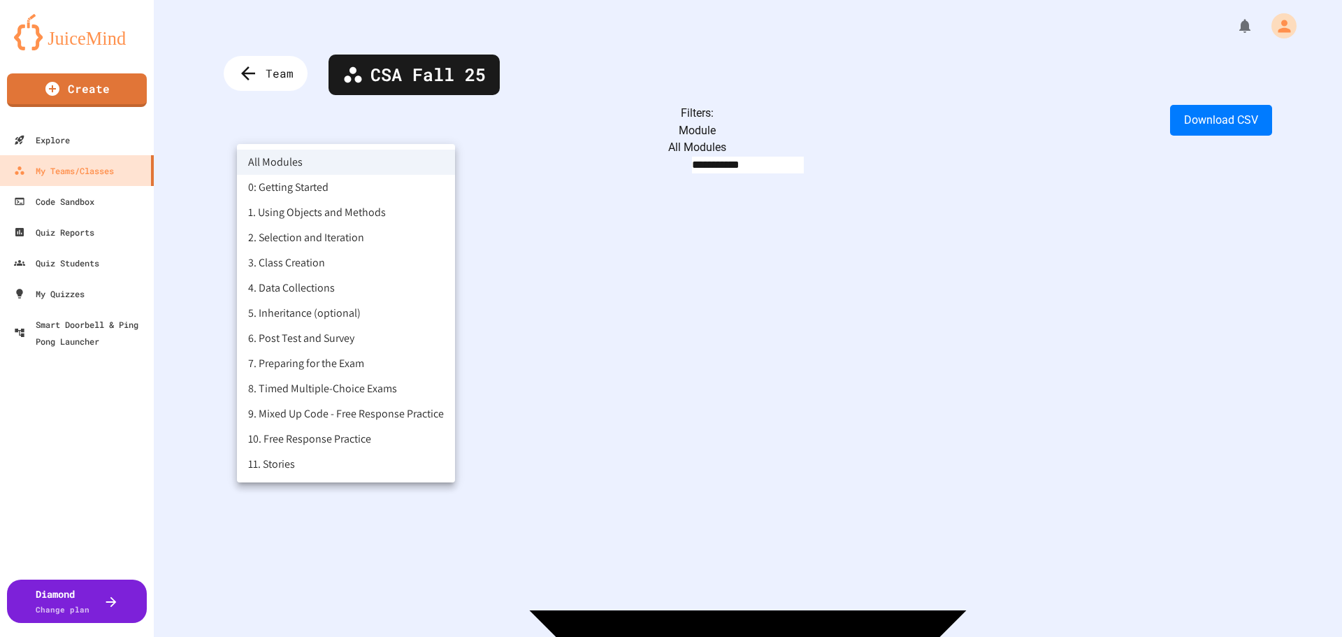
click at [367, 133] on body "**********" at bounding box center [671, 318] width 1342 height 637
click at [313, 224] on li "1. Using Objects and Methods" at bounding box center [346, 212] width 218 height 25
type input "**********"
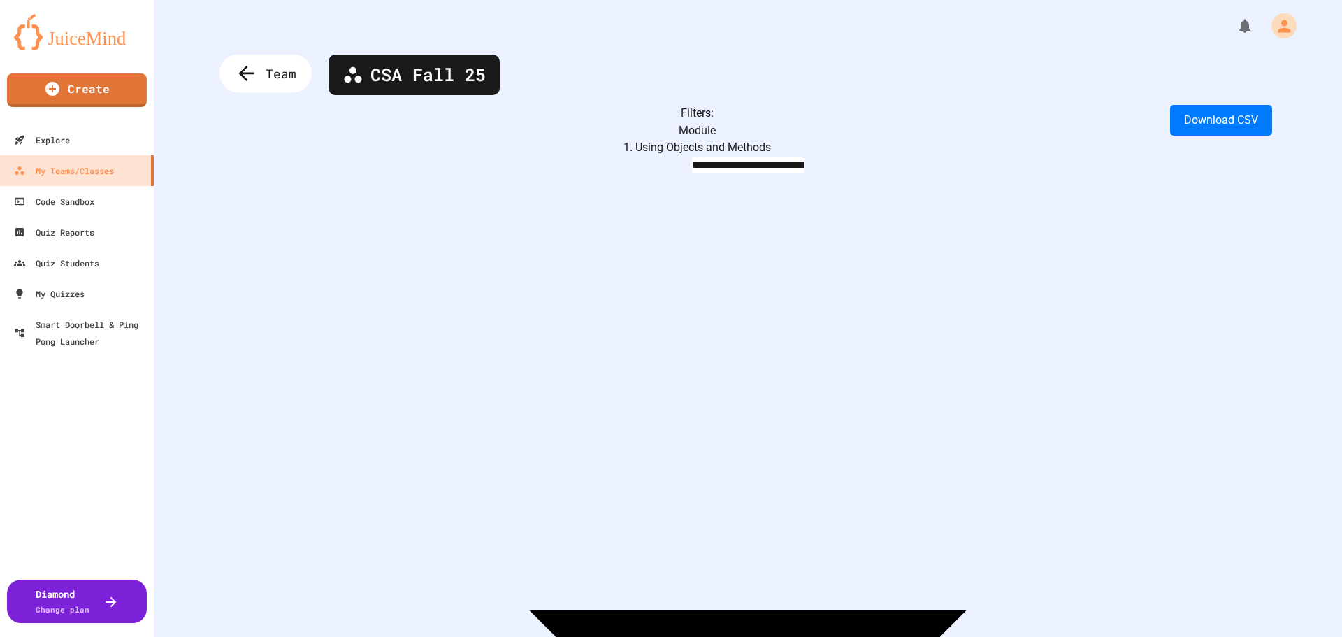
click at [270, 74] on span "Team" at bounding box center [281, 73] width 31 height 18
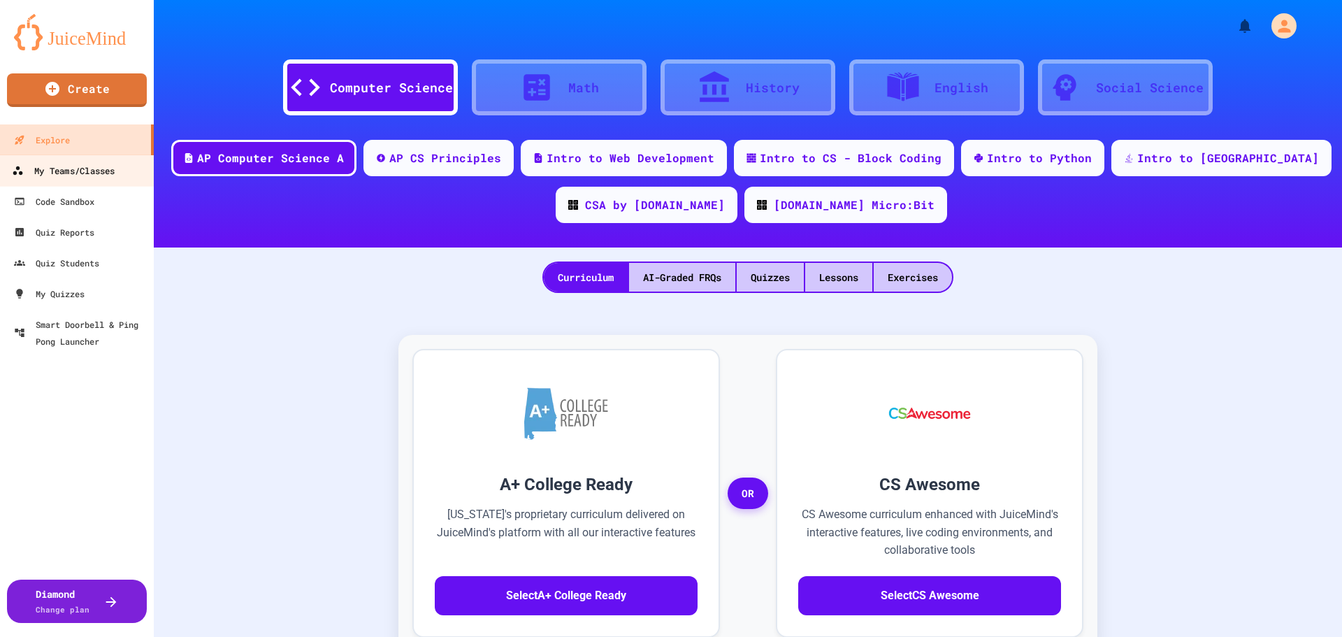
click at [99, 170] on div "My Teams/Classes" at bounding box center [63, 170] width 103 height 17
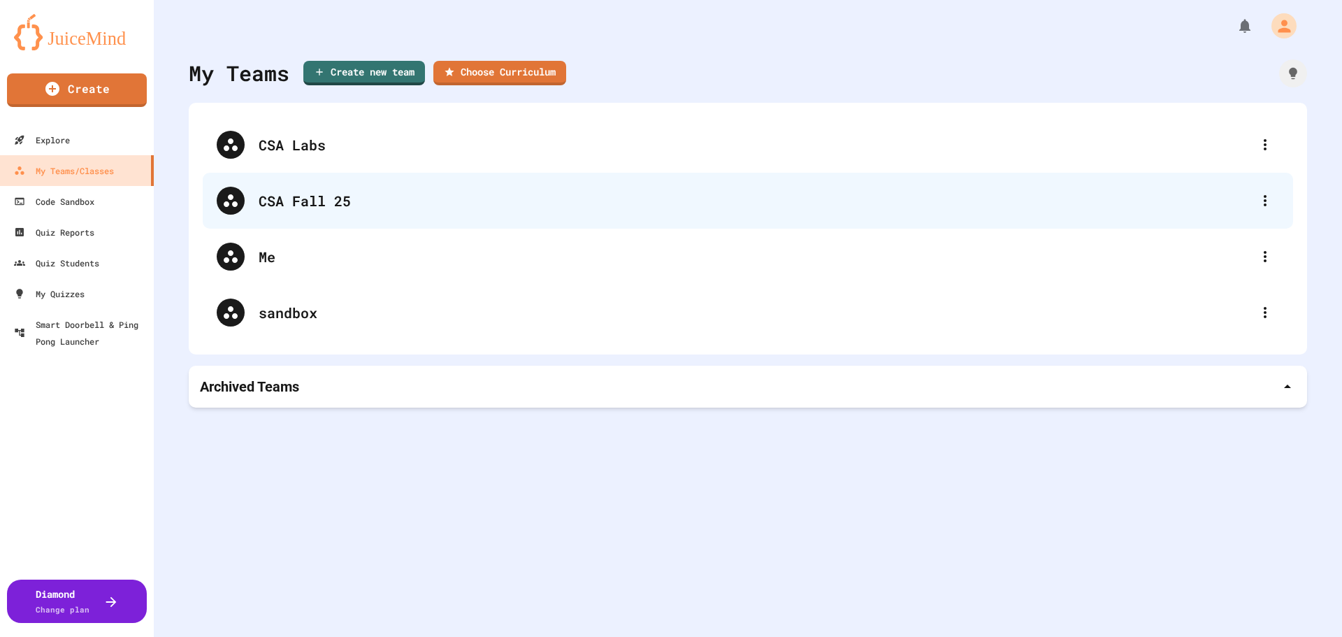
click at [368, 215] on div "CSA Fall 25" at bounding box center [748, 201] width 1091 height 56
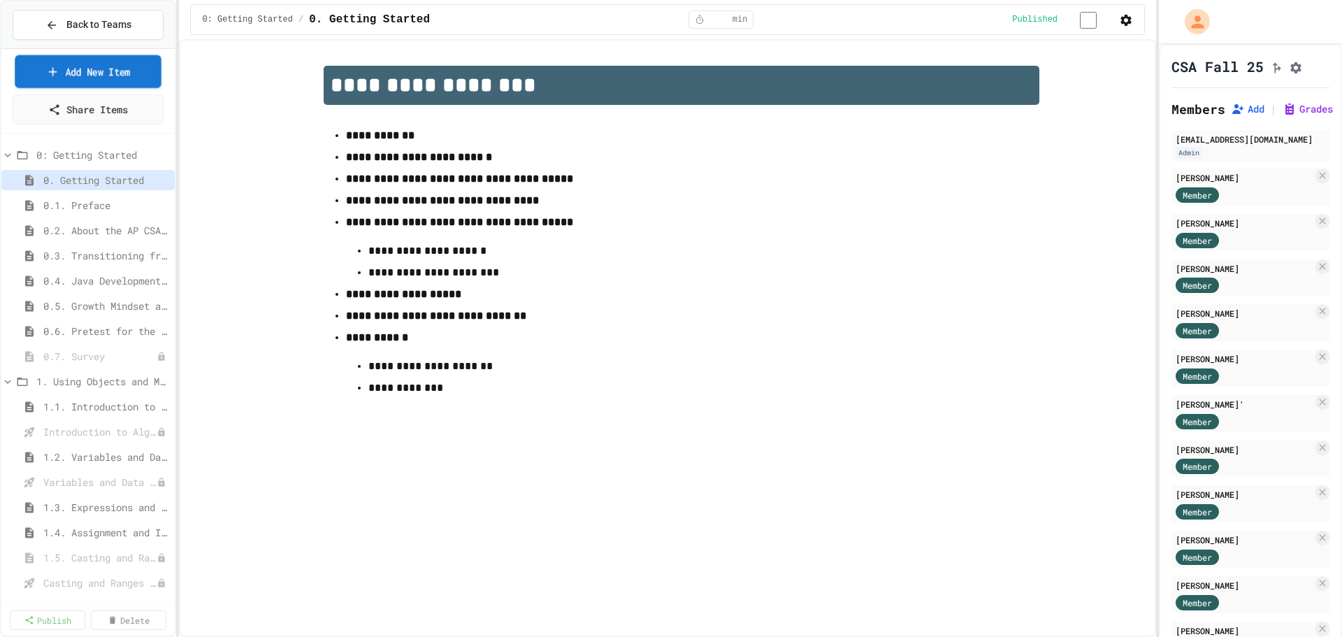
click at [125, 73] on link "Add New Item" at bounding box center [88, 71] width 147 height 33
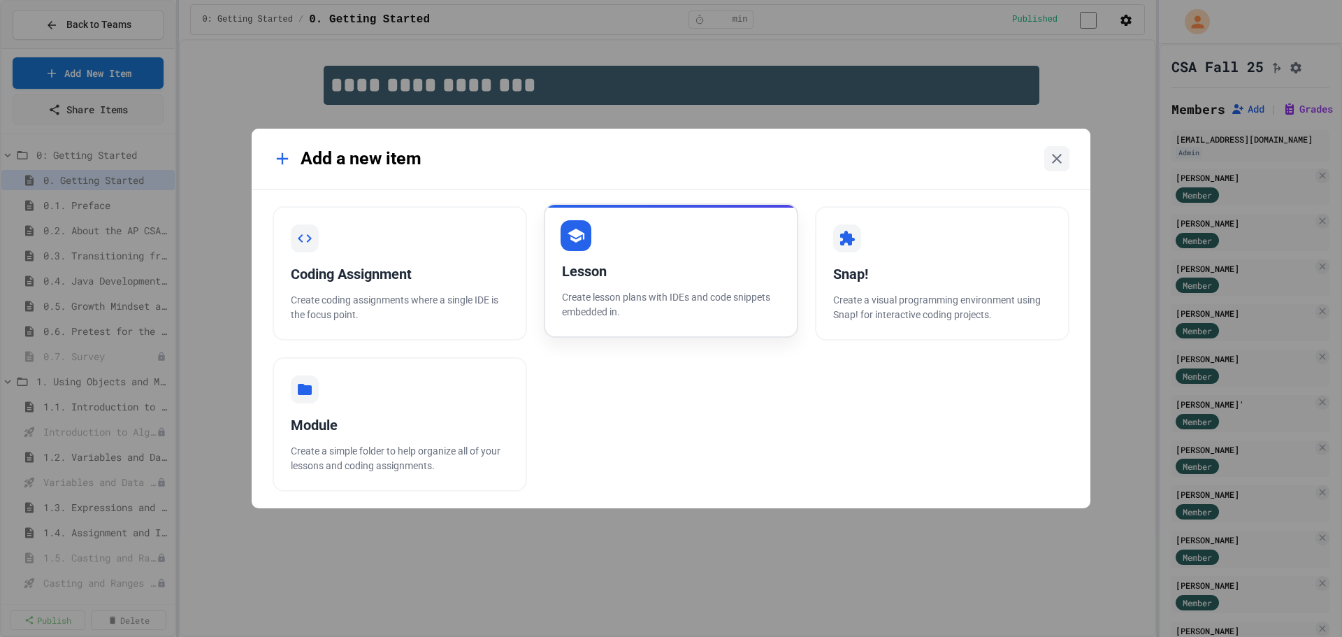
click at [647, 296] on p "Create lesson plans with IDEs and code snippets embedded in." at bounding box center [671, 304] width 218 height 29
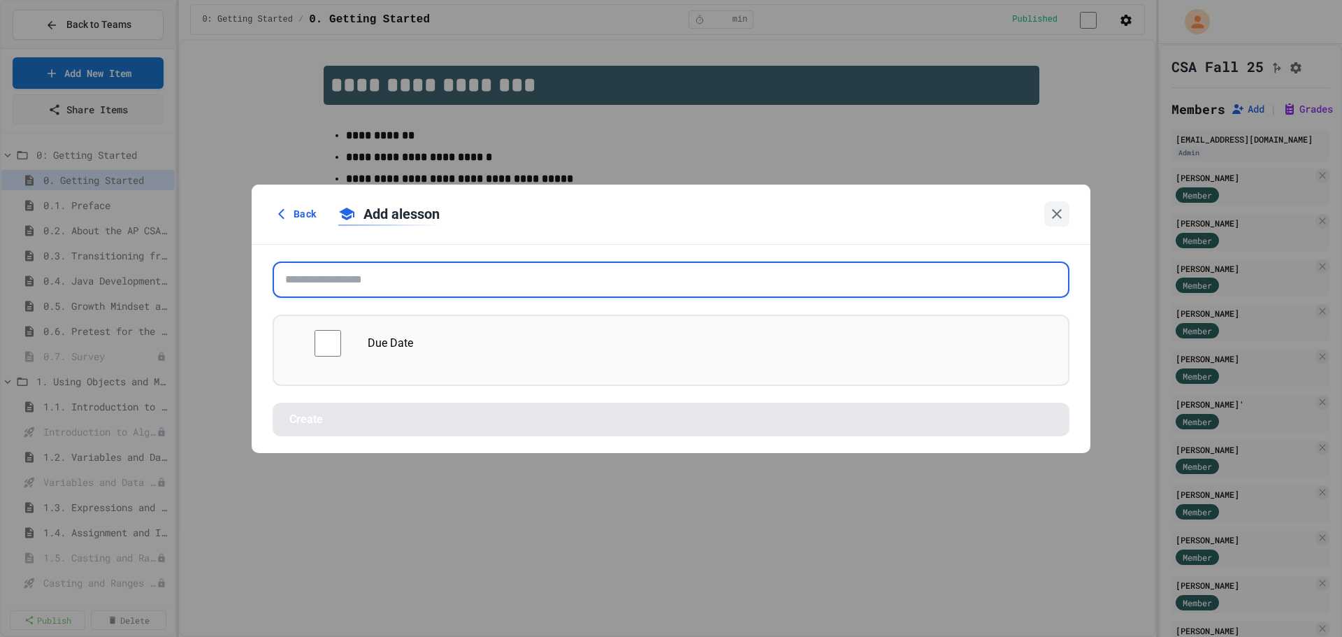
click at [373, 287] on input "text" at bounding box center [671, 279] width 797 height 36
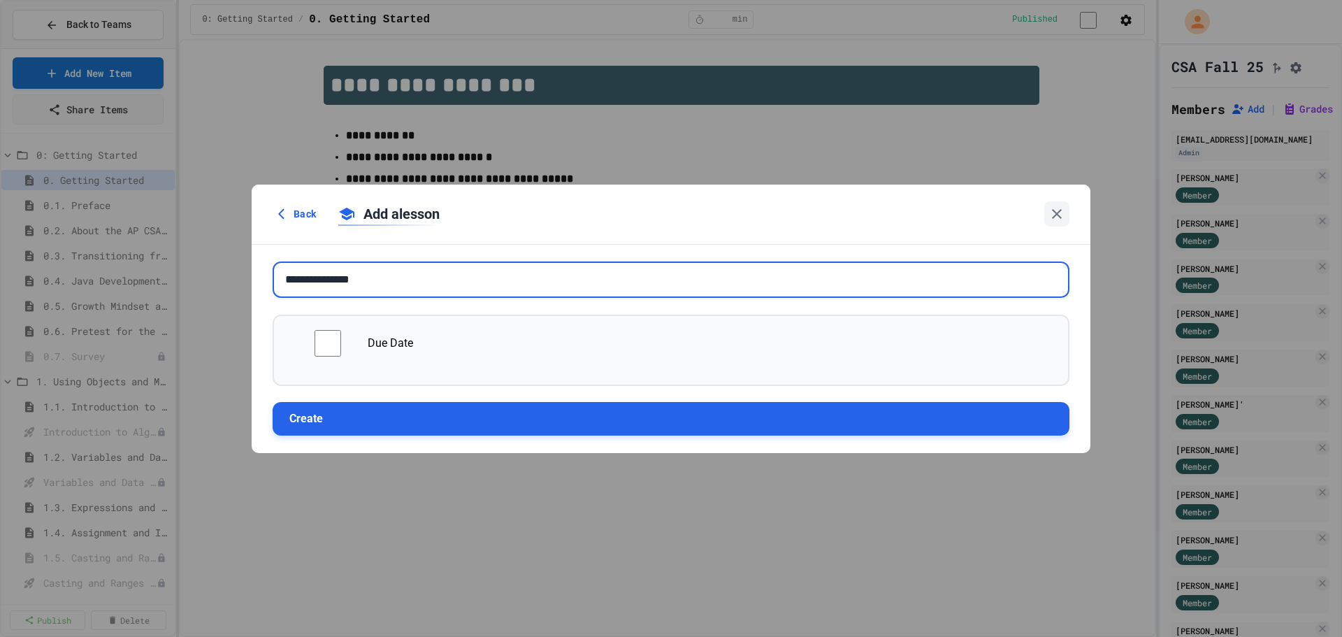
type input "**********"
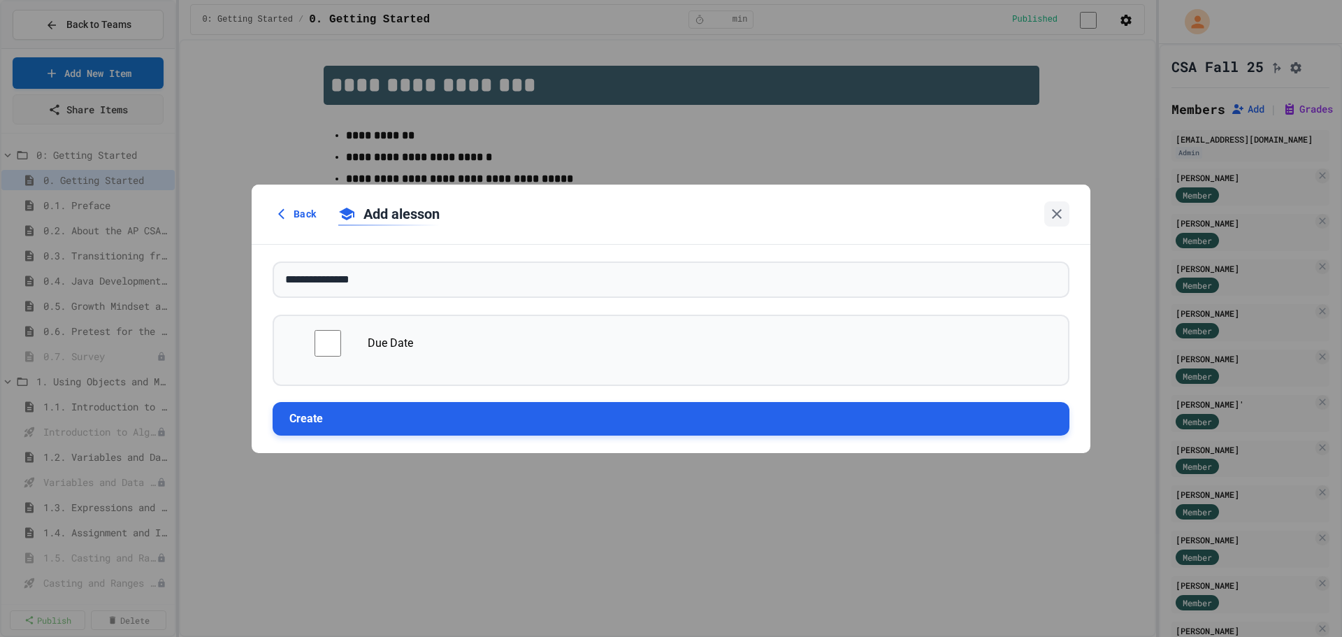
click at [350, 419] on button "Create" at bounding box center [671, 419] width 797 height 34
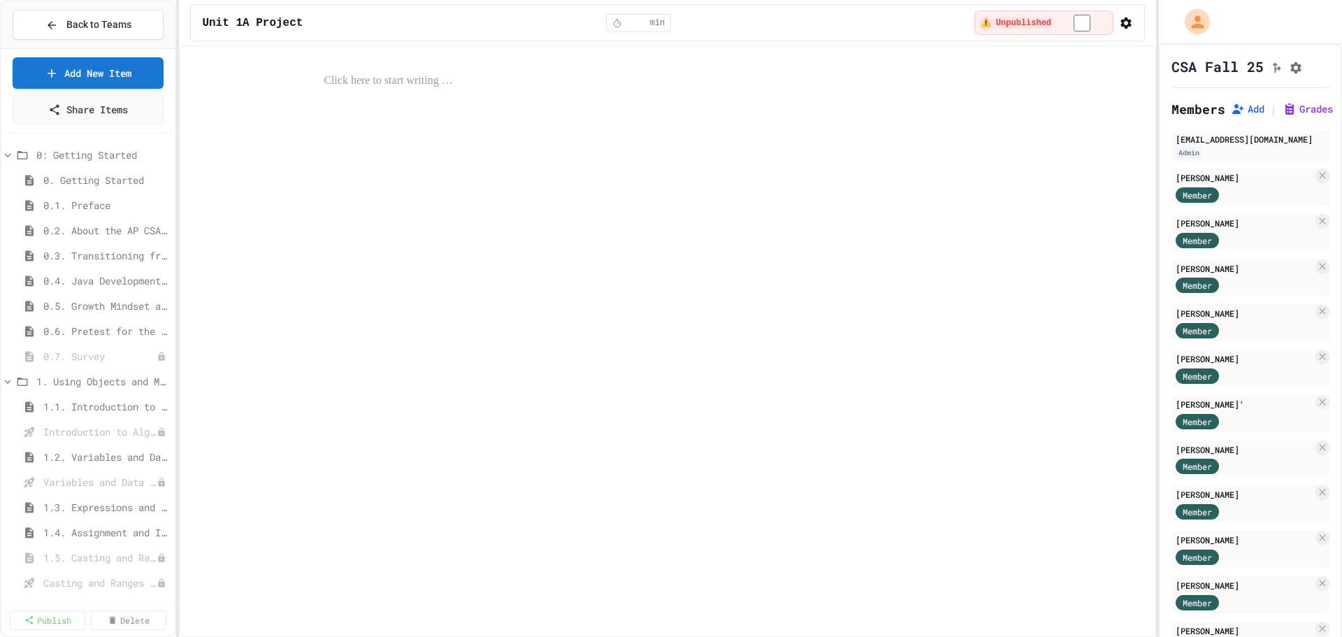
click at [372, 89] on div at bounding box center [668, 81] width 952 height 46
click at [359, 76] on p at bounding box center [682, 81] width 716 height 18
drag, startPoint x: 443, startPoint y: 79, endPoint x: 306, endPoint y: 79, distance: 136.3
click at [306, 79] on div "**********" at bounding box center [682, 81] width 924 height 18
click at [492, 56] on button at bounding box center [499, 53] width 21 height 22
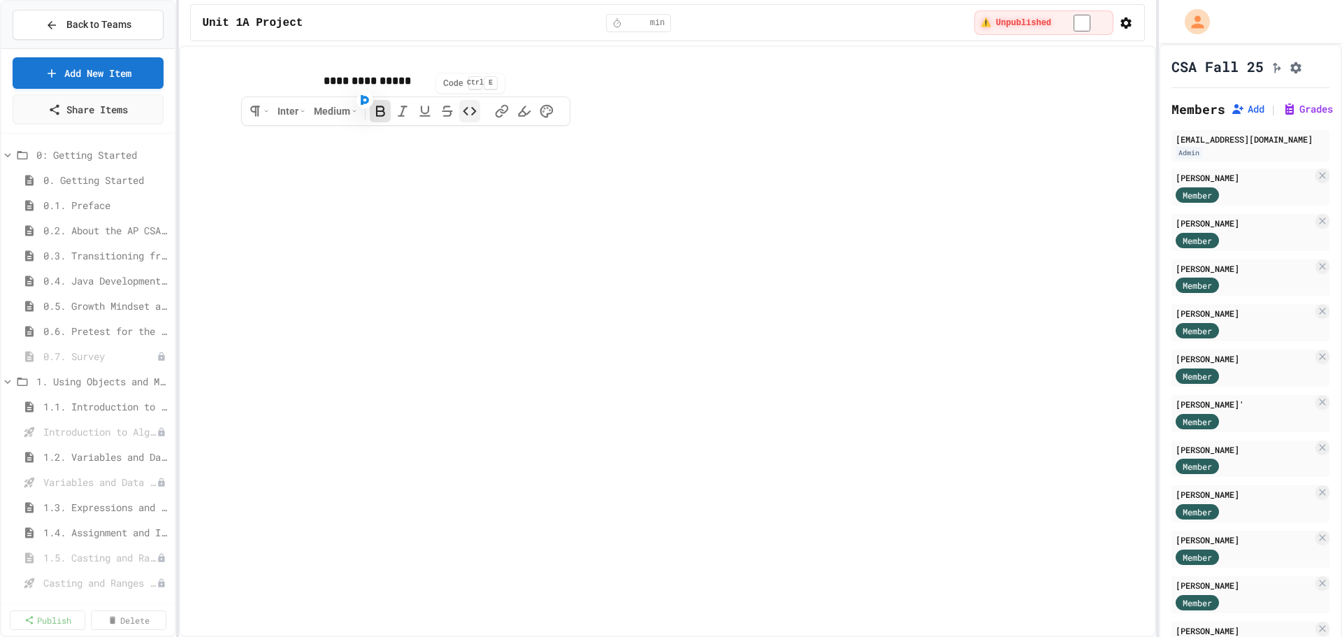
click at [473, 110] on icon at bounding box center [470, 111] width 14 height 14
click at [471, 110] on polyline at bounding box center [472, 110] width 3 height 7
click at [319, 107] on html "**********" at bounding box center [671, 318] width 1342 height 637
click at [326, 252] on span "Extra Large" at bounding box center [333, 245] width 85 height 14
click at [487, 198] on html "**********" at bounding box center [671, 318] width 1342 height 637
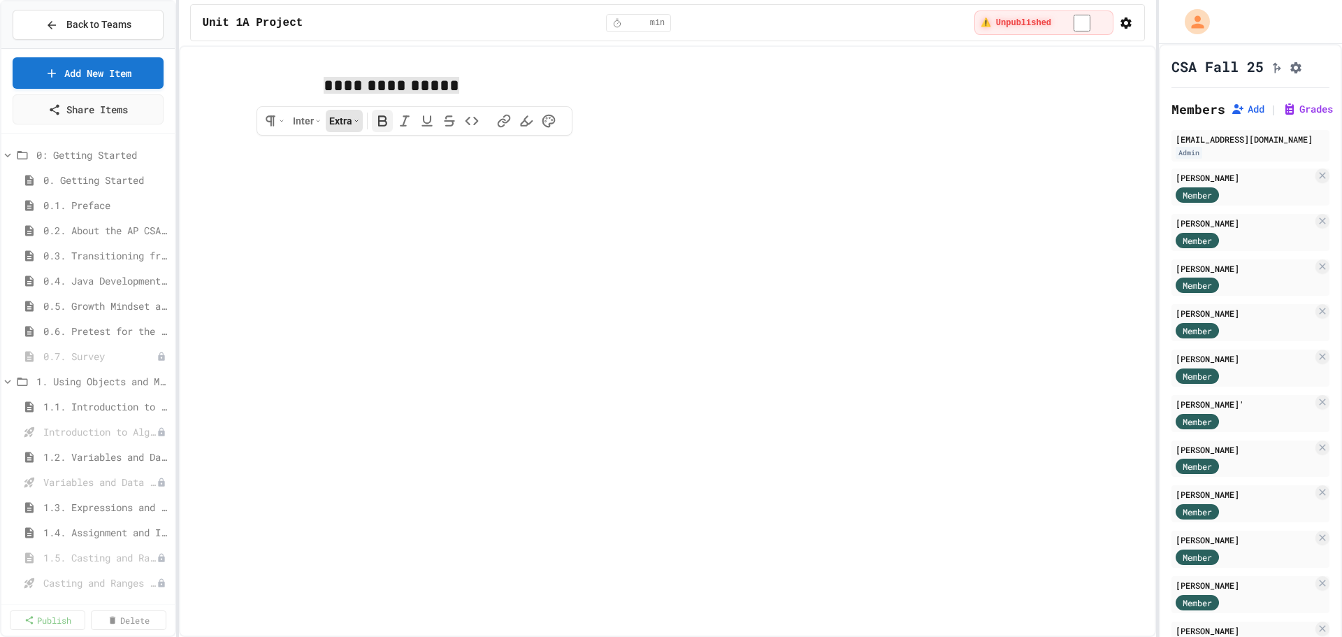
click at [387, 114] on icon at bounding box center [382, 121] width 14 height 14
click at [457, 94] on p "**********" at bounding box center [682, 85] width 716 height 27
click at [1122, 25] on icon "button" at bounding box center [1126, 22] width 11 height 11
click at [619, 636] on div at bounding box center [671, 638] width 1342 height 0
click at [554, 142] on p at bounding box center [682, 136] width 716 height 18
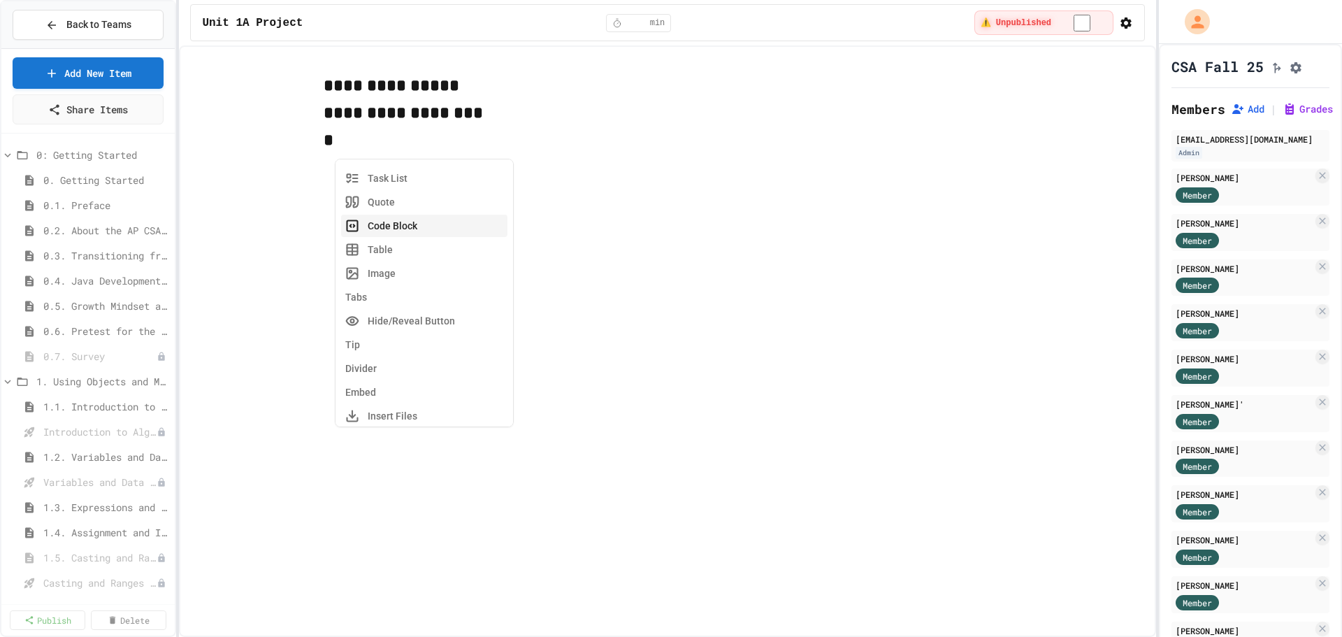
scroll to position [125, 0]
click at [433, 229] on button "Code Block" at bounding box center [424, 231] width 166 height 22
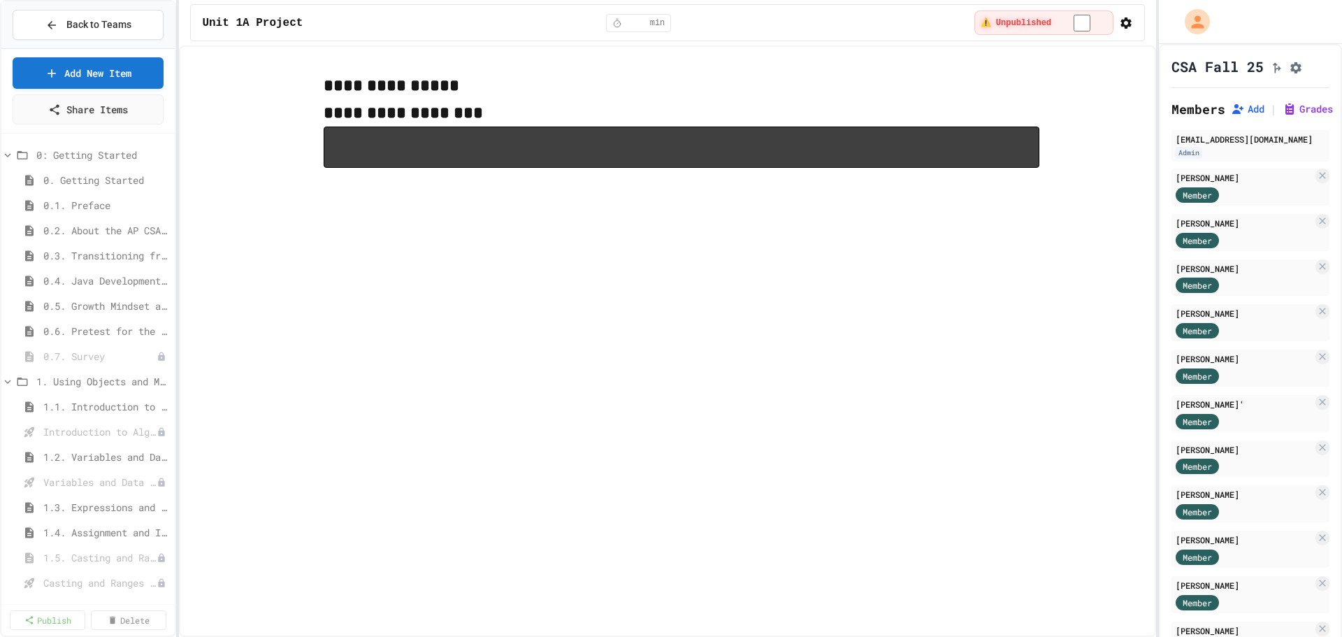
click at [491, 110] on p "**********" at bounding box center [682, 112] width 716 height 27
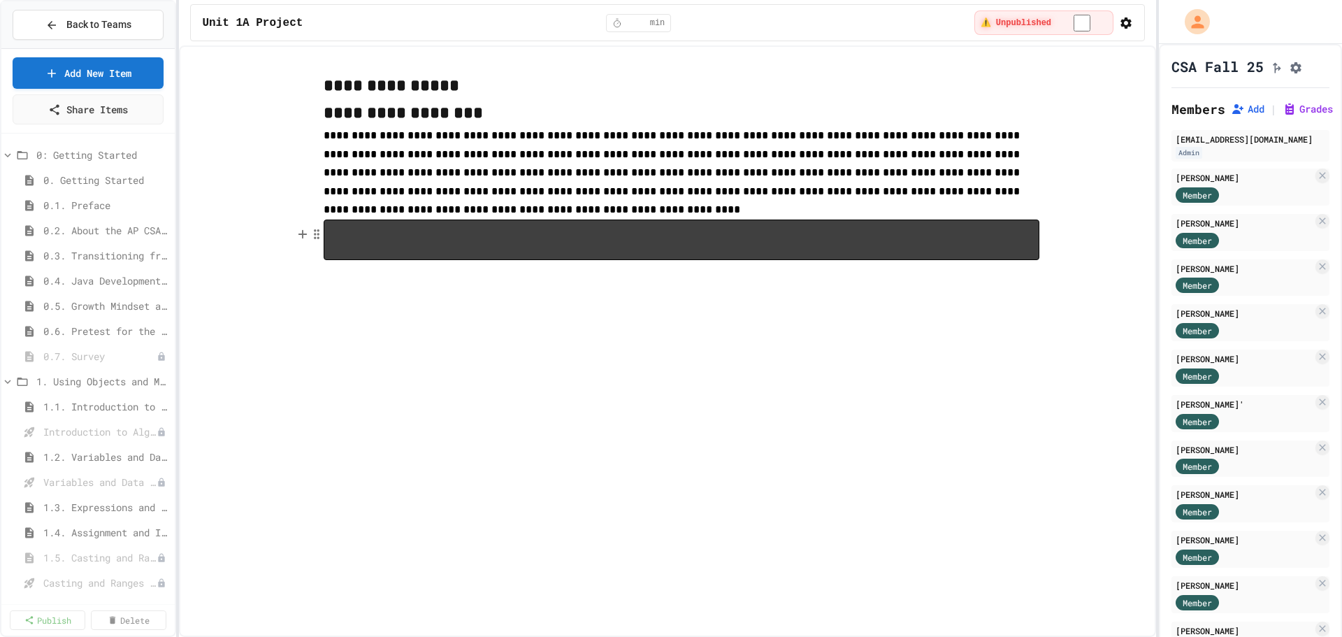
click at [502, 249] on pre at bounding box center [682, 240] width 716 height 41
click at [315, 238] on circle "button" at bounding box center [315, 238] width 1 height 1
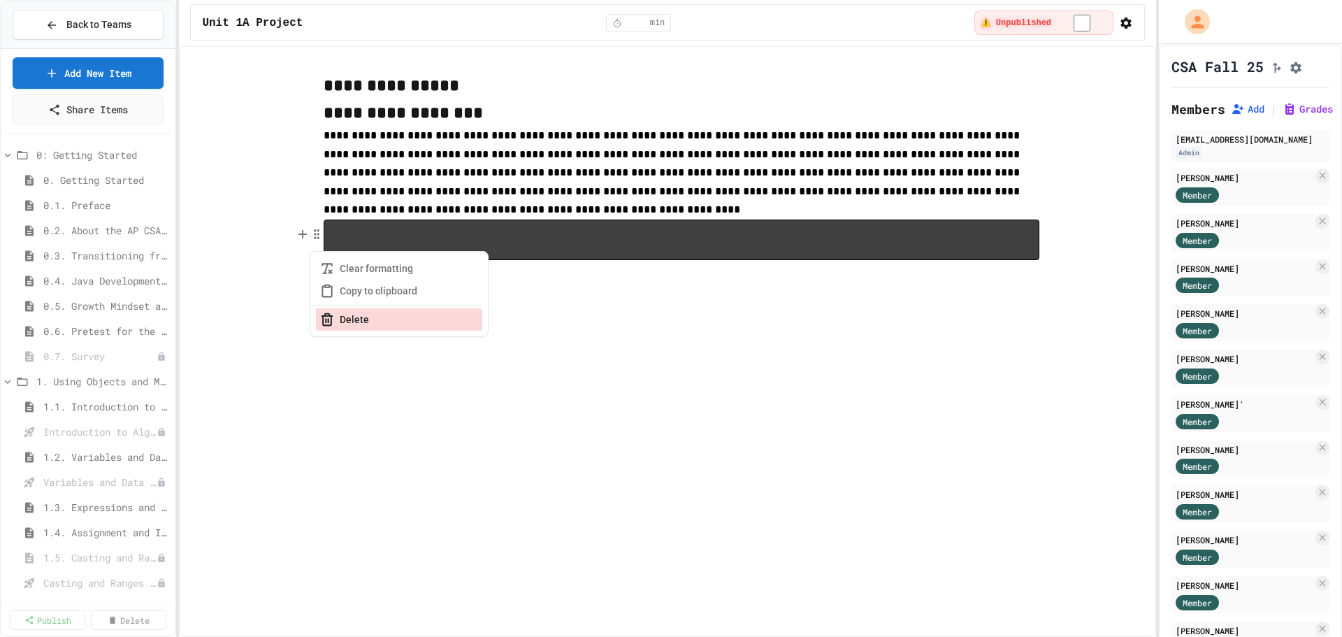
click at [375, 324] on button "Delete" at bounding box center [399, 319] width 166 height 22
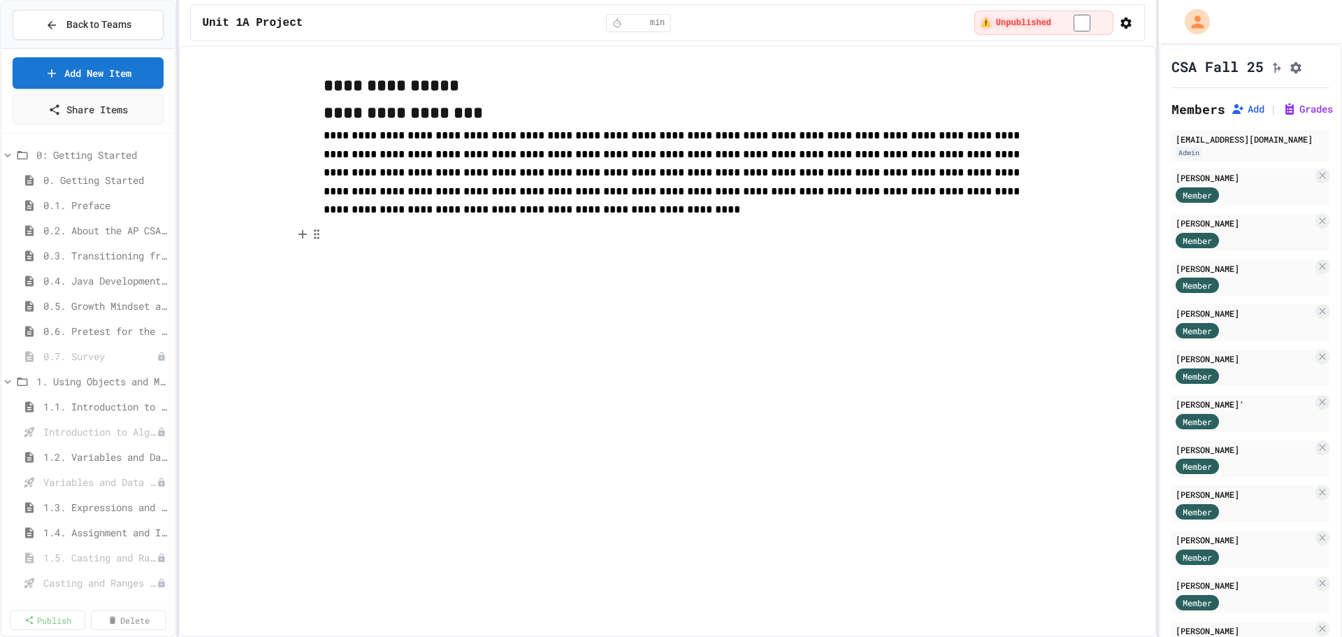
click at [362, 229] on p at bounding box center [682, 229] width 716 height 18
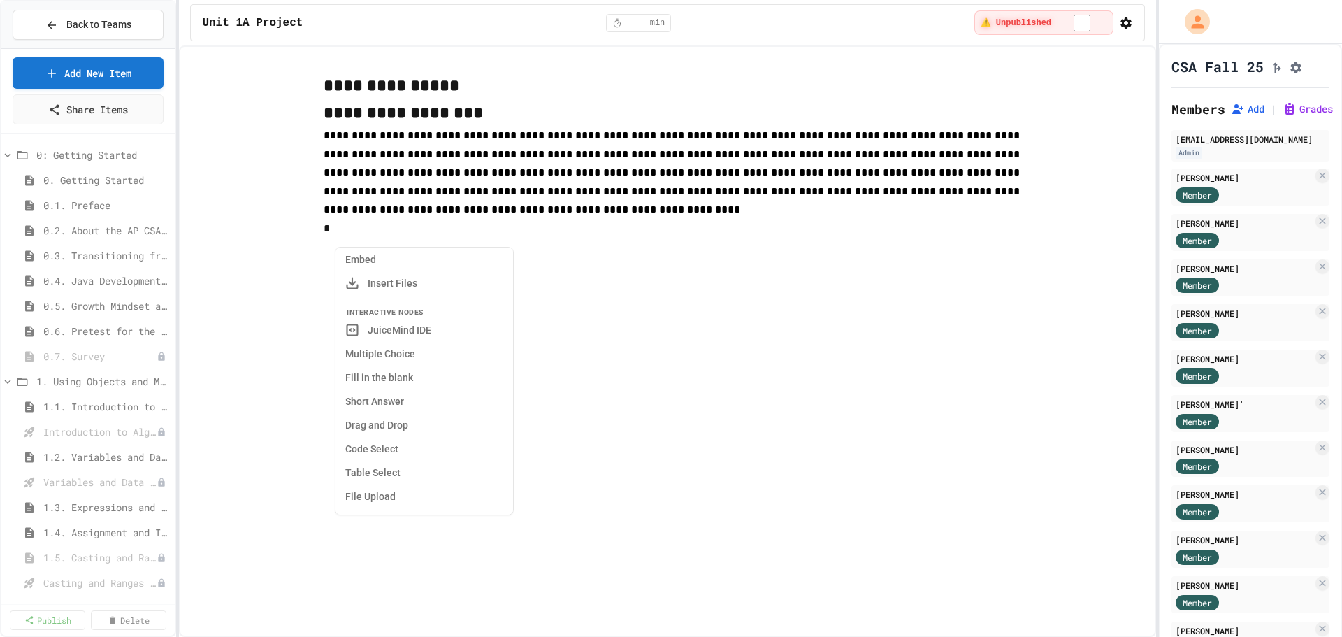
scroll to position [348, 0]
click at [416, 333] on button "JuiceMind IDE" at bounding box center [424, 333] width 166 height 22
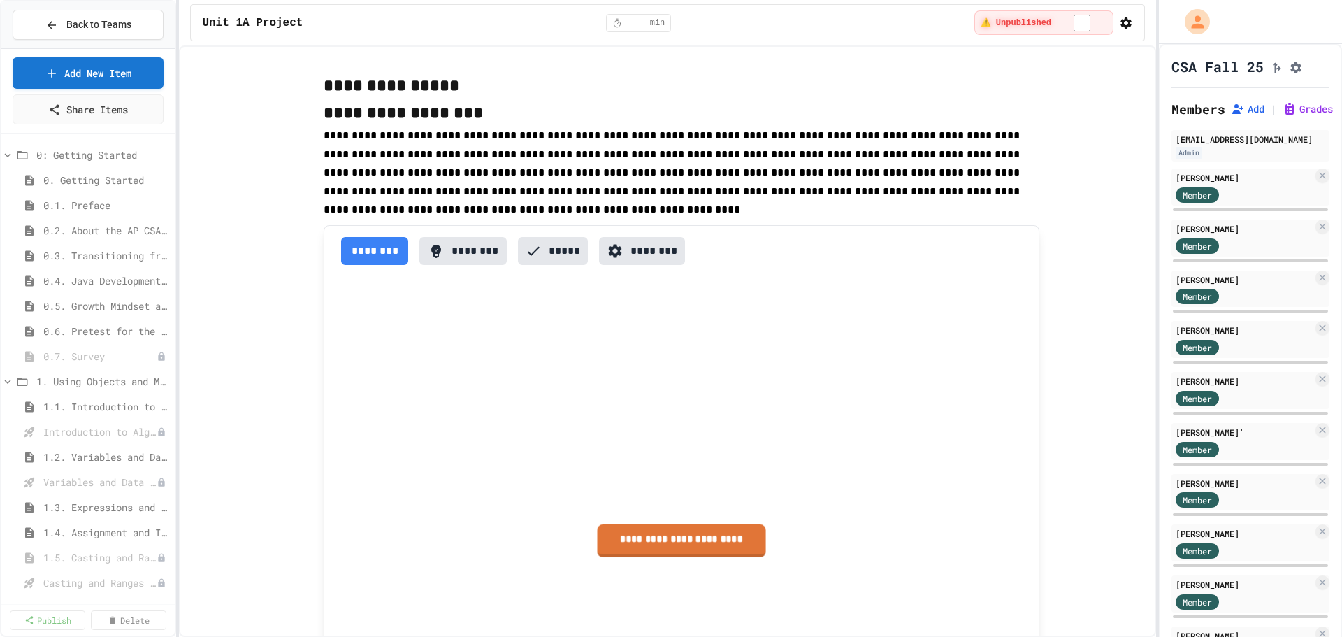
click at [666, 545] on link "**********" at bounding box center [682, 540] width 168 height 33
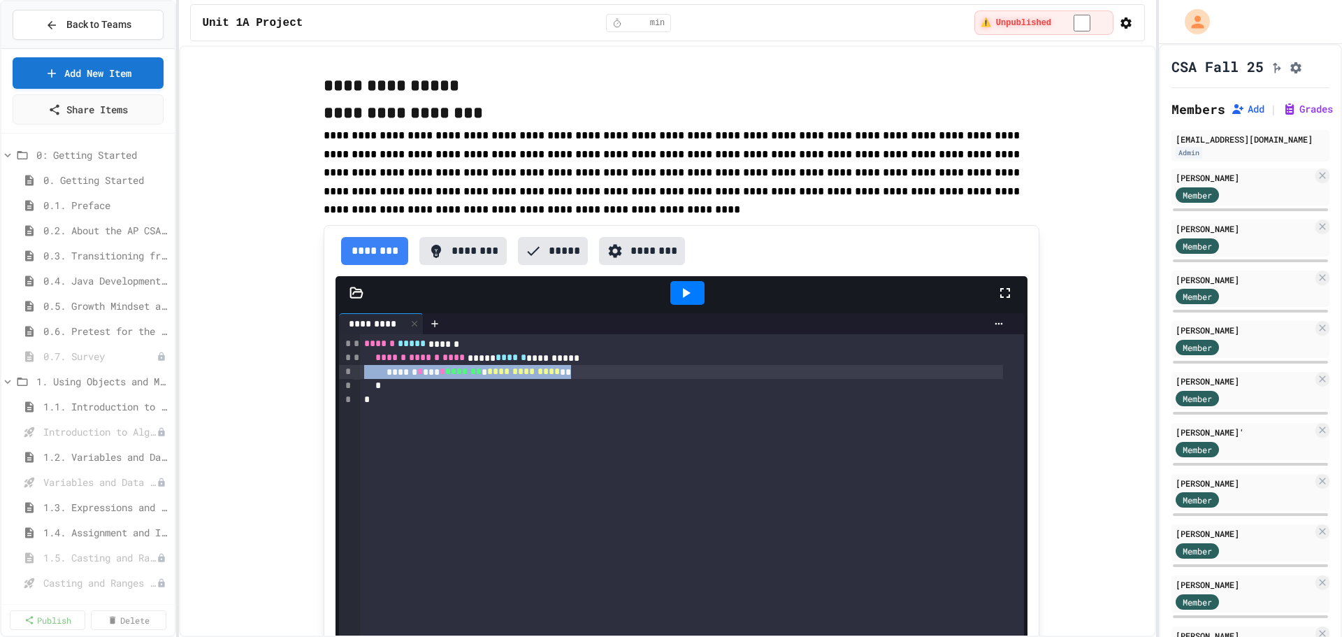
drag, startPoint x: 607, startPoint y: 382, endPoint x: 358, endPoint y: 378, distance: 248.9
click at [360, 378] on div "**********" at bounding box center [681, 372] width 643 height 14
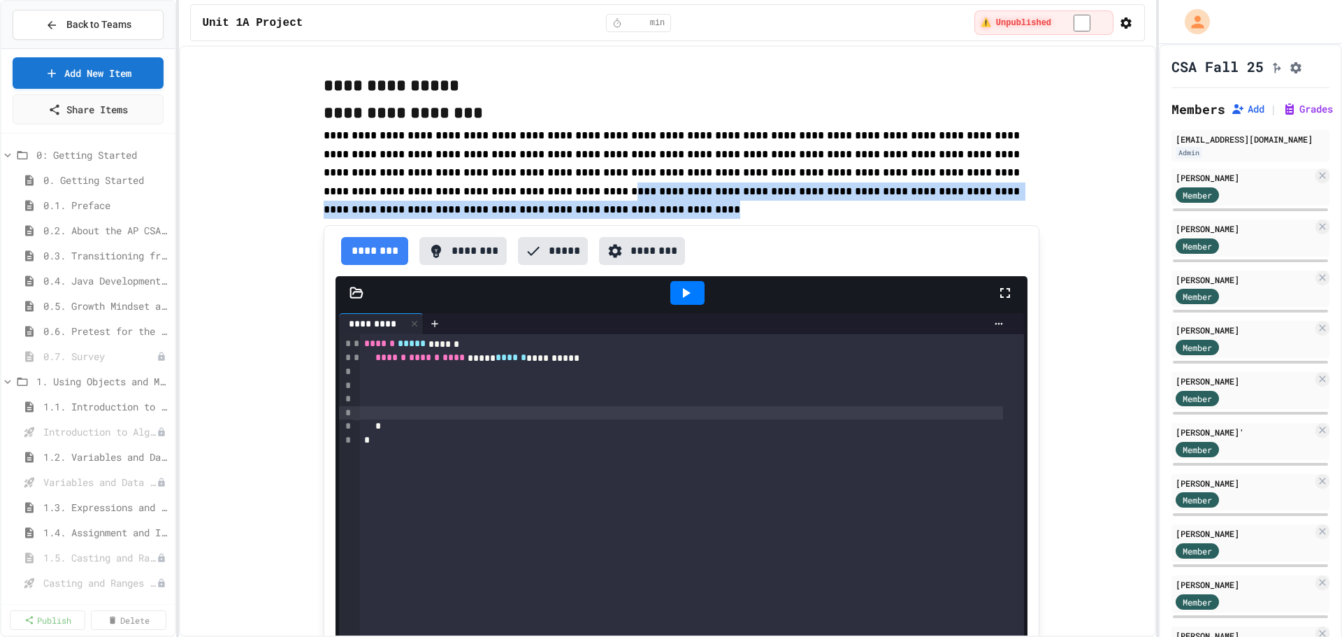
drag, startPoint x: 352, startPoint y: 198, endPoint x: 427, endPoint y: 209, distance: 76.3
click at [427, 209] on p "**********" at bounding box center [682, 173] width 716 height 92
click at [382, 212] on p "**********" at bounding box center [682, 173] width 716 height 92
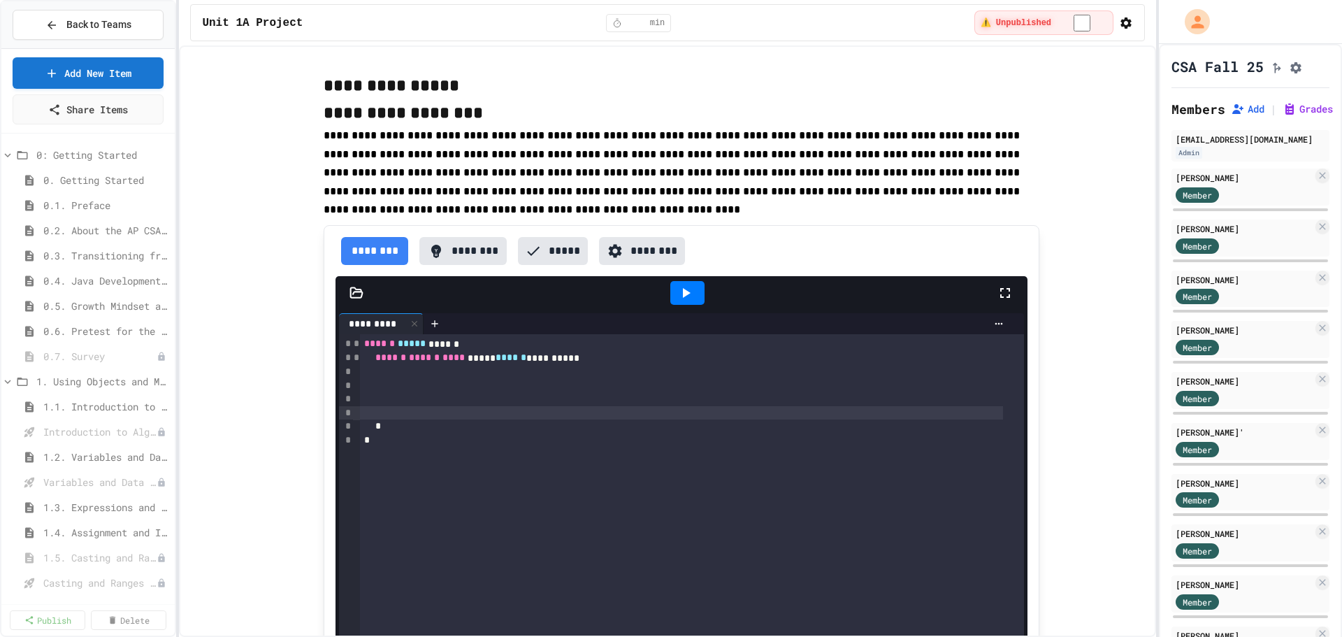
click at [443, 256] on button "********" at bounding box center [462, 251] width 87 height 28
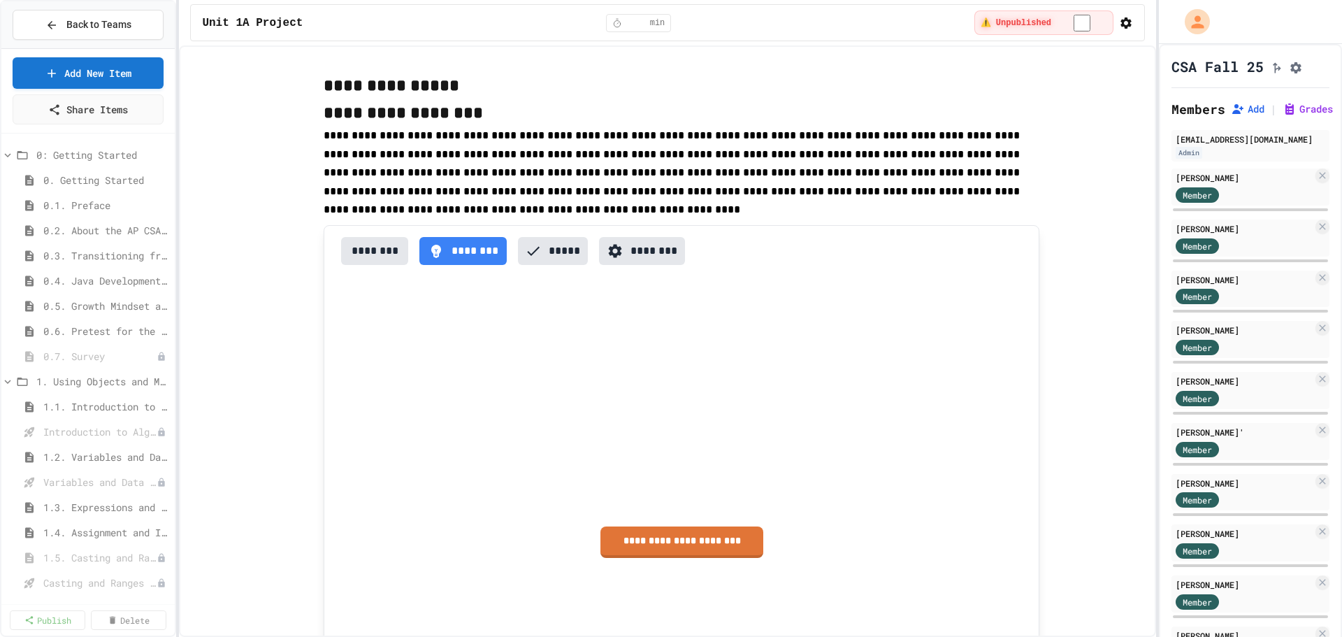
click at [568, 252] on button "*****" at bounding box center [553, 251] width 70 height 28
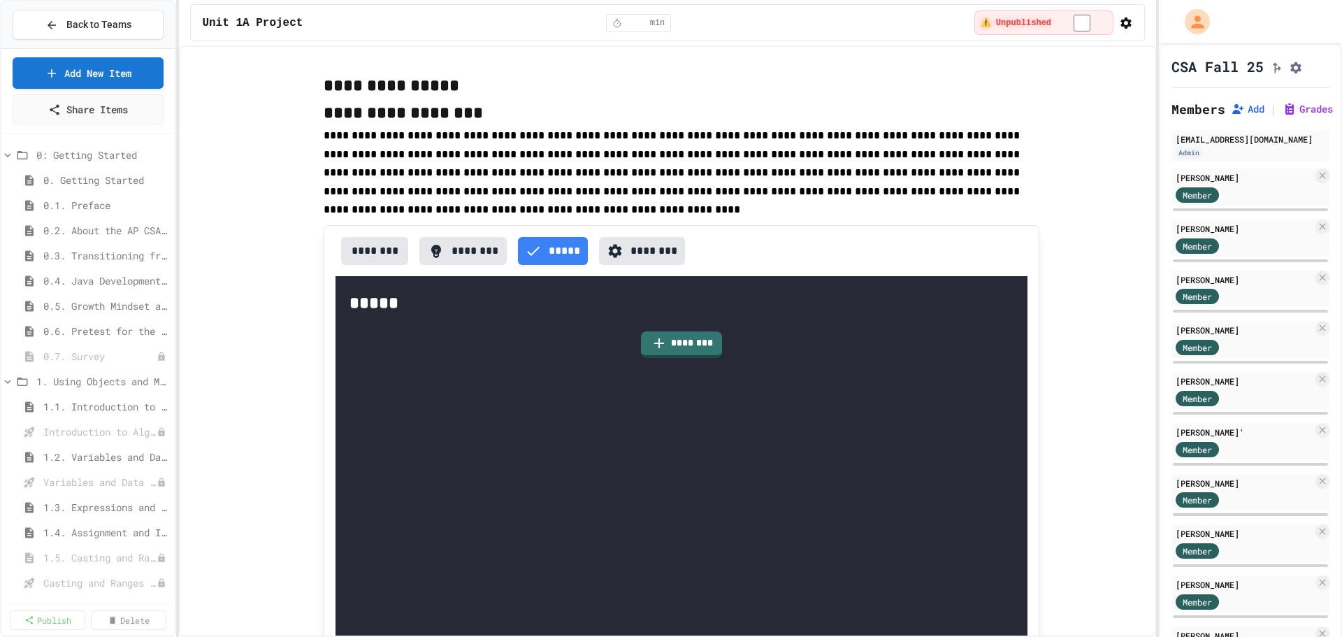
click at [396, 260] on button "********" at bounding box center [374, 251] width 67 height 28
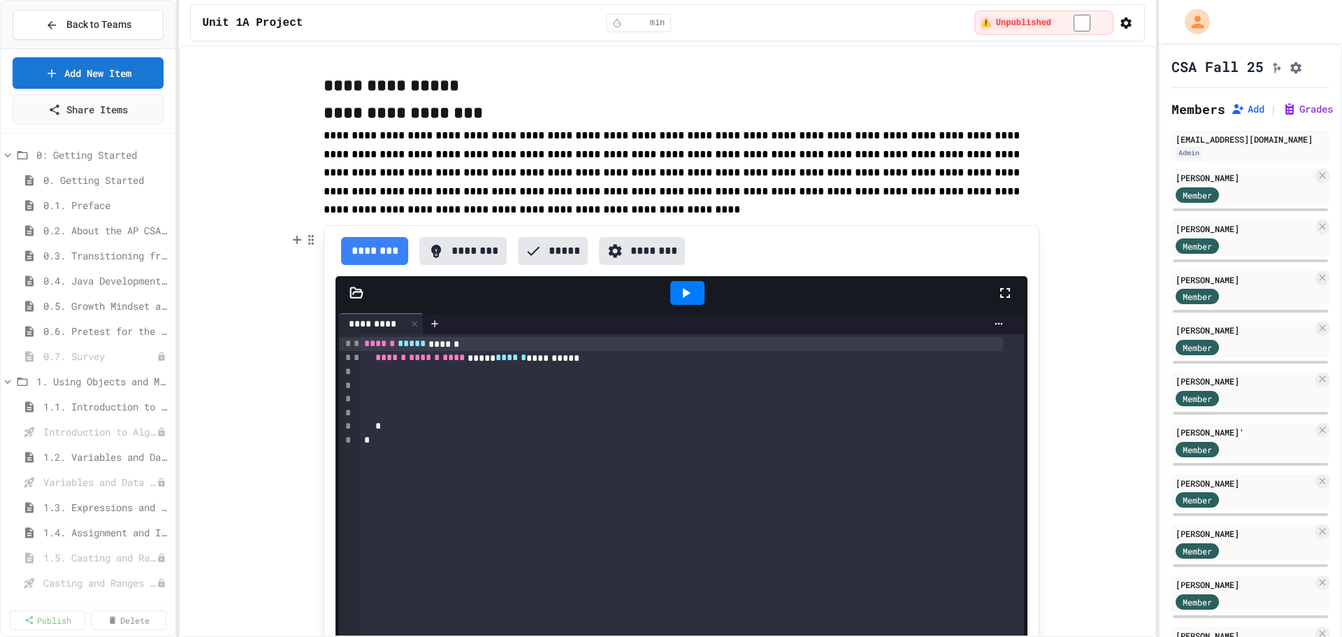
click at [463, 252] on button "********" at bounding box center [462, 251] width 87 height 28
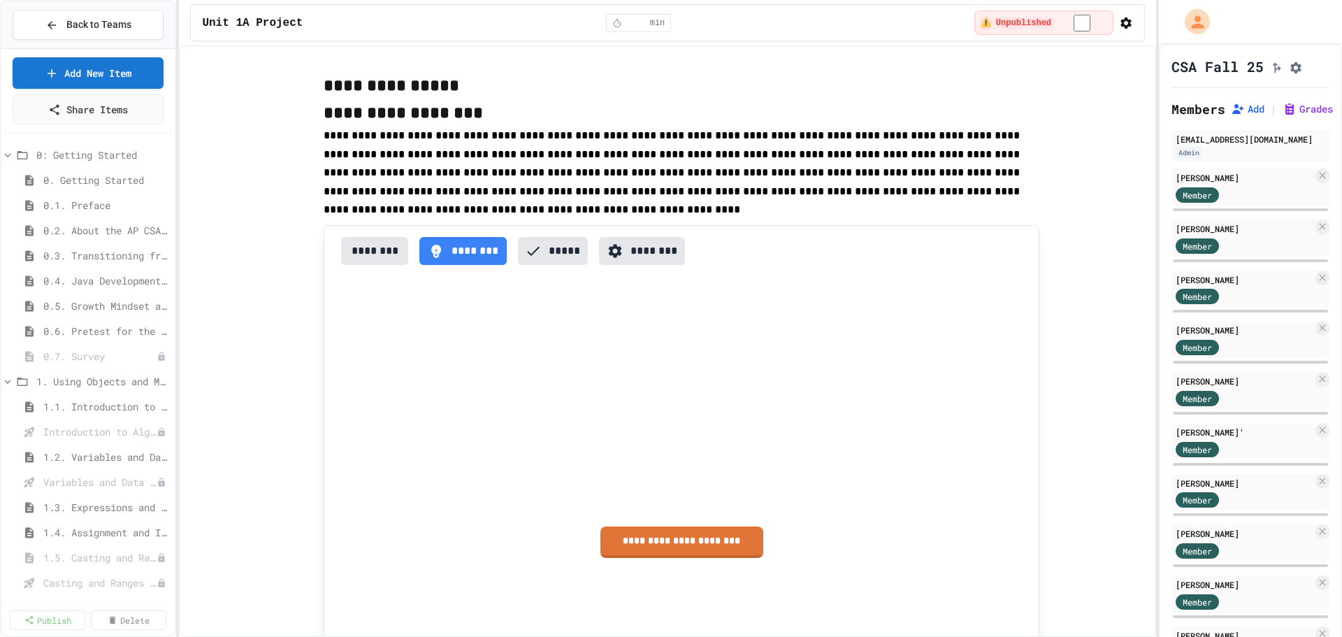
click at [451, 190] on span "**********" at bounding box center [673, 172] width 699 height 85
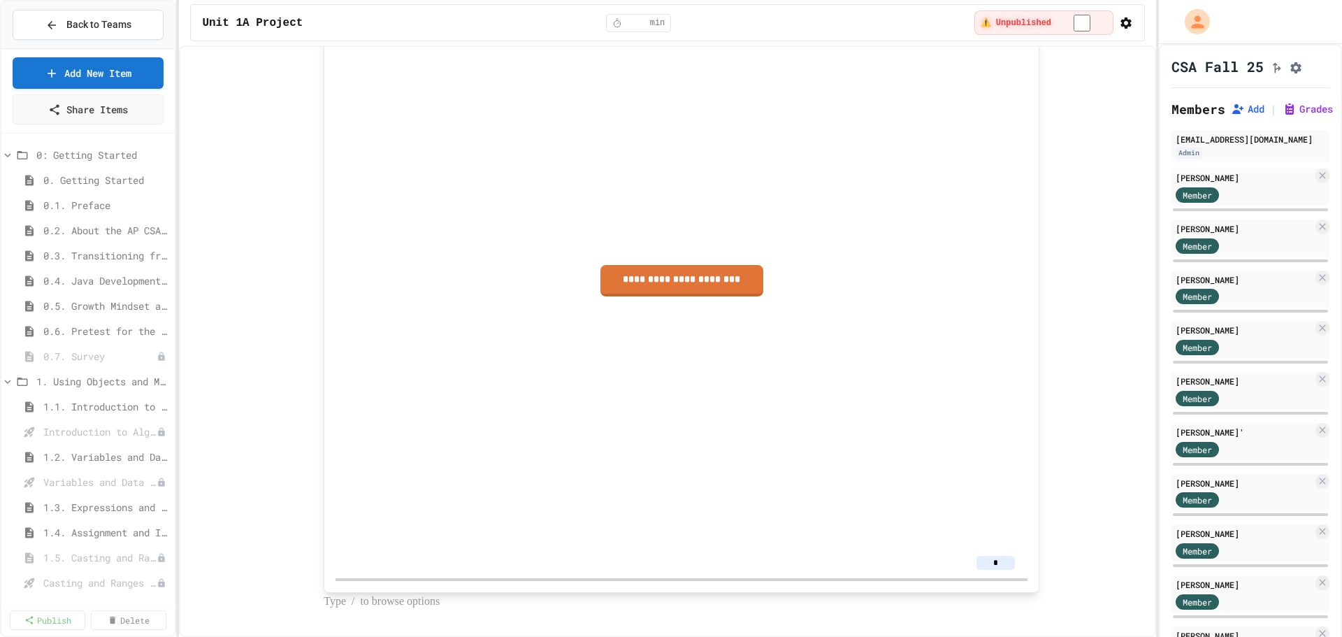
click at [369, 607] on p at bounding box center [682, 602] width 716 height 18
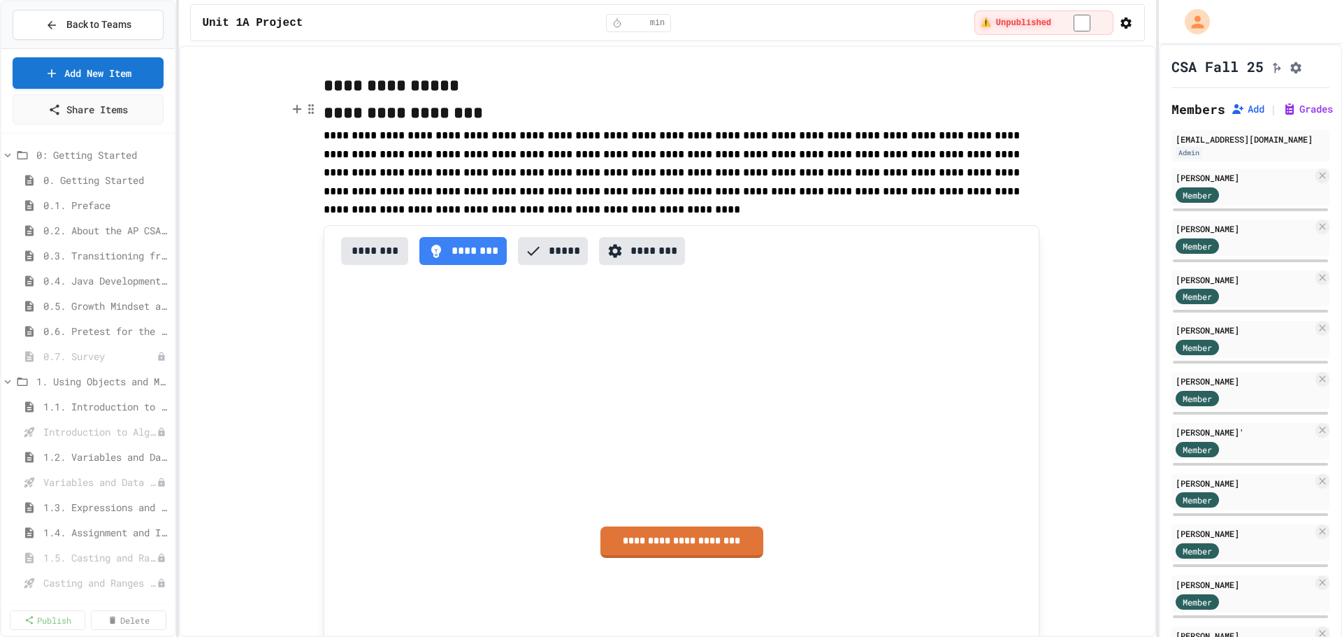
click at [453, 117] on span "**********" at bounding box center [403, 112] width 159 height 17
click at [441, 91] on p "**********" at bounding box center [682, 85] width 716 height 27
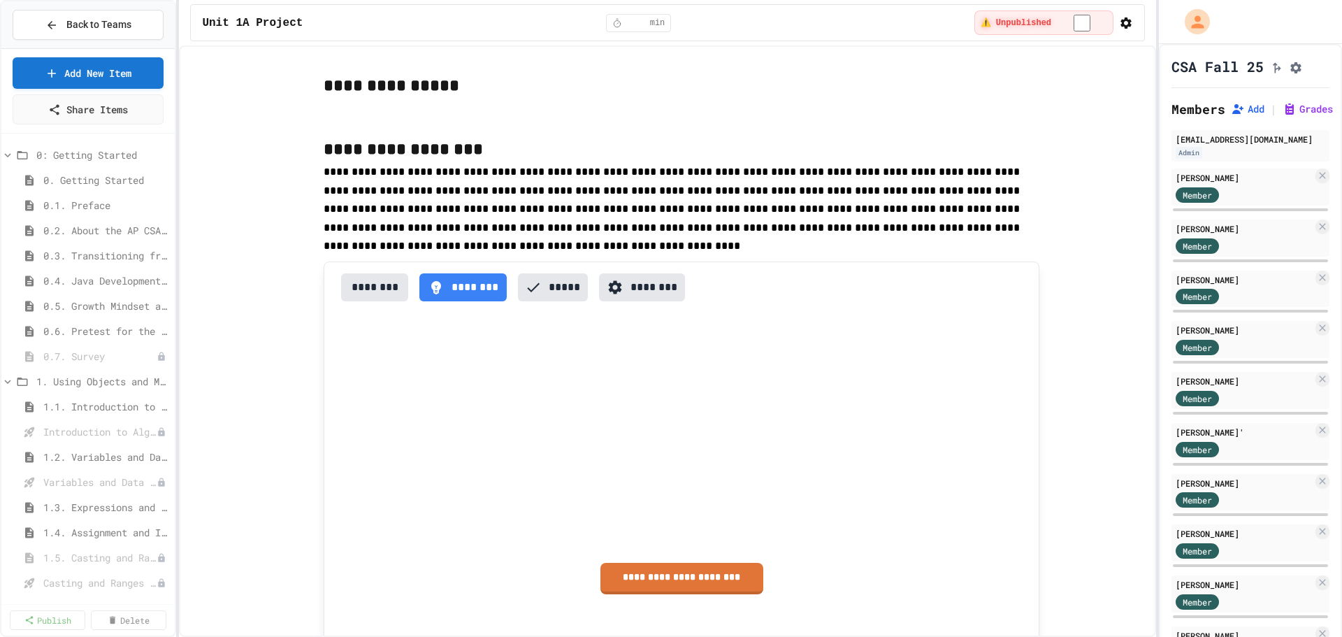
click at [495, 150] on p "**********" at bounding box center [682, 149] width 716 height 27
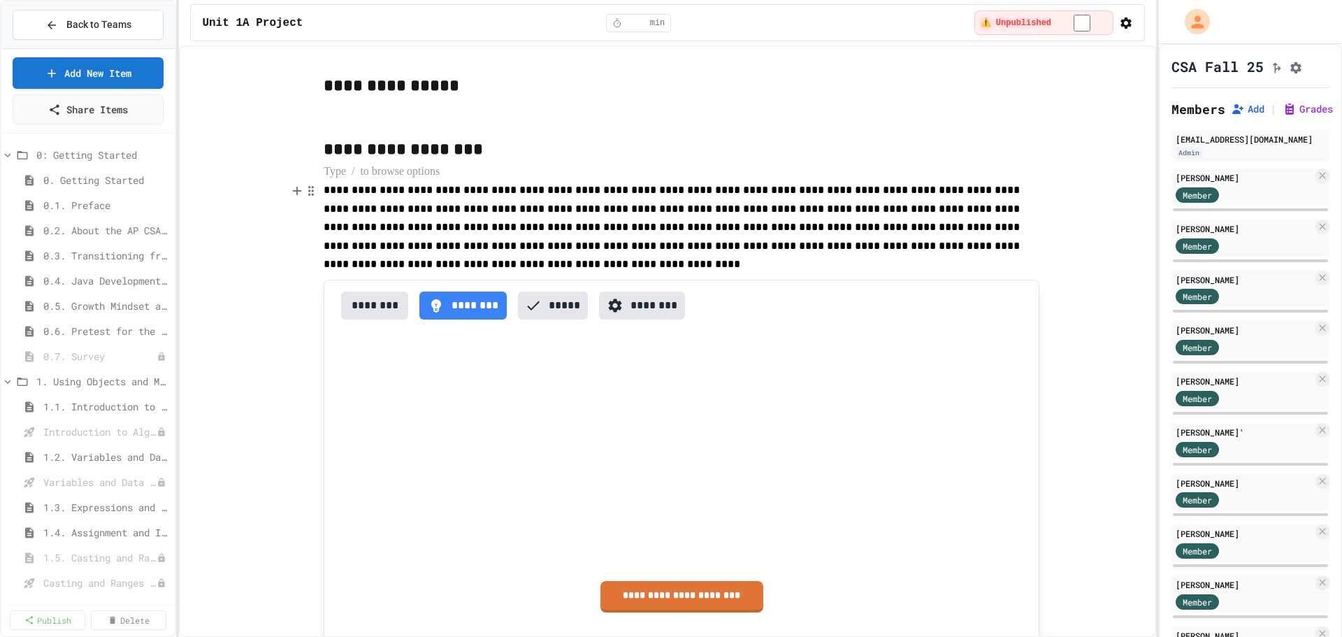
click at [398, 256] on p "**********" at bounding box center [682, 227] width 716 height 92
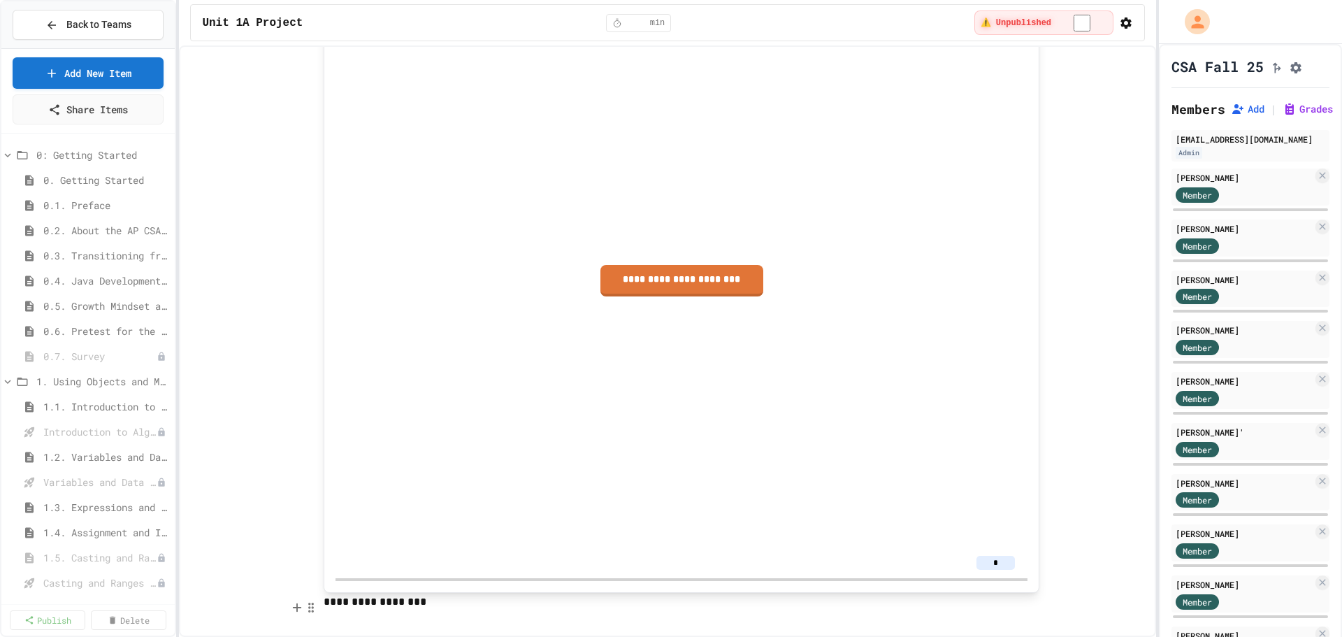
click at [326, 603] on p "**********" at bounding box center [682, 602] width 716 height 18
click at [324, 600] on p "**********" at bounding box center [682, 602] width 716 height 18
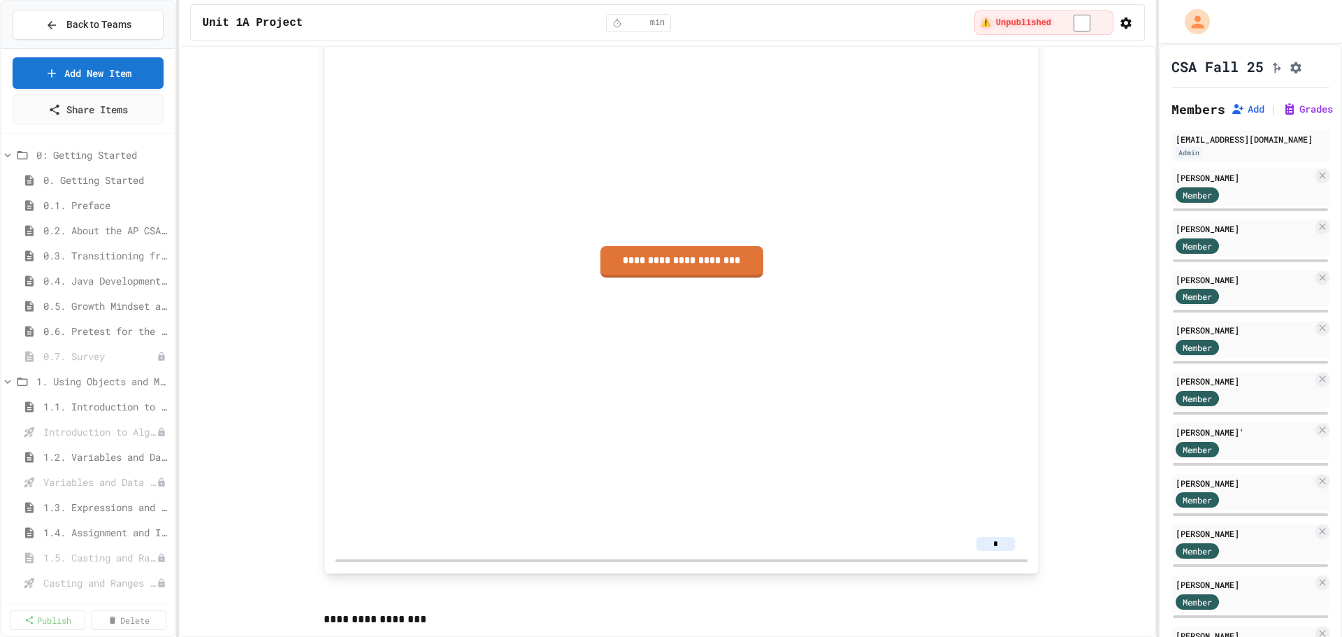
scroll to position [357, 0]
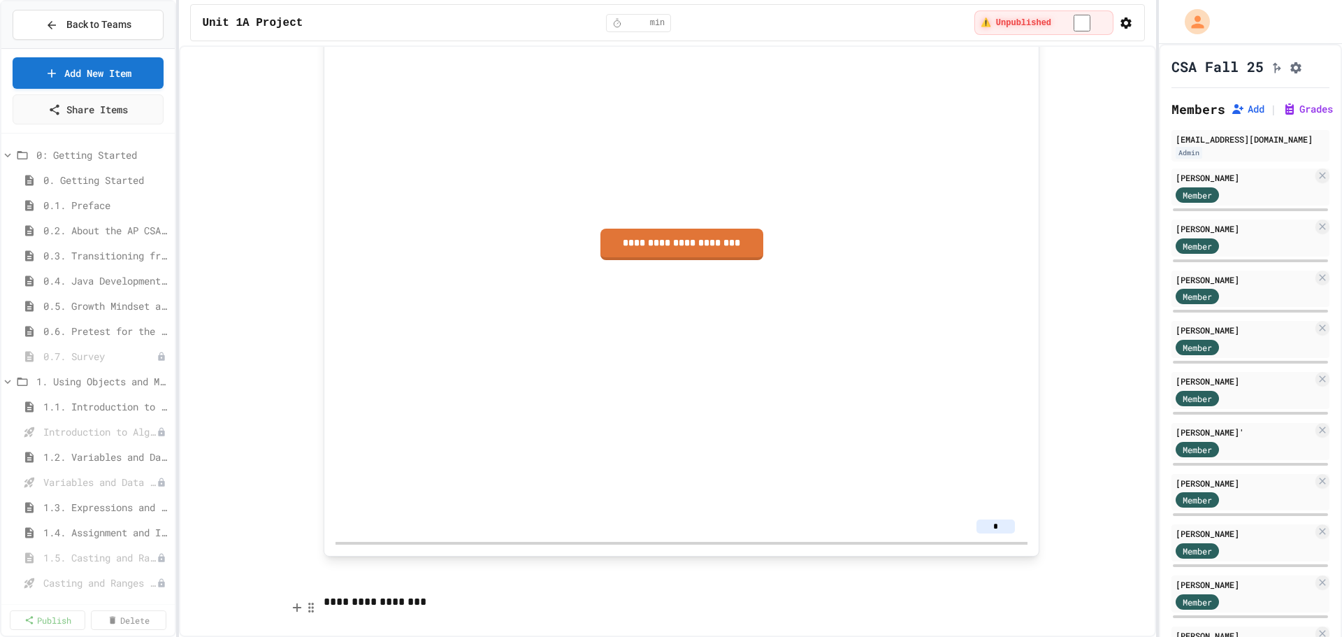
click at [371, 599] on p "**********" at bounding box center [682, 602] width 716 height 18
click at [375, 603] on p "**********" at bounding box center [682, 602] width 716 height 18
drag, startPoint x: 419, startPoint y: 601, endPoint x: 320, endPoint y: 601, distance: 99.3
click at [324, 601] on p "**********" at bounding box center [682, 602] width 716 height 18
click at [482, 574] on html "**********" at bounding box center [671, 318] width 1342 height 637
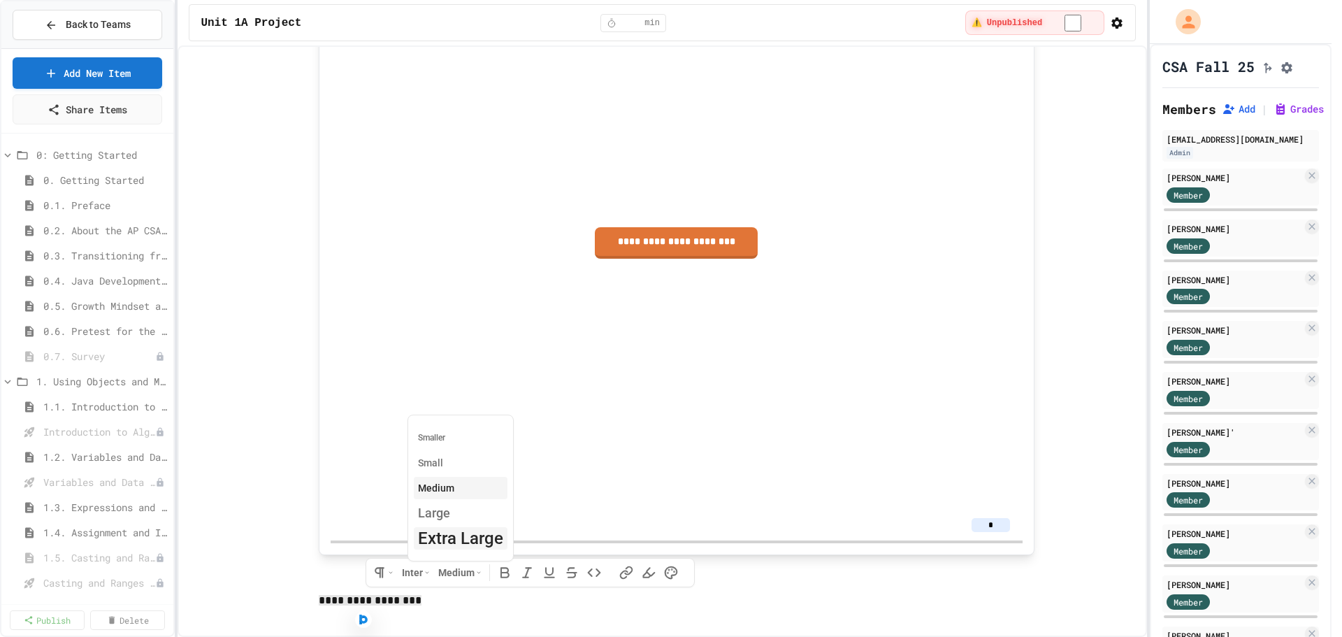
click at [473, 531] on span "Extra Large" at bounding box center [460, 538] width 85 height 14
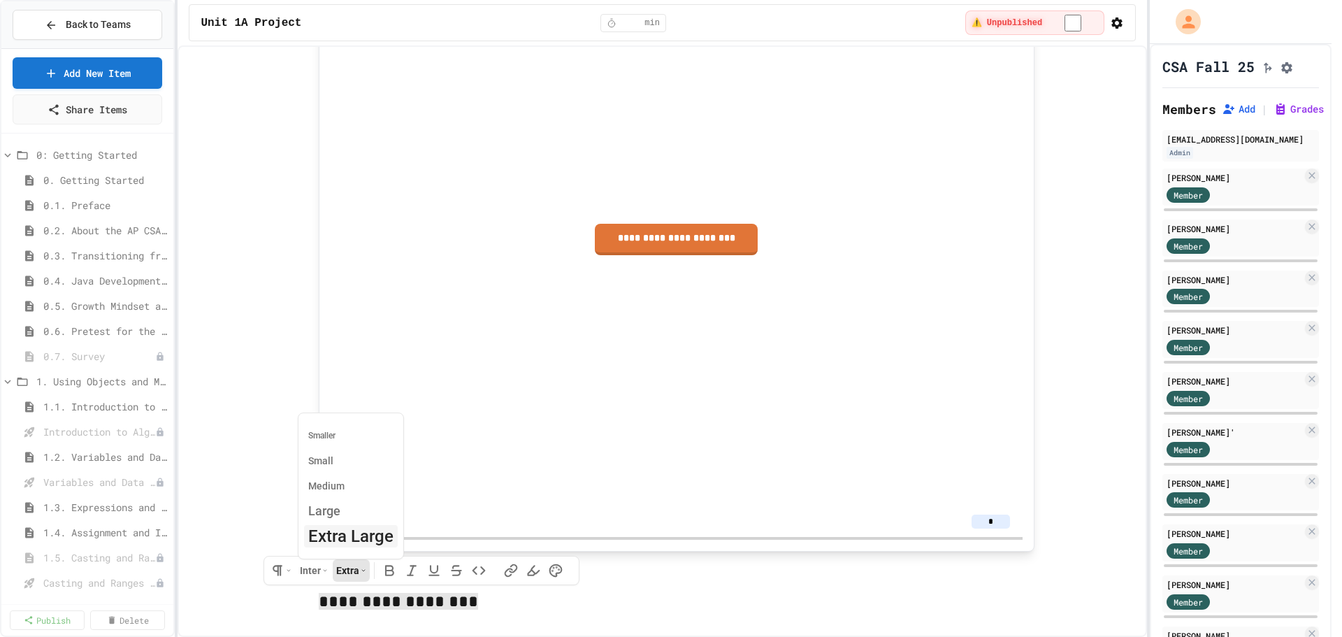
click at [389, 578] on html "**********" at bounding box center [671, 318] width 1342 height 637
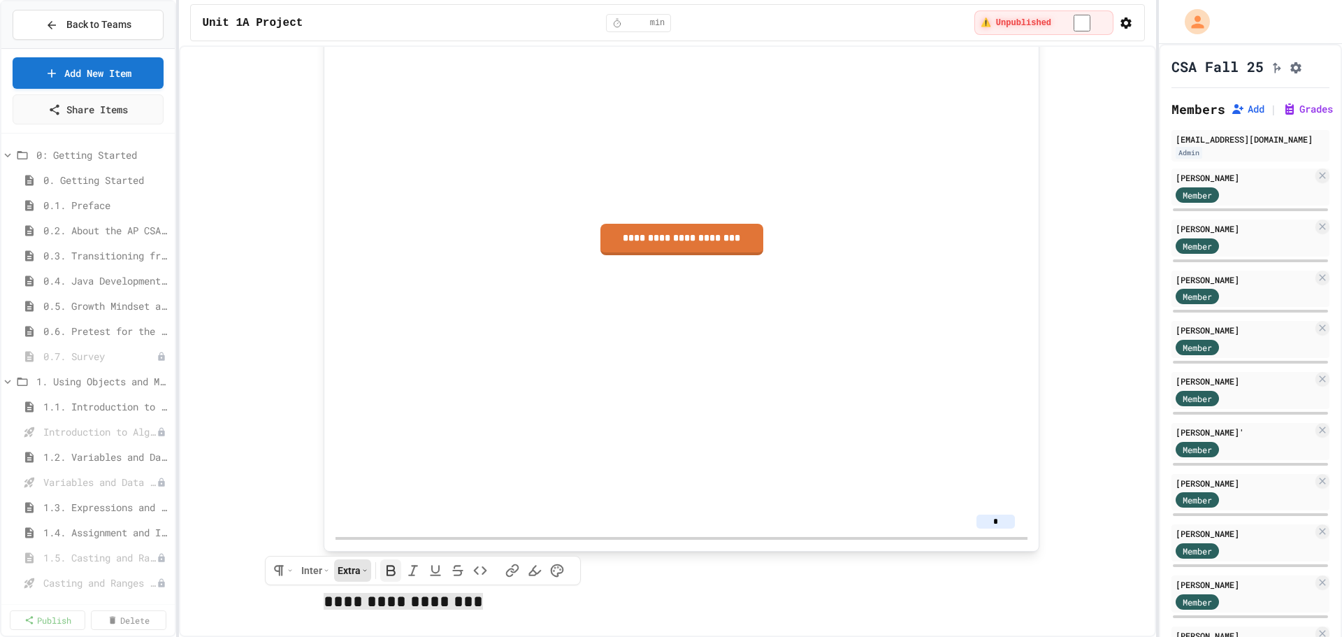
click at [386, 575] on icon at bounding box center [391, 570] width 14 height 14
click at [477, 612] on p "**********" at bounding box center [682, 601] width 716 height 27
click at [485, 600] on p "**********" at bounding box center [677, 601] width 716 height 27
click at [355, 628] on div "**********" at bounding box center [668, 165] width 952 height 928
click at [343, 624] on div "**********" at bounding box center [668, 165] width 952 height 928
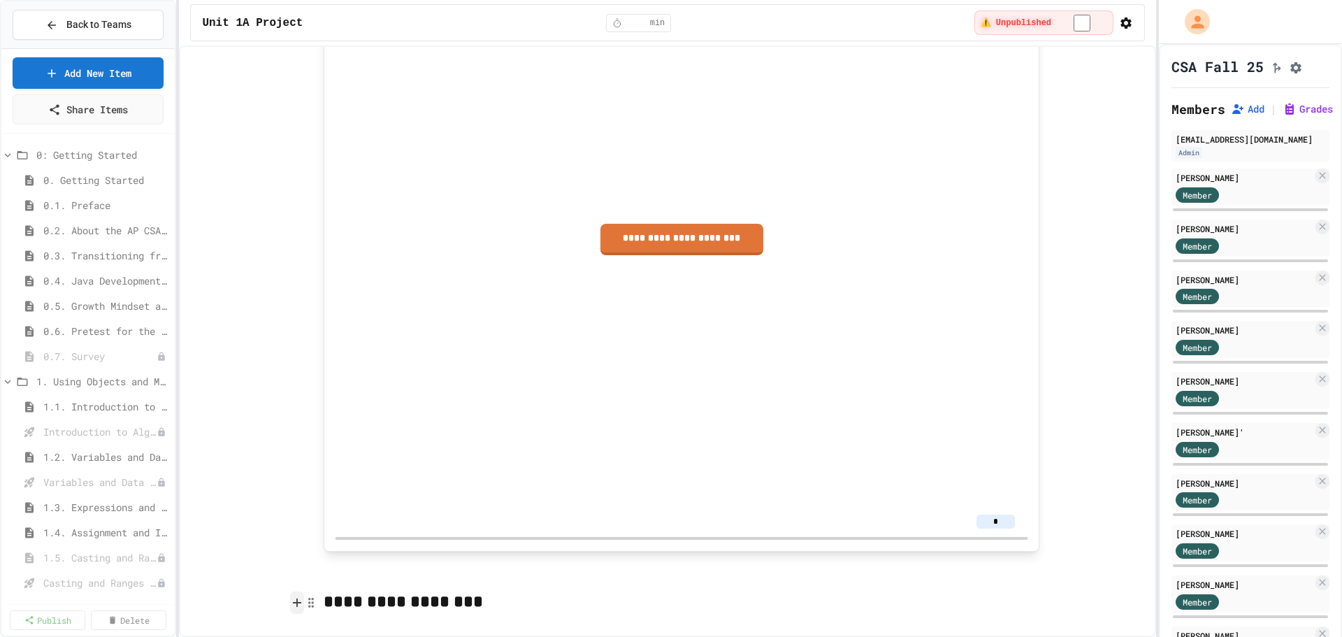
click at [296, 598] on icon at bounding box center [297, 603] width 13 height 14
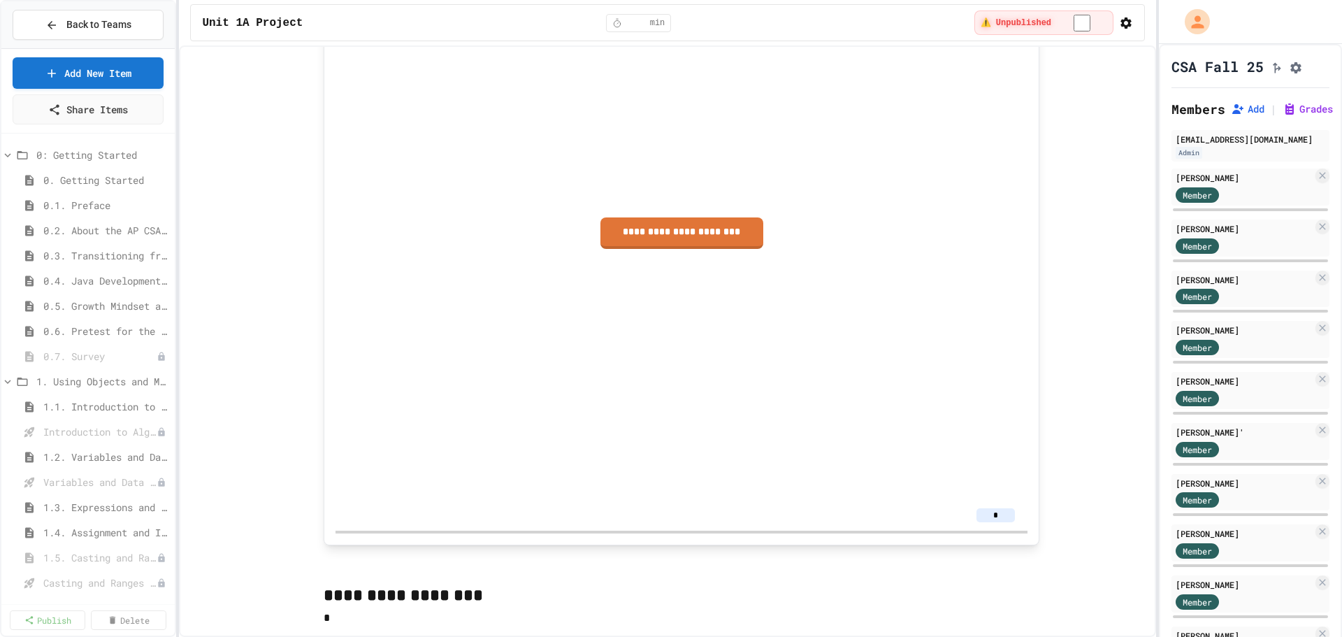
click at [328, 615] on p "*" at bounding box center [682, 618] width 716 height 18
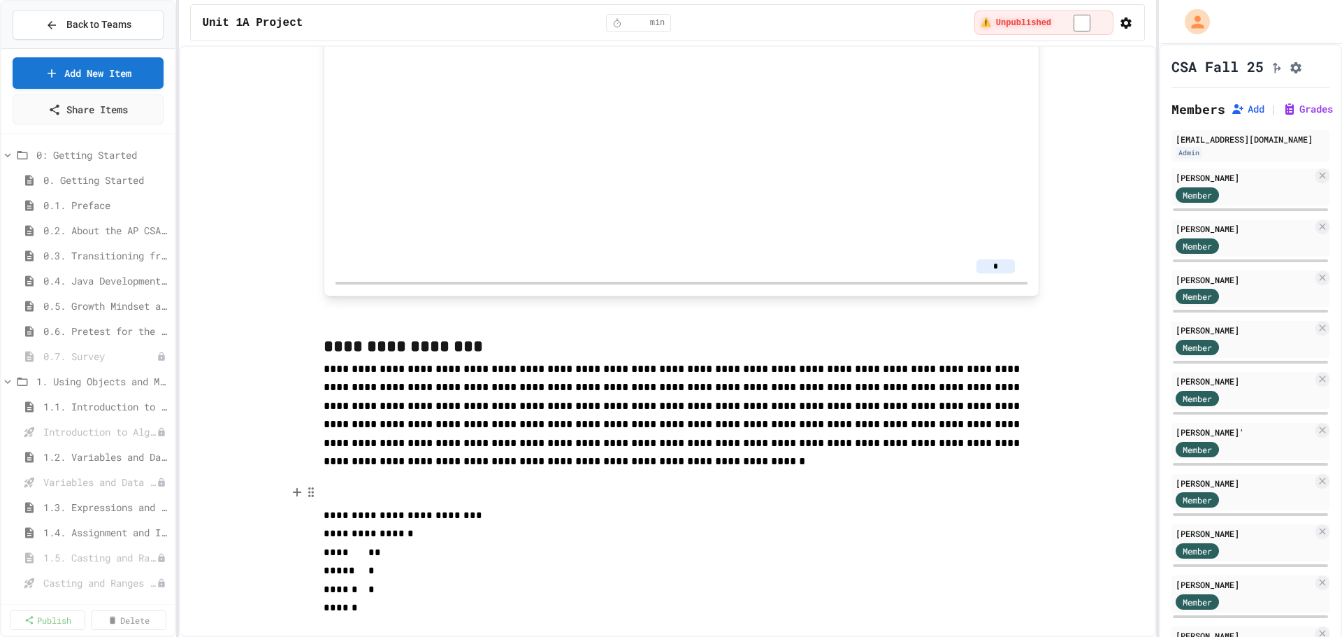
click at [324, 507] on p at bounding box center [682, 489] width 716 height 36
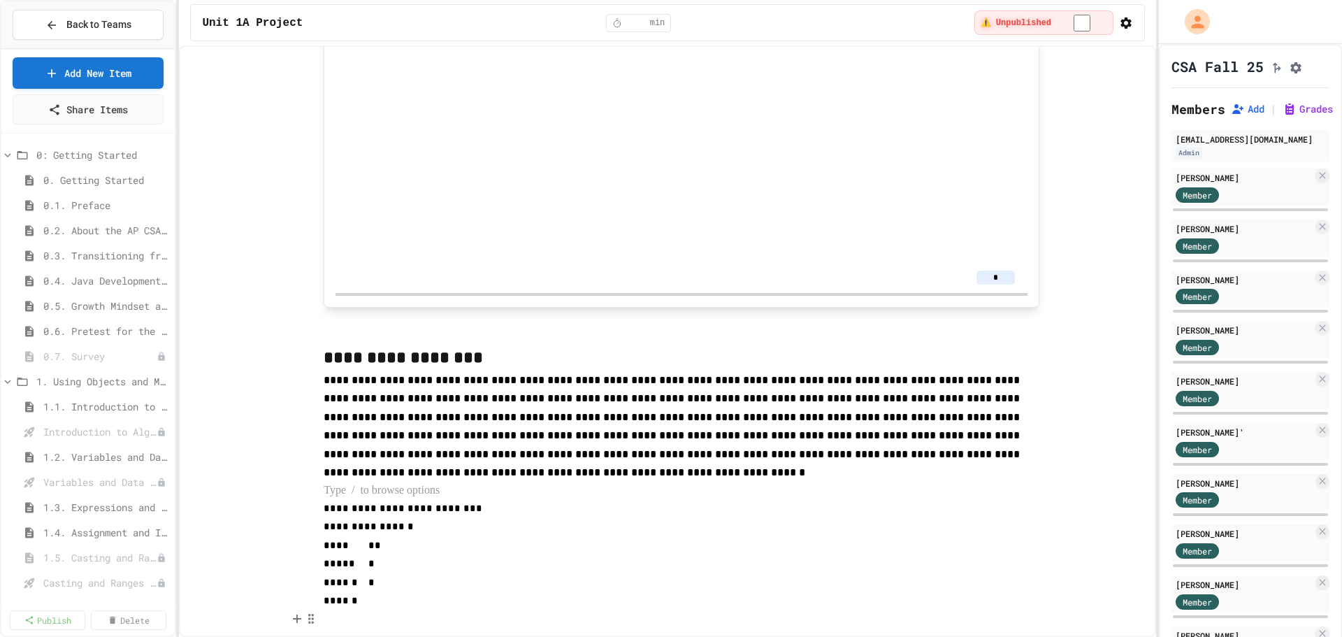
click at [369, 607] on p "******" at bounding box center [682, 601] width 716 height 18
click at [347, 605] on span "******" at bounding box center [341, 601] width 34 height 10
click at [380, 529] on span "******" at bounding box center [397, 527] width 34 height 10
click at [365, 547] on span at bounding box center [359, 545] width 20 height 10
click at [368, 569] on span "*" at bounding box center [371, 564] width 6 height 10
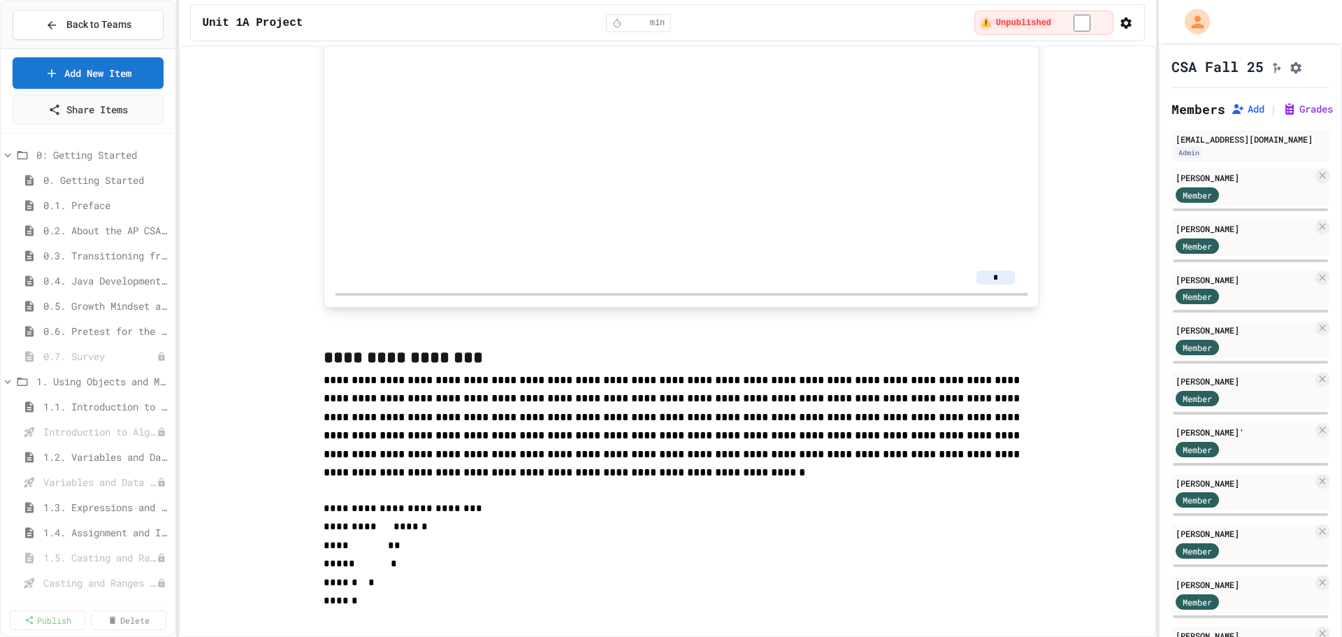
click at [368, 587] on span "*" at bounding box center [371, 582] width 6 height 10
click at [343, 605] on span "******" at bounding box center [341, 601] width 34 height 10
click at [393, 569] on span "*" at bounding box center [394, 564] width 6 height 10
click at [389, 587] on span "*" at bounding box center [391, 582] width 6 height 10
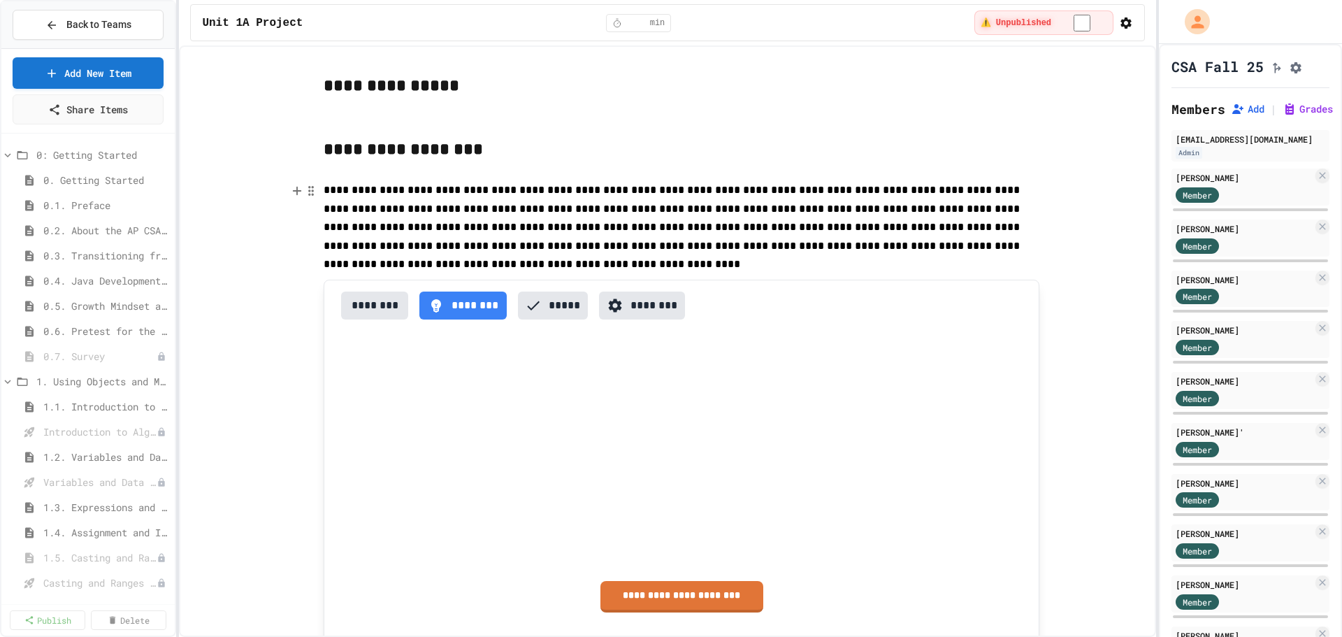
scroll to position [618, 0]
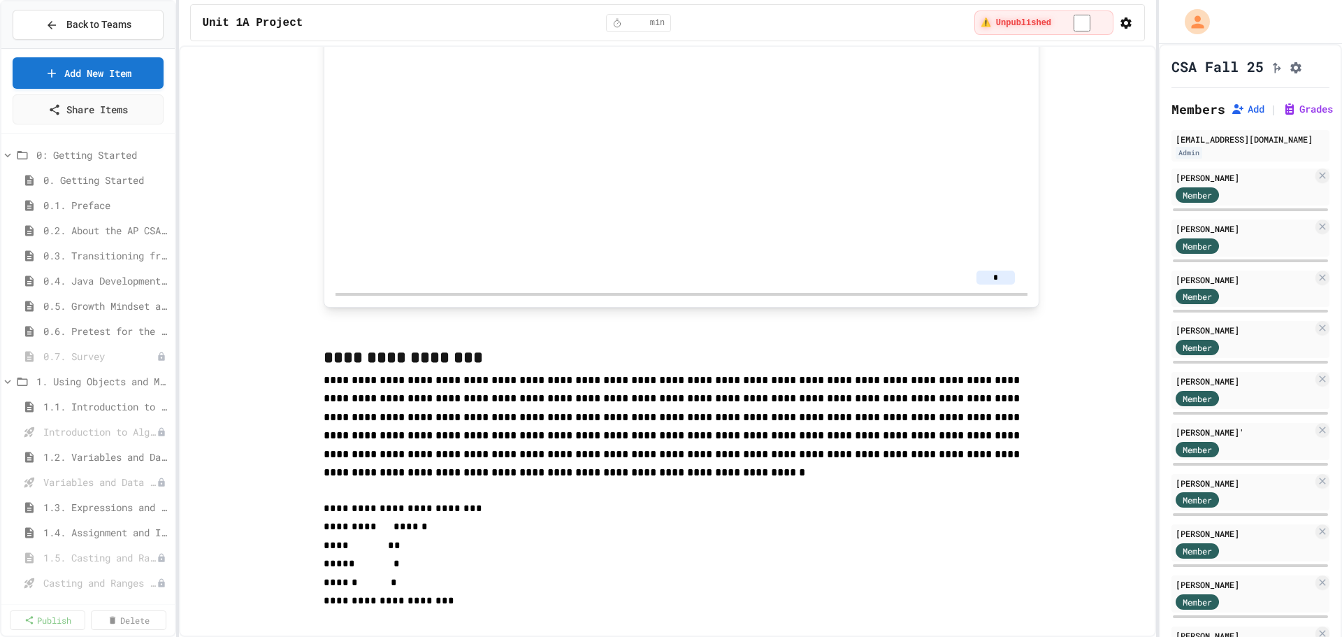
click at [494, 344] on p "**********" at bounding box center [682, 357] width 716 height 27
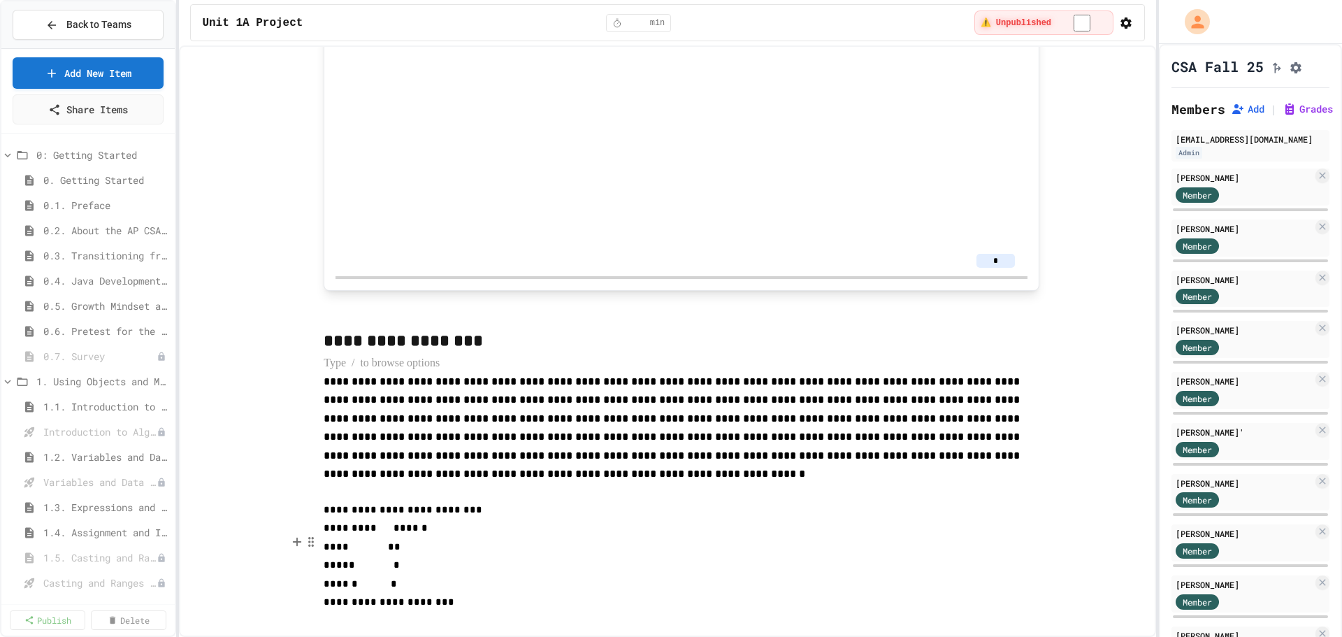
scroll to position [636, 0]
click at [306, 620] on div "**********" at bounding box center [668, 32] width 952 height 1186
click at [299, 612] on icon at bounding box center [297, 619] width 13 height 14
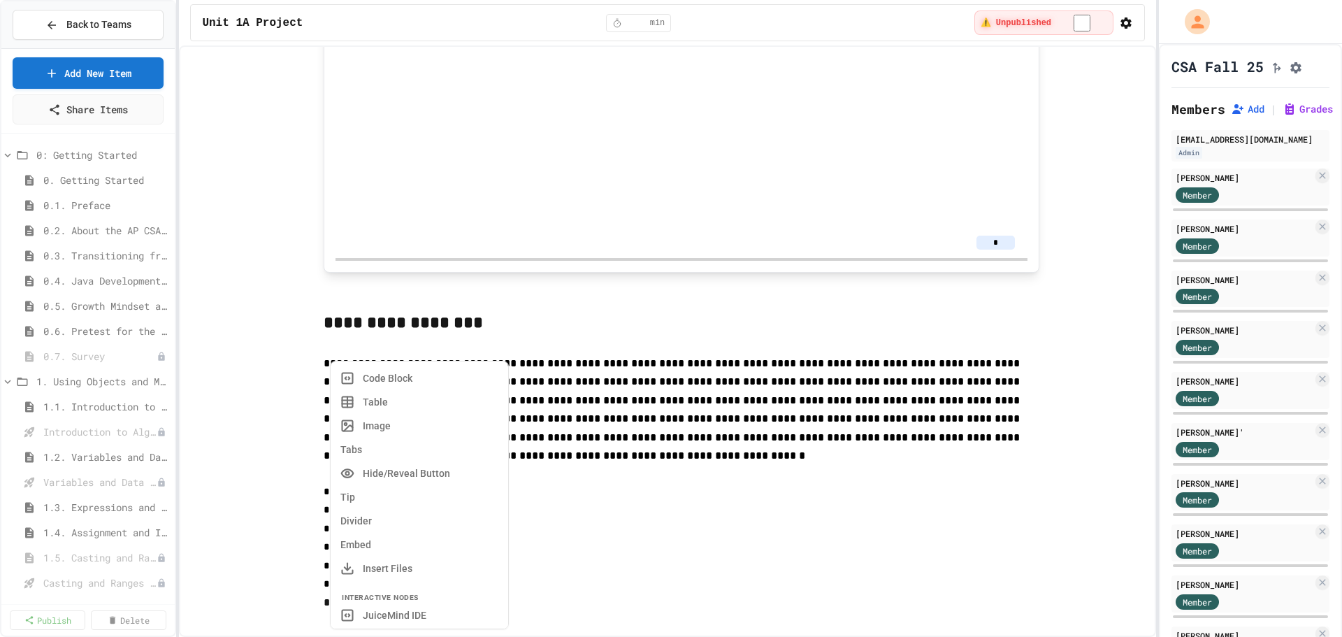
scroll to position [250, 0]
click at [417, 548] on button "JuiceMind IDE" at bounding box center [419, 546] width 166 height 22
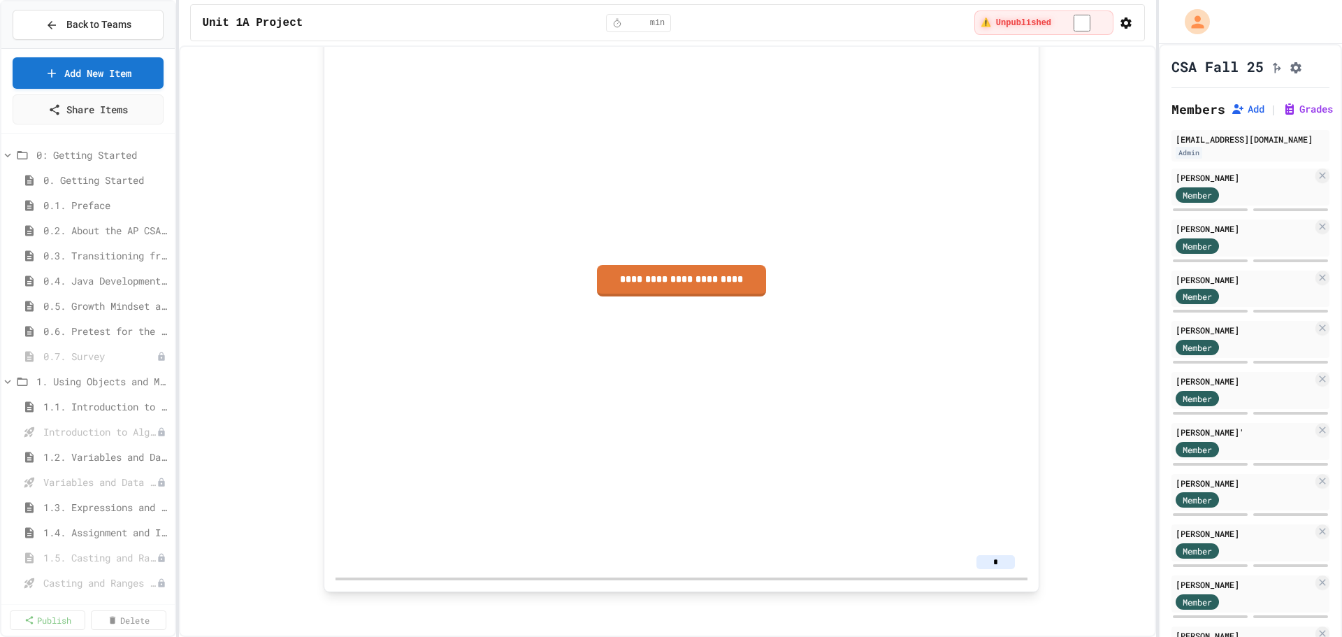
scroll to position [1283, 0]
click at [684, 284] on link "**********" at bounding box center [681, 279] width 165 height 33
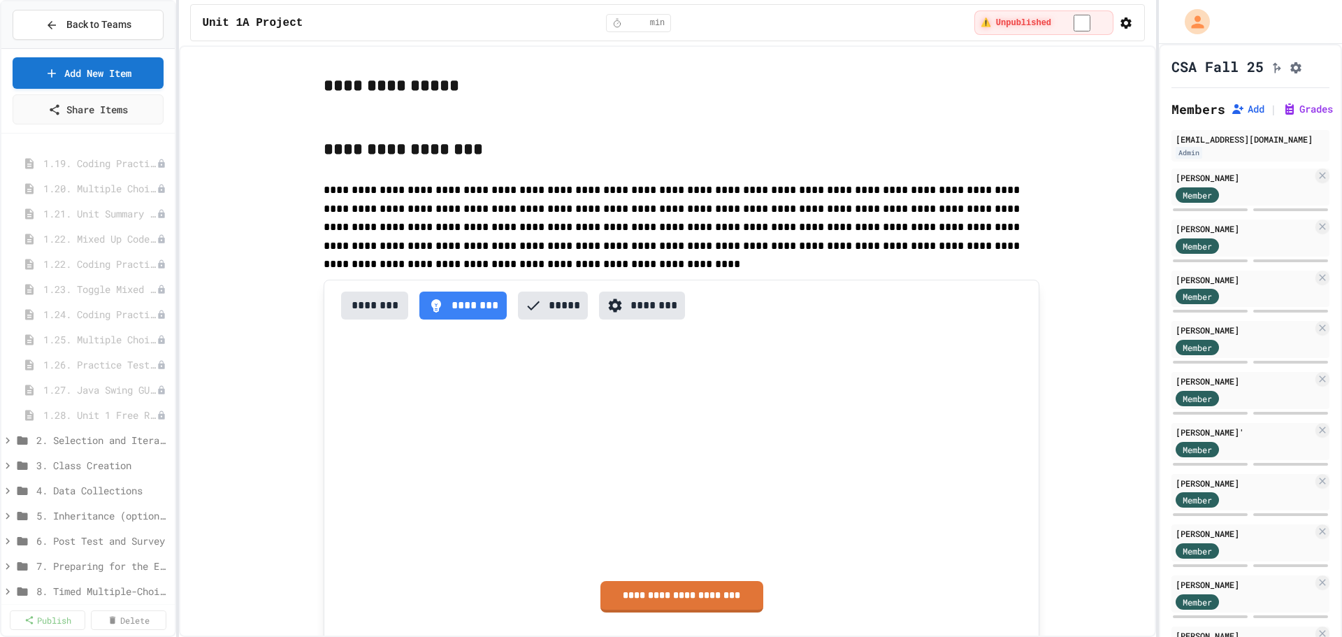
scroll to position [986, 0]
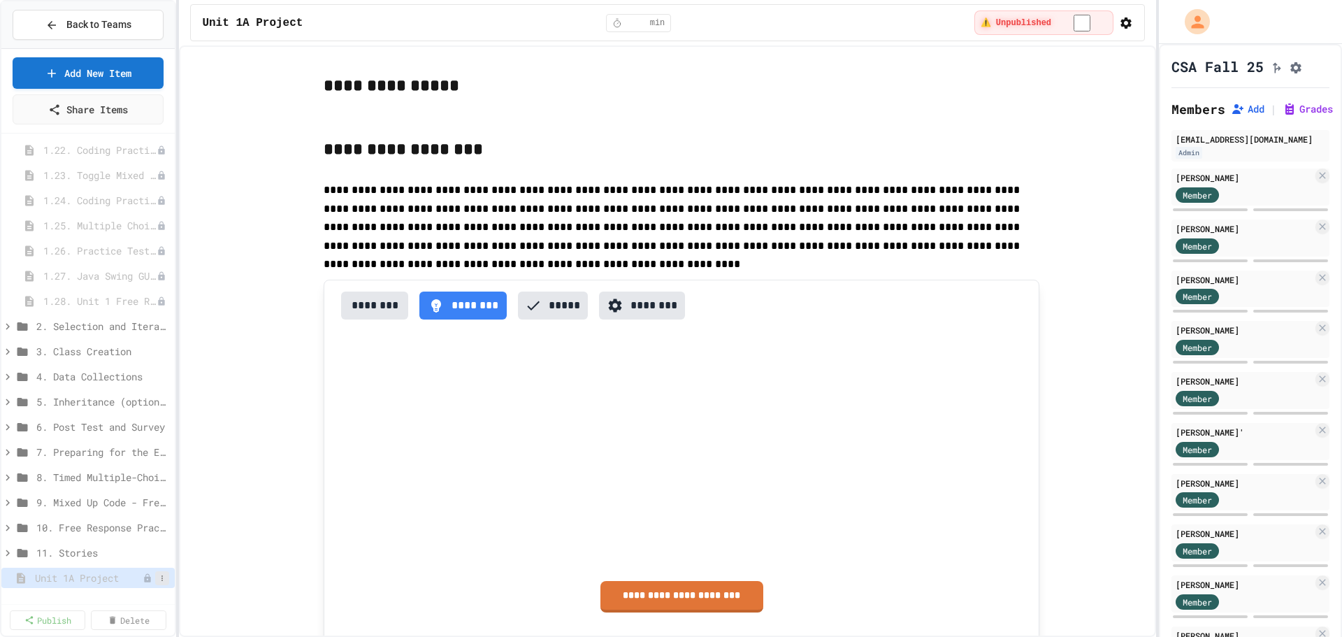
click at [158, 579] on icon at bounding box center [162, 578] width 8 height 8
click at [50, 575] on div at bounding box center [671, 318] width 1342 height 637
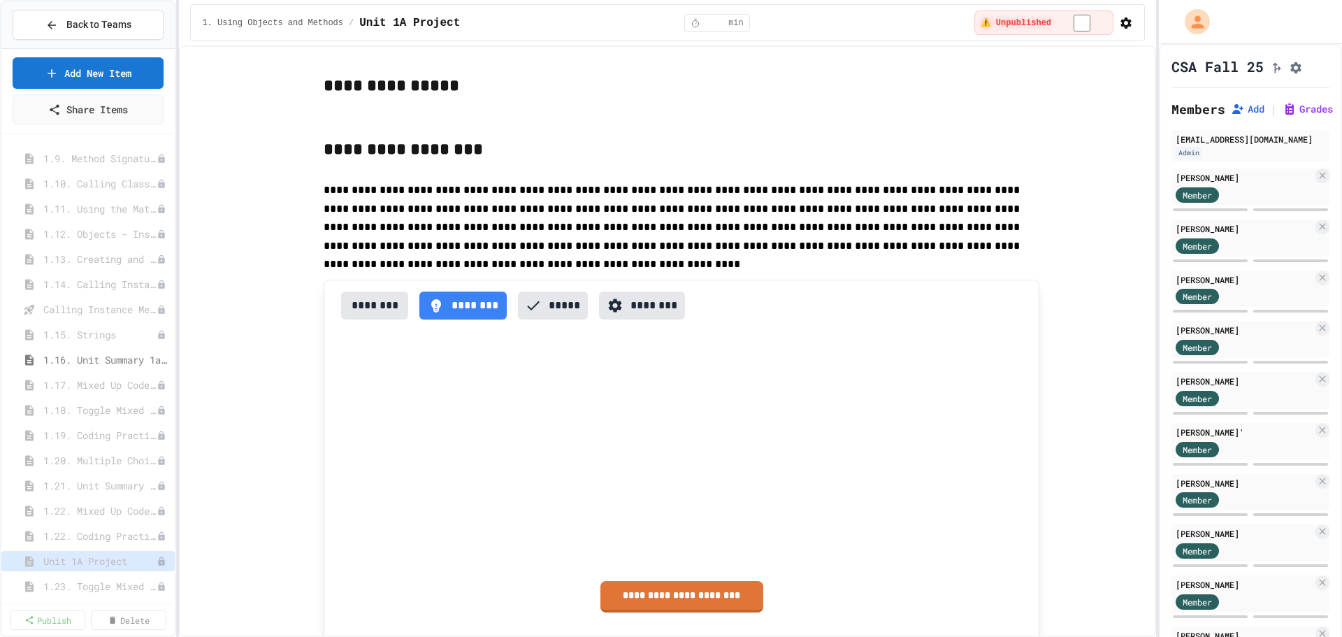
scroll to position [594, 0]
click at [82, 362] on span "1.16. Unit Summary 1a (1.1-1.6)" at bounding box center [99, 366] width 112 height 15
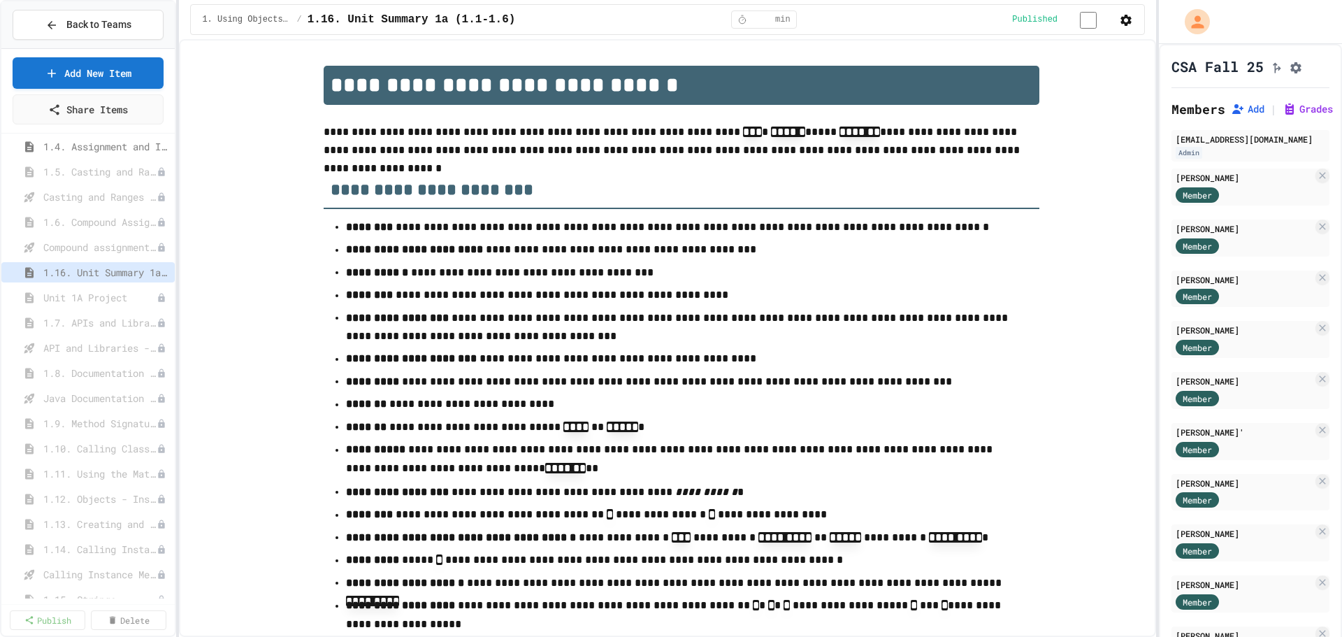
scroll to position [356, 0]
click at [134, 308] on span "1.16. Unit Summary 1a (1.1-1.6)" at bounding box center [99, 302] width 112 height 15
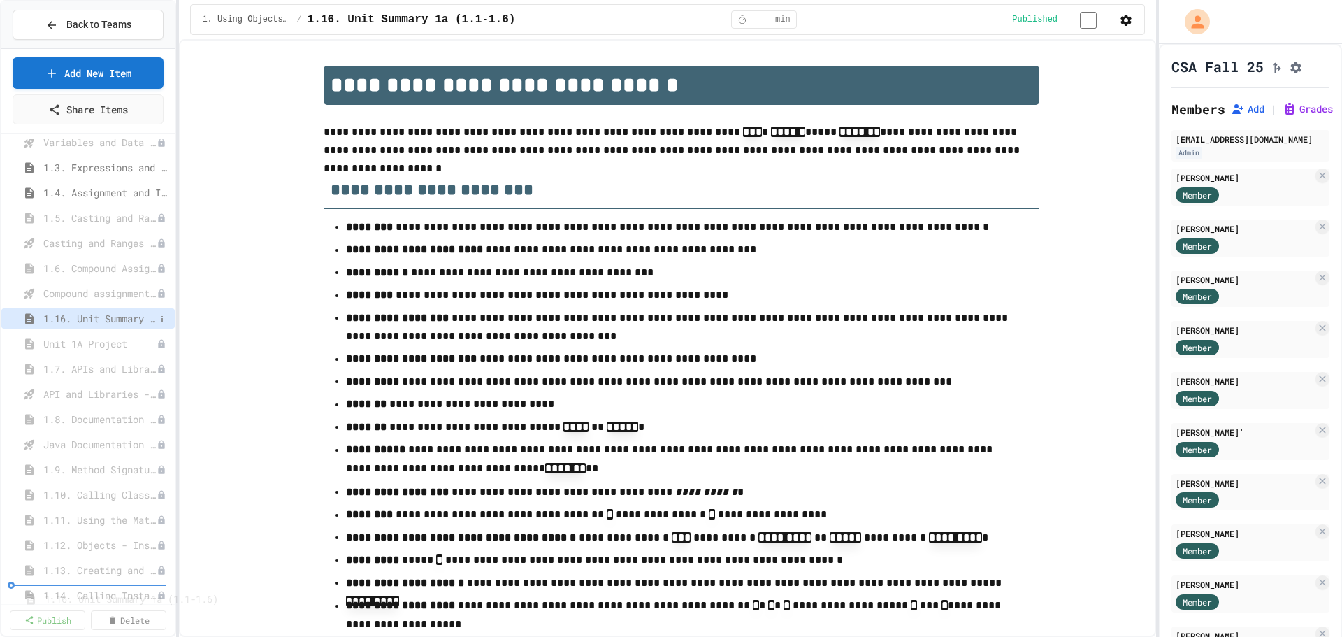
scroll to position [407, 0]
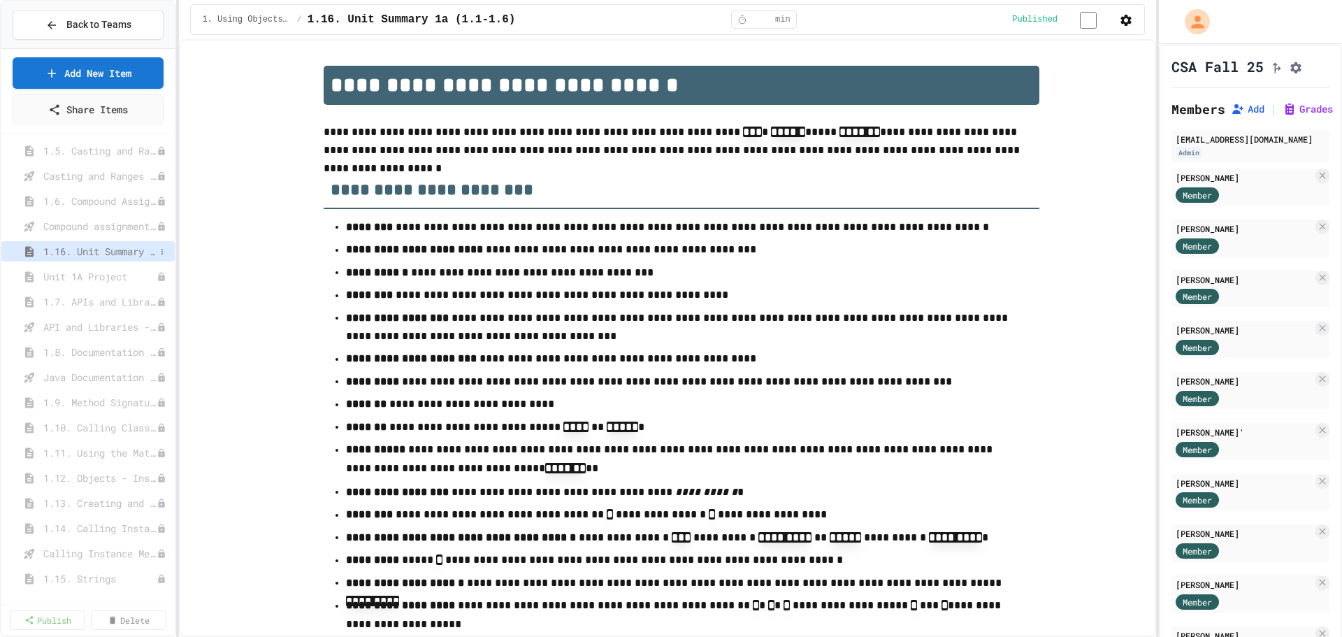
drag, startPoint x: 112, startPoint y: 240, endPoint x: 108, endPoint y: 257, distance: 17.1
click at [108, 257] on div "1.4. Assignment and Input 1.5. Casting and Ranges of Values Casting and Ranges …" at bounding box center [87, 455] width 173 height 1446
click at [85, 387] on span "Unit 1A Project" at bounding box center [92, 384] width 99 height 15
